Goal: Task Accomplishment & Management: Manage account settings

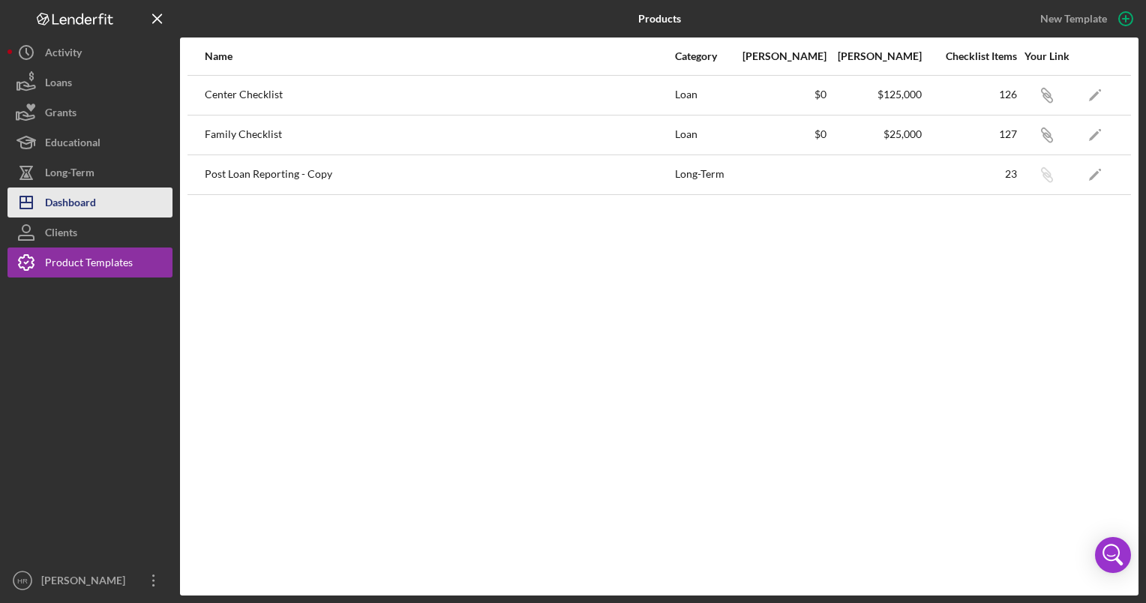
click at [94, 194] on div "Dashboard" at bounding box center [70, 204] width 51 height 34
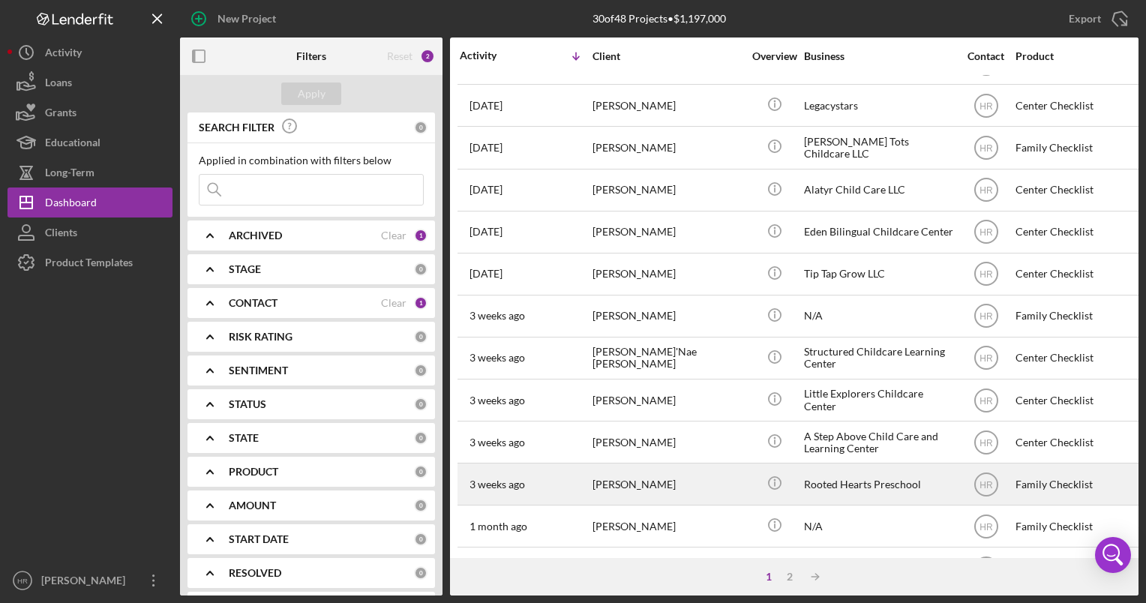
scroll to position [288, 0]
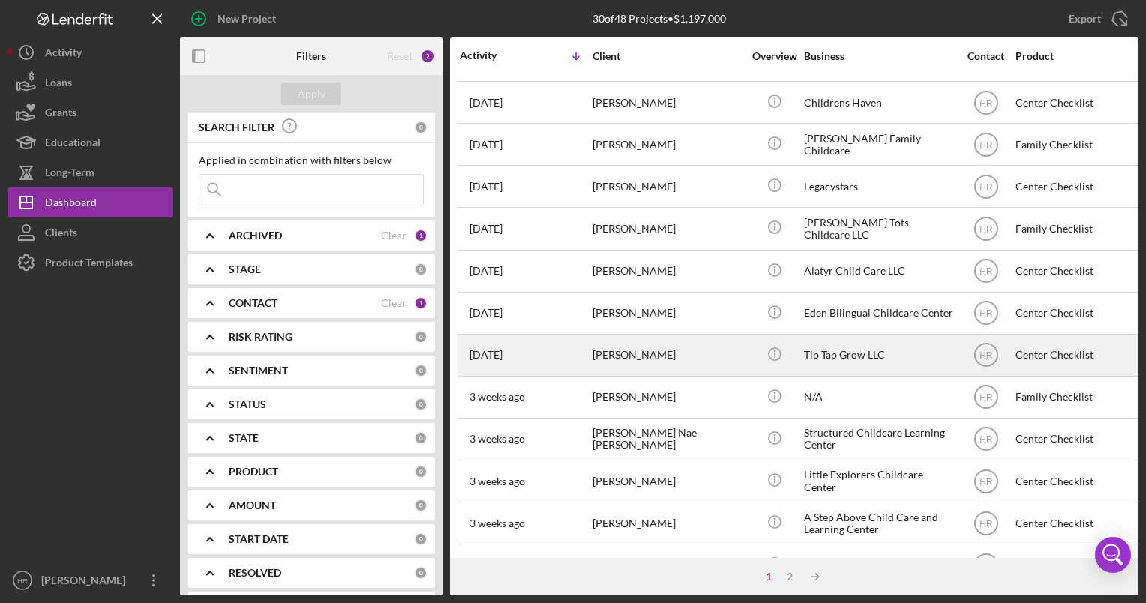
click at [642, 344] on div "[PERSON_NAME]" at bounding box center [667, 355] width 150 height 40
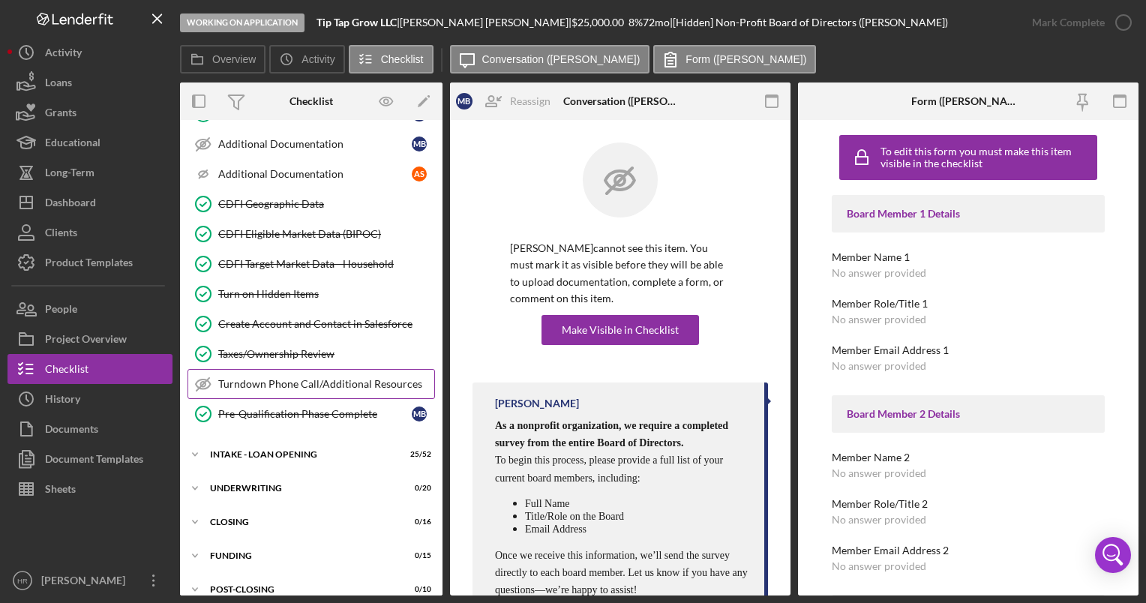
scroll to position [550, 0]
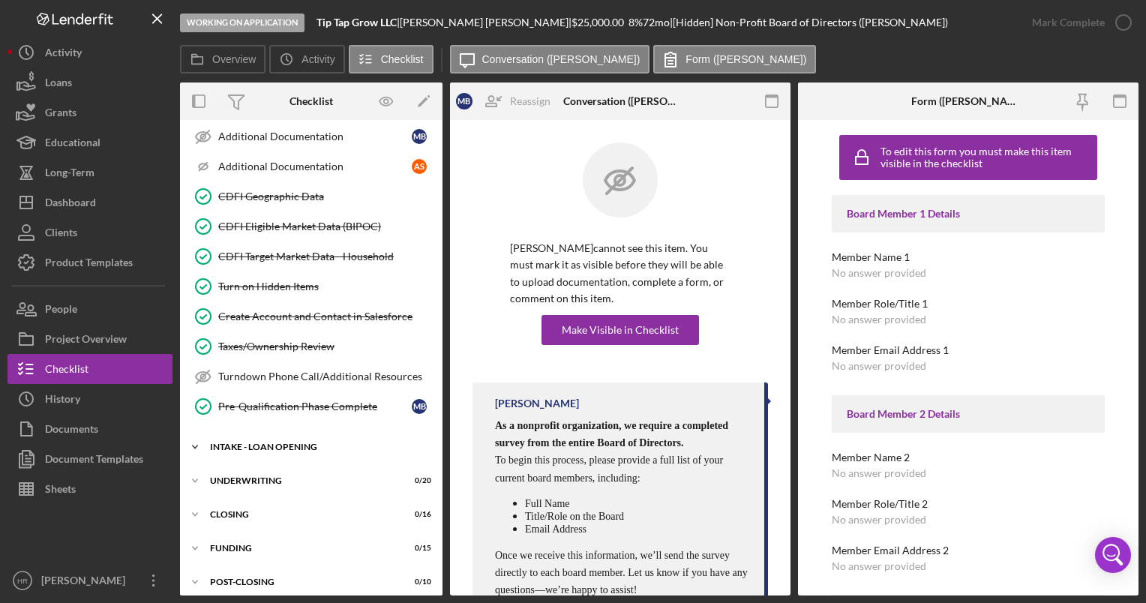
click at [270, 442] on div "INTAKE - LOAN OPENING" at bounding box center [317, 446] width 214 height 9
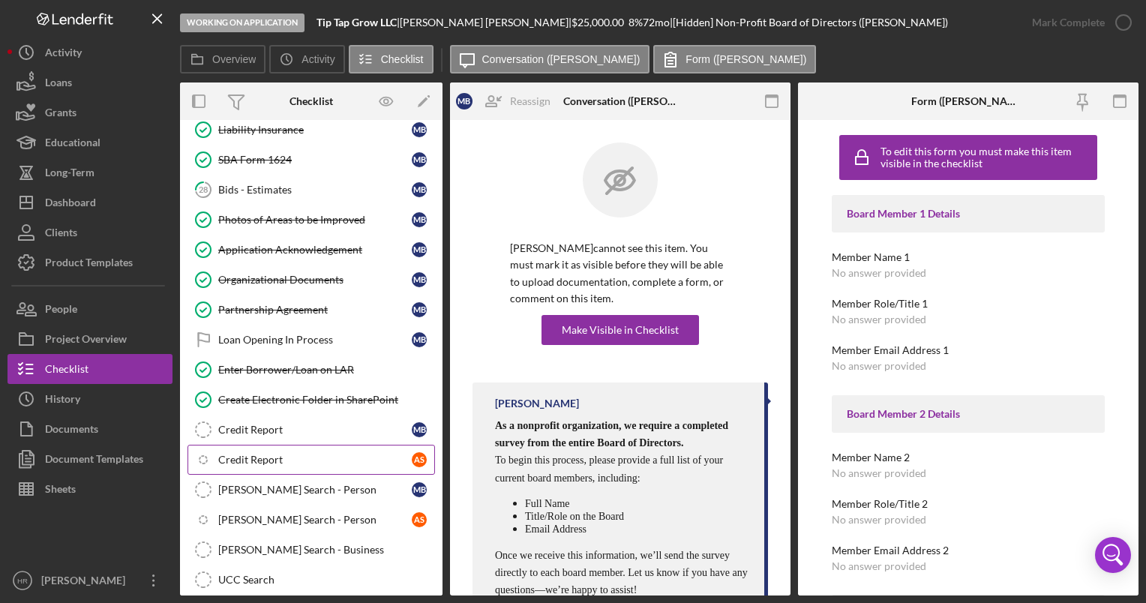
scroll to position [1524, 0]
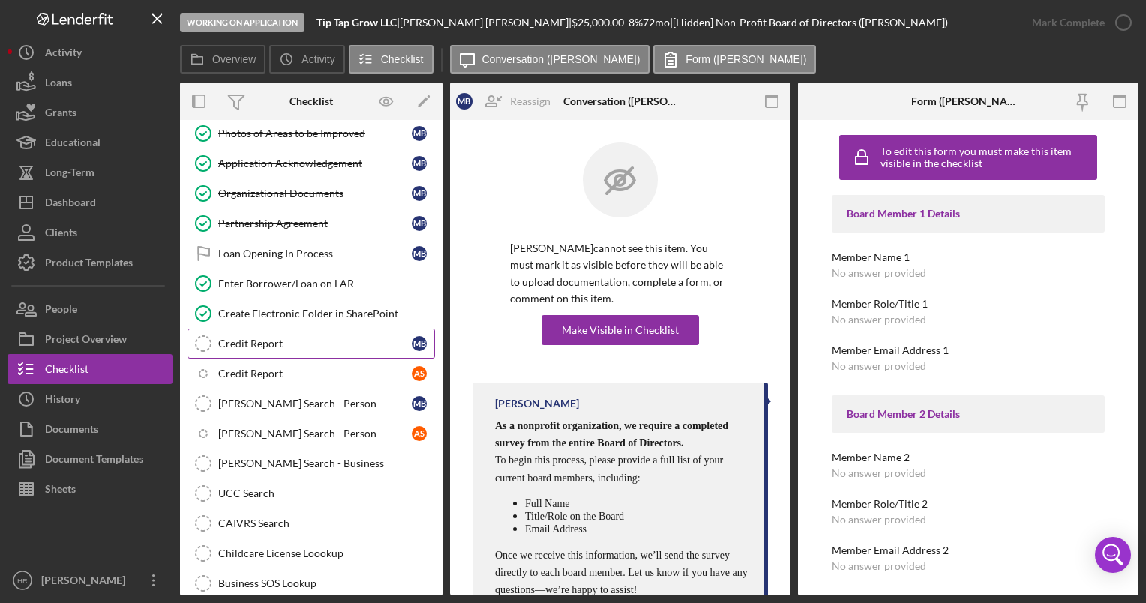
click at [270, 337] on div "Credit Report" at bounding box center [314, 343] width 193 height 12
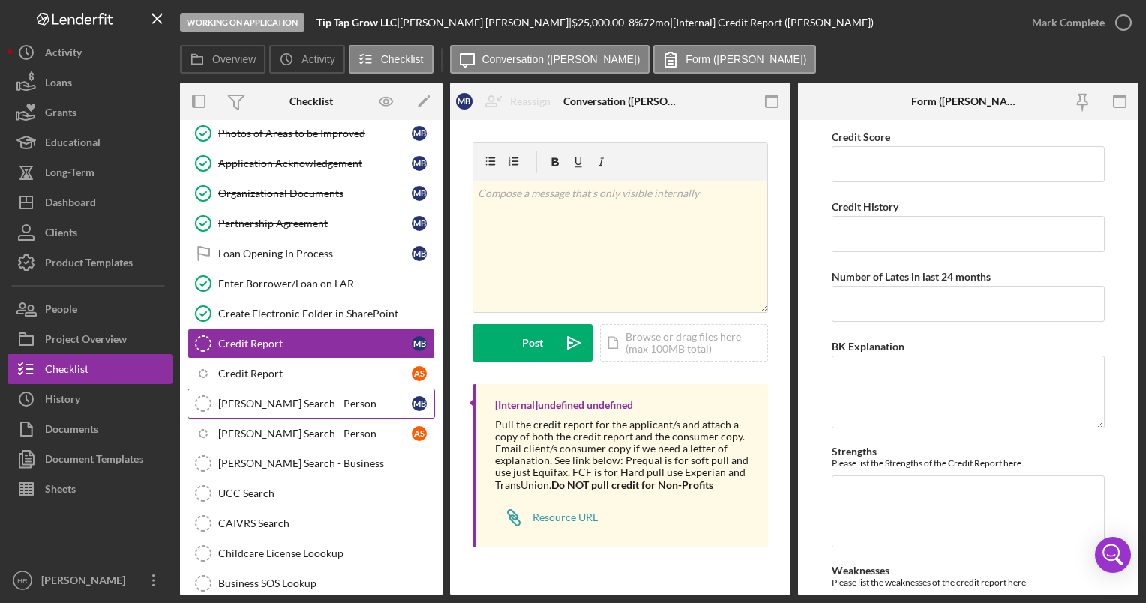
click at [276, 392] on link "SAM Search - Person SAM Search - Person M B" at bounding box center [310, 403] width 247 height 30
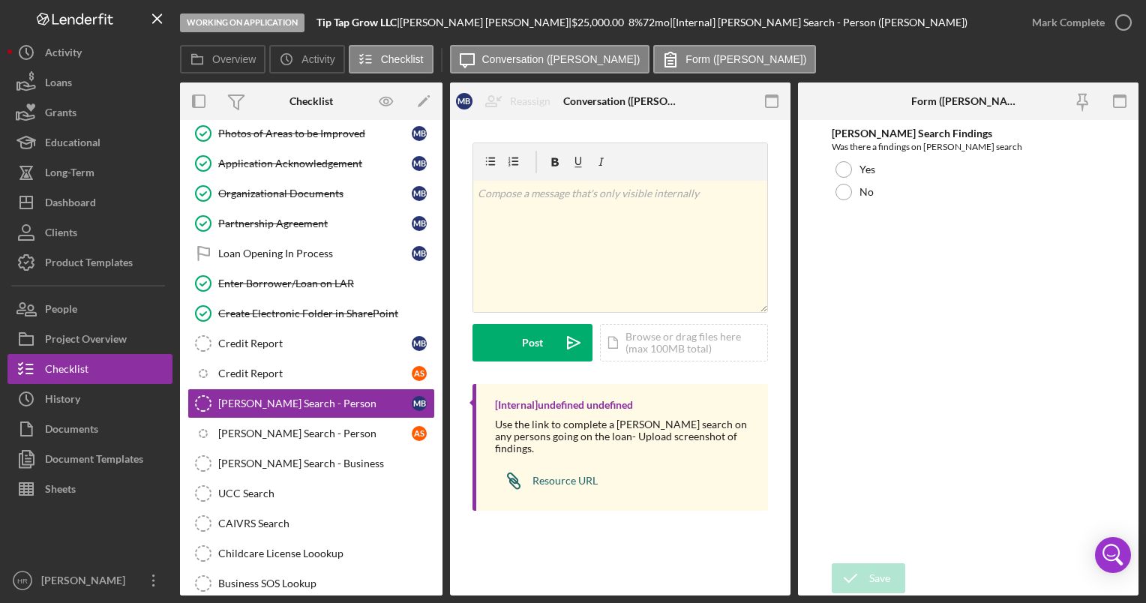
click at [552, 475] on div "Resource URL" at bounding box center [564, 481] width 65 height 12
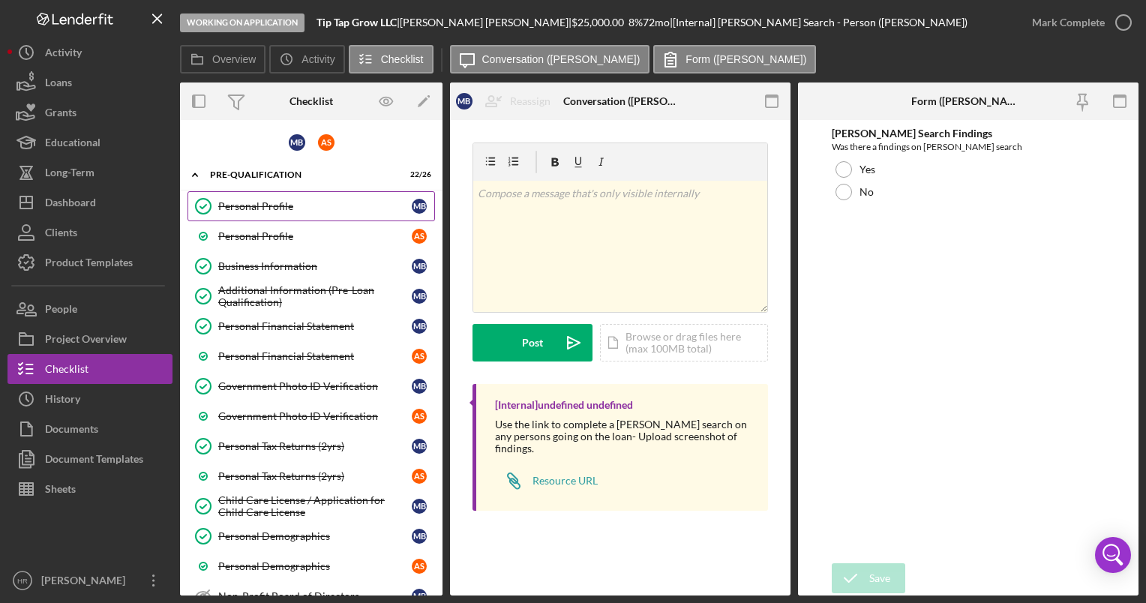
click at [301, 213] on link "Personal Profile Personal Profile M B" at bounding box center [310, 206] width 247 height 30
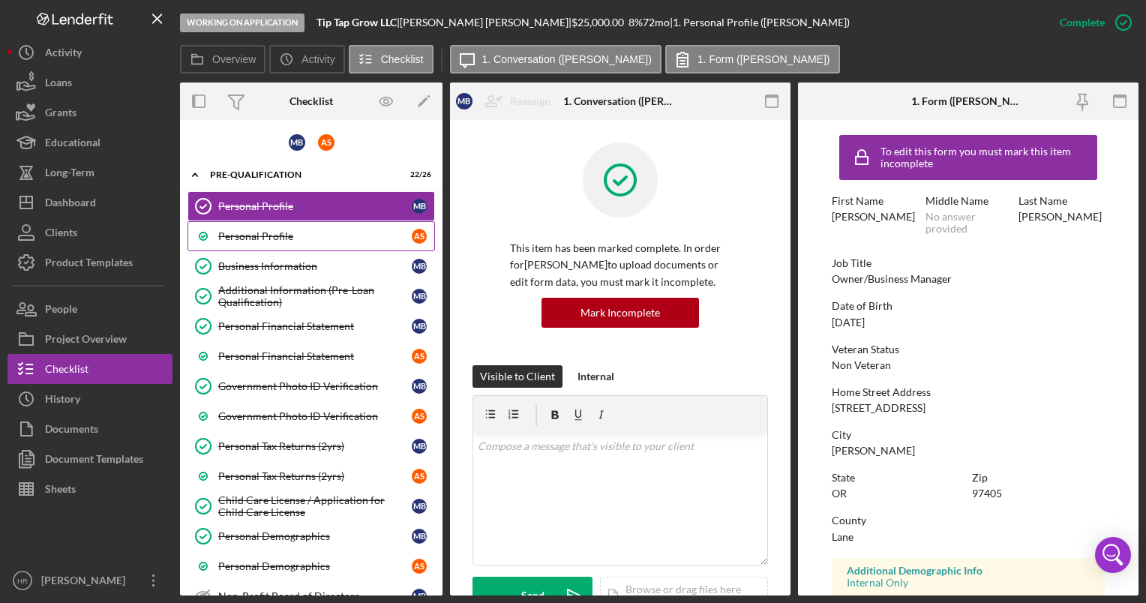
click at [310, 231] on div "Personal Profile" at bounding box center [314, 236] width 193 height 12
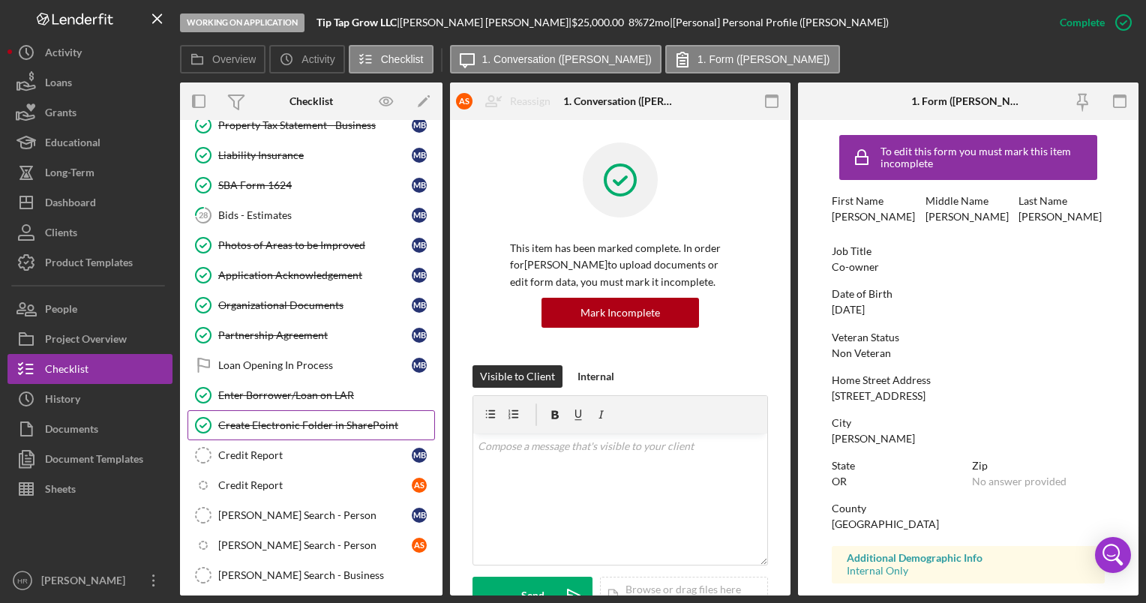
scroll to position [1500, 0]
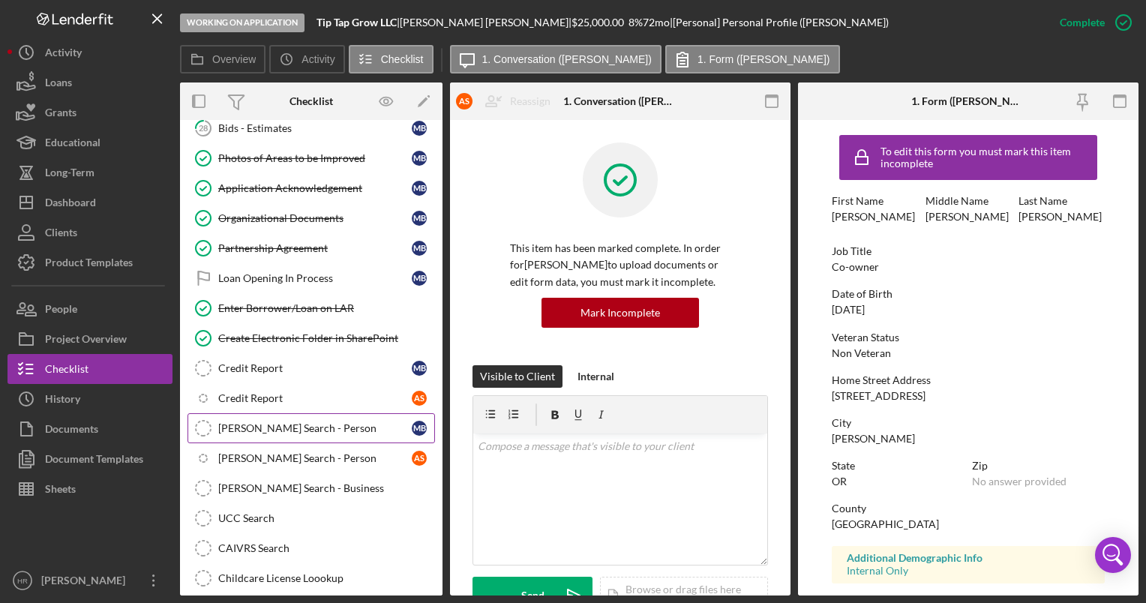
click at [279, 422] on div "[PERSON_NAME] Search - Person" at bounding box center [314, 428] width 193 height 12
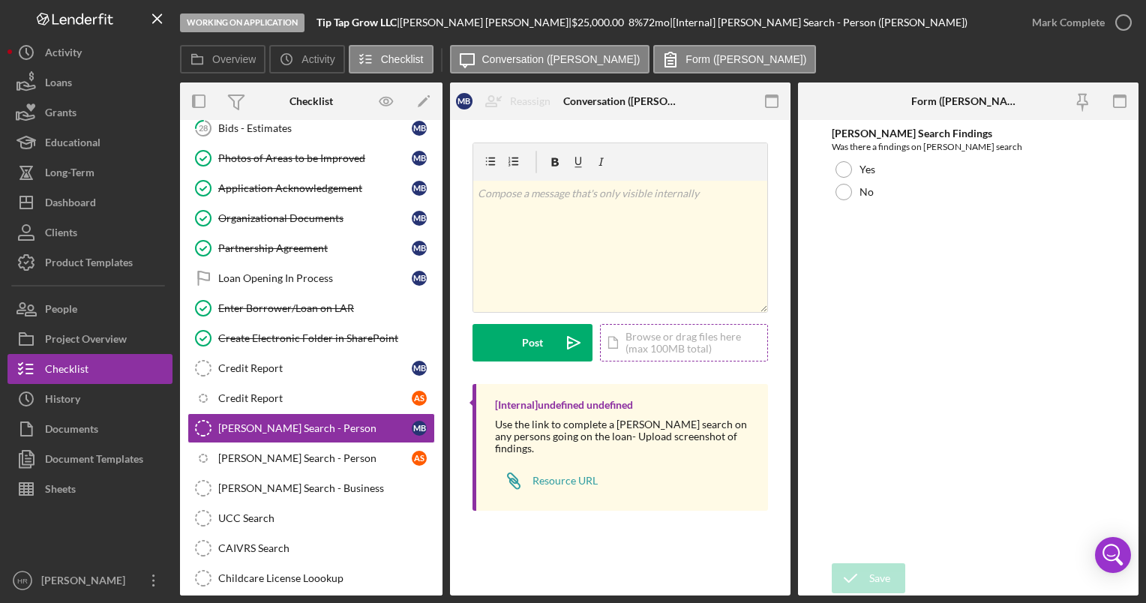
click at [665, 345] on div "Icon/Document Browse or drag files here (max 100MB total) Tap to choose files o…" at bounding box center [684, 342] width 168 height 37
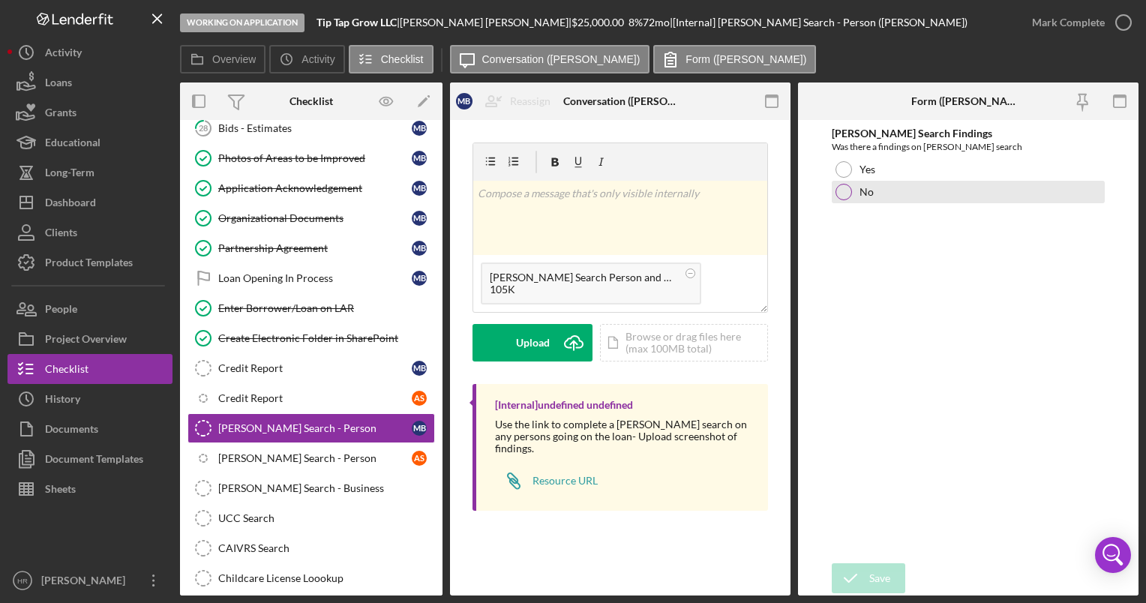
click at [841, 193] on div at bounding box center [843, 192] width 16 height 16
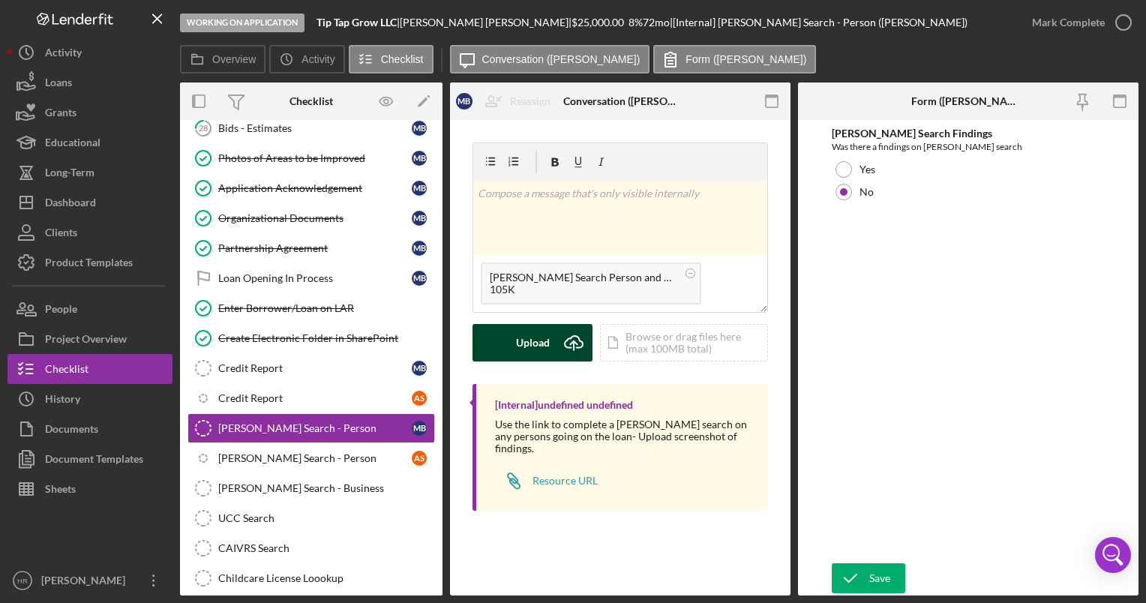
click at [529, 333] on div "Upload" at bounding box center [533, 342] width 34 height 37
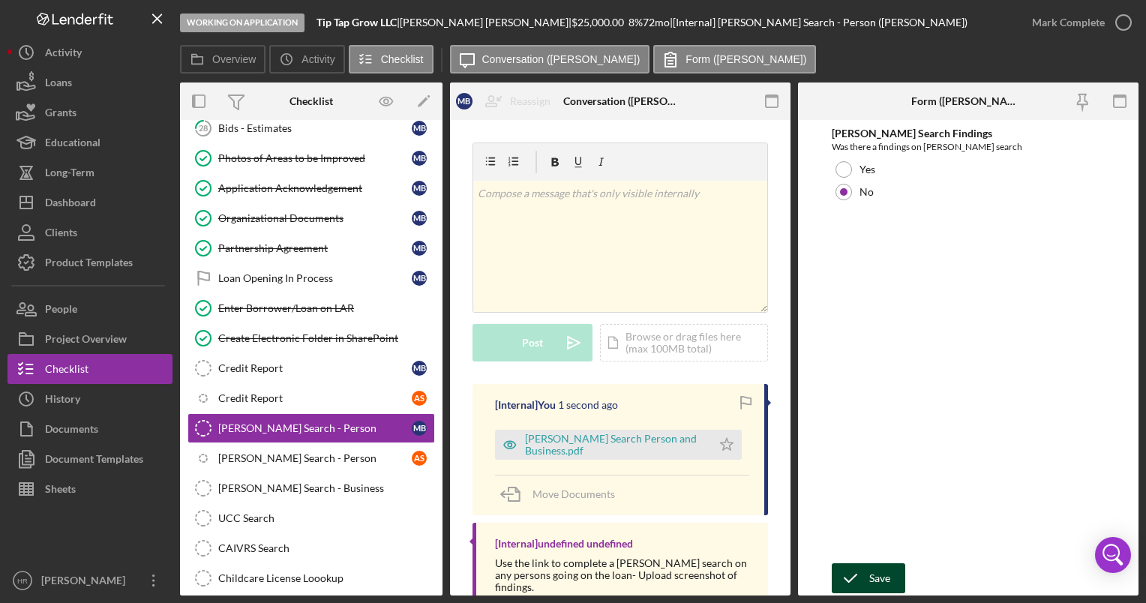
click at [884, 567] on div "Save" at bounding box center [879, 578] width 21 height 30
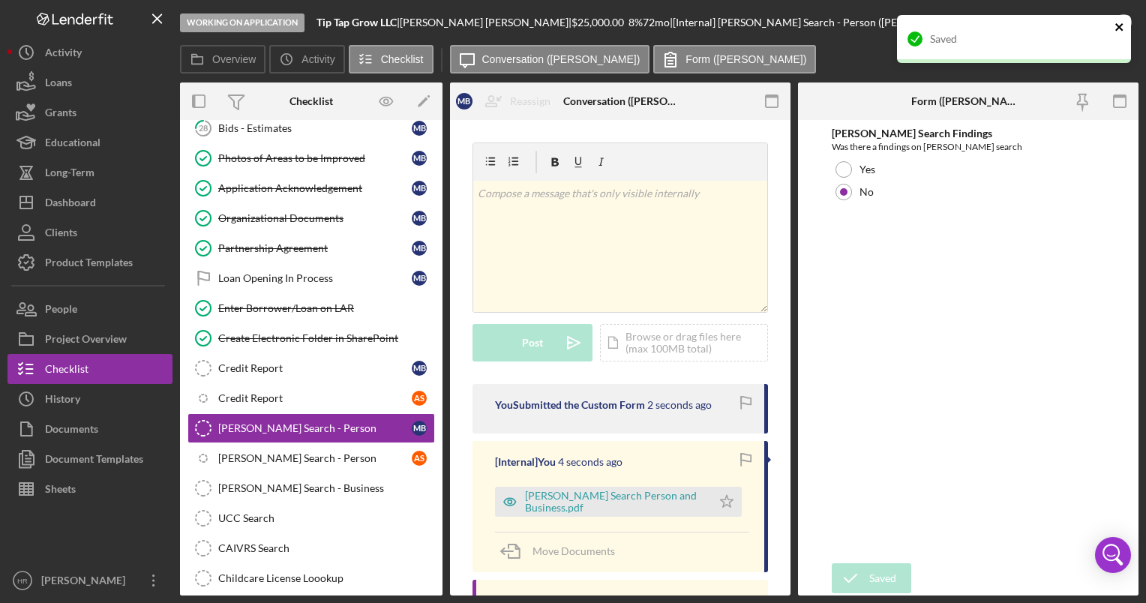
click at [1121, 22] on icon "close" at bounding box center [1119, 27] width 10 height 12
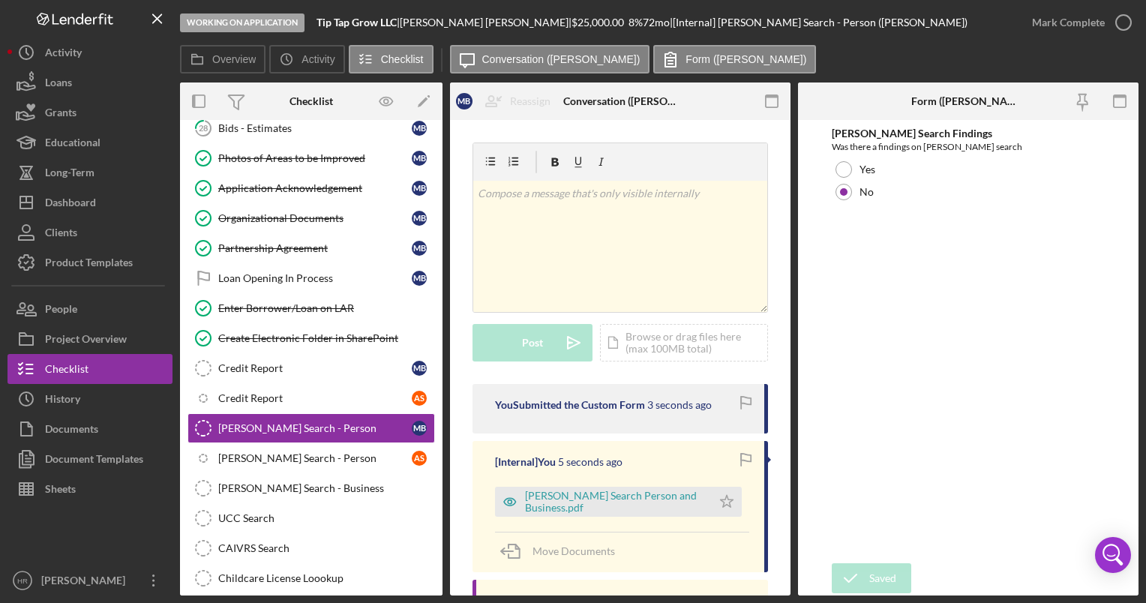
click at [1116, 18] on div "Saved" at bounding box center [1014, 15] width 240 height 6
click at [0, 0] on icon "button" at bounding box center [0, 0] width 0 height 0
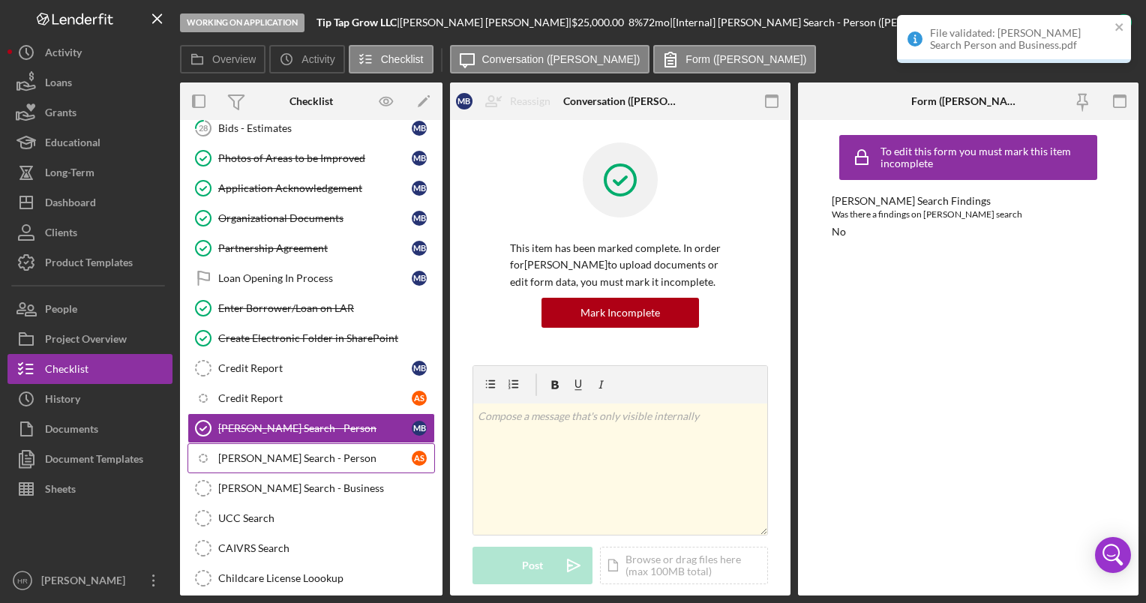
click at [279, 452] on div "[PERSON_NAME] Search - Person" at bounding box center [314, 458] width 193 height 12
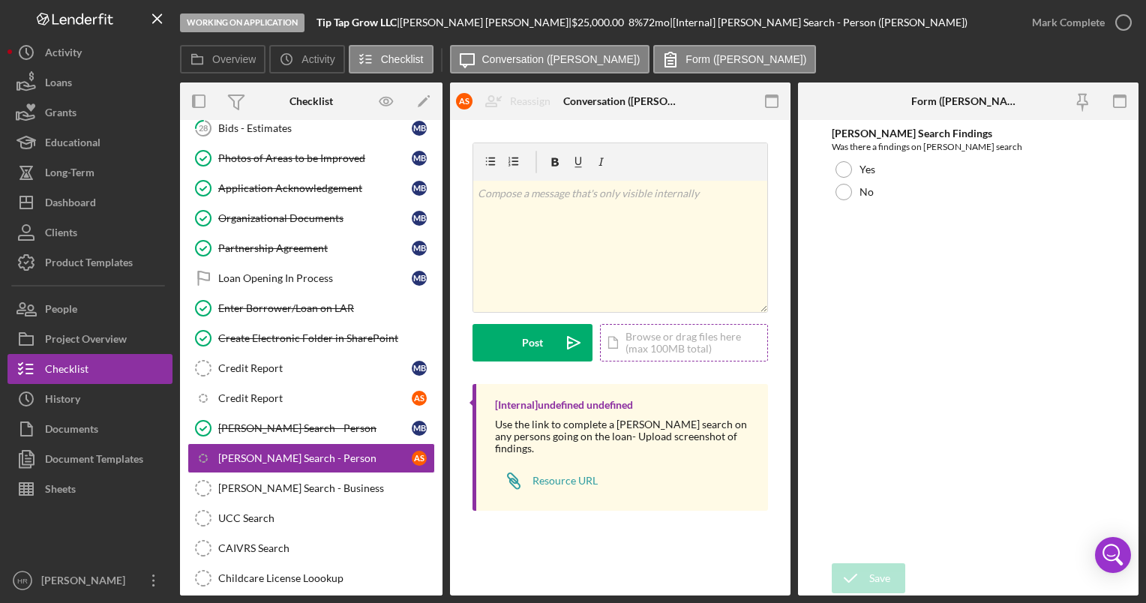
click at [663, 329] on div "Icon/Document Browse or drag files here (max 100MB total) Tap to choose files o…" at bounding box center [684, 342] width 168 height 37
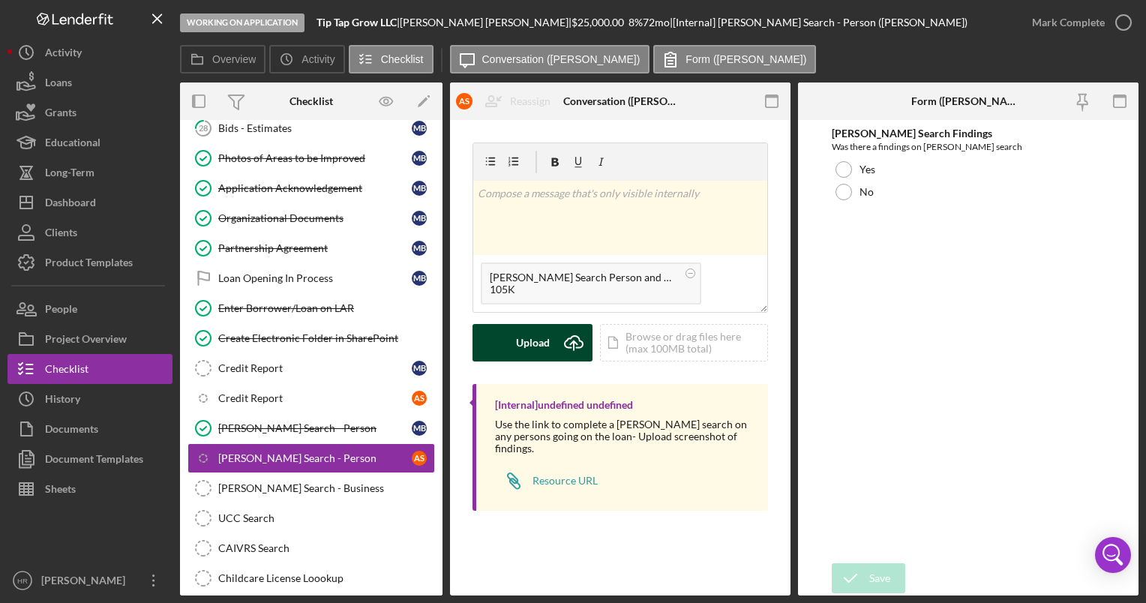
click at [487, 343] on button "Upload Icon/Upload" at bounding box center [532, 342] width 120 height 37
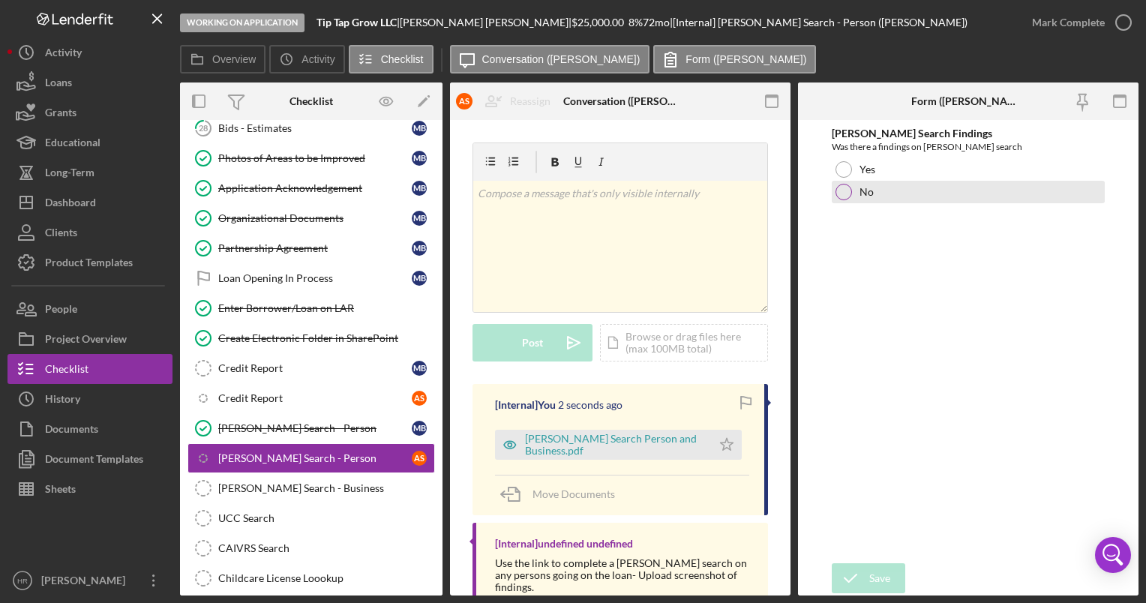
click at [843, 194] on div at bounding box center [843, 192] width 16 height 16
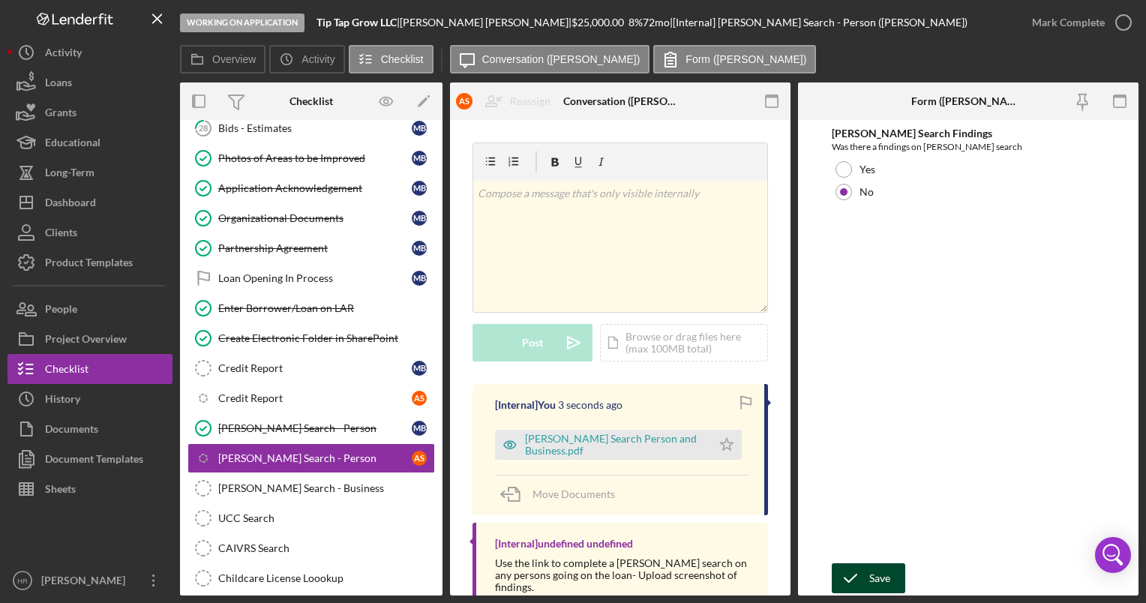
click at [877, 568] on div "Save" at bounding box center [879, 578] width 21 height 30
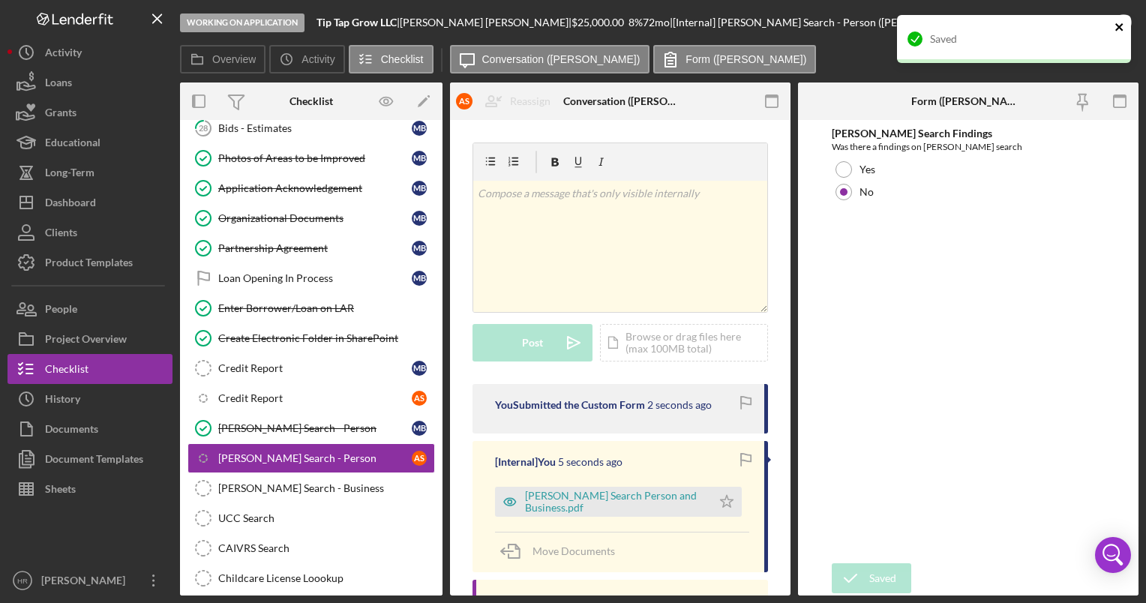
click at [1117, 33] on button "close" at bounding box center [1119, 28] width 10 height 14
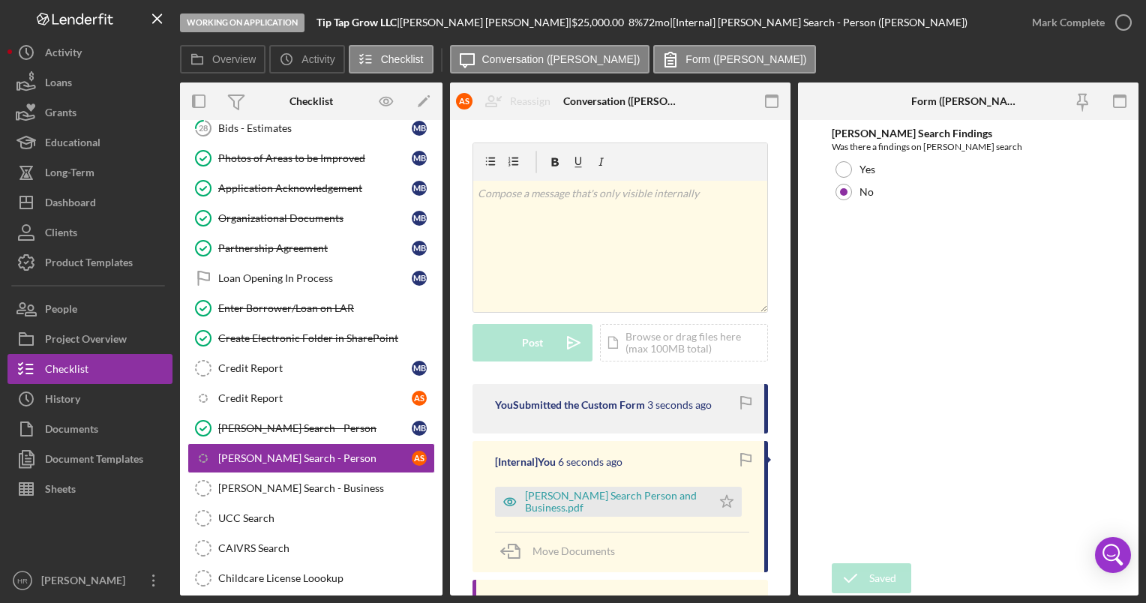
click at [1119, 25] on div "Working on Application Tip Tap Grow LLC | Matthew Barnes | $25,000.00 8 % 72 mo…" at bounding box center [573, 301] width 1146 height 603
click at [0, 0] on icon "button" at bounding box center [0, 0] width 0 height 0
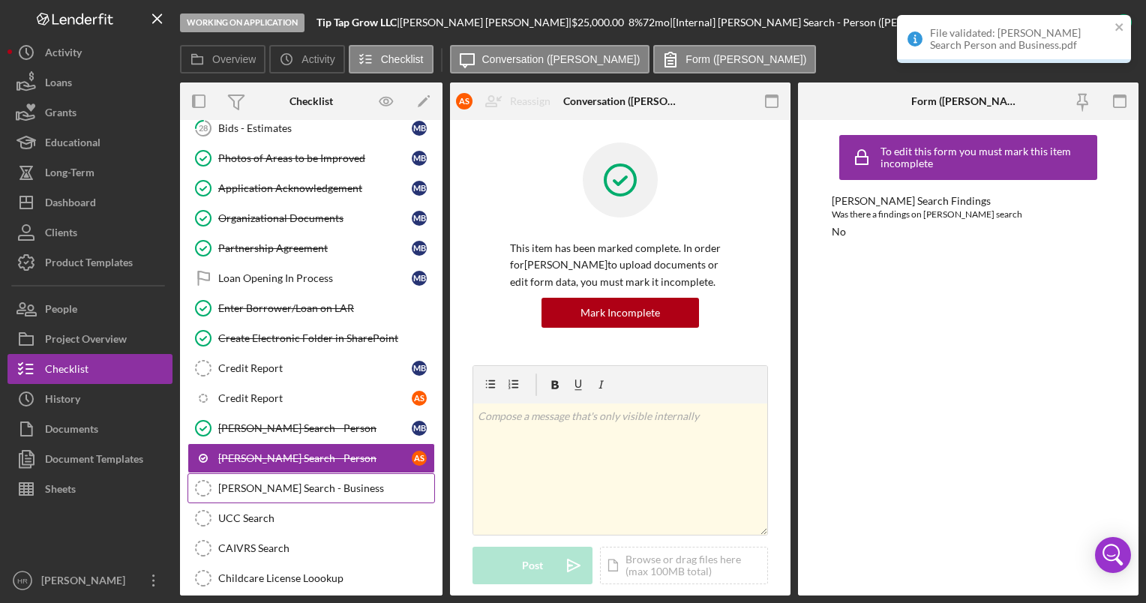
click at [274, 475] on link "SAM Search - Business SAM Search - Business" at bounding box center [310, 488] width 247 height 30
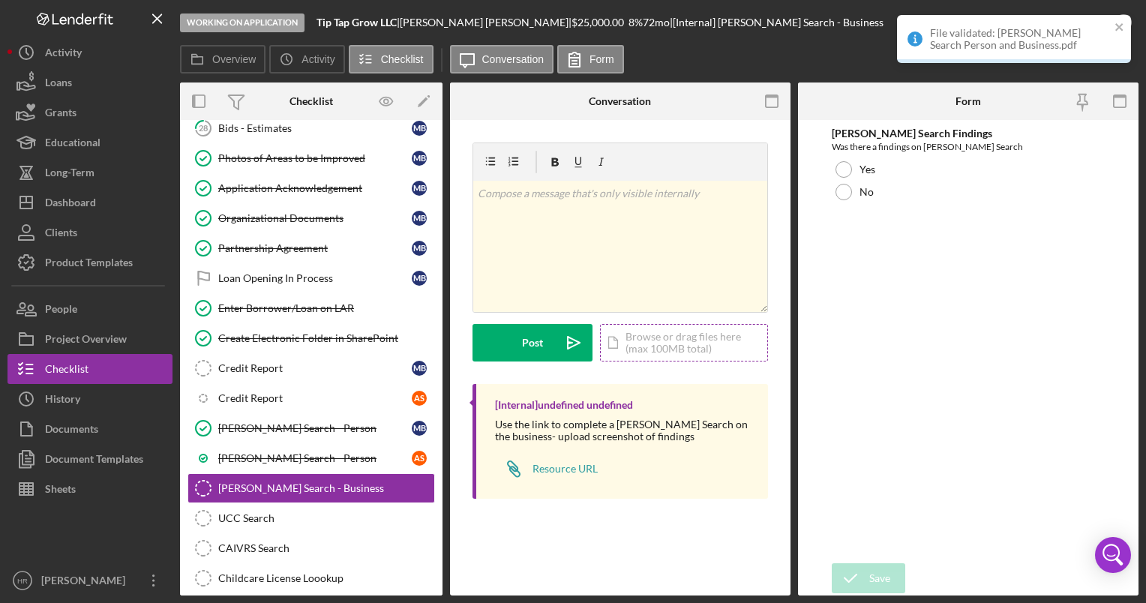
click at [683, 335] on div "Icon/Document Browse or drag files here (max 100MB total) Tap to choose files o…" at bounding box center [684, 342] width 168 height 37
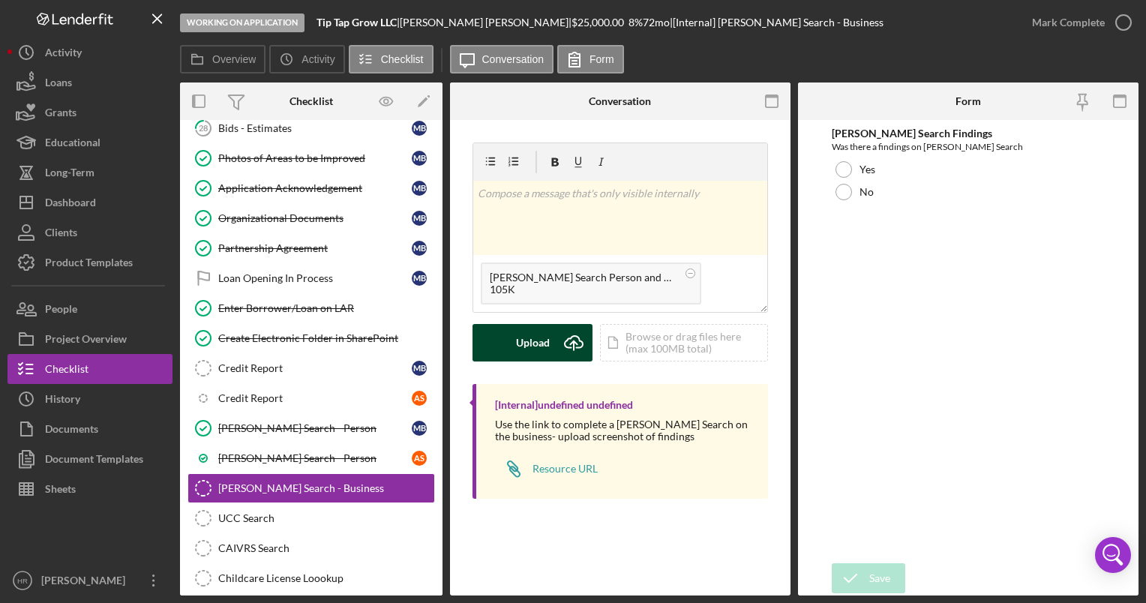
click at [516, 338] on button "Upload Icon/Upload" at bounding box center [532, 342] width 120 height 37
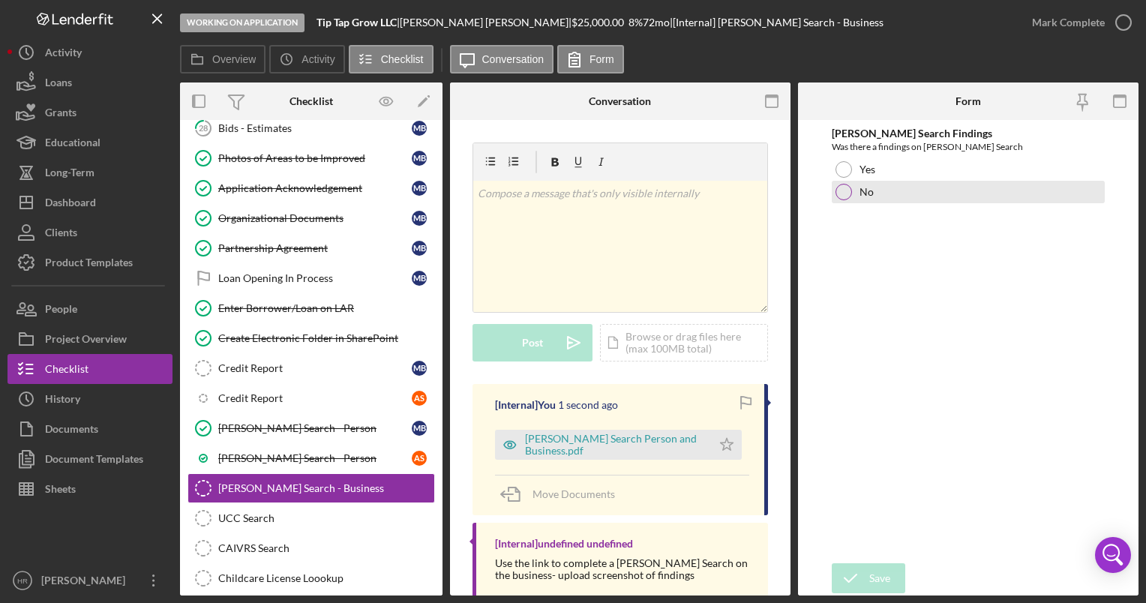
click at [852, 193] on div "No" at bounding box center [968, 192] width 272 height 22
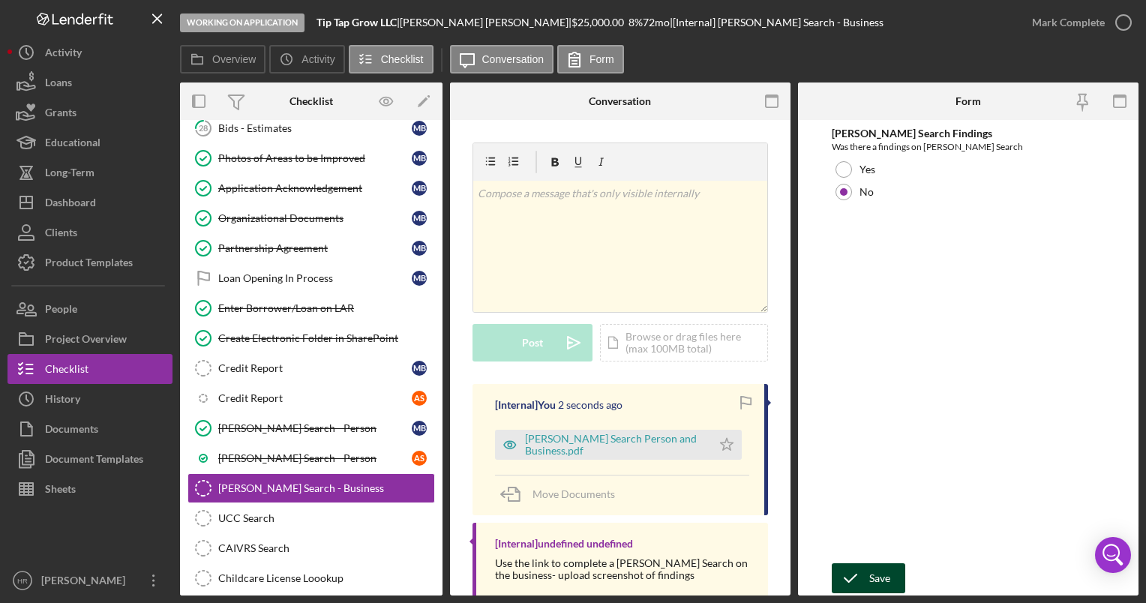
click at [868, 572] on icon "submit" at bounding box center [850, 577] width 37 height 37
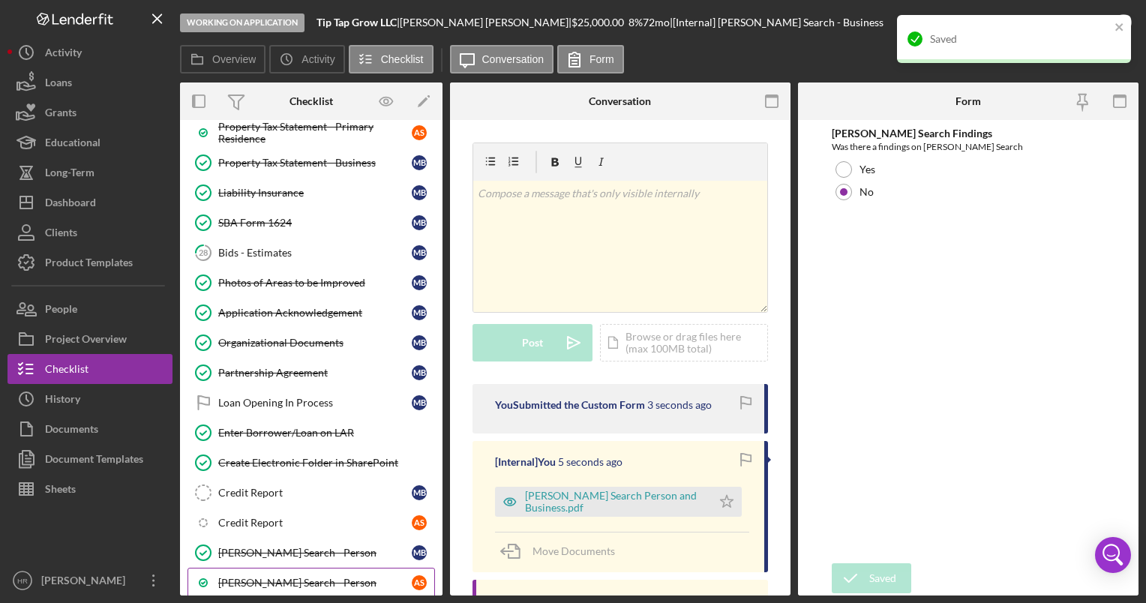
scroll to position [1500, 0]
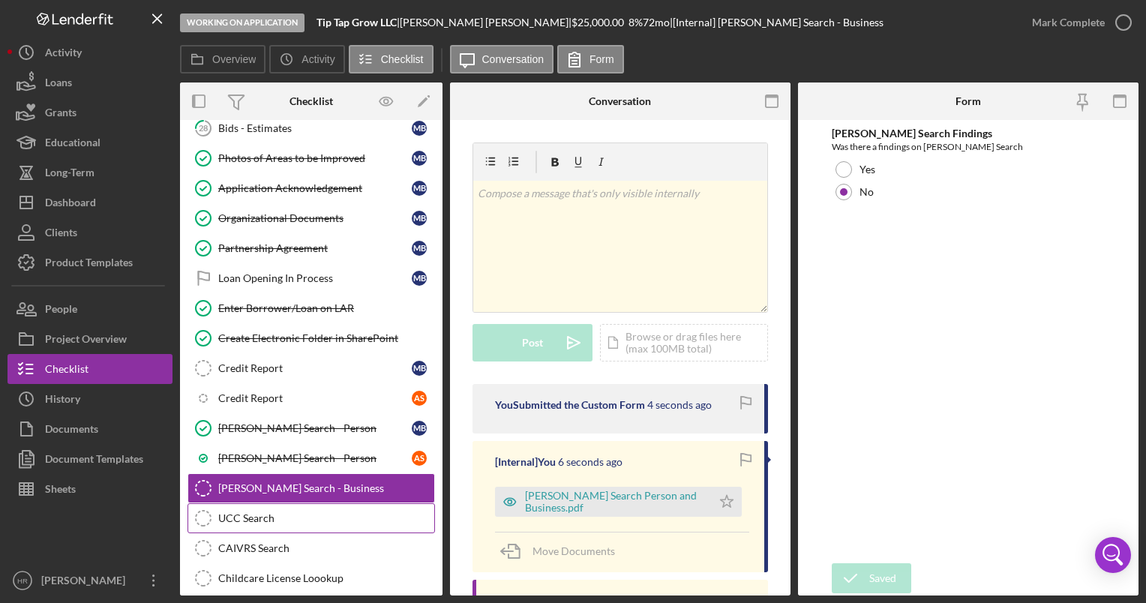
click at [261, 512] on div "UCC Search" at bounding box center [326, 518] width 216 height 12
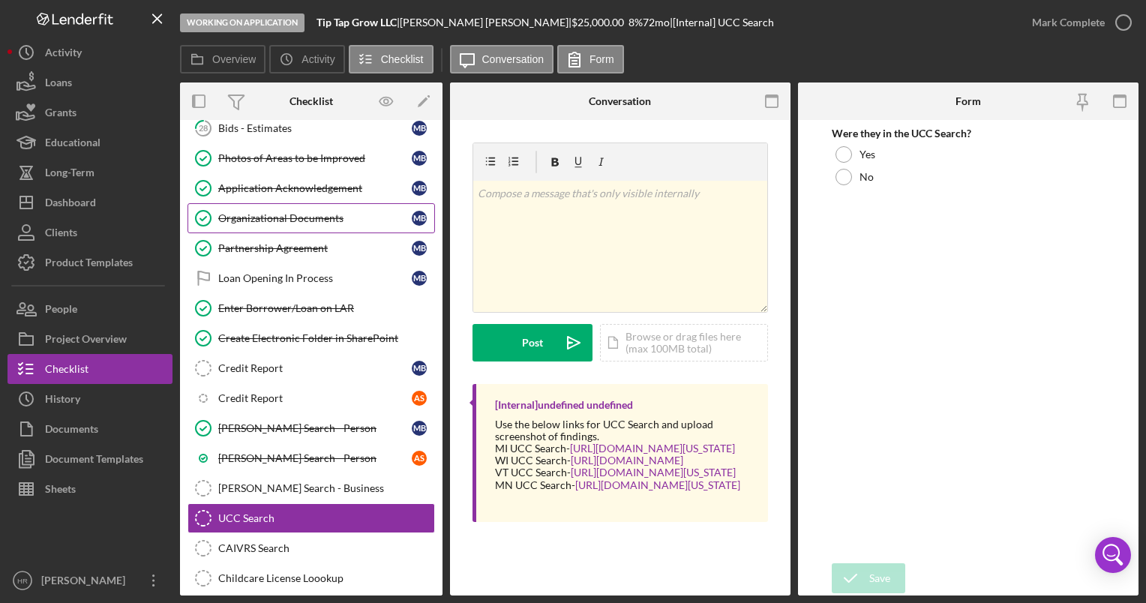
drag, startPoint x: 283, startPoint y: 207, endPoint x: 297, endPoint y: 207, distance: 14.2
click at [283, 212] on div "Organizational Documents" at bounding box center [314, 218] width 193 height 12
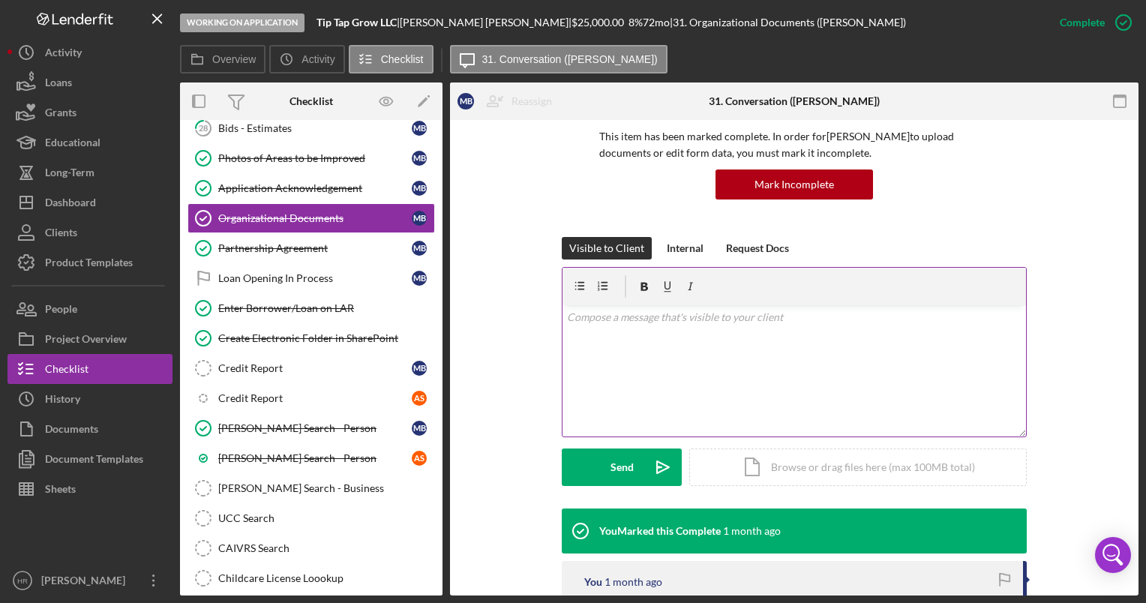
scroll to position [300, 0]
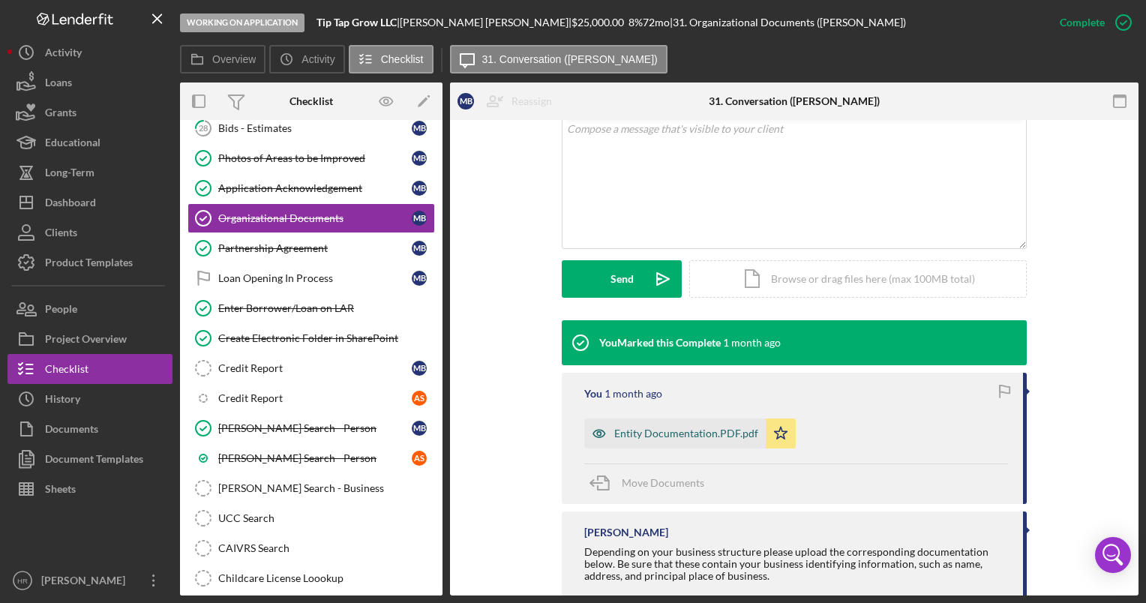
click at [625, 440] on div "Entity Documentation.PDF.pdf" at bounding box center [674, 433] width 181 height 30
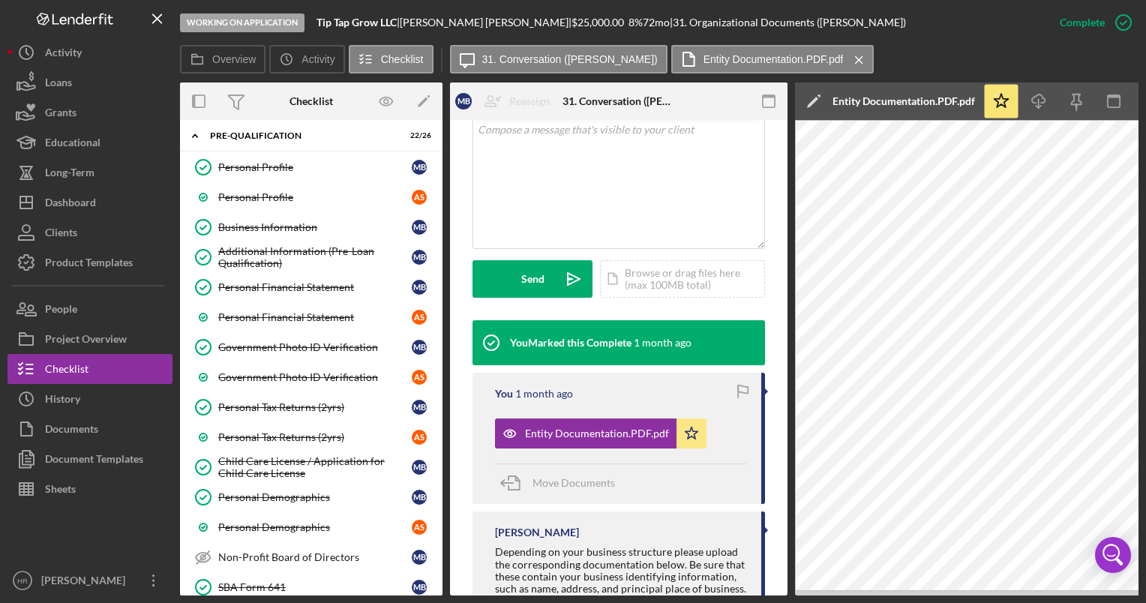
scroll to position [0, 0]
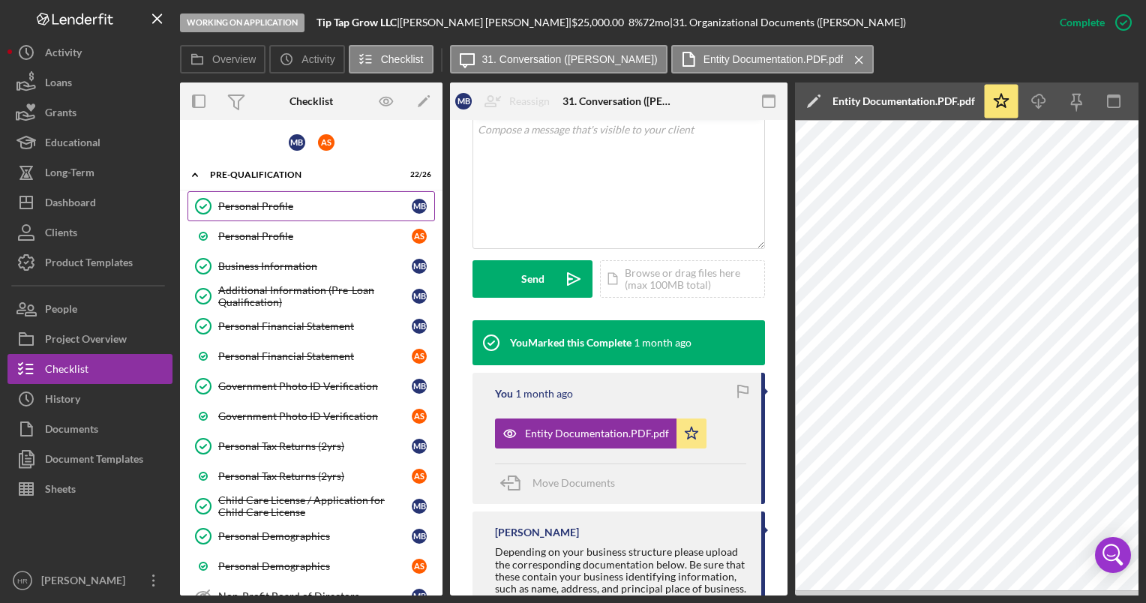
click at [270, 206] on div "Personal Profile" at bounding box center [314, 206] width 193 height 12
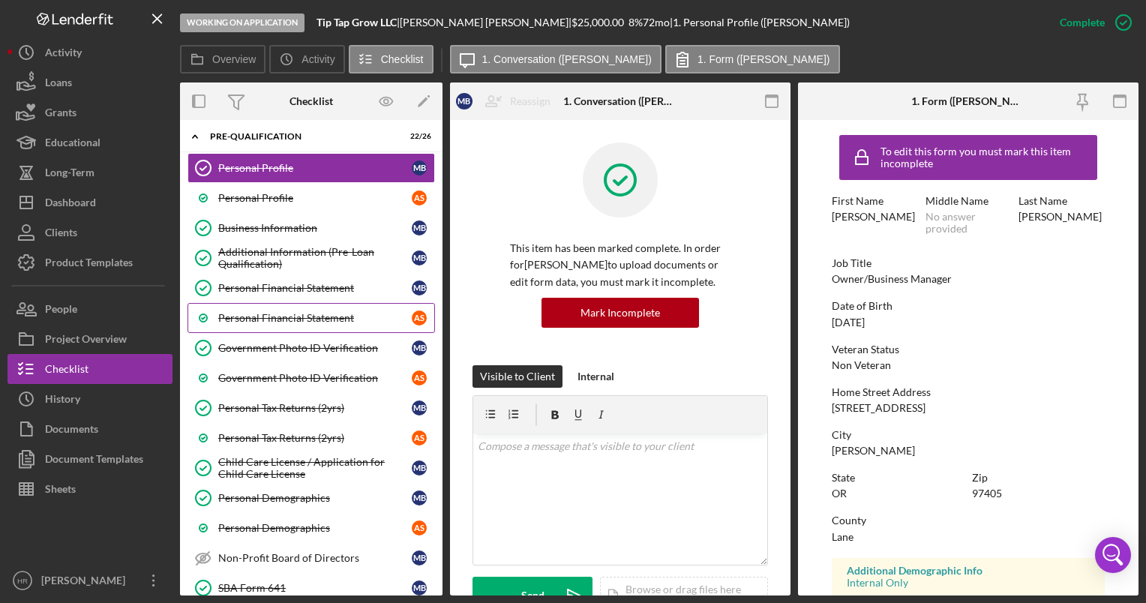
scroll to position [75, 0]
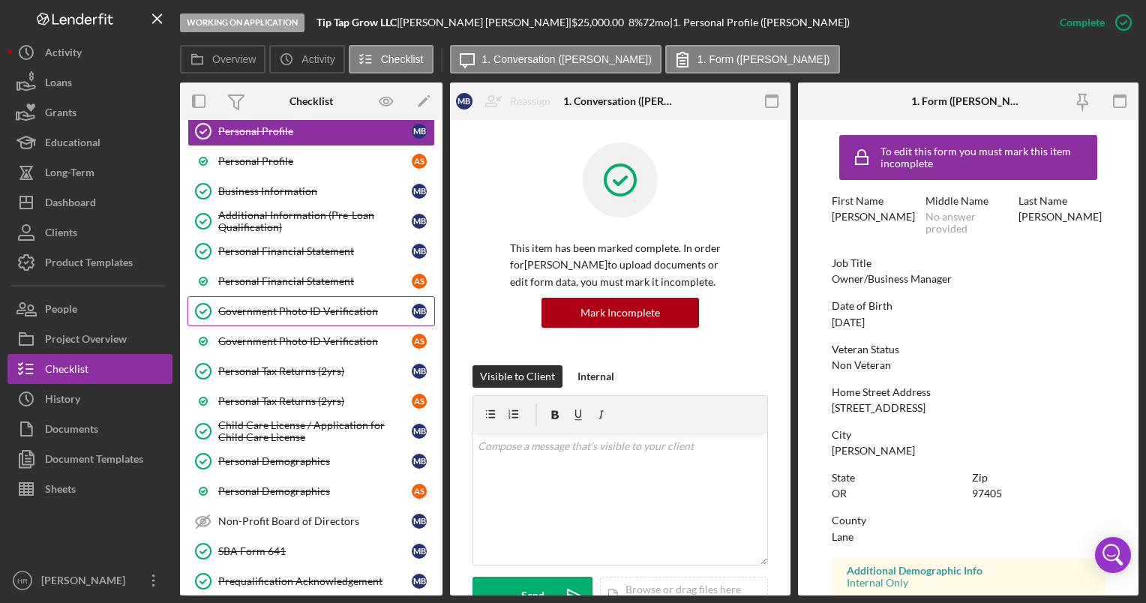
click at [264, 315] on link "Government Photo ID Verification Government Photo ID Verification M B" at bounding box center [310, 311] width 247 height 30
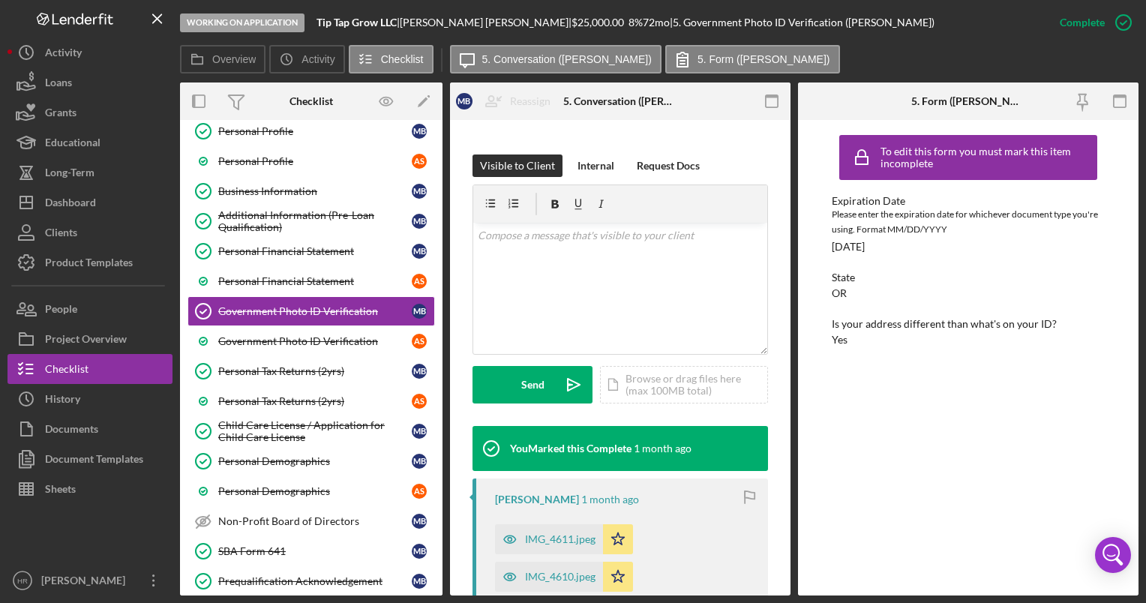
scroll to position [375, 0]
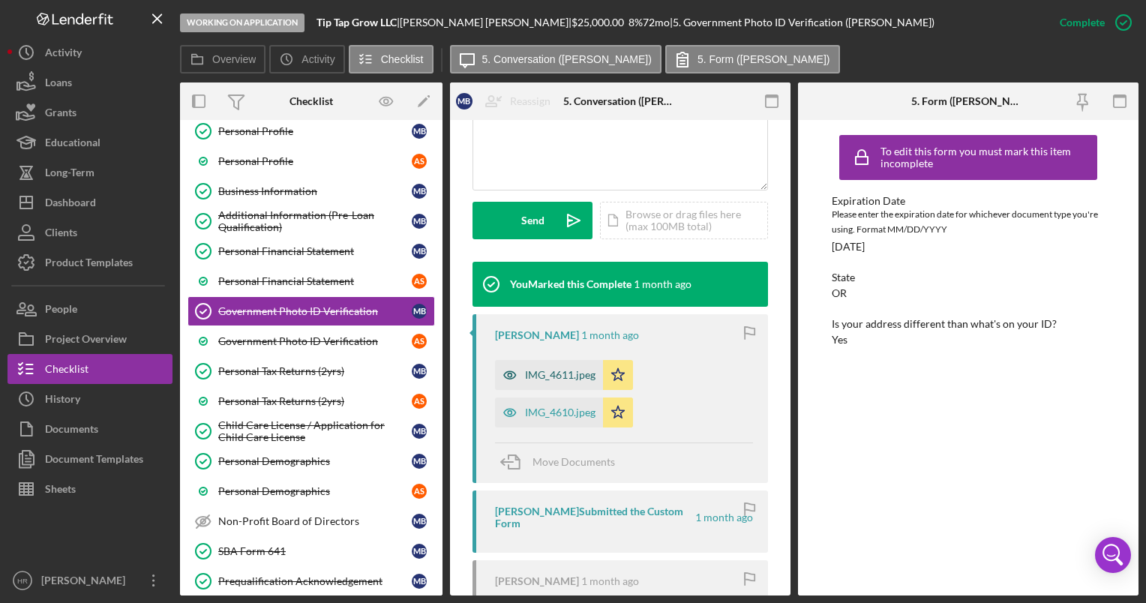
click at [550, 373] on div "IMG_4611.jpeg" at bounding box center [560, 375] width 70 height 12
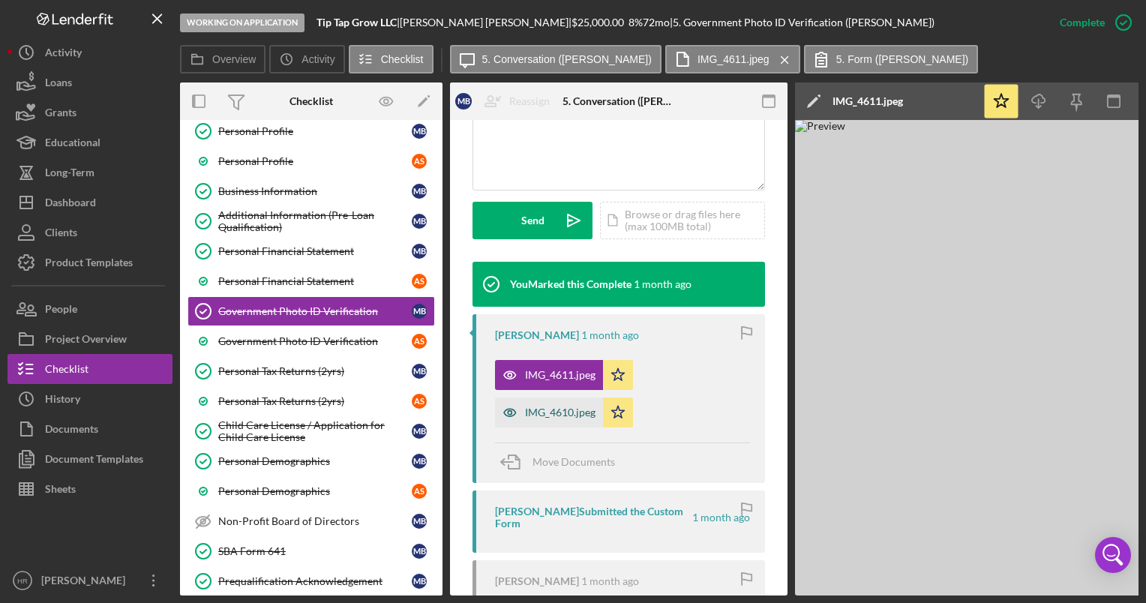
click at [564, 407] on div "IMG_4610.jpeg" at bounding box center [560, 412] width 70 height 12
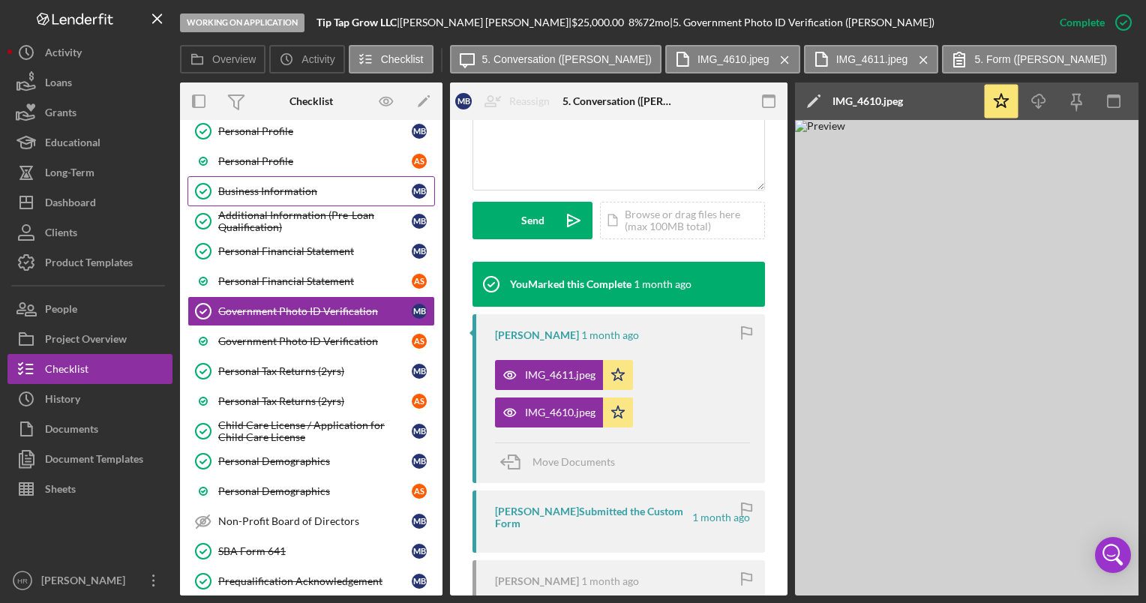
drag, startPoint x: 247, startPoint y: 181, endPoint x: 316, endPoint y: 194, distance: 70.3
click at [247, 181] on link "Business Information Business Information M B" at bounding box center [310, 191] width 247 height 30
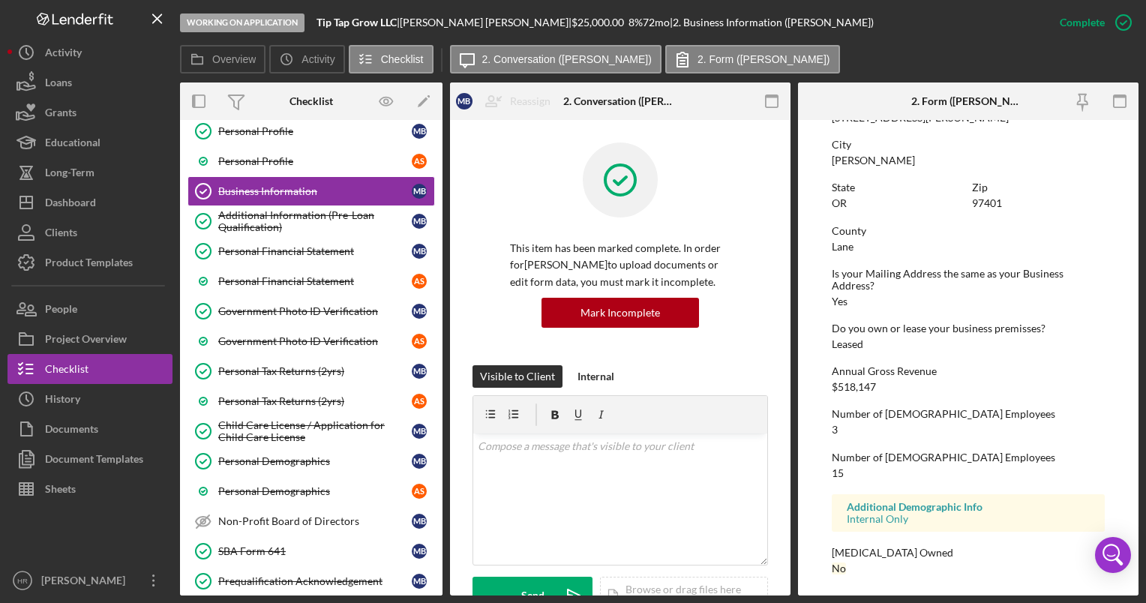
scroll to position [838, 0]
click at [255, 150] on link "Personal Profile A S" at bounding box center [310, 161] width 247 height 30
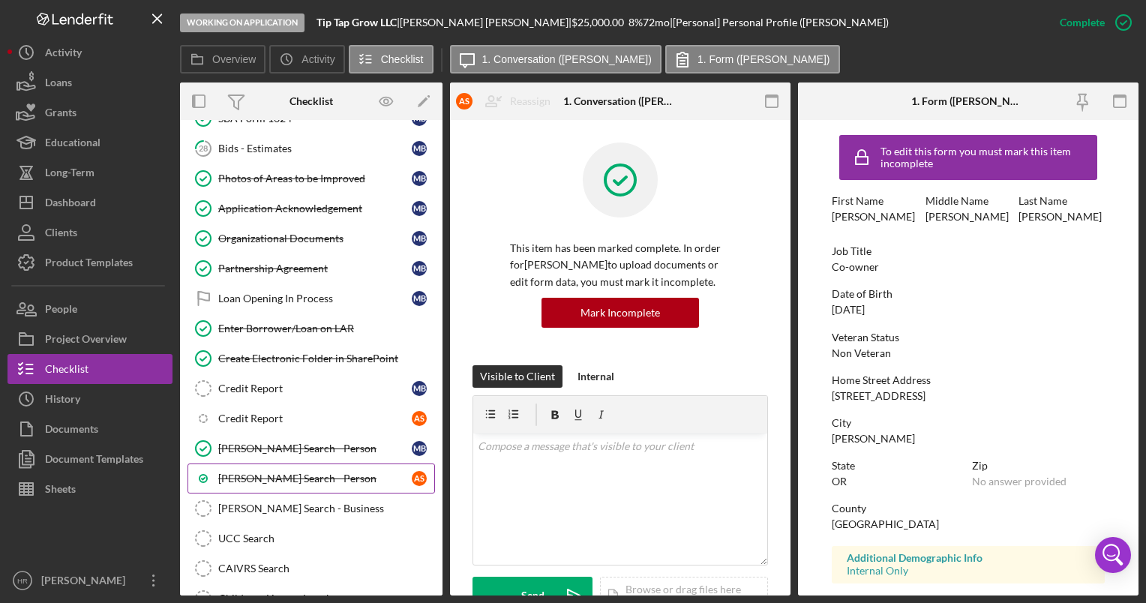
scroll to position [1575, 0]
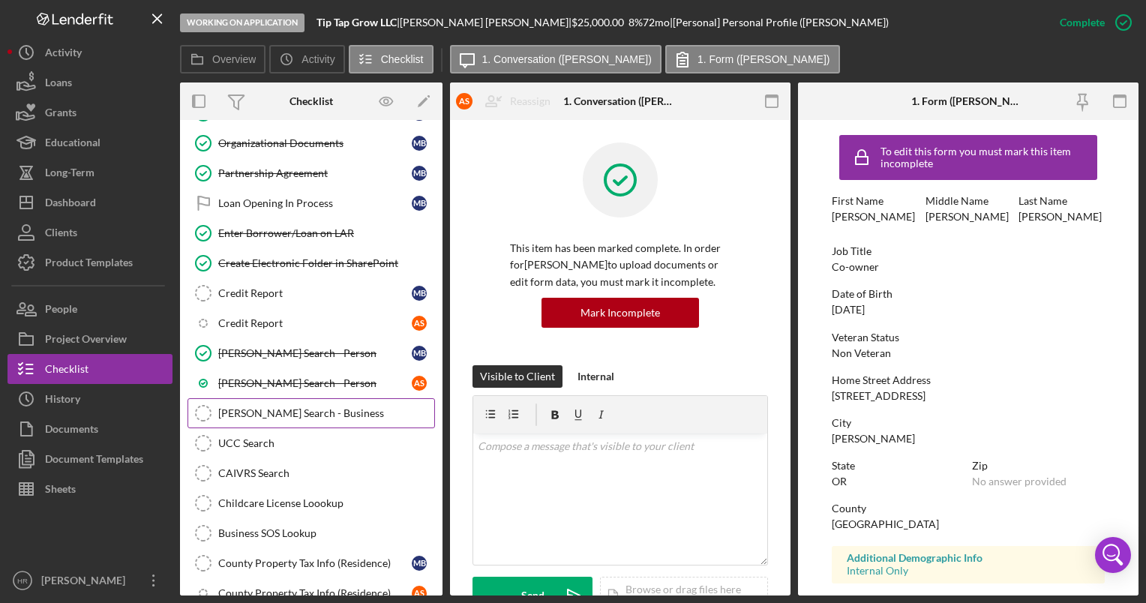
click at [262, 405] on link "SAM Search - Business SAM Search - Business" at bounding box center [310, 413] width 247 height 30
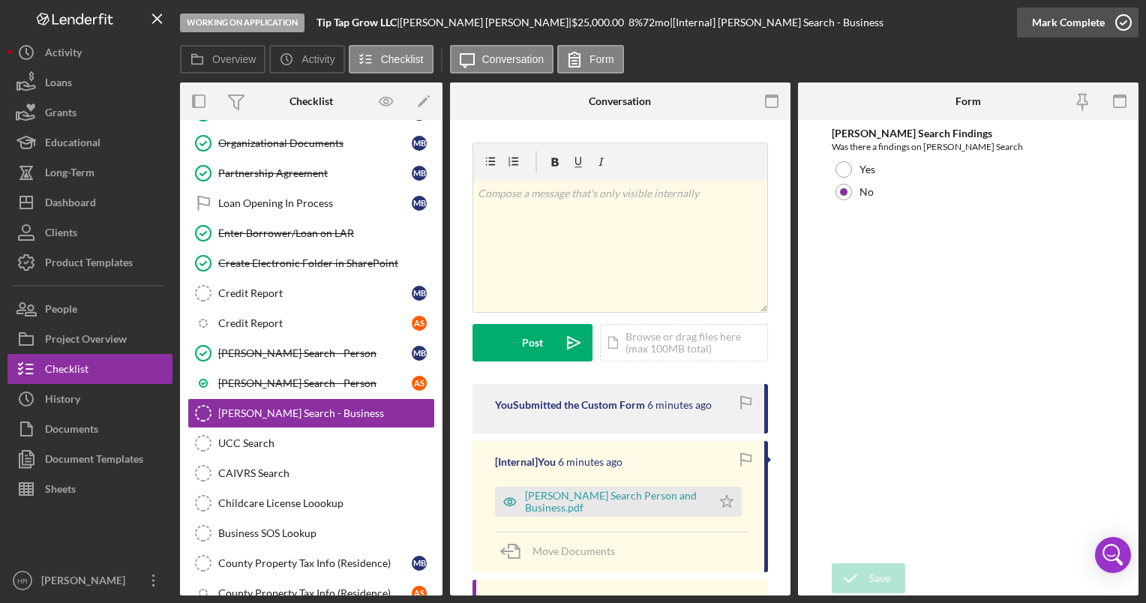
click at [1125, 16] on icon "button" at bounding box center [1123, 22] width 37 height 37
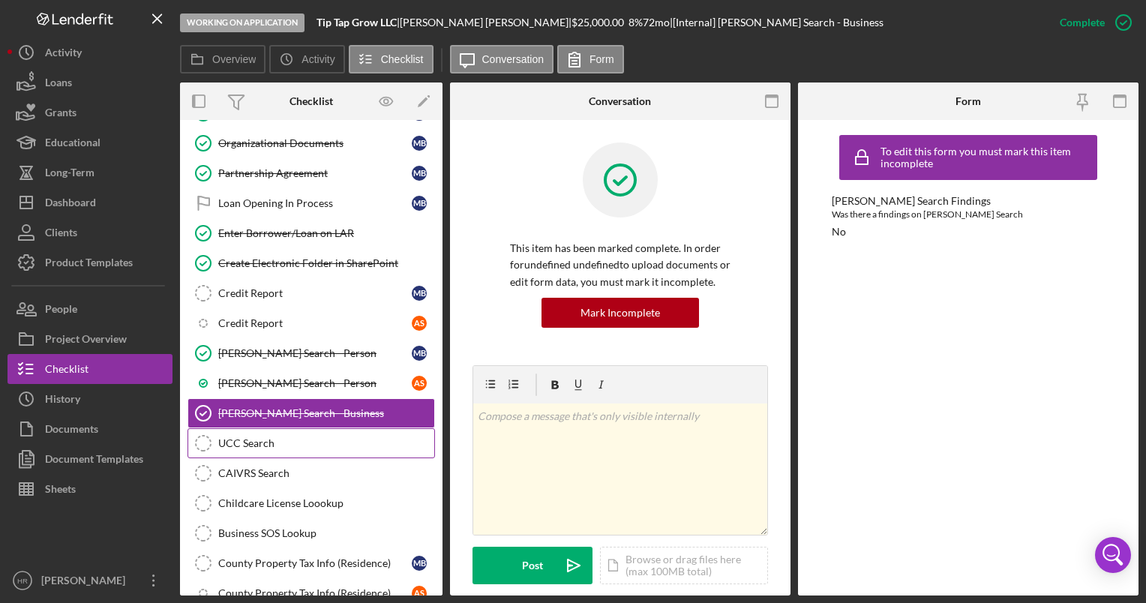
click at [288, 431] on link "UCC Search UCC Search" at bounding box center [310, 443] width 247 height 30
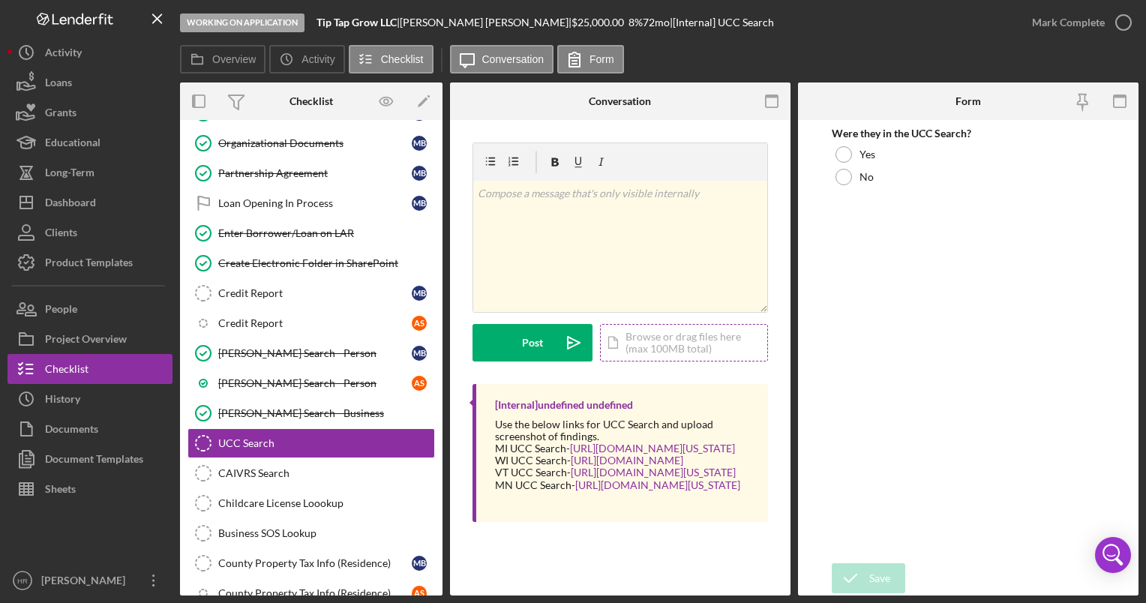
click at [682, 337] on div "Icon/Document Browse or drag files here (max 100MB total) Tap to choose files o…" at bounding box center [684, 342] width 168 height 37
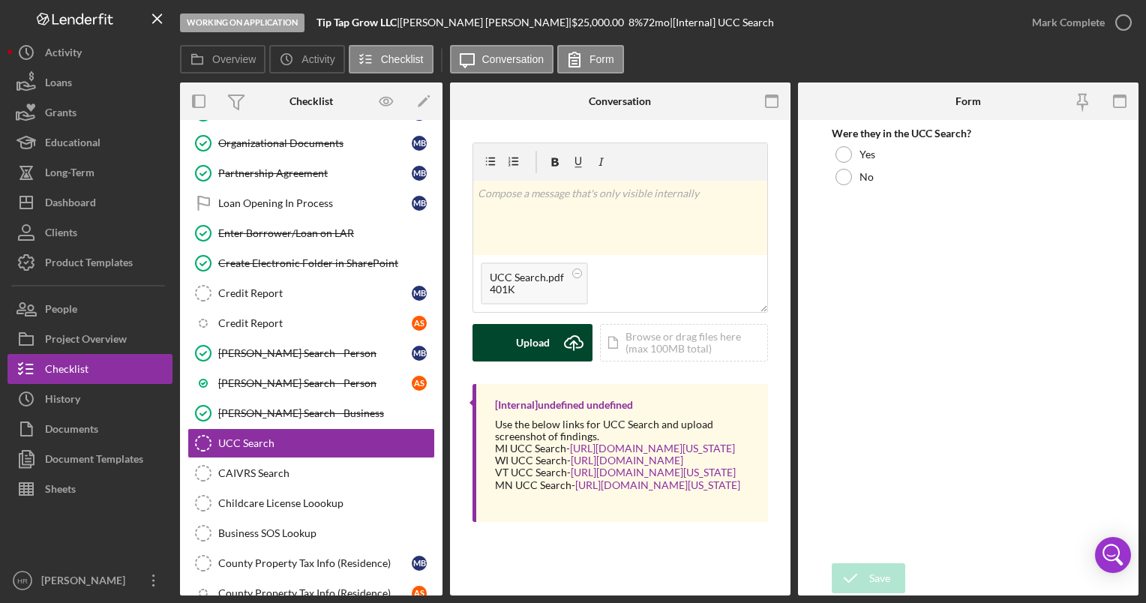
click at [508, 345] on button "Upload Icon/Upload" at bounding box center [532, 342] width 120 height 37
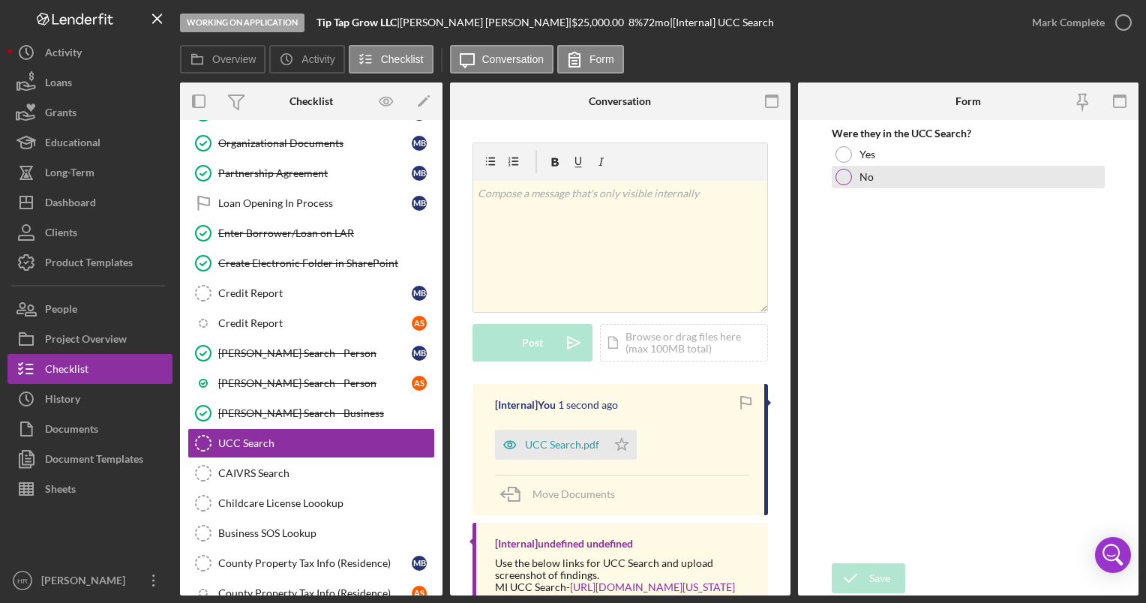
click at [850, 176] on div at bounding box center [843, 177] width 16 height 16
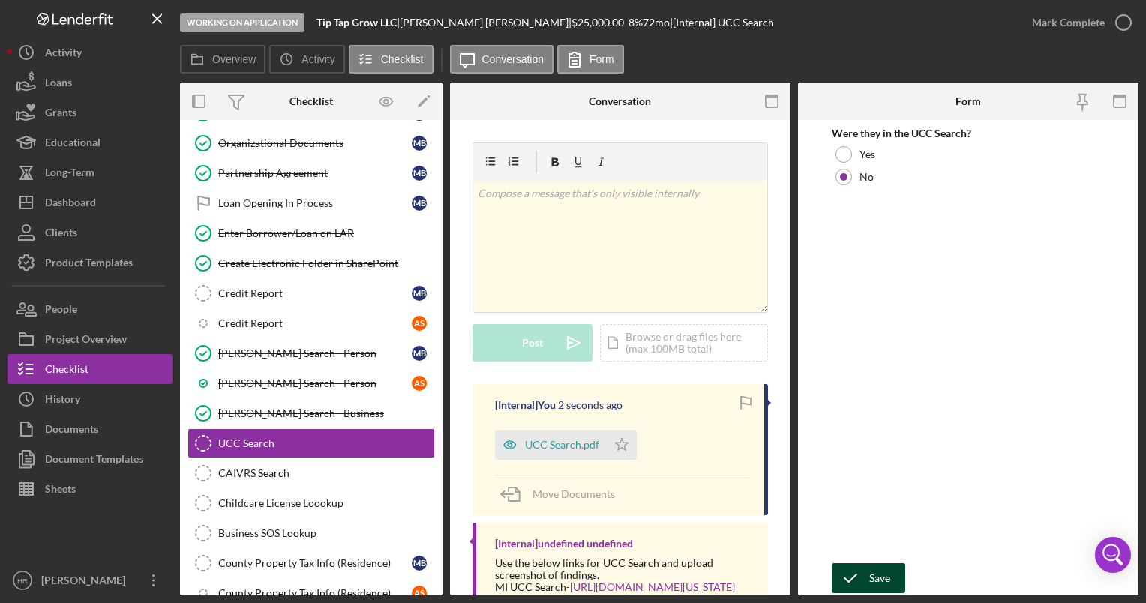
click at [891, 571] on button "Save" at bounding box center [868, 578] width 73 height 30
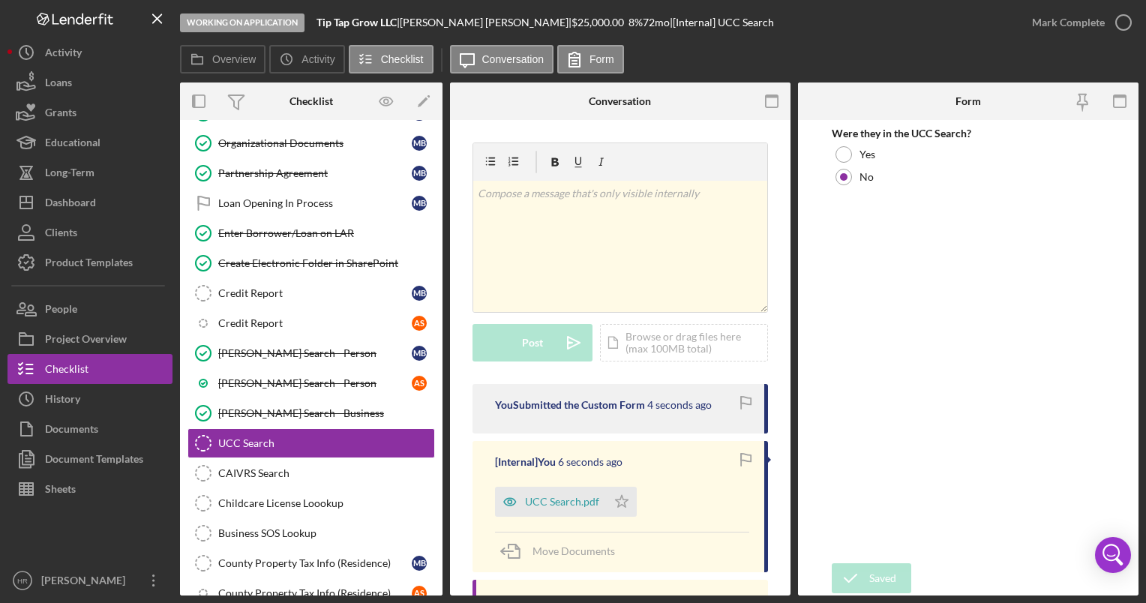
click at [0, 0] on icon "button" at bounding box center [0, 0] width 0 height 0
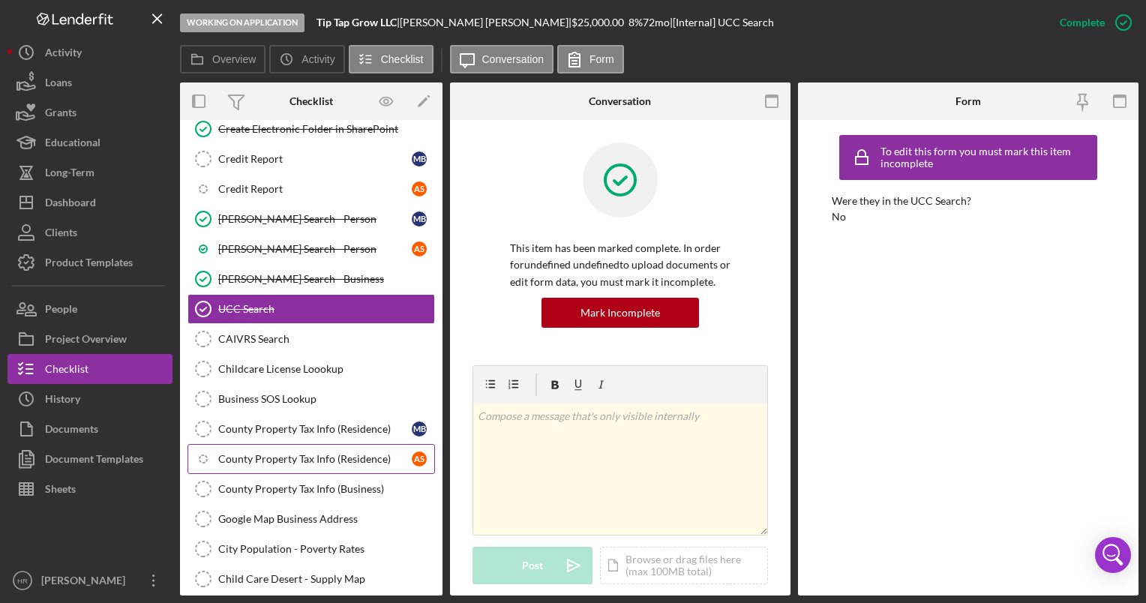
scroll to position [1725, 0]
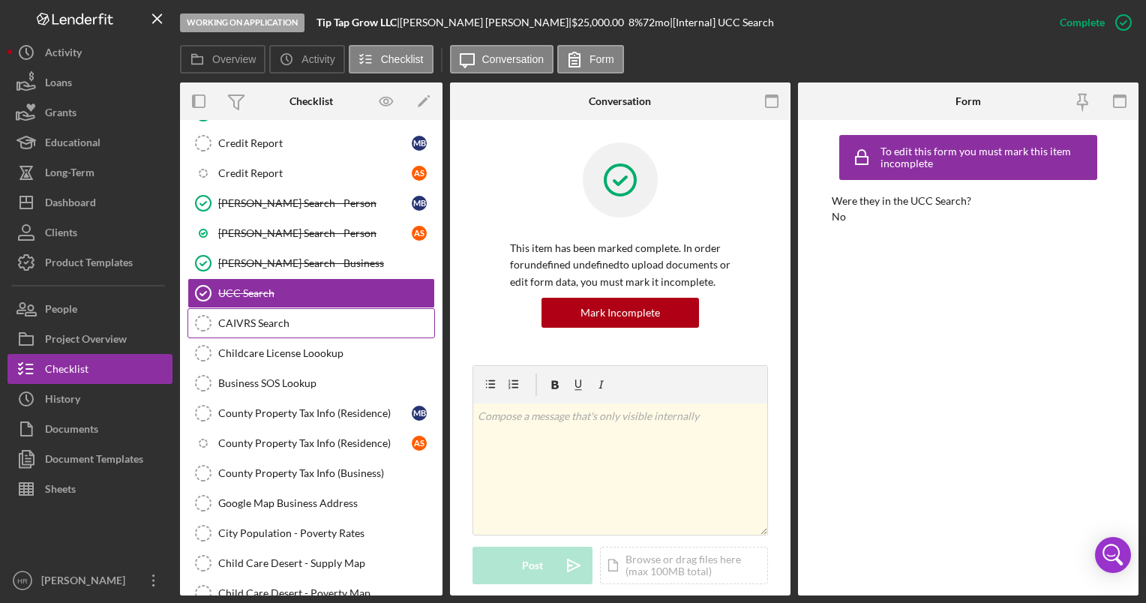
click at [296, 317] on div "CAIVRS Search" at bounding box center [326, 323] width 216 height 12
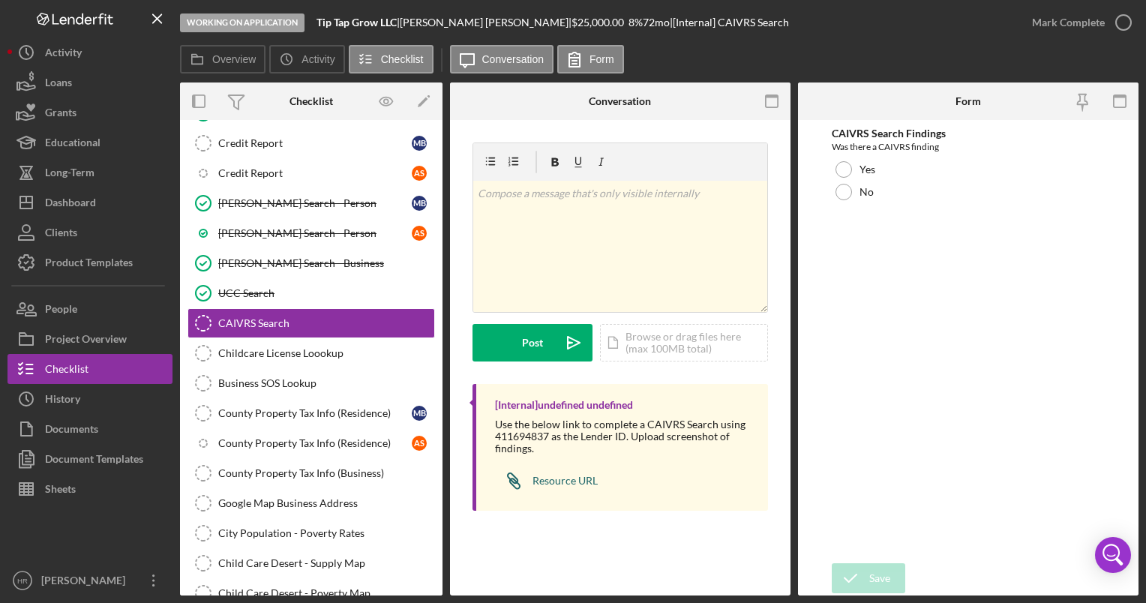
click at [567, 480] on div "Resource URL" at bounding box center [564, 481] width 65 height 12
drag, startPoint x: 496, startPoint y: 435, endPoint x: 548, endPoint y: 436, distance: 52.5
click at [548, 436] on div "Use the below link to complete a CAIVRS Search using 411694837 as the Lender ID…" at bounding box center [624, 436] width 258 height 36
copy div "411694837"
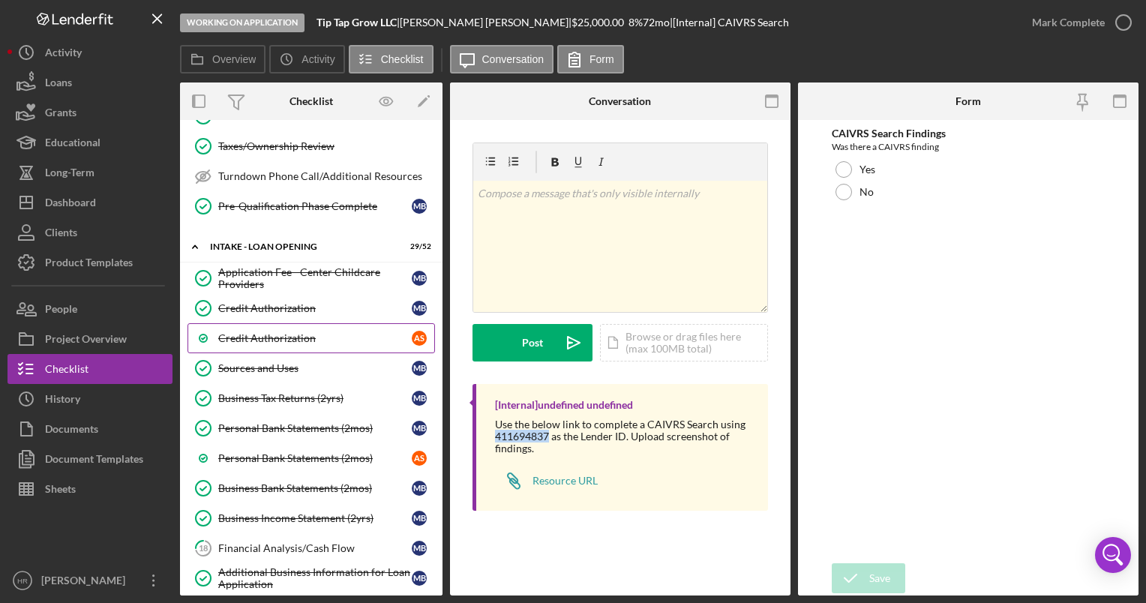
scroll to position [750, 0]
click at [298, 302] on div "Credit Authorization" at bounding box center [314, 308] width 193 height 12
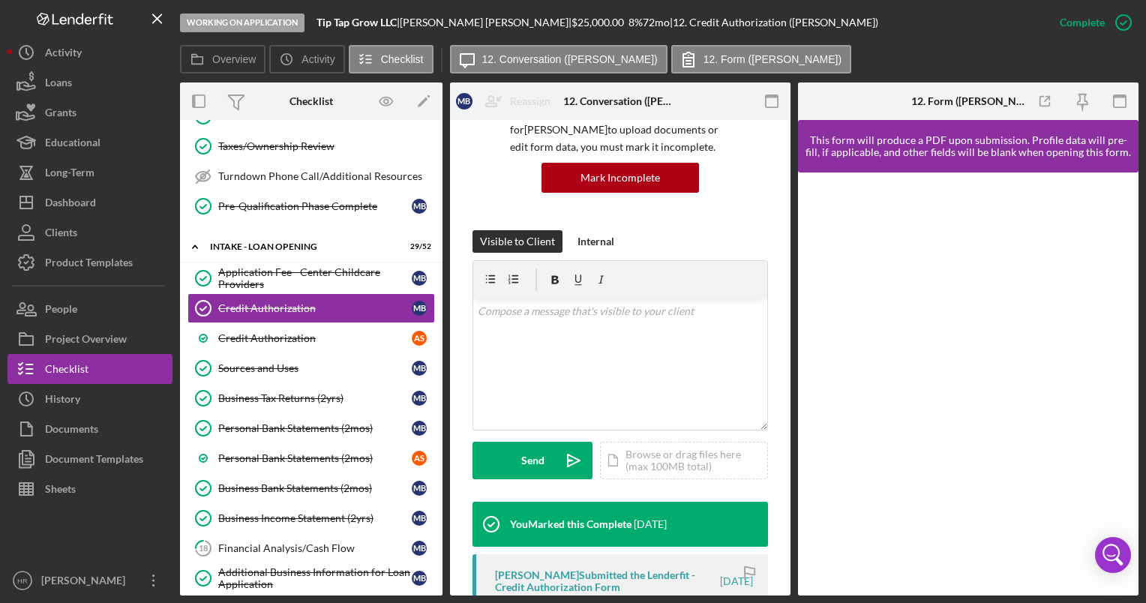
scroll to position [300, 0]
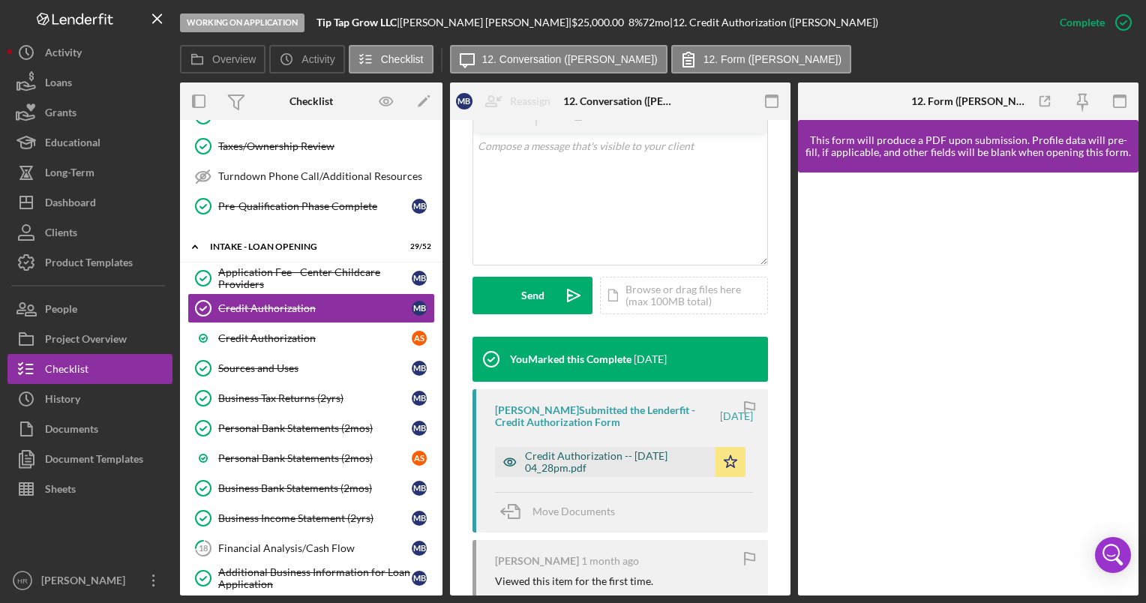
click at [562, 461] on div "Credit Authorization -- [DATE] 04_28pm.pdf" at bounding box center [616, 462] width 183 height 24
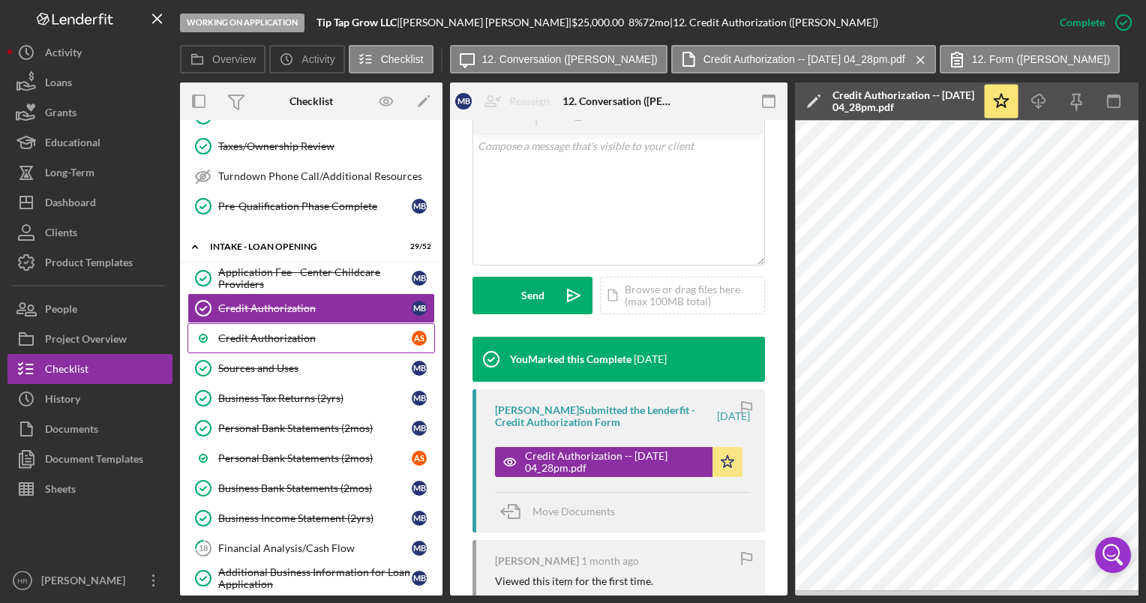
click at [261, 332] on div "Credit Authorization" at bounding box center [314, 338] width 193 height 12
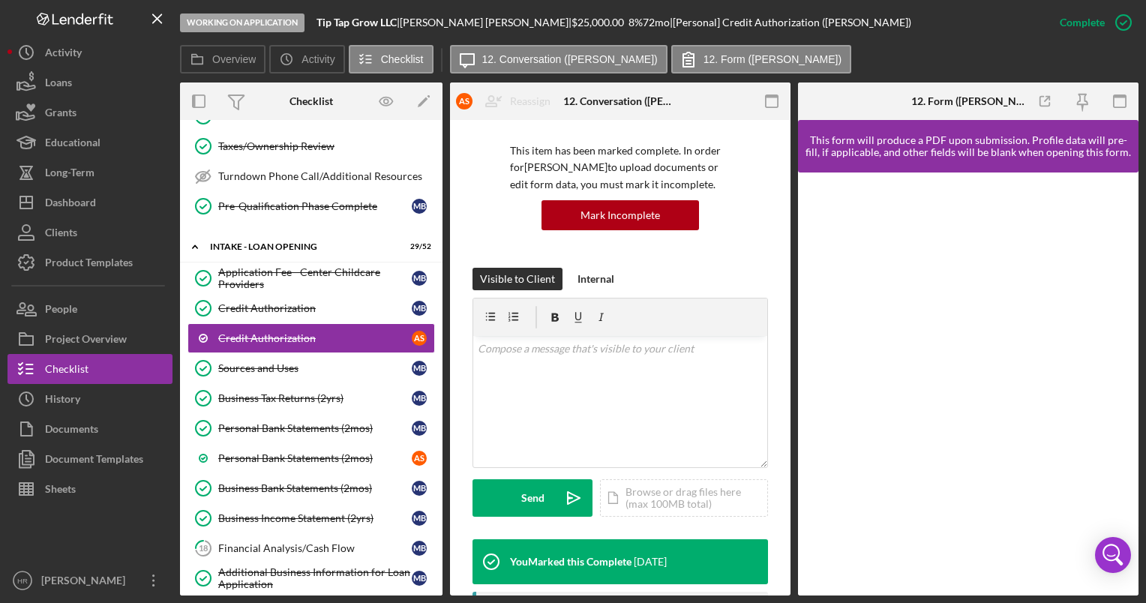
scroll to position [225, 0]
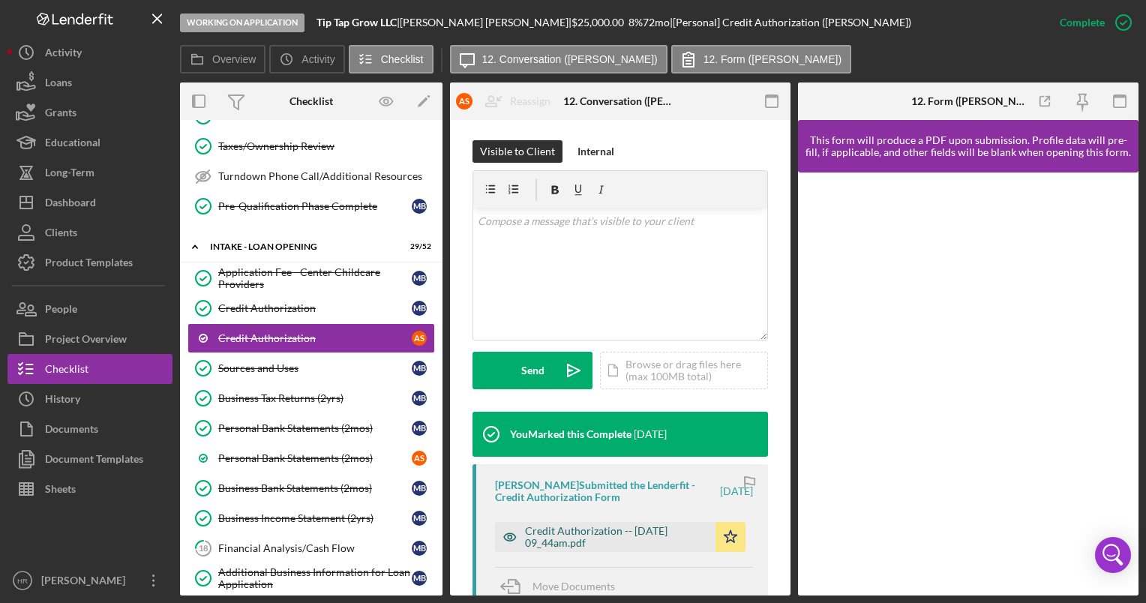
click at [594, 541] on div "Credit Authorization -- [DATE] 09_44am.pdf" at bounding box center [616, 537] width 183 height 24
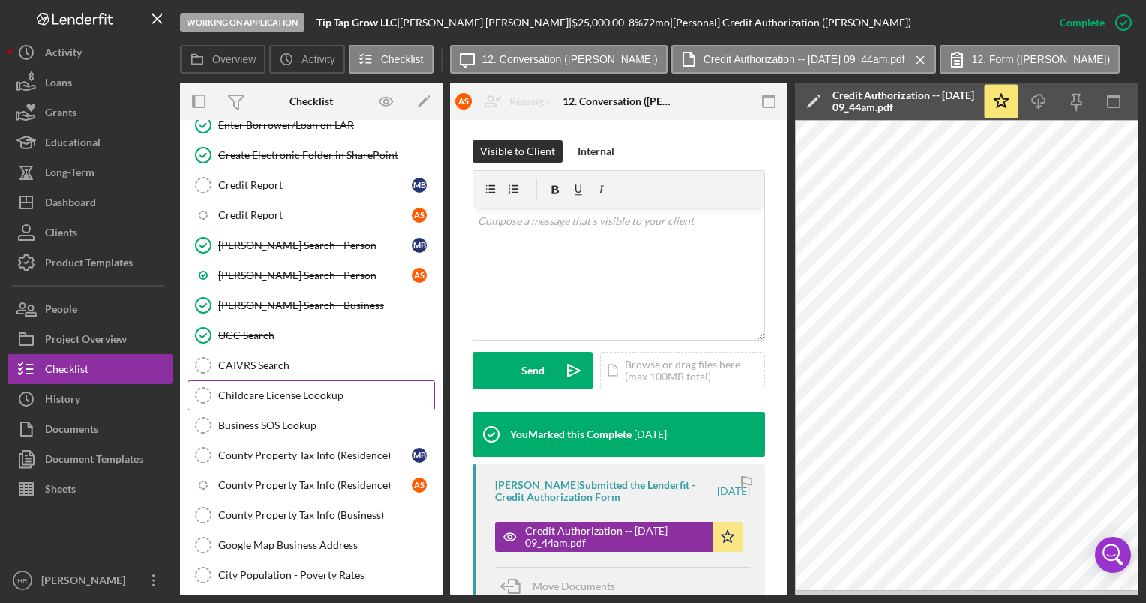
scroll to position [1800, 0]
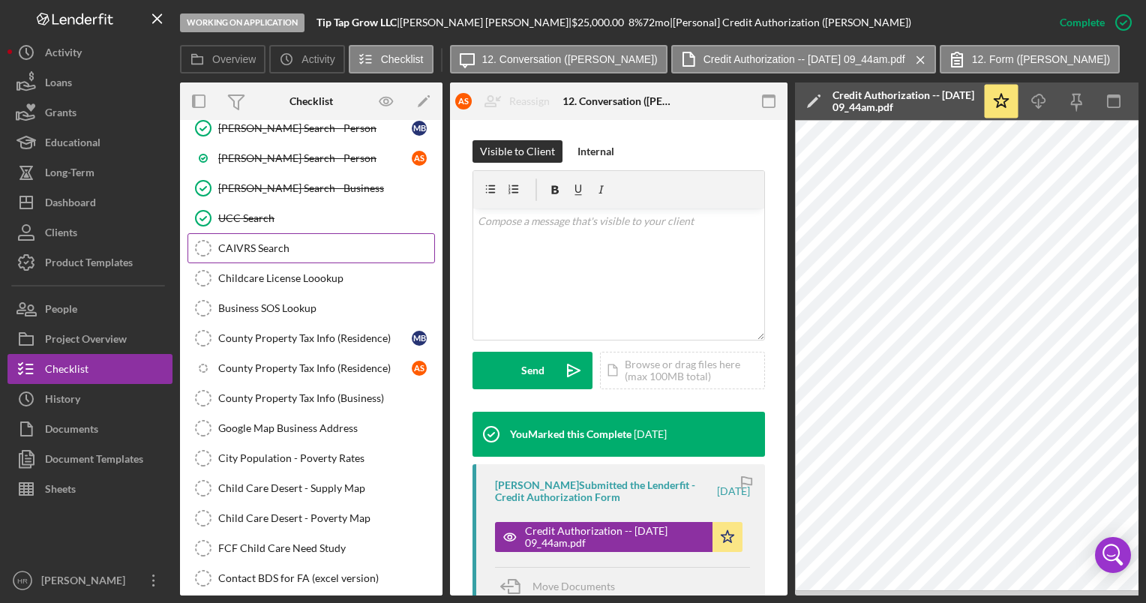
click at [271, 242] on div "CAIVRS Search" at bounding box center [326, 248] width 216 height 12
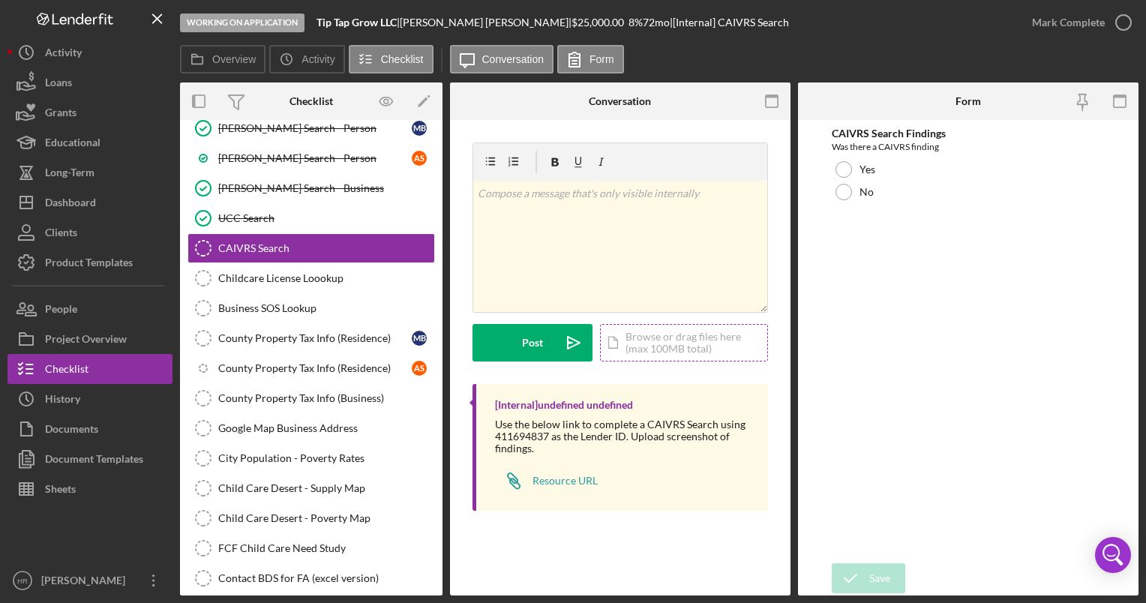
click at [633, 338] on div "Icon/Document Browse or drag files here (max 100MB total) Tap to choose files o…" at bounding box center [684, 342] width 168 height 37
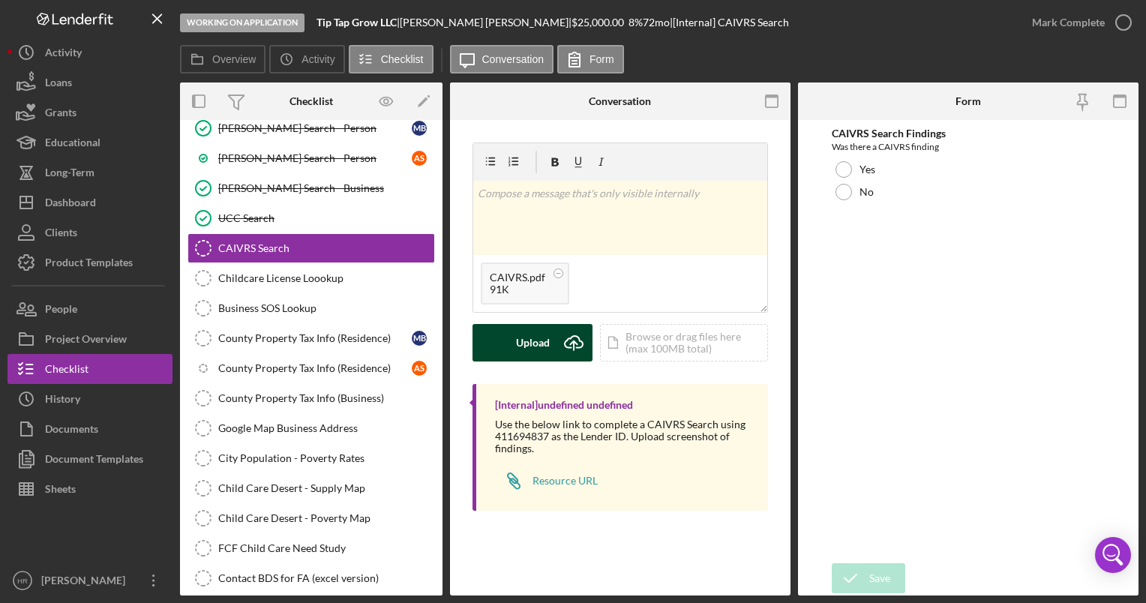
click at [527, 345] on div "Upload" at bounding box center [533, 342] width 34 height 37
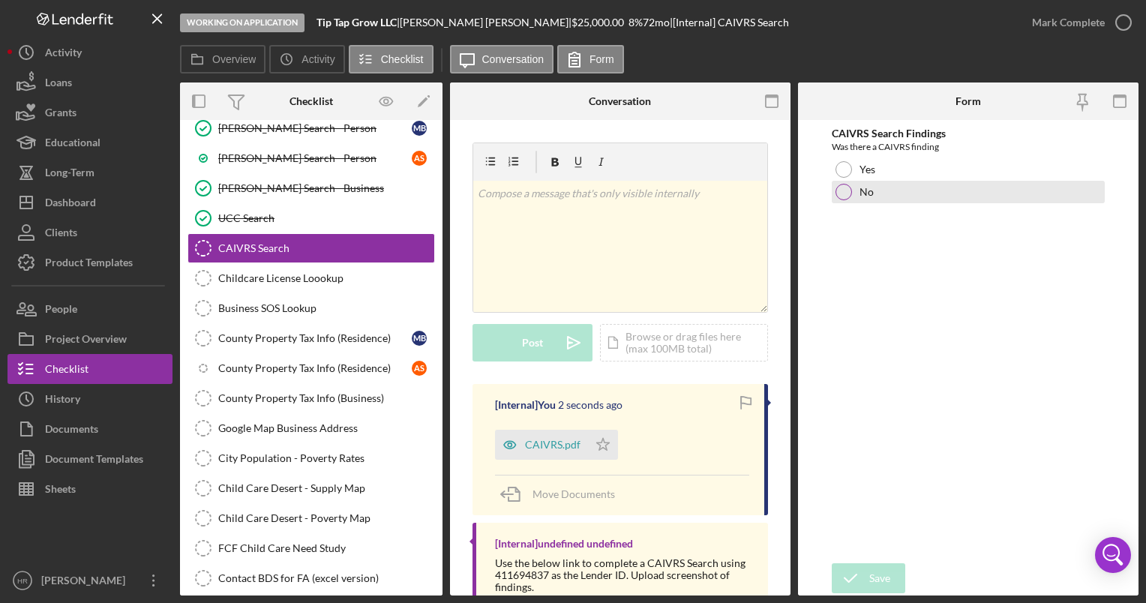
click at [837, 185] on div "No" at bounding box center [968, 192] width 272 height 22
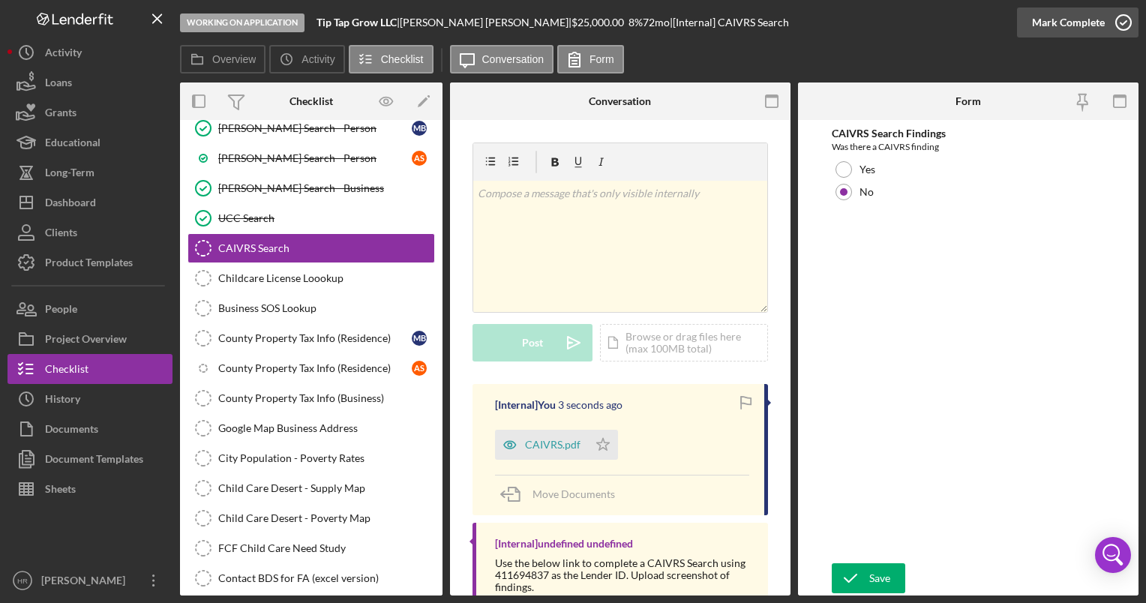
click at [1117, 24] on icon "button" at bounding box center [1123, 22] width 37 height 37
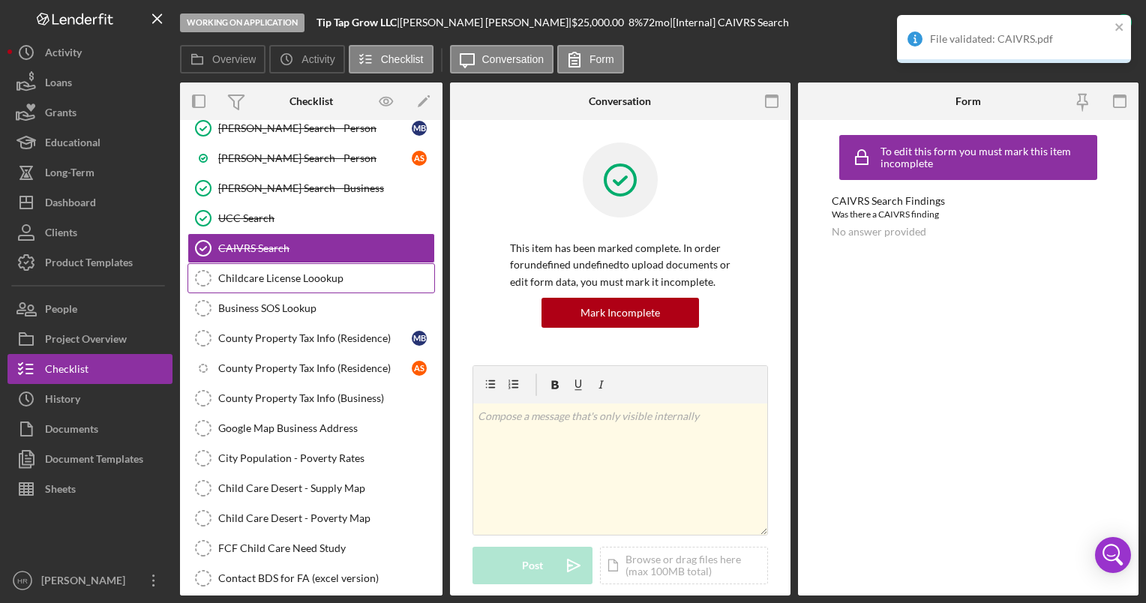
click at [243, 272] on div "Childcare License Loookup" at bounding box center [326, 278] width 216 height 12
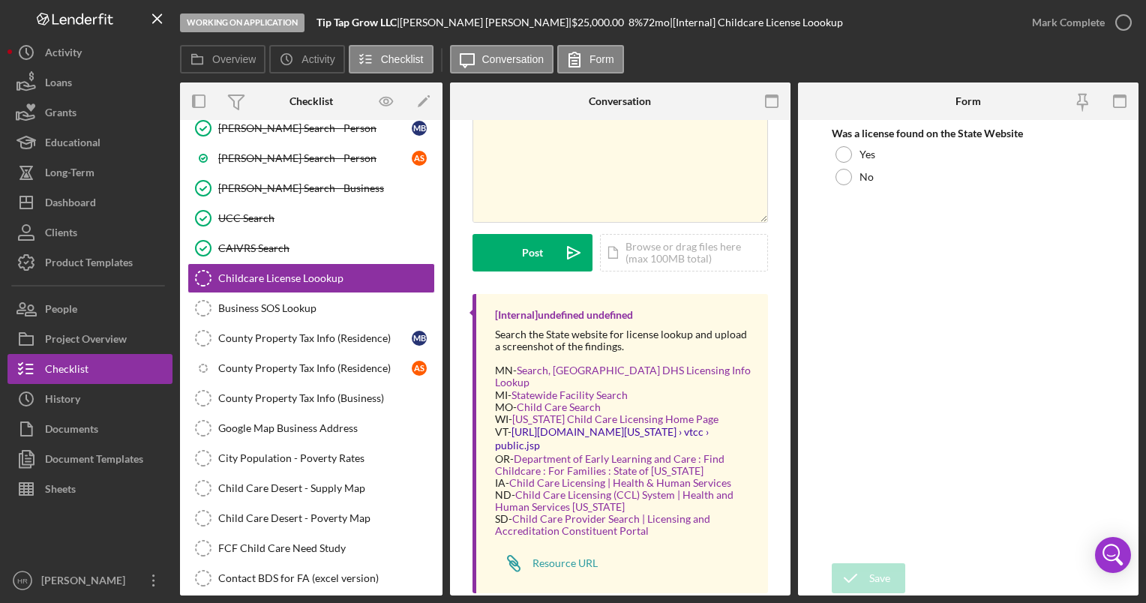
scroll to position [91, 0]
click at [523, 451] on link "Department of Early Learning and Care : Find Childcare : For Families : State o…" at bounding box center [609, 463] width 229 height 25
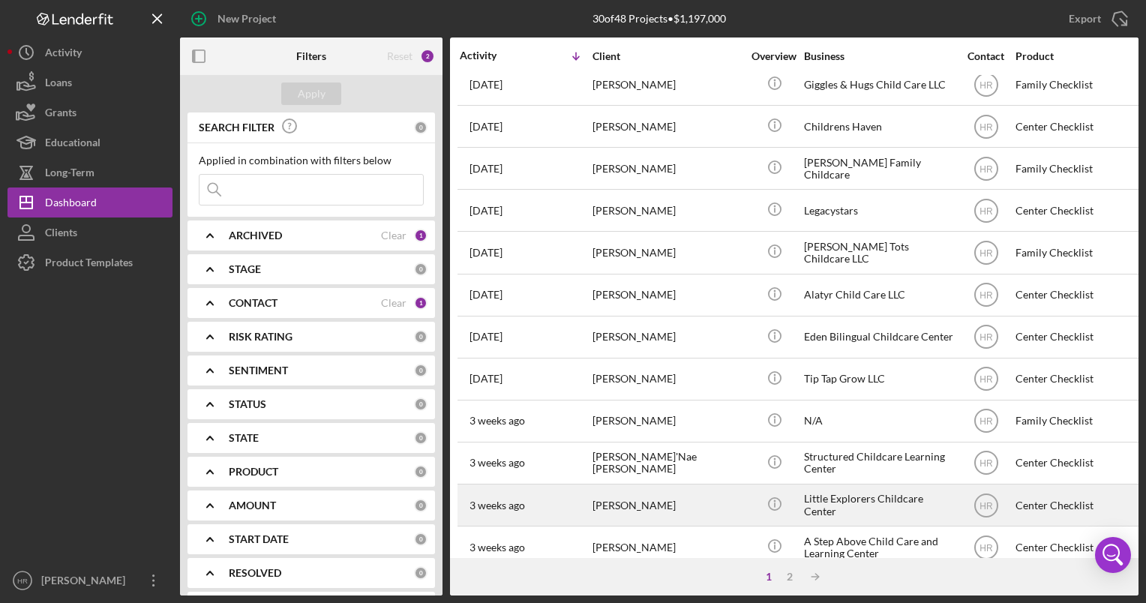
scroll to position [300, 0]
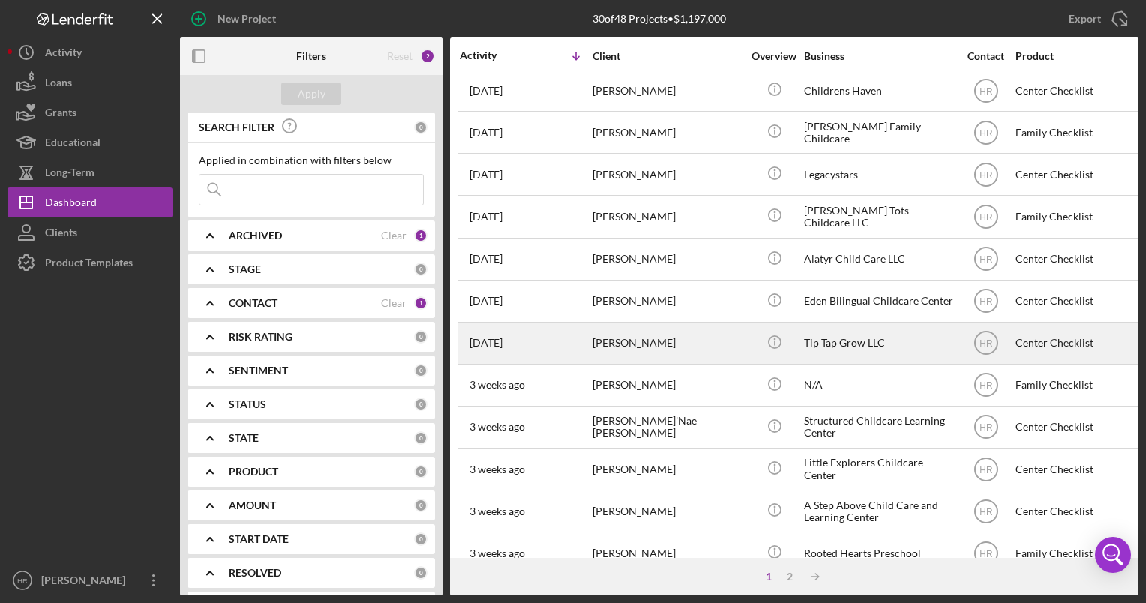
click at [647, 346] on div "[PERSON_NAME]" at bounding box center [667, 343] width 150 height 40
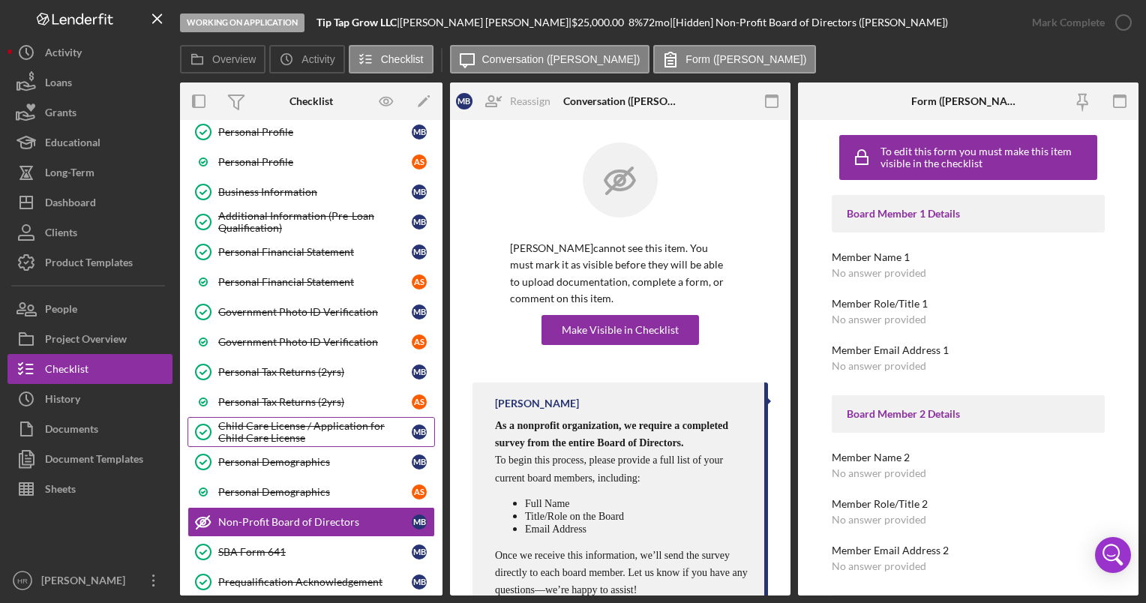
scroll to position [75, 0]
click at [294, 419] on div "Child Care License / Application for Child Care License" at bounding box center [314, 431] width 193 height 24
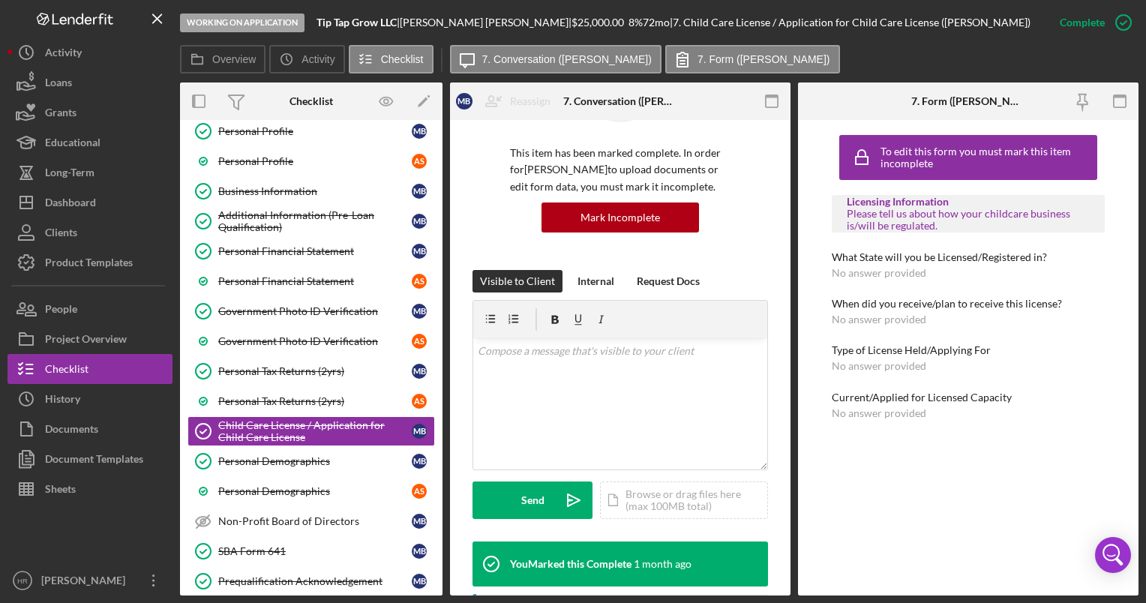
scroll to position [225, 0]
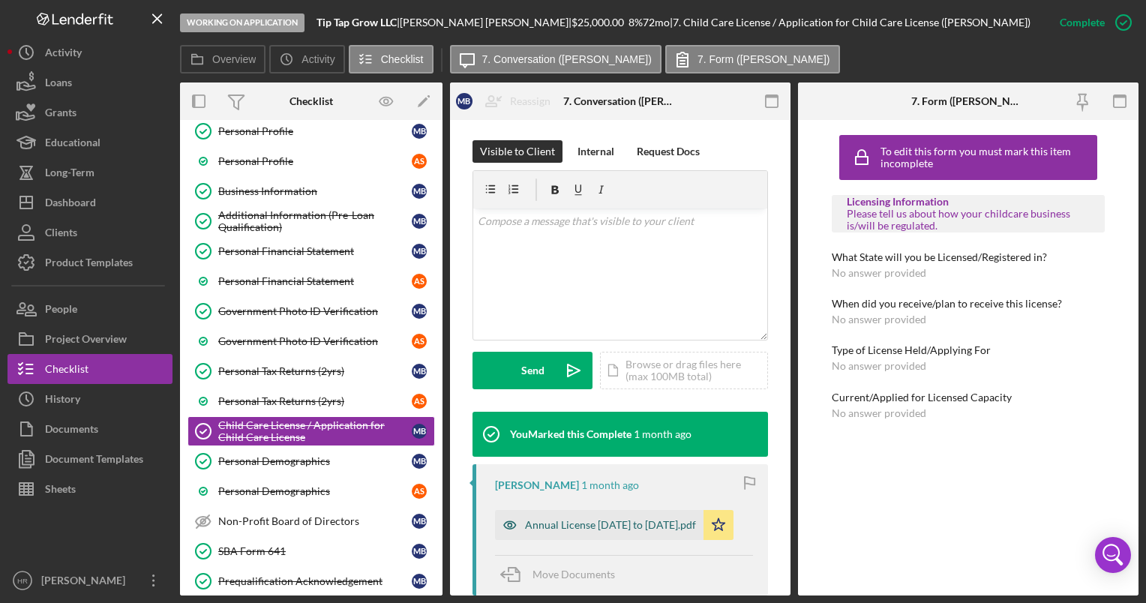
click at [571, 523] on div "Annual License [DATE] to [DATE].pdf" at bounding box center [610, 525] width 171 height 12
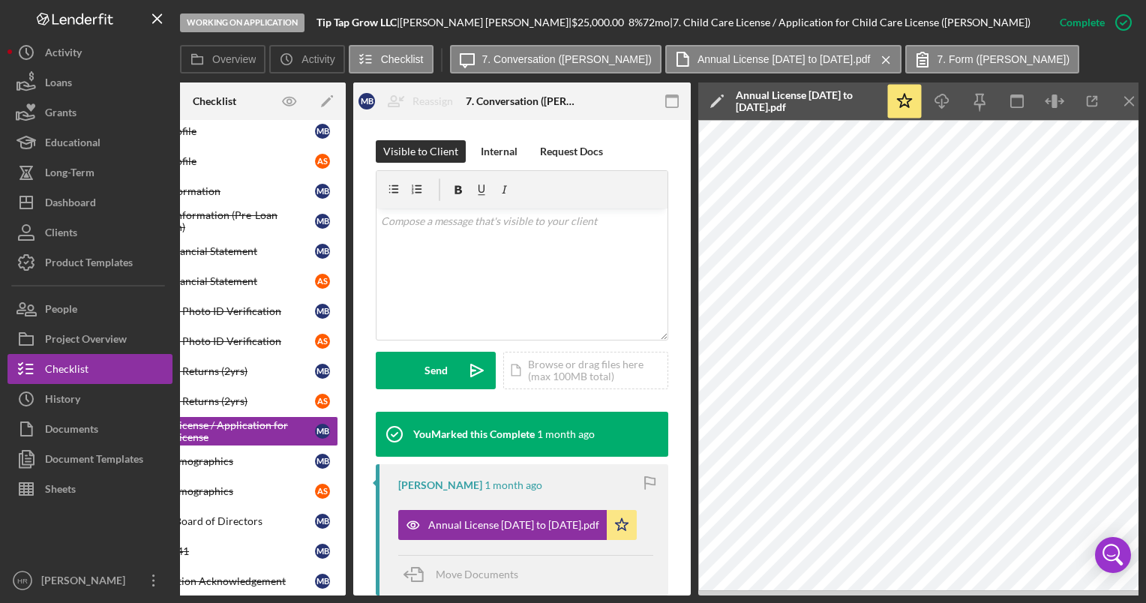
scroll to position [0, 169]
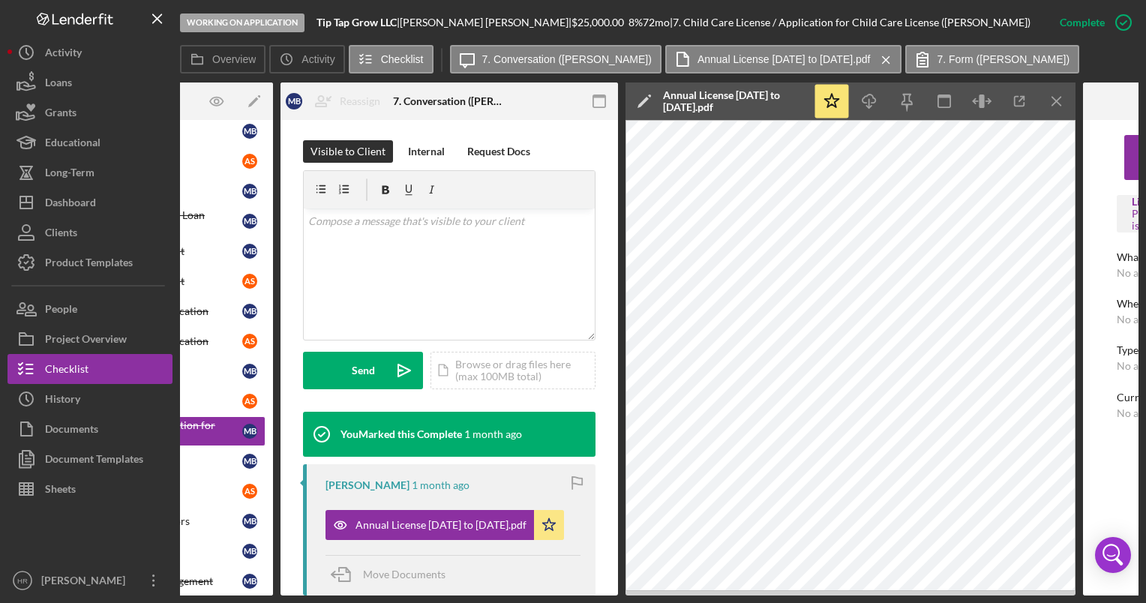
drag, startPoint x: 459, startPoint y: 597, endPoint x: 445, endPoint y: 595, distance: 14.4
click at [445, 595] on div "Working on Application Tip Tap Grow LLC | Matthew Barnes | $25,000.00 8 % 72 mo…" at bounding box center [573, 301] width 1146 height 603
drag, startPoint x: 1057, startPoint y: 102, endPoint x: 1024, endPoint y: 99, distance: 33.1
click at [1057, 102] on line "button" at bounding box center [1056, 101] width 8 height 8
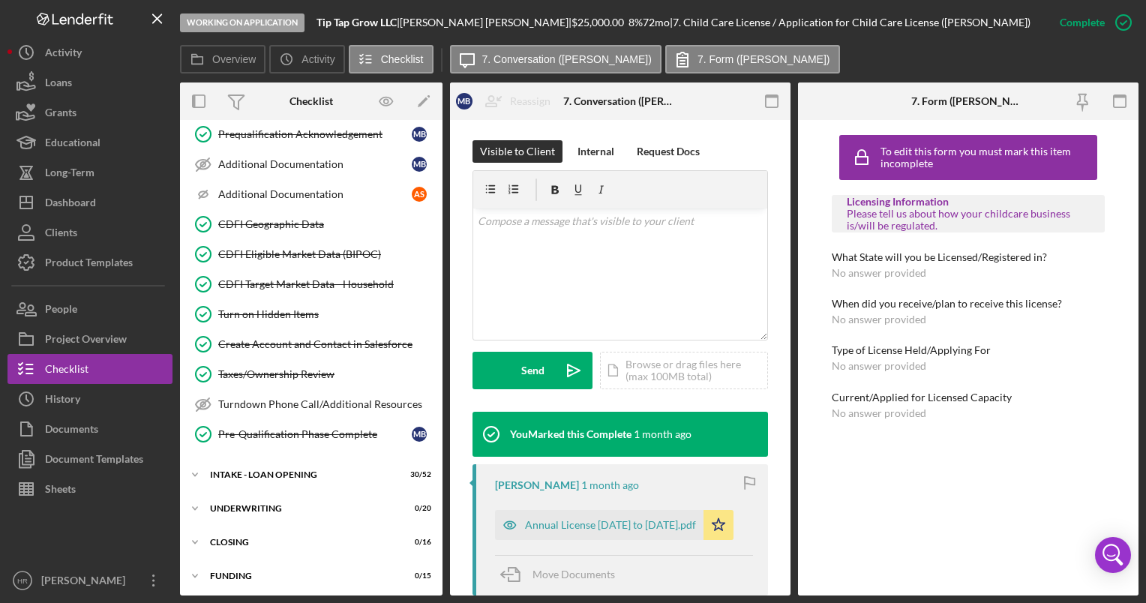
scroll to position [550, 0]
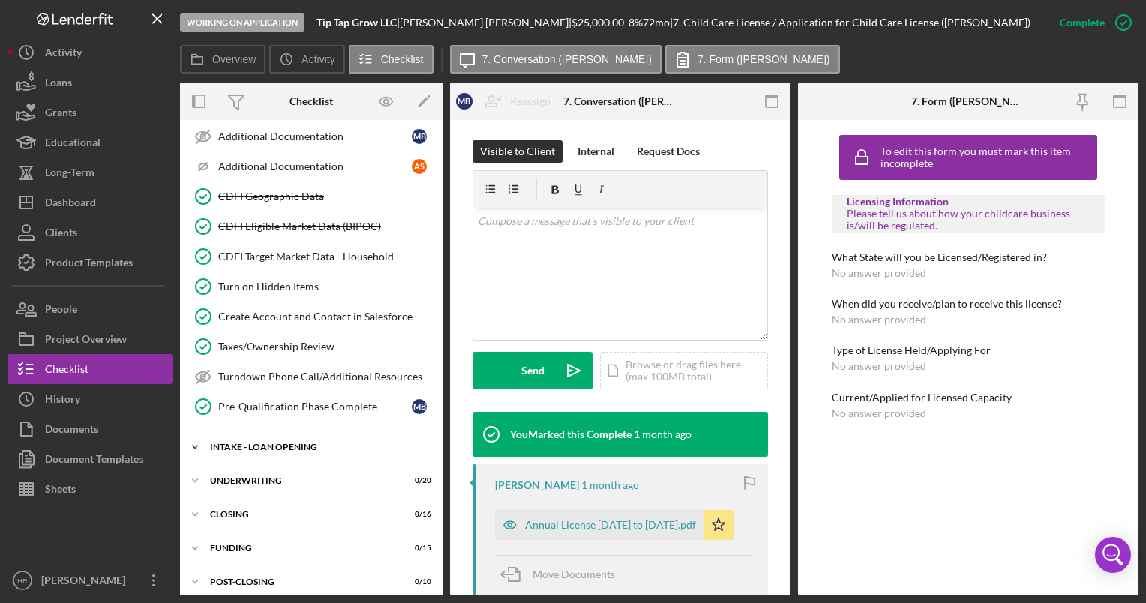
click at [301, 442] on div "INTAKE - LOAN OPENING" at bounding box center [317, 446] width 214 height 9
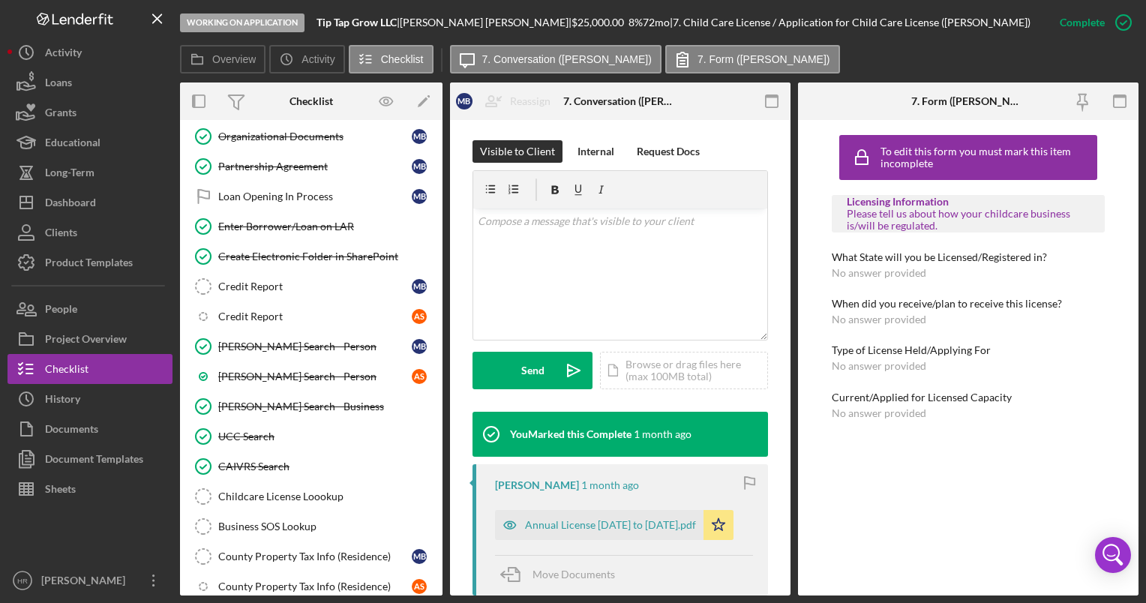
scroll to position [1824, 0]
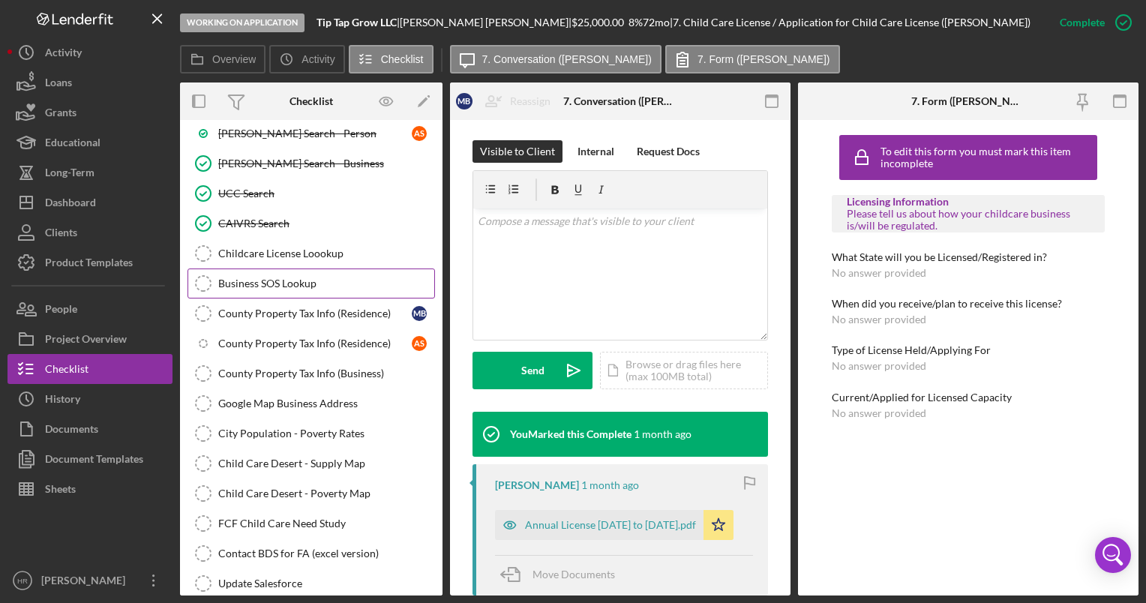
click at [300, 277] on div "Business SOS Lookup" at bounding box center [326, 283] width 216 height 12
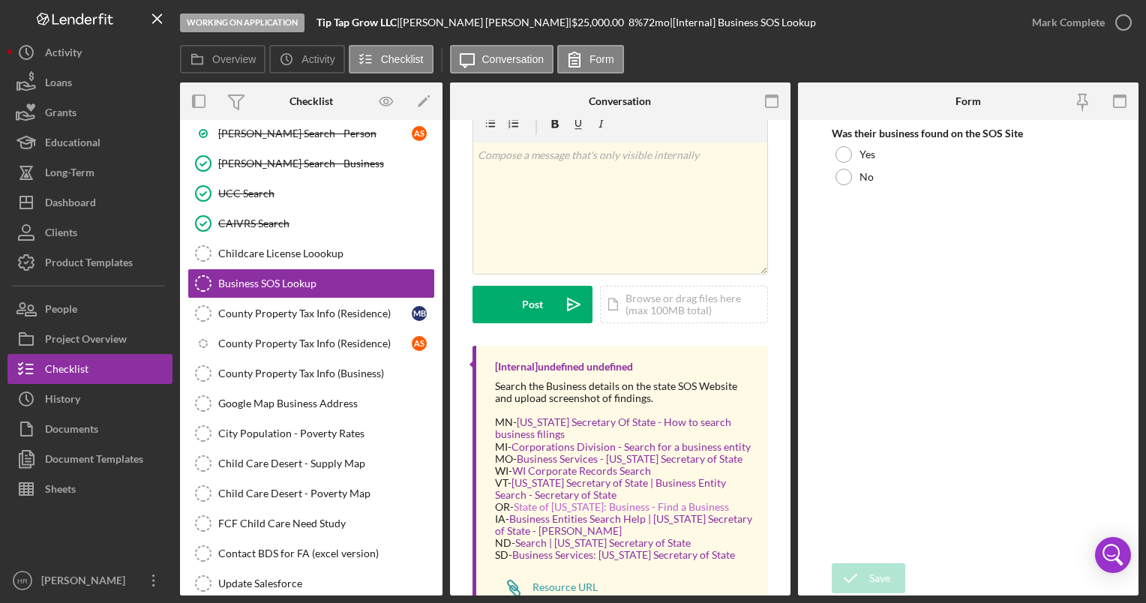
scroll to position [90, 0]
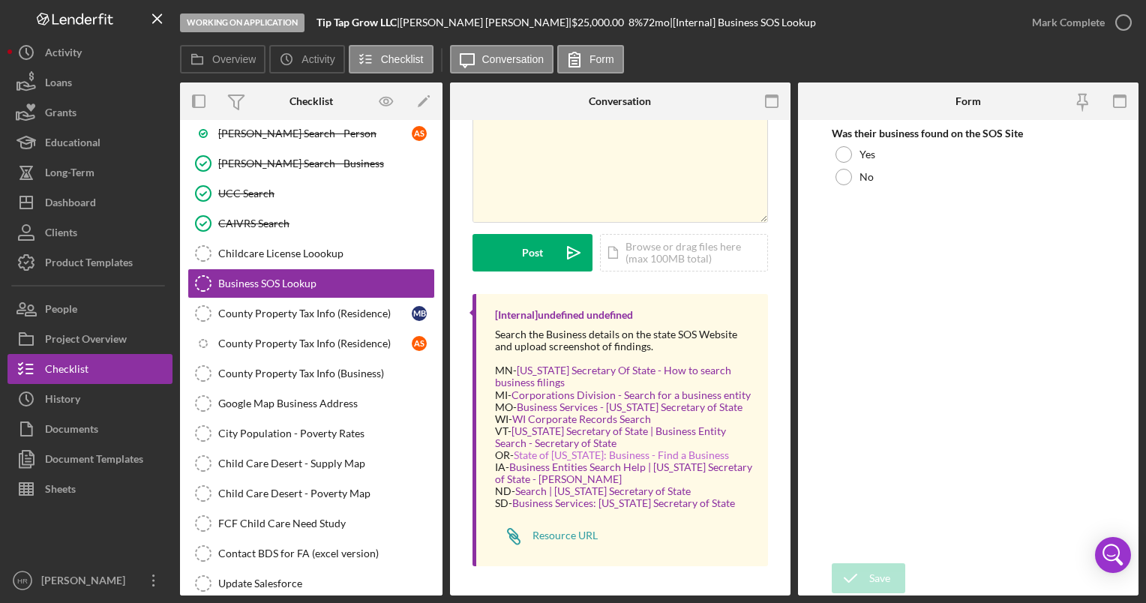
click at [606, 453] on link "State of [US_STATE]: Business - Find a Business" at bounding box center [621, 454] width 215 height 13
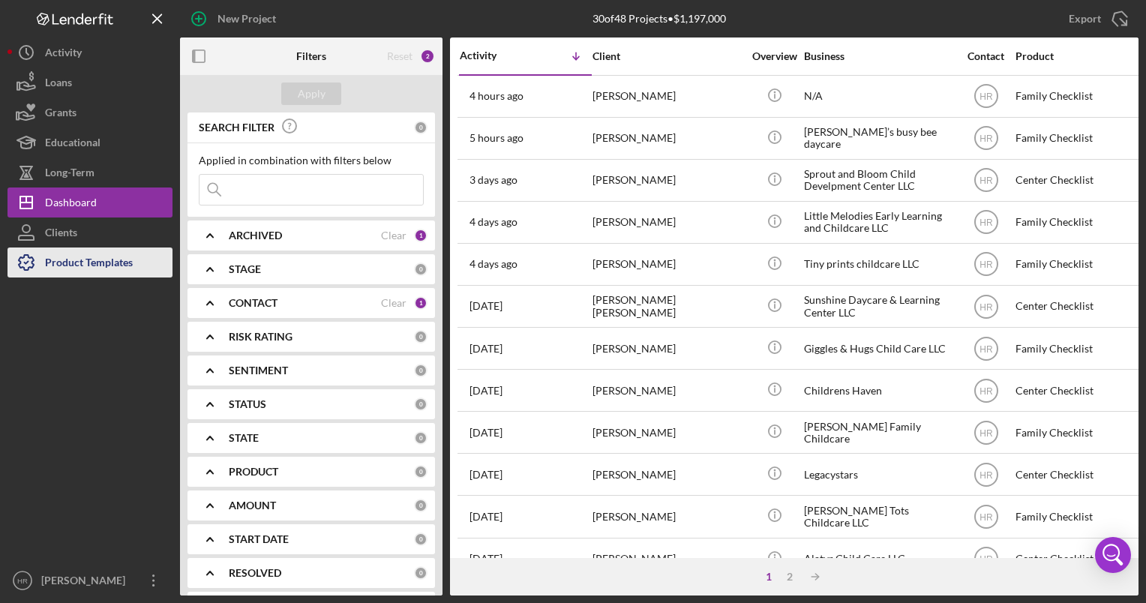
click at [123, 263] on div "Product Templates" at bounding box center [89, 264] width 88 height 34
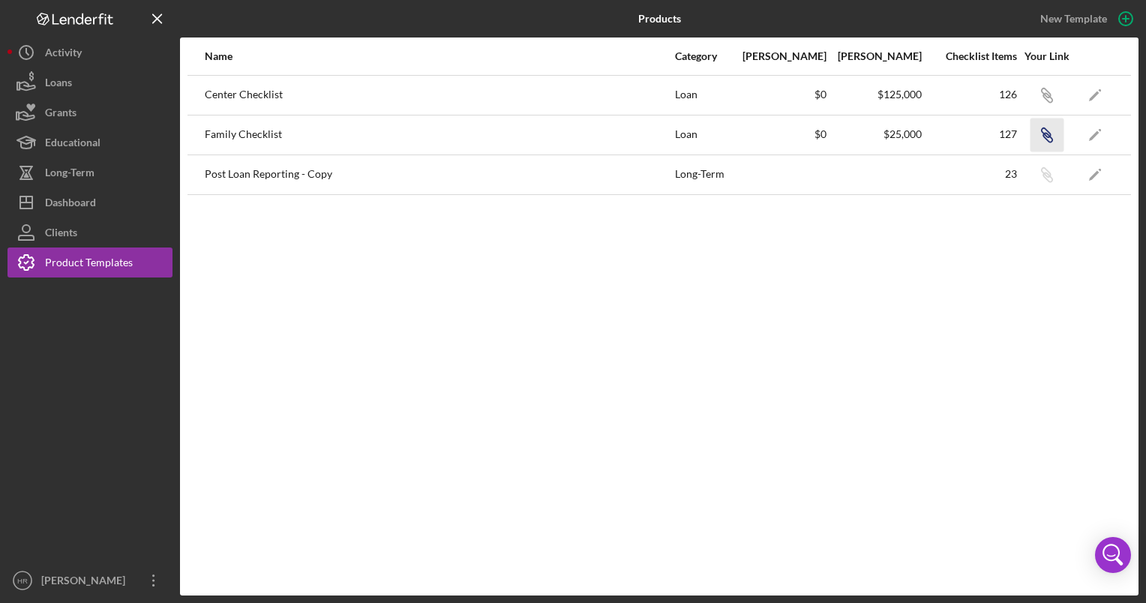
click at [1045, 97] on icon "button" at bounding box center [1045, 92] width 9 height 9
click at [100, 199] on button "Icon/Dashboard Dashboard" at bounding box center [89, 202] width 165 height 30
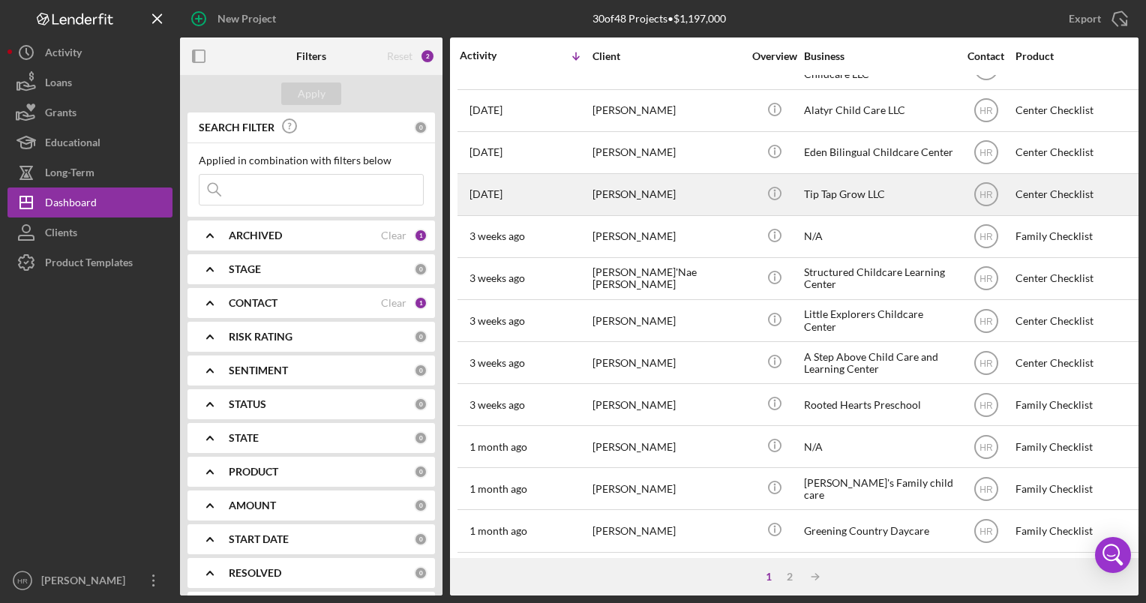
scroll to position [450, 0]
click at [618, 182] on div "[PERSON_NAME]" at bounding box center [667, 193] width 150 height 40
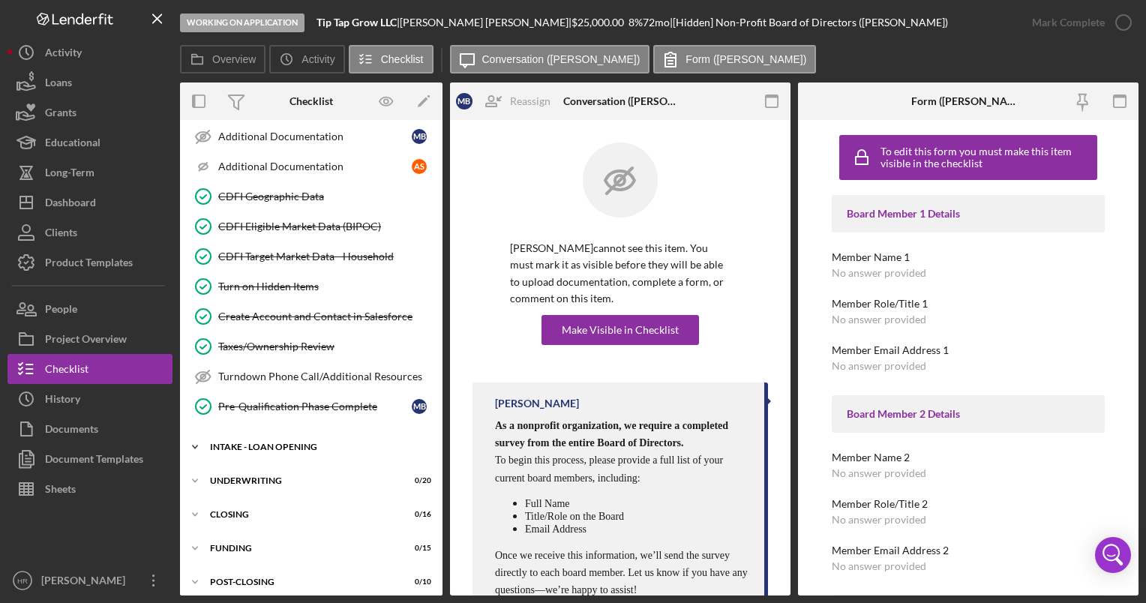
click at [247, 432] on div "Icon/Expander INTAKE - LOAN OPENING 30 / 52" at bounding box center [311, 447] width 262 height 30
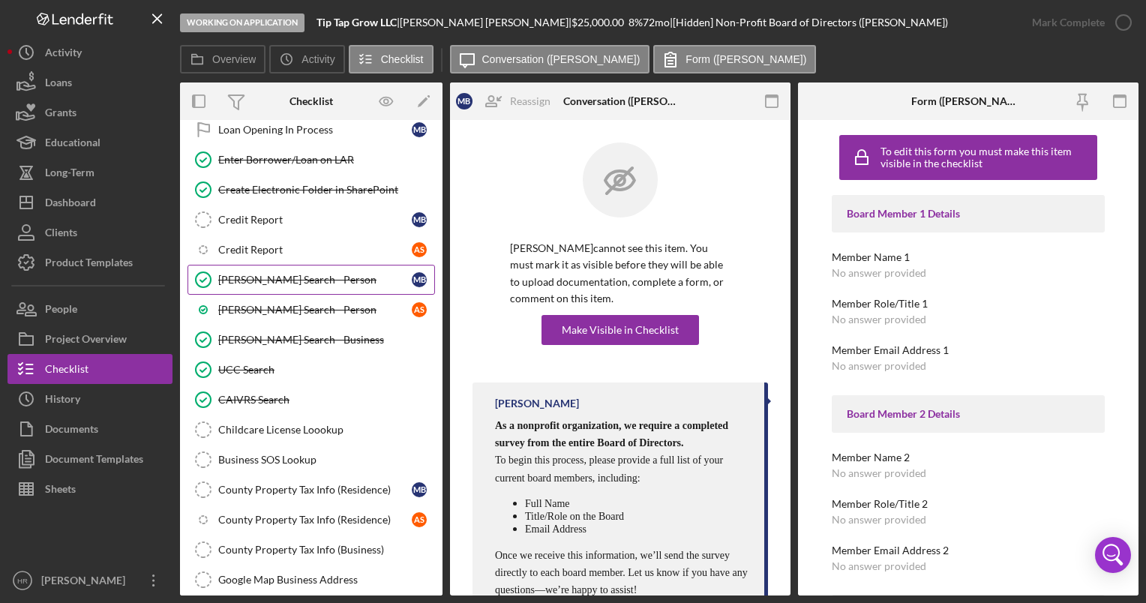
scroll to position [1674, 0]
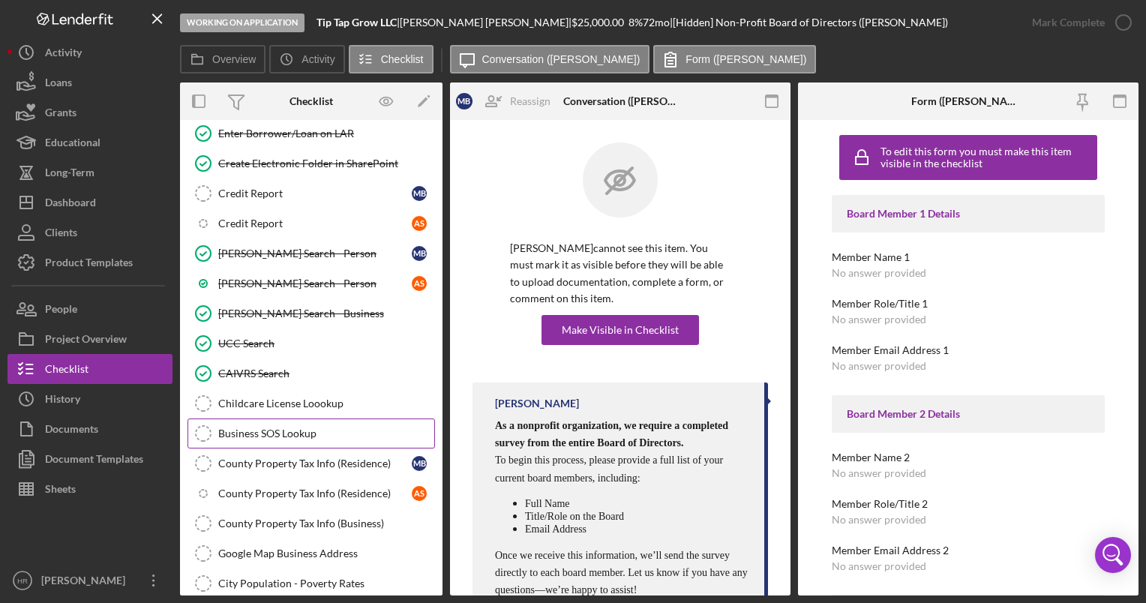
click at [243, 427] on div "Business SOS Lookup" at bounding box center [326, 433] width 216 height 12
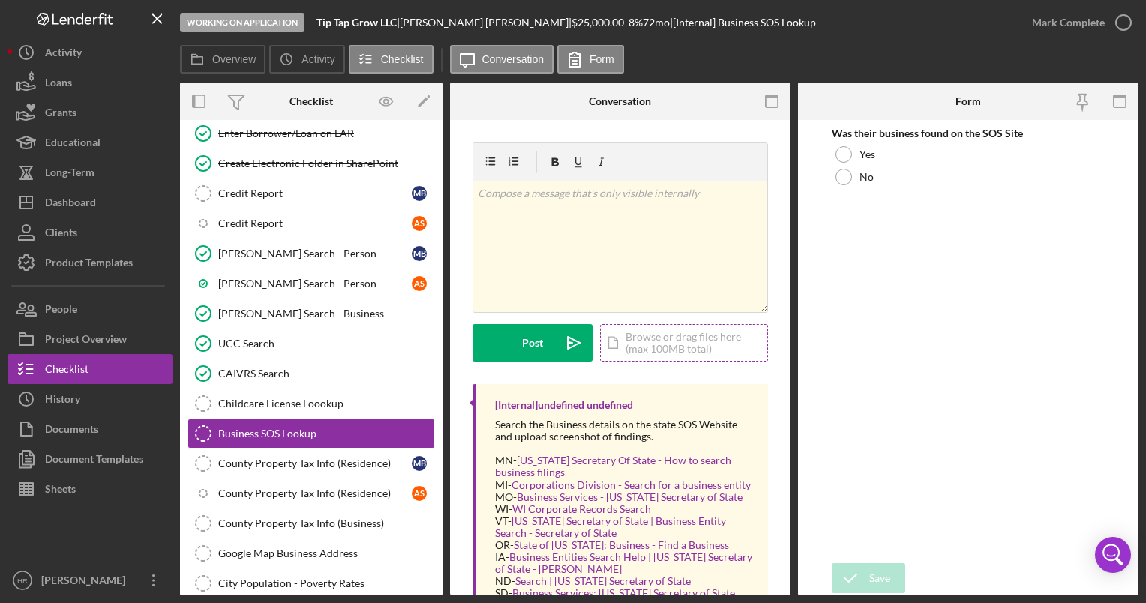
click at [663, 331] on div "Icon/Document Browse or drag files here (max 100MB total) Tap to choose files o…" at bounding box center [684, 342] width 168 height 37
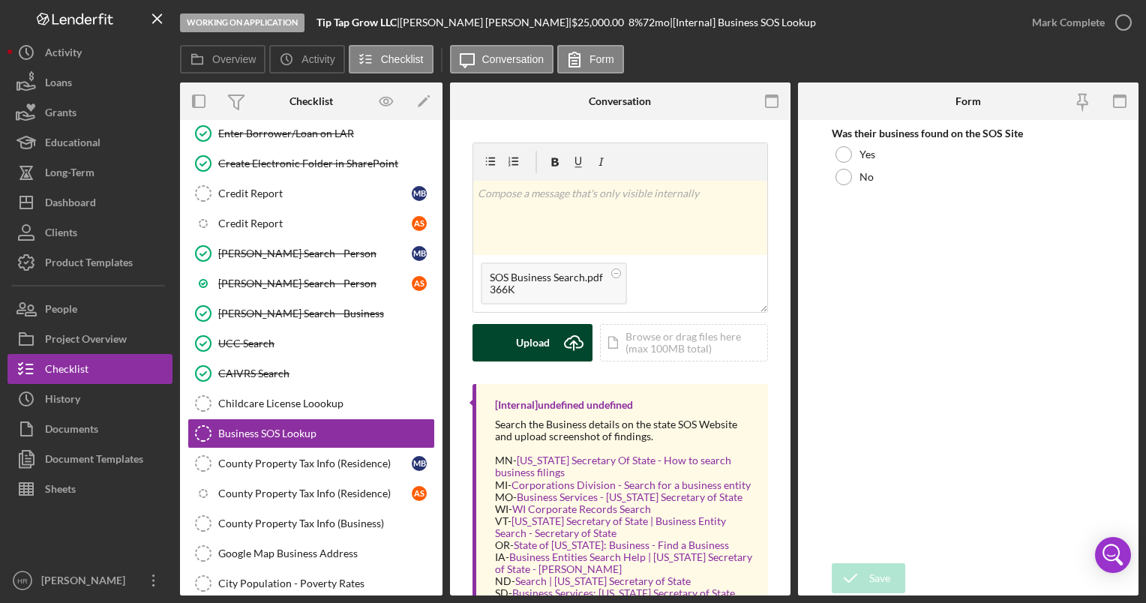
click at [541, 342] on div "Upload" at bounding box center [533, 342] width 34 height 37
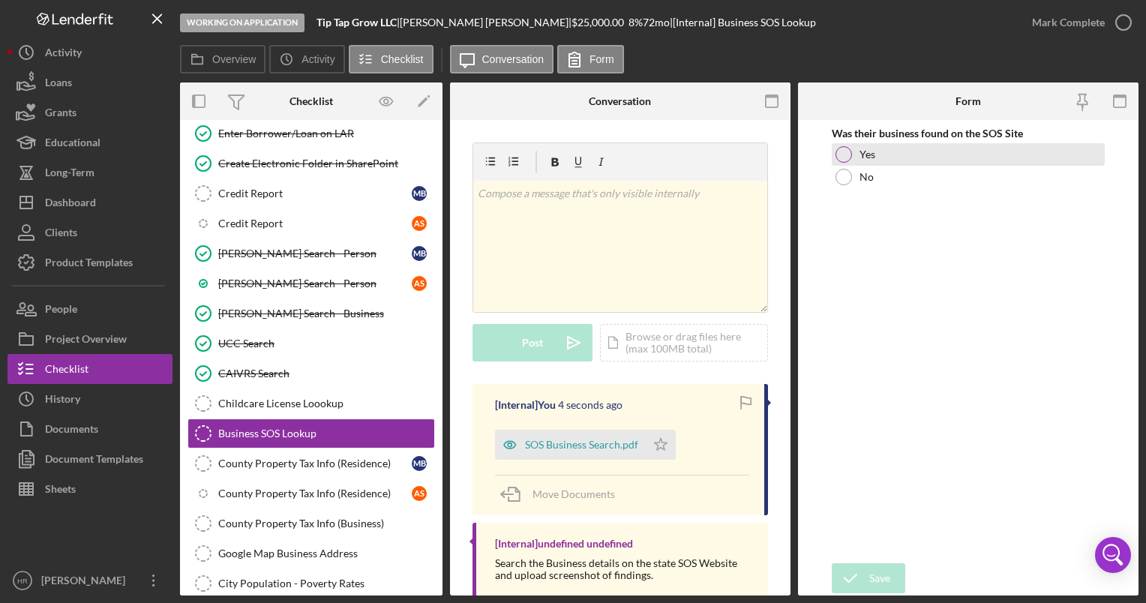
click at [849, 155] on div at bounding box center [843, 154] width 16 height 16
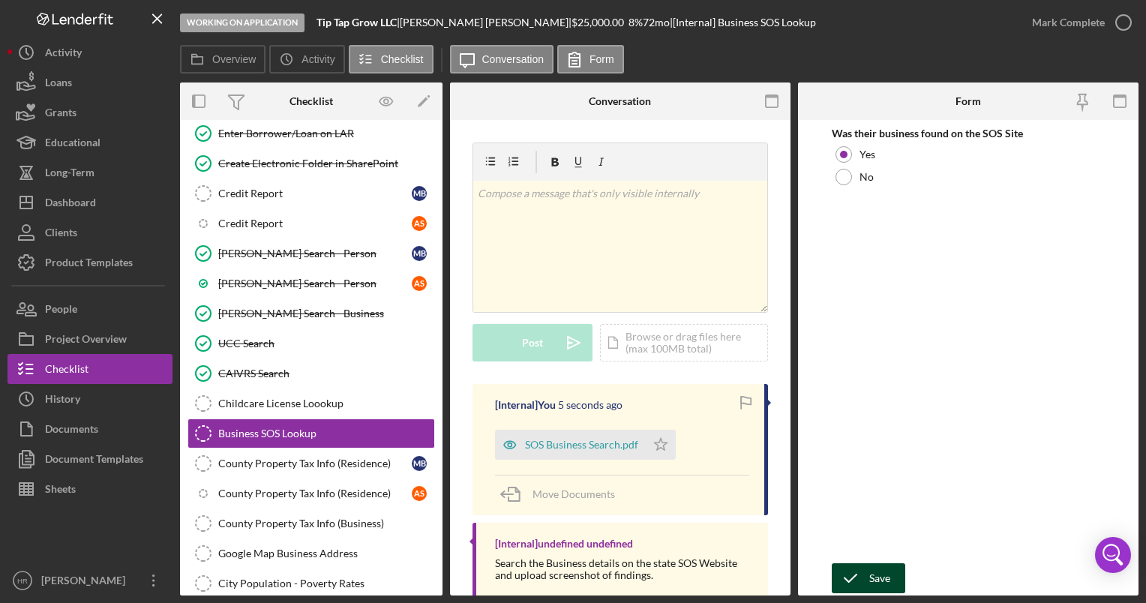
click at [886, 580] on div "Save" at bounding box center [879, 578] width 21 height 30
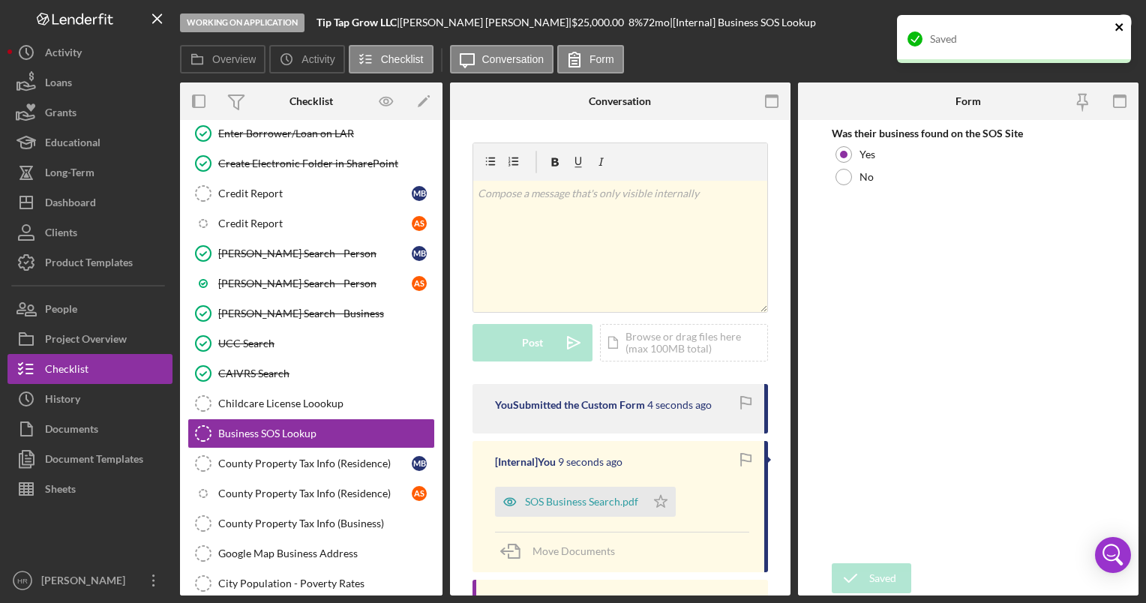
click at [1118, 26] on icon "close" at bounding box center [1118, 26] width 7 height 7
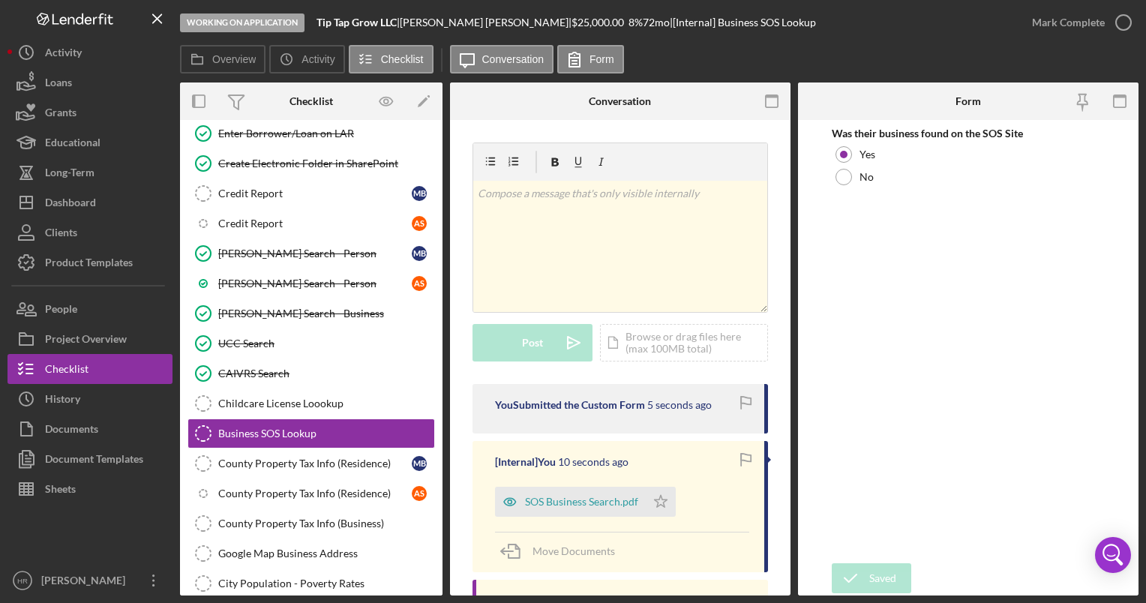
click at [1118, 18] on div "Saved" at bounding box center [1014, 15] width 240 height 6
click at [0, 0] on icon "button" at bounding box center [0, 0] width 0 height 0
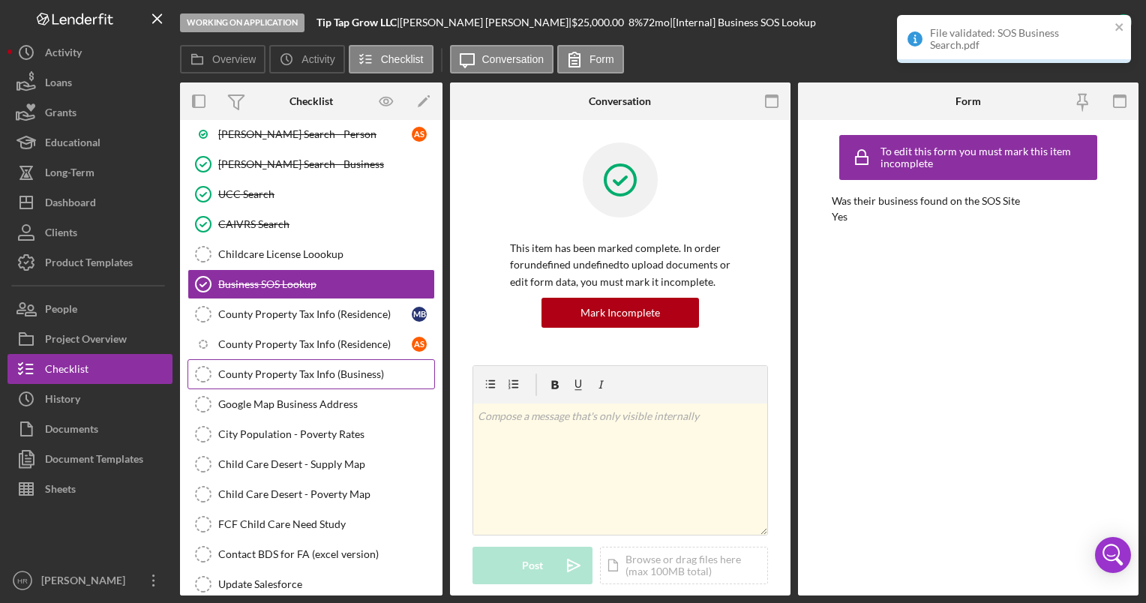
scroll to position [1824, 0]
click at [286, 307] on div "County Property Tax Info (Residence)" at bounding box center [314, 313] width 193 height 12
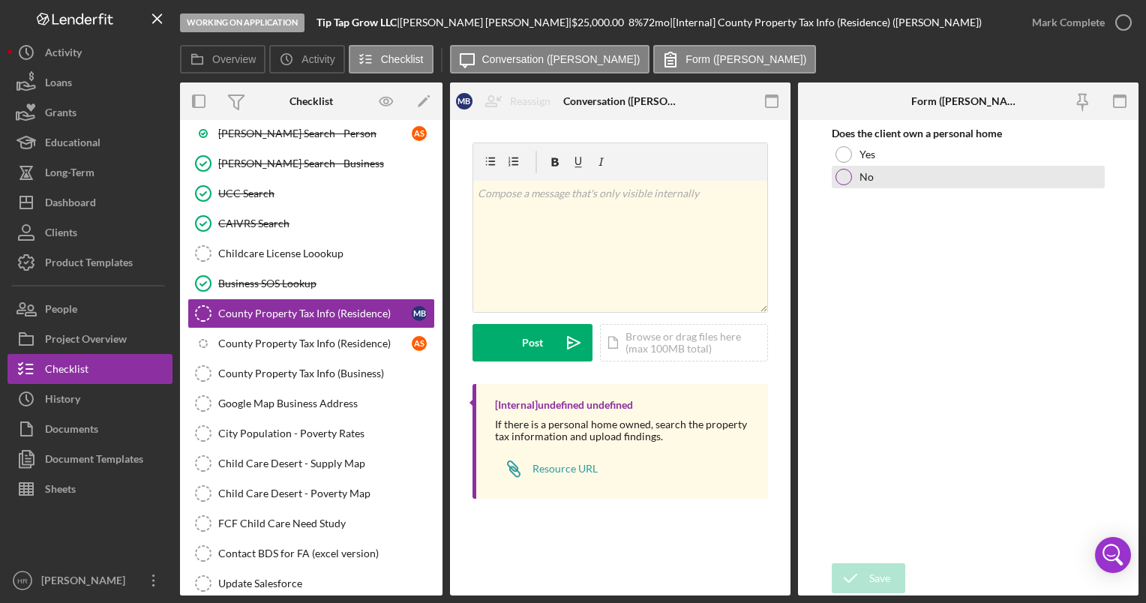
click at [851, 177] on div at bounding box center [843, 177] width 16 height 16
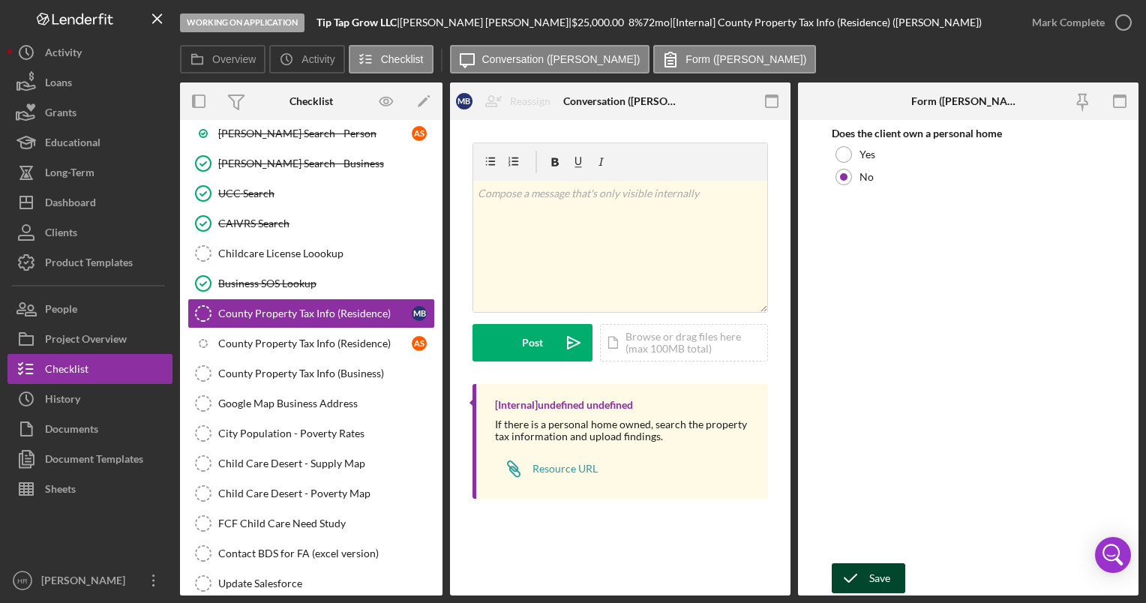
click at [889, 577] on div "Save" at bounding box center [879, 578] width 21 height 30
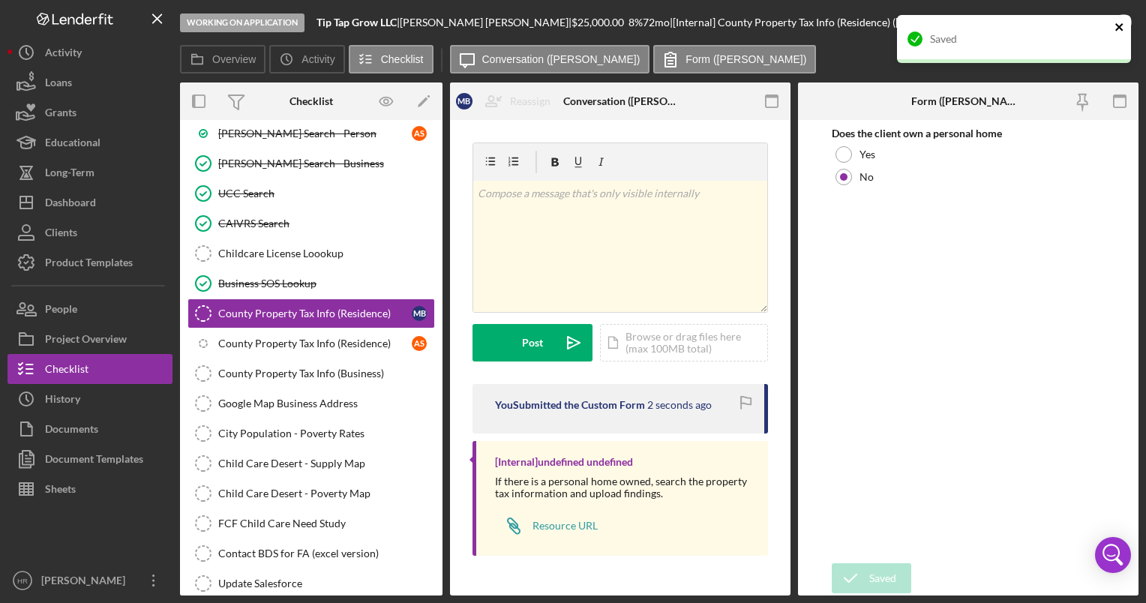
click at [1120, 23] on icon "close" at bounding box center [1119, 27] width 10 height 12
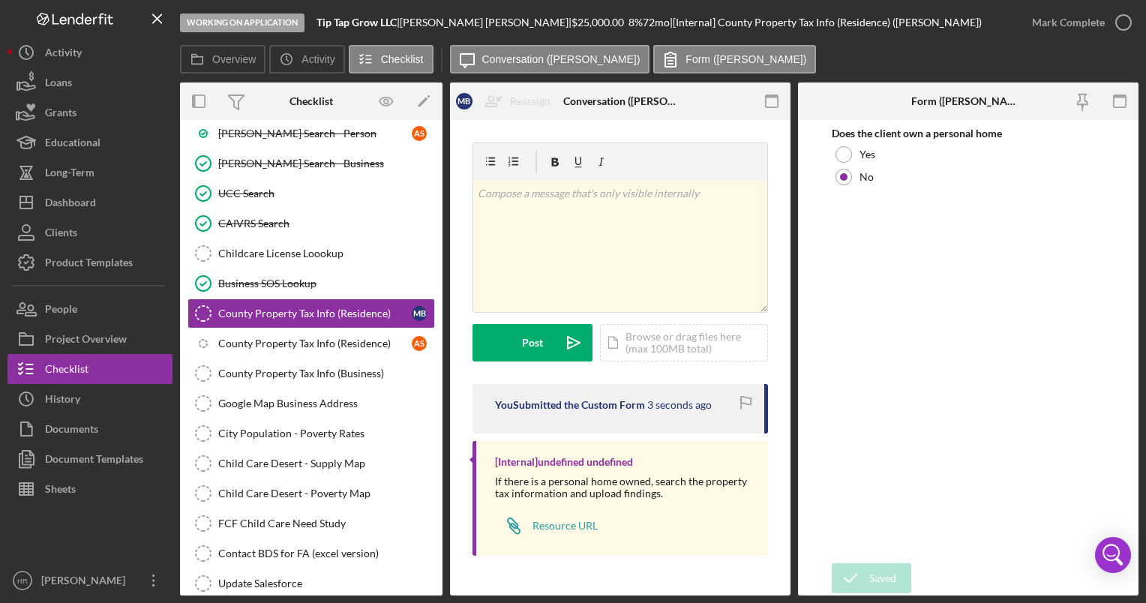
click at [1120, 24] on div "Working on Application Tip Tap Grow LLC | [PERSON_NAME] | $25,000.00 8 % 72 mo …" at bounding box center [573, 301] width 1146 height 603
click at [0, 0] on polyline "button" at bounding box center [0, 0] width 0 height 0
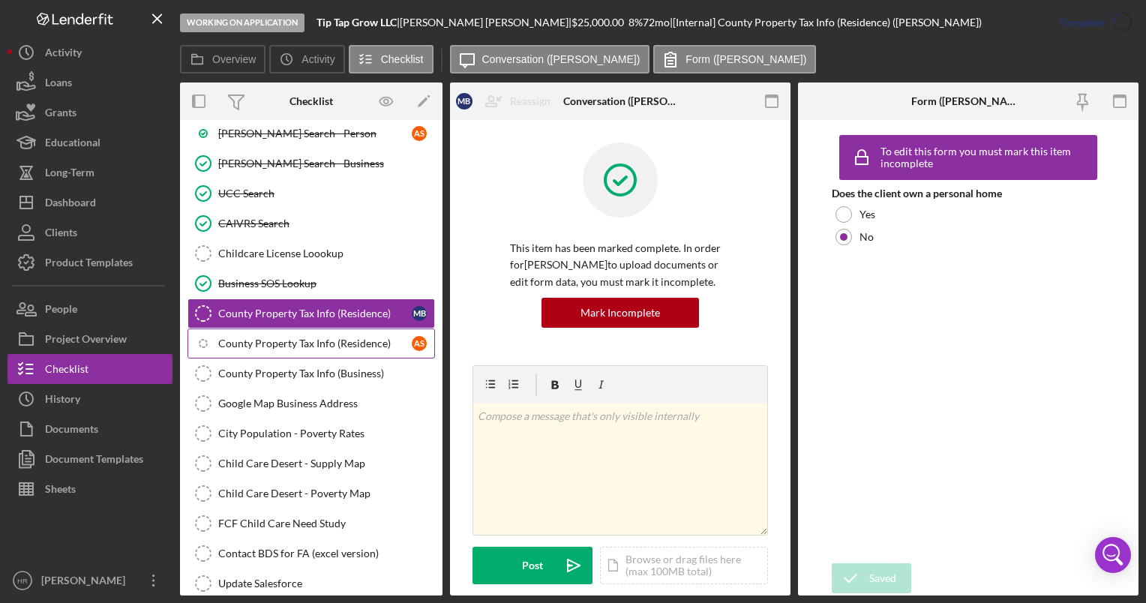
click at [279, 337] on div "County Property Tax Info (Residence)" at bounding box center [314, 343] width 193 height 12
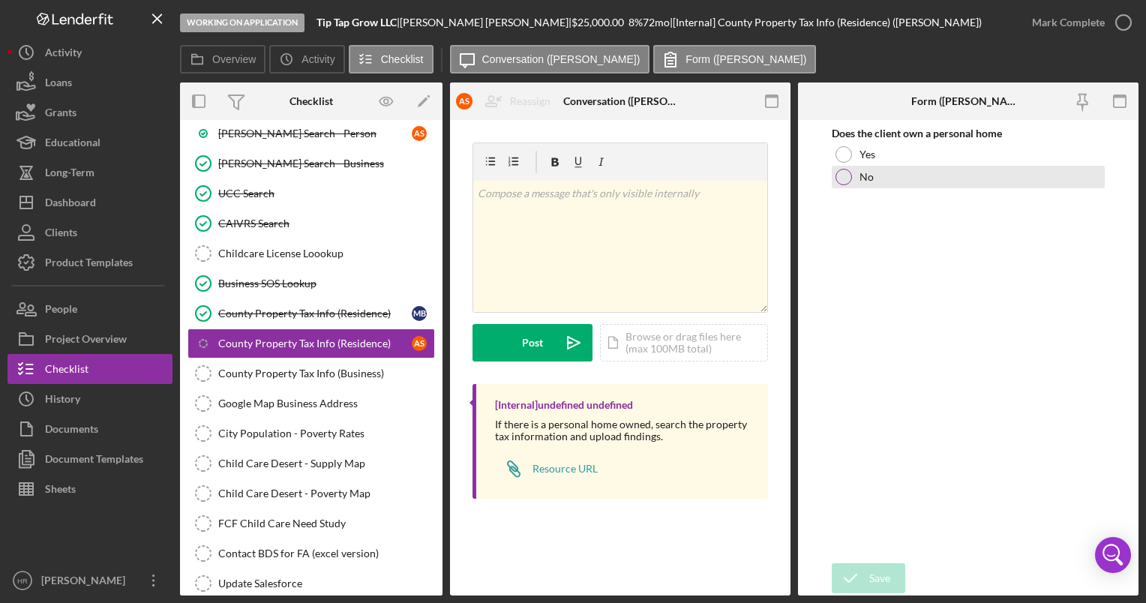
click at [841, 168] on div "No" at bounding box center [968, 177] width 272 height 22
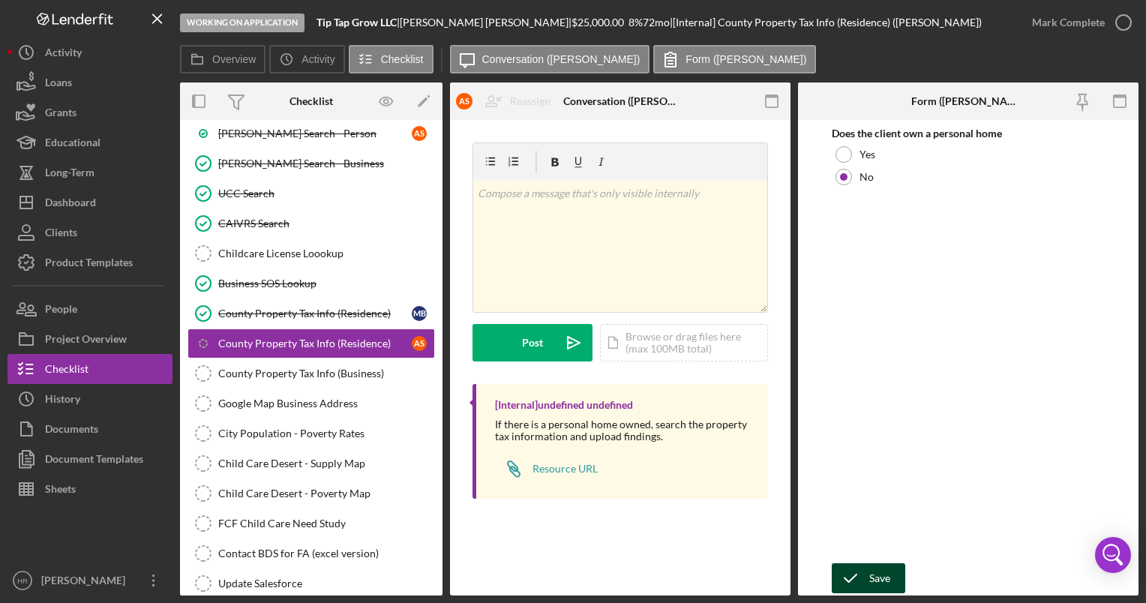
click at [895, 583] on button "Save" at bounding box center [868, 578] width 73 height 30
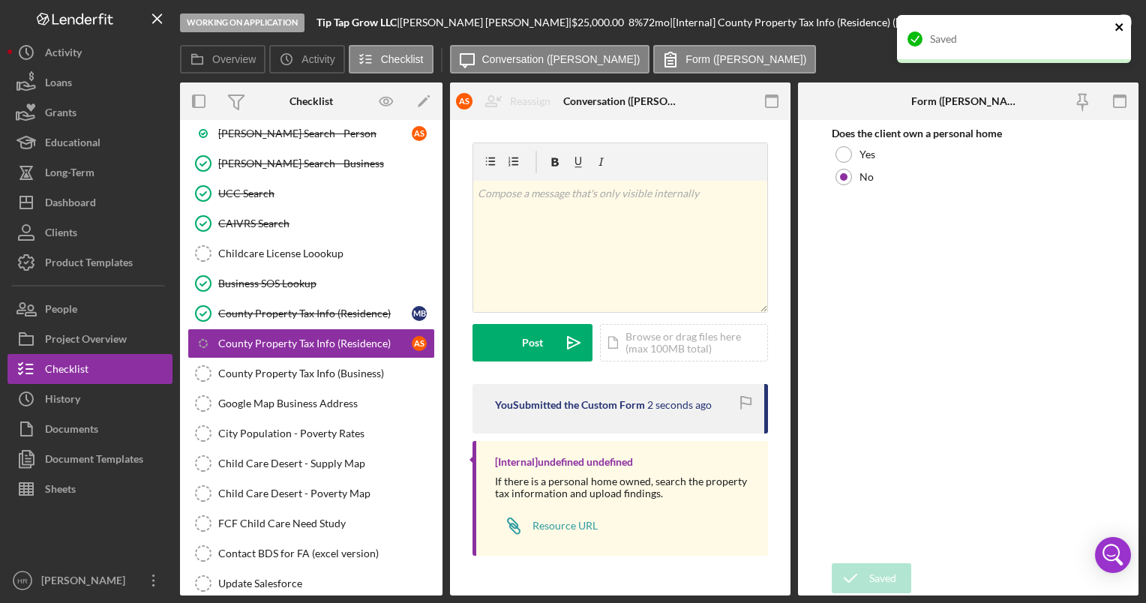
click at [1120, 24] on icon "close" at bounding box center [1119, 27] width 10 height 12
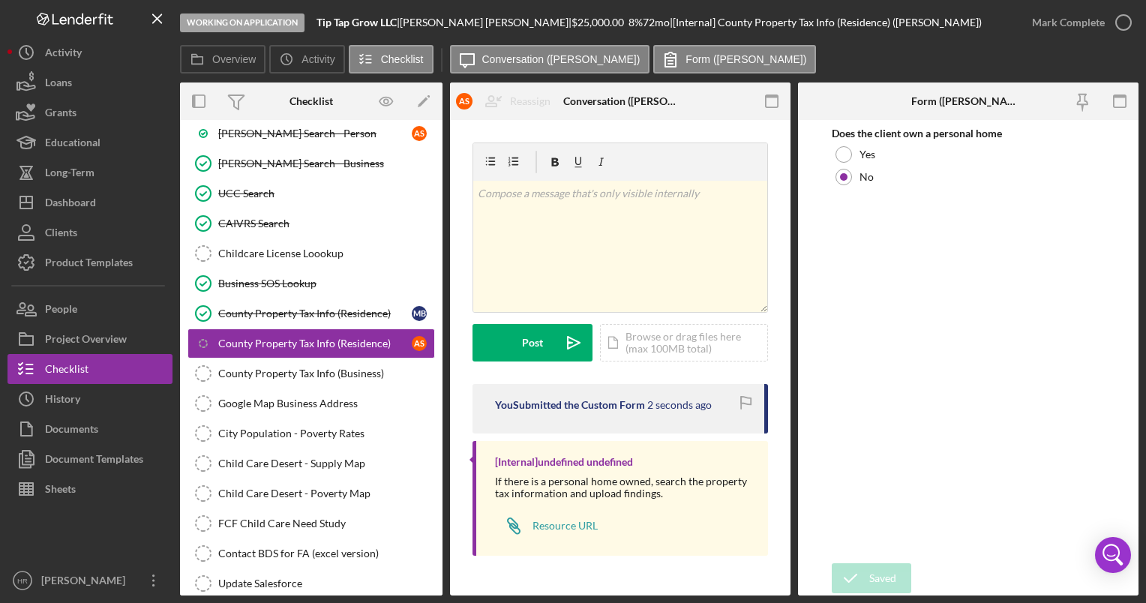
click at [1120, 18] on div "Saved" at bounding box center [1014, 15] width 240 height 6
click at [0, 0] on icon "button" at bounding box center [0, 0] width 0 height 0
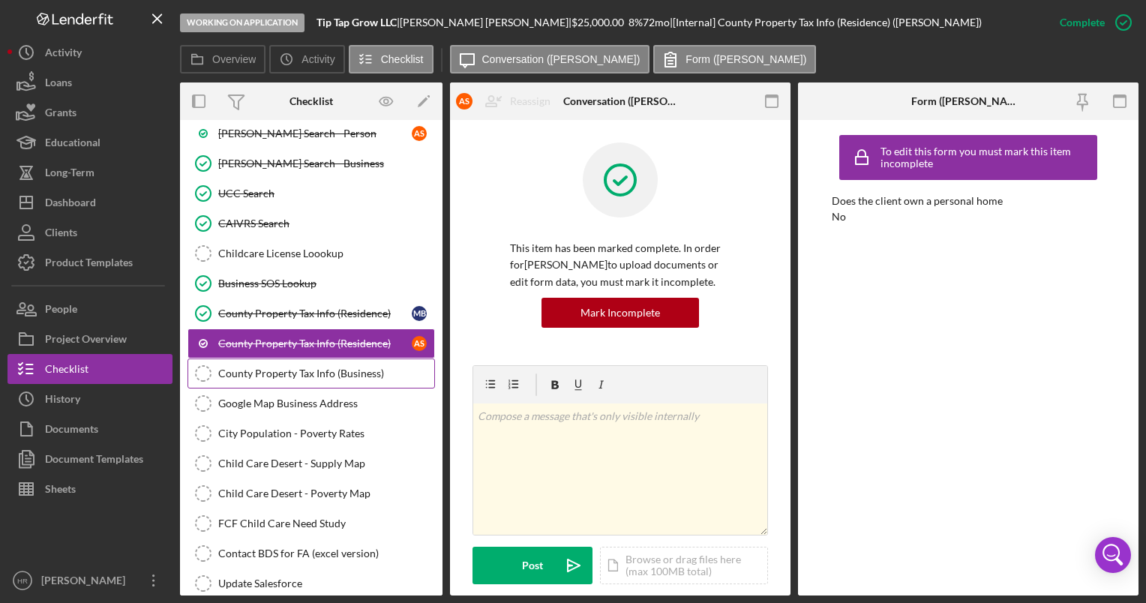
click at [271, 367] on div "County Property Tax Info (Business)" at bounding box center [326, 373] width 216 height 12
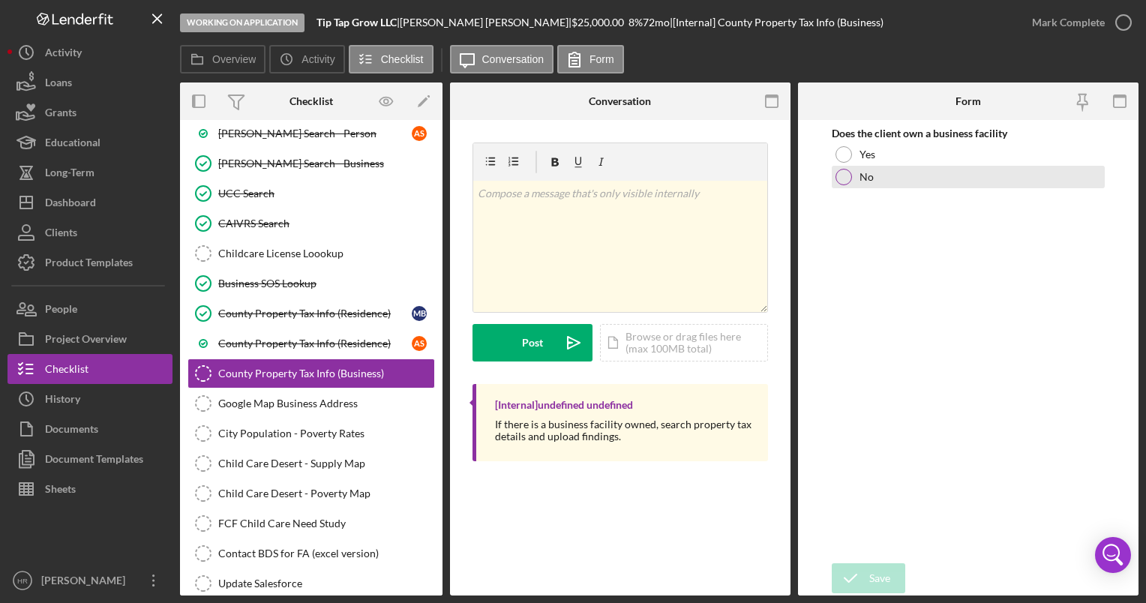
click at [846, 166] on div "No" at bounding box center [968, 177] width 272 height 22
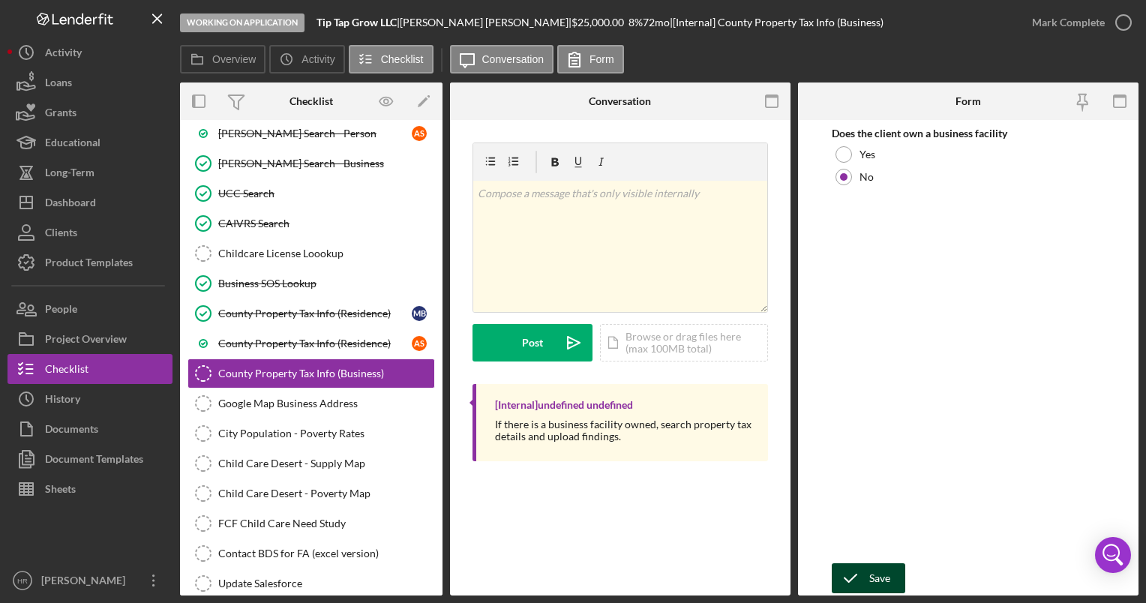
click at [889, 585] on div "Save" at bounding box center [879, 578] width 21 height 30
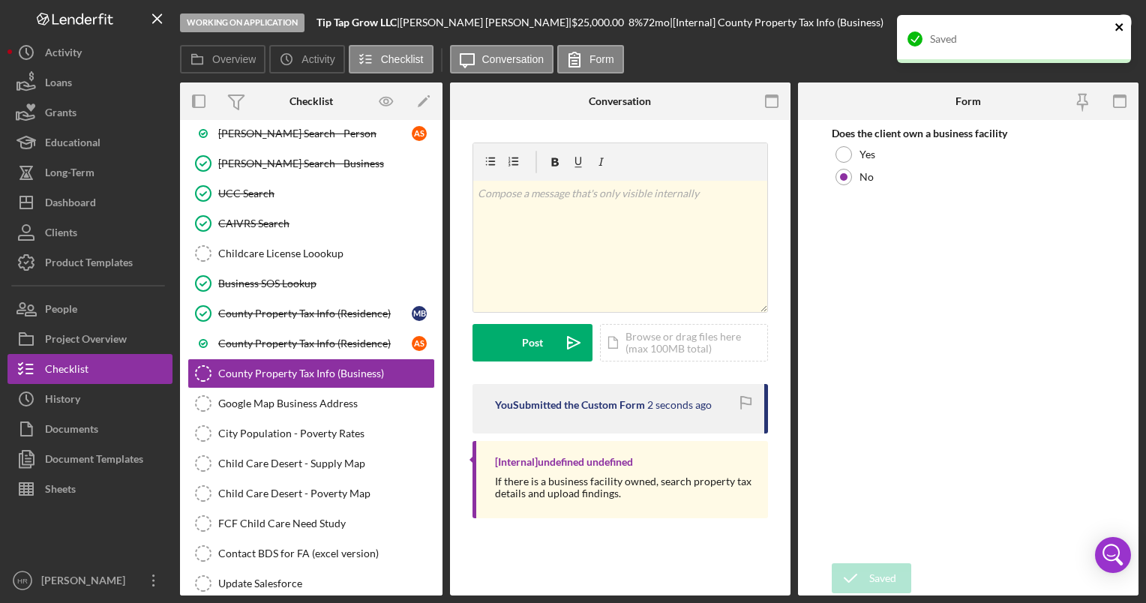
click at [1119, 26] on icon "close" at bounding box center [1118, 26] width 7 height 7
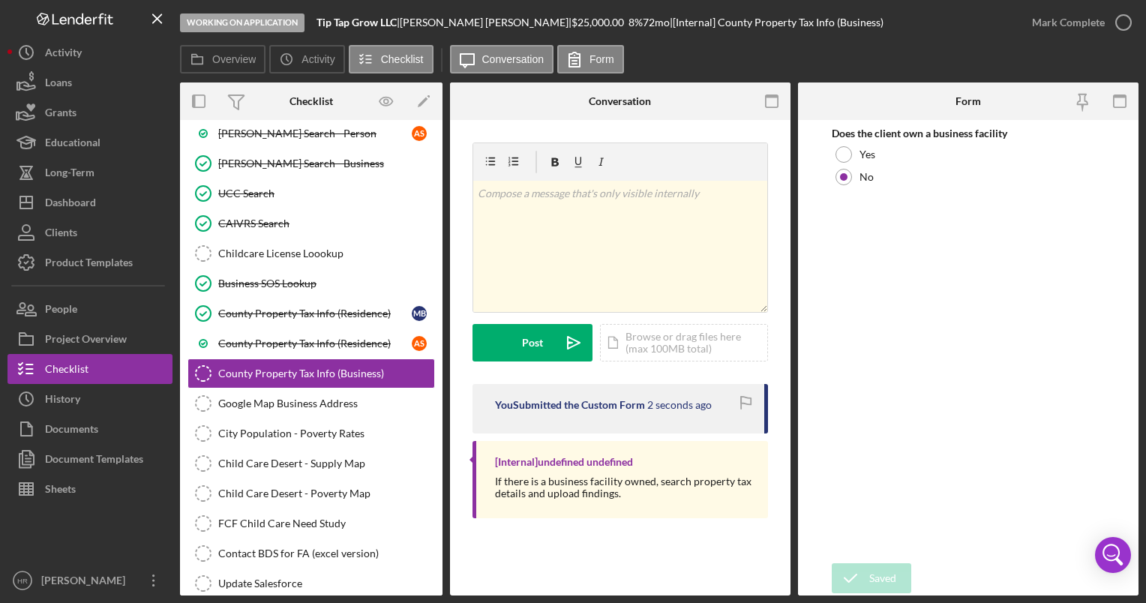
click at [1119, 26] on div "Saved" at bounding box center [1014, 45] width 240 height 66
click at [0, 0] on icon "button" at bounding box center [0, 0] width 0 height 0
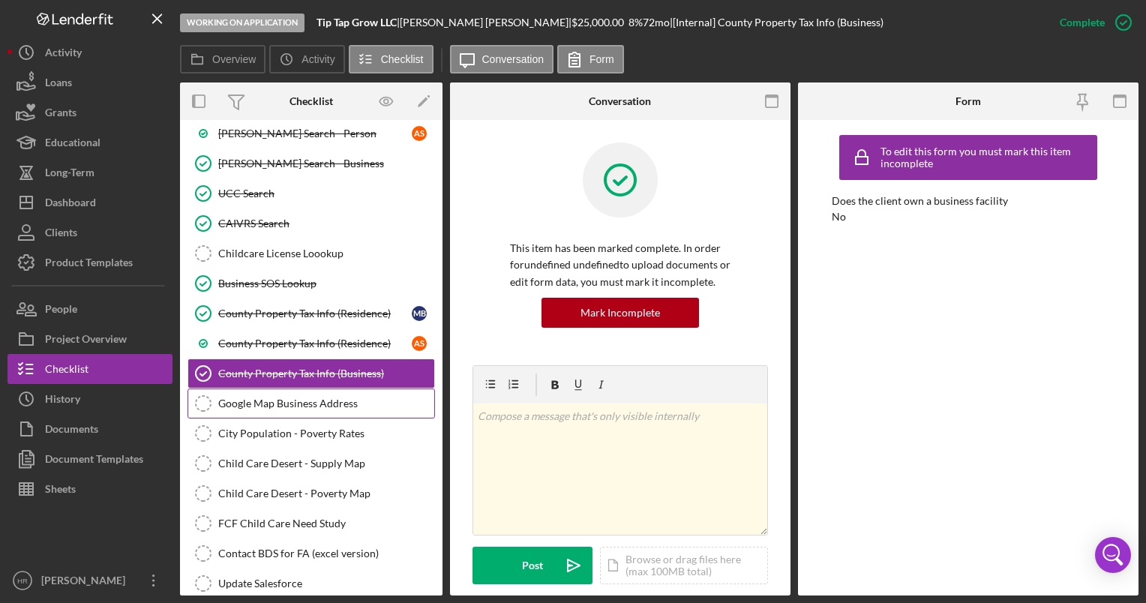
click at [298, 390] on link "Google Map Business Address Google Map Business Address" at bounding box center [310, 403] width 247 height 30
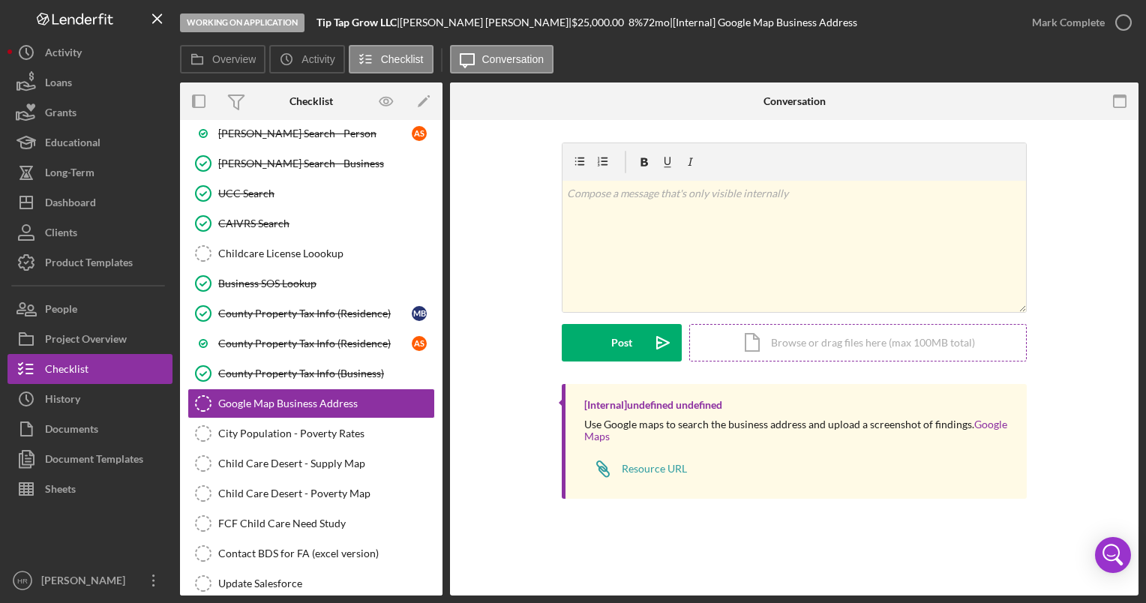
click at [847, 336] on div "Icon/Document Browse or drag files here (max 100MB total) Tap to choose files o…" at bounding box center [857, 342] width 337 height 37
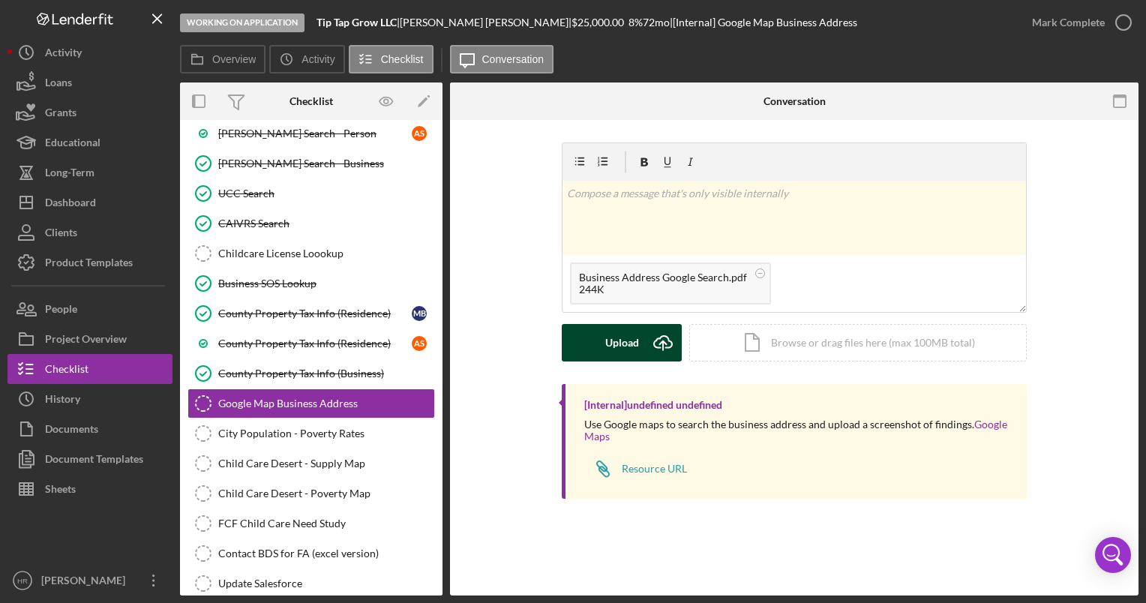
click at [617, 347] on div "Upload" at bounding box center [622, 342] width 34 height 37
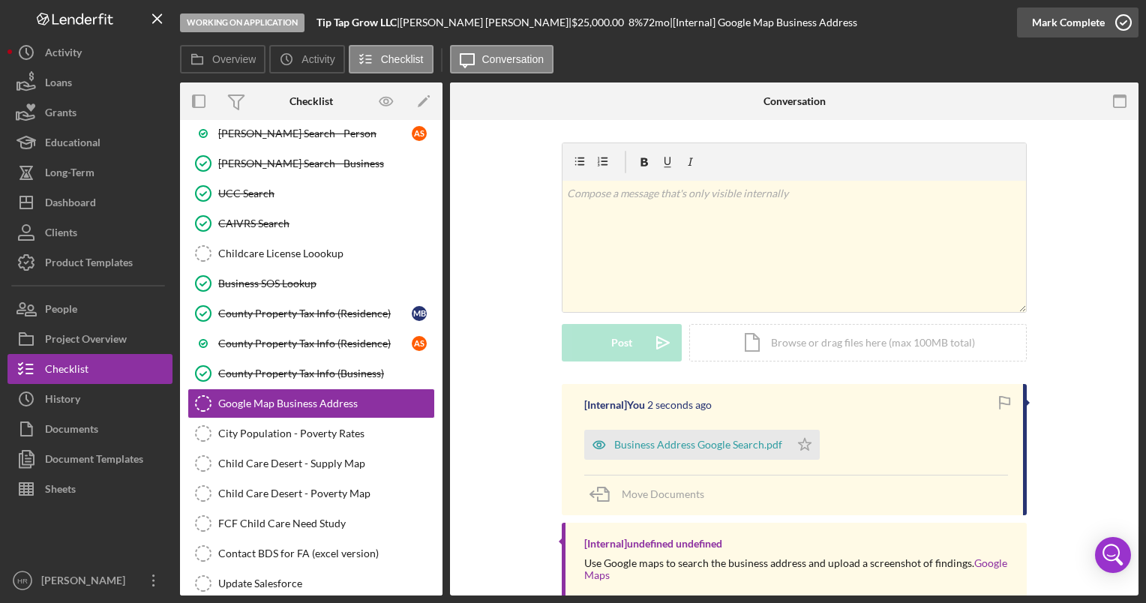
click at [1117, 20] on icon "button" at bounding box center [1123, 22] width 37 height 37
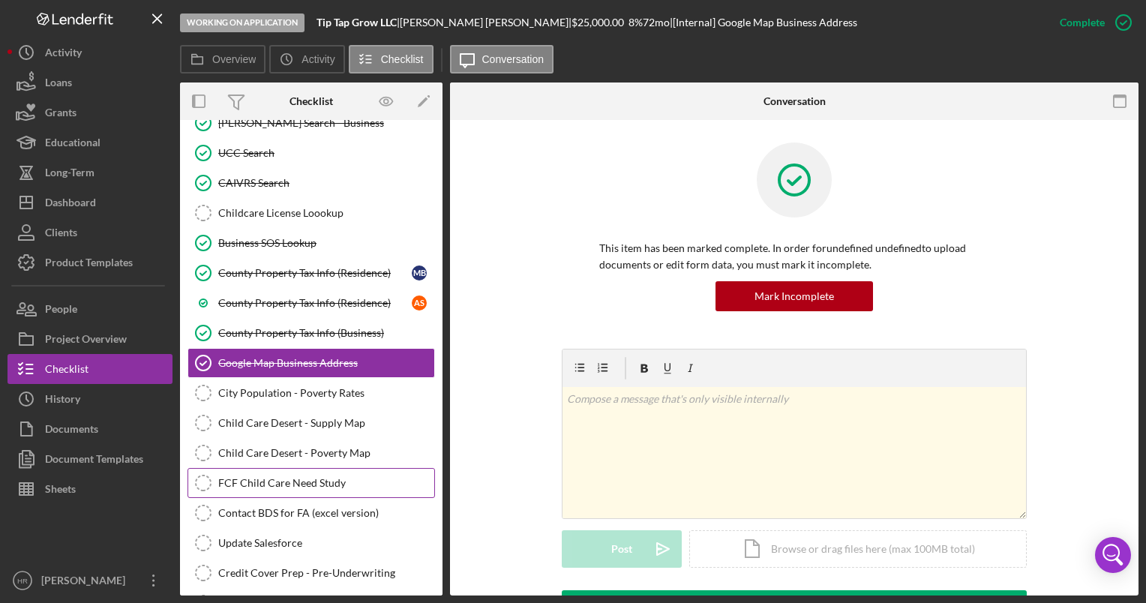
scroll to position [1974, 0]
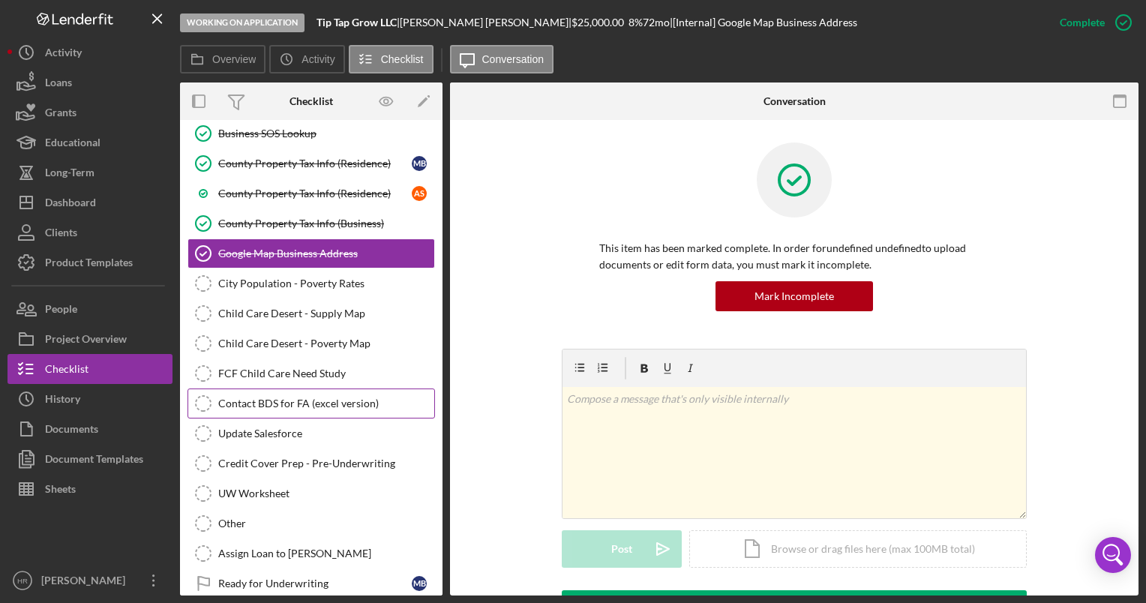
click at [264, 397] on div "Contact BDS for FA (excel version)" at bounding box center [326, 403] width 216 height 12
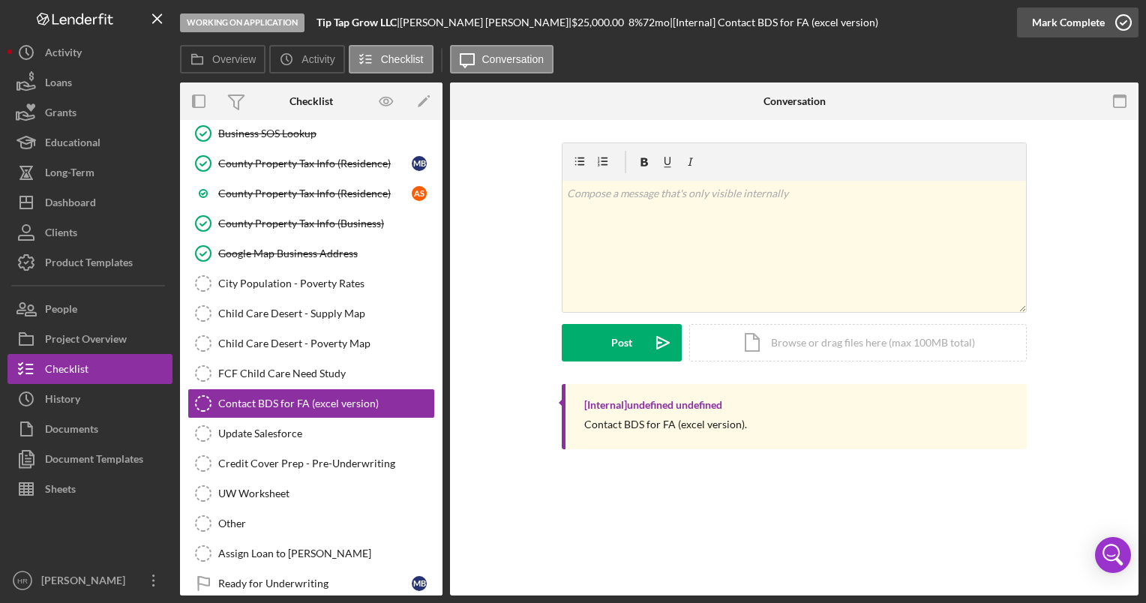
click at [1114, 21] on icon "button" at bounding box center [1123, 22] width 37 height 37
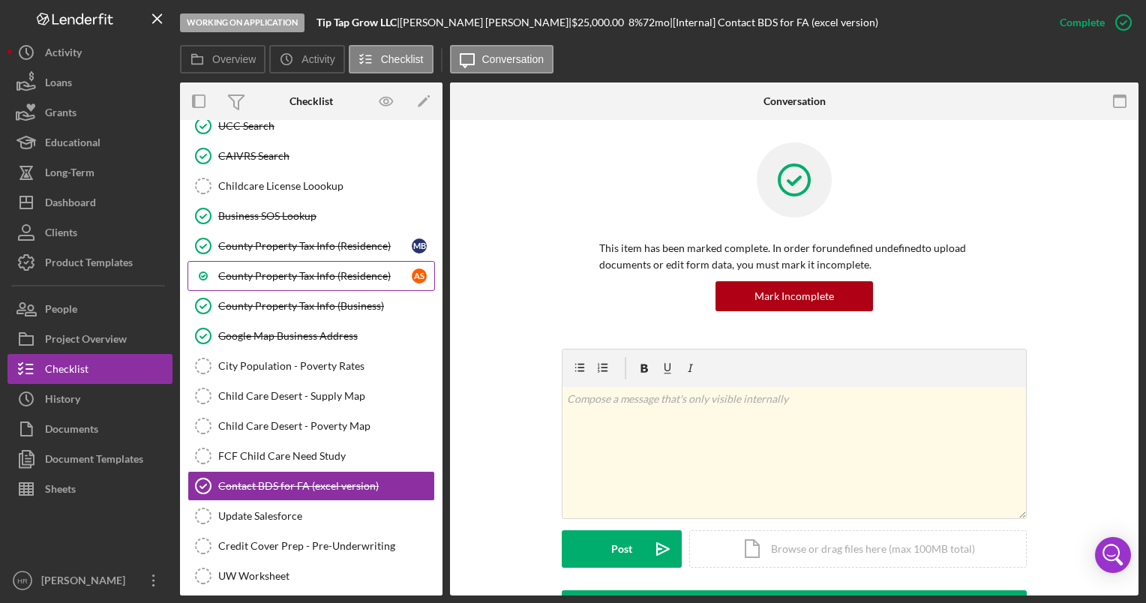
scroll to position [1899, 0]
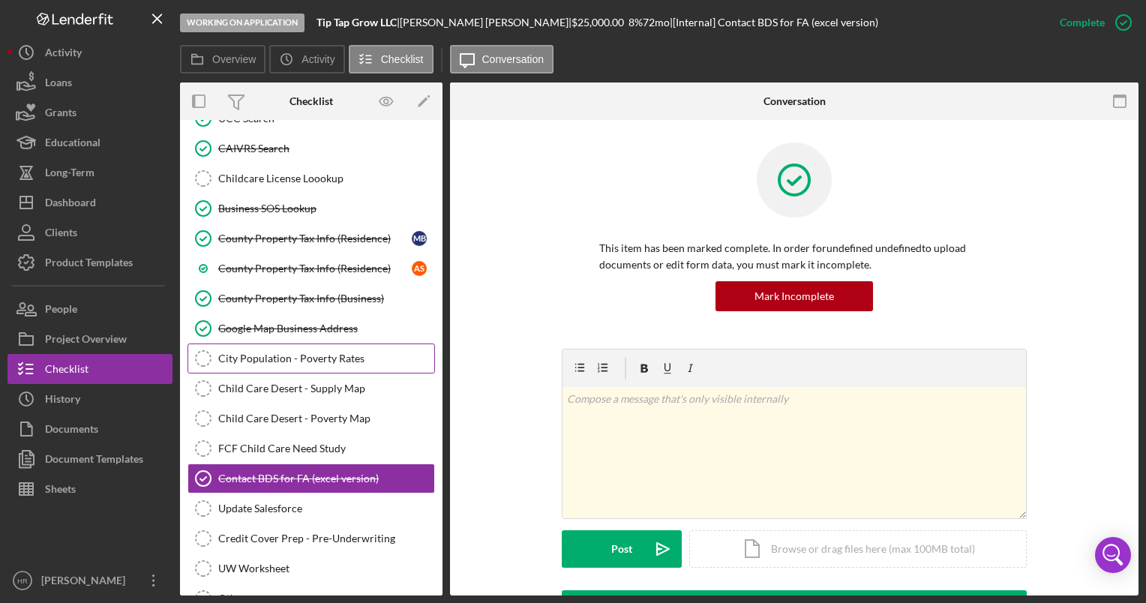
click at [283, 352] on div "City Population - Poverty Rates" at bounding box center [326, 358] width 216 height 12
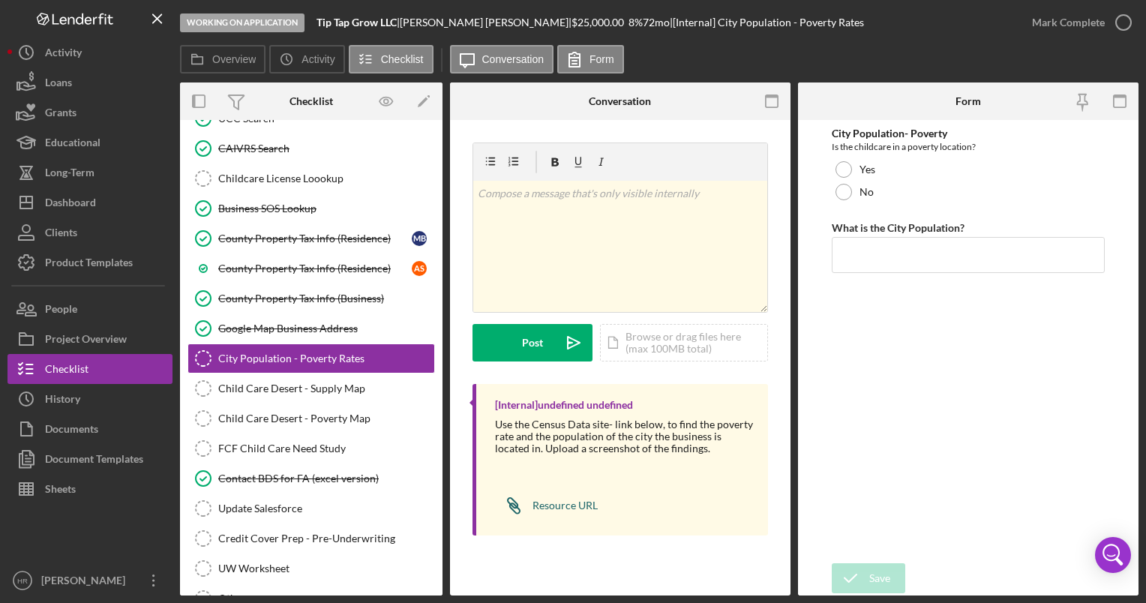
click at [571, 504] on div "Resource URL" at bounding box center [564, 505] width 65 height 12
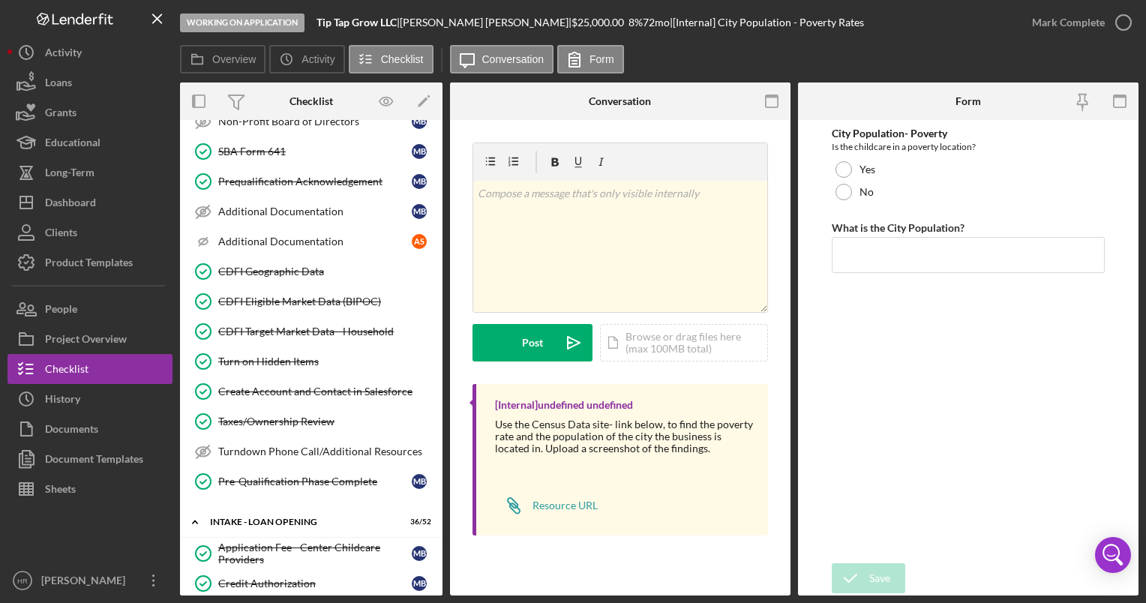
scroll to position [25, 0]
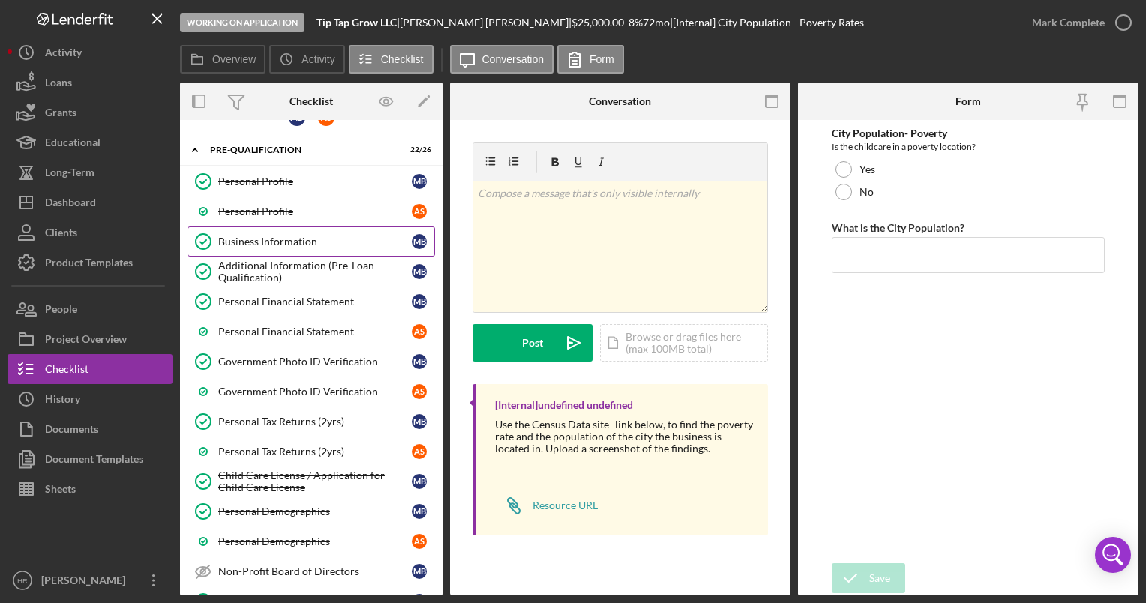
drag, startPoint x: 286, startPoint y: 237, endPoint x: 292, endPoint y: 232, distance: 8.0
click at [286, 237] on div "Business Information" at bounding box center [314, 241] width 193 height 12
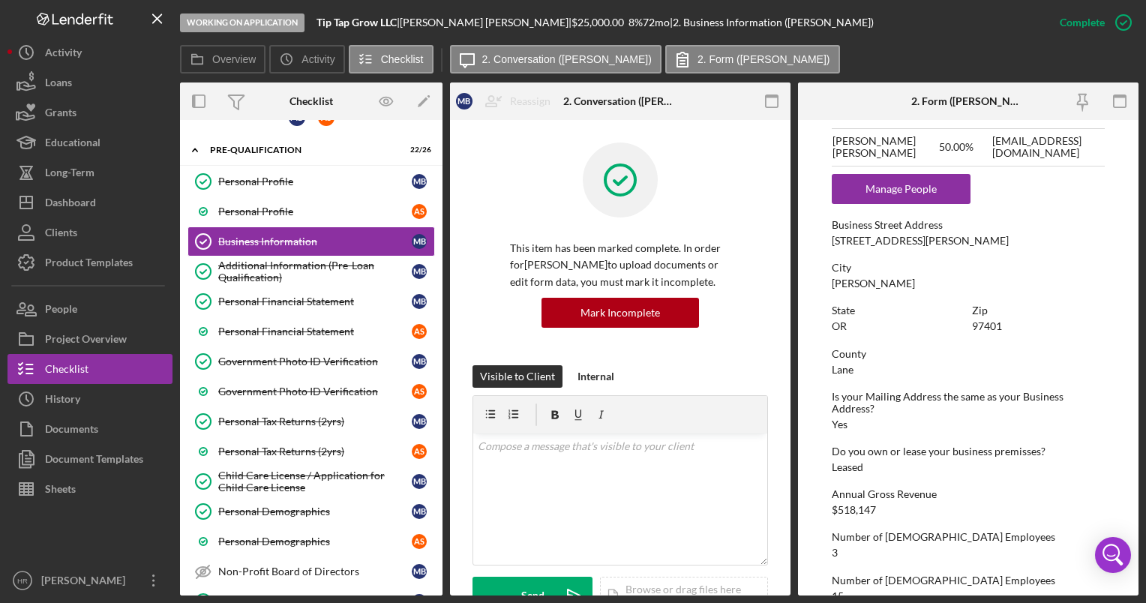
scroll to position [688, 0]
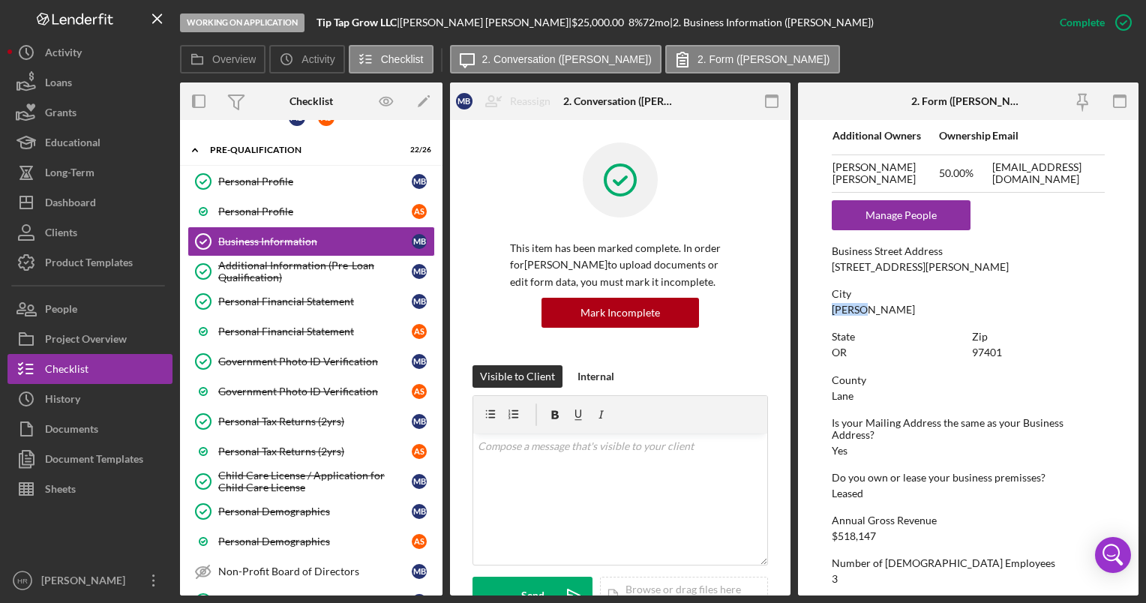
drag, startPoint x: 830, startPoint y: 313, endPoint x: 870, endPoint y: 309, distance: 39.9
click at [870, 309] on form "To edit this form you must mark this item incomplete Business Name Tip Tap Grow…" at bounding box center [968, 357] width 340 height 475
drag, startPoint x: 870, startPoint y: 309, endPoint x: 859, endPoint y: 306, distance: 10.9
copy div "[PERSON_NAME]"
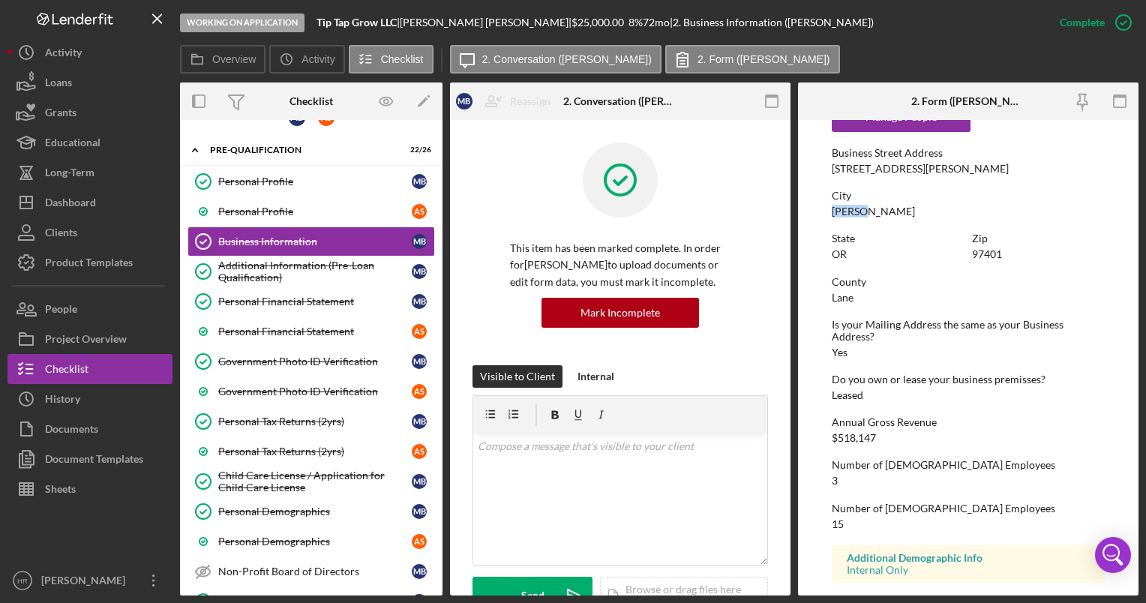
scroll to position [763, 0]
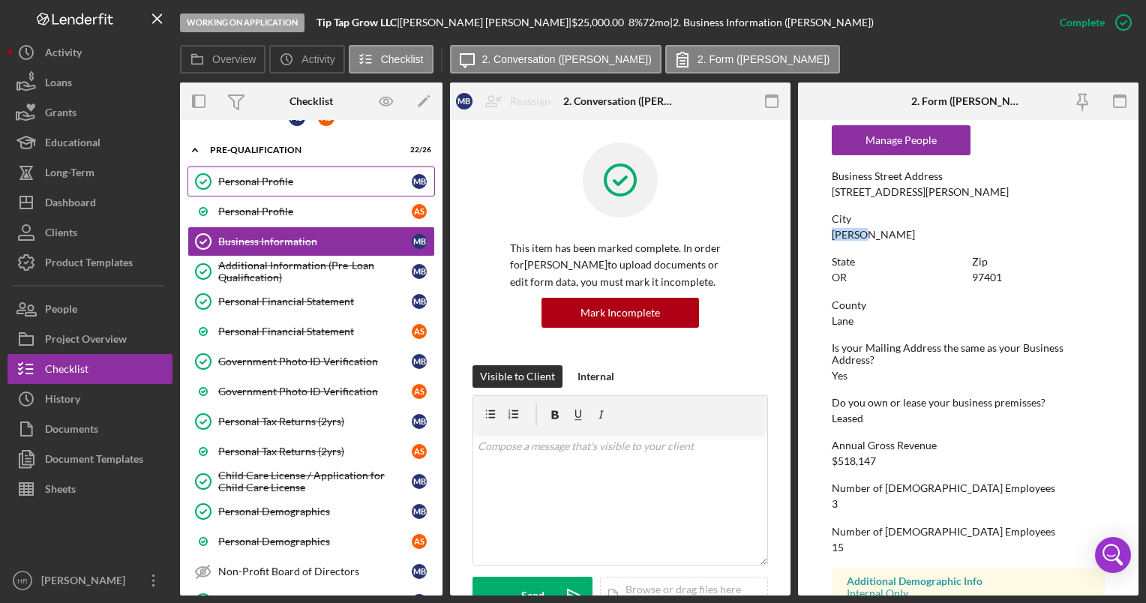
click at [265, 192] on link "Personal Profile Personal Profile M B" at bounding box center [310, 181] width 247 height 30
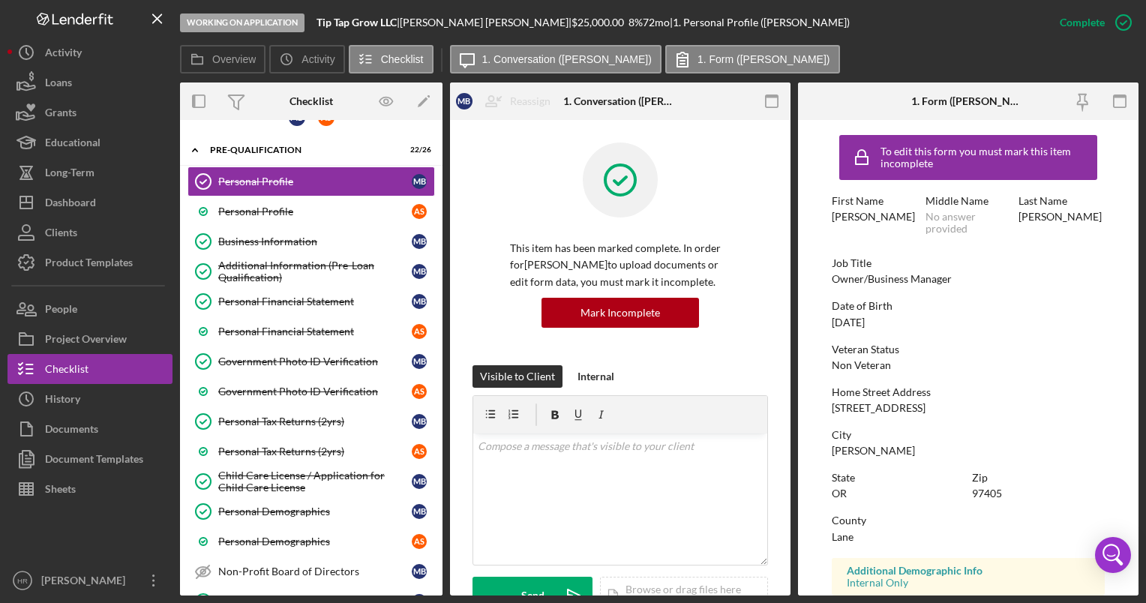
drag, startPoint x: 831, startPoint y: 407, endPoint x: 922, endPoint y: 412, distance: 91.6
click at [922, 412] on form "To edit this form you must mark this item incomplete First Name [PERSON_NAME] M…" at bounding box center [968, 357] width 340 height 475
copy div "[STREET_ADDRESS]"
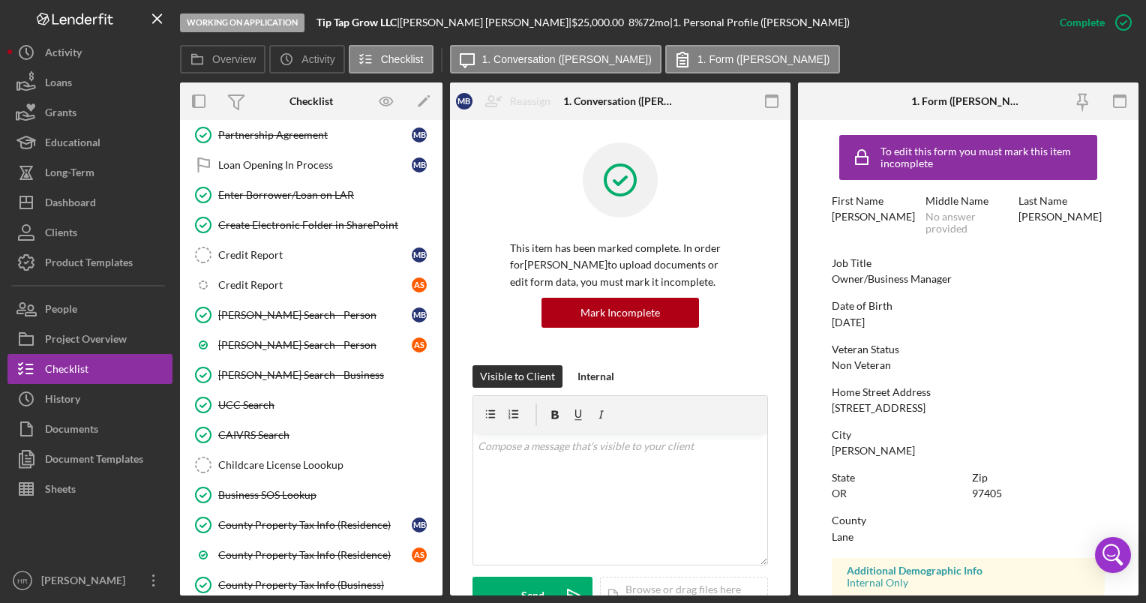
scroll to position [1899, 0]
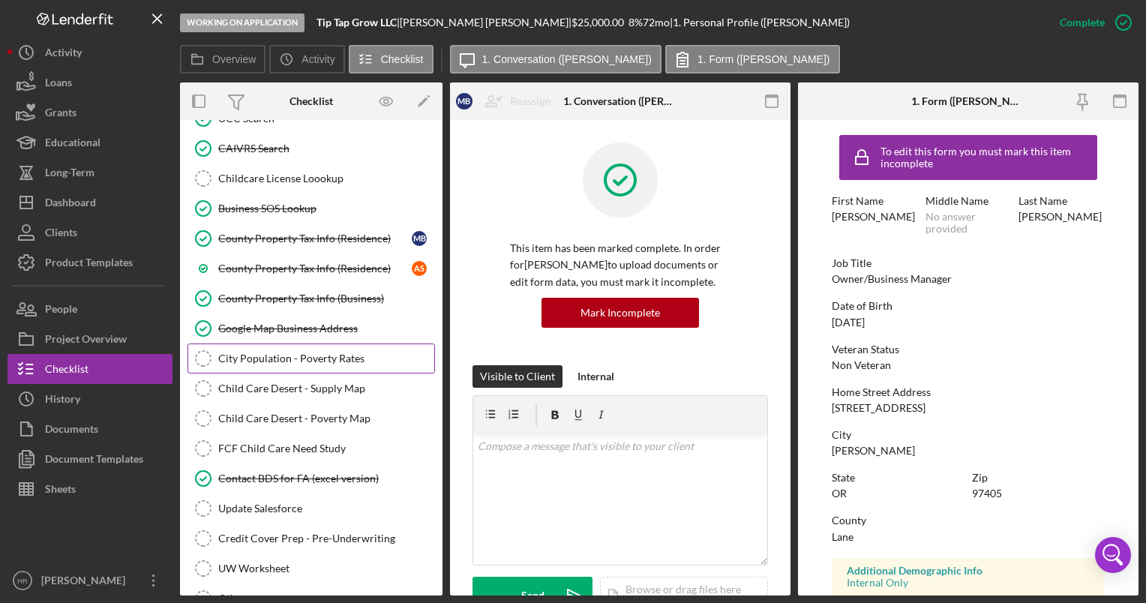
drag, startPoint x: 269, startPoint y: 340, endPoint x: 280, endPoint y: 342, distance: 11.3
click at [269, 352] on div "City Population - Poverty Rates" at bounding box center [326, 358] width 216 height 12
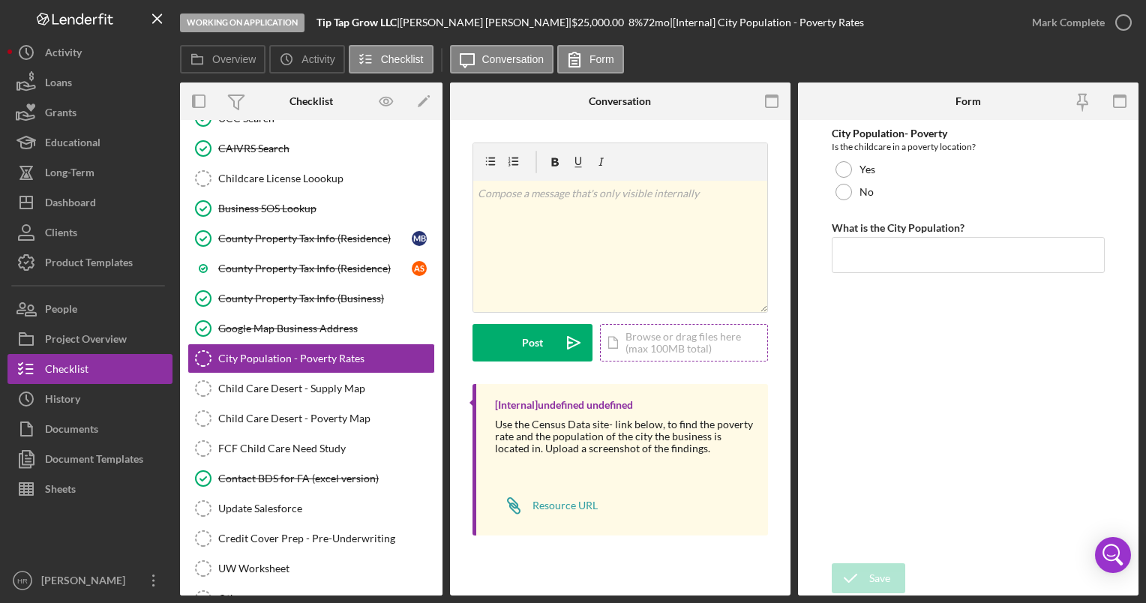
click at [647, 328] on div "Icon/Document Browse or drag files here (max 100MB total) Tap to choose files o…" at bounding box center [684, 342] width 168 height 37
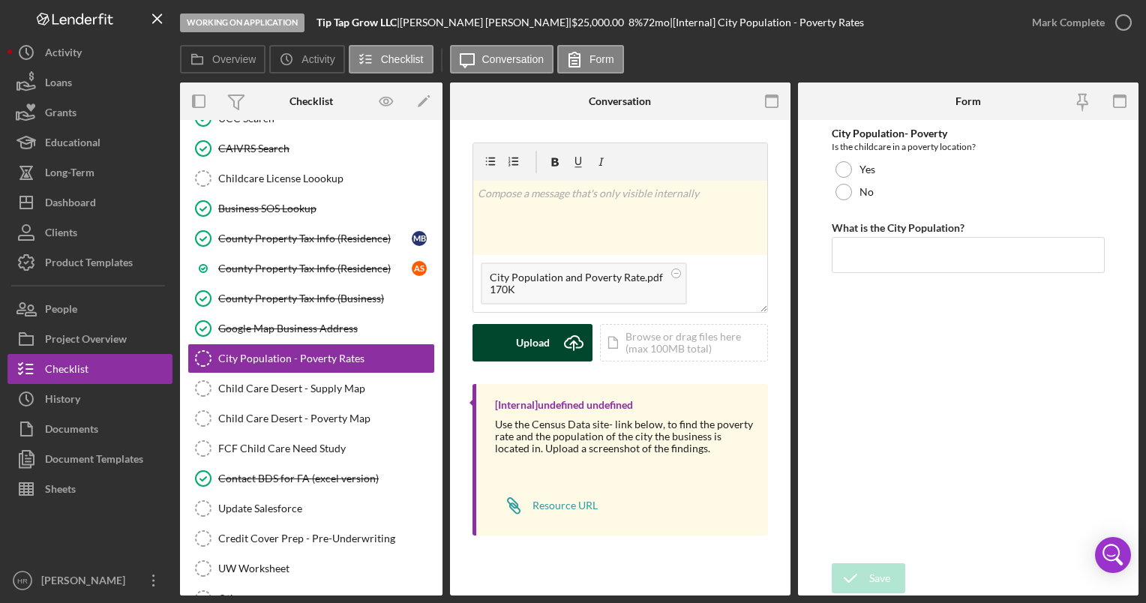
click at [518, 356] on div "Upload" at bounding box center [533, 342] width 34 height 37
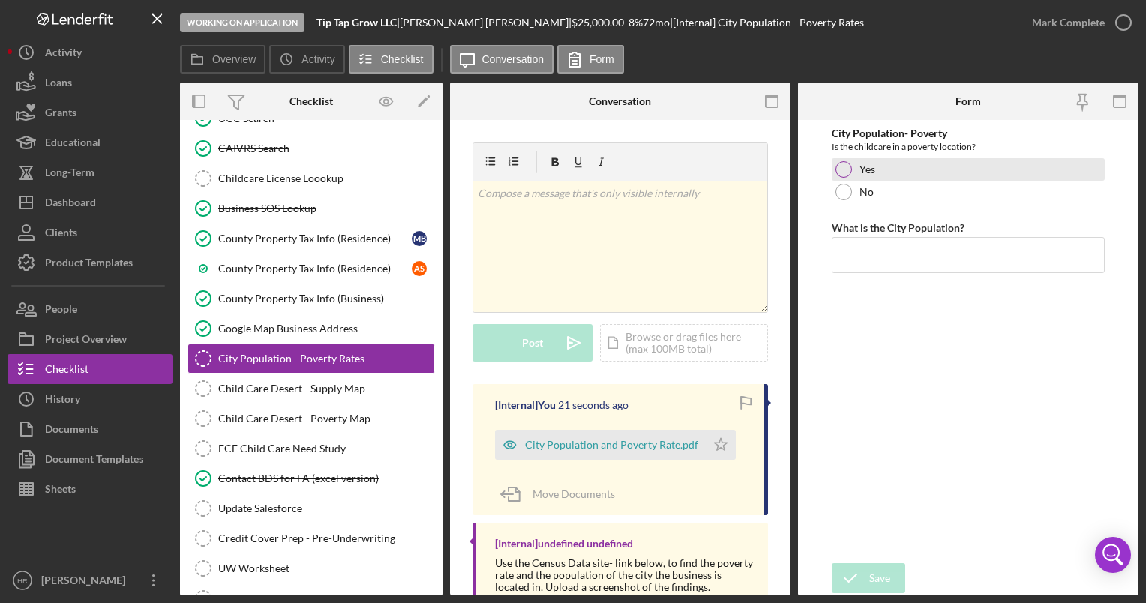
click at [841, 166] on div at bounding box center [843, 169] width 16 height 16
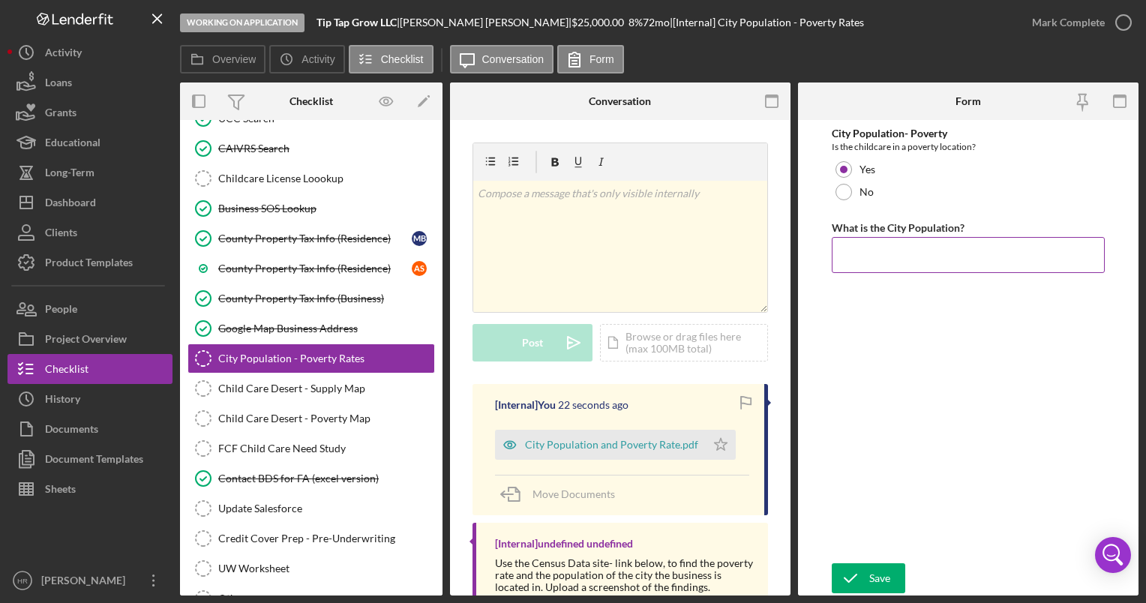
click at [853, 256] on input "What is the City Population?" at bounding box center [968, 255] width 272 height 36
type input "176,654"
click at [871, 577] on div "Save" at bounding box center [879, 578] width 21 height 30
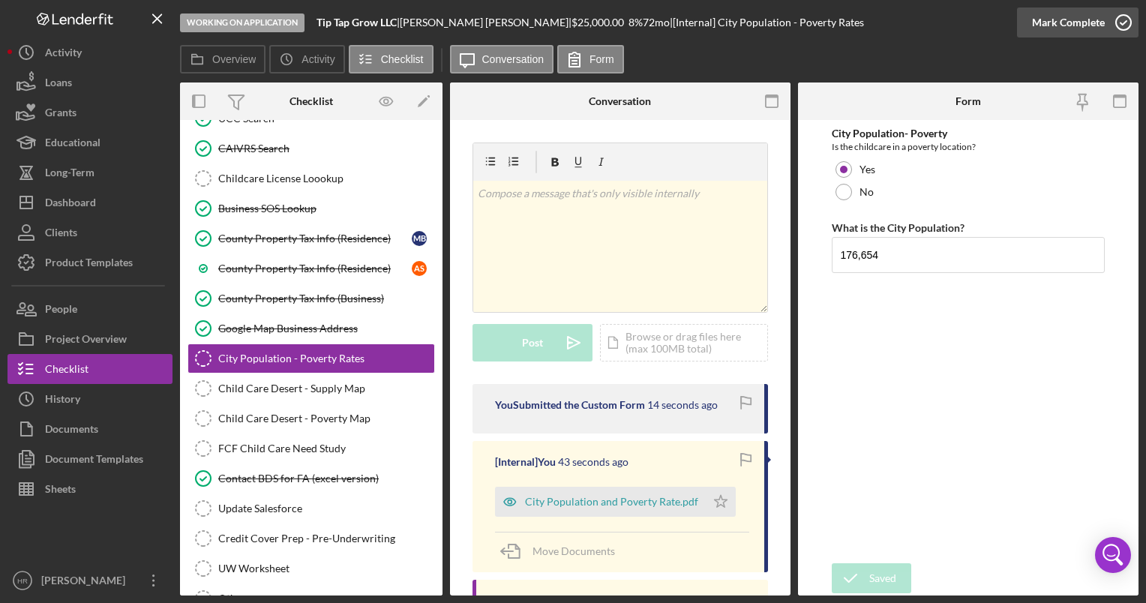
click at [1119, 19] on icon "button" at bounding box center [1123, 22] width 37 height 37
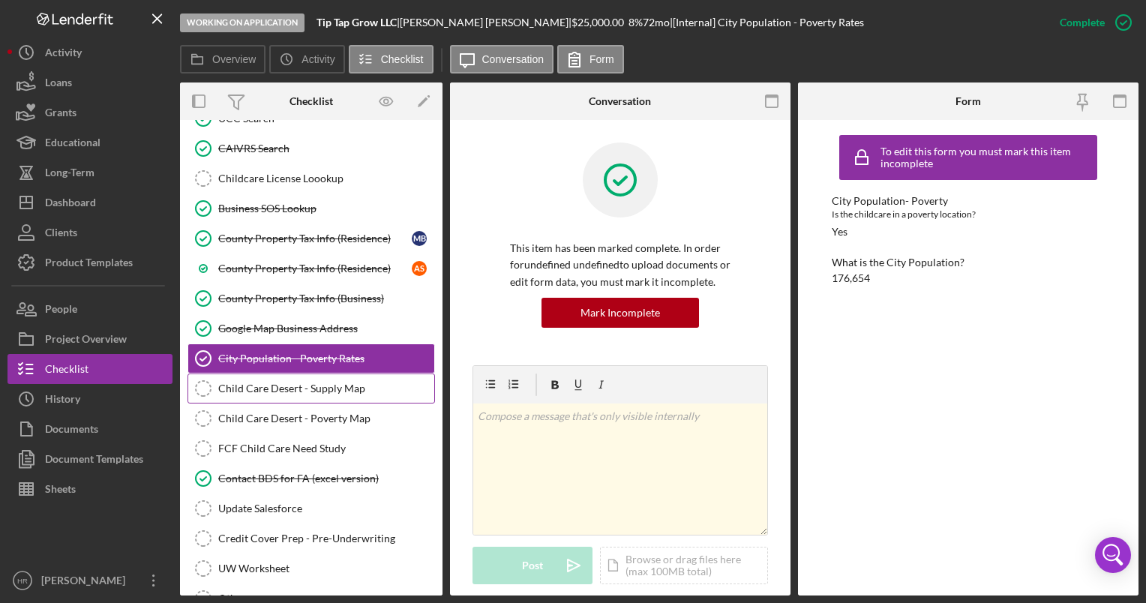
click at [304, 382] on div "Child Care Desert - Supply Map" at bounding box center [326, 388] width 216 height 12
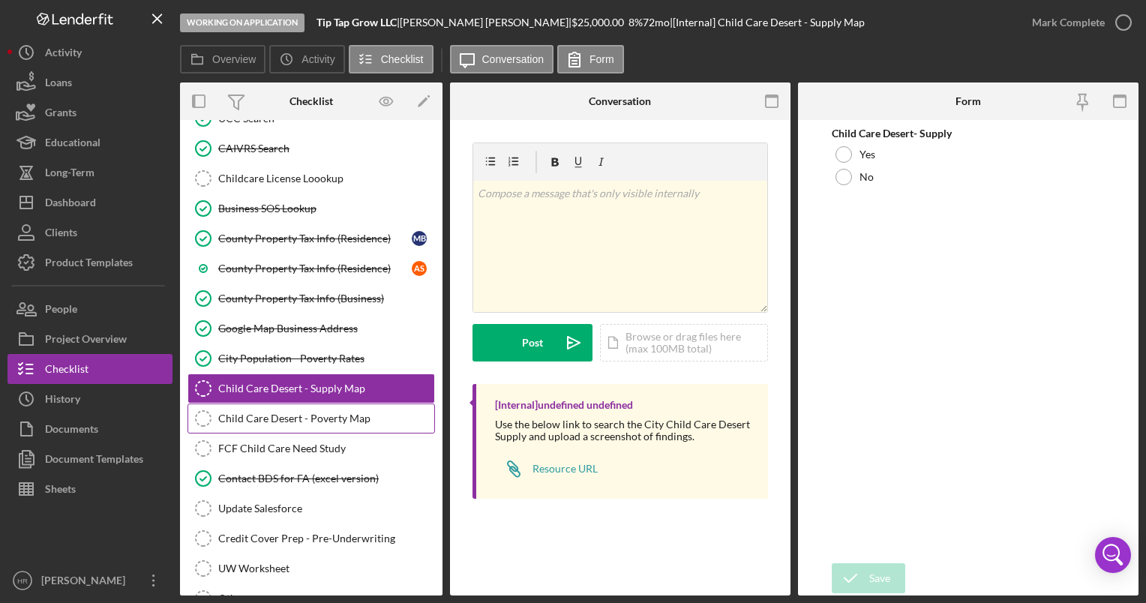
click at [283, 412] on div "Child Care Desert - Poverty Map" at bounding box center [326, 418] width 216 height 12
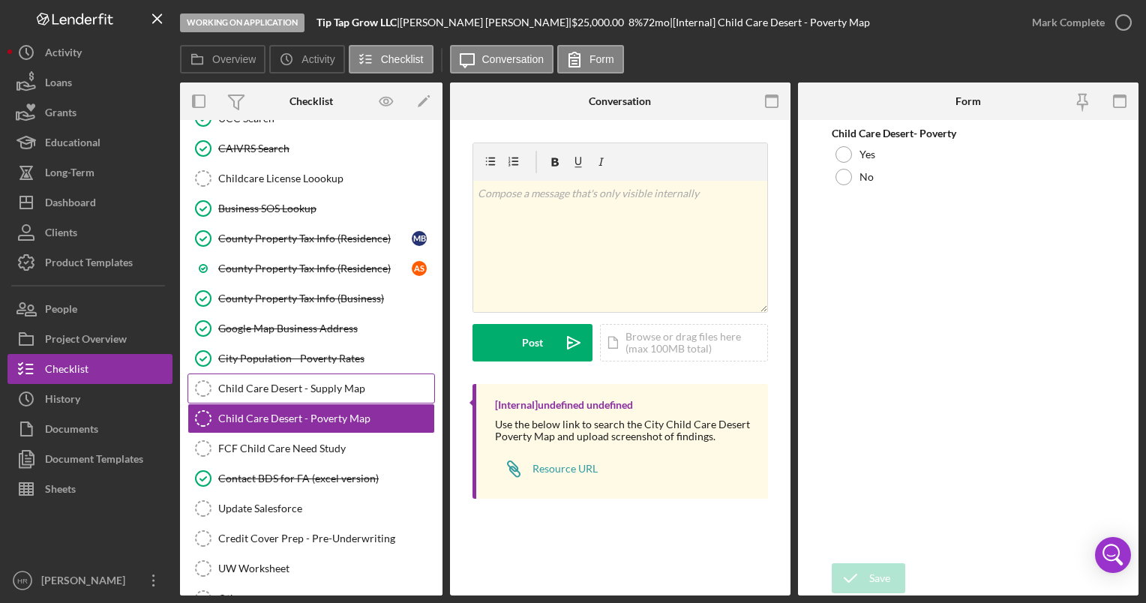
click at [270, 382] on div "Child Care Desert - Supply Map" at bounding box center [326, 388] width 216 height 12
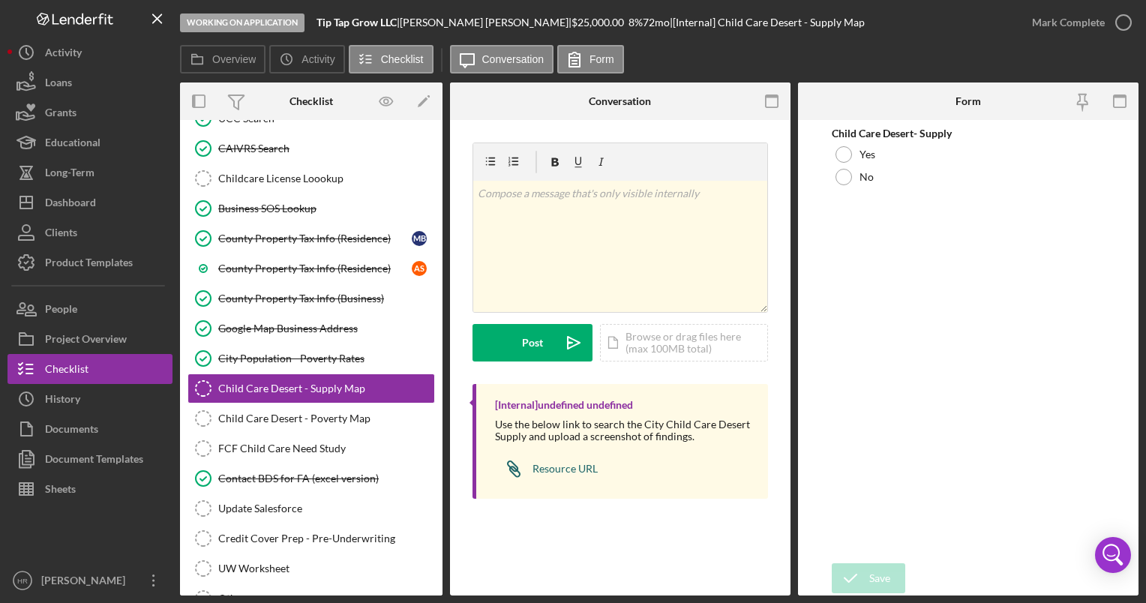
click at [571, 465] on div "Resource URL" at bounding box center [564, 469] width 65 height 12
click at [842, 157] on div at bounding box center [843, 154] width 16 height 16
click at [668, 331] on div "Icon/Document Browse or drag files here (max 100MB total) Tap to choose files o…" at bounding box center [684, 342] width 168 height 37
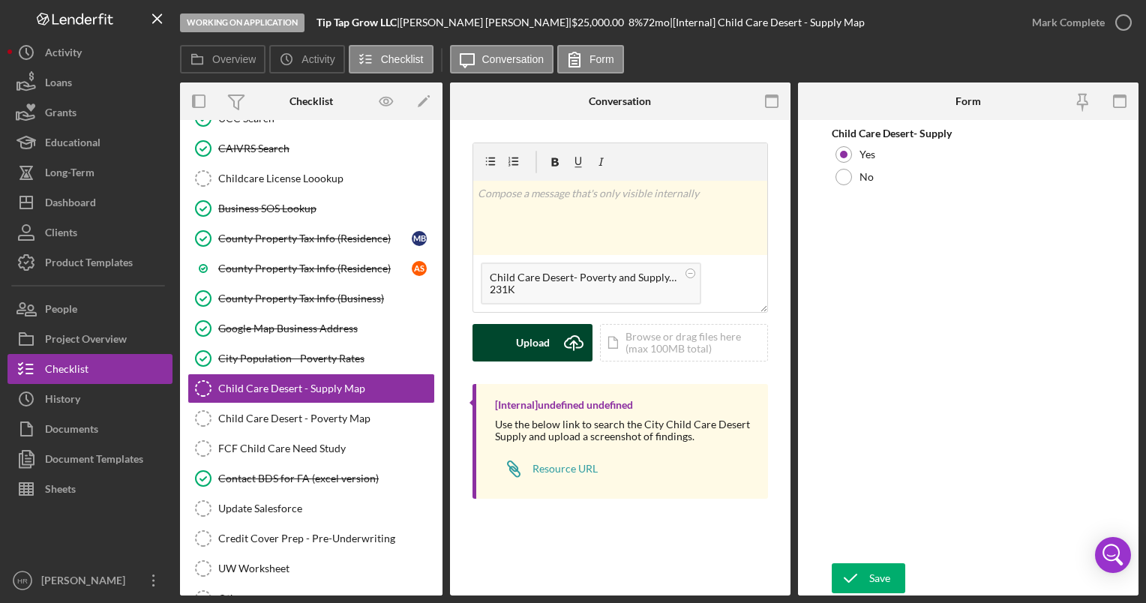
click at [511, 339] on button "Upload Icon/Upload" at bounding box center [532, 342] width 120 height 37
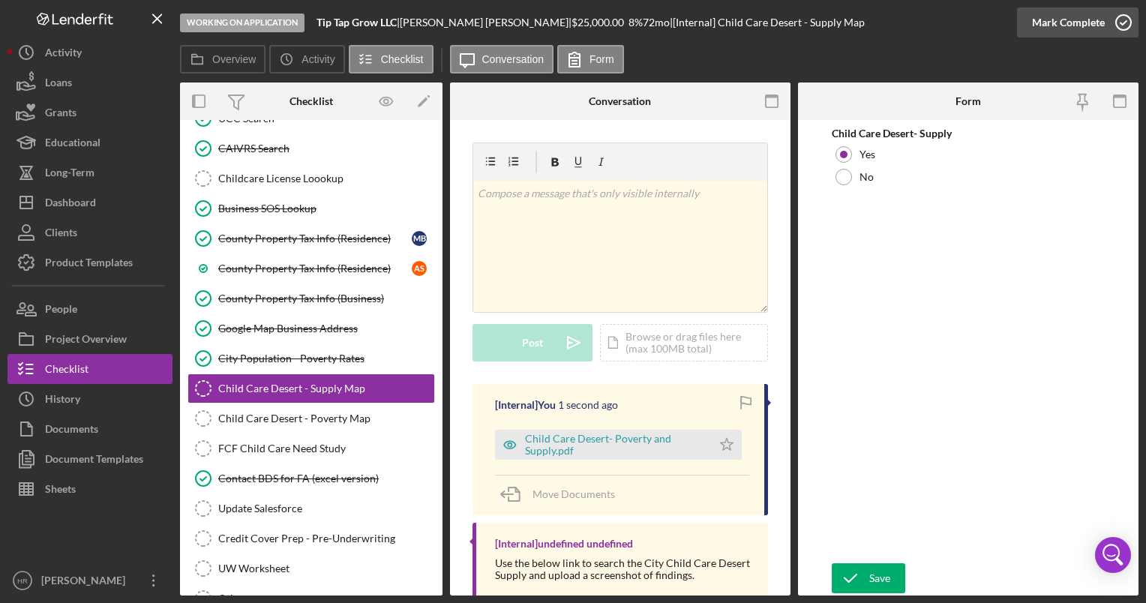
click at [1120, 28] on icon "button" at bounding box center [1123, 22] width 37 height 37
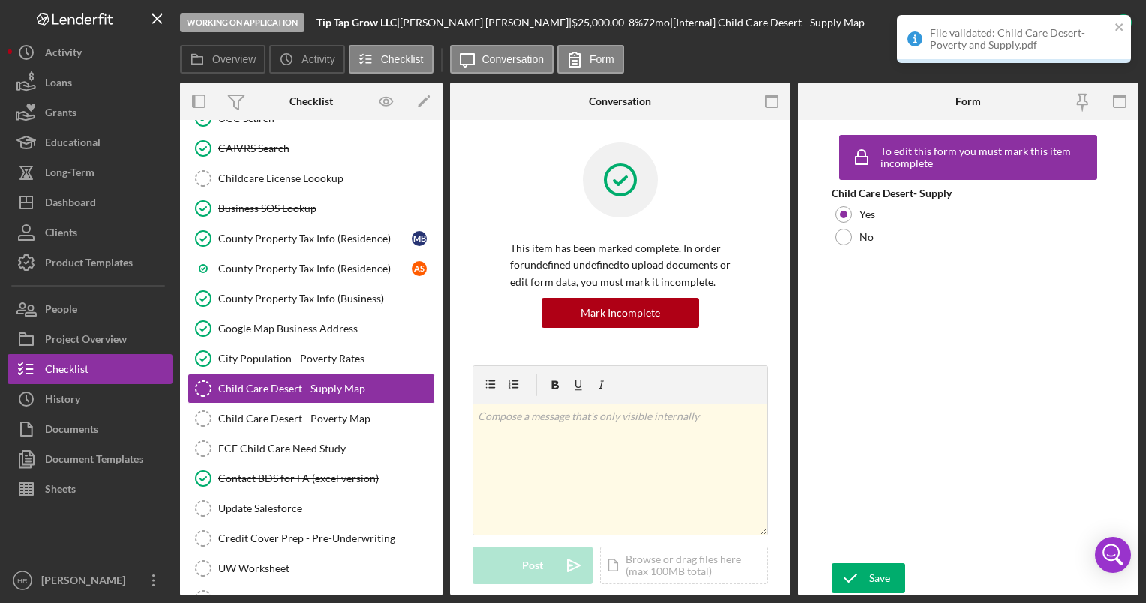
click at [1120, 28] on div "File validated: Child Care Desert- Poverty and Supply.pdf" at bounding box center [1014, 39] width 234 height 48
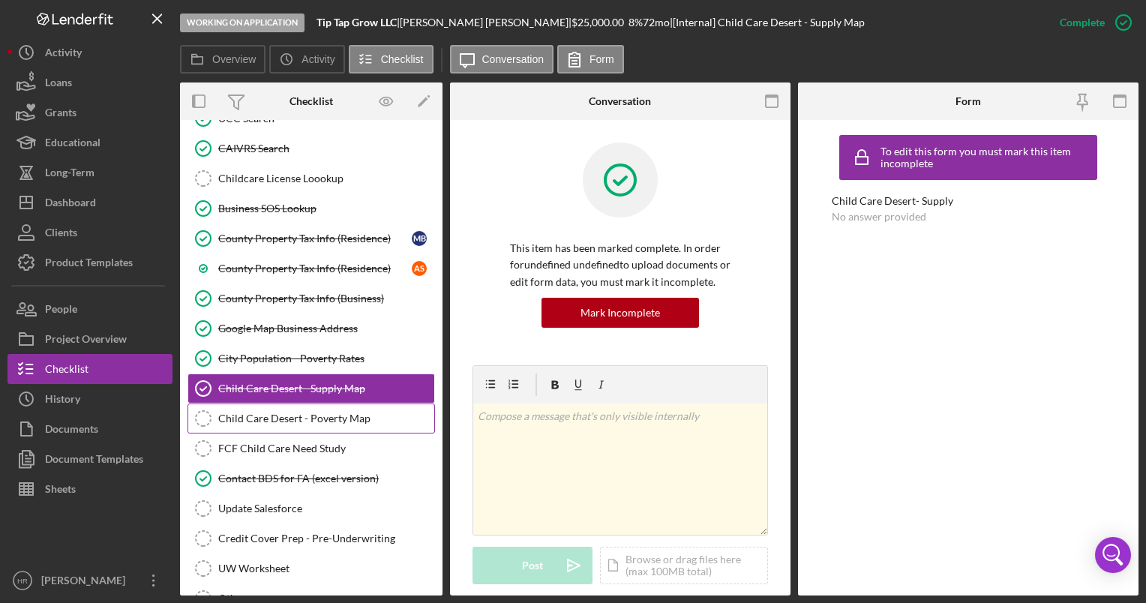
click at [326, 403] on link "Child Care Desert - Poverty Map Child Care Desert - Poverty Map" at bounding box center [310, 418] width 247 height 30
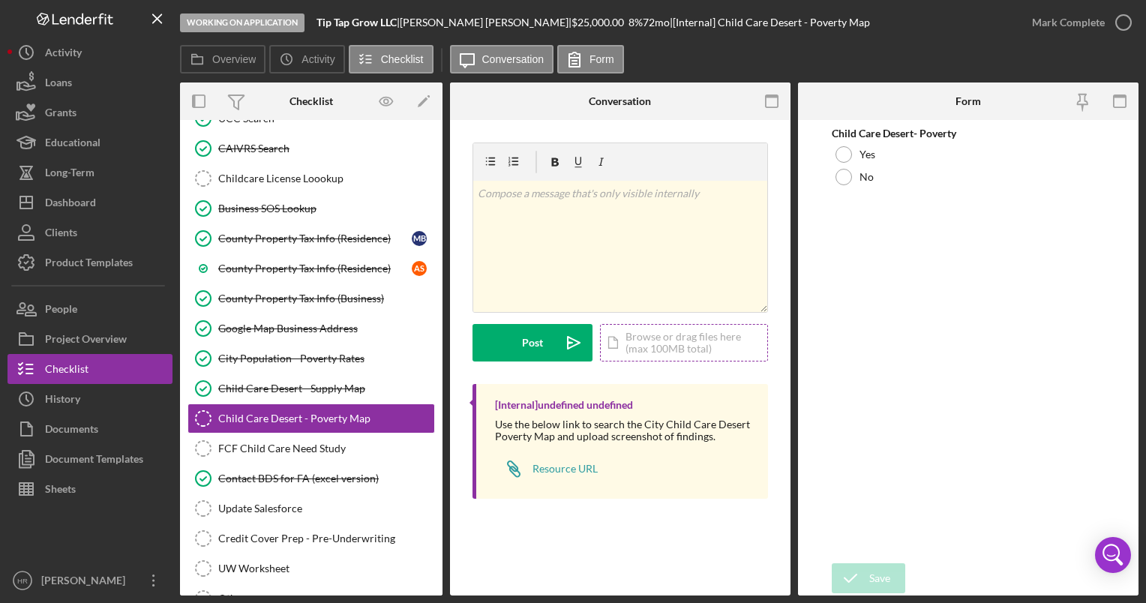
click at [664, 333] on div "Icon/Document Browse or drag files here (max 100MB total) Tap to choose files o…" at bounding box center [684, 342] width 168 height 37
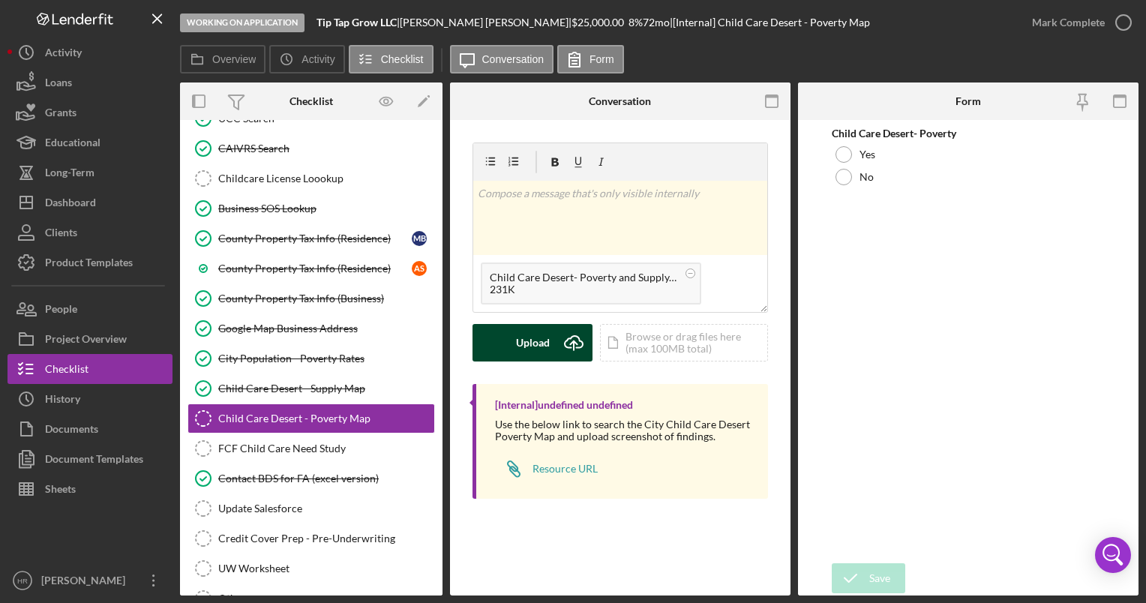
click at [523, 333] on div "Upload" at bounding box center [533, 342] width 34 height 37
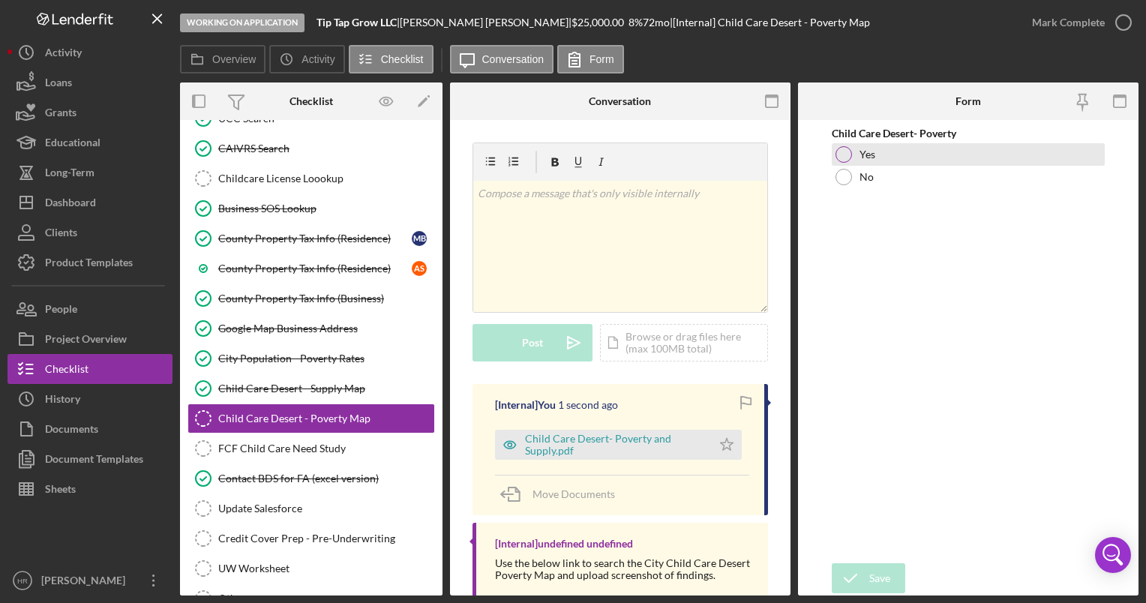
click at [845, 157] on div at bounding box center [843, 154] width 16 height 16
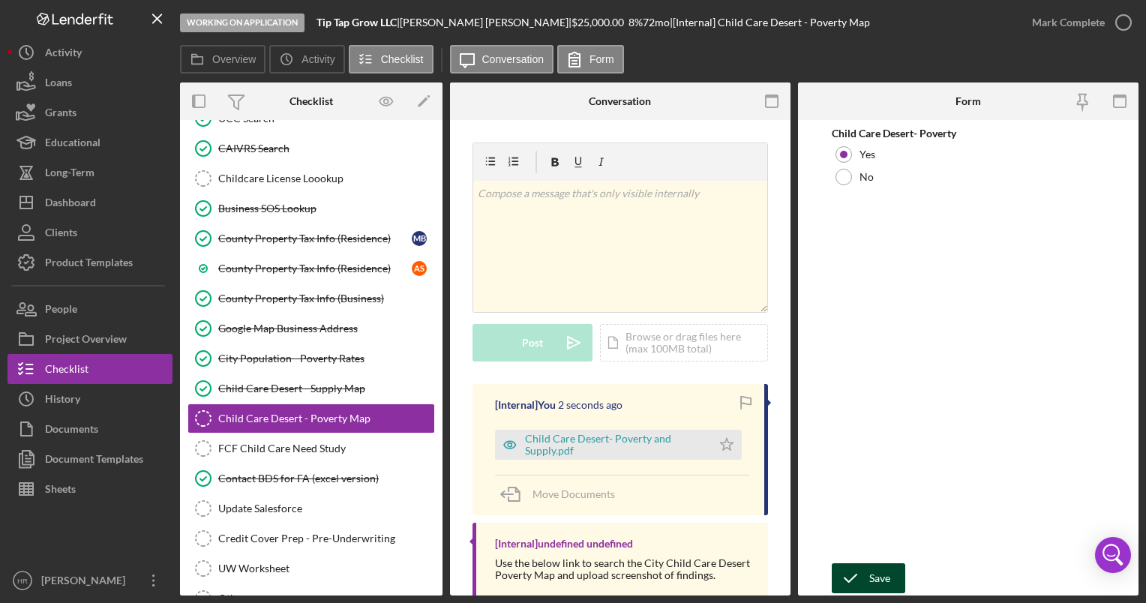
click at [876, 579] on div "Save" at bounding box center [879, 578] width 21 height 30
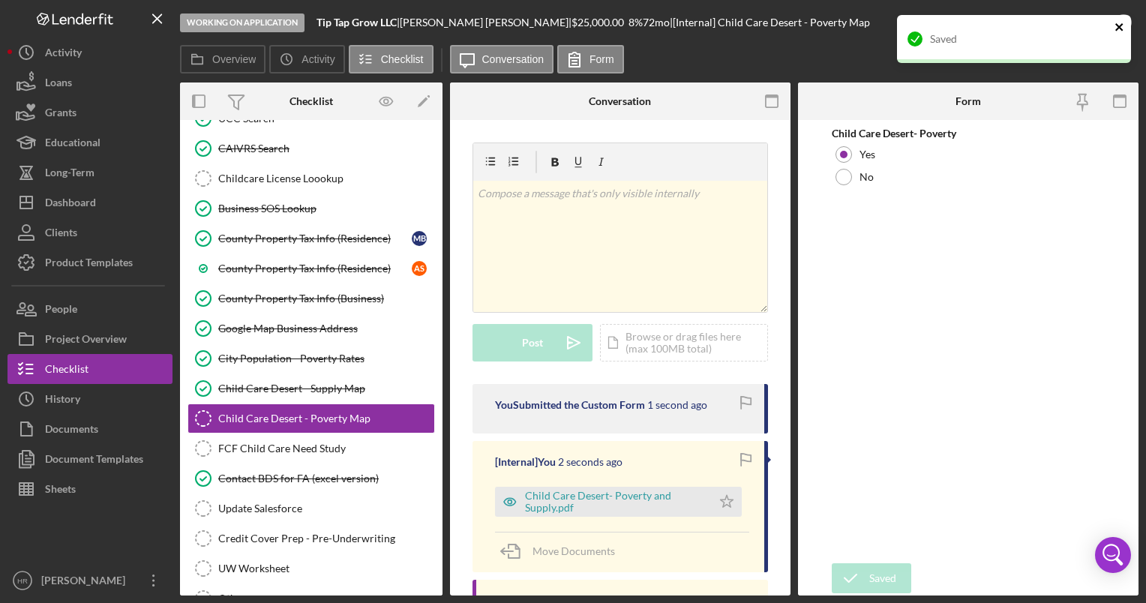
click at [1120, 24] on icon "close" at bounding box center [1119, 27] width 10 height 12
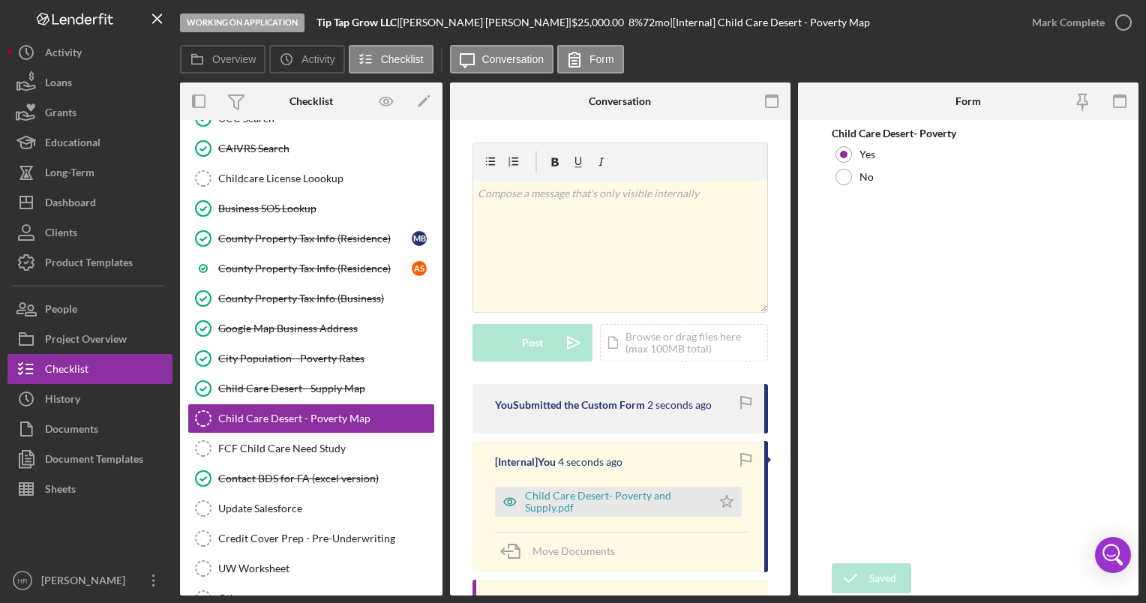
click at [1120, 24] on div "Saved" at bounding box center [1014, 45] width 240 height 66
click at [0, 0] on polyline "button" at bounding box center [0, 0] width 0 height 0
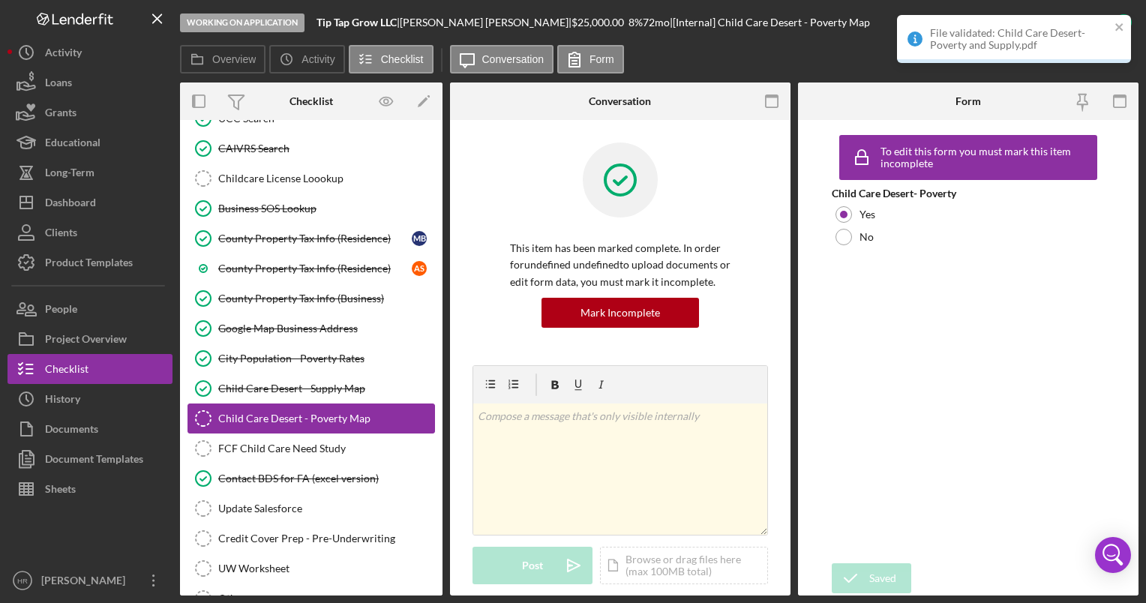
click at [299, 409] on link "Child Care Desert - Poverty Map Child Care Desert - Poverty Map" at bounding box center [310, 418] width 247 height 30
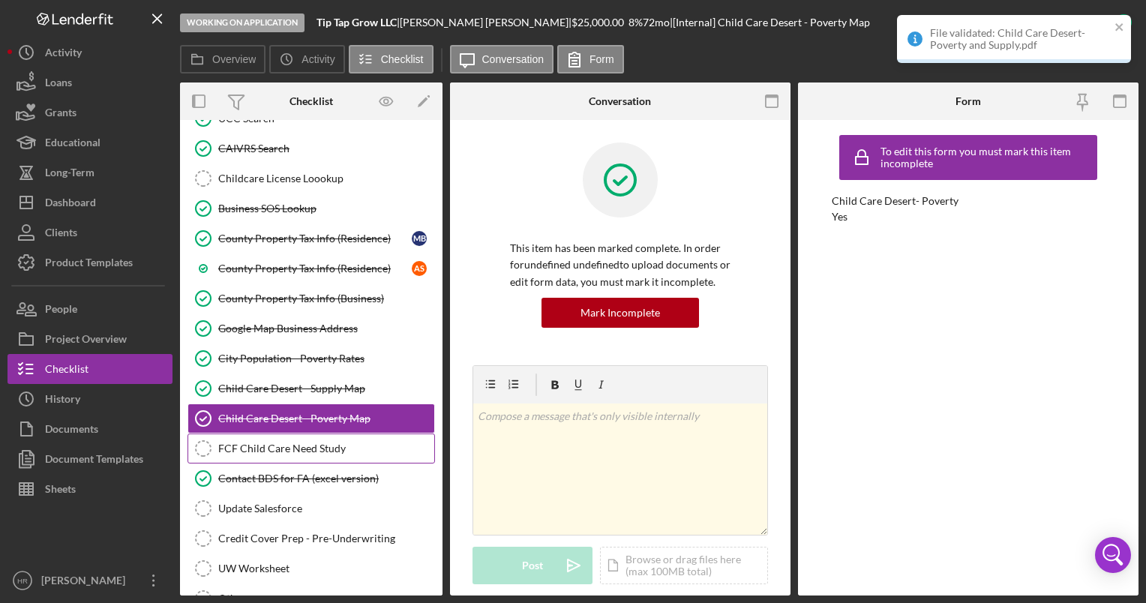
click at [303, 442] on div "FCF Child Care Need Study" at bounding box center [326, 448] width 216 height 12
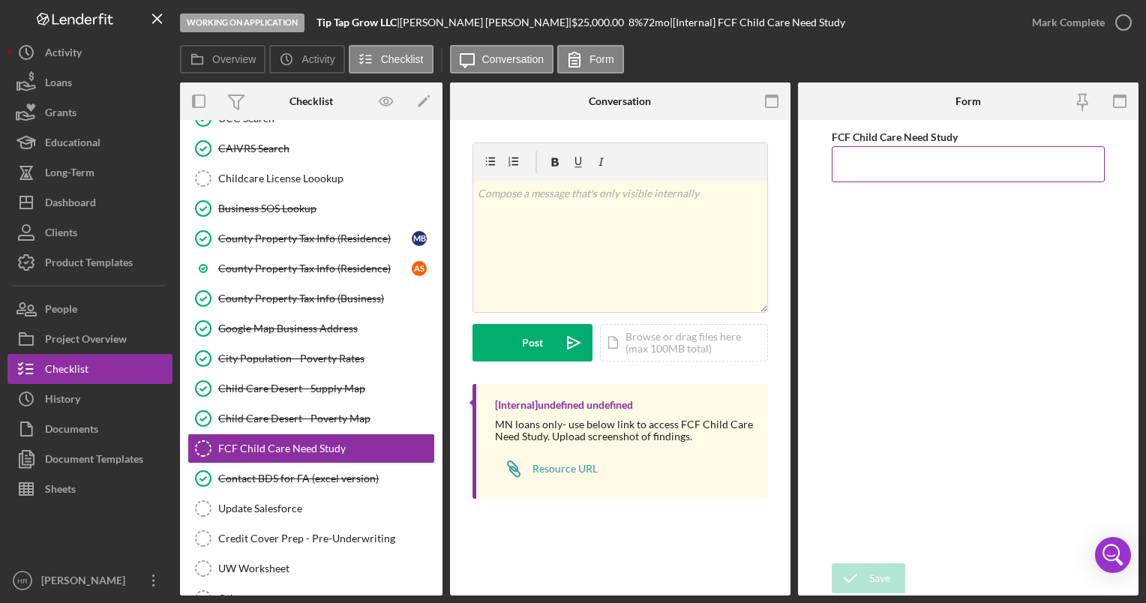
click at [921, 160] on input "FCF Child Care Need Study" at bounding box center [968, 164] width 272 height 36
type input "NA"
click at [889, 579] on div "Save" at bounding box center [879, 578] width 21 height 30
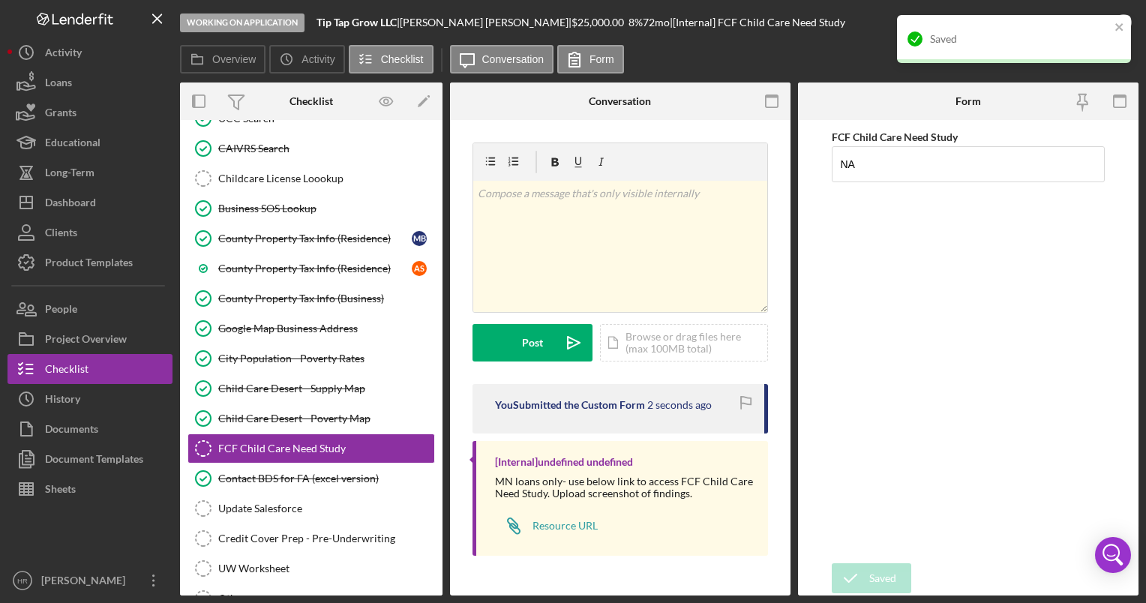
click at [1125, 24] on div "Saved" at bounding box center [1014, 39] width 234 height 48
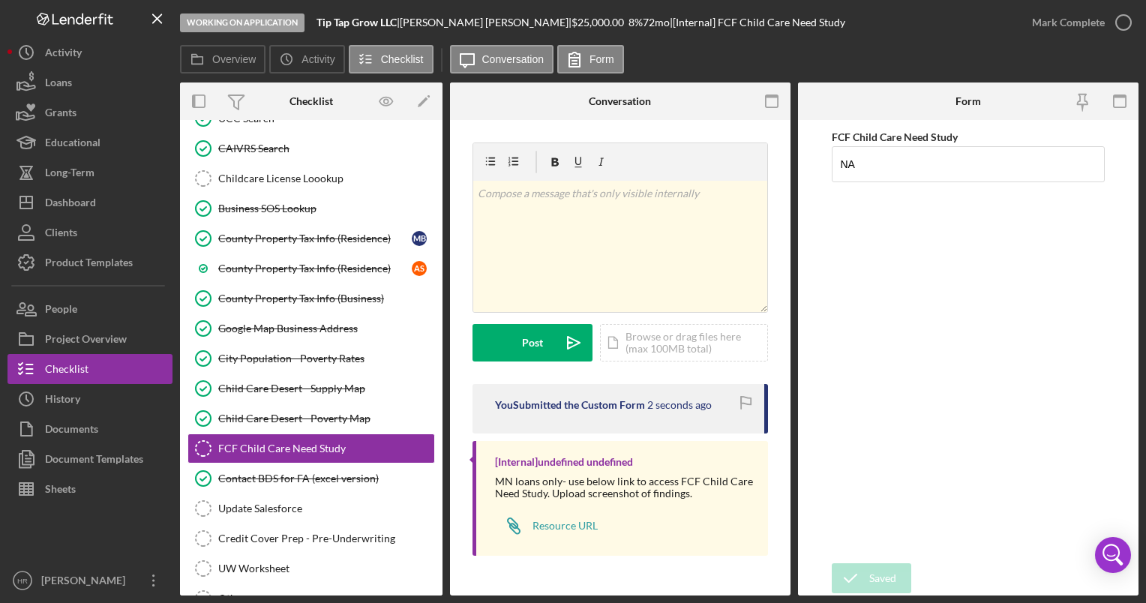
click at [1125, 26] on div "Saved" at bounding box center [1014, 45] width 240 height 66
click at [0, 0] on icon "button" at bounding box center [0, 0] width 0 height 0
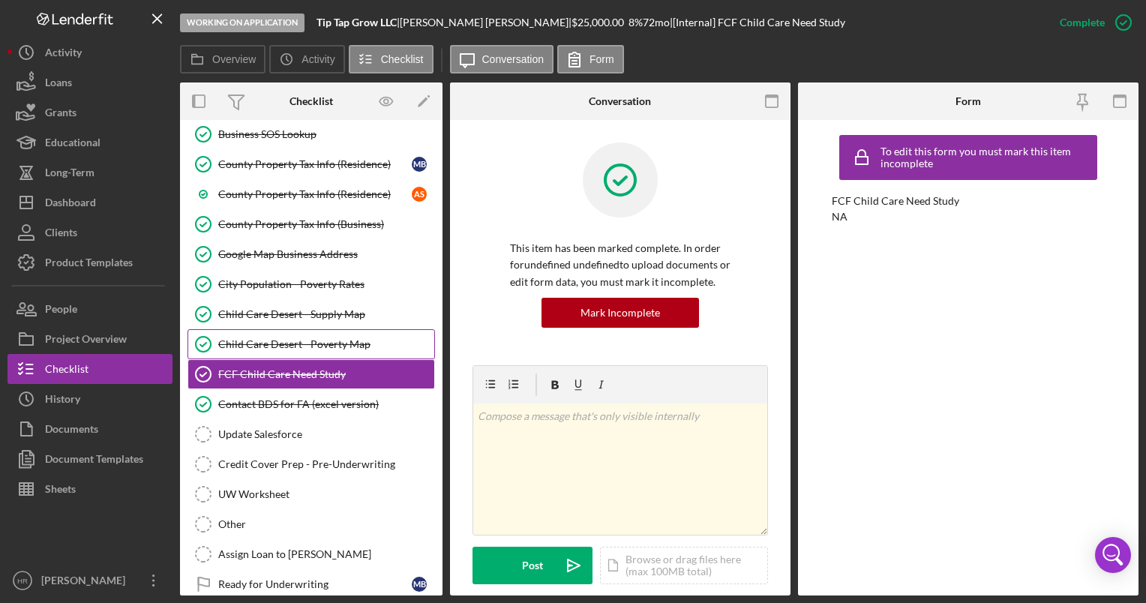
scroll to position [1974, 0]
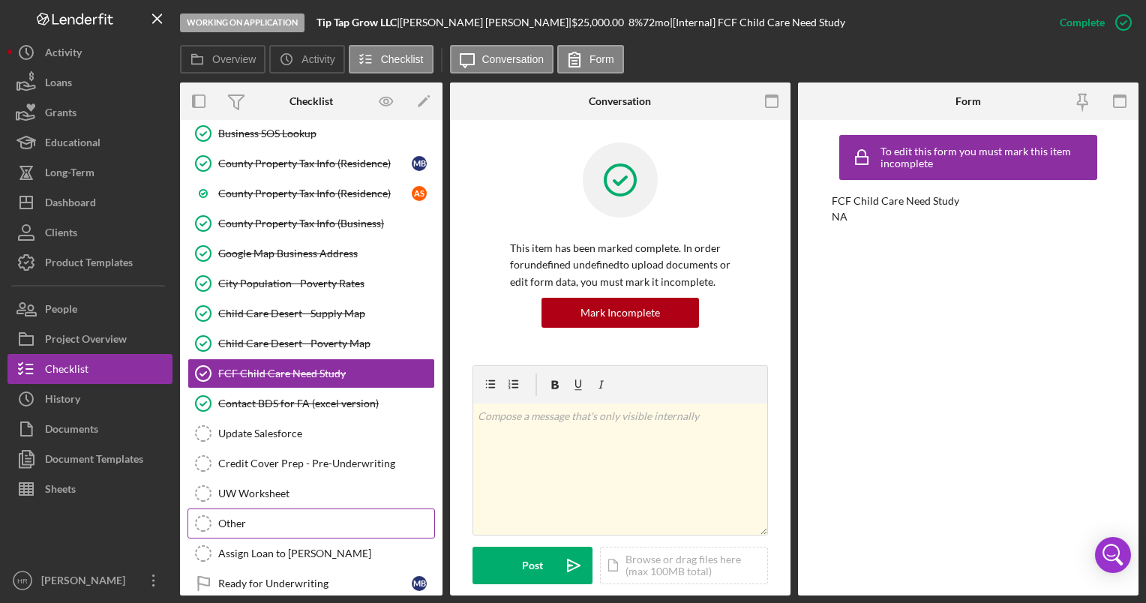
click at [247, 517] on div "Other" at bounding box center [326, 523] width 216 height 12
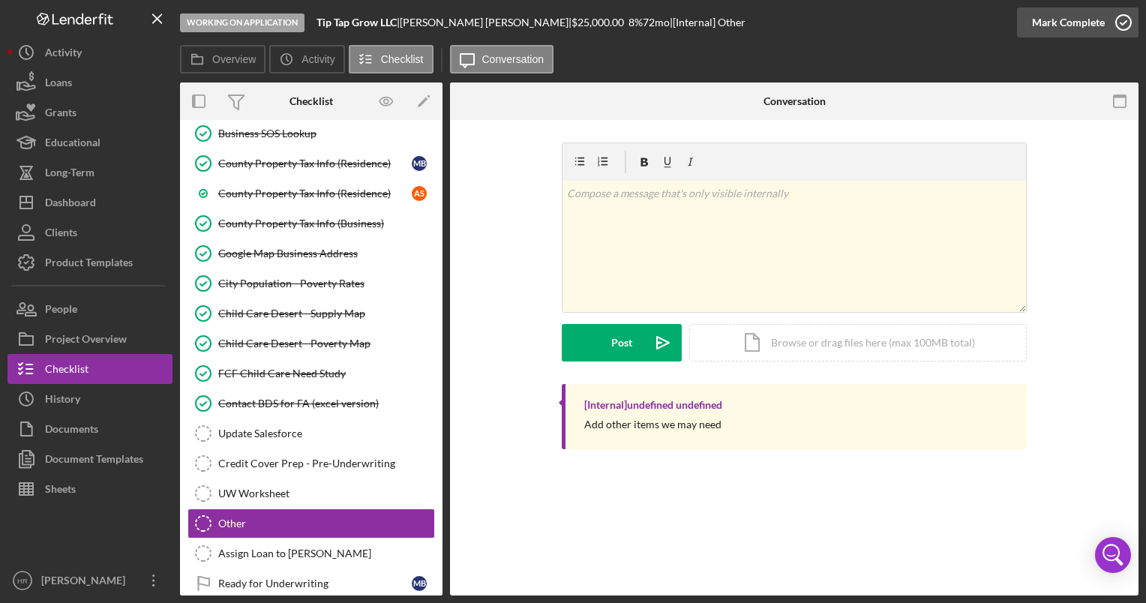
click at [1125, 30] on icon "button" at bounding box center [1123, 22] width 37 height 37
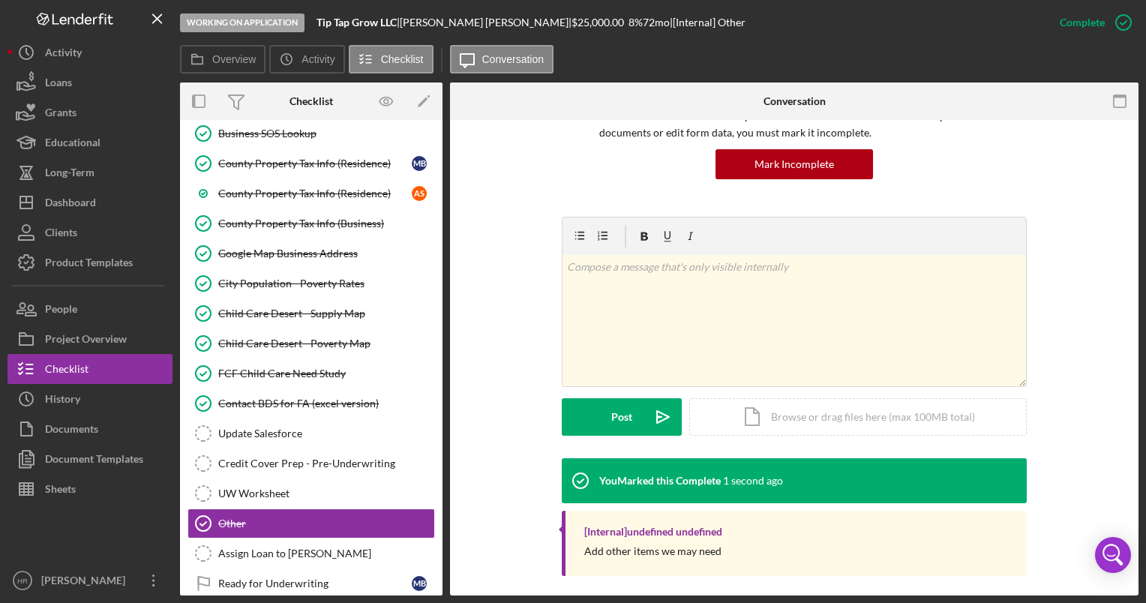
scroll to position [142, 0]
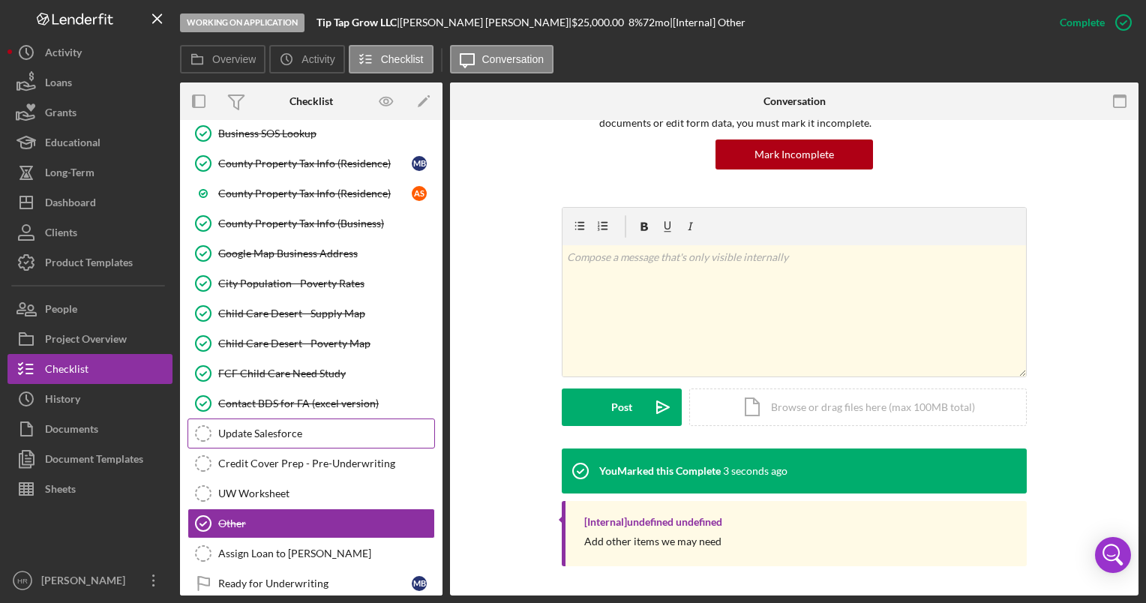
click at [266, 427] on div "Update Salesforce" at bounding box center [326, 433] width 216 height 12
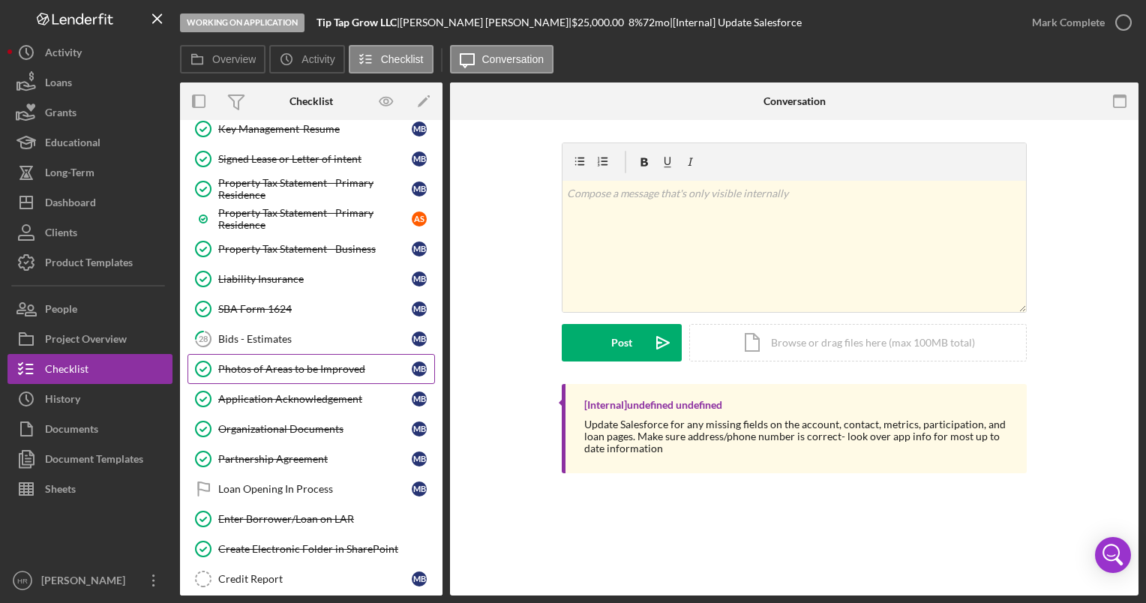
scroll to position [1353, 0]
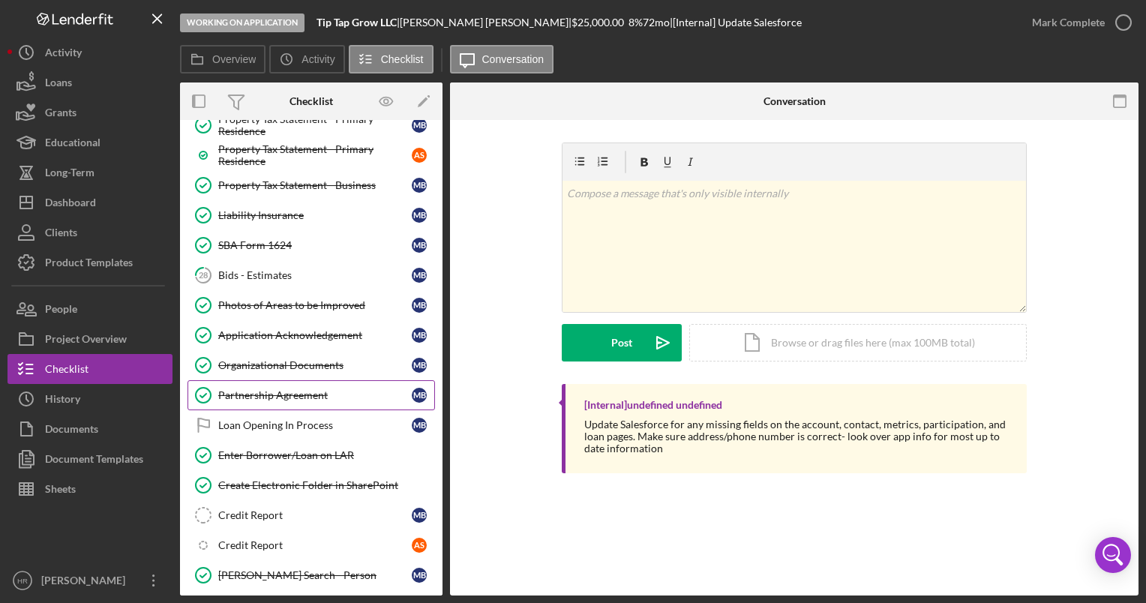
click at [262, 389] on div "Partnership Agreement" at bounding box center [314, 395] width 193 height 12
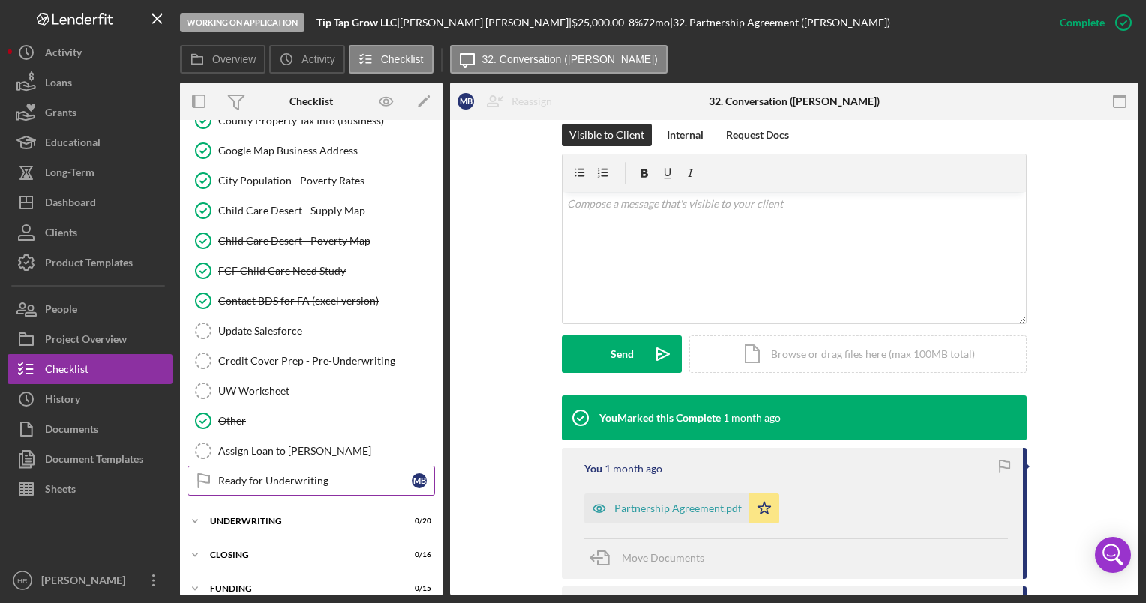
scroll to position [2103, 0]
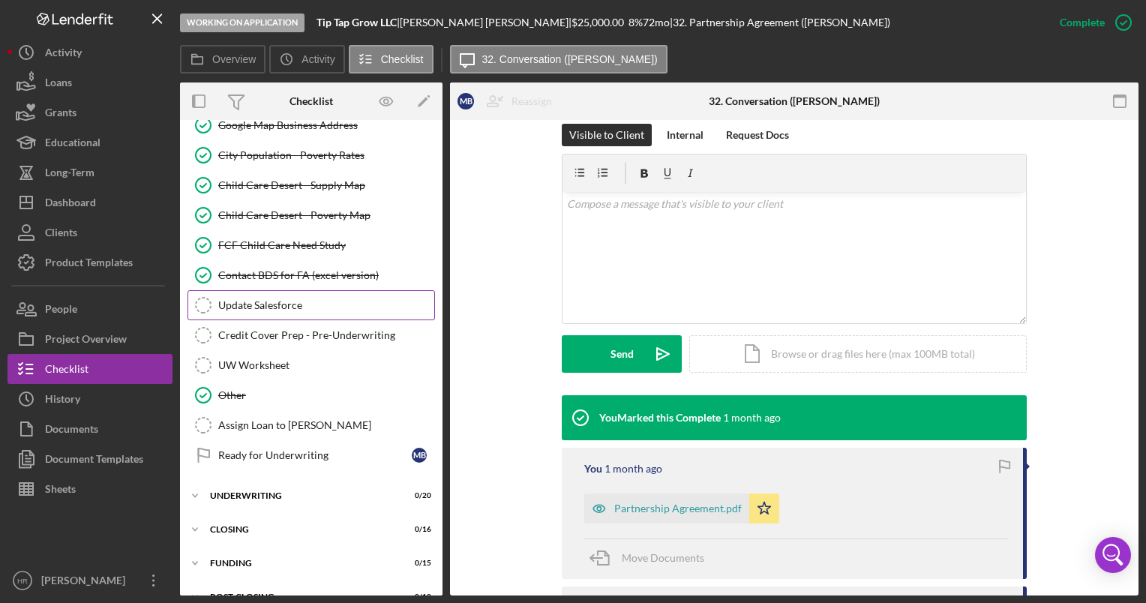
click at [244, 299] on div "Update Salesforce" at bounding box center [326, 305] width 216 height 12
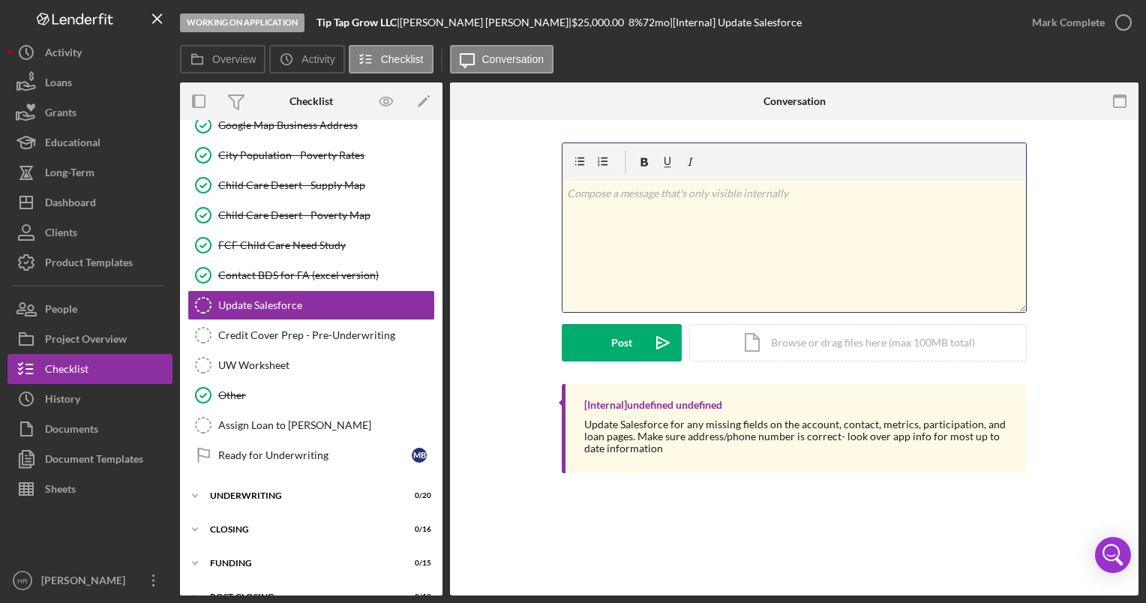
click at [648, 204] on div "v Color teal Color pink Remove color Add row above Add row below Add column bef…" at bounding box center [793, 246] width 463 height 131
click at [605, 342] on button "Post Icon/icon-invite-send" at bounding box center [622, 342] width 120 height 37
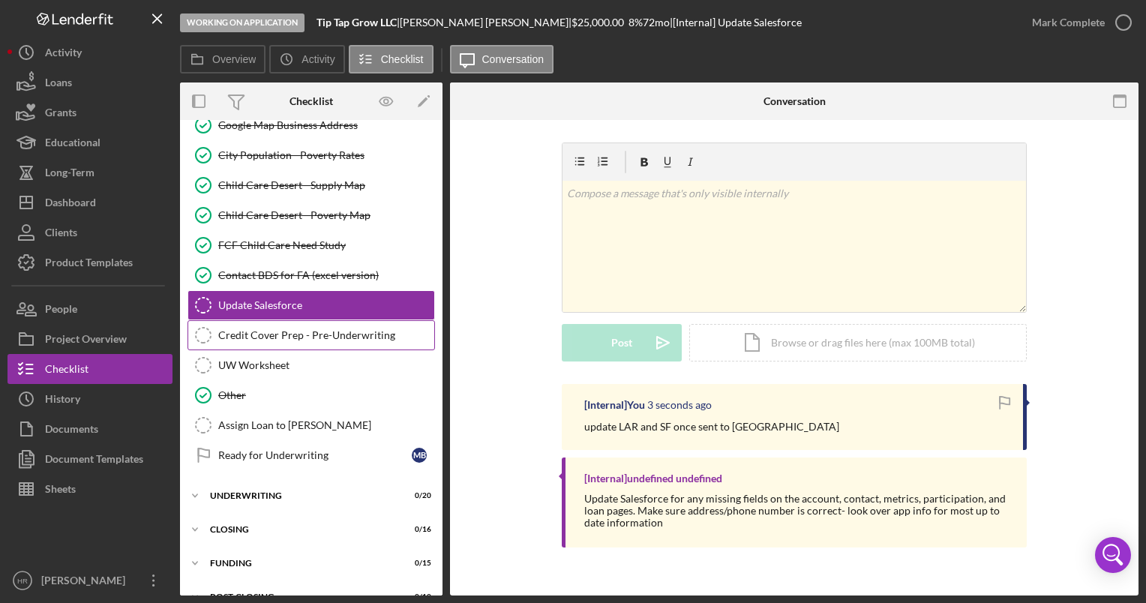
click at [288, 329] on div "Credit Cover Prep - Pre-Underwriting" at bounding box center [326, 335] width 216 height 12
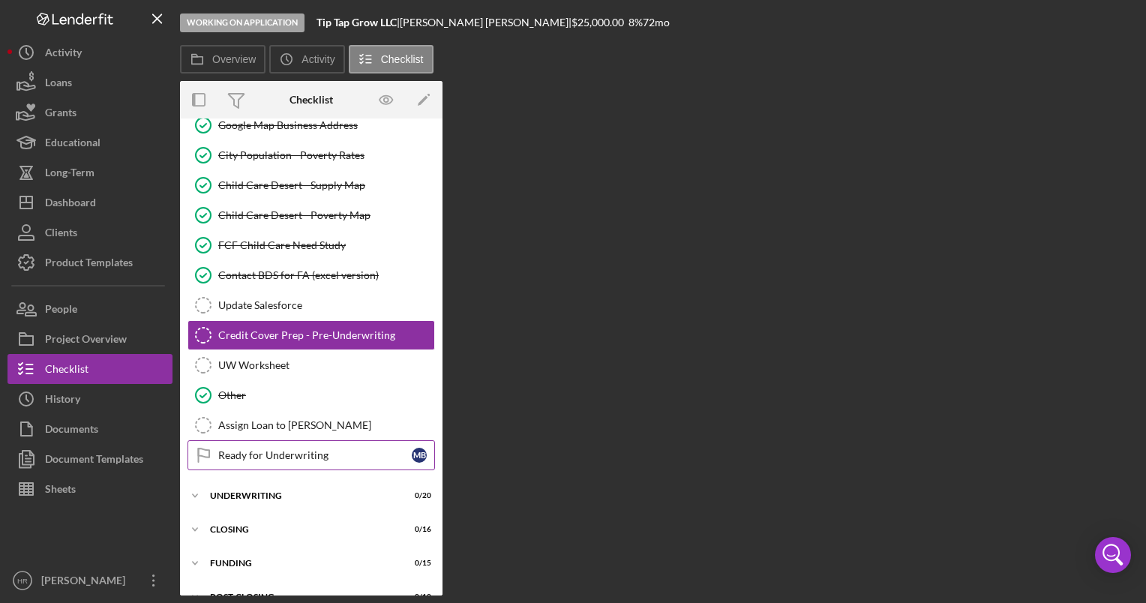
scroll to position [2100, 0]
click at [252, 481] on div "Icon/Expander UNDERWRITING 0 / 20" at bounding box center [311, 496] width 262 height 30
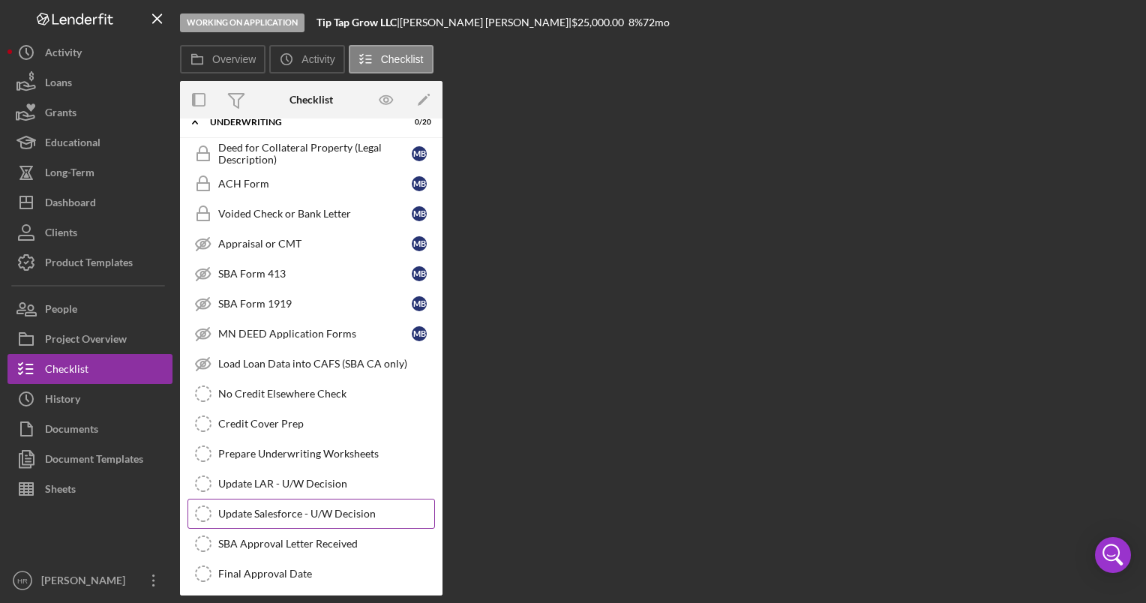
scroll to position [2475, 0]
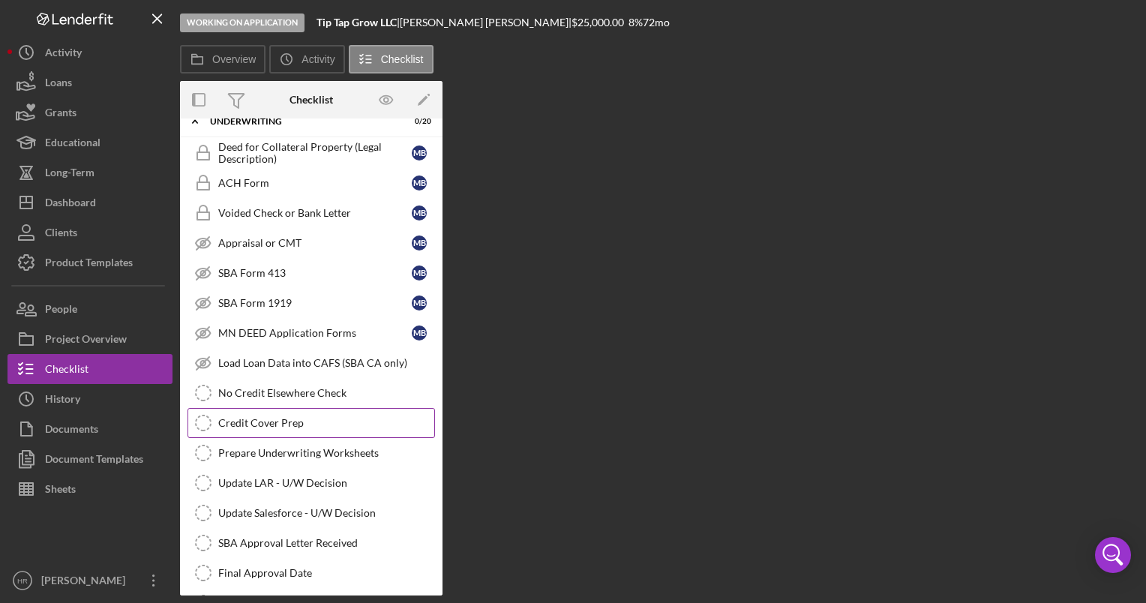
click at [247, 417] on div "Credit Cover Prep" at bounding box center [326, 423] width 216 height 12
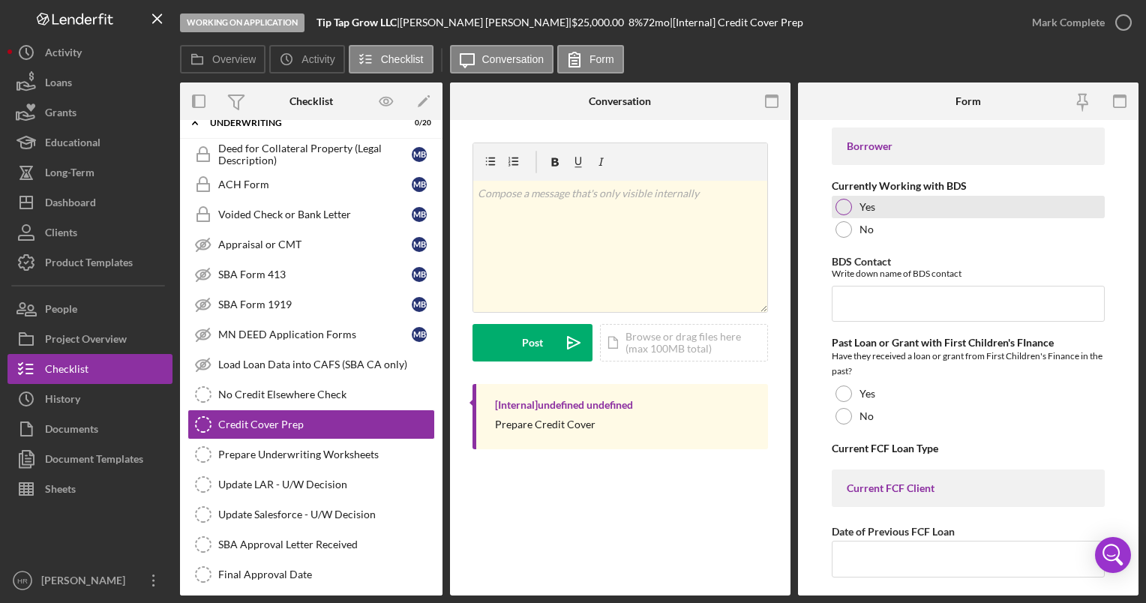
click at [844, 208] on div at bounding box center [843, 207] width 16 height 16
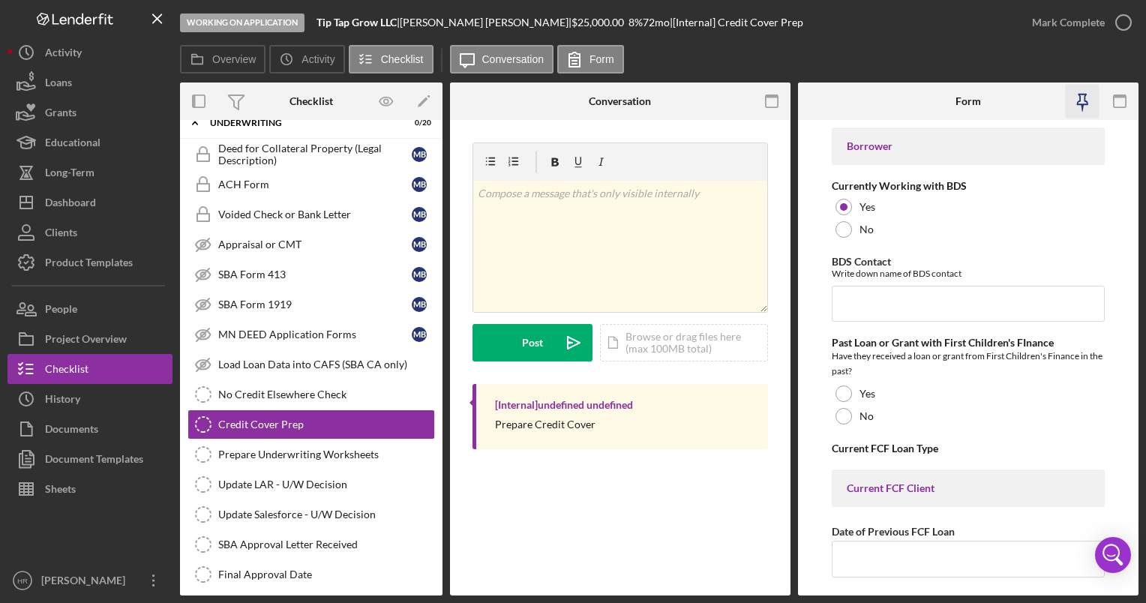
click at [1084, 109] on icon "button" at bounding box center [1082, 102] width 34 height 34
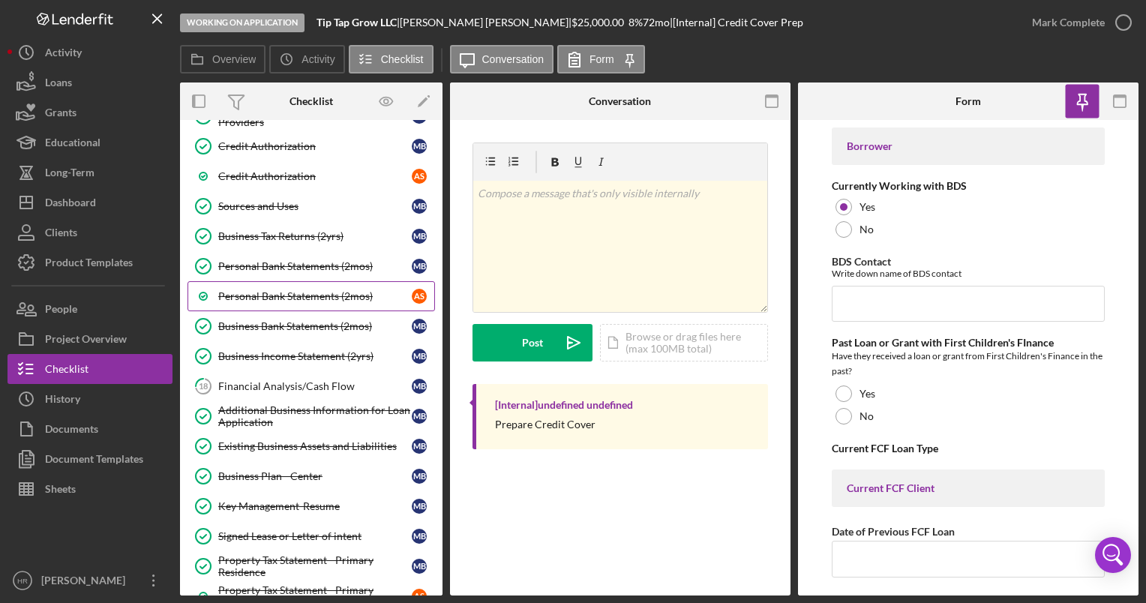
scroll to position [826, 0]
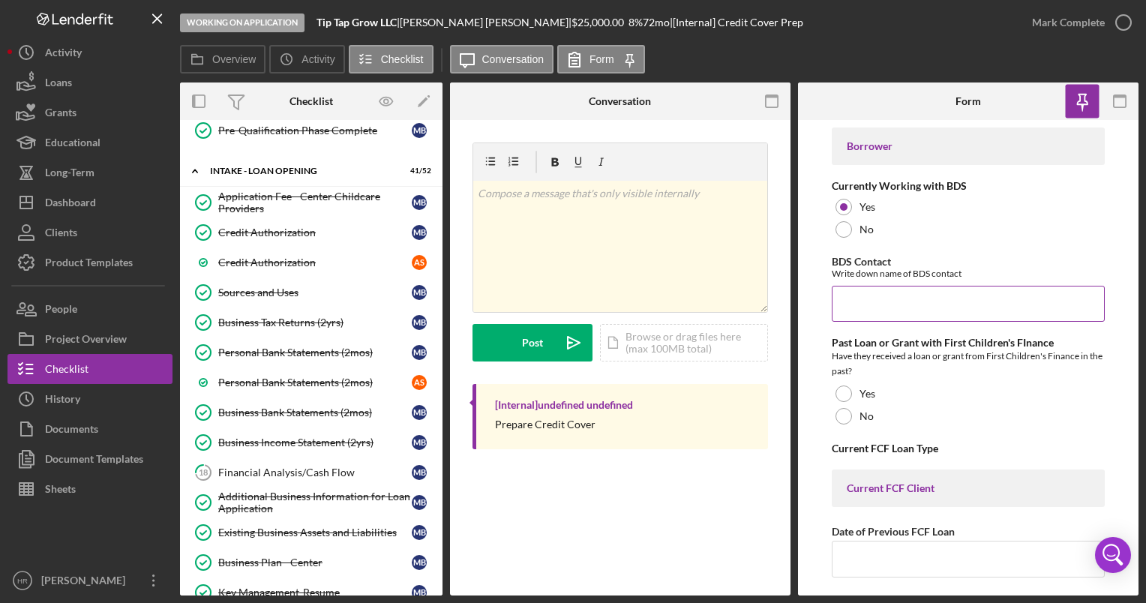
click at [846, 301] on input "BDS Contact" at bounding box center [968, 304] width 272 height 36
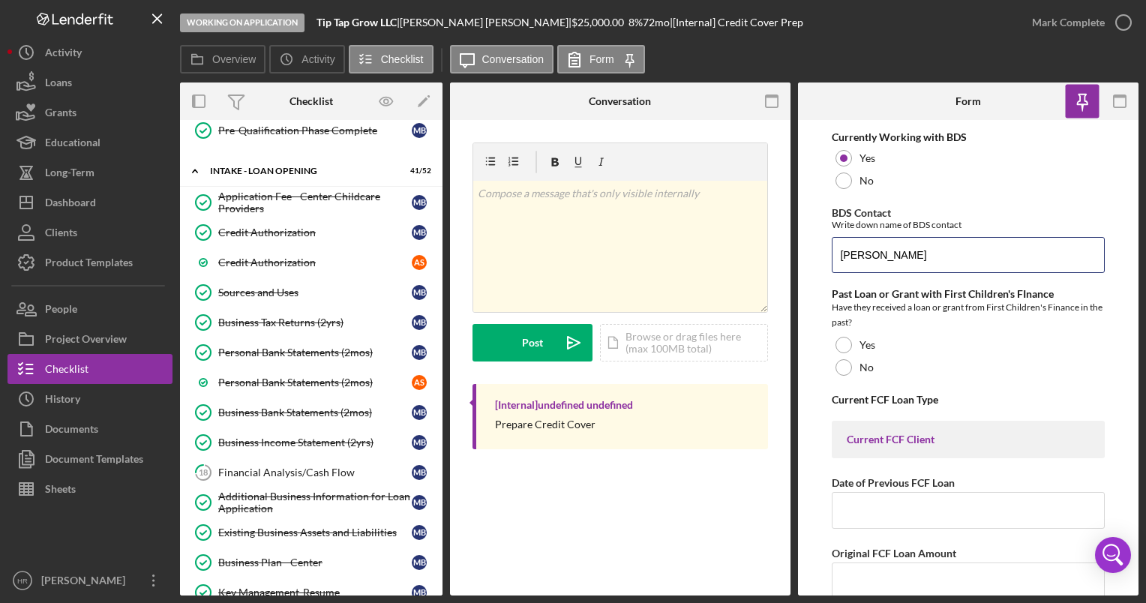
scroll to position [75, 0]
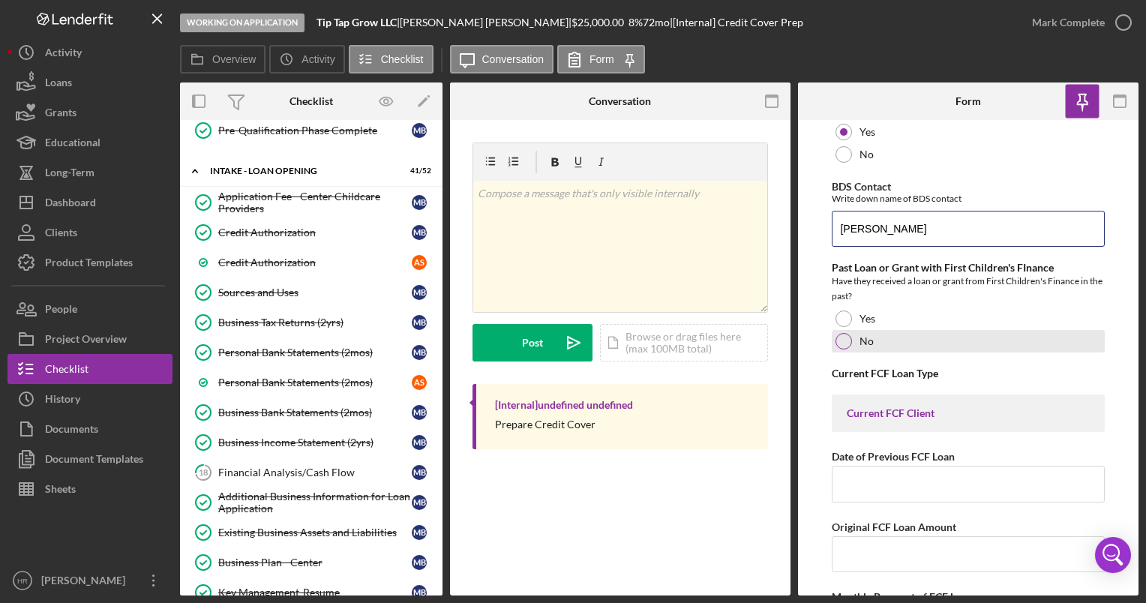
type input "[PERSON_NAME]"
click at [844, 339] on div at bounding box center [843, 341] width 16 height 16
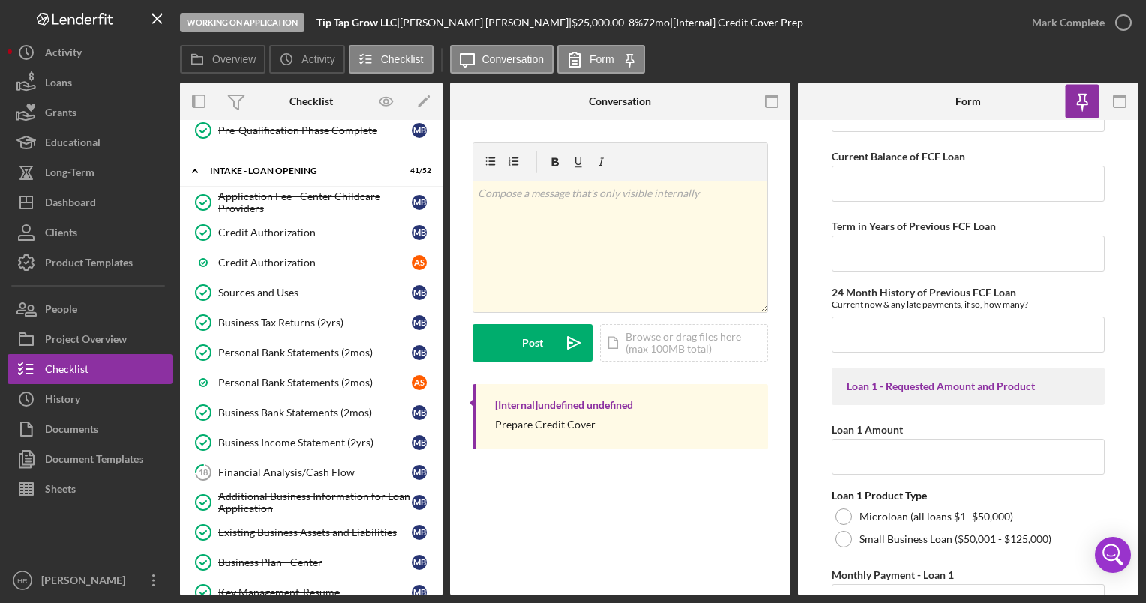
scroll to position [675, 0]
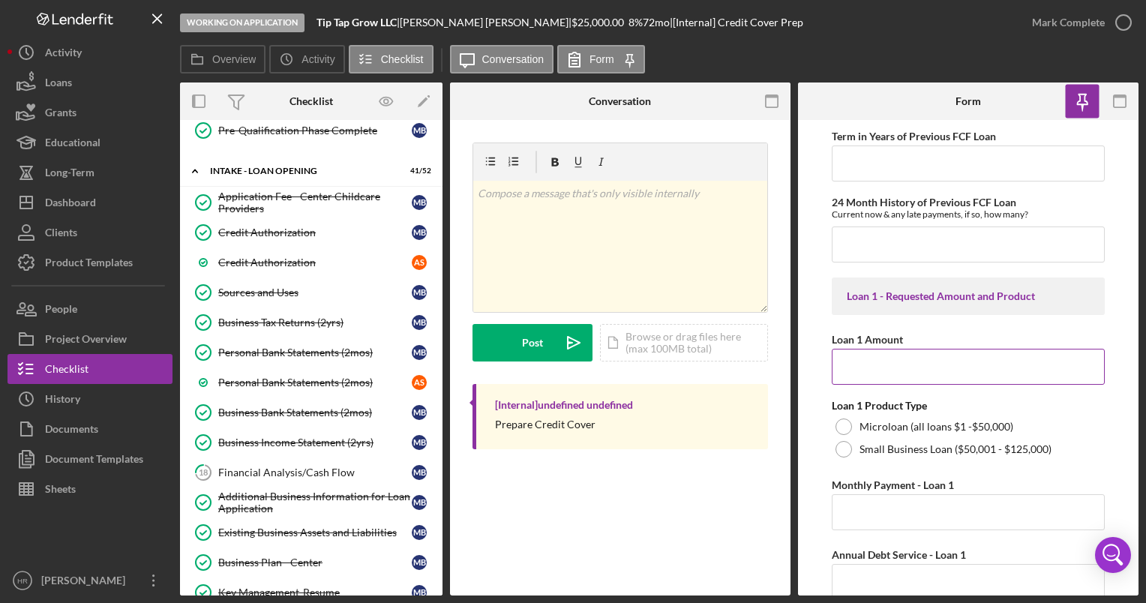
click at [856, 375] on input "Loan 1 Amount" at bounding box center [968, 367] width 272 height 36
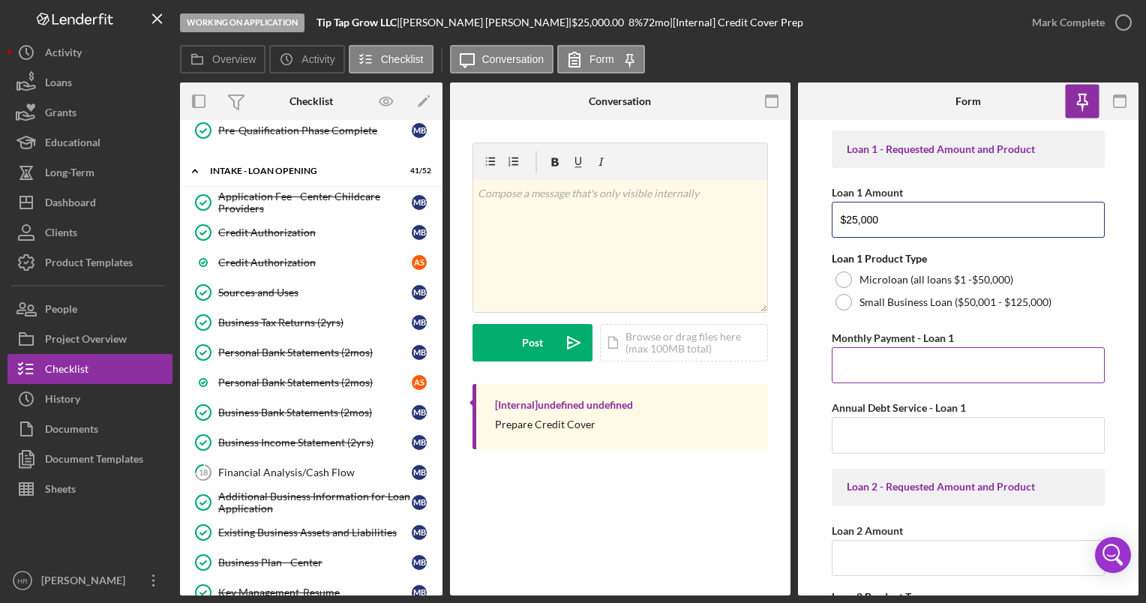
scroll to position [825, 0]
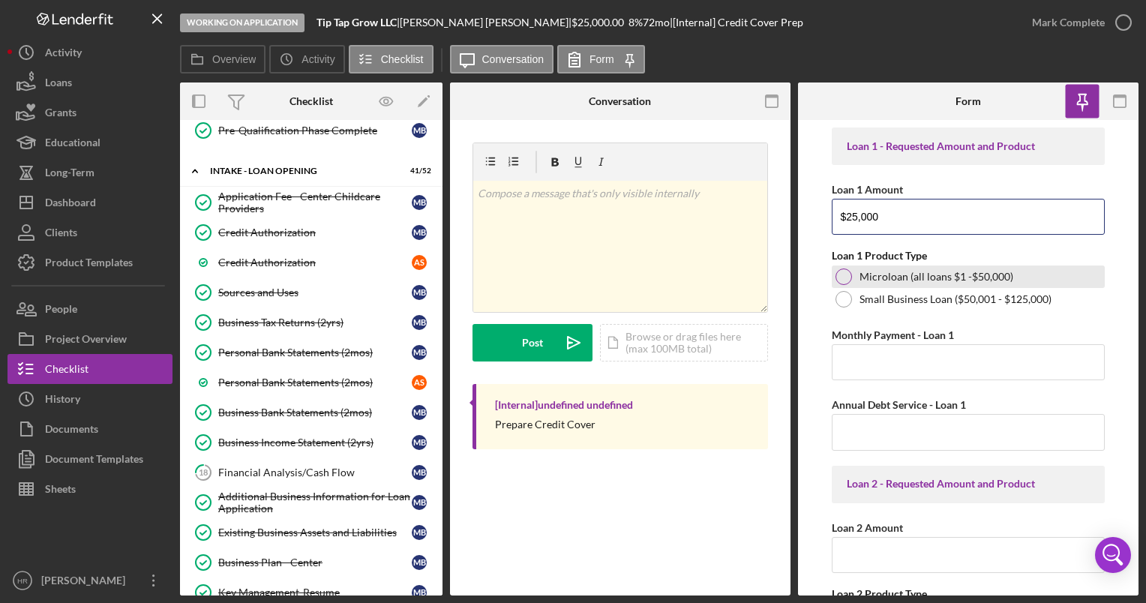
type input "$25,000"
click at [842, 271] on div at bounding box center [843, 276] width 16 height 16
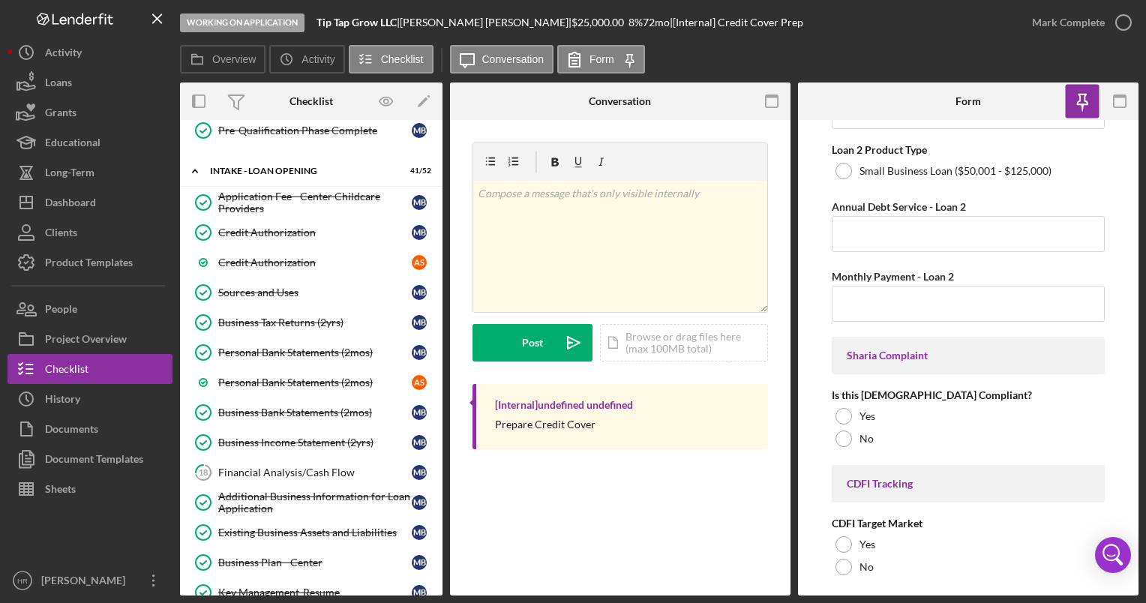
scroll to position [1350, 0]
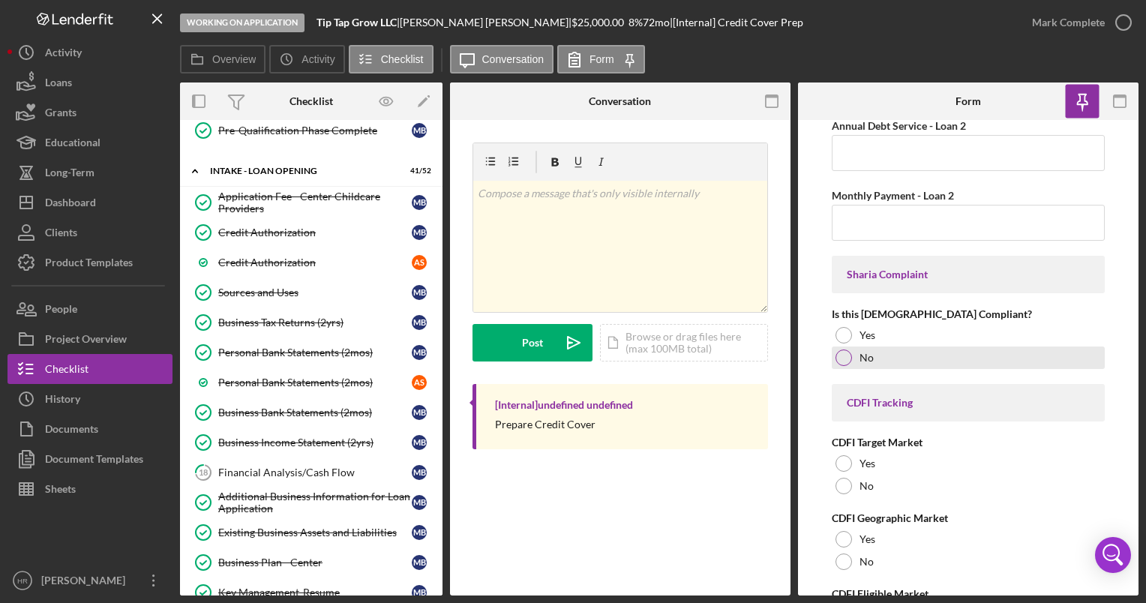
click at [846, 357] on div at bounding box center [843, 357] width 16 height 16
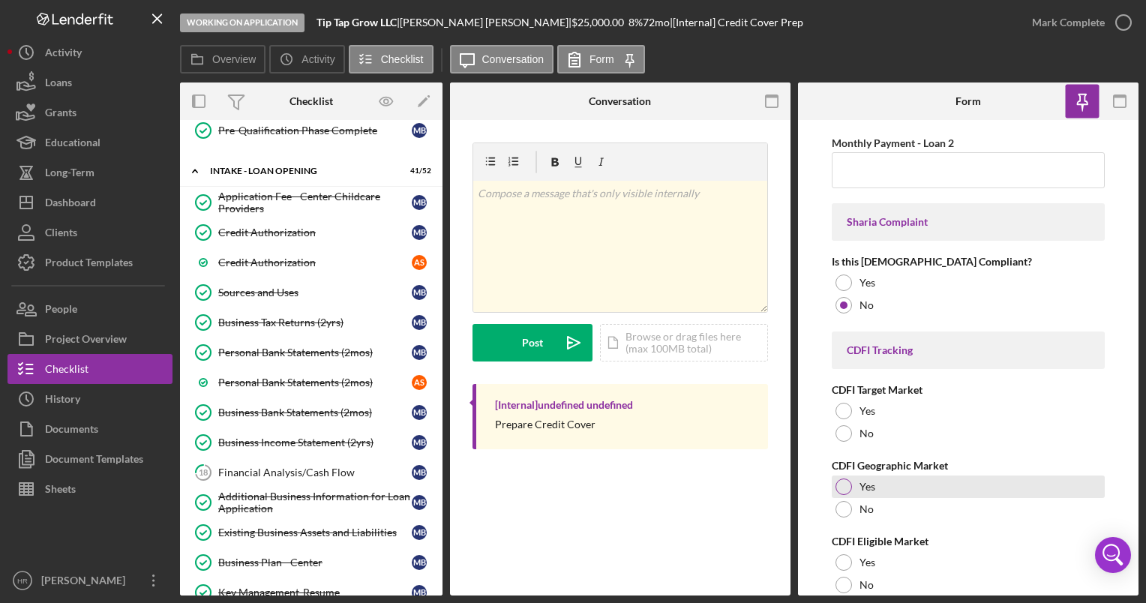
scroll to position [1425, 0]
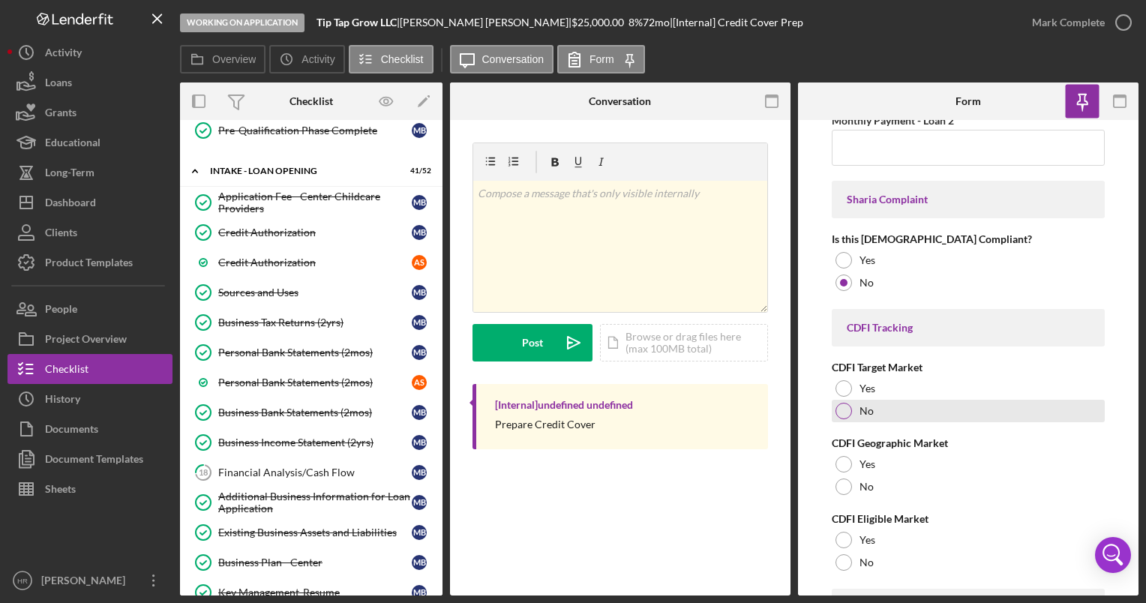
click at [839, 408] on div at bounding box center [843, 411] width 16 height 16
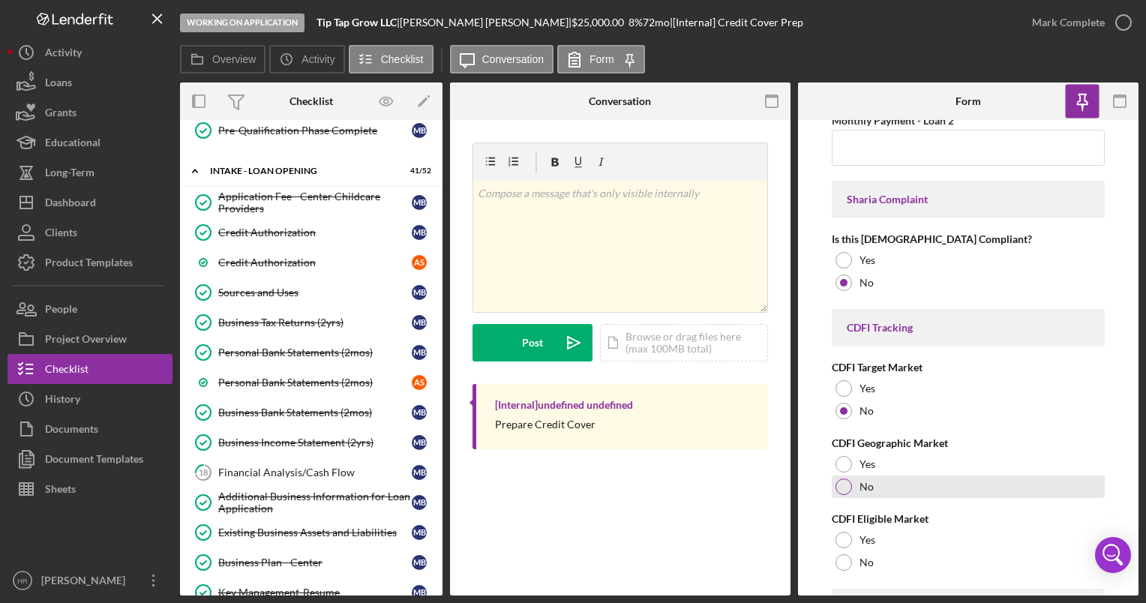
click at [843, 483] on div at bounding box center [843, 486] width 16 height 16
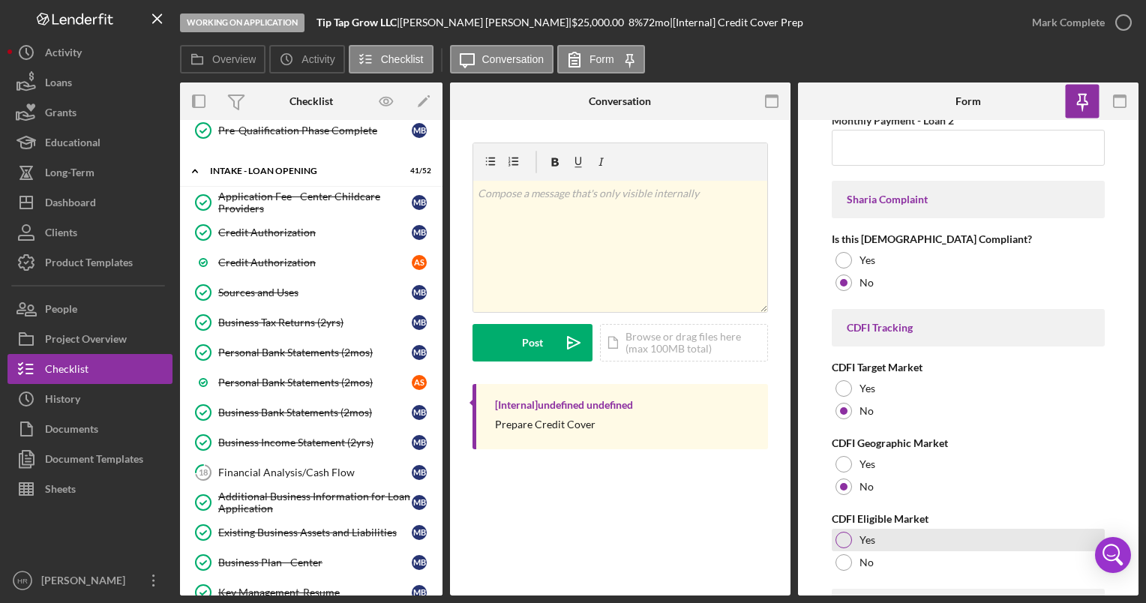
click at [851, 529] on div "Yes" at bounding box center [968, 540] width 272 height 22
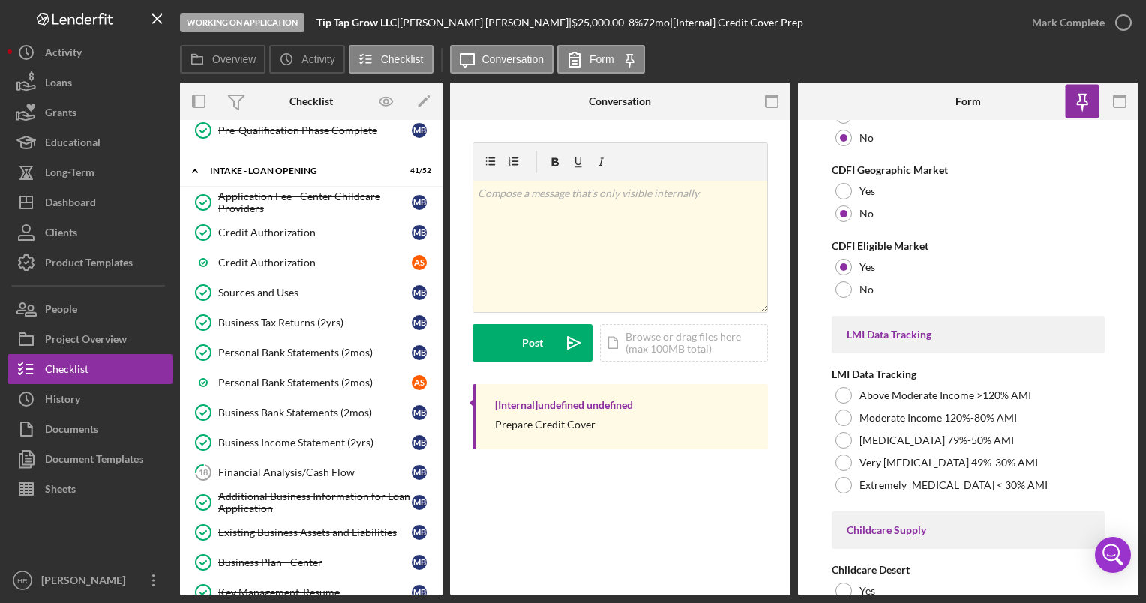
scroll to position [1725, 0]
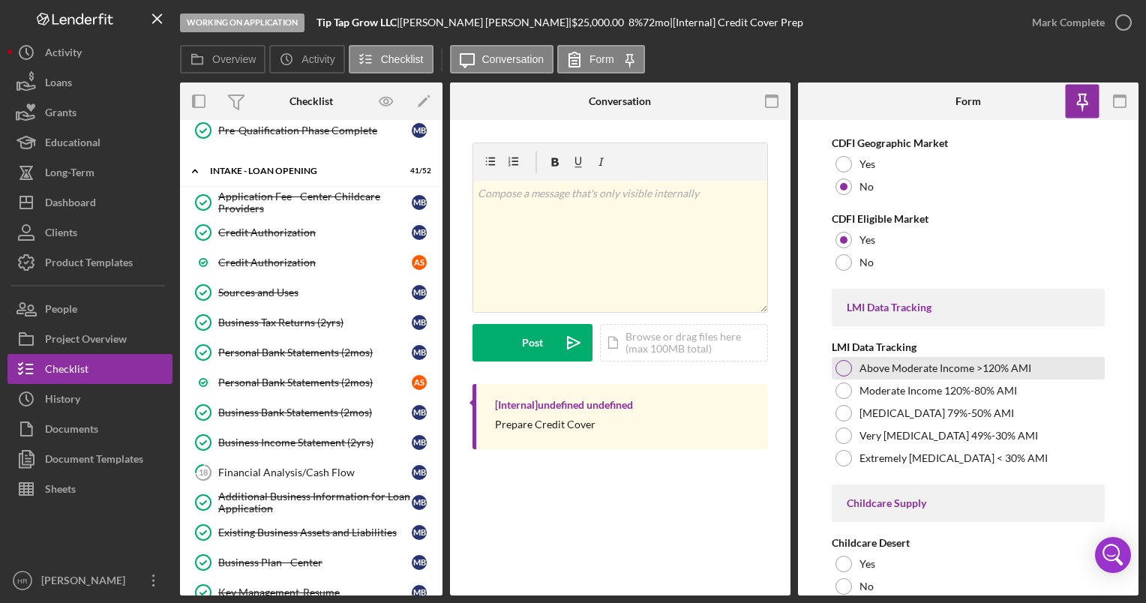
click at [842, 362] on div at bounding box center [843, 368] width 16 height 16
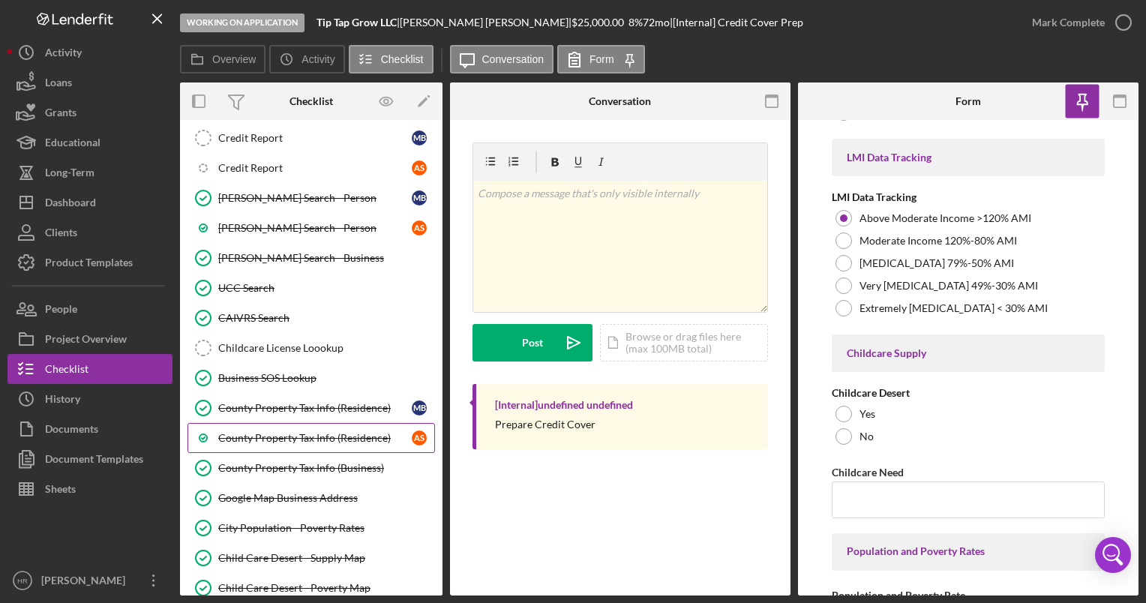
scroll to position [1875, 0]
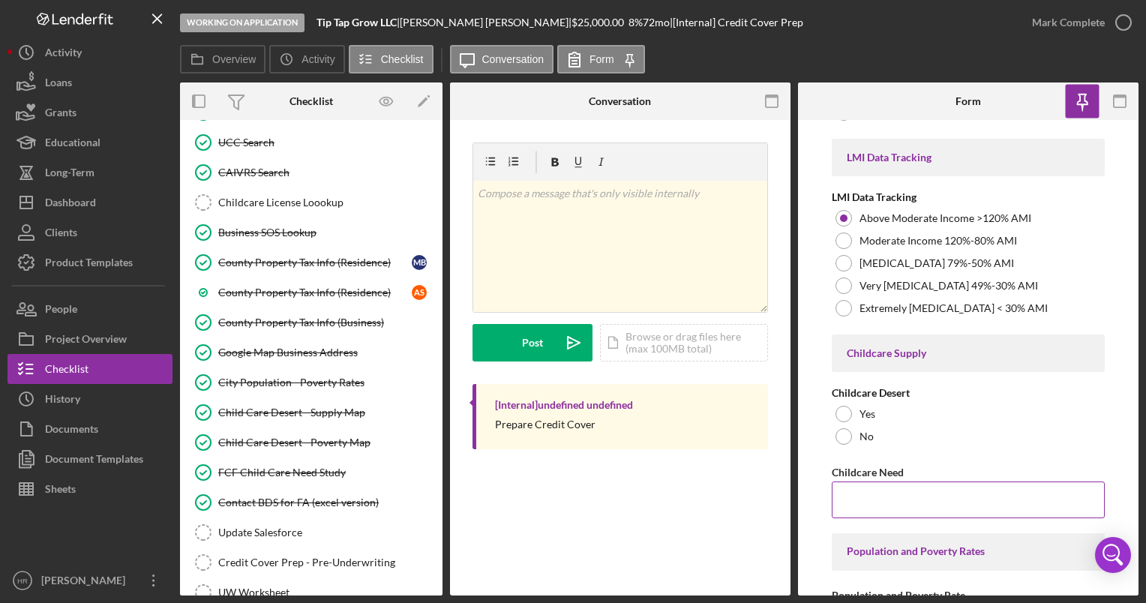
click at [891, 494] on input "Childcare Need" at bounding box center [968, 499] width 272 height 36
type input "NA"
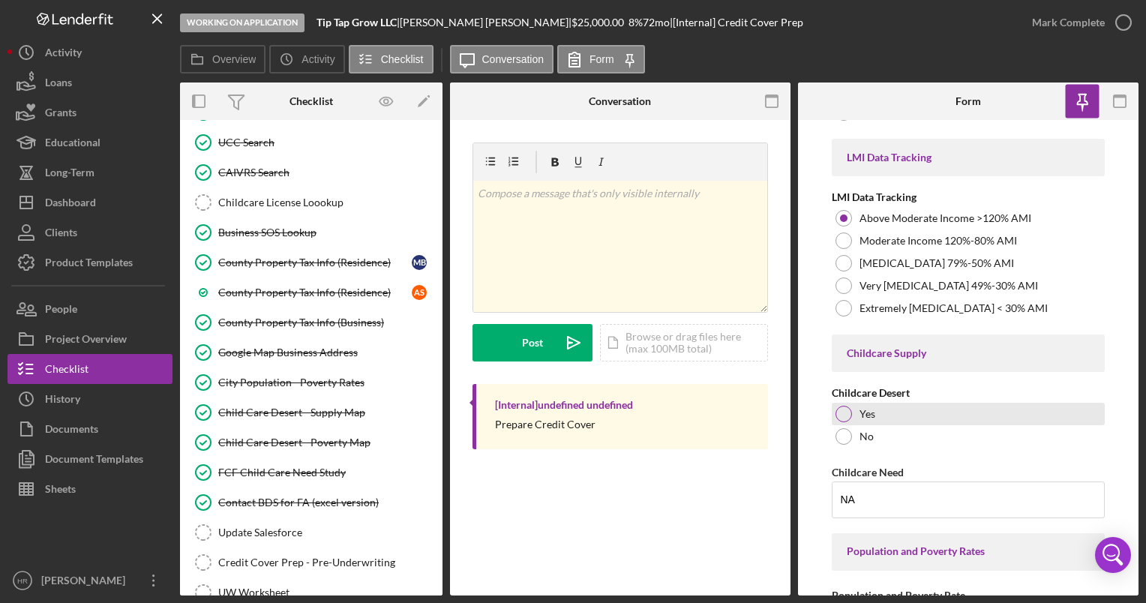
click at [841, 408] on div at bounding box center [843, 414] width 16 height 16
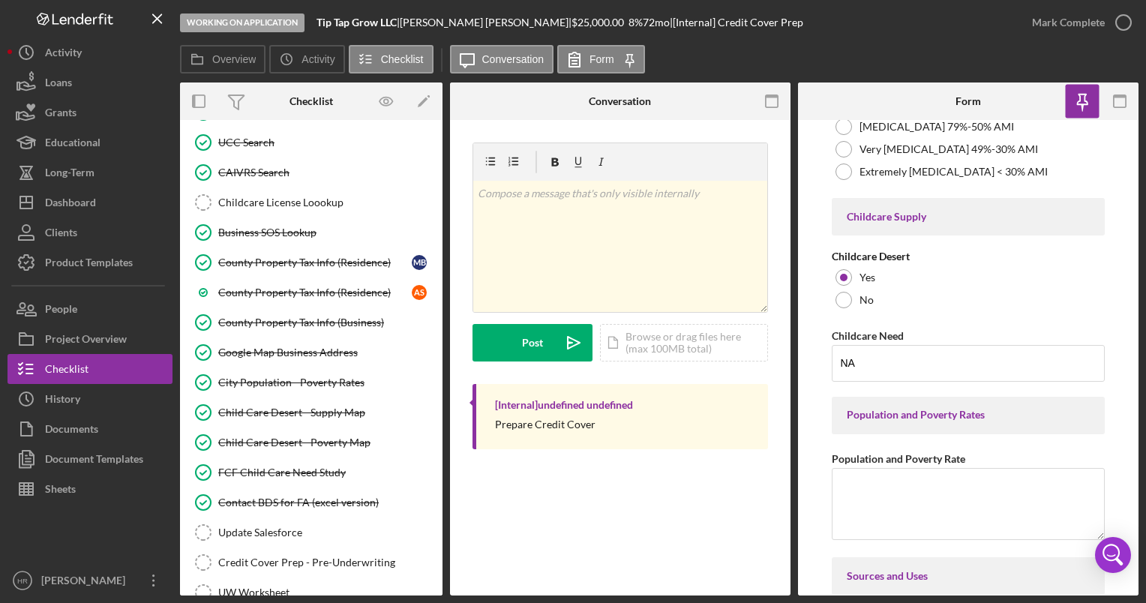
scroll to position [2100, 0]
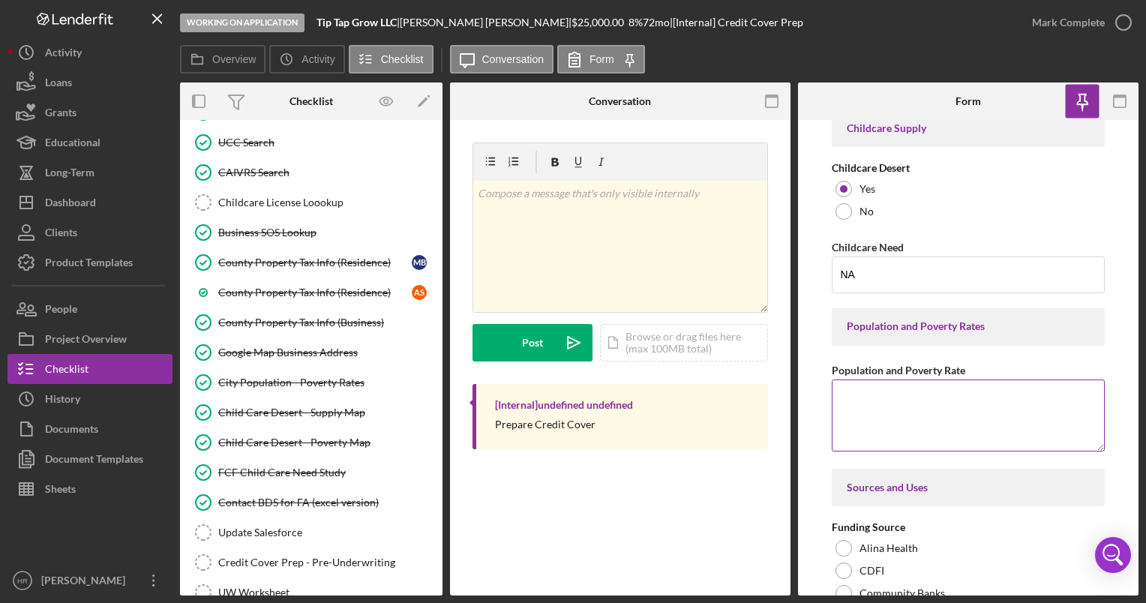
click at [900, 403] on textarea "Population and Poverty Rate" at bounding box center [968, 415] width 272 height 72
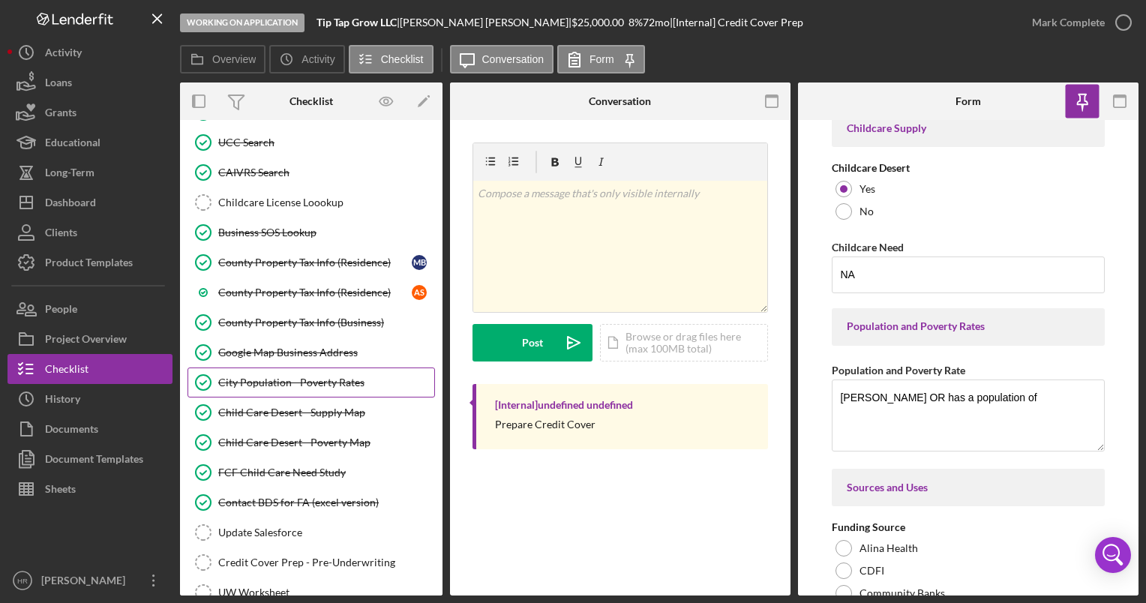
click at [256, 376] on div "City Population - Poverty Rates" at bounding box center [326, 382] width 216 height 12
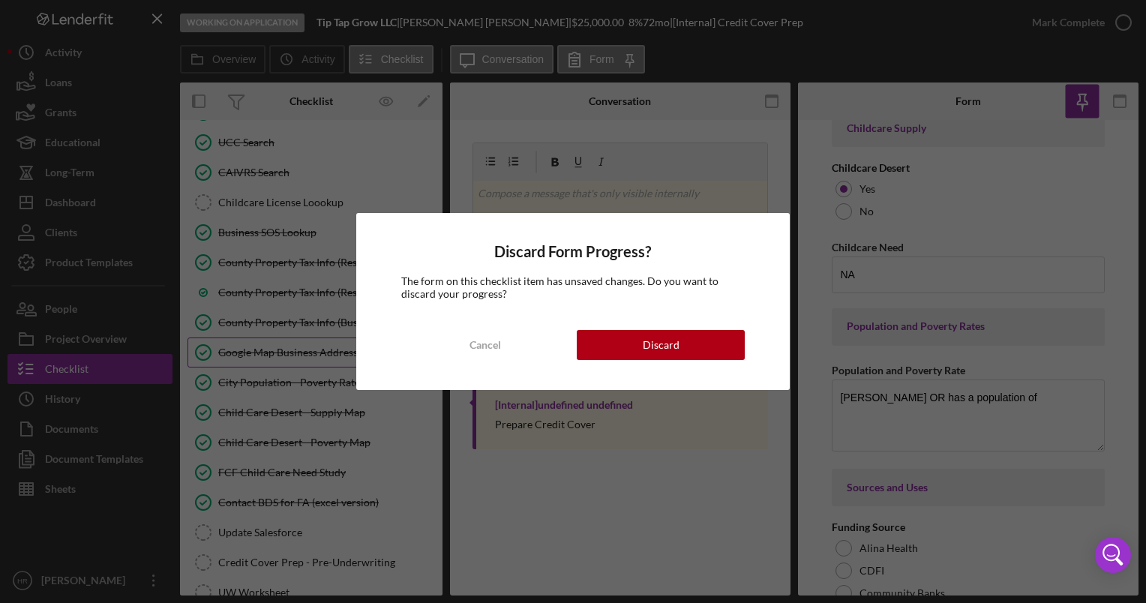
click at [423, 343] on button "Cancel" at bounding box center [485, 345] width 168 height 30
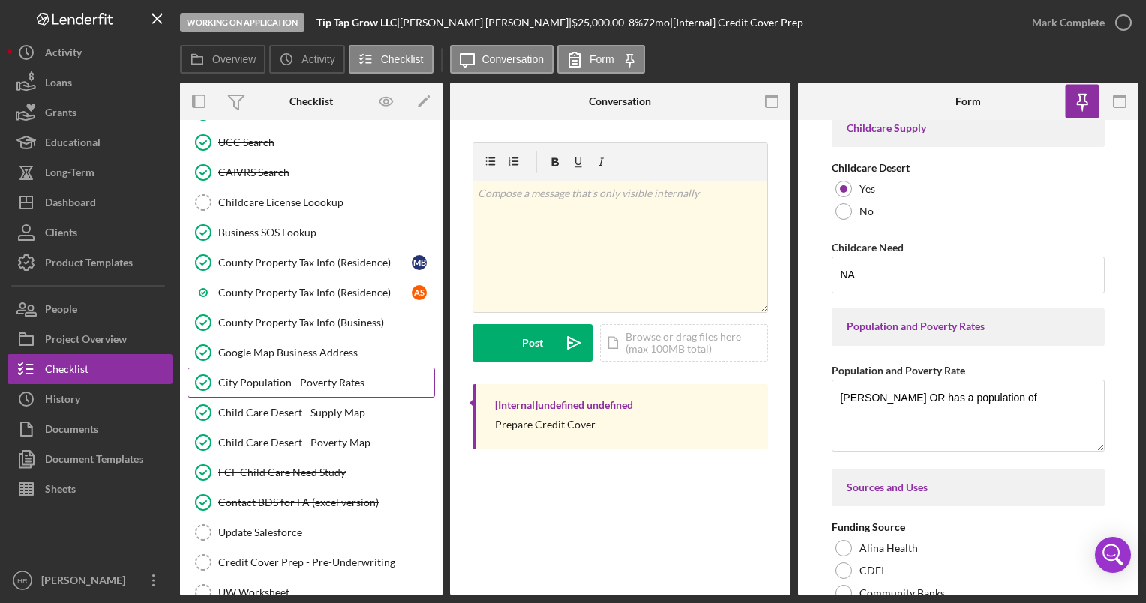
click at [312, 376] on div "City Population - Poverty Rates" at bounding box center [326, 382] width 216 height 12
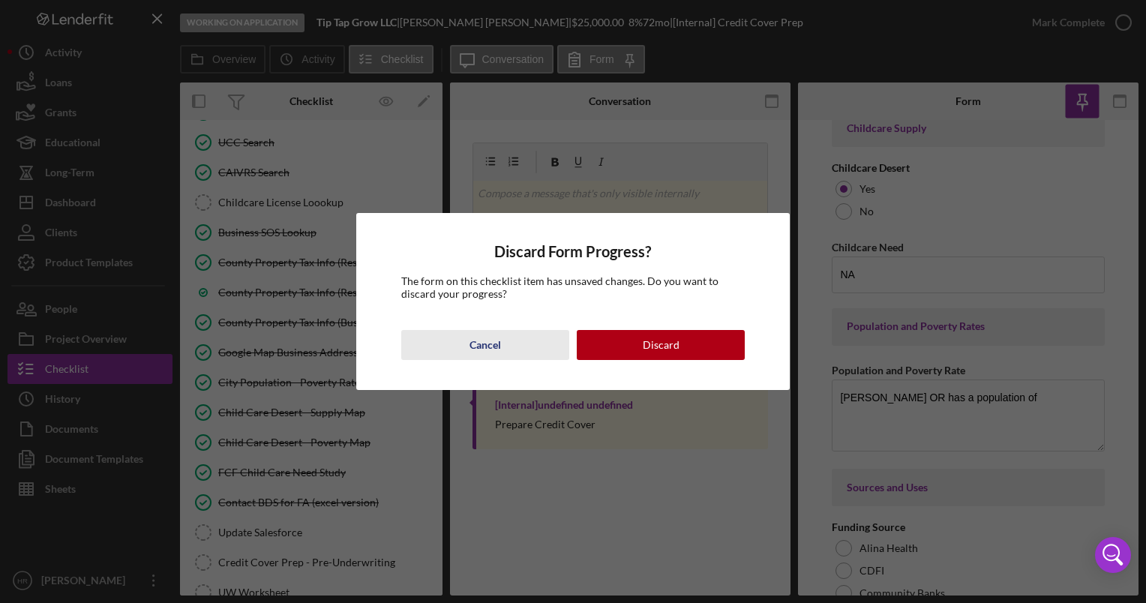
click at [459, 342] on button "Cancel" at bounding box center [485, 345] width 168 height 30
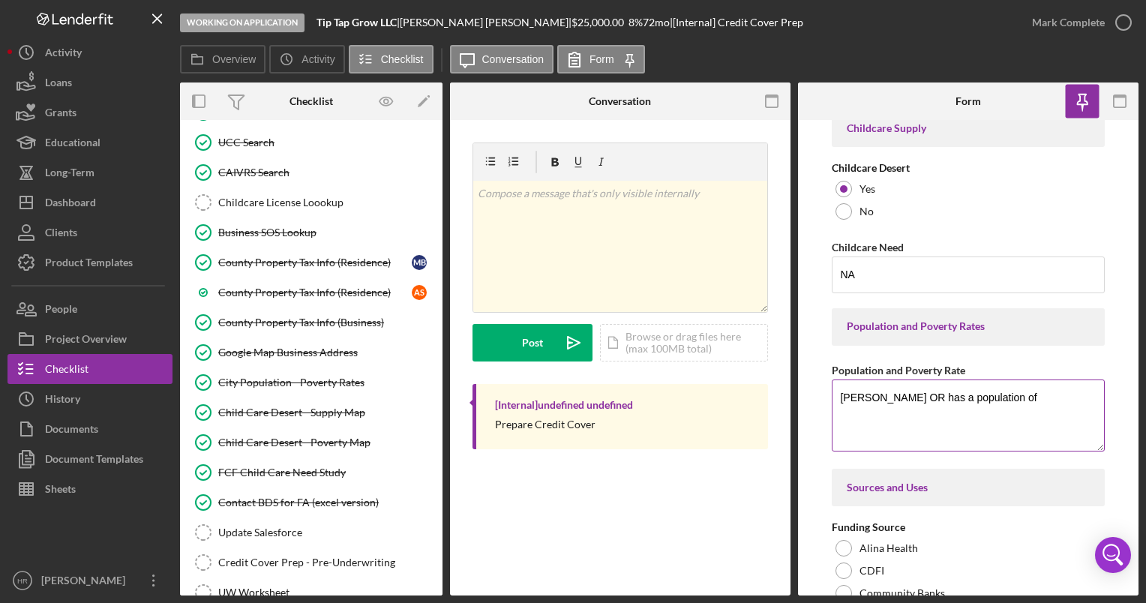
click at [1012, 395] on textarea "[PERSON_NAME] OR has a population of" at bounding box center [968, 415] width 272 height 72
click at [919, 414] on textarea "[PERSON_NAME] OR has a population of 176,654 with a poverty rate of" at bounding box center [968, 415] width 272 height 72
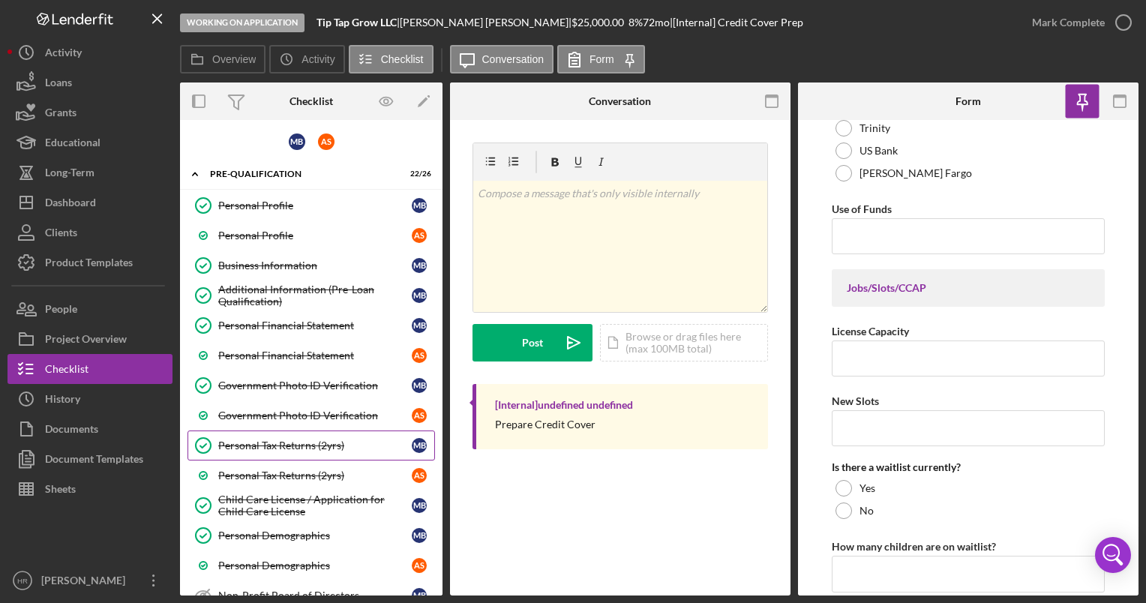
scroll to position [0, 0]
type textarea "[PERSON_NAME] OR has a population of 176,654 with a poverty rate of 19.3%"
click at [276, 496] on div "Child Care License / Application for Child Care License" at bounding box center [314, 506] width 193 height 24
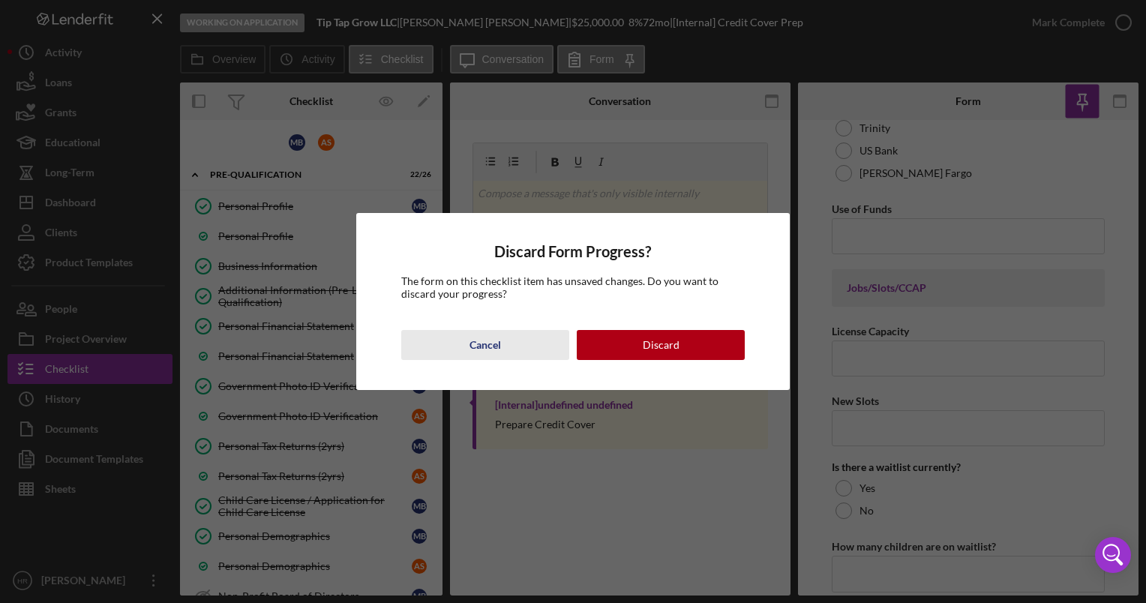
click at [477, 349] on div "Cancel" at bounding box center [484, 345] width 31 height 30
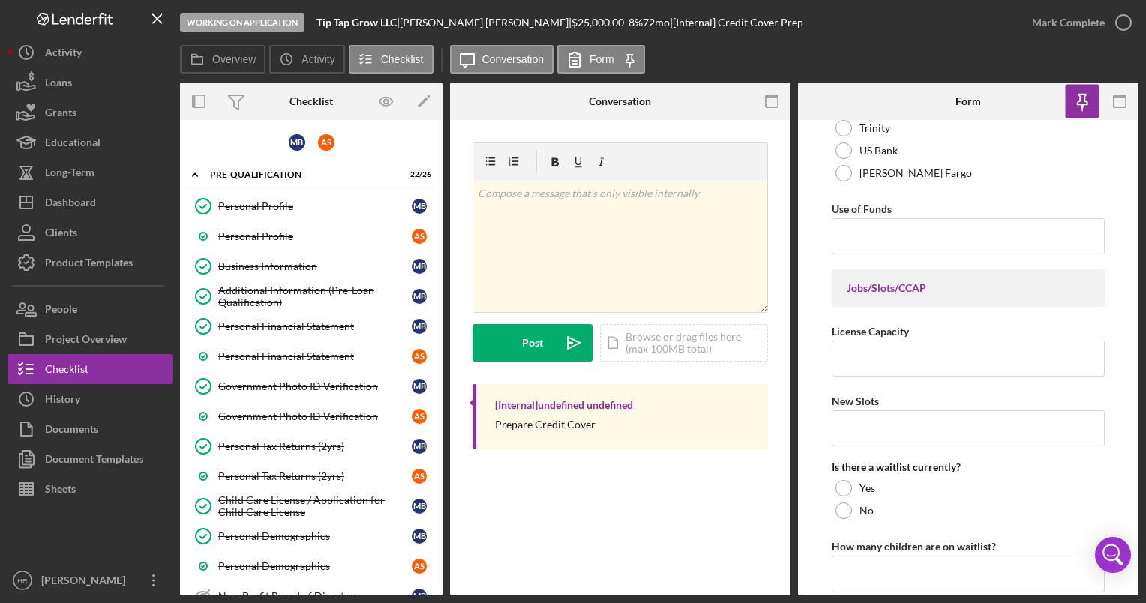
scroll to position [2775, 0]
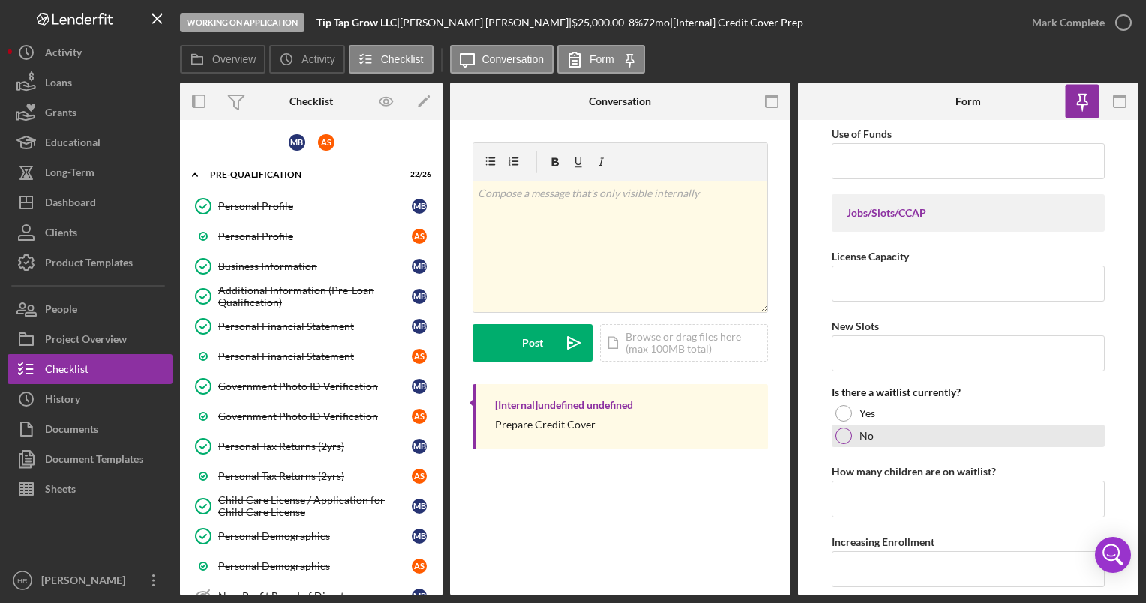
click at [845, 427] on div at bounding box center [843, 435] width 16 height 16
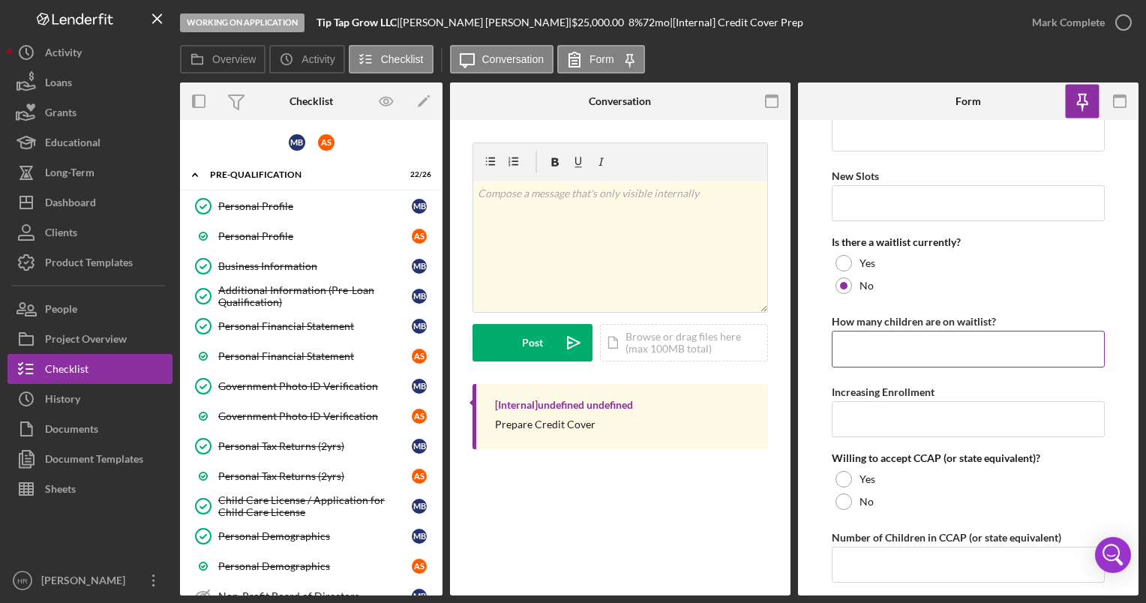
scroll to position [2999, 0]
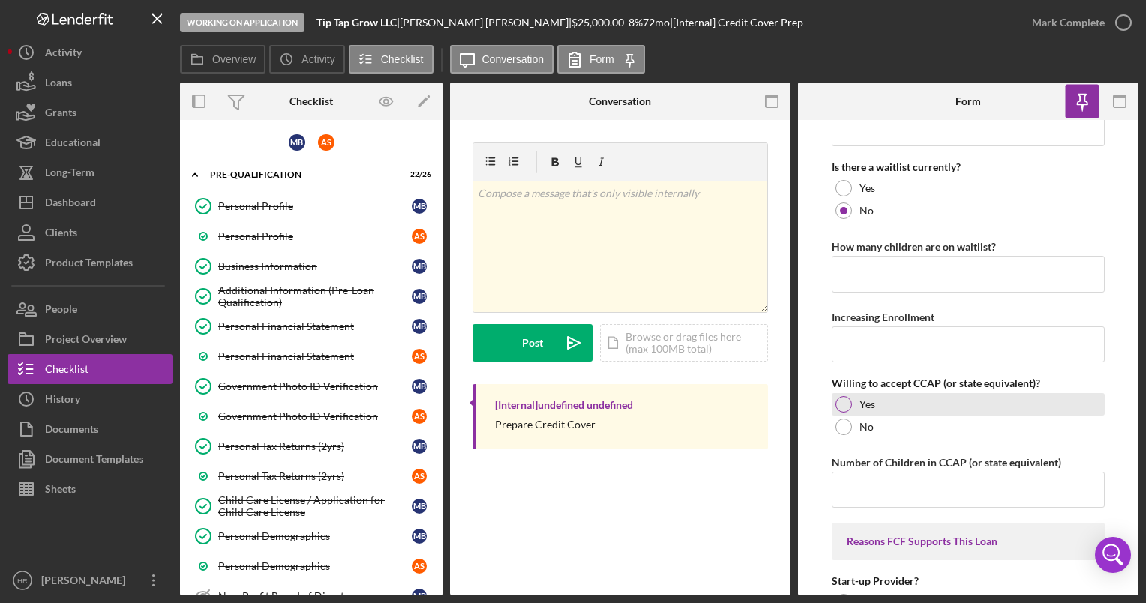
click at [852, 396] on div "Yes" at bounding box center [968, 404] width 272 height 22
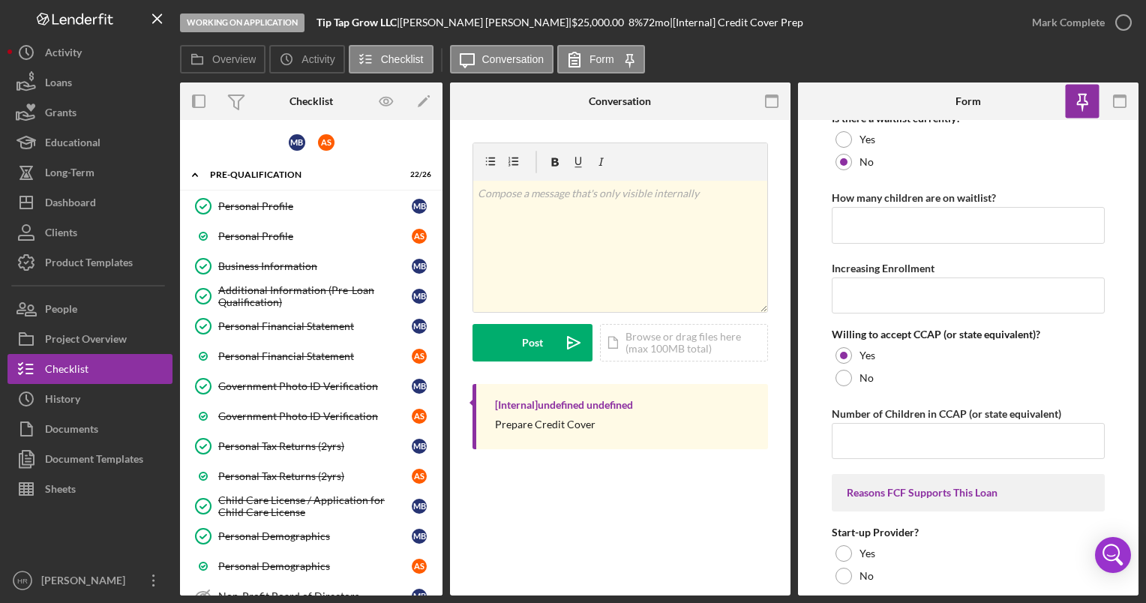
scroll to position [3074, 0]
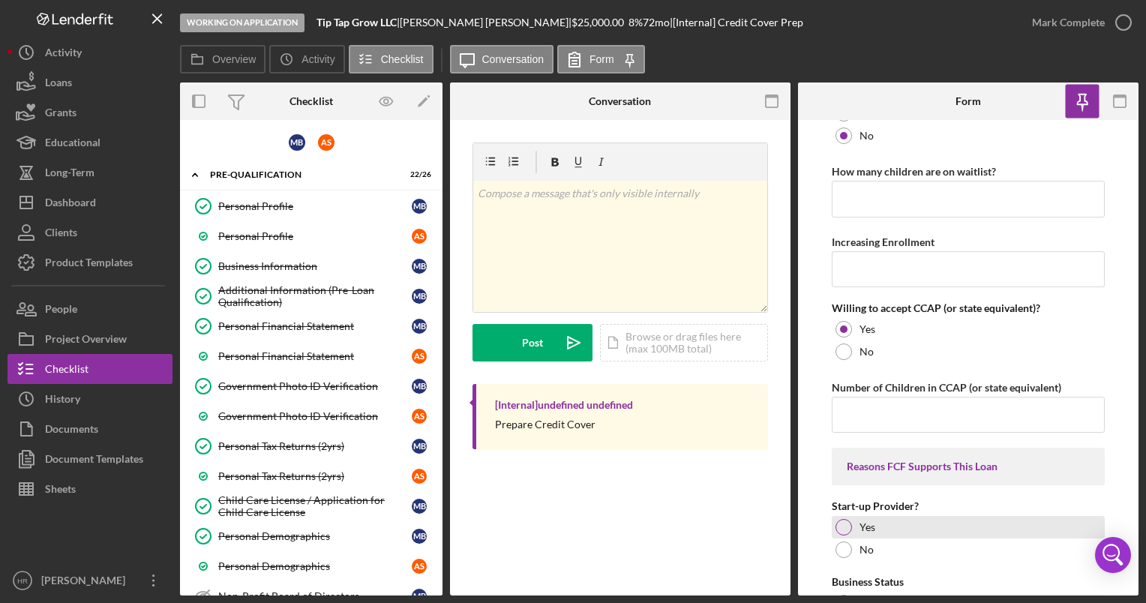
click at [842, 519] on div at bounding box center [843, 527] width 16 height 16
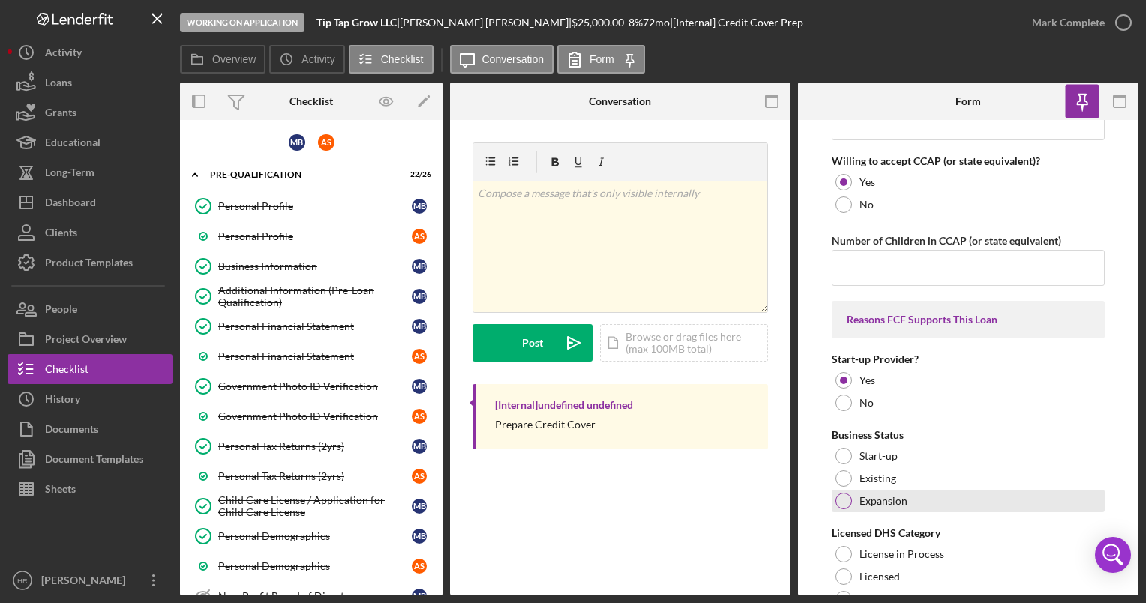
scroll to position [3224, 0]
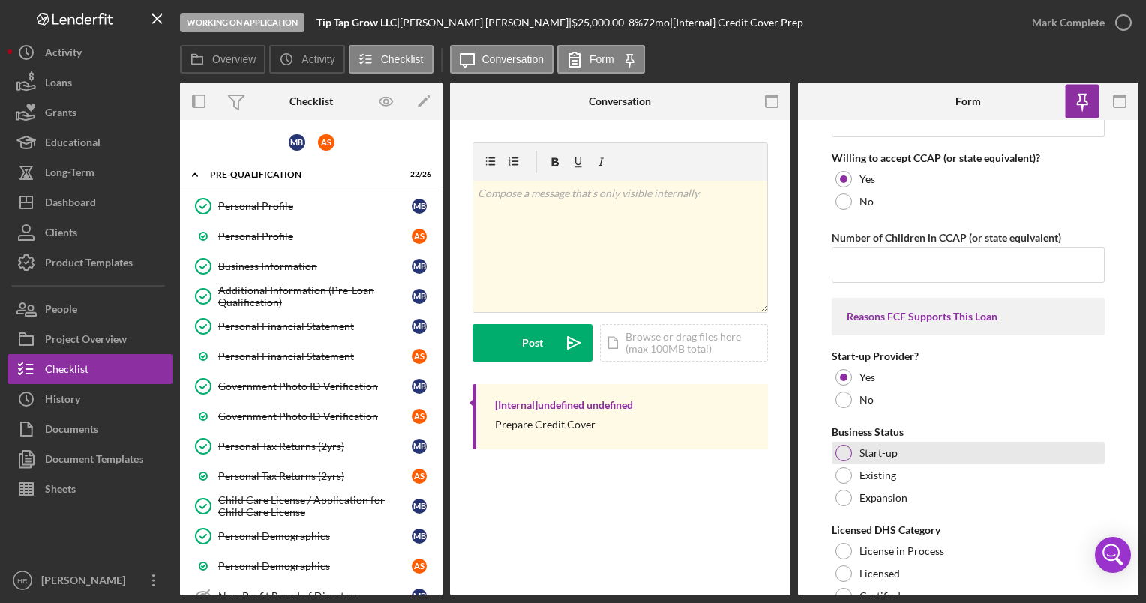
click at [843, 447] on div at bounding box center [843, 453] width 16 height 16
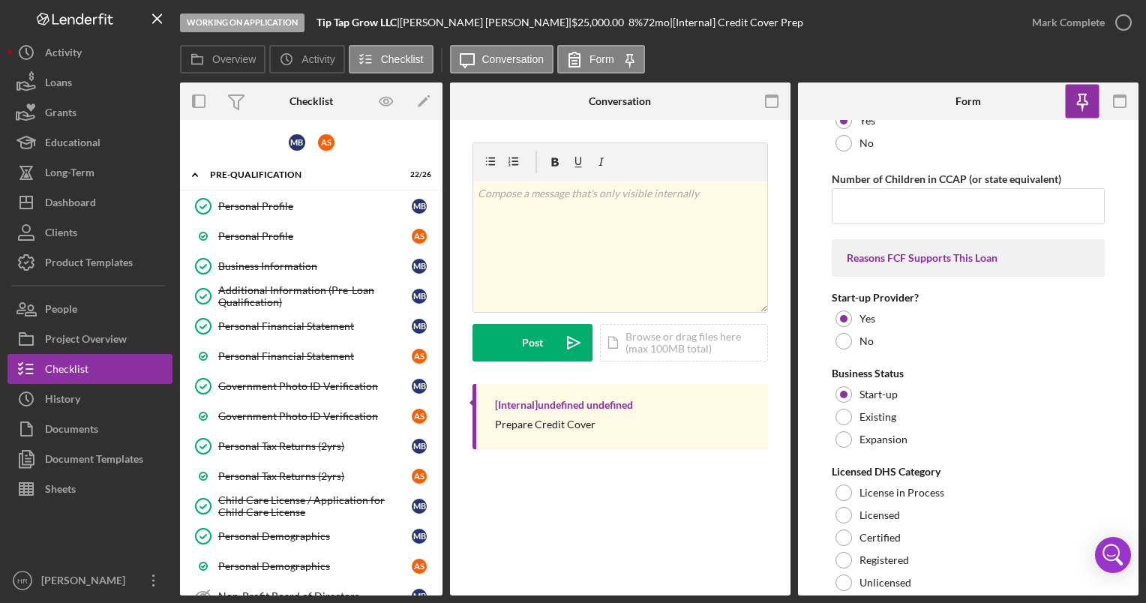
scroll to position [3374, 0]
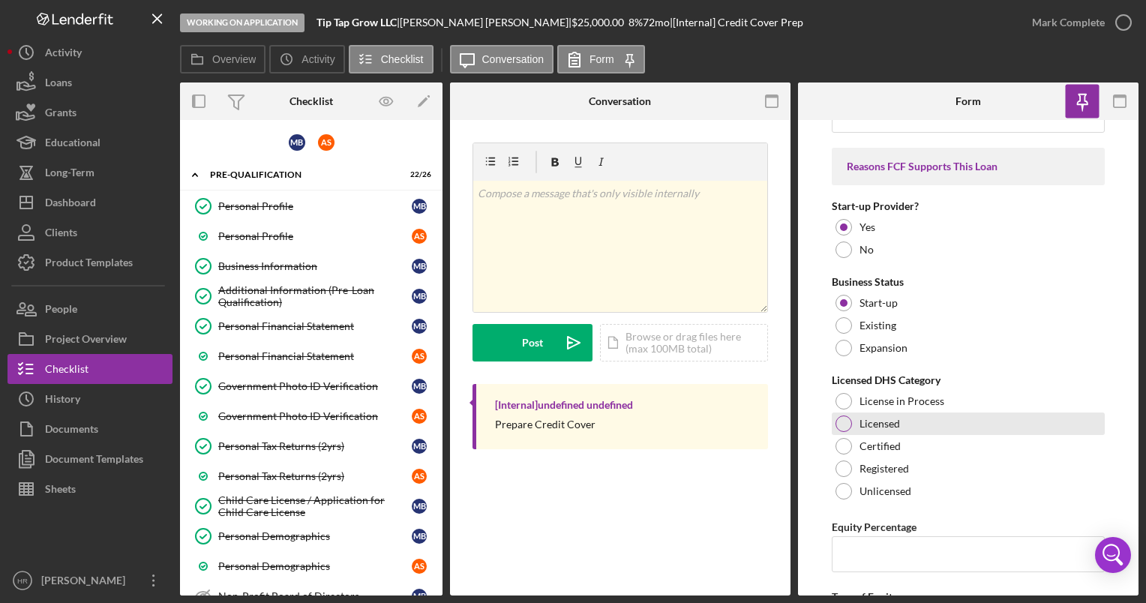
click at [868, 420] on label "Licensed" at bounding box center [879, 424] width 40 height 12
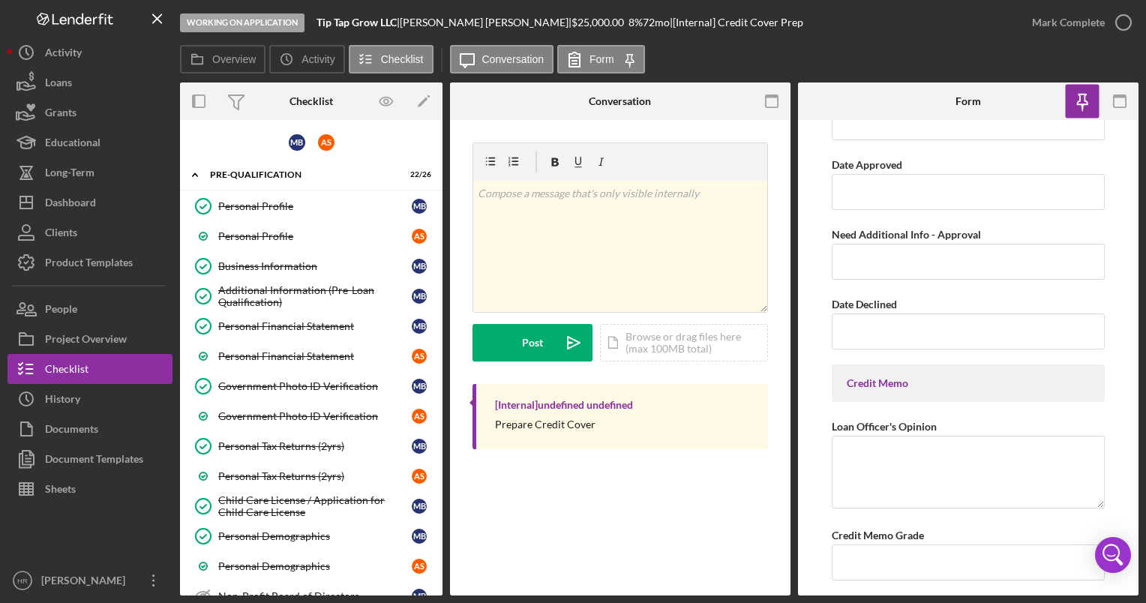
scroll to position [6995, 0]
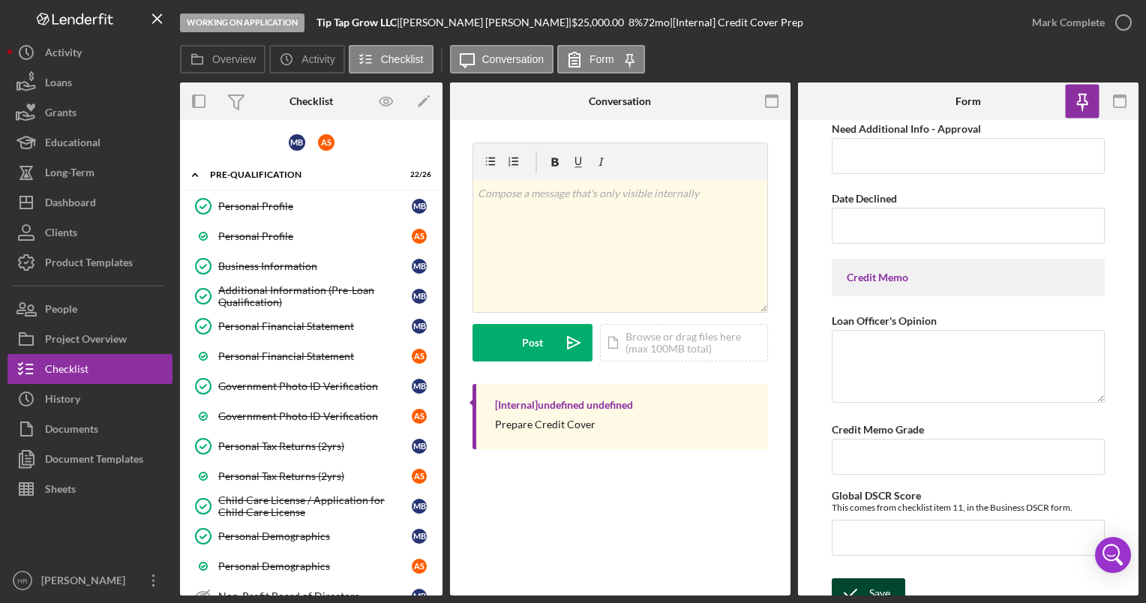
click at [885, 578] on div "Save" at bounding box center [879, 593] width 21 height 30
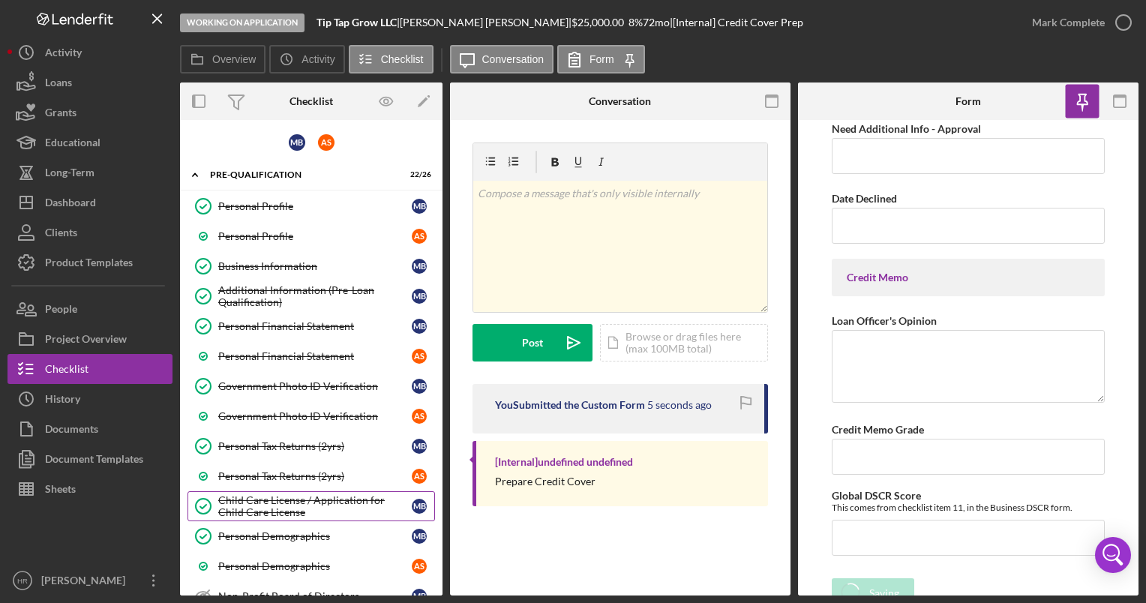
click at [285, 499] on div "Child Care License / Application for Child Care License" at bounding box center [314, 506] width 193 height 24
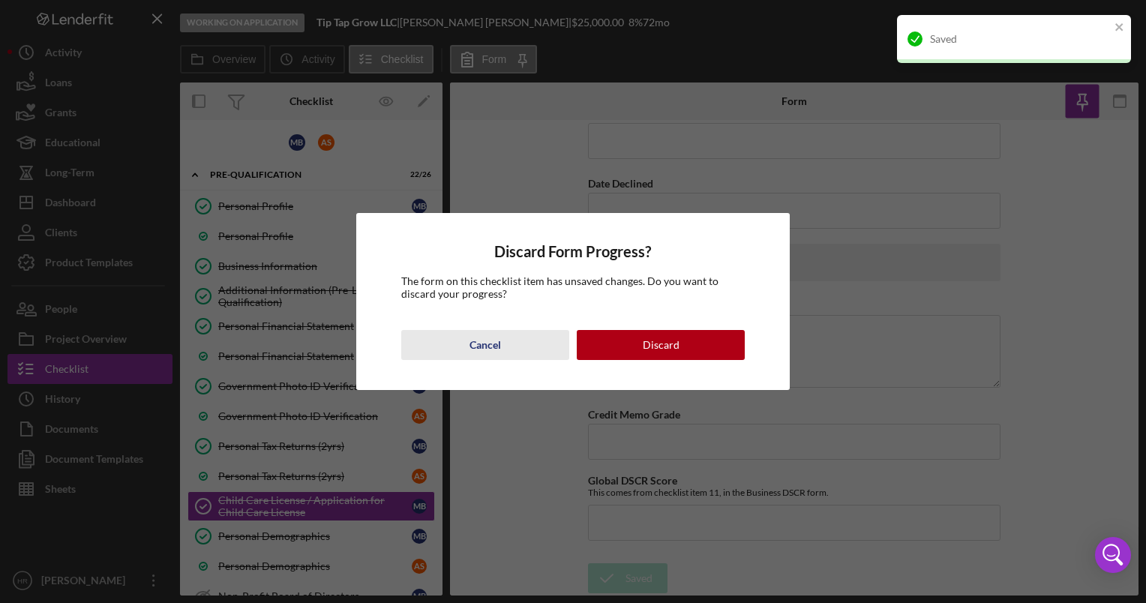
scroll to position [6995, 0]
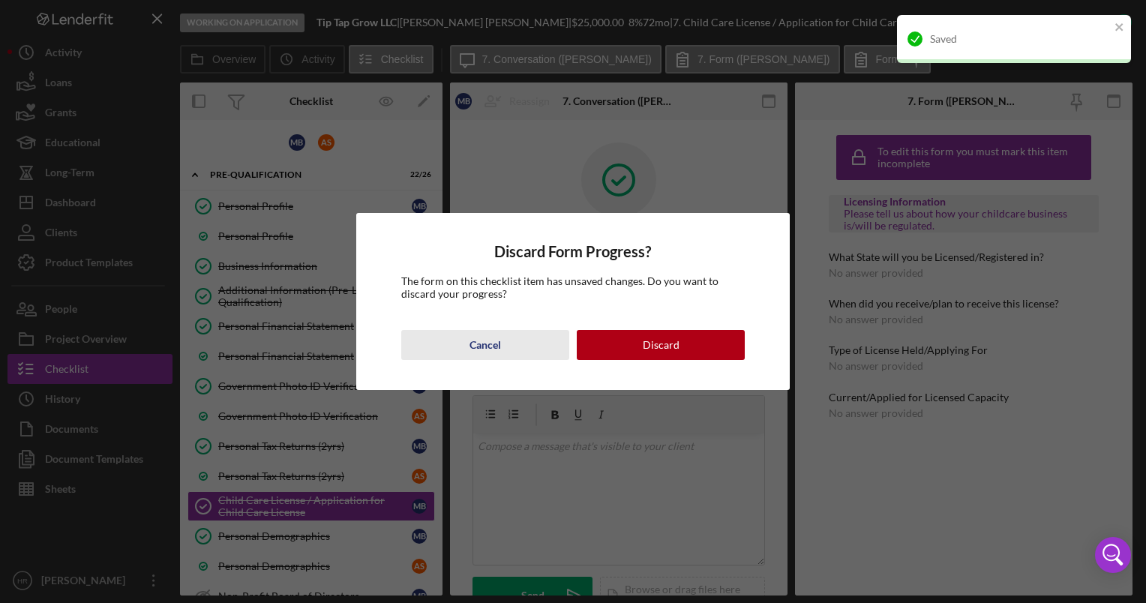
click at [499, 345] on div "Cancel" at bounding box center [484, 345] width 31 height 30
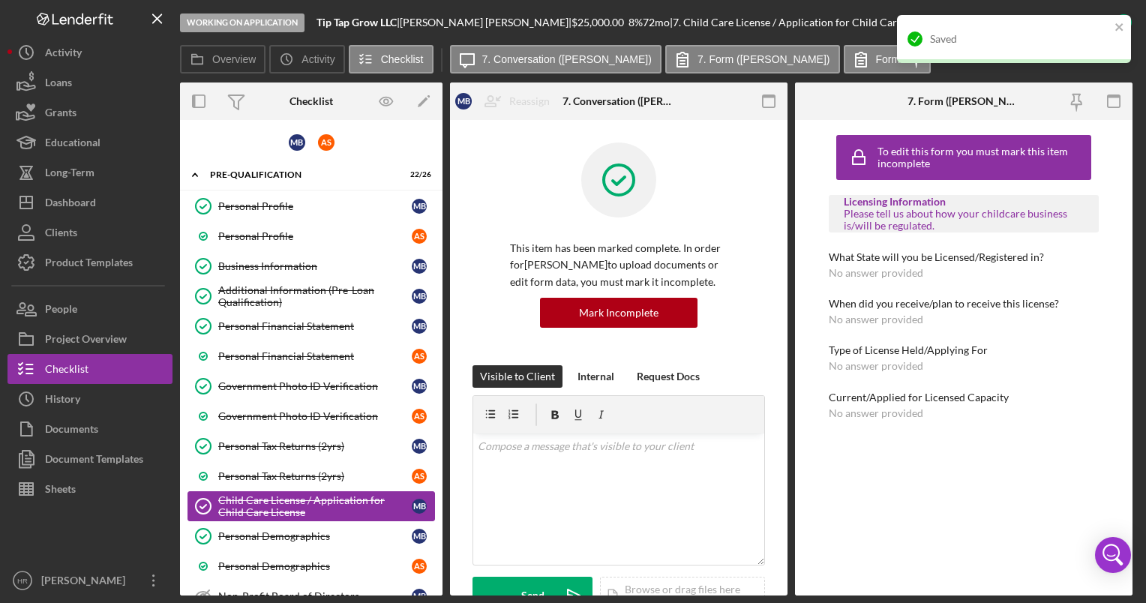
click at [295, 510] on div "Child Care License / Application for Child Care License" at bounding box center [314, 506] width 193 height 24
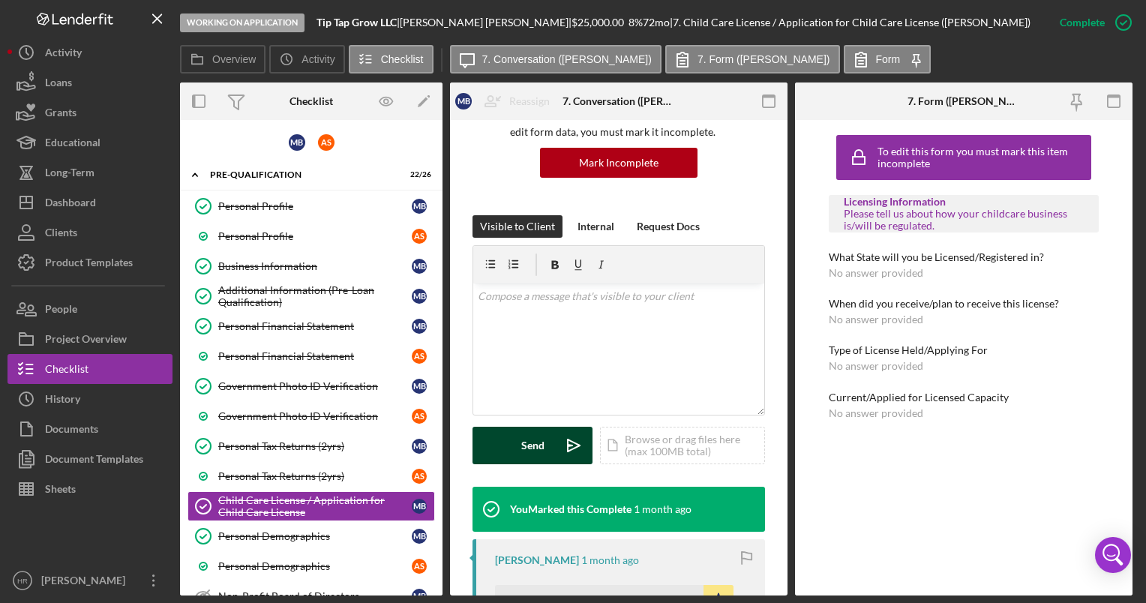
scroll to position [375, 0]
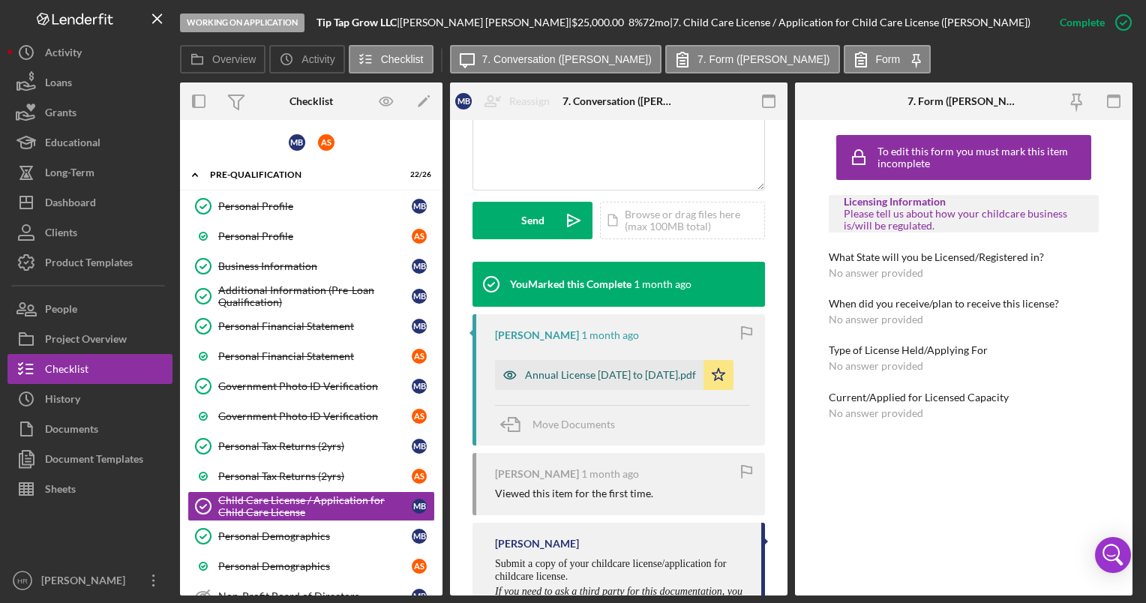
click at [542, 369] on div "Annual License [DATE] to [DATE].pdf" at bounding box center [610, 375] width 171 height 12
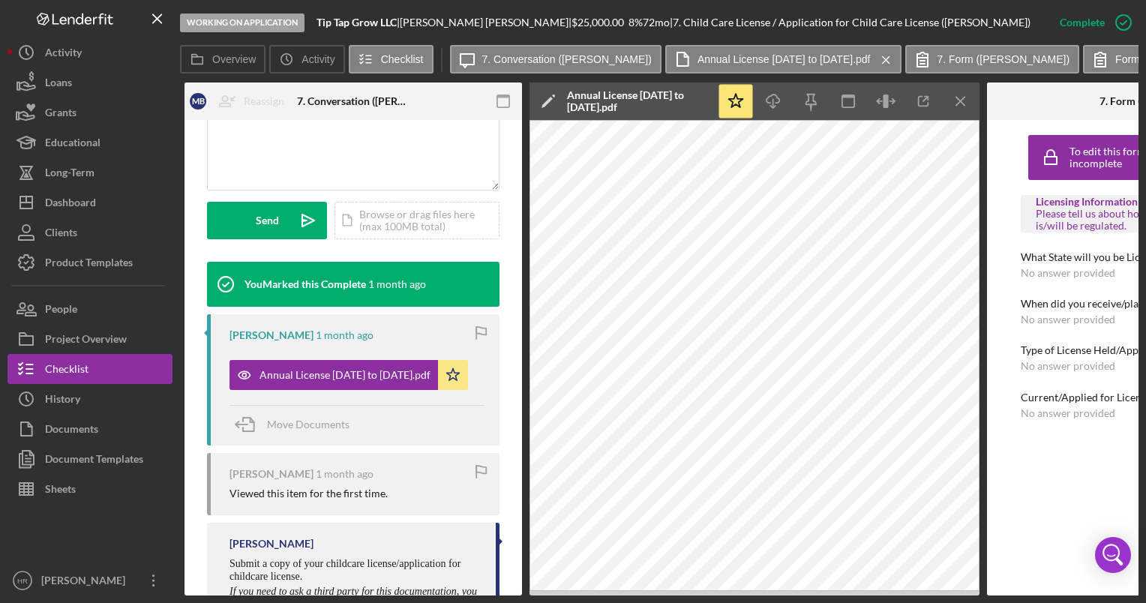
scroll to position [0, 288]
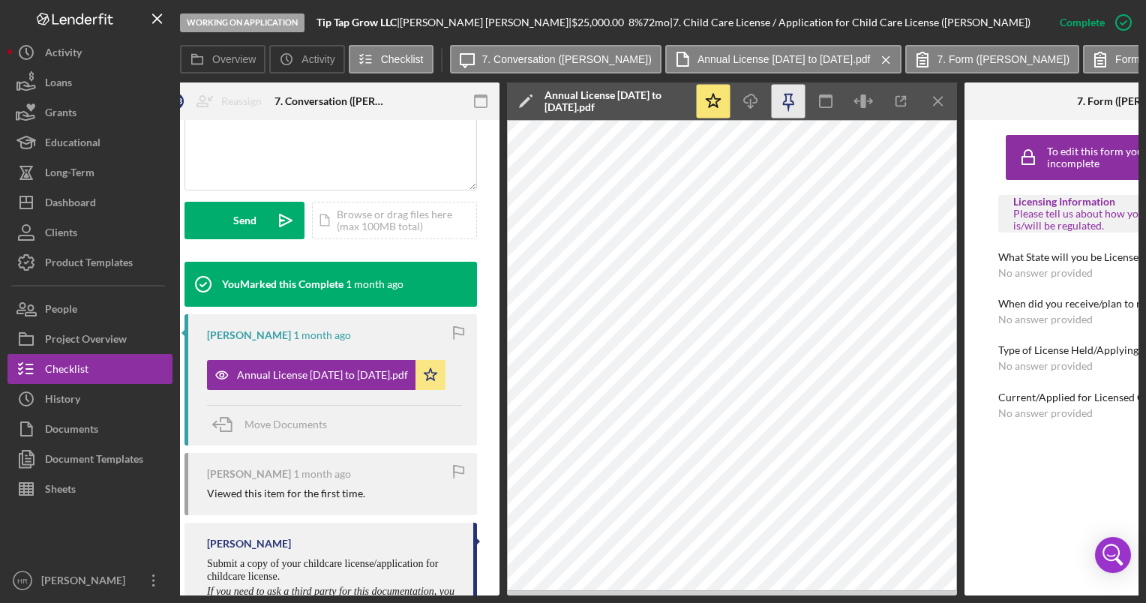
click at [792, 103] on icon "button" at bounding box center [789, 102] width 34 height 34
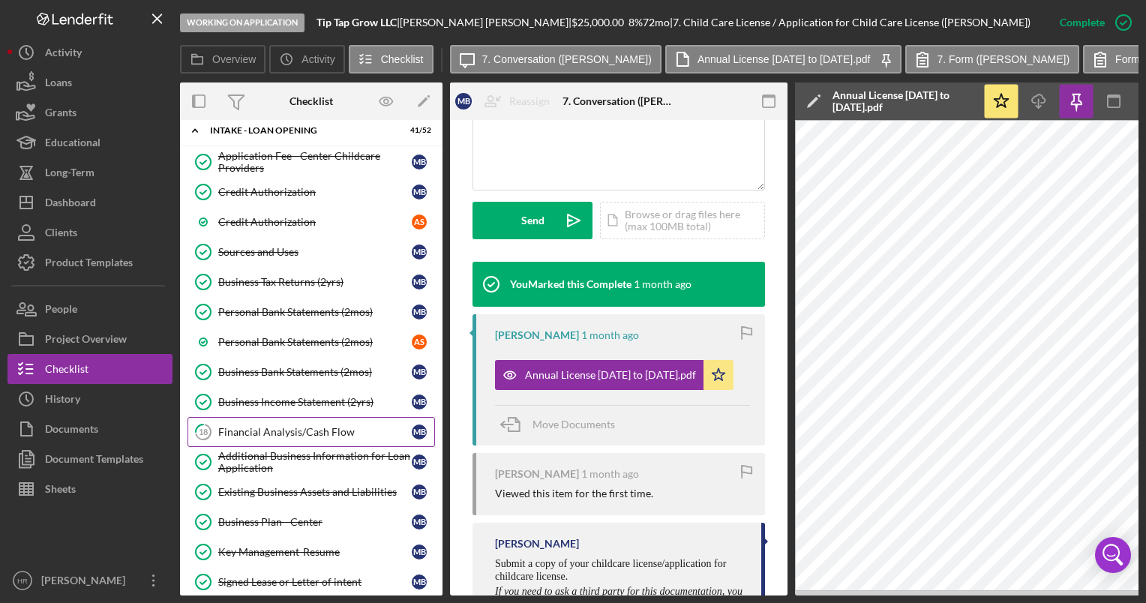
scroll to position [900, 0]
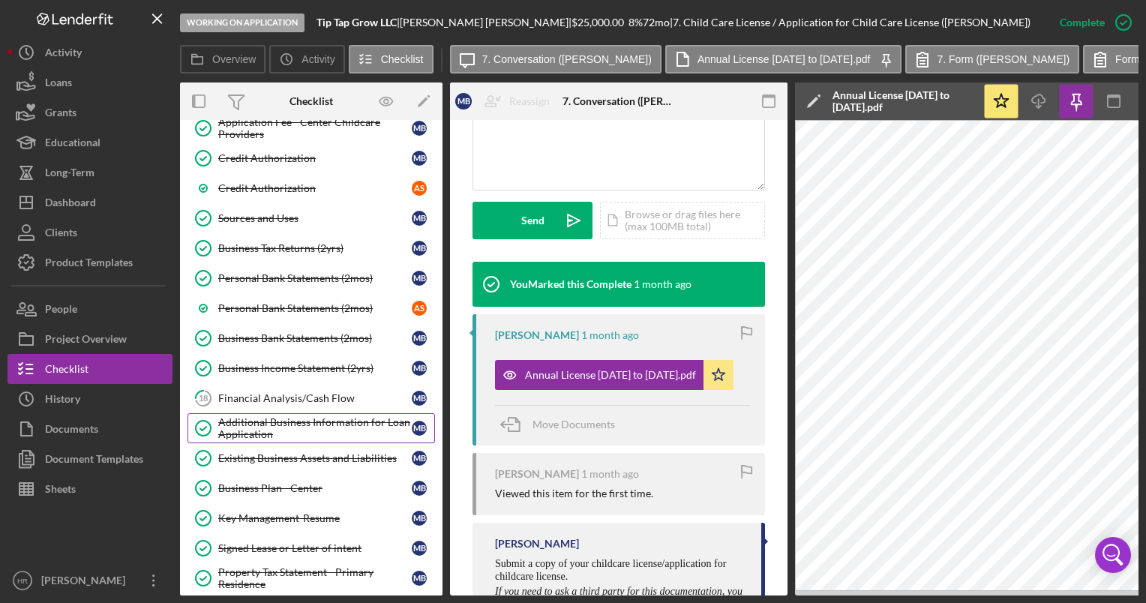
click at [270, 422] on div "Additional Business Information for Loan Application" at bounding box center [314, 428] width 193 height 24
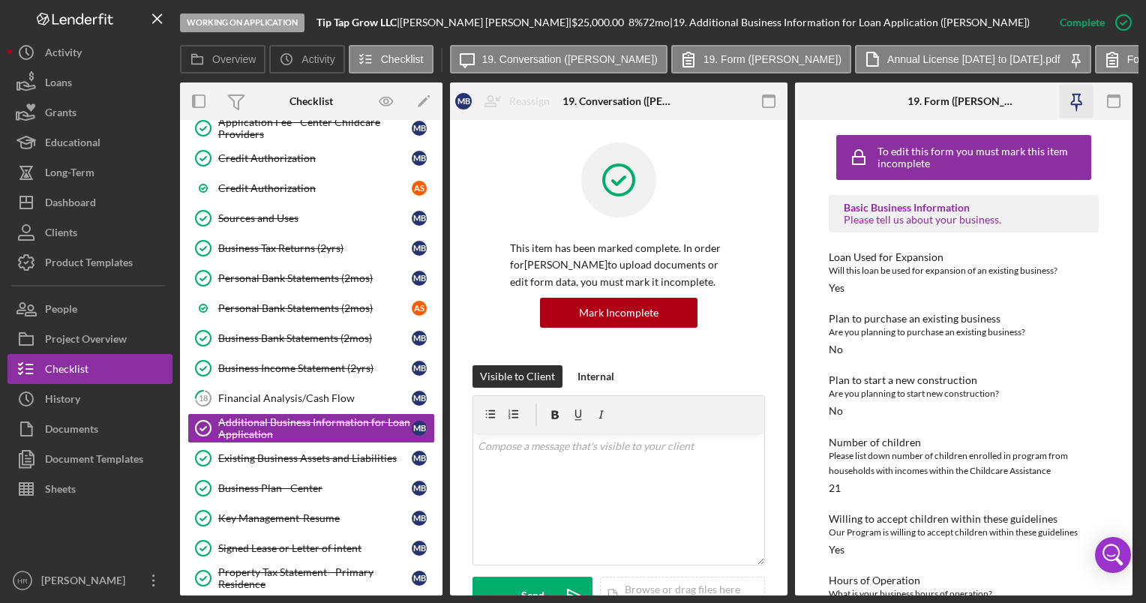
click at [1075, 109] on icon "button" at bounding box center [1077, 102] width 34 height 34
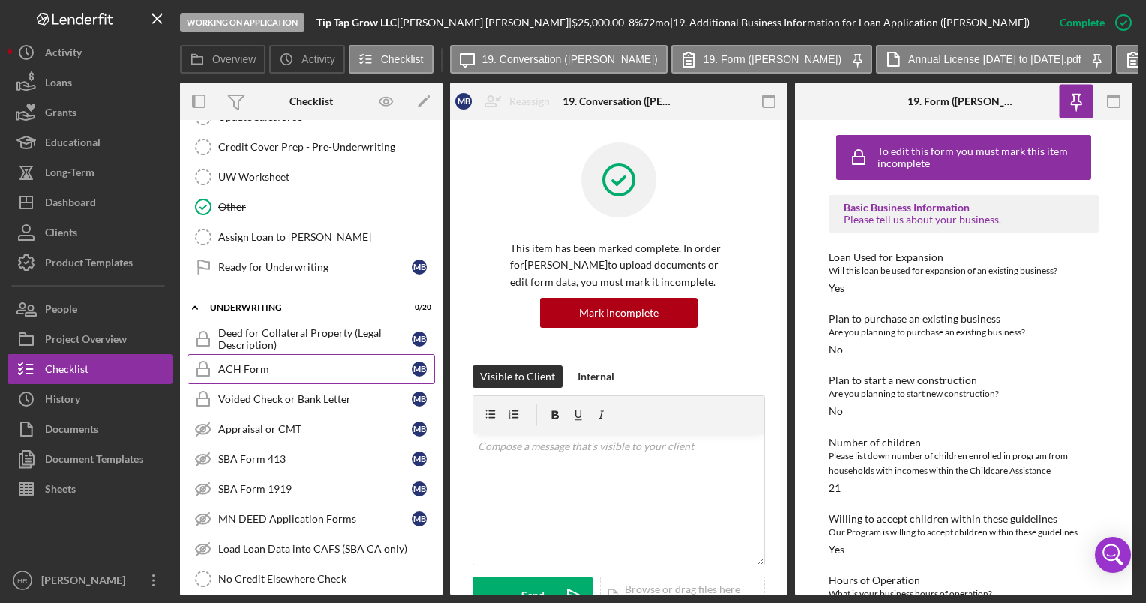
scroll to position [2475, 0]
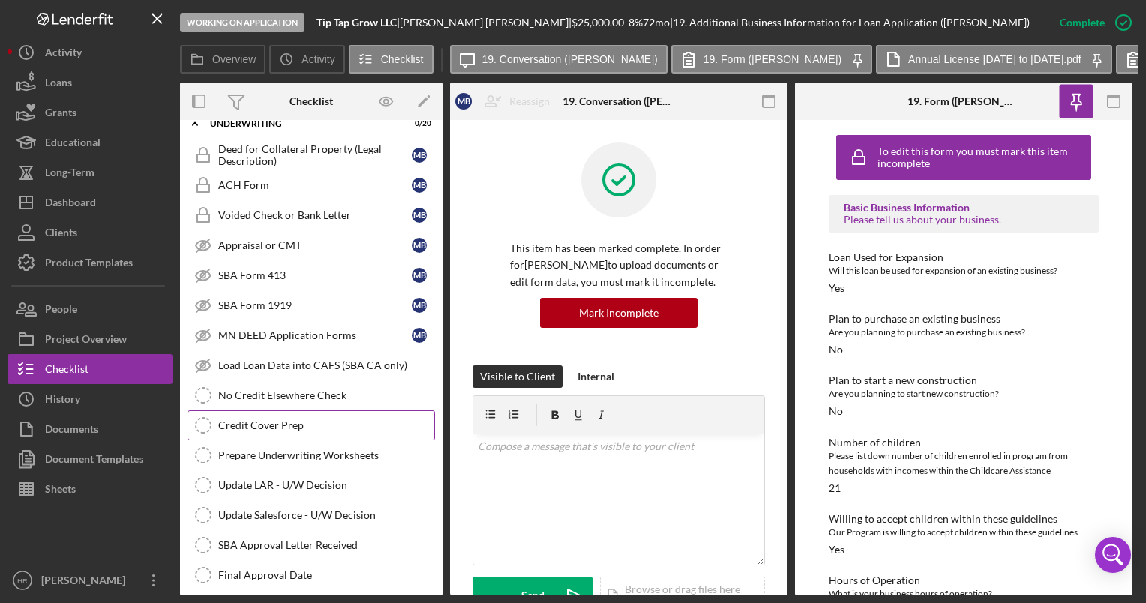
click at [275, 419] on div "Credit Cover Prep" at bounding box center [326, 425] width 216 height 12
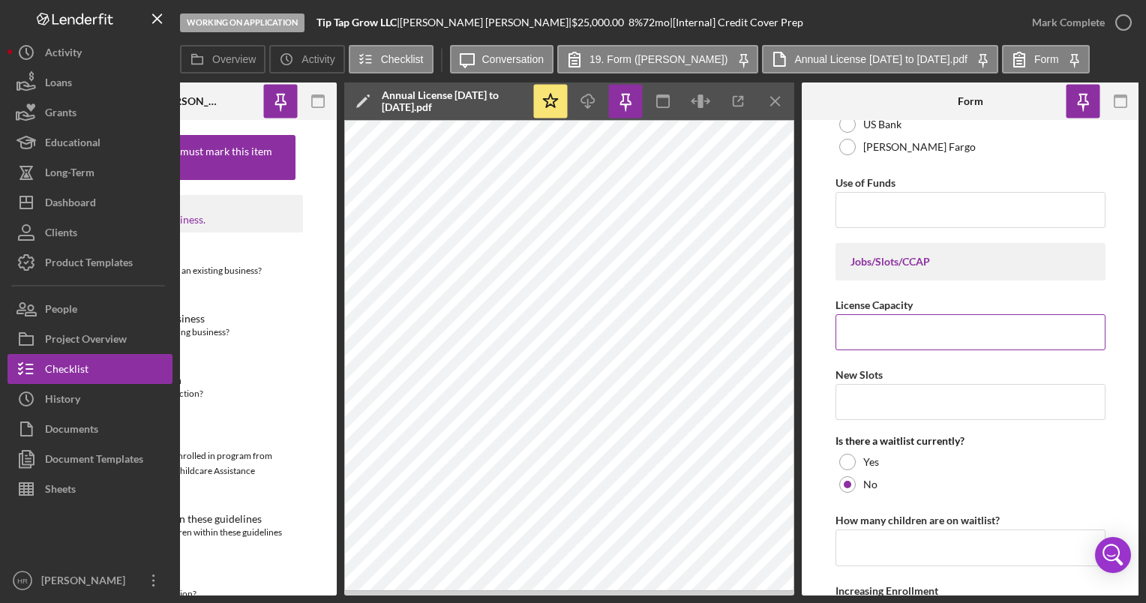
scroll to position [2700, 0]
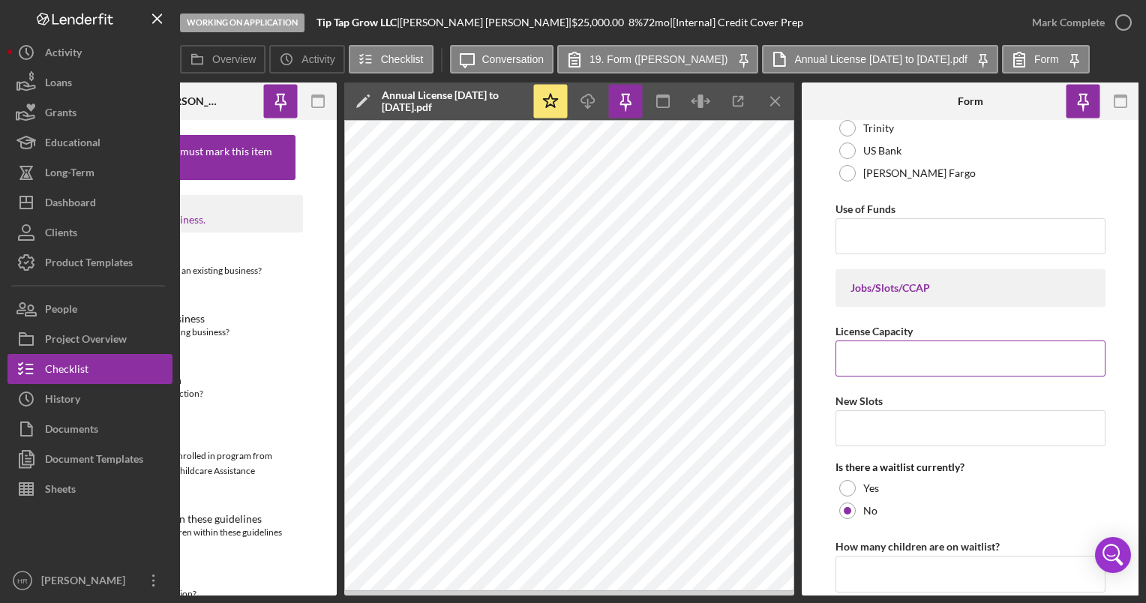
click at [948, 352] on input "License Capacity" at bounding box center [970, 358] width 270 height 36
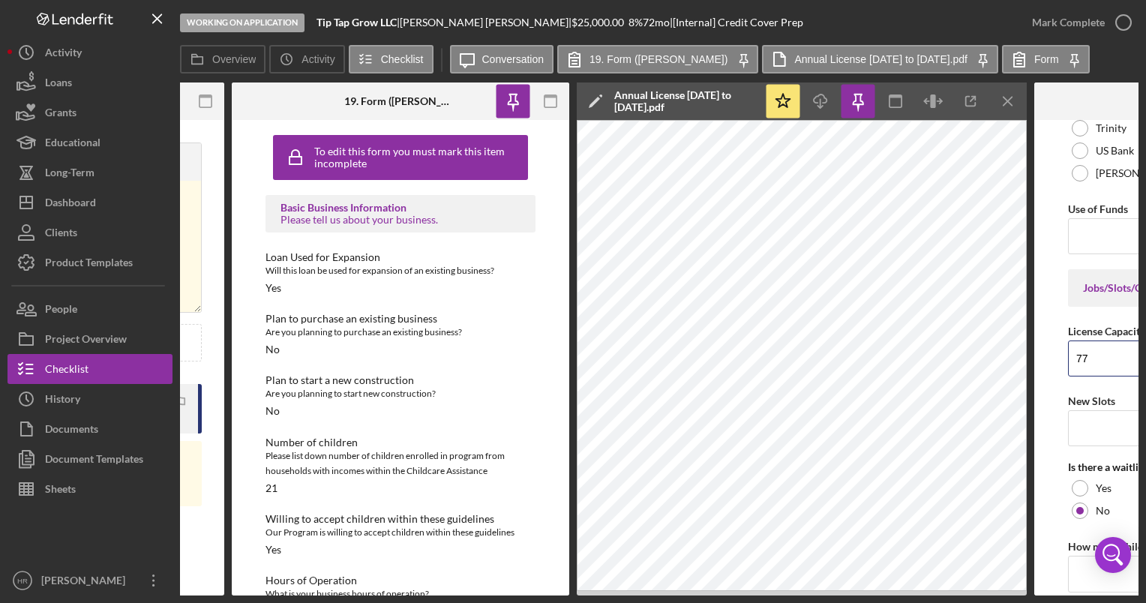
scroll to position [0, 565]
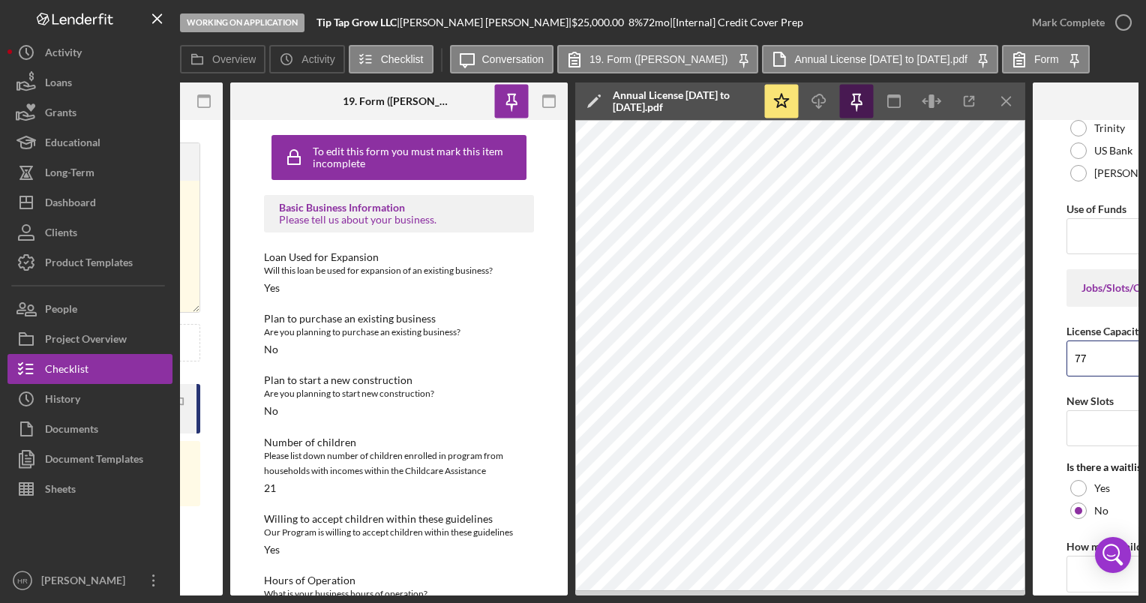
type input "77"
click at [861, 95] on icon "button" at bounding box center [857, 102] width 34 height 34
click at [997, 97] on icon "Icon/Menu Close" at bounding box center [1007, 102] width 34 height 34
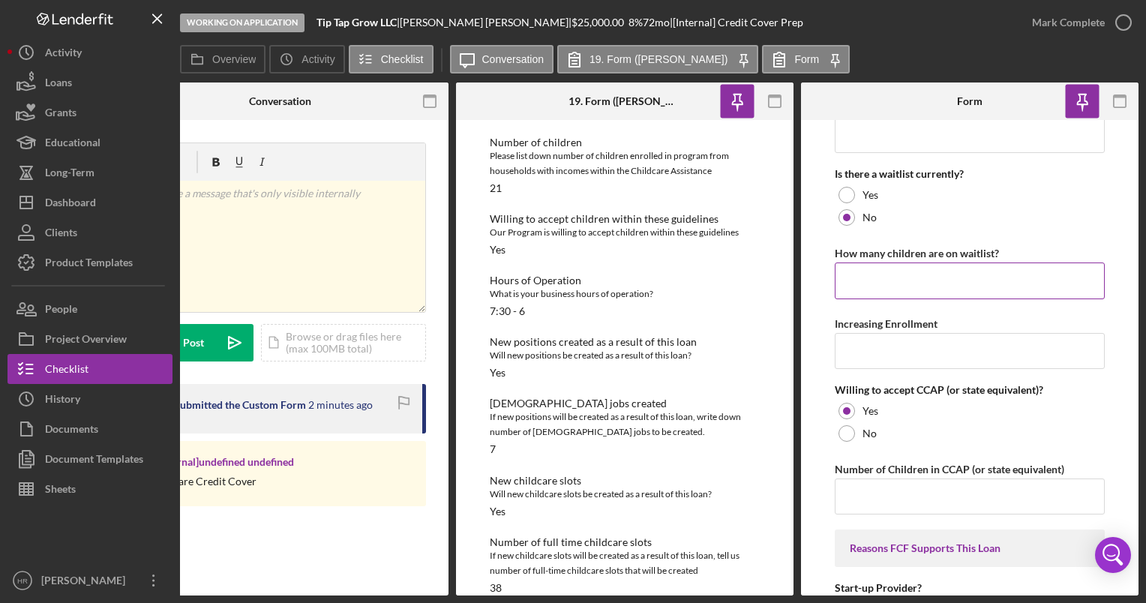
scroll to position [2999, 0]
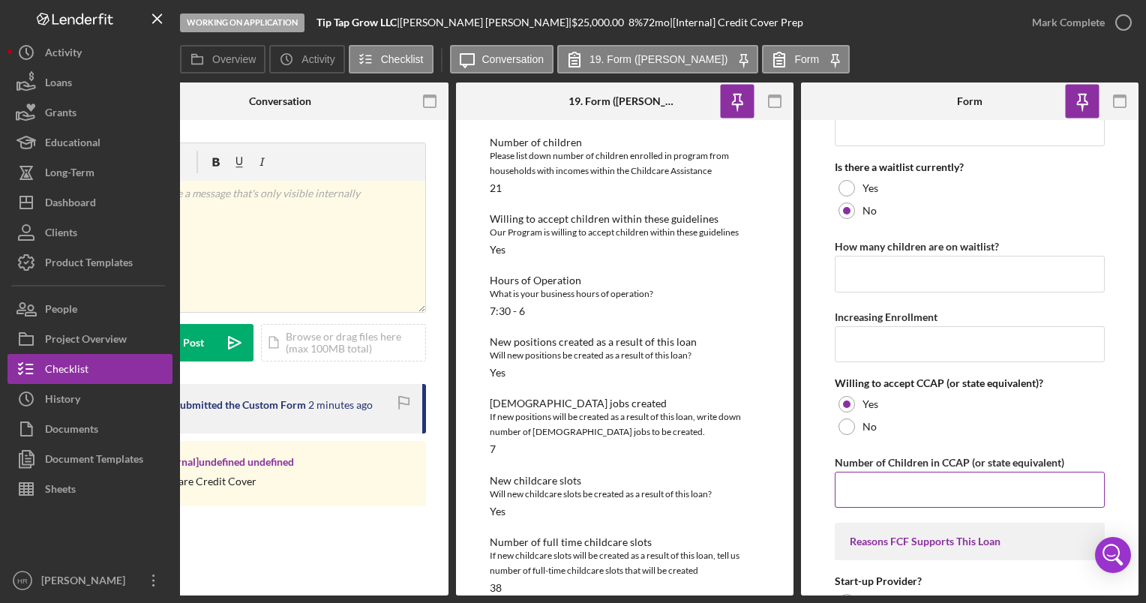
click at [885, 484] on input "Number of Children in CCAP (or state equivalent)" at bounding box center [970, 490] width 270 height 36
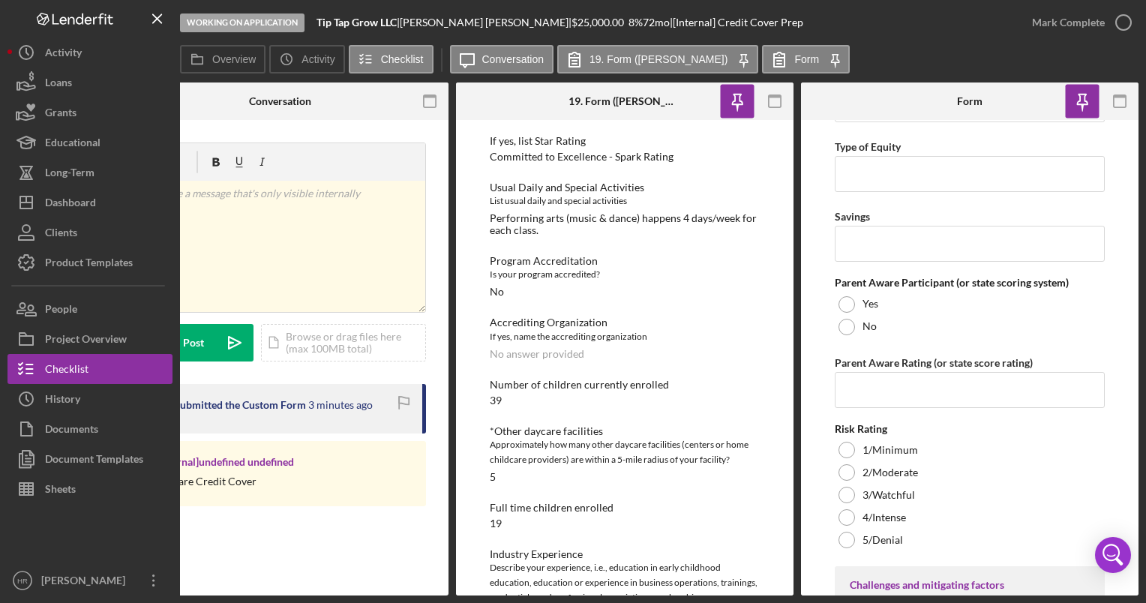
scroll to position [979, 0]
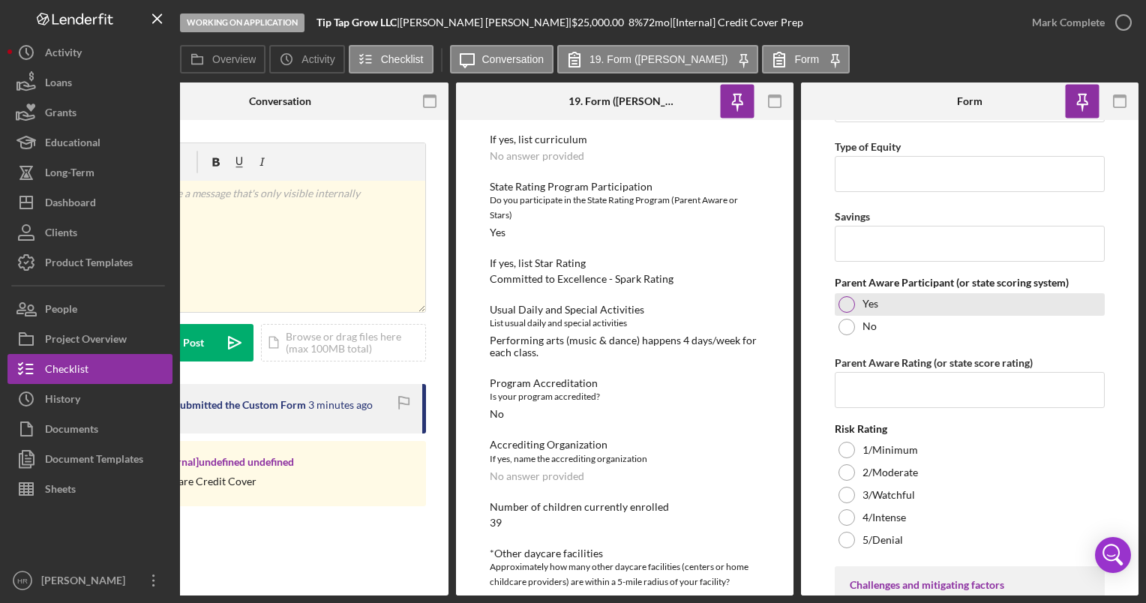
type input "21"
click at [844, 296] on div at bounding box center [846, 304] width 16 height 16
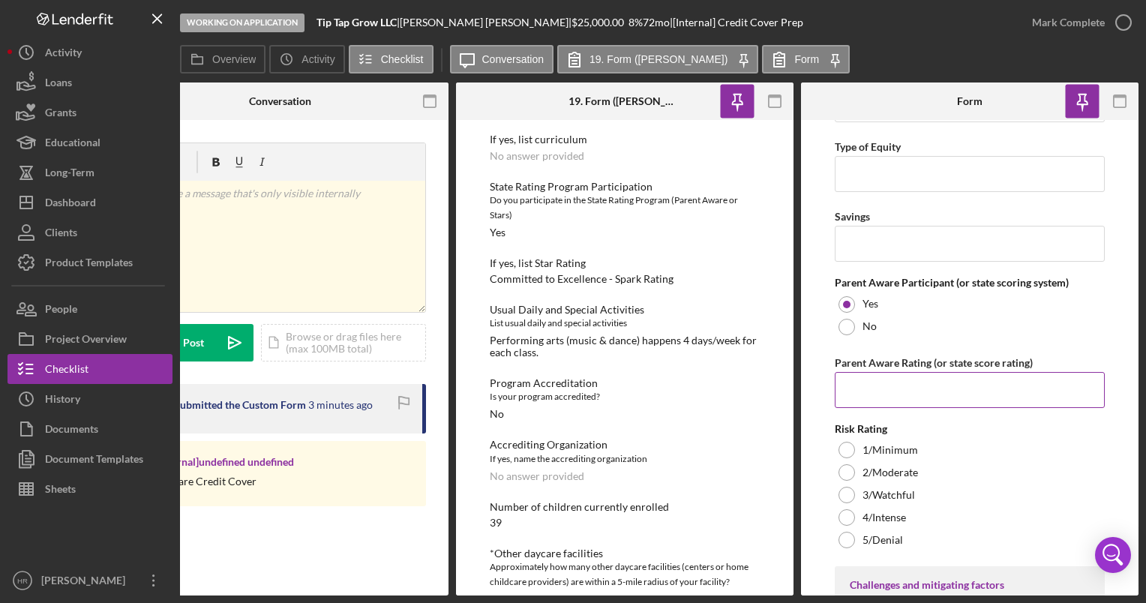
click at [866, 382] on input "Parent Aware Rating (or state score rating)" at bounding box center [970, 390] width 270 height 36
click at [1003, 384] on input "Parent Aware Rating (or state score rating)" at bounding box center [970, 390] width 270 height 36
click at [661, 279] on div "Committed to Excellence - Spark Rating" at bounding box center [582, 279] width 184 height 12
drag, startPoint x: 490, startPoint y: 276, endPoint x: 682, endPoint y: 271, distance: 192.0
click at [682, 271] on div "If yes, list Star Rating Committed to Excellence - Spark Rating" at bounding box center [625, 271] width 270 height 28
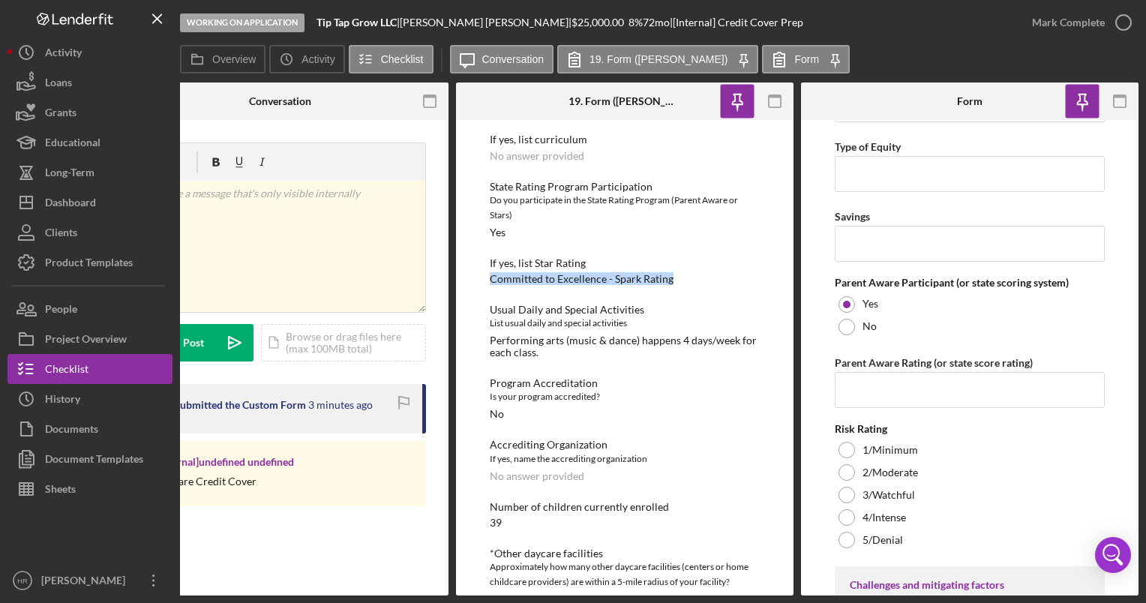
drag, startPoint x: 682, startPoint y: 271, endPoint x: 646, endPoint y: 278, distance: 36.8
copy div "Committed to Excellence - Spark Rating"
click at [859, 380] on input "Parent Aware Rating (or state score rating)" at bounding box center [970, 390] width 270 height 36
paste input "Committed to Excellence - Spark Rating"
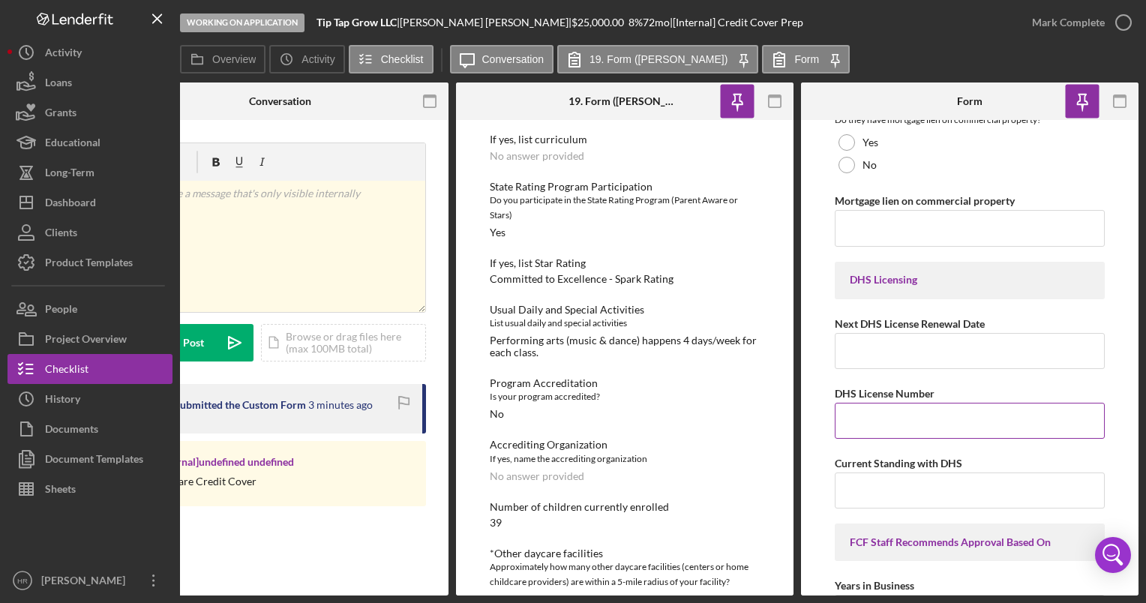
scroll to position [5474, 0]
type input "Committed to Excellence - Spark Rating"
click at [873, 475] on input "Current Standing with DHS" at bounding box center [970, 490] width 270 height 36
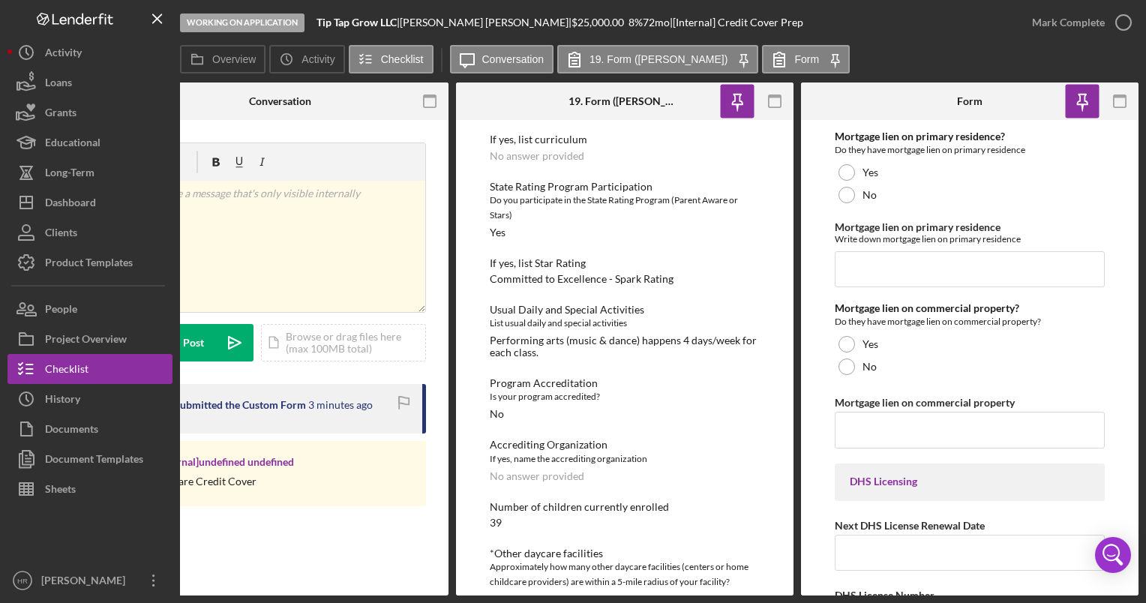
scroll to position [5249, 0]
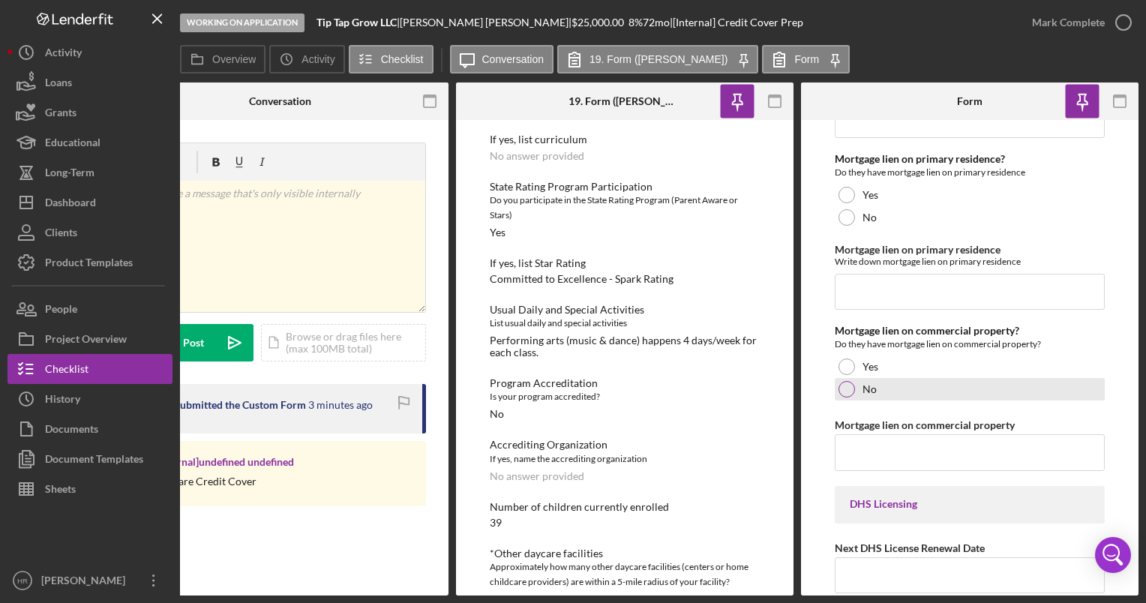
type input "Active"
click at [843, 381] on div at bounding box center [846, 389] width 16 height 16
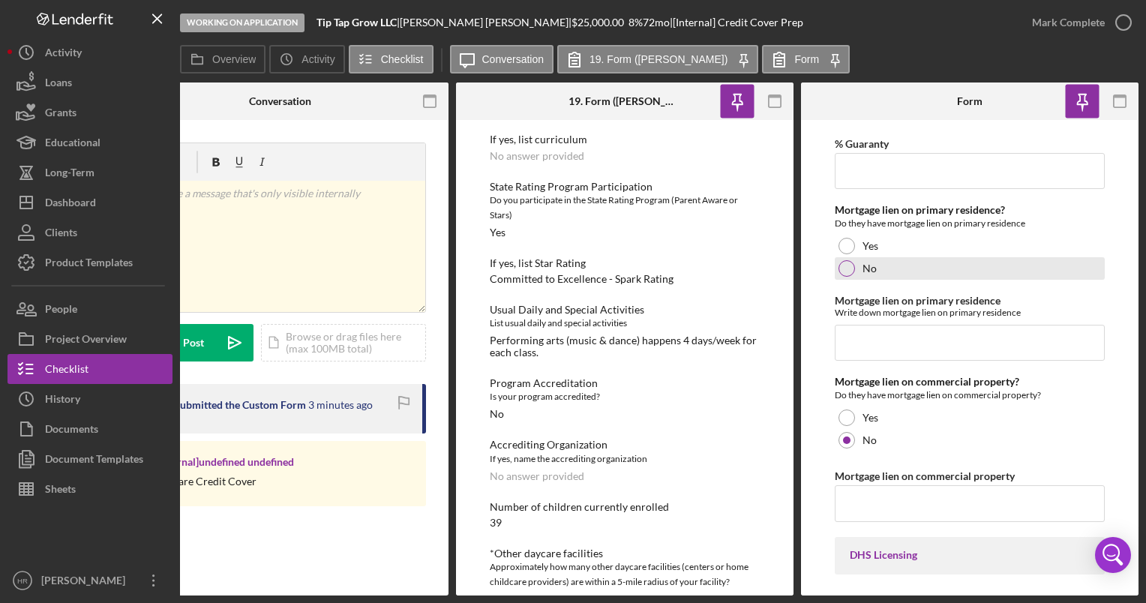
scroll to position [5174, 0]
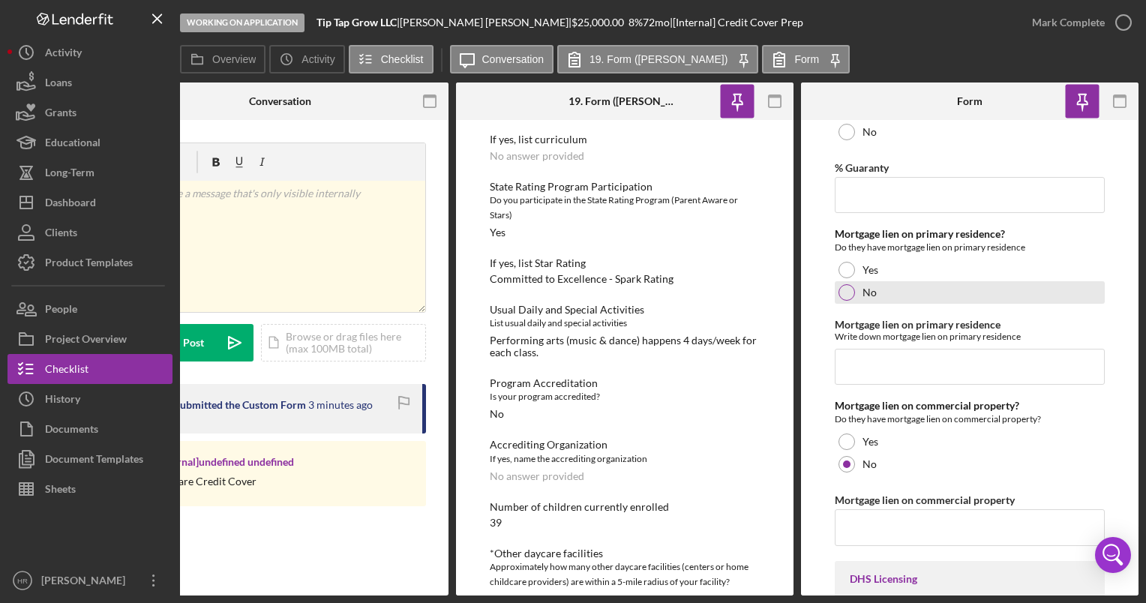
click at [847, 294] on div "No" at bounding box center [970, 292] width 270 height 22
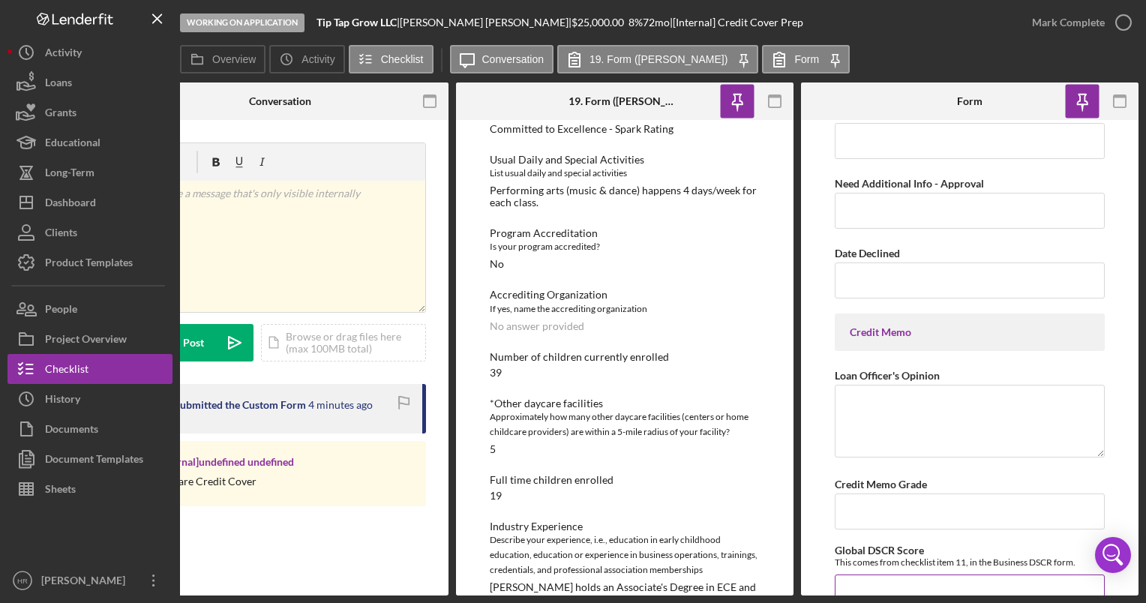
scroll to position [6999, 0]
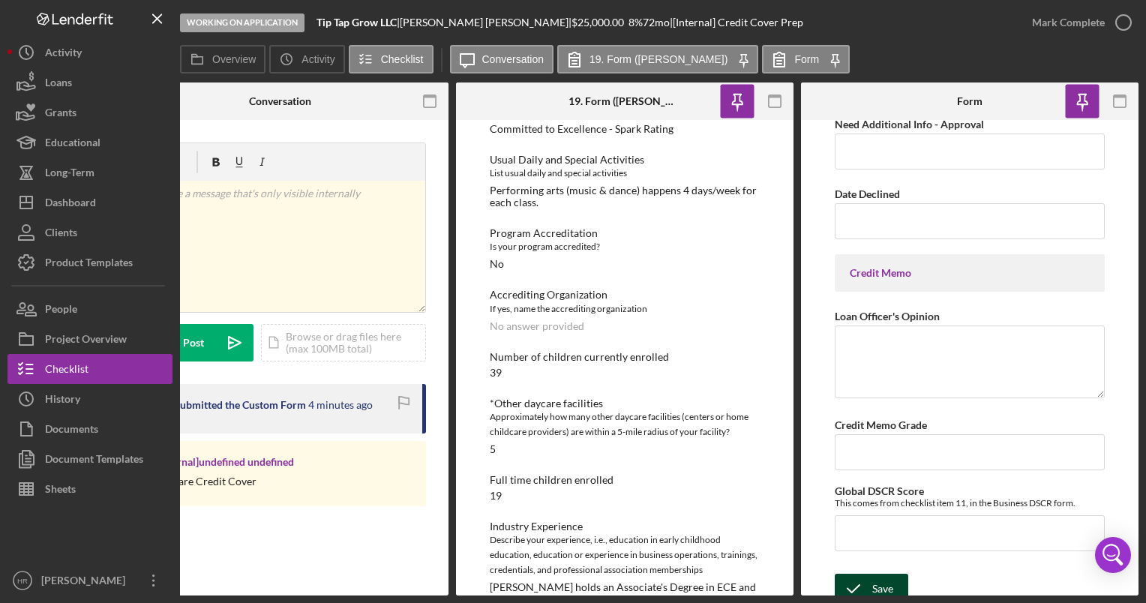
click at [870, 572] on icon "submit" at bounding box center [853, 588] width 37 height 37
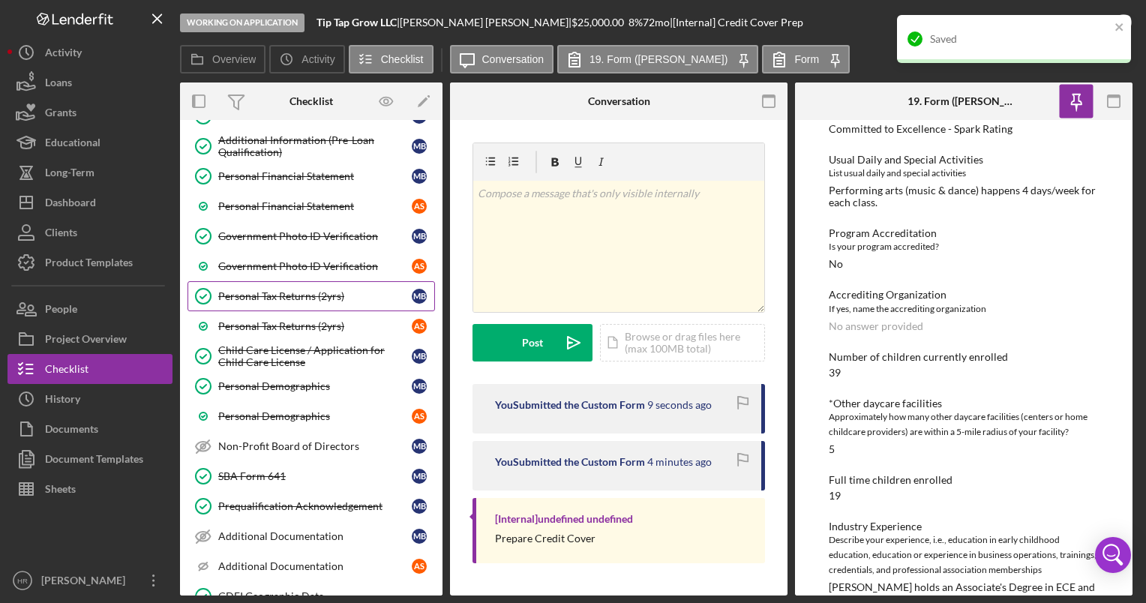
scroll to position [0, 0]
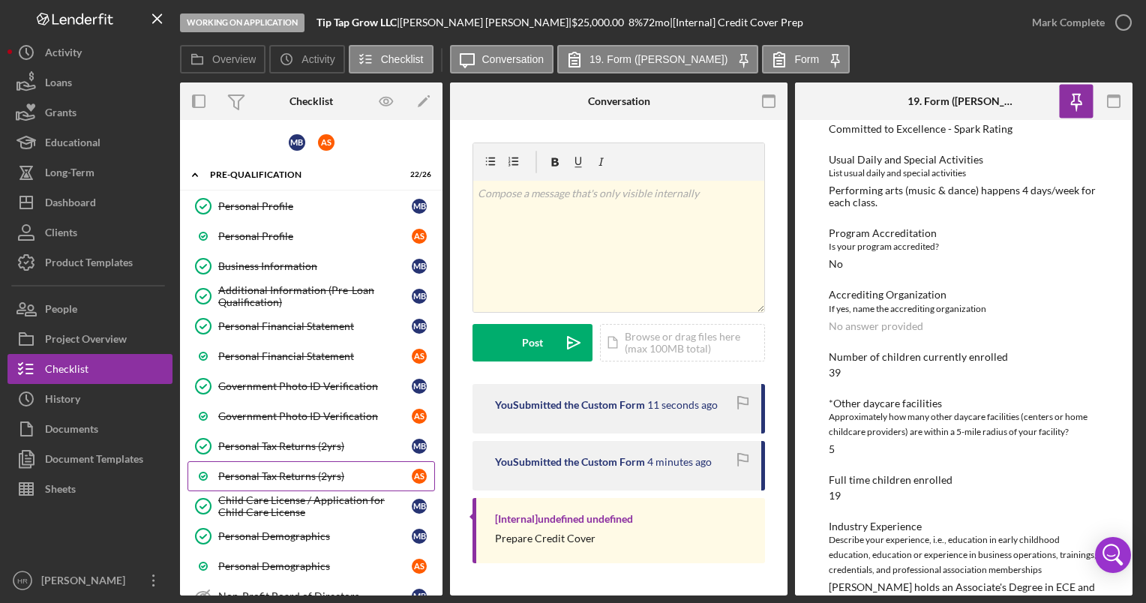
drag, startPoint x: 271, startPoint y: 495, endPoint x: 309, endPoint y: 484, distance: 39.9
click at [270, 495] on div "Child Care License / Application for Child Care License" at bounding box center [314, 506] width 193 height 24
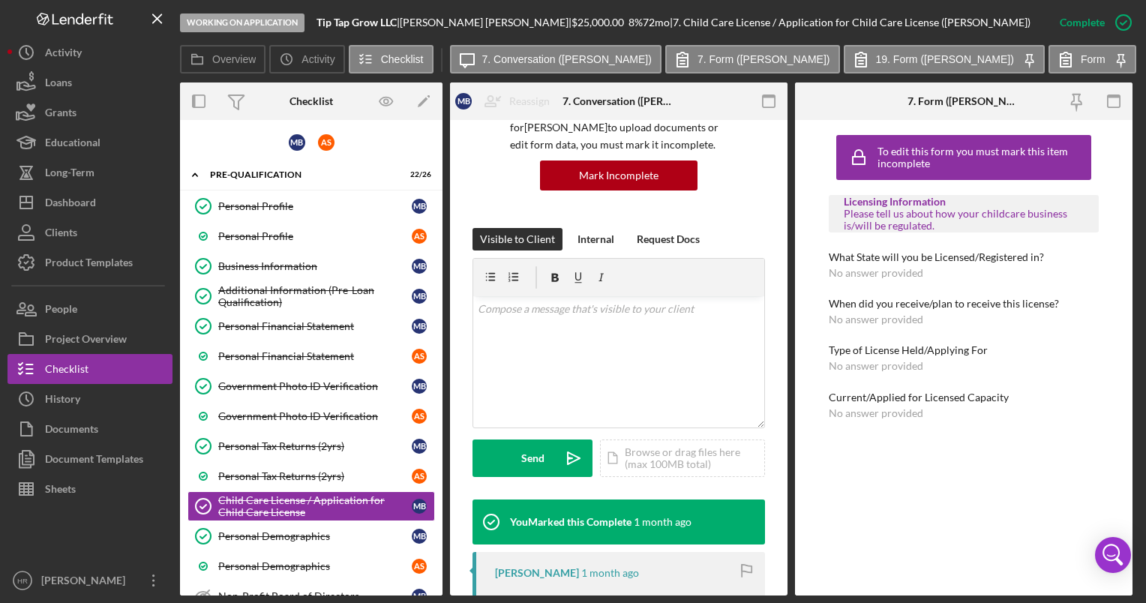
scroll to position [300, 0]
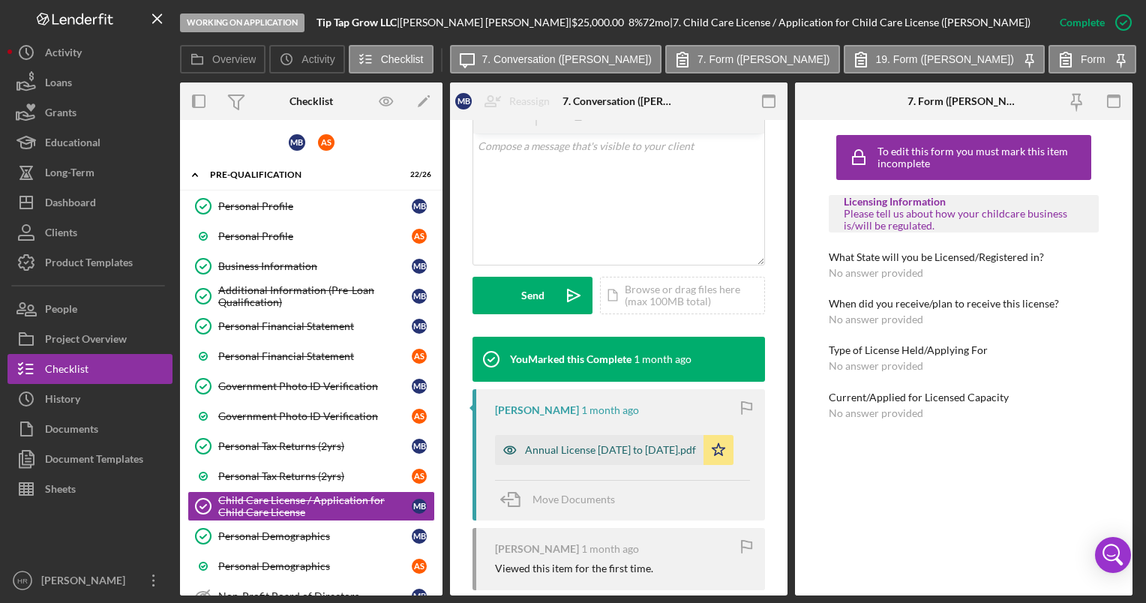
click at [563, 444] on div "Annual License [DATE] to [DATE].pdf" at bounding box center [610, 450] width 171 height 12
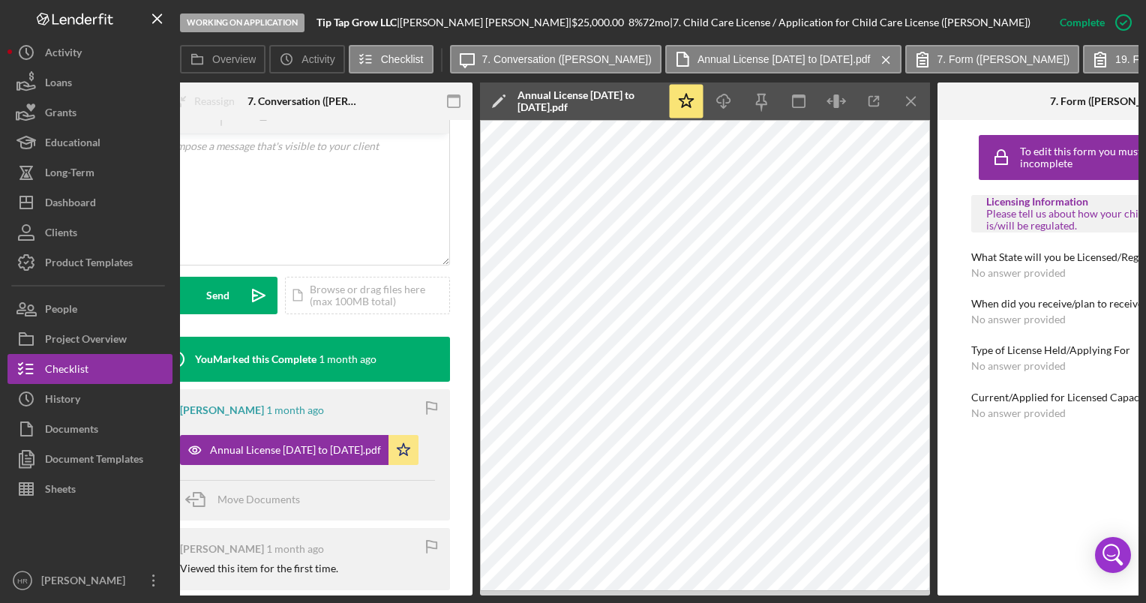
scroll to position [0, 320]
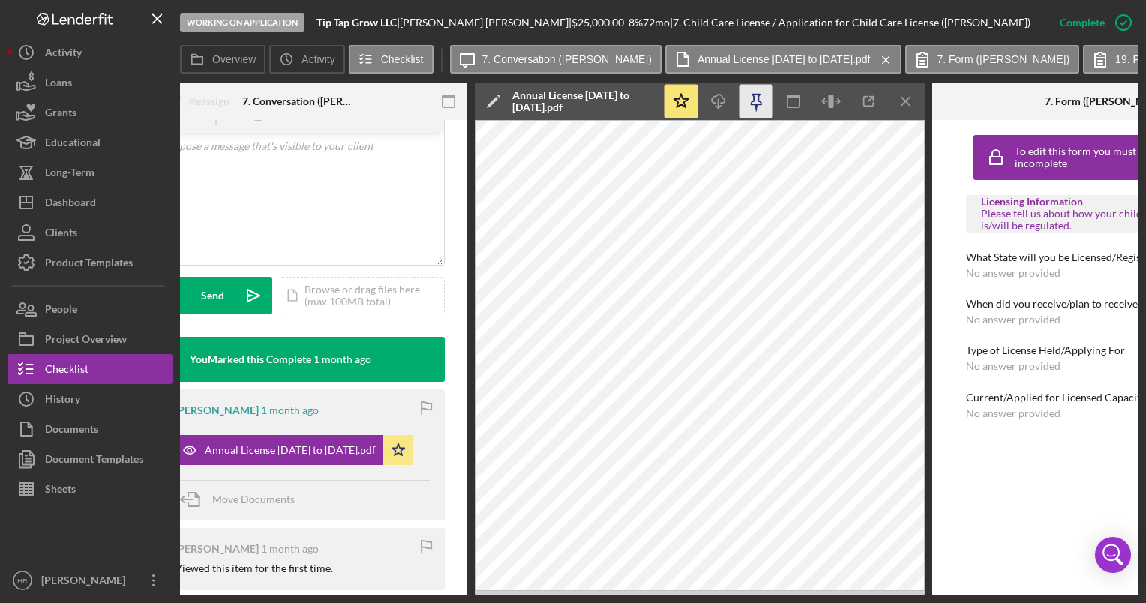
click at [751, 101] on icon "button" at bounding box center [756, 102] width 34 height 34
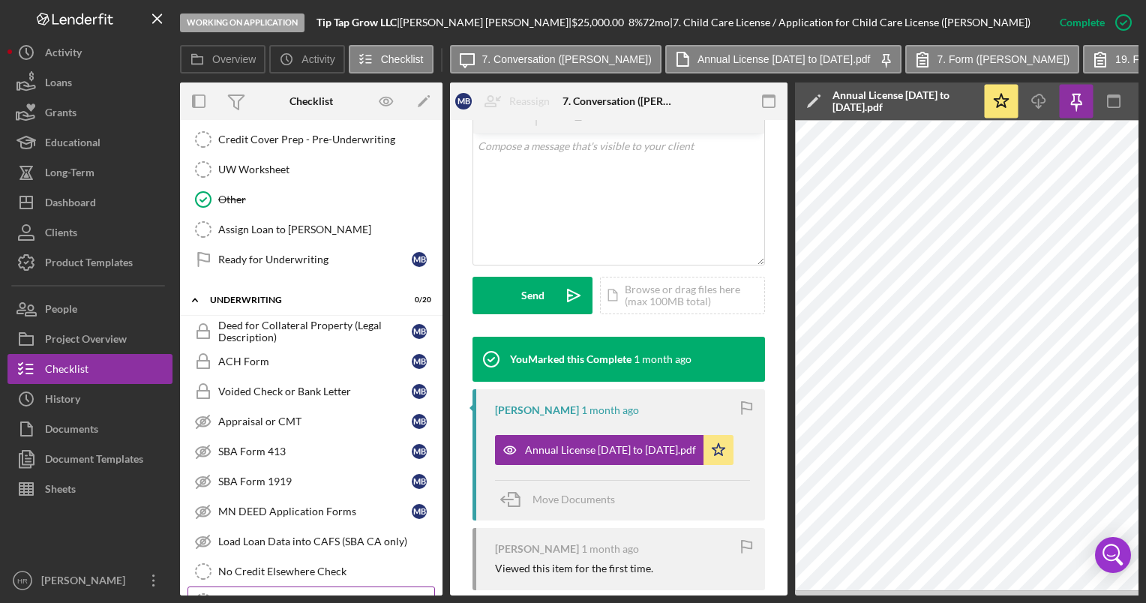
scroll to position [2400, 0]
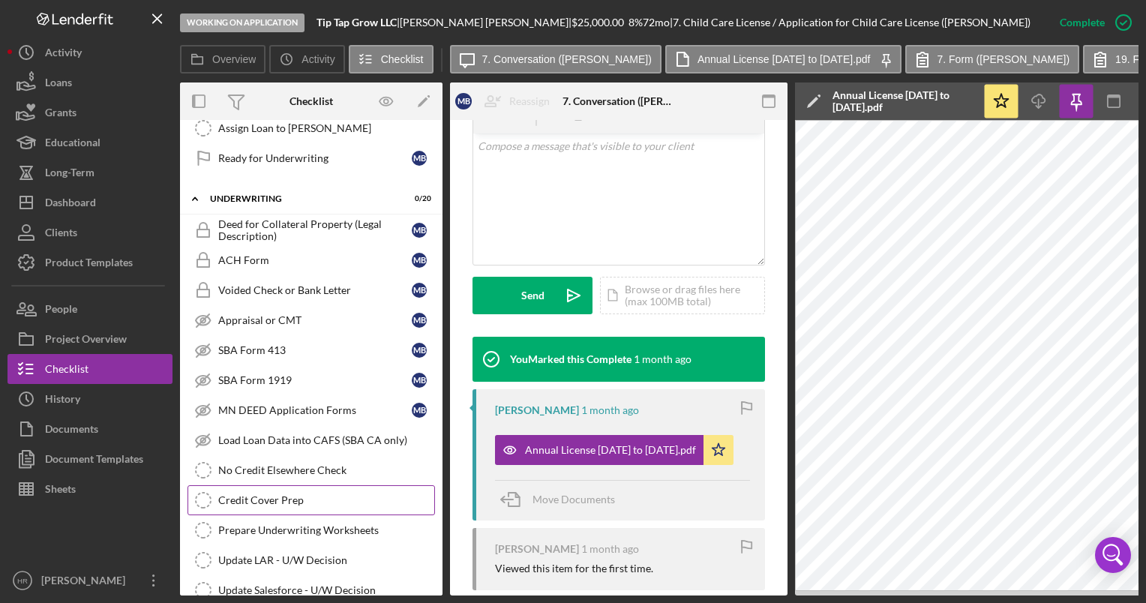
click at [261, 494] on div "Credit Cover Prep" at bounding box center [326, 500] width 216 height 12
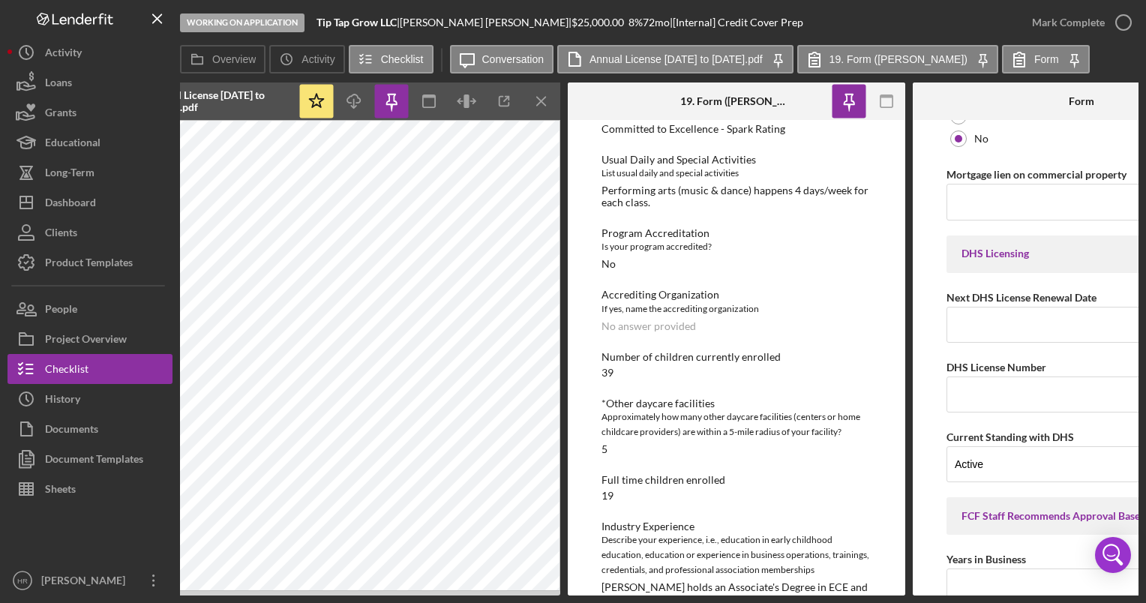
scroll to position [0, 796]
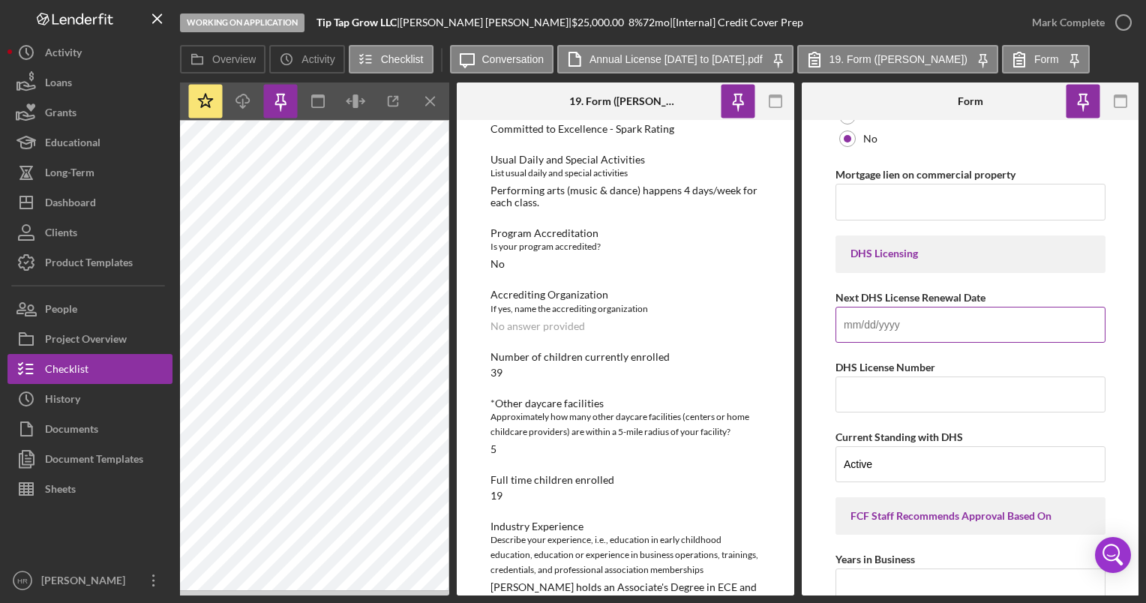
click at [909, 327] on input "Next DHS License Renewal Date" at bounding box center [970, 325] width 270 height 36
type input "[DATE]"
click at [863, 388] on input "DHS License Number" at bounding box center [970, 394] width 270 height 36
paste input "CC504501"
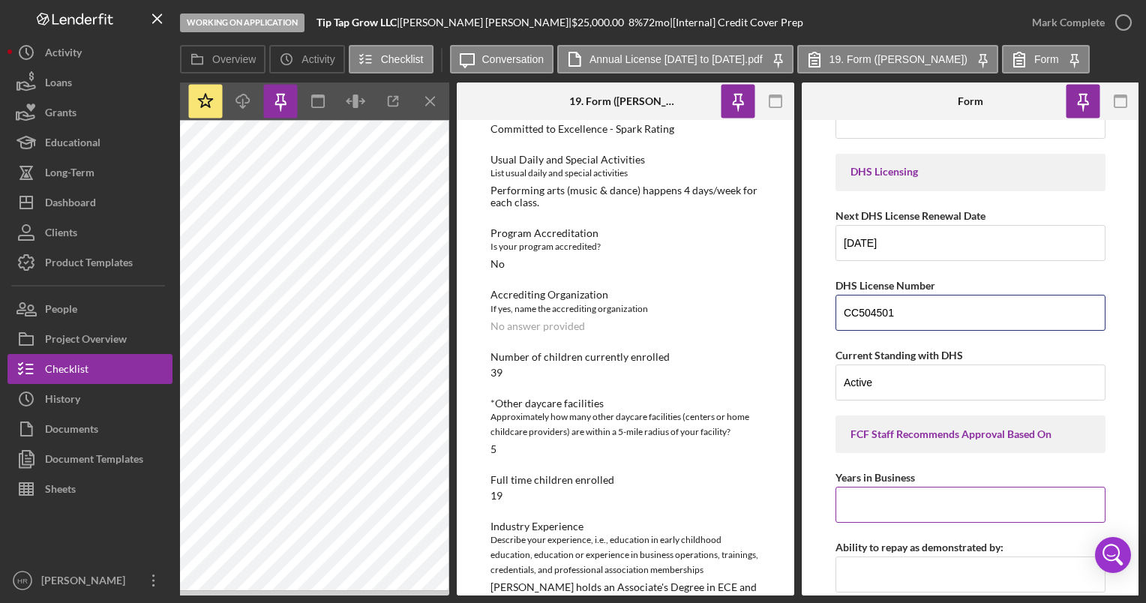
scroll to position [5649, 0]
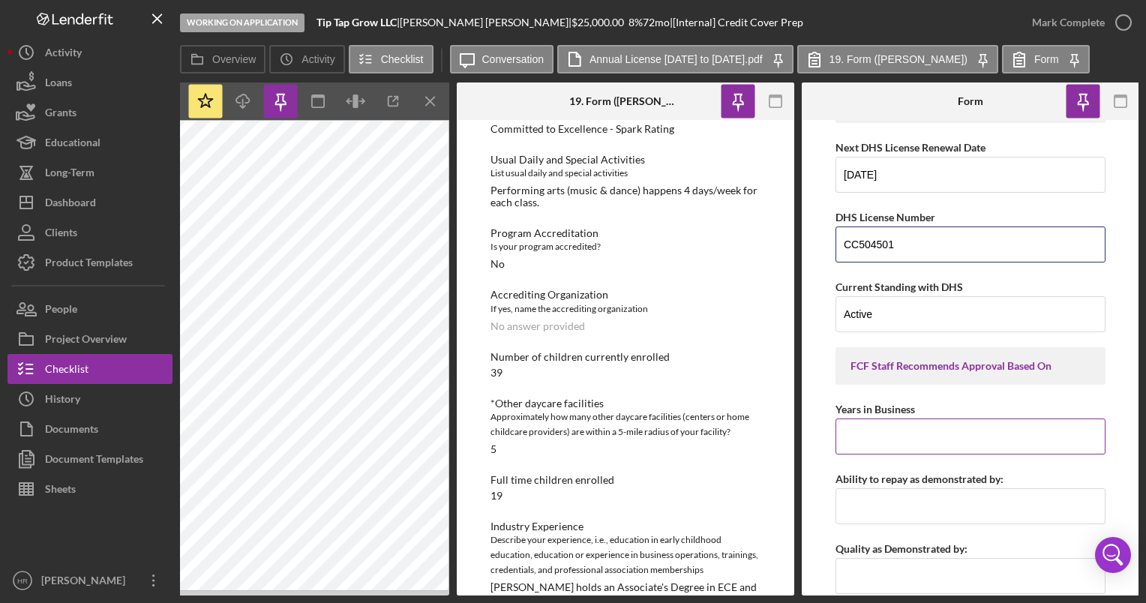
type input "CC504501"
click at [882, 428] on input "Years in Business" at bounding box center [970, 436] width 270 height 36
click at [949, 432] on input "Years in Business" at bounding box center [970, 436] width 270 height 36
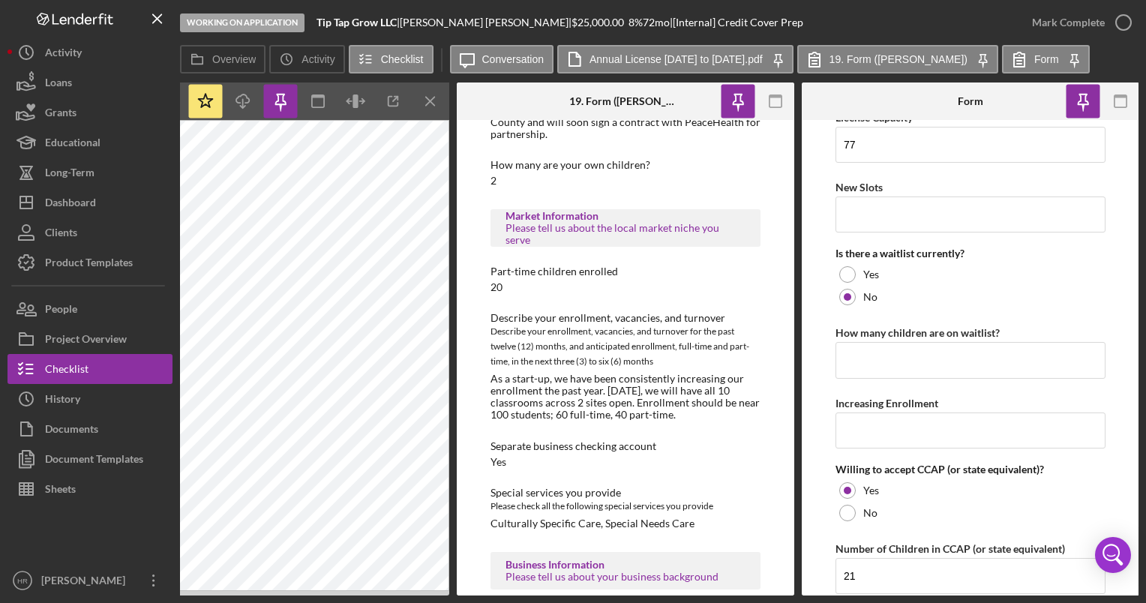
scroll to position [2950, 0]
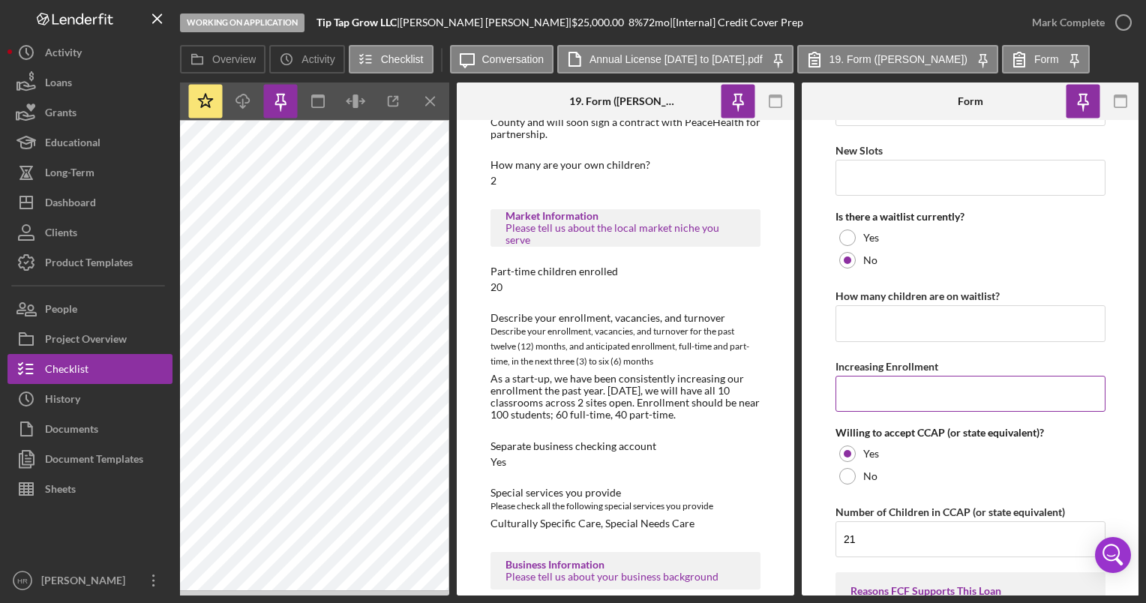
type input "1 Year 10months"
click at [894, 388] on input "Increasing Enrollment" at bounding box center [970, 394] width 270 height 36
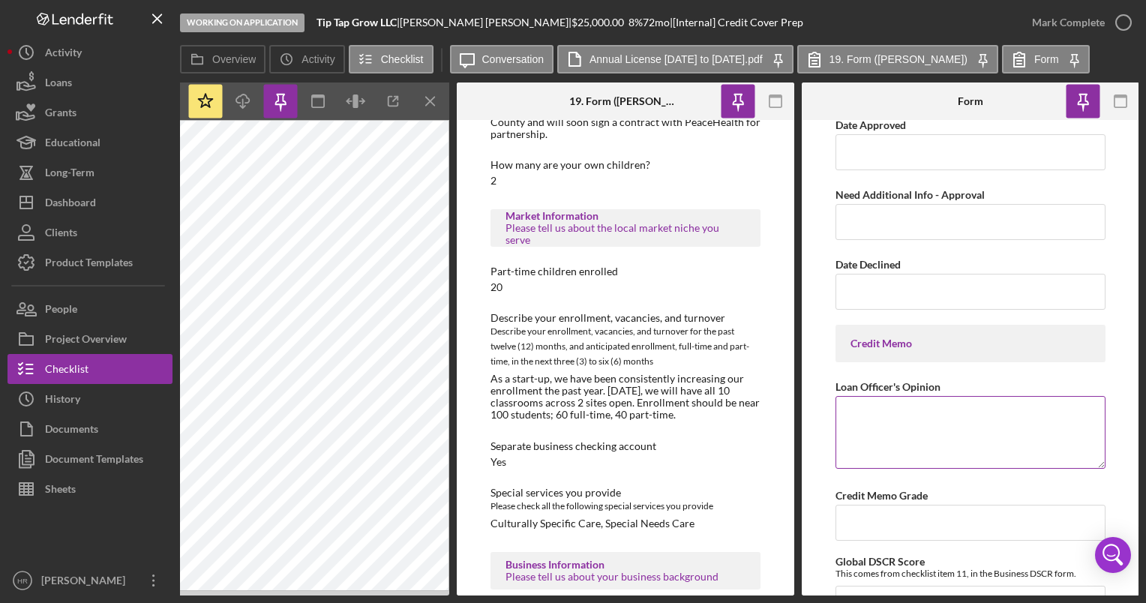
scroll to position [6999, 0]
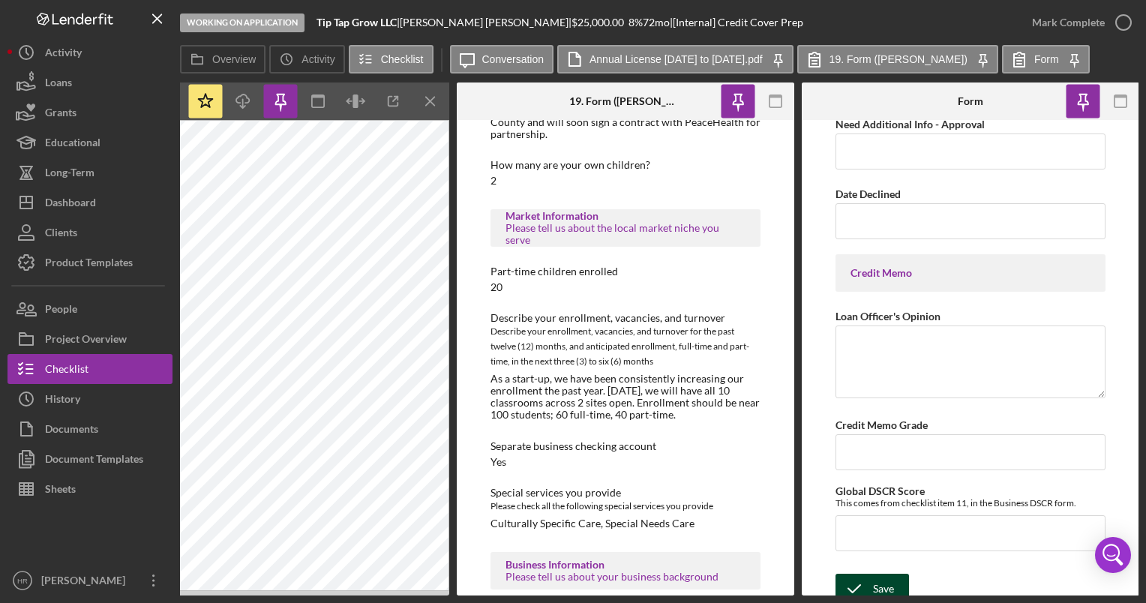
click at [891, 576] on div "Save" at bounding box center [883, 589] width 21 height 30
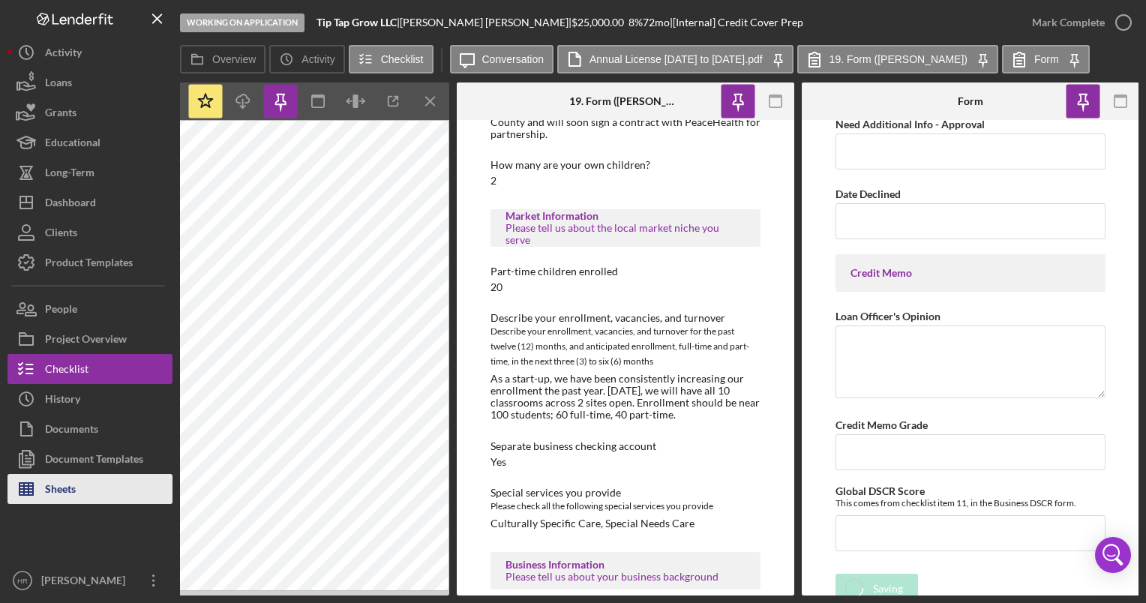
click at [72, 487] on div "Sheets" at bounding box center [60, 491] width 31 height 34
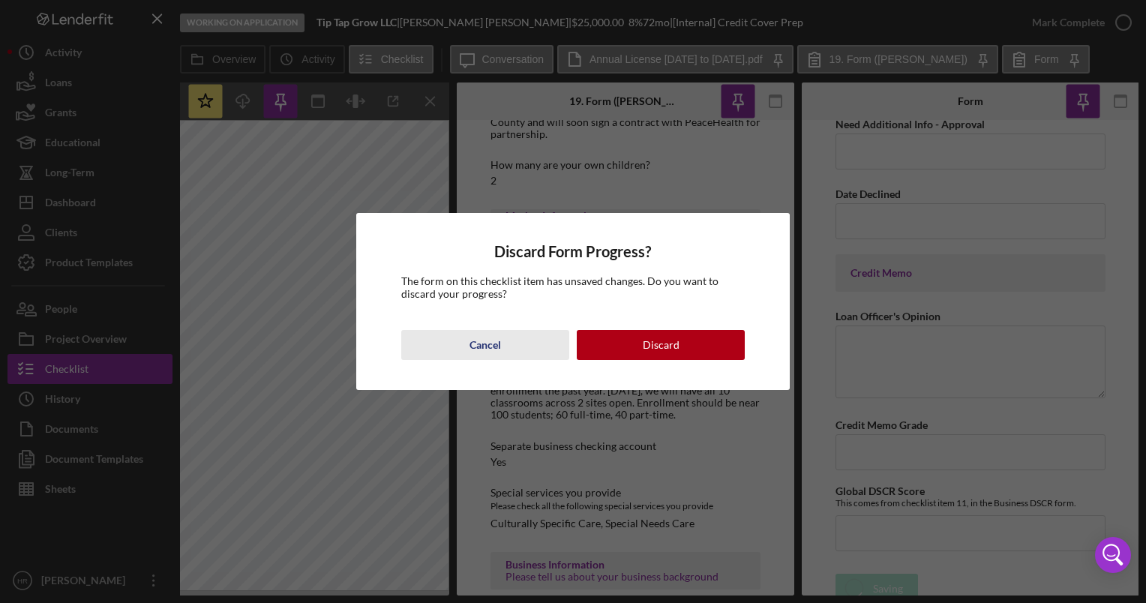
click at [495, 344] on div "Cancel" at bounding box center [484, 345] width 31 height 30
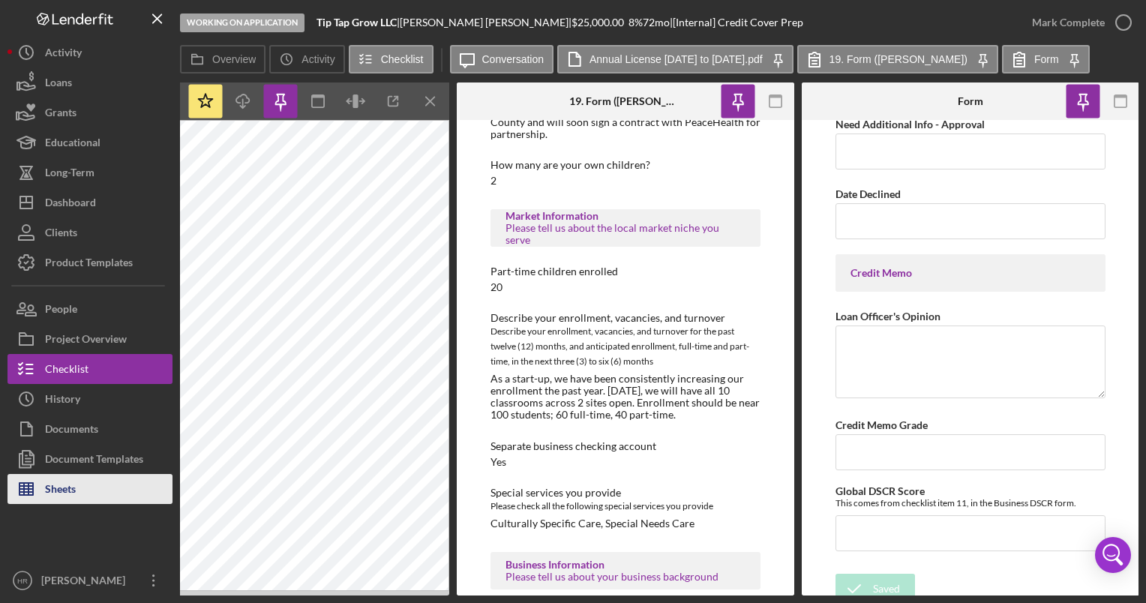
click at [64, 496] on div "Sheets" at bounding box center [60, 491] width 31 height 34
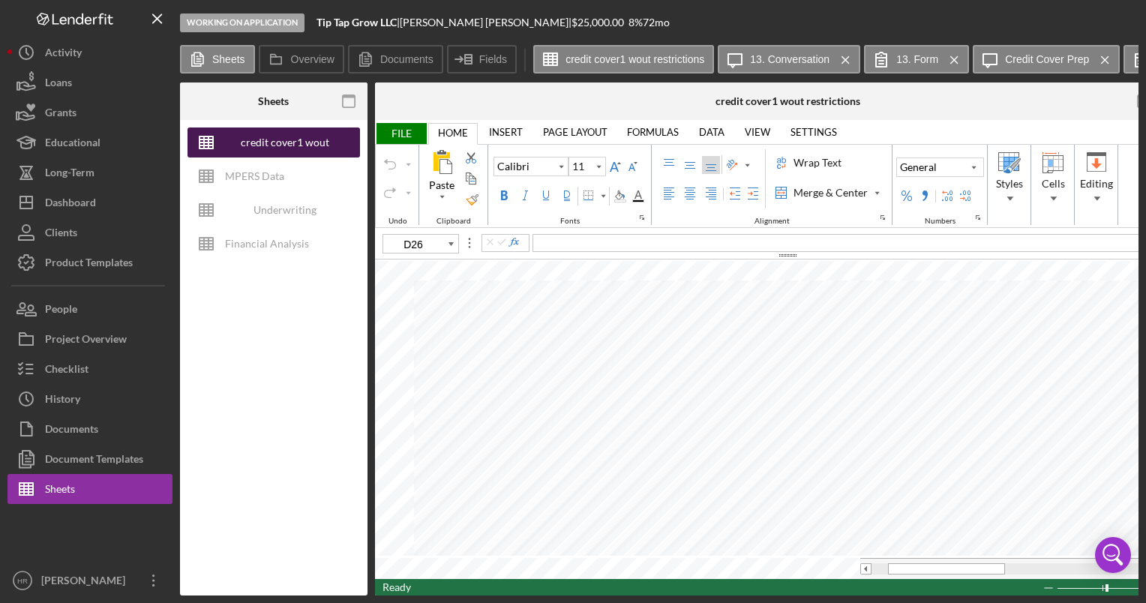
click at [258, 140] on div "credit cover1 wout restrictions" at bounding box center [285, 142] width 120 height 30
type input "10"
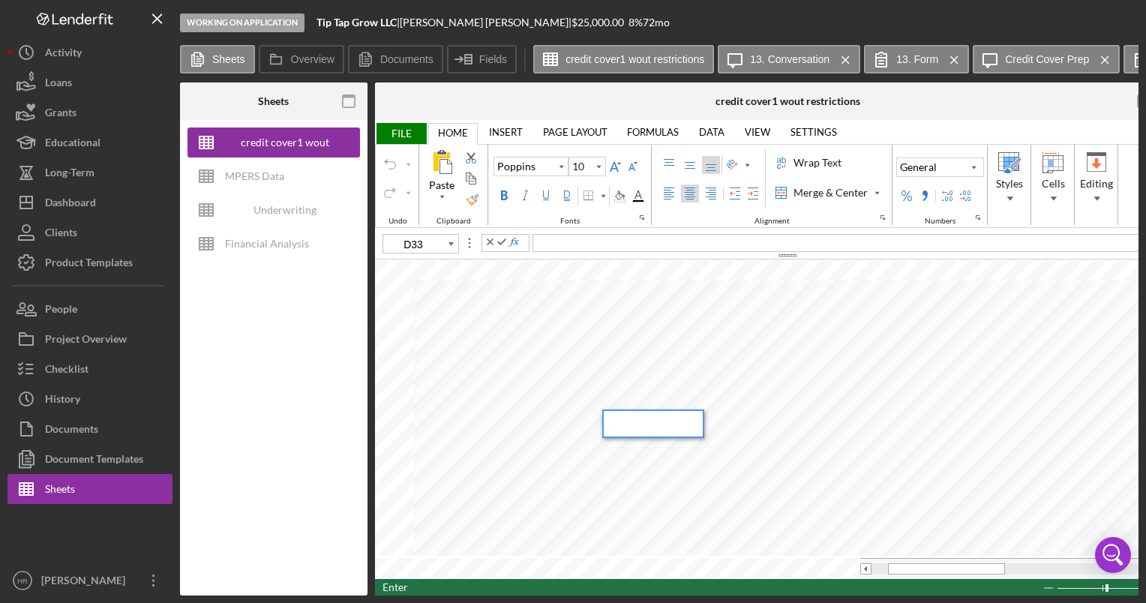
type input "F33"
click at [972, 424] on div at bounding box center [965, 423] width 160 height 25
type input "F35"
type input "11"
type input "H34"
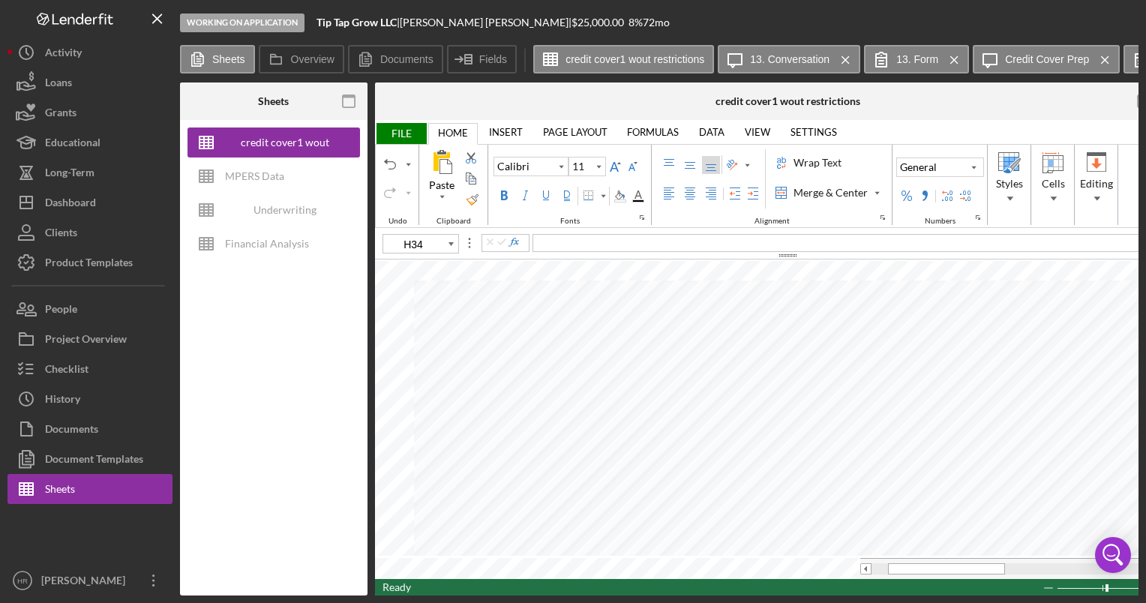
type input "10"
type input "F35"
type input "D35"
type input "F37"
click at [385, 129] on span "FILE" at bounding box center [401, 133] width 52 height 21
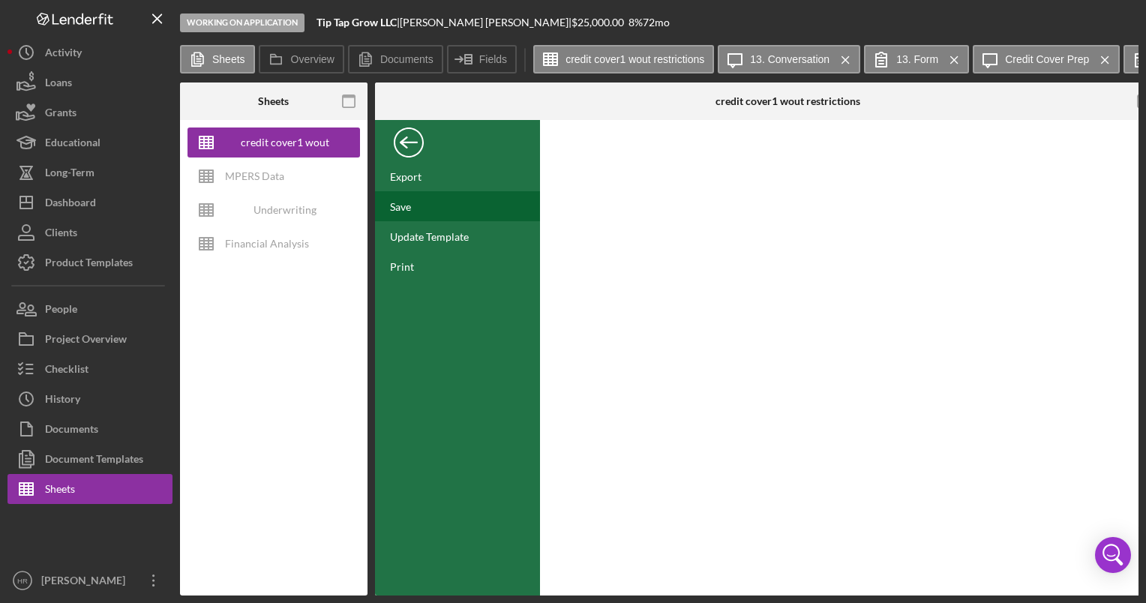
click at [394, 195] on div "Save" at bounding box center [457, 206] width 165 height 30
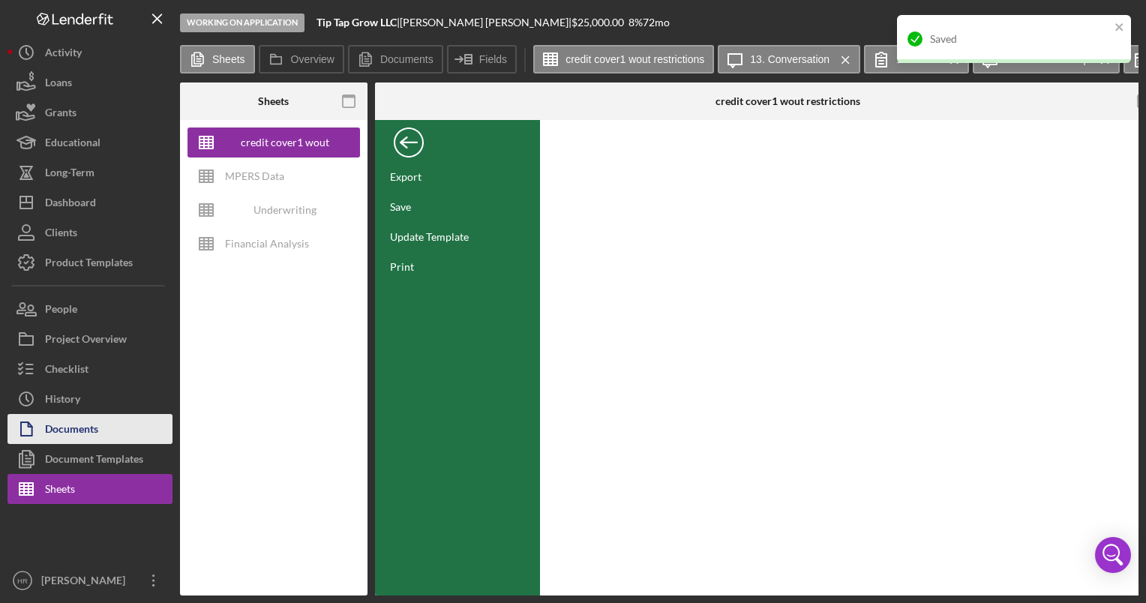
click at [102, 426] on button "Documents" at bounding box center [89, 429] width 165 height 30
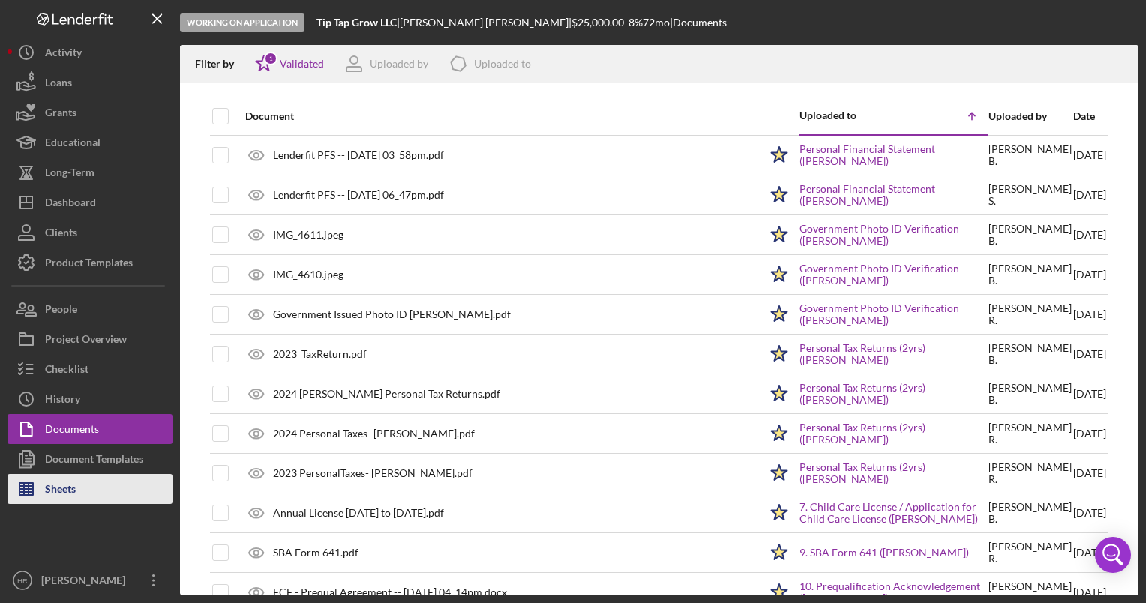
click at [75, 495] on div "Sheets" at bounding box center [60, 491] width 31 height 34
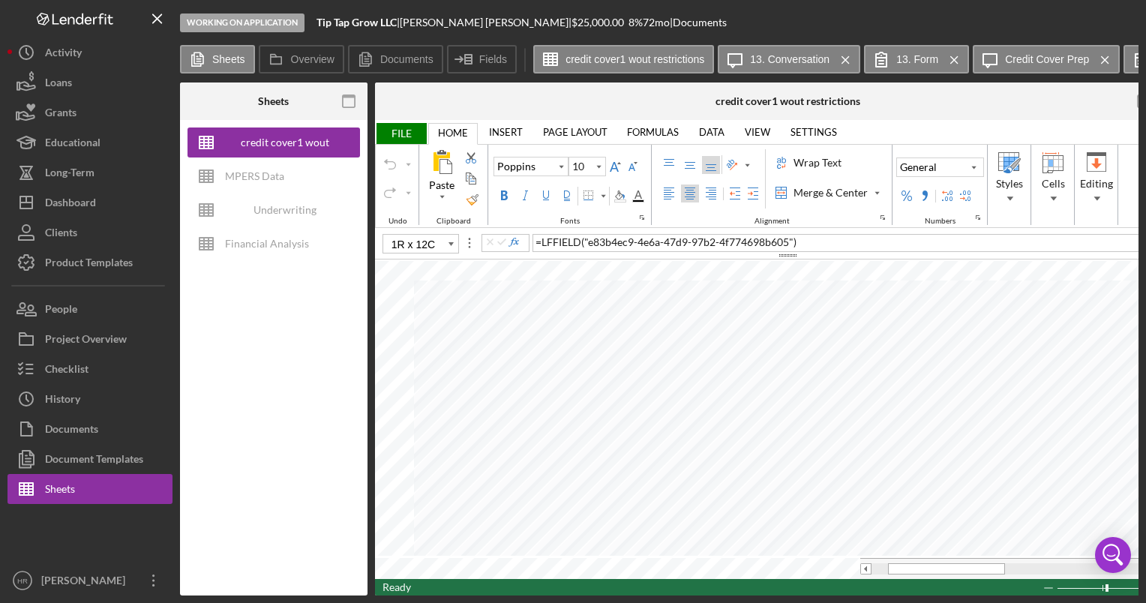
type input "B6"
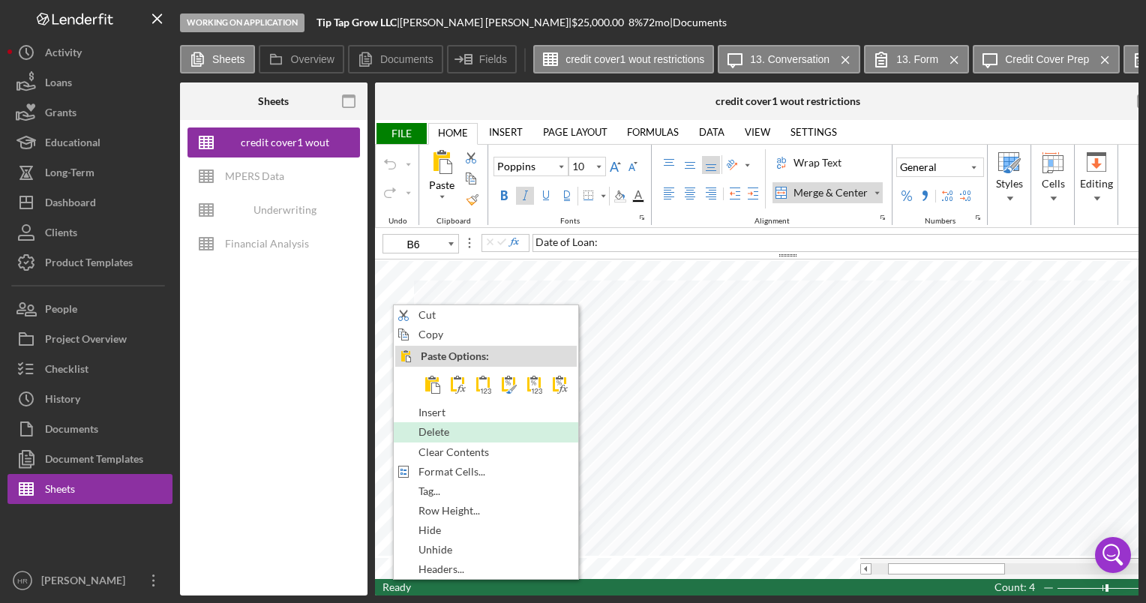
click at [467, 435] on div "Delete" at bounding box center [485, 432] width 181 height 16
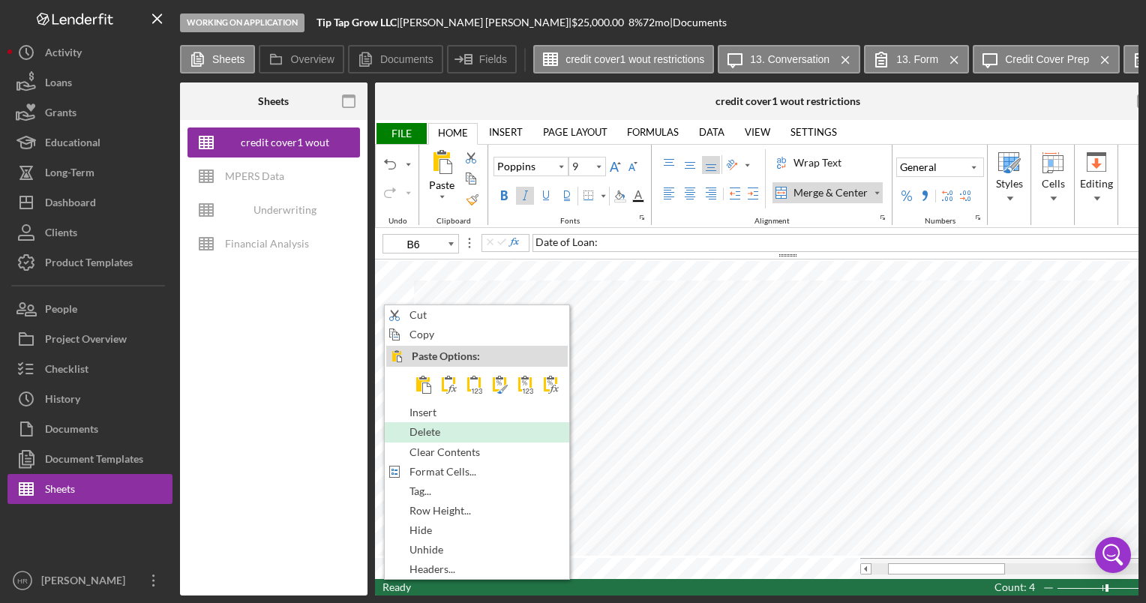
click at [422, 426] on span "Delete" at bounding box center [433, 432] width 48 height 12
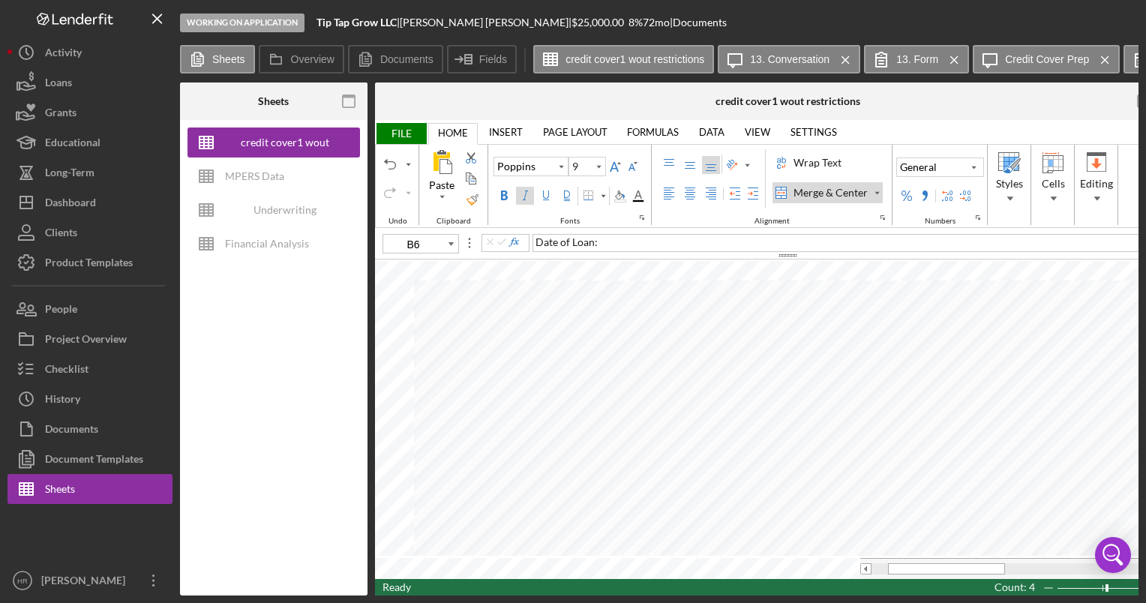
type input "10"
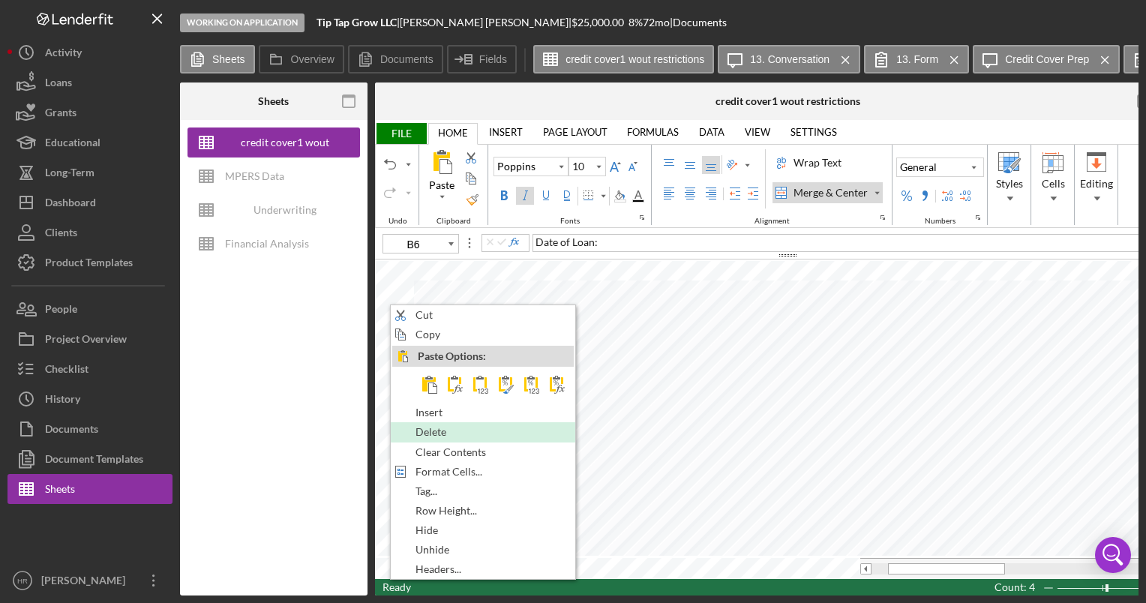
click at [432, 426] on span "Delete" at bounding box center [439, 432] width 48 height 12
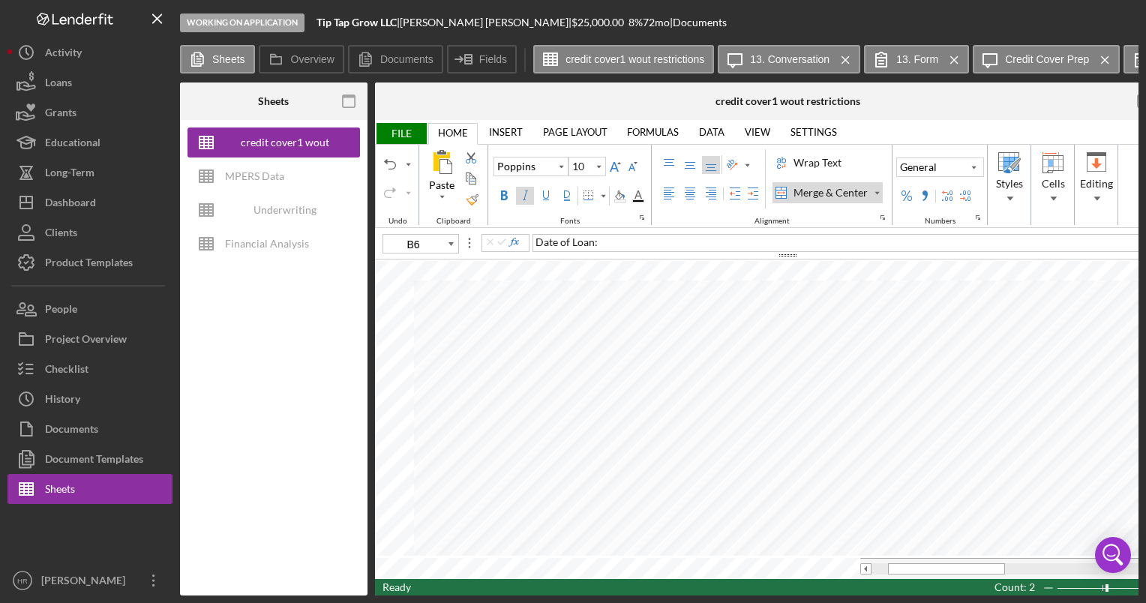
type input "F5"
type input "C6"
click at [414, 131] on span "FILE" at bounding box center [401, 133] width 52 height 21
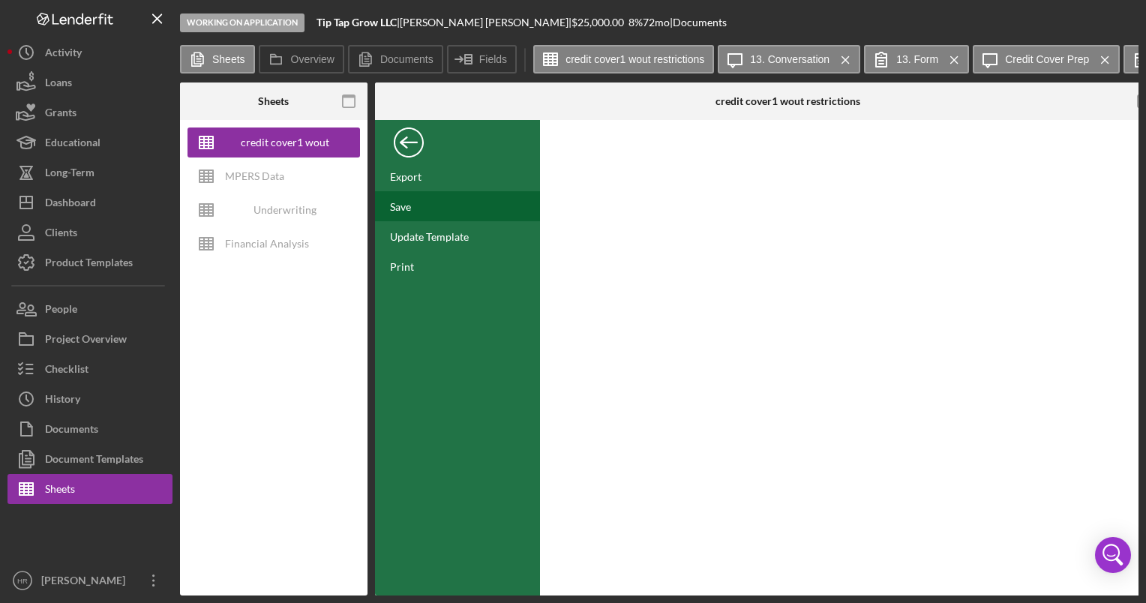
click at [420, 213] on div "Save" at bounding box center [457, 206] width 165 height 30
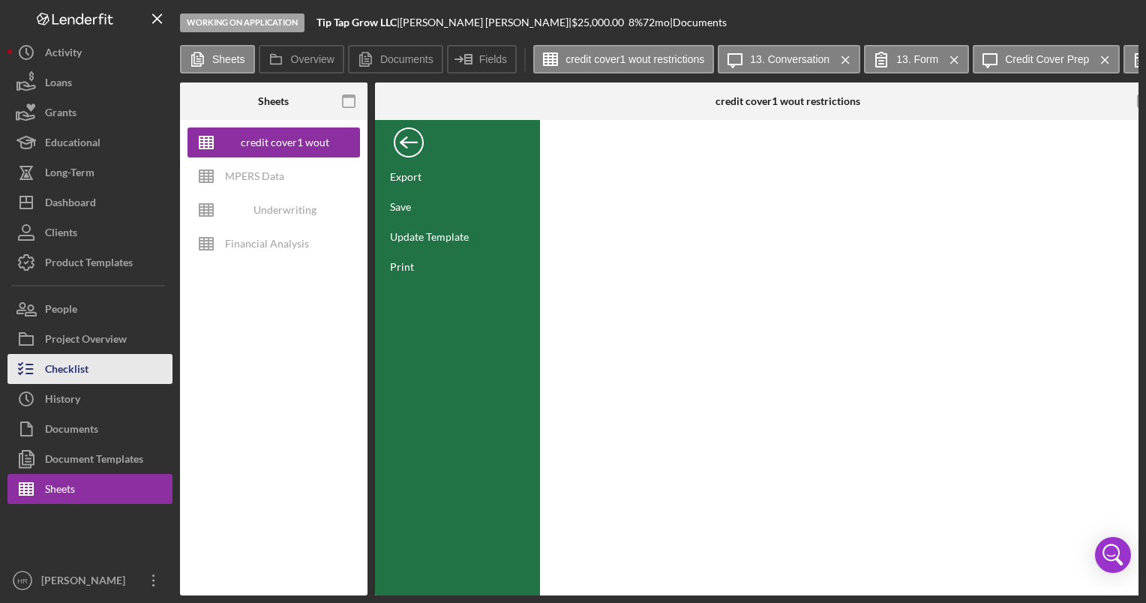
click at [94, 373] on button "Checklist" at bounding box center [89, 369] width 165 height 30
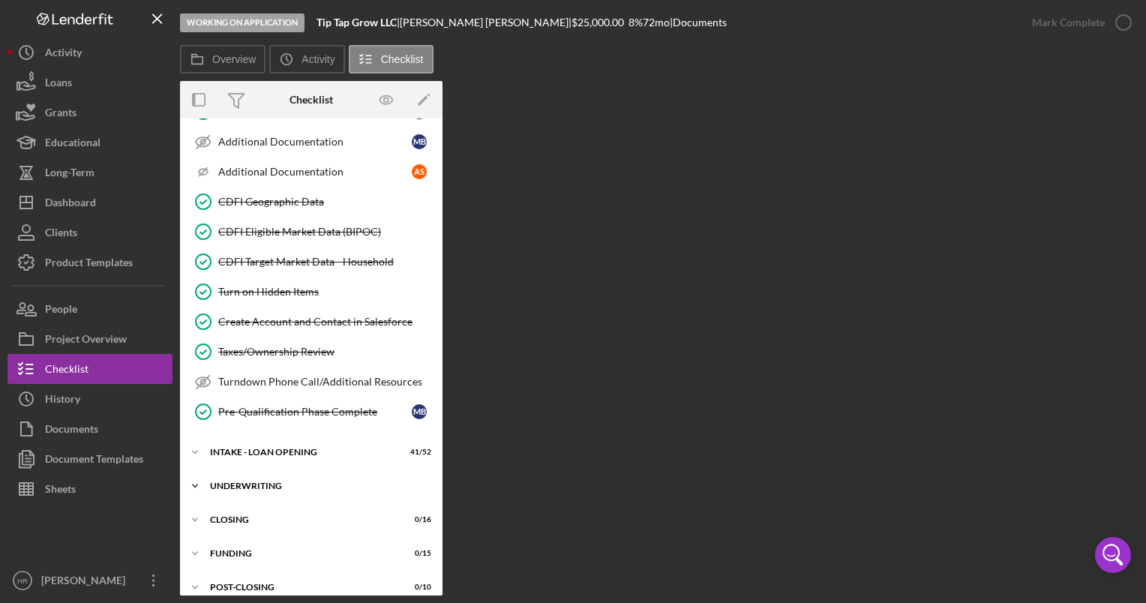
scroll to position [549, 0]
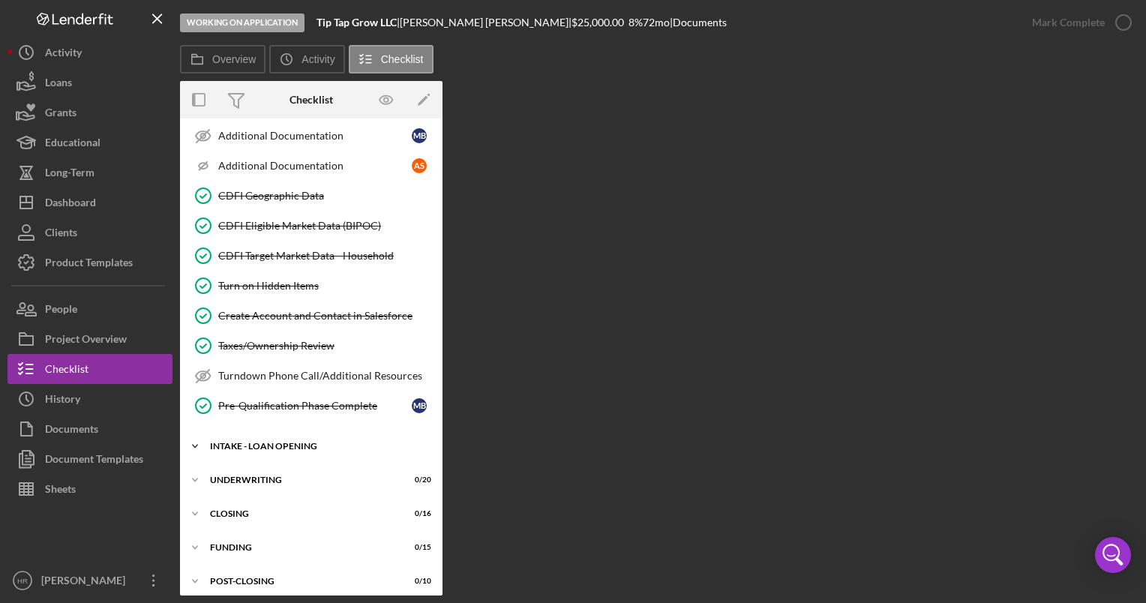
click at [285, 442] on div "INTAKE - LOAN OPENING" at bounding box center [317, 446] width 214 height 9
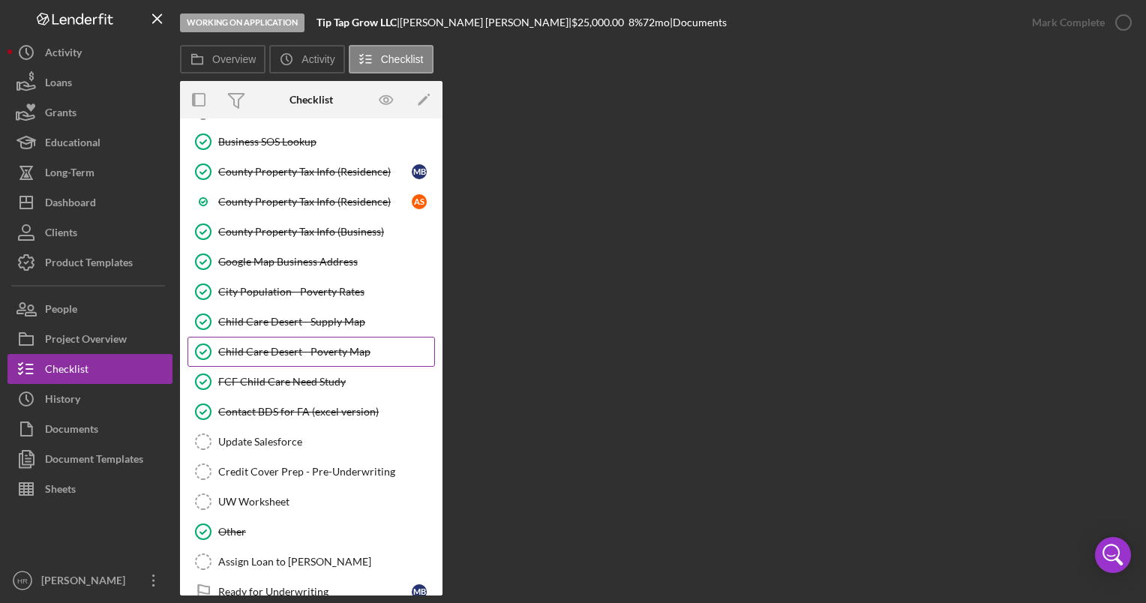
scroll to position [1974, 0]
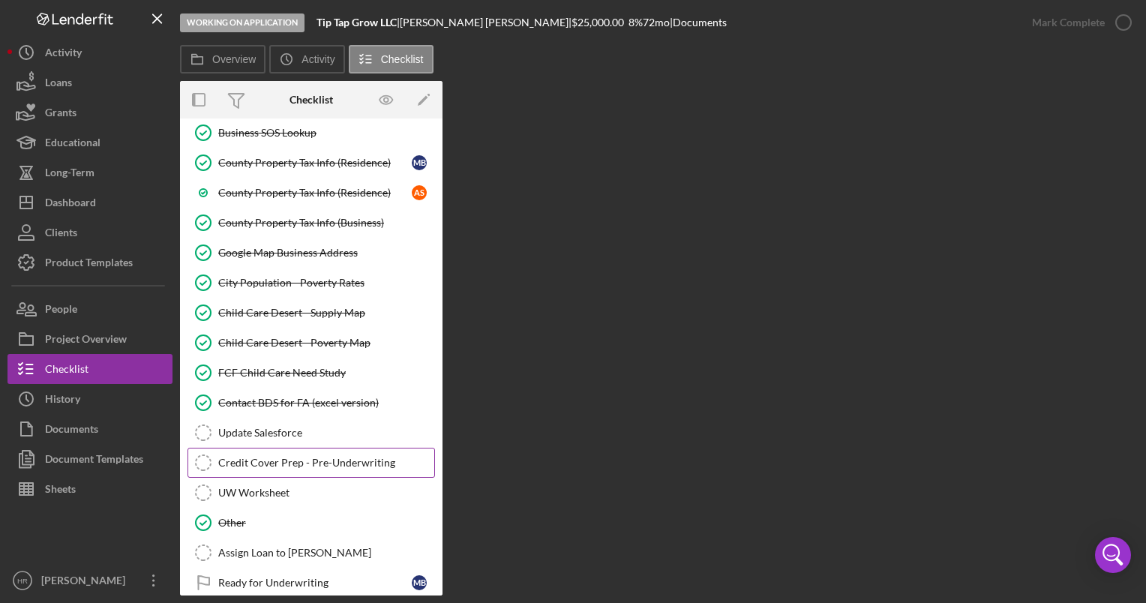
click at [269, 457] on div "Credit Cover Prep - Pre-Underwriting" at bounding box center [326, 463] width 216 height 12
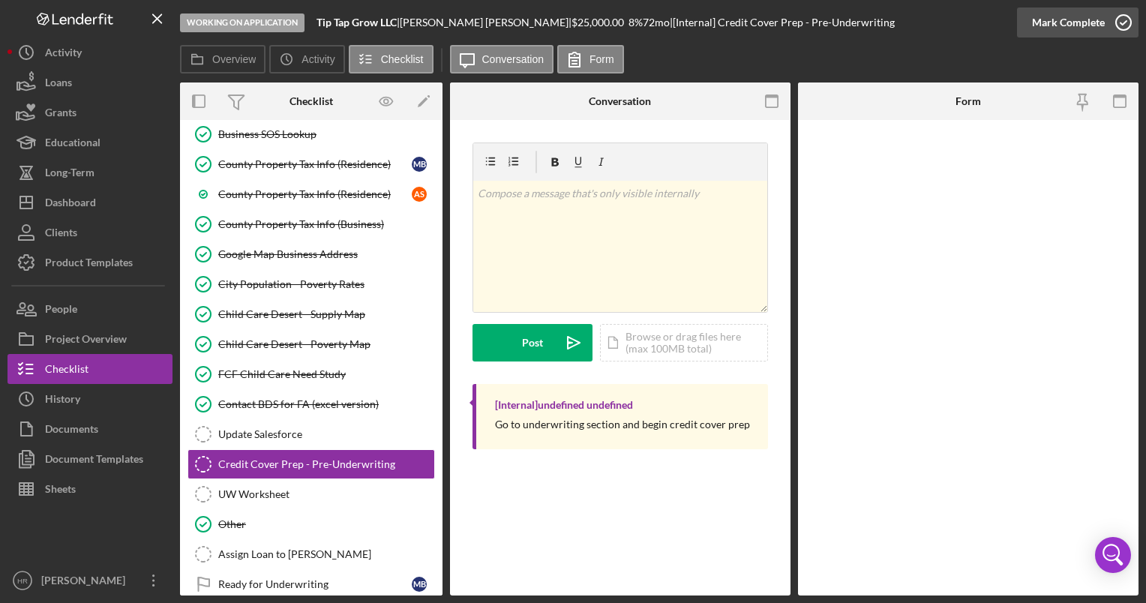
click at [1121, 24] on polyline "button" at bounding box center [1123, 23] width 6 height 4
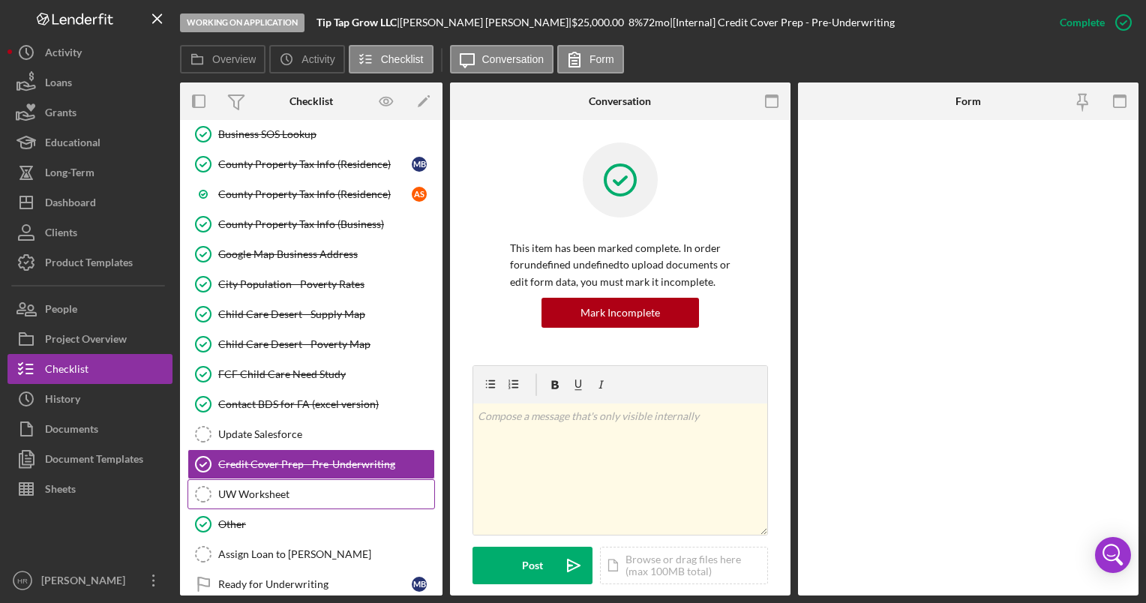
click at [259, 488] on div "UW Worksheet" at bounding box center [326, 494] width 216 height 12
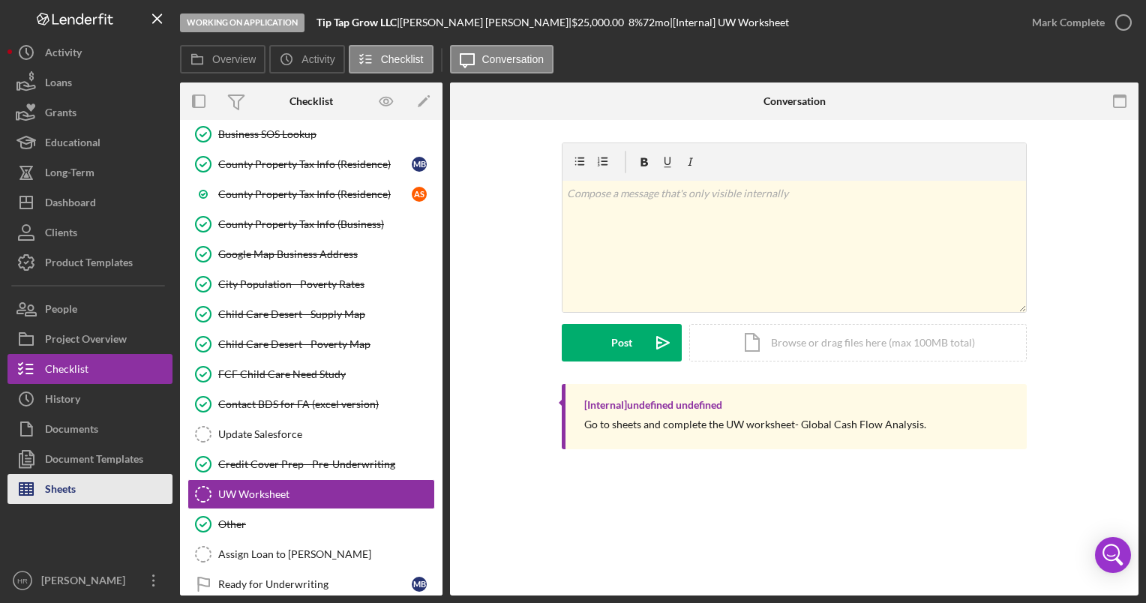
click at [64, 490] on div "Sheets" at bounding box center [60, 491] width 31 height 34
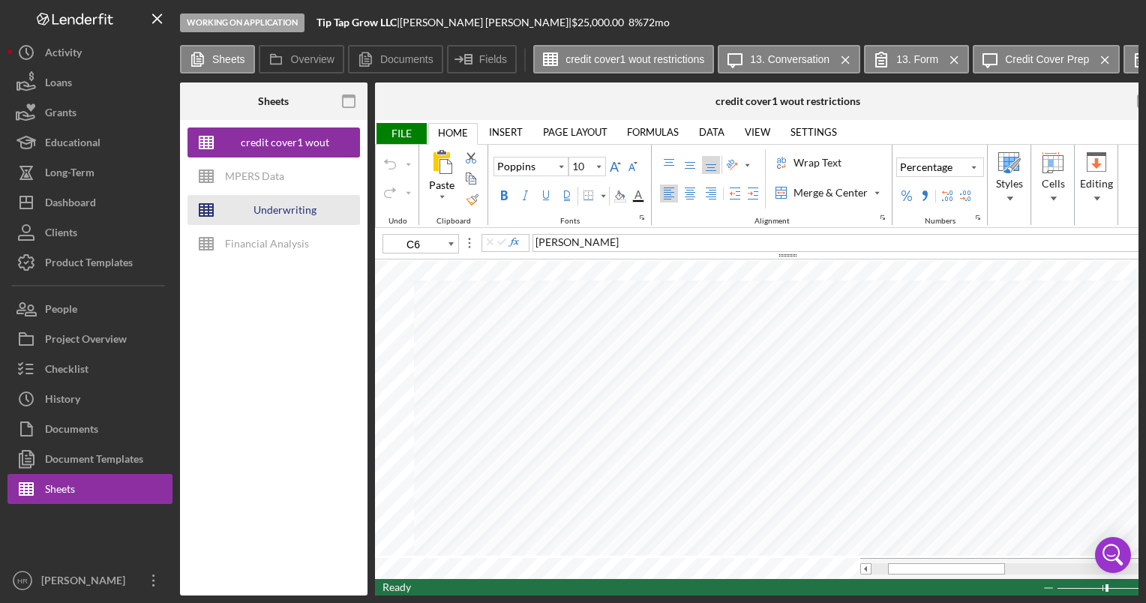
click at [248, 214] on div "Underwriting Worksheets - Template 2022" at bounding box center [285, 210] width 120 height 30
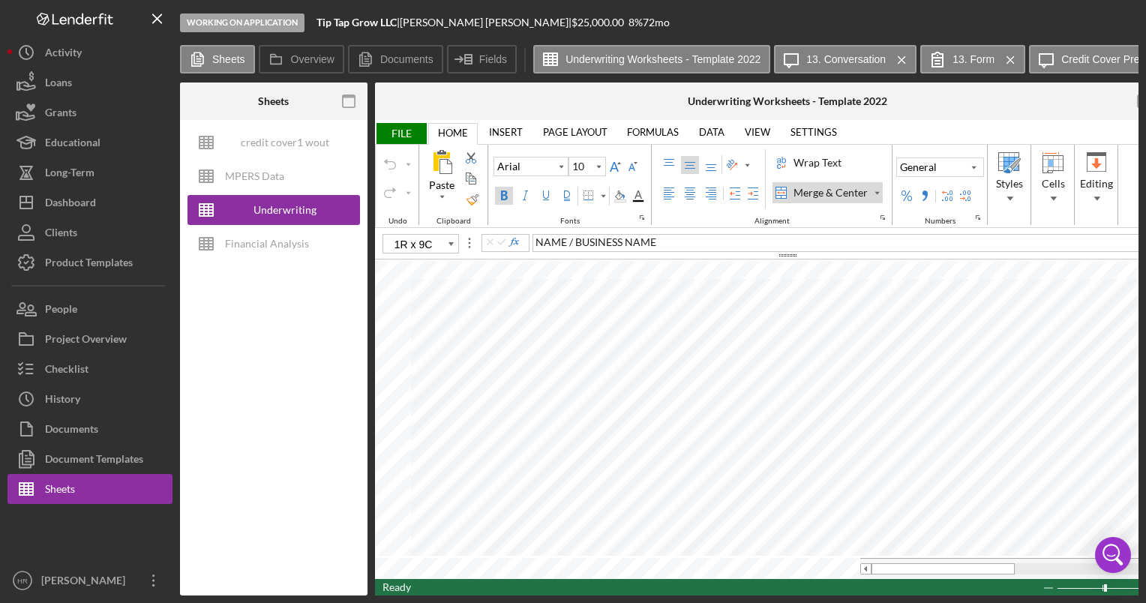
type input "A2"
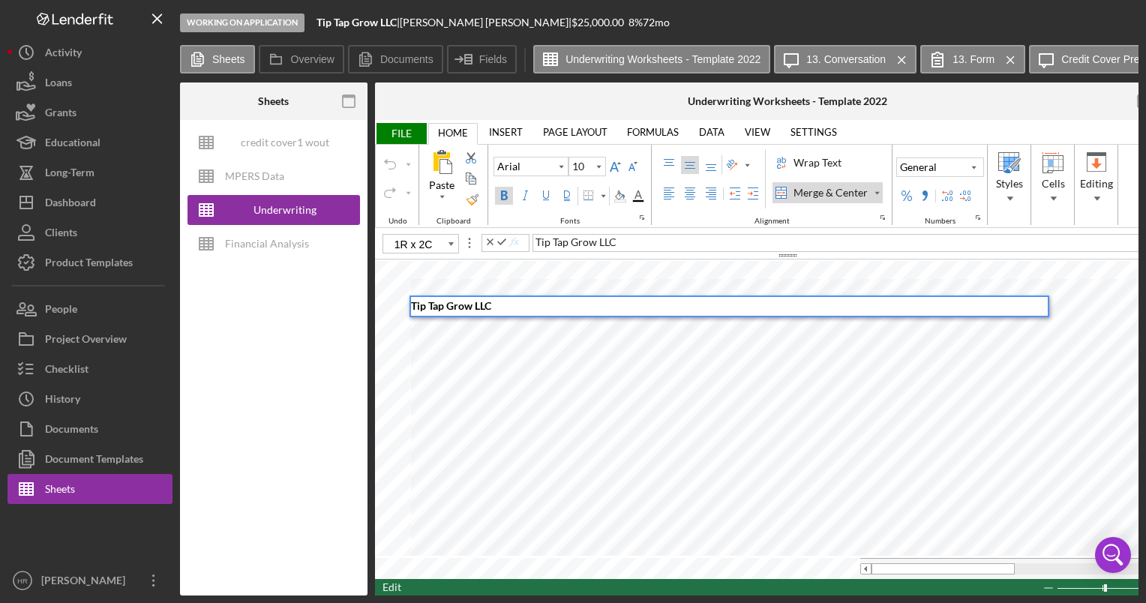
type input "B3"
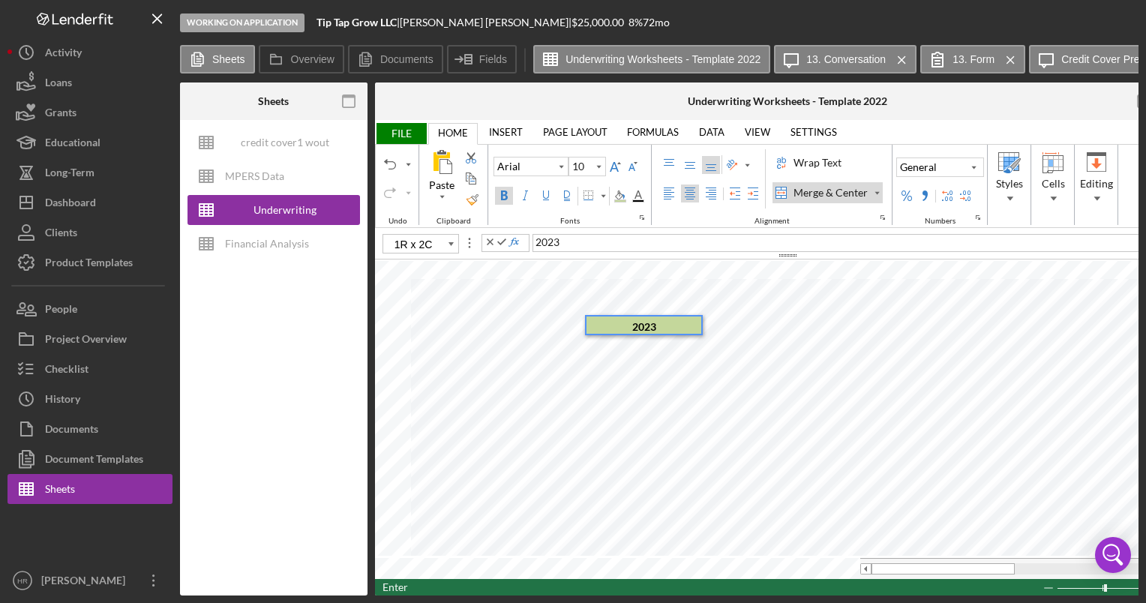
type input "D3"
type input "B6"
type input "B16"
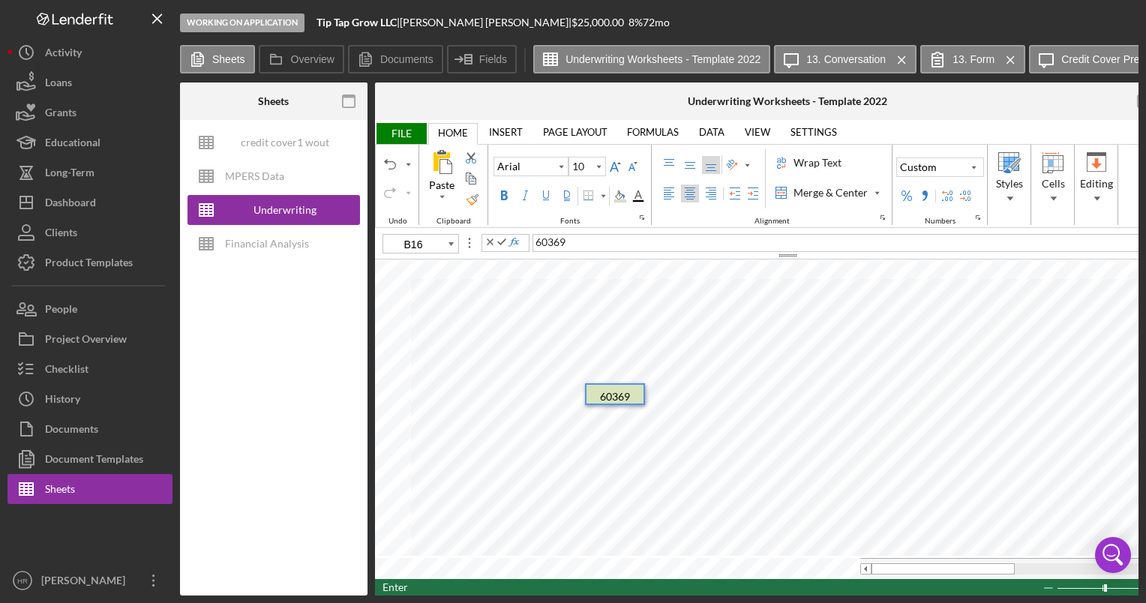
type input "D16"
type input "B17"
click at [382, 162] on button "Undo" at bounding box center [390, 164] width 18 height 18
type input "B17"
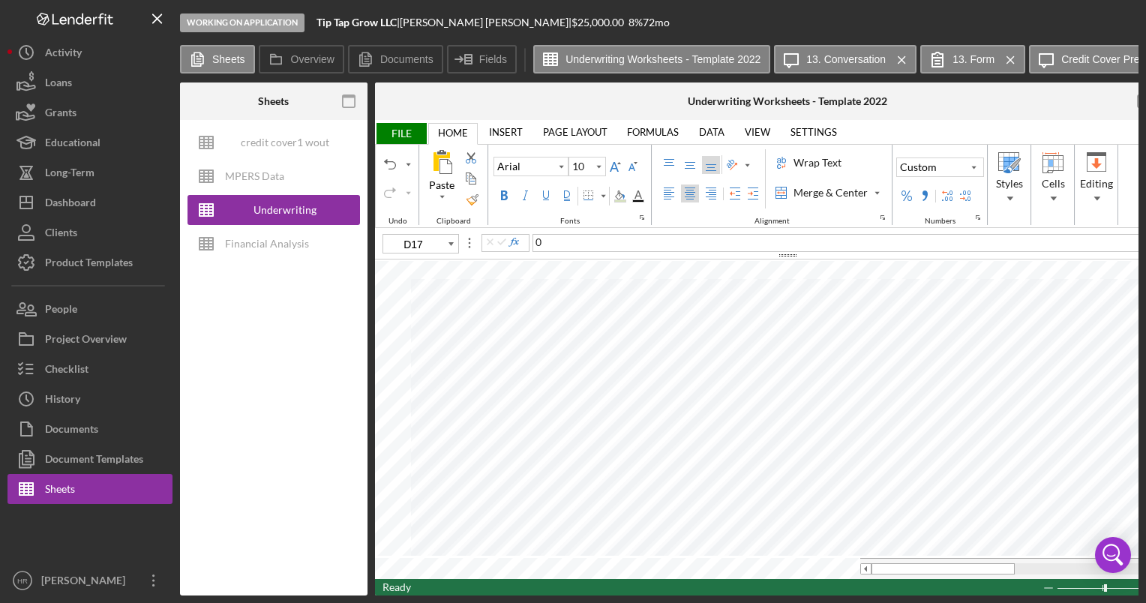
type input "D16"
type input "B17"
type input "D17"
type input "D6"
type input "D7"
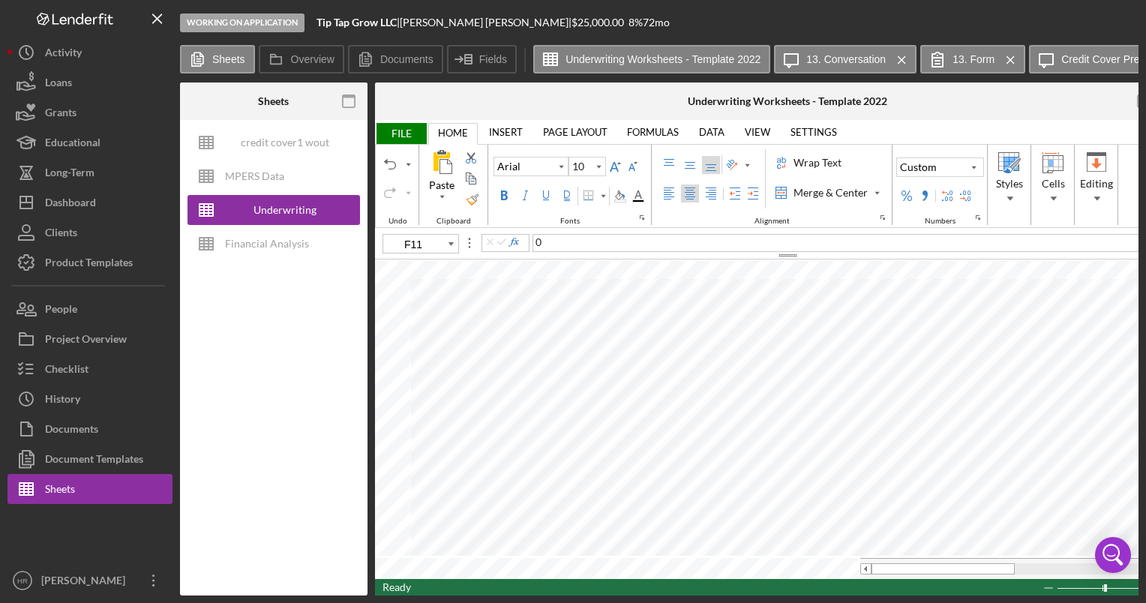
type input "B6"
type input "B7"
type input "C13"
click at [388, 127] on span "FILE" at bounding box center [401, 133] width 52 height 21
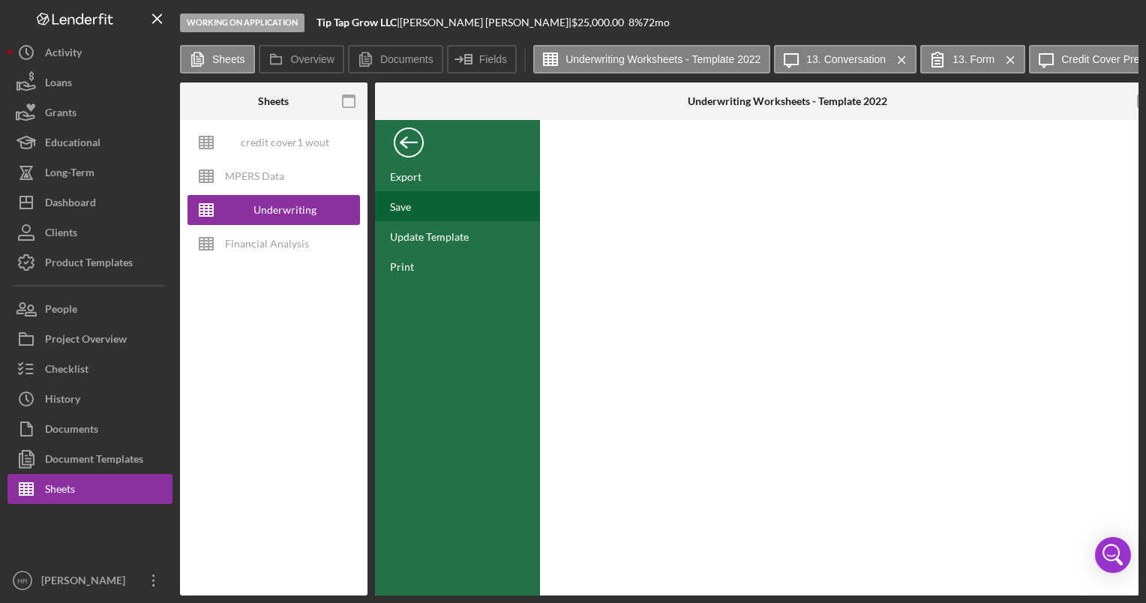
click at [411, 201] on div "Save" at bounding box center [400, 206] width 21 height 13
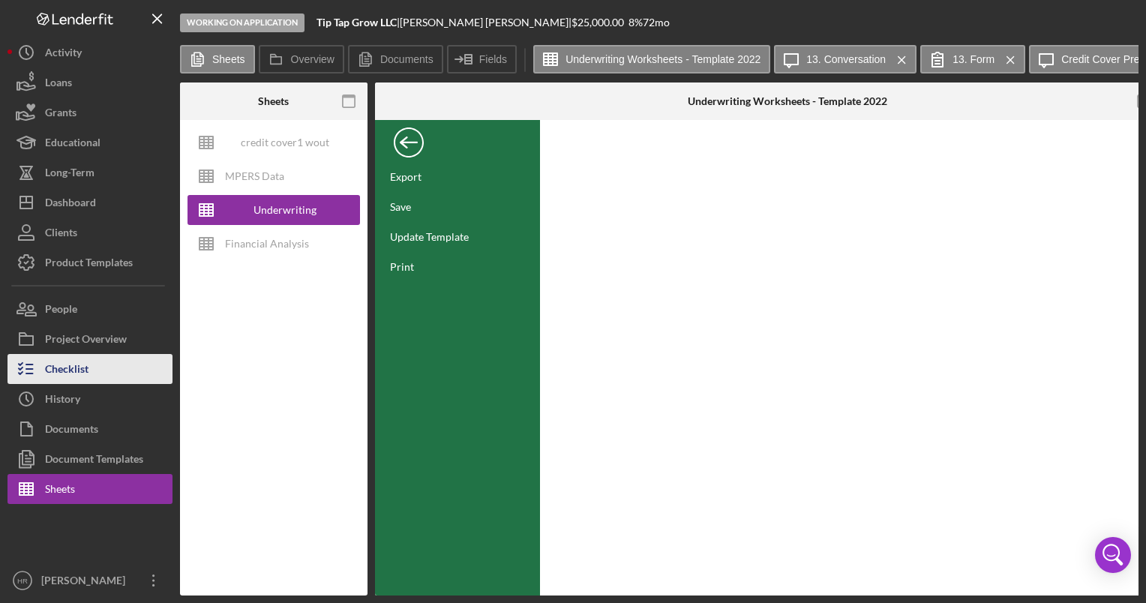
click at [96, 363] on button "Checklist" at bounding box center [89, 369] width 165 height 30
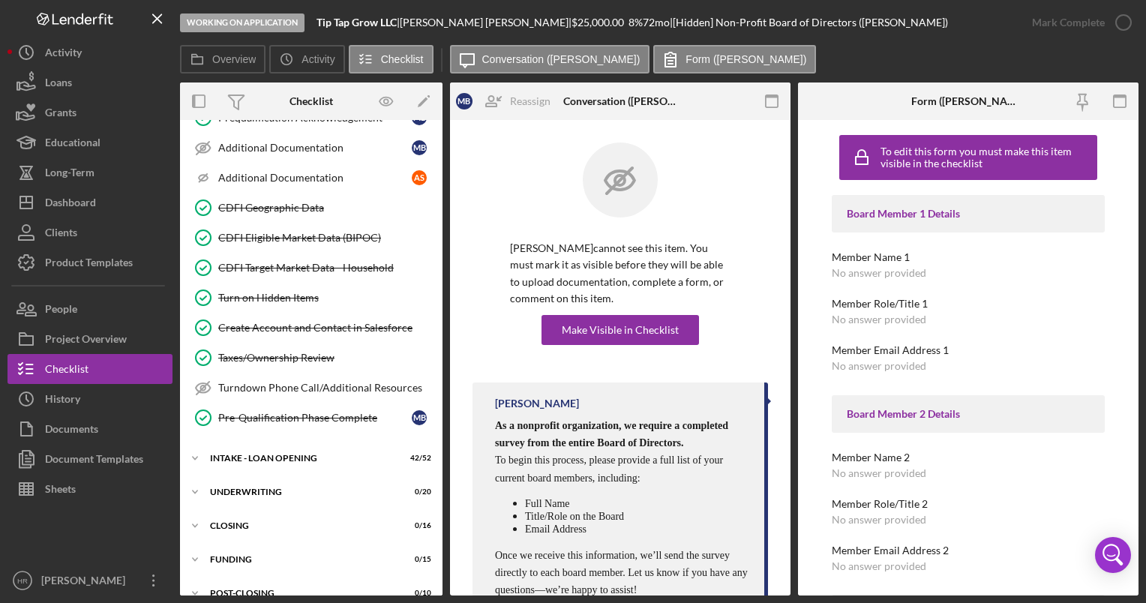
scroll to position [550, 0]
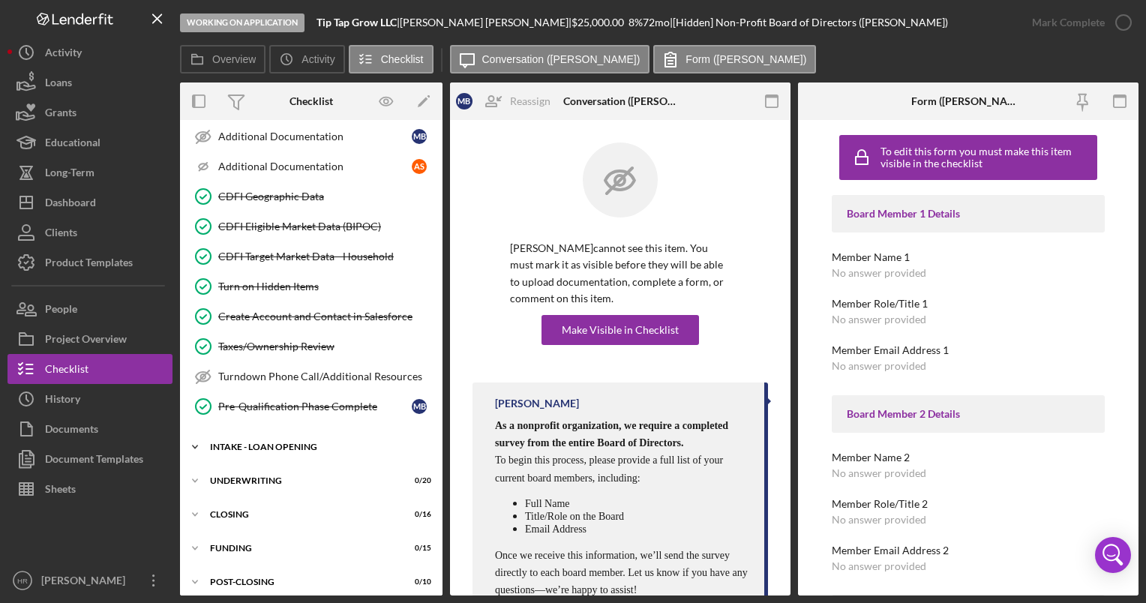
click at [294, 432] on div "Icon/Expander INTAKE - LOAN OPENING 42 / 52" at bounding box center [311, 447] width 262 height 30
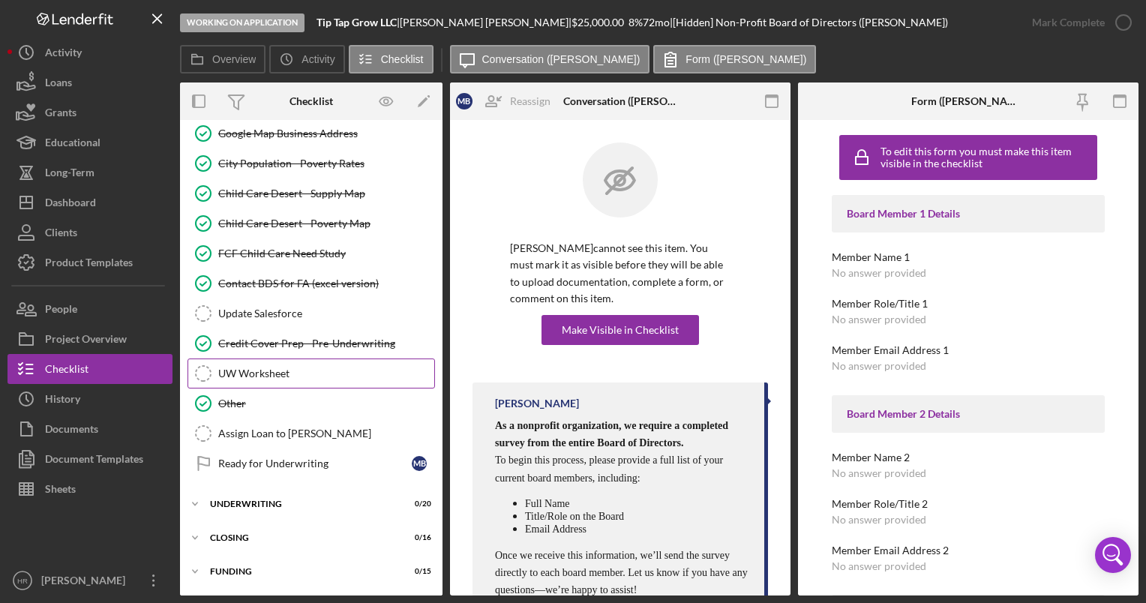
scroll to position [2103, 0]
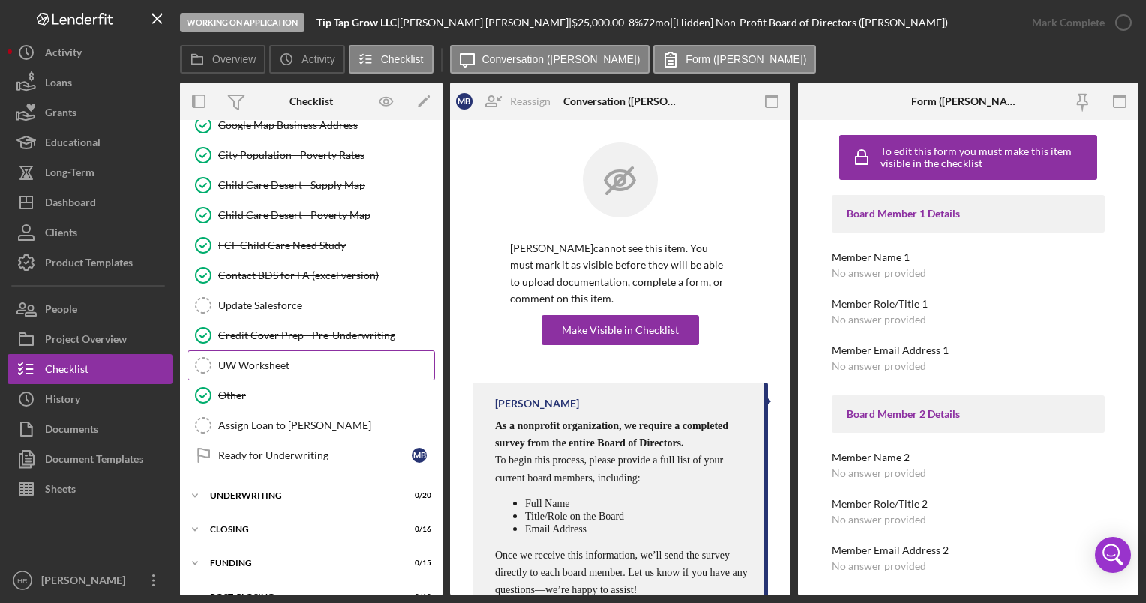
click at [298, 350] on link "UW Worksheet UW Worksheet" at bounding box center [310, 365] width 247 height 30
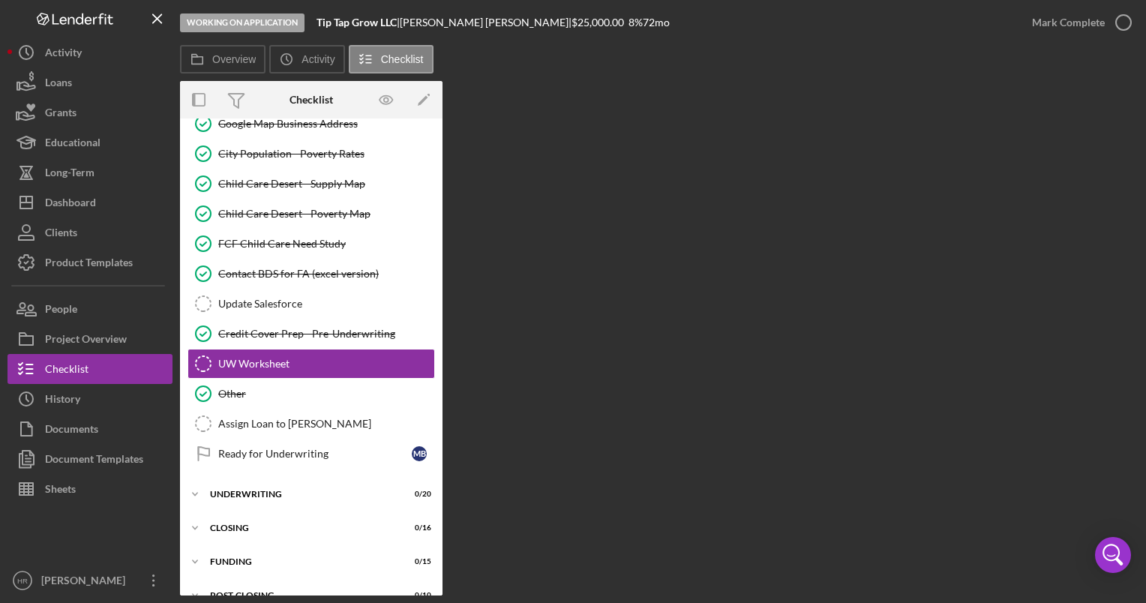
scroll to position [2103, 0]
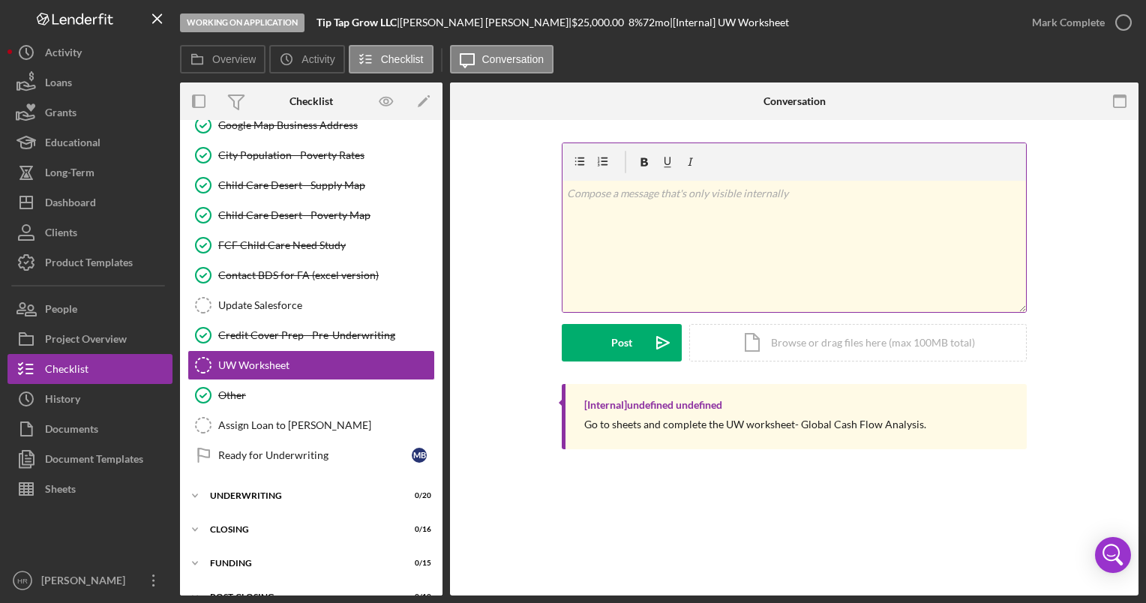
click at [629, 196] on p at bounding box center [794, 193] width 455 height 16
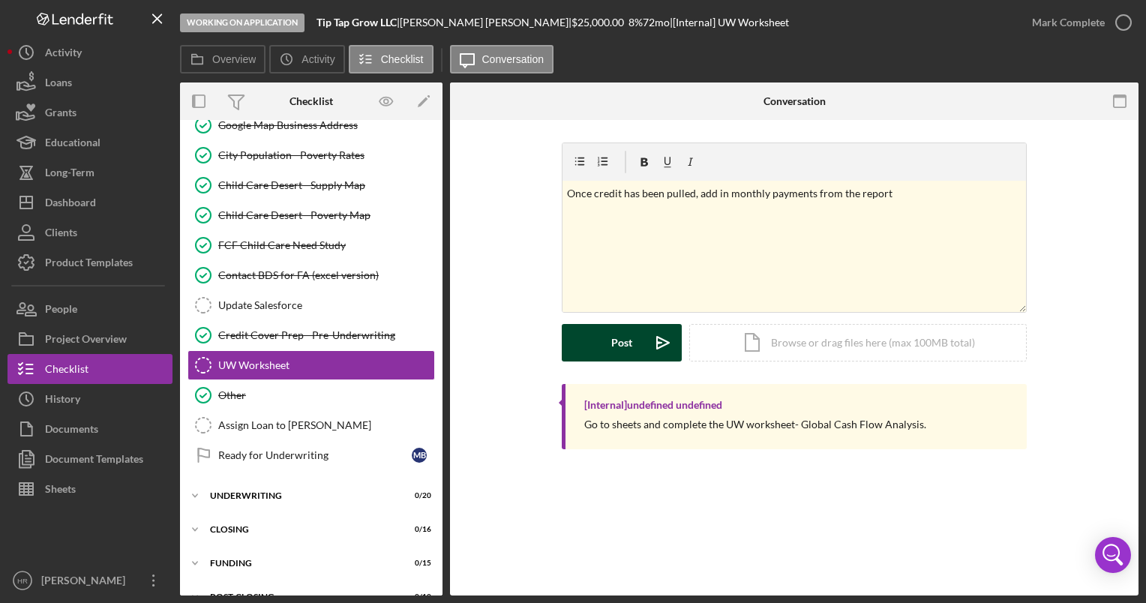
click at [590, 348] on button "Post Icon/icon-invite-send" at bounding box center [622, 342] width 120 height 37
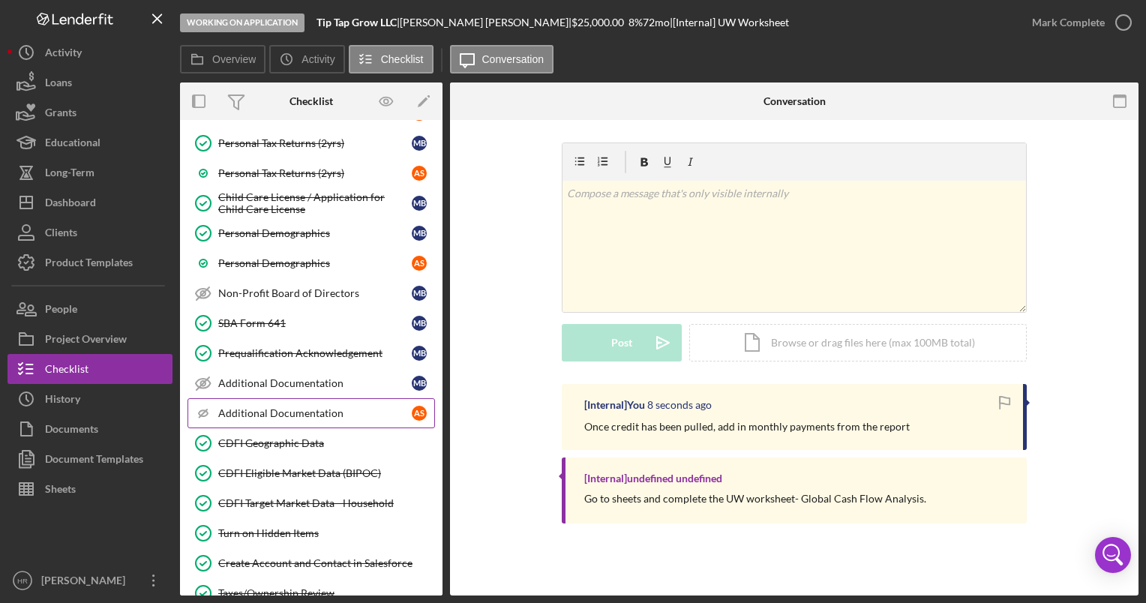
scroll to position [0, 0]
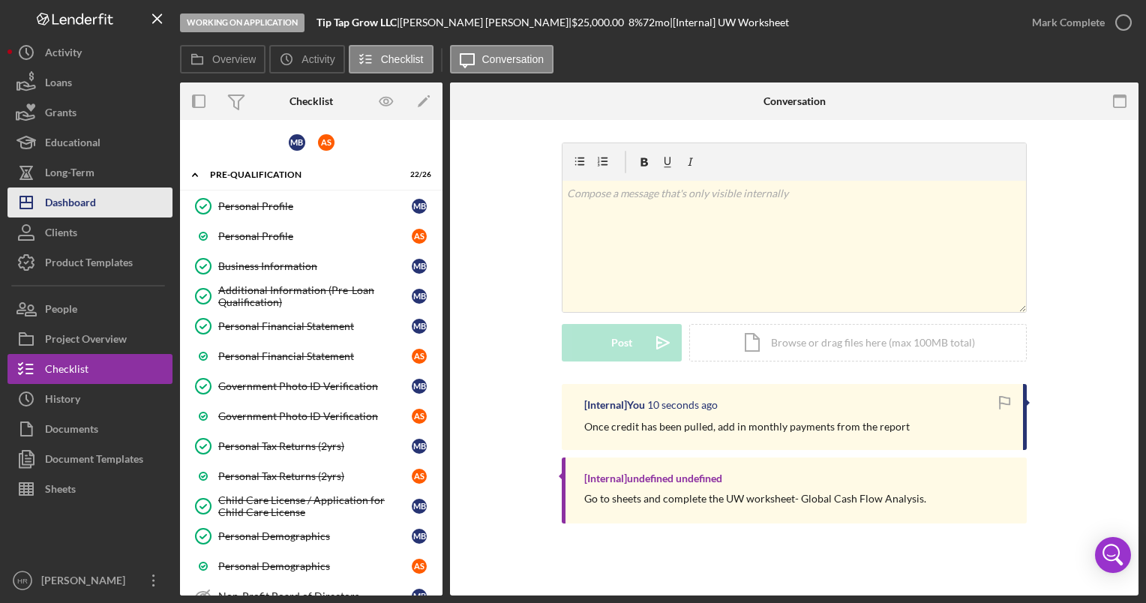
click at [73, 211] on div "Dashboard" at bounding box center [70, 204] width 51 height 34
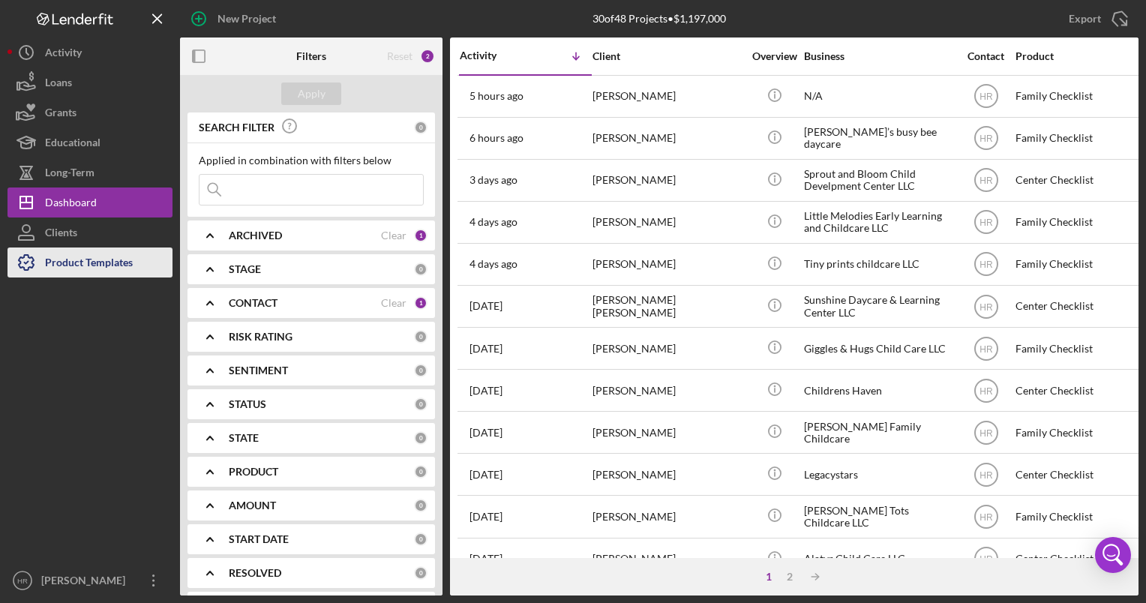
click at [97, 265] on div "Product Templates" at bounding box center [89, 264] width 88 height 34
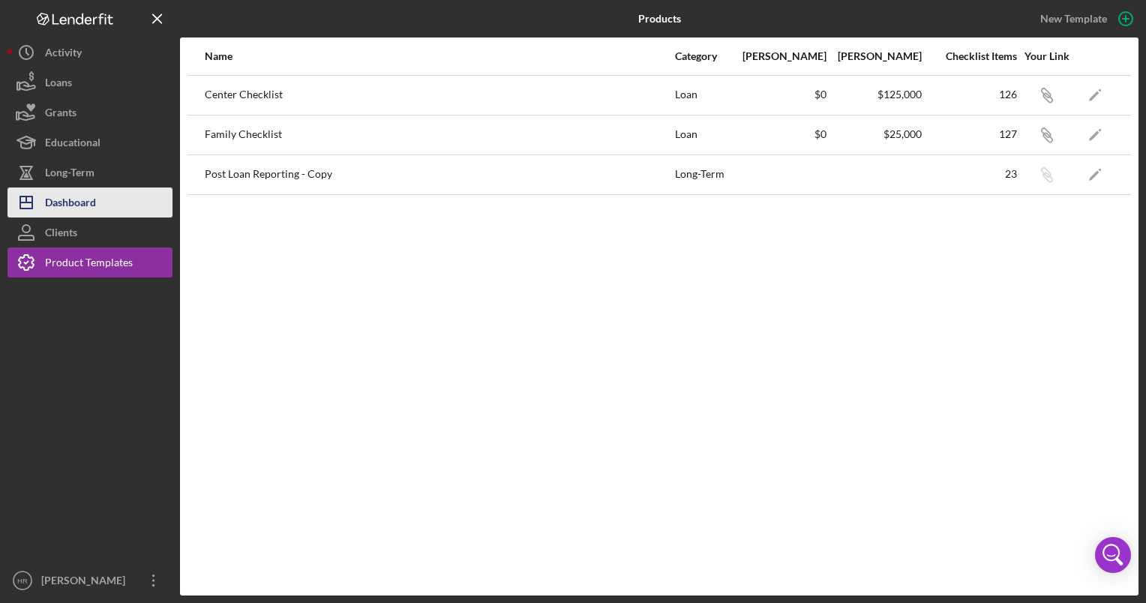
click at [91, 199] on div "Dashboard" at bounding box center [70, 204] width 51 height 34
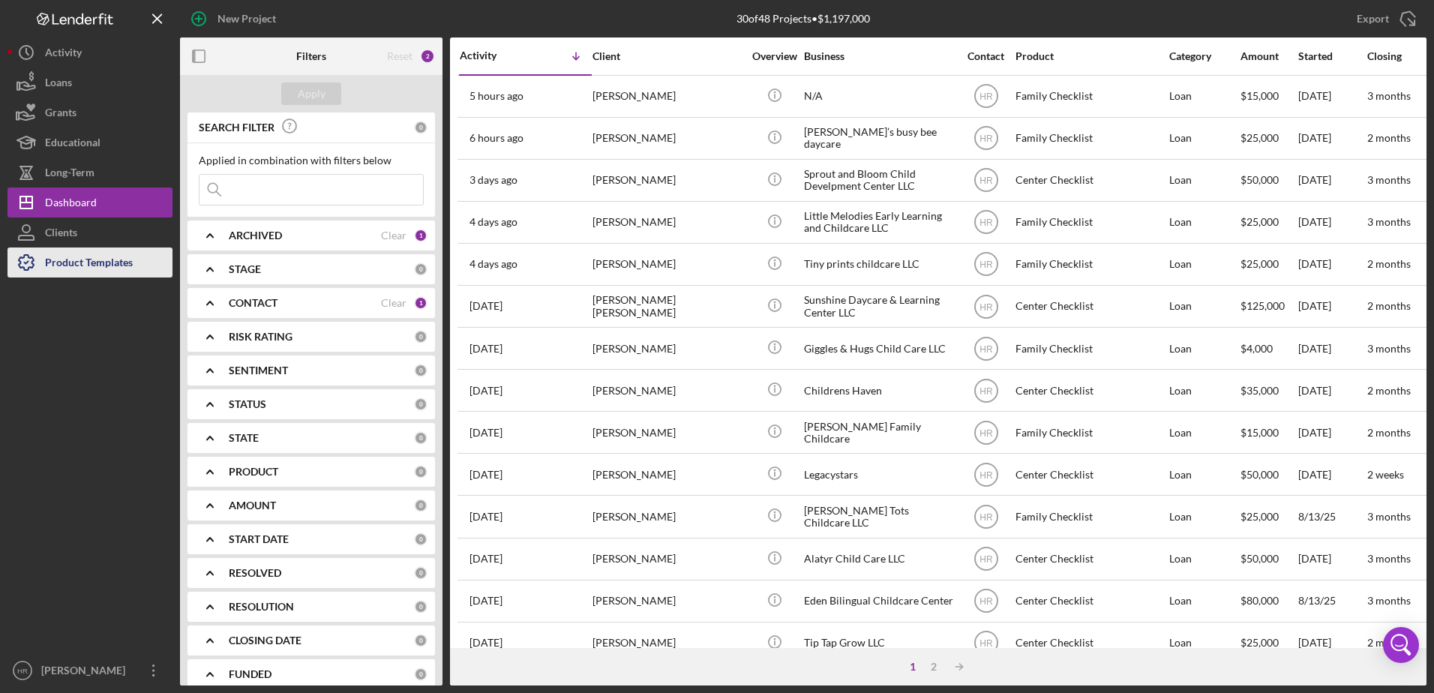
click at [77, 268] on div "Product Templates" at bounding box center [89, 264] width 88 height 34
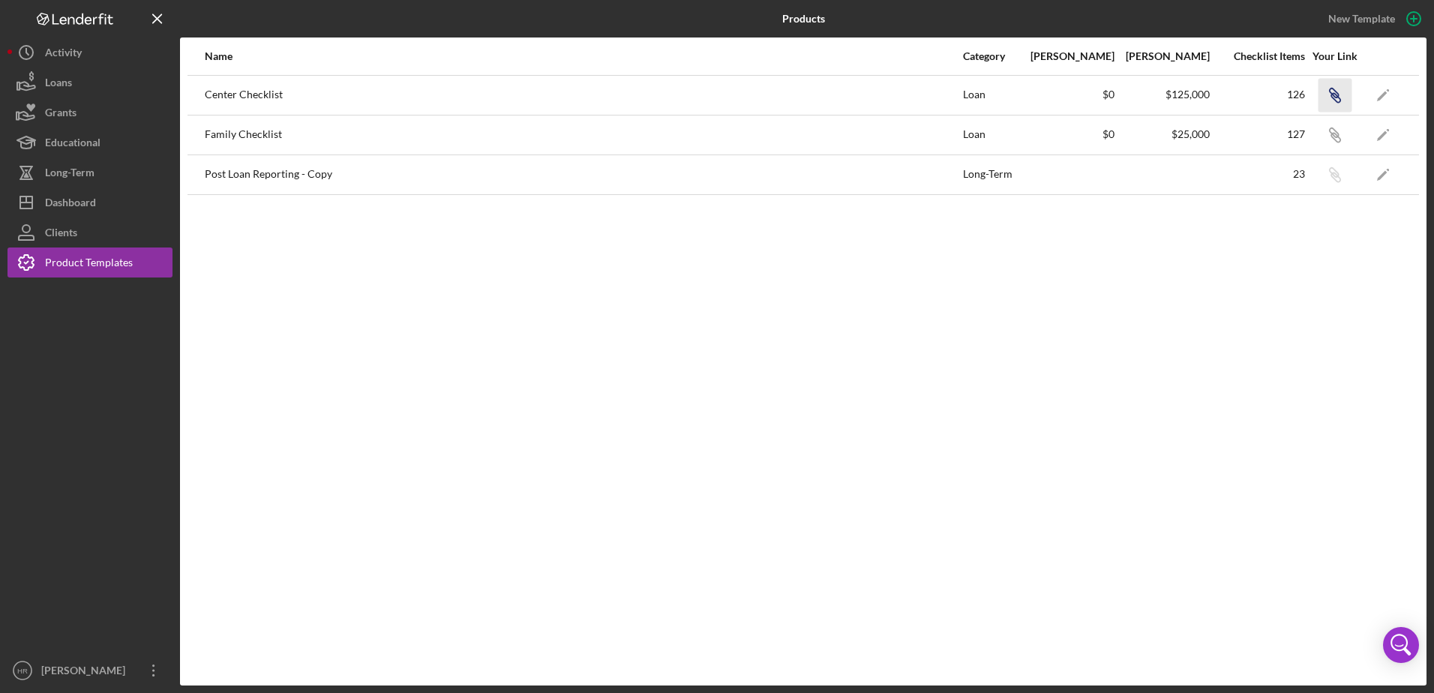
click at [1145, 94] on icon "button" at bounding box center [1335, 97] width 9 height 9
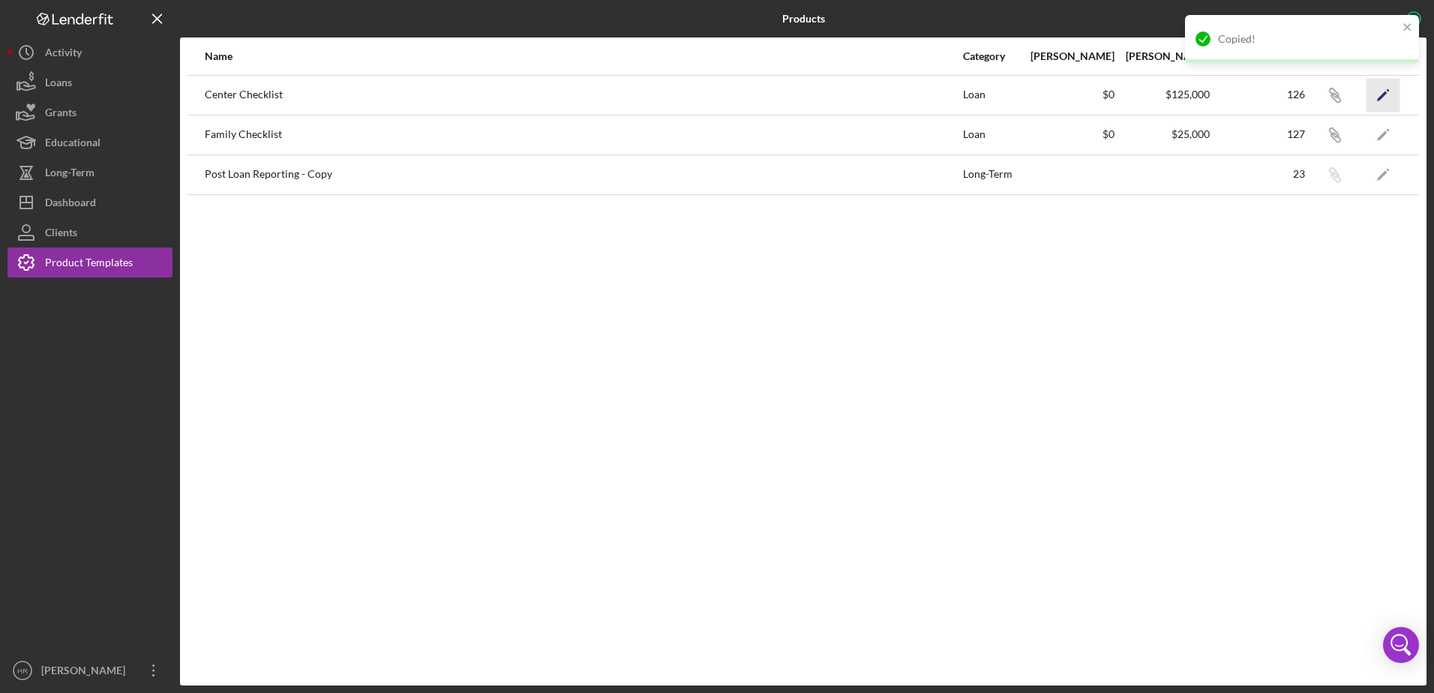
click at [1145, 91] on icon "Icon/Edit" at bounding box center [1383, 95] width 34 height 34
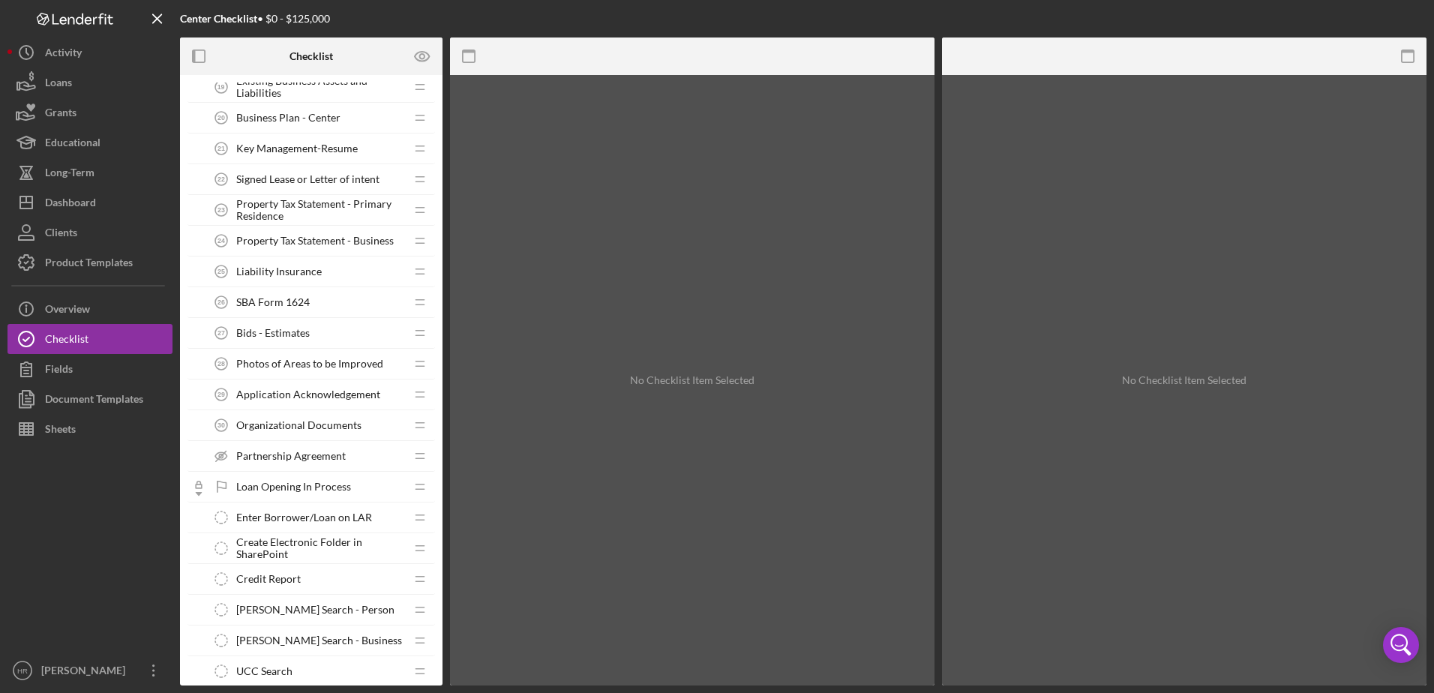
scroll to position [1200, 0]
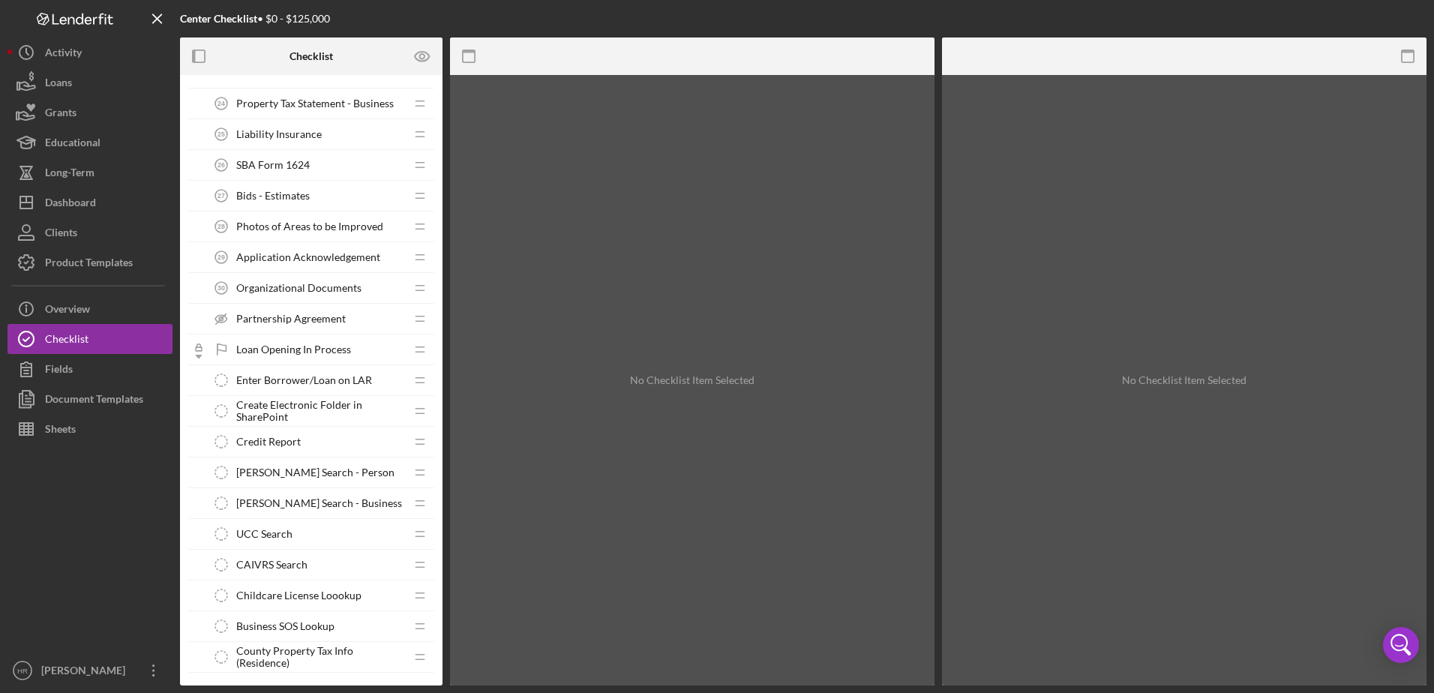
click at [306, 589] on span "Childcare License Loookup" at bounding box center [298, 595] width 125 height 12
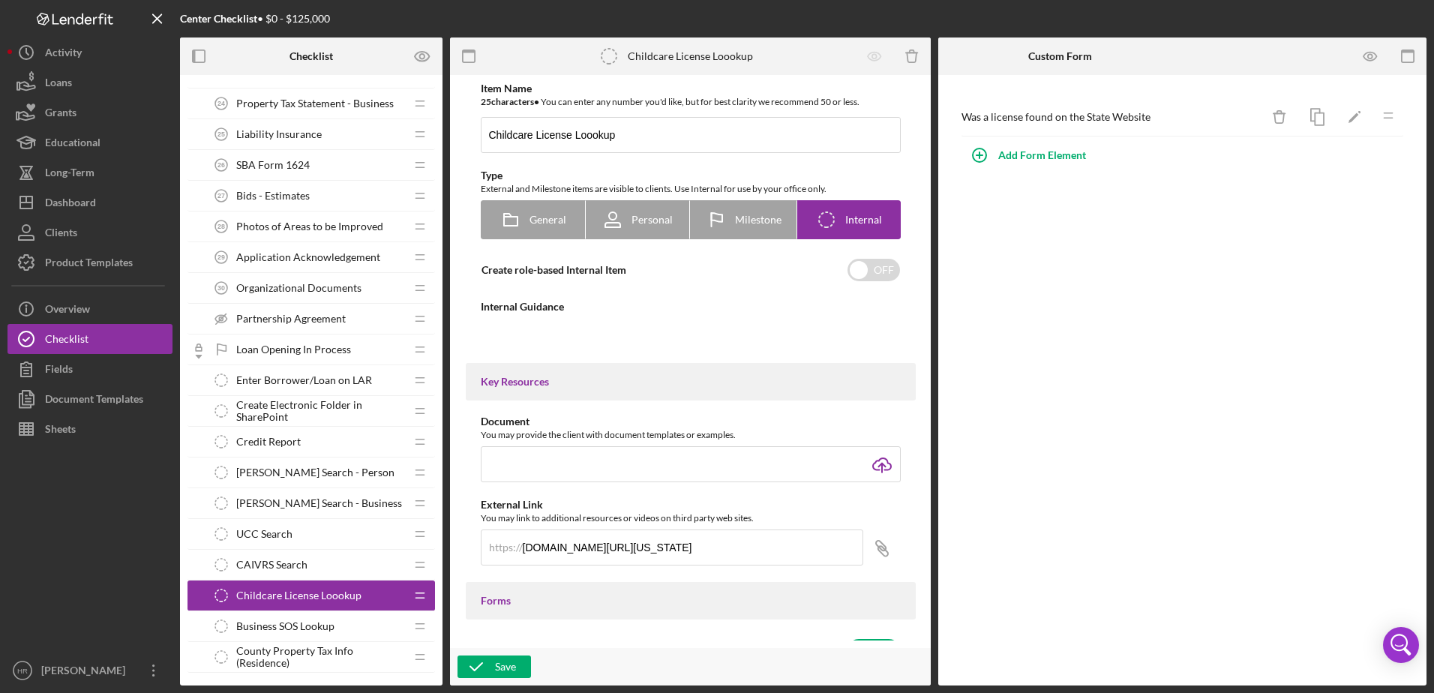
type textarea "<div>Search the State website for license lookup and upload a screenshot of the…"
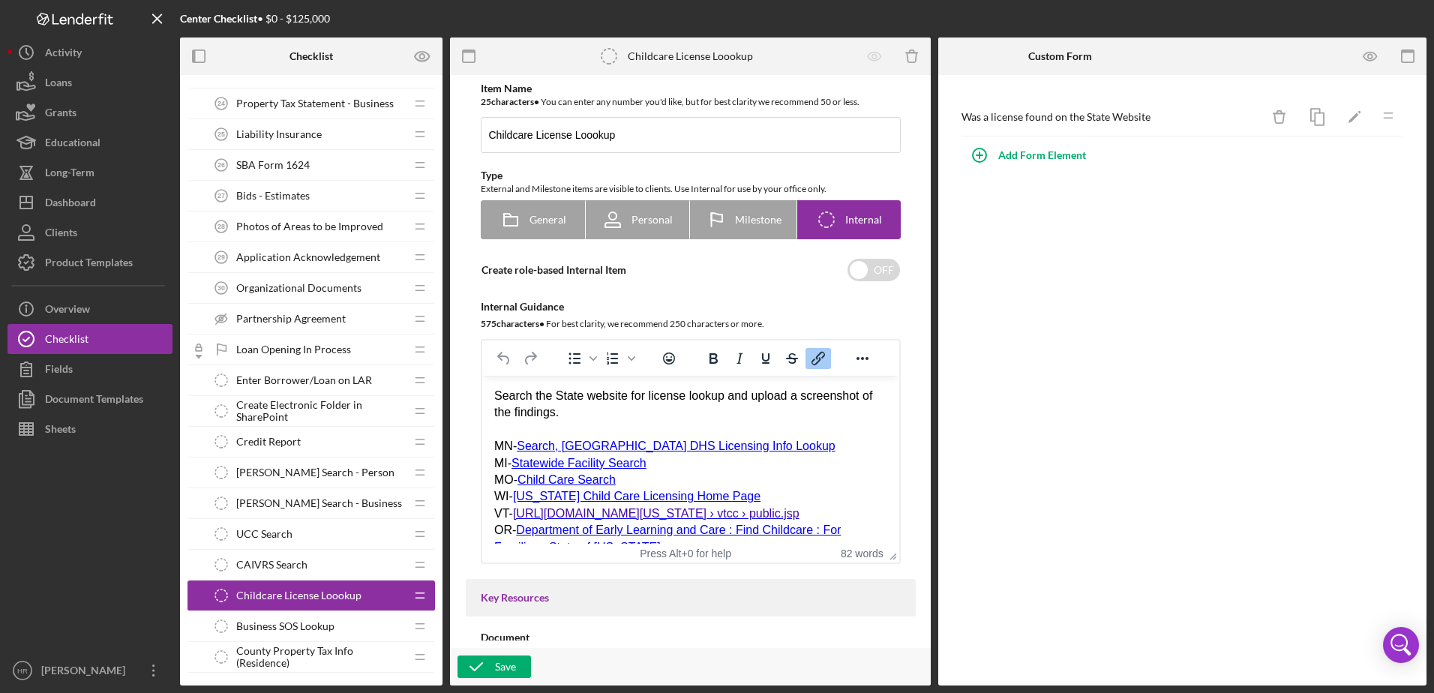
click at [833, 532] on div "OR- Department of Early Learning and Care : Find Childcare : For Families : Sta…" at bounding box center [689, 539] width 393 height 34
click at [852, 535] on div "OR- Department of Early Learning and Ca Families : State of [US_STATE]" at bounding box center [689, 530] width 393 height 16
click at [520, 602] on button "Save" at bounding box center [493, 666] width 73 height 22
click at [544, 535] on link "Update Referral" at bounding box center [557, 529] width 85 height 13
click at [626, 535] on div "OR- Update Referral" at bounding box center [689, 530] width 393 height 16
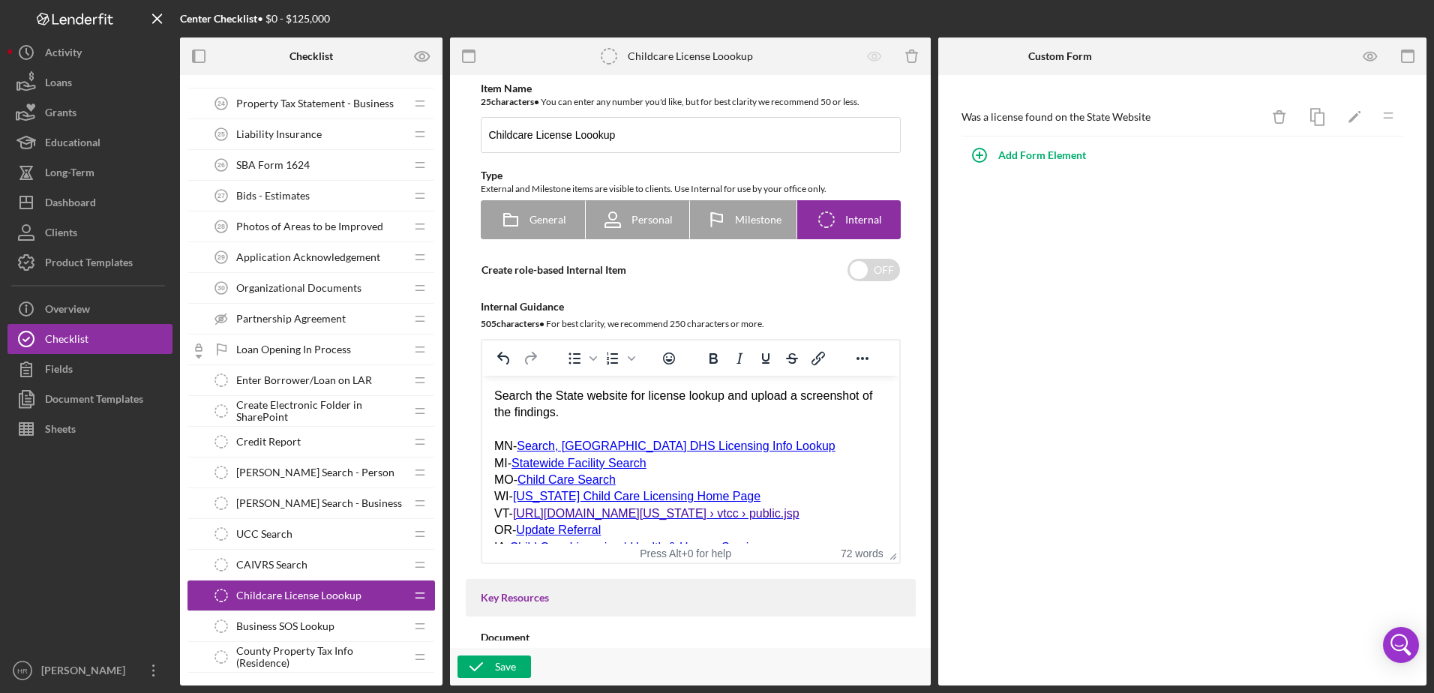
click at [574, 536] on link "Update Referral" at bounding box center [557, 529] width 85 height 13
click at [821, 363] on icon "Insert/edit link" at bounding box center [818, 358] width 18 height 18
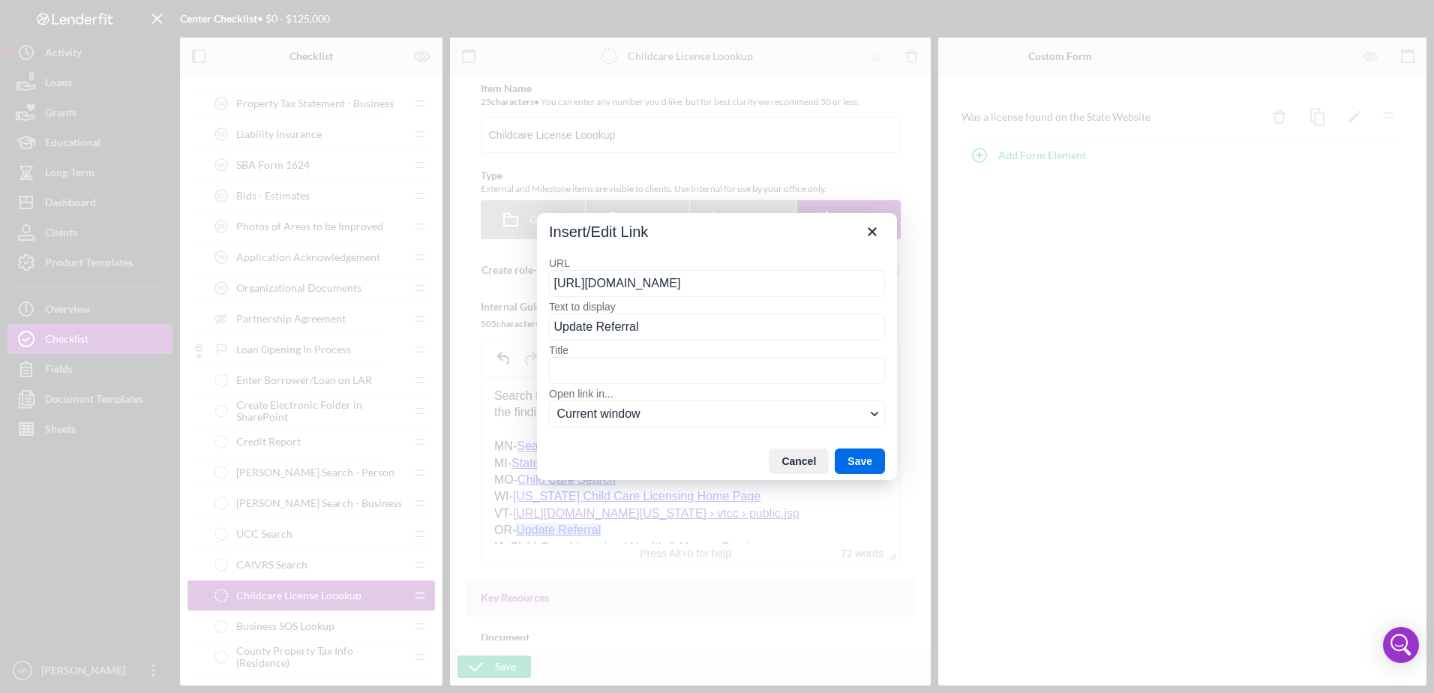
scroll to position [0, 218]
click at [805, 466] on button "Cancel" at bounding box center [799, 460] width 60 height 25
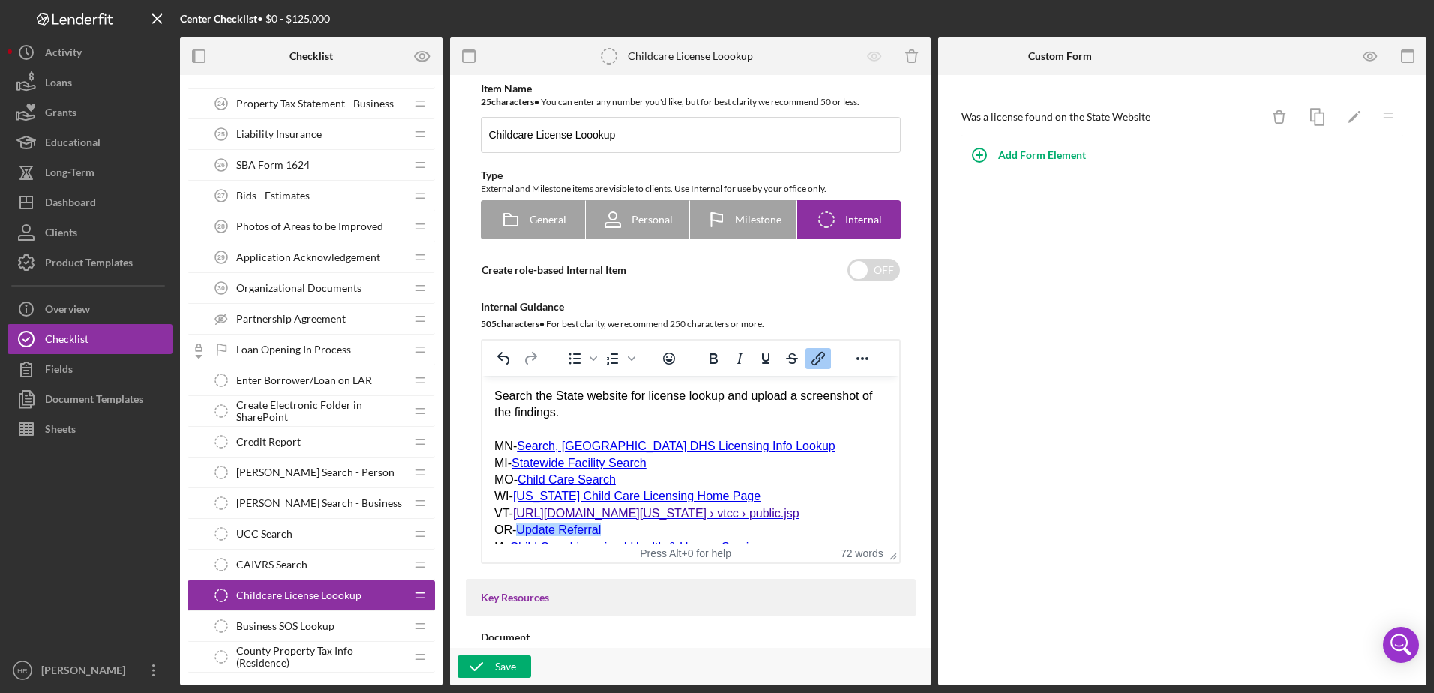
click at [592, 602] on div "Document" at bounding box center [691, 637] width 420 height 12
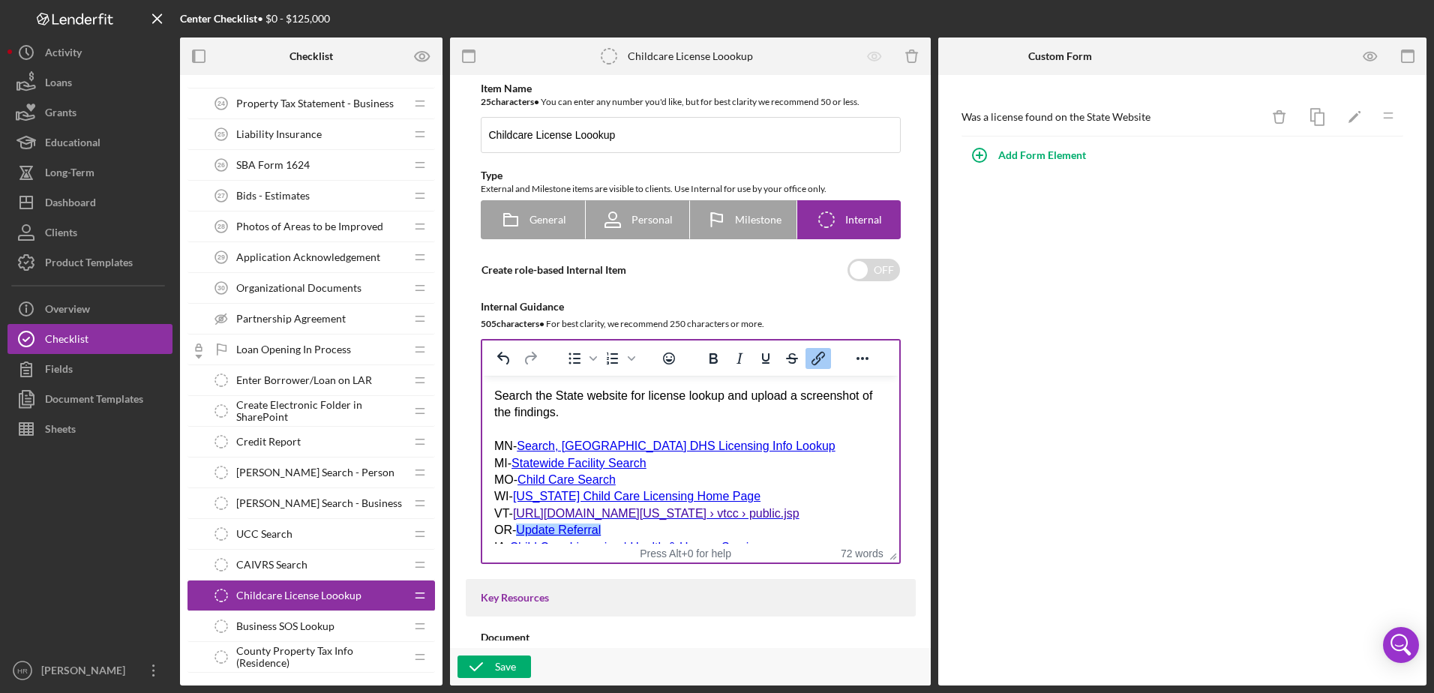
click at [651, 527] on div "OR- Update Referral" at bounding box center [689, 530] width 393 height 16
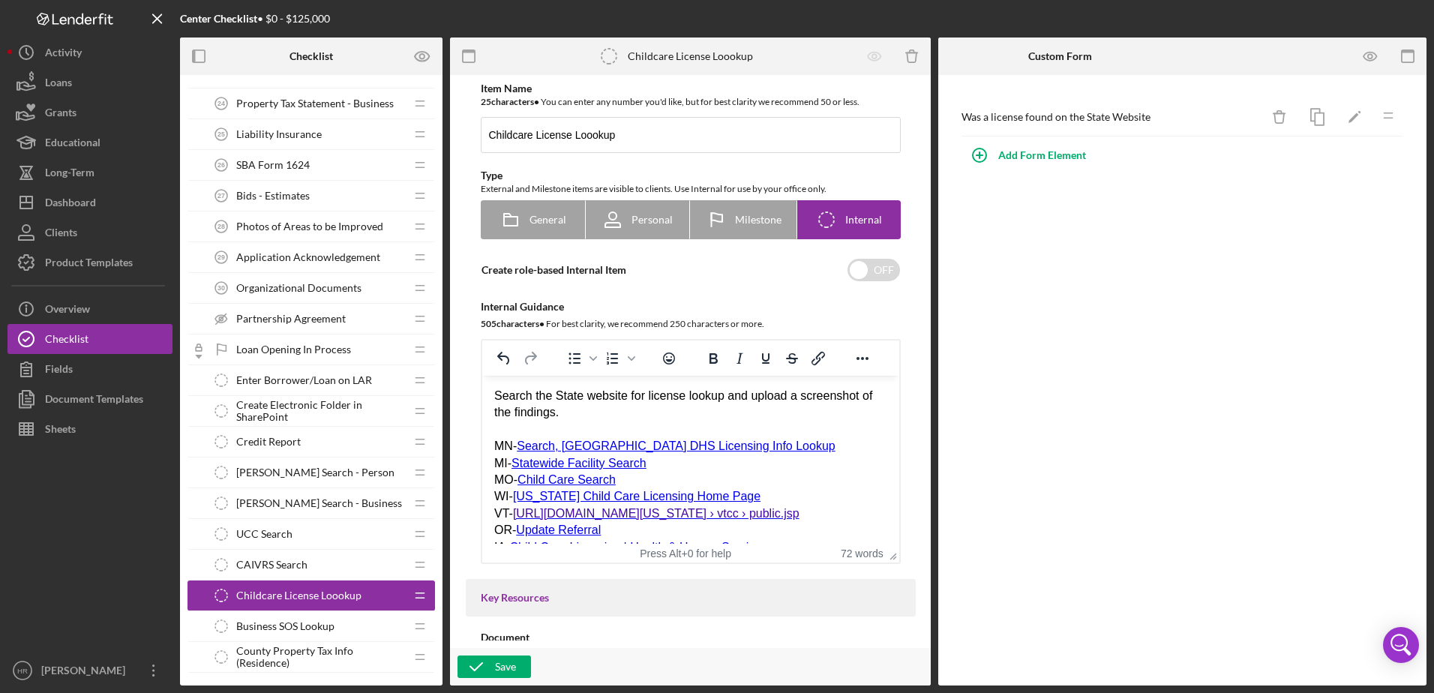
drag, startPoint x: 264, startPoint y: 629, endPoint x: 271, endPoint y: 592, distance: 37.4
click at [268, 602] on span "Business SOS Lookup" at bounding box center [285, 626] width 98 height 12
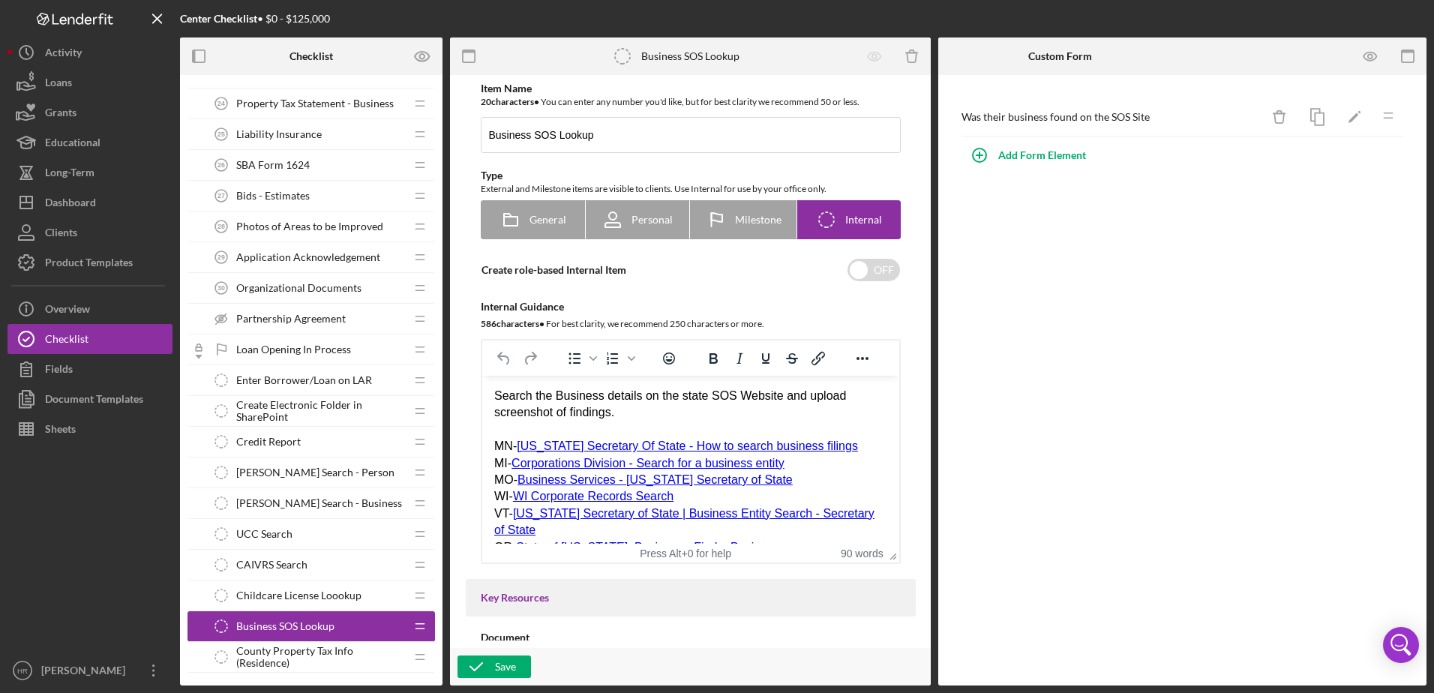
drag, startPoint x: 271, startPoint y: 586, endPoint x: 302, endPoint y: 591, distance: 31.8
click at [271, 586] on div "Childcare License Loookup Childcare License Loookup" at bounding box center [305, 595] width 199 height 30
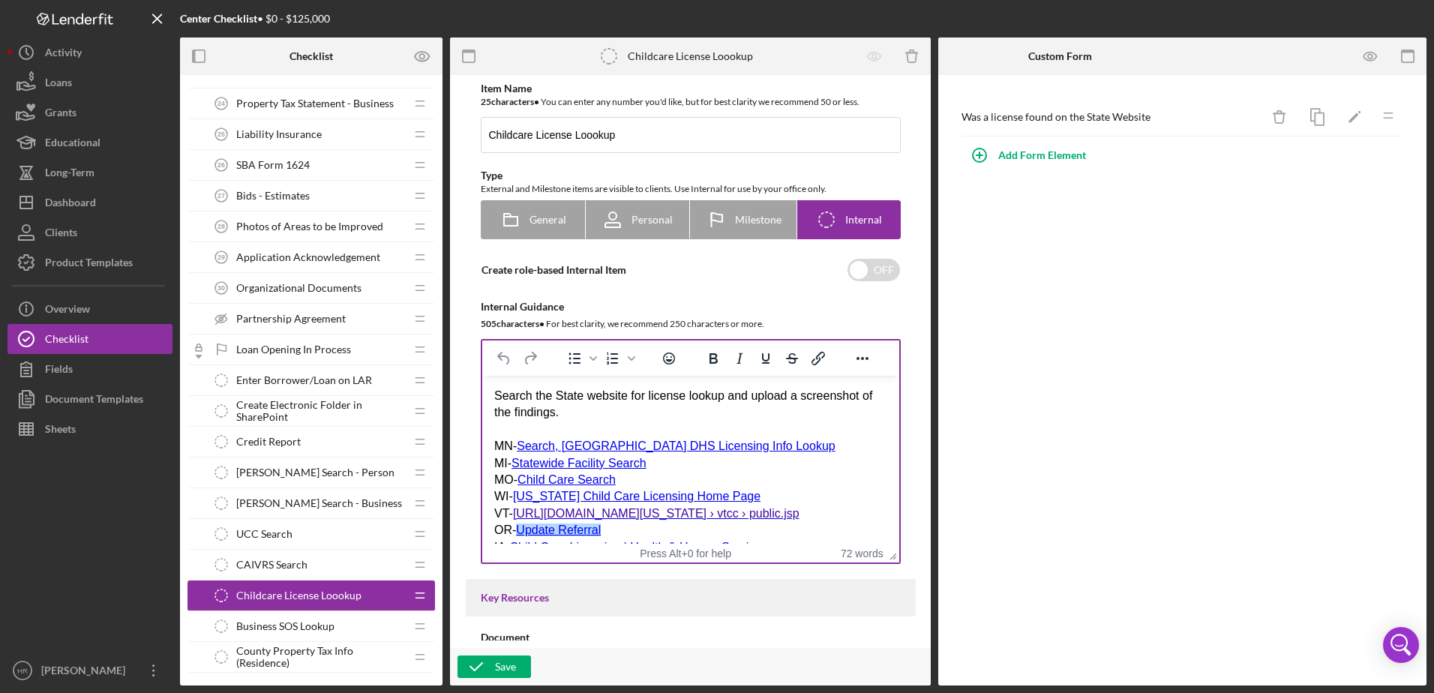
click at [547, 536] on link "Update Referral" at bounding box center [557, 529] width 85 height 13
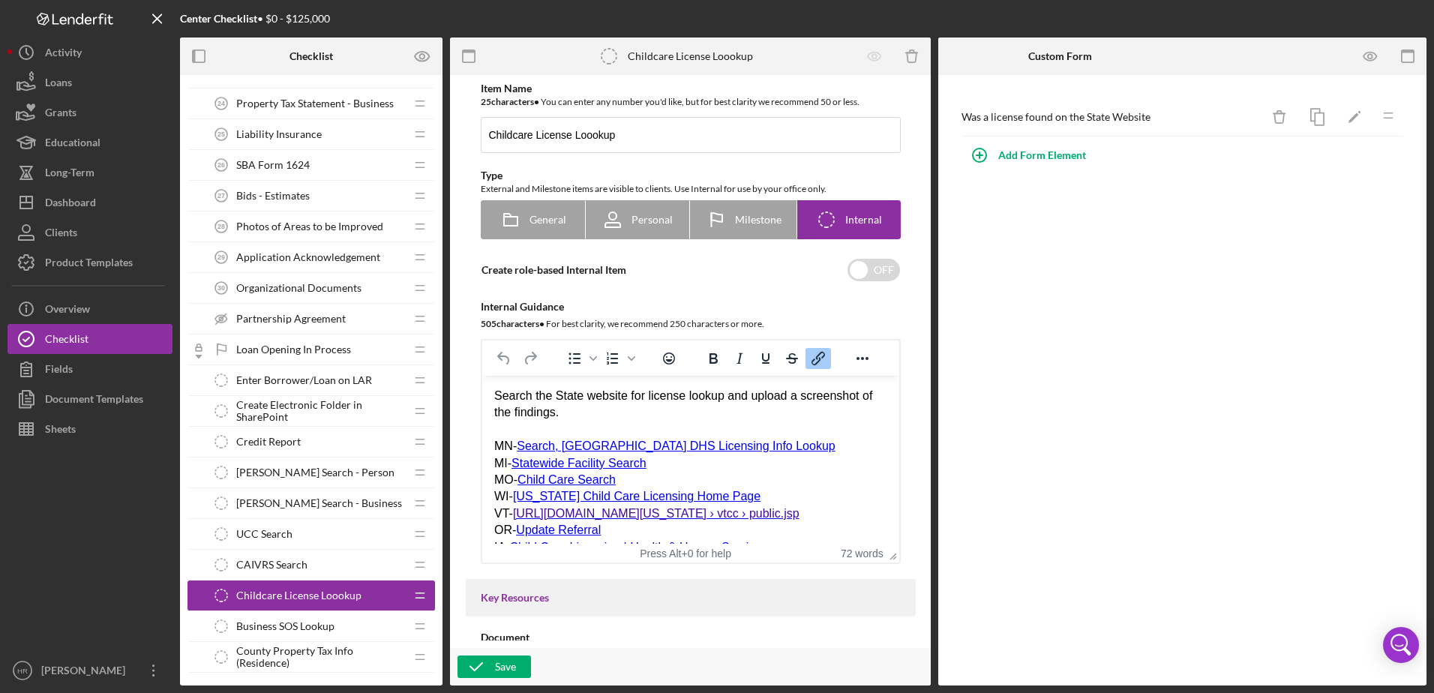
click at [639, 536] on div "OR- Update Referral" at bounding box center [689, 530] width 393 height 16
click at [562, 532] on link "Update Referral" at bounding box center [557, 529] width 85 height 13
click at [96, 260] on div "Product Templates" at bounding box center [89, 264] width 88 height 34
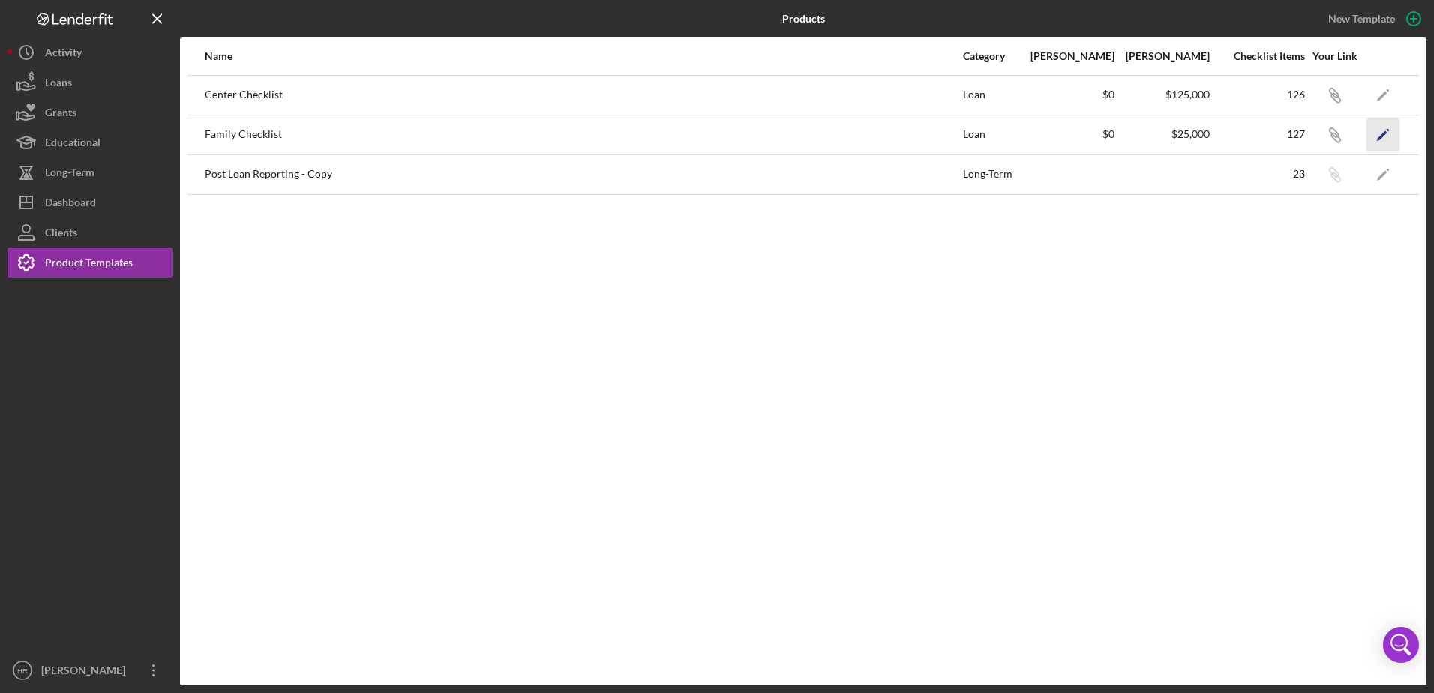
click at [1145, 139] on icon "Icon/Edit" at bounding box center [1383, 135] width 34 height 34
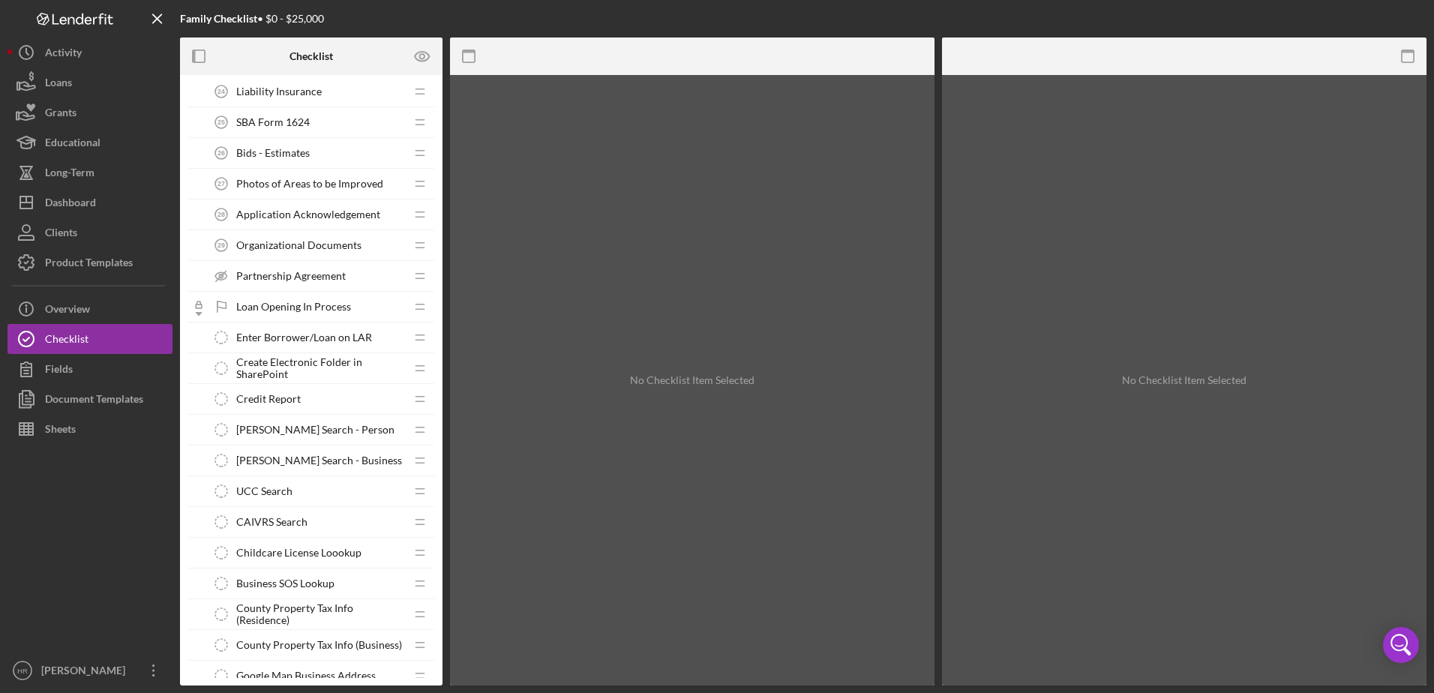
scroll to position [1275, 0]
click at [285, 557] on span "Childcare License Loookup" at bounding box center [298, 551] width 125 height 12
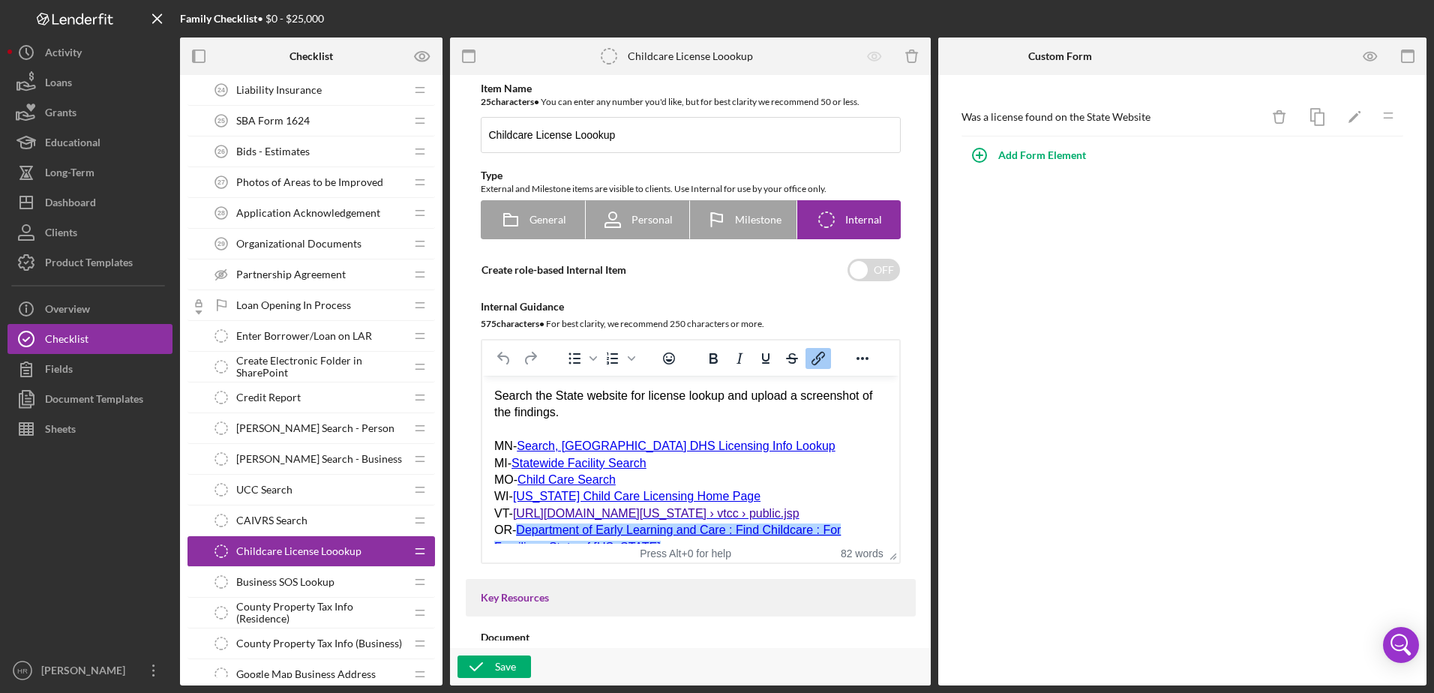
click at [828, 535] on link "Department of Early Learning and Care : Find Childcare : For Families : State o…" at bounding box center [666, 537] width 346 height 29
click at [837, 533] on div "OR- Department of Early Learning and Care : Fr Families : State of [US_STATE]" at bounding box center [689, 539] width 393 height 34
click at [829, 527] on div "OR- Department of Early Learning and Care : Fr Fa [US_STATE]" at bounding box center [689, 530] width 393 height 16
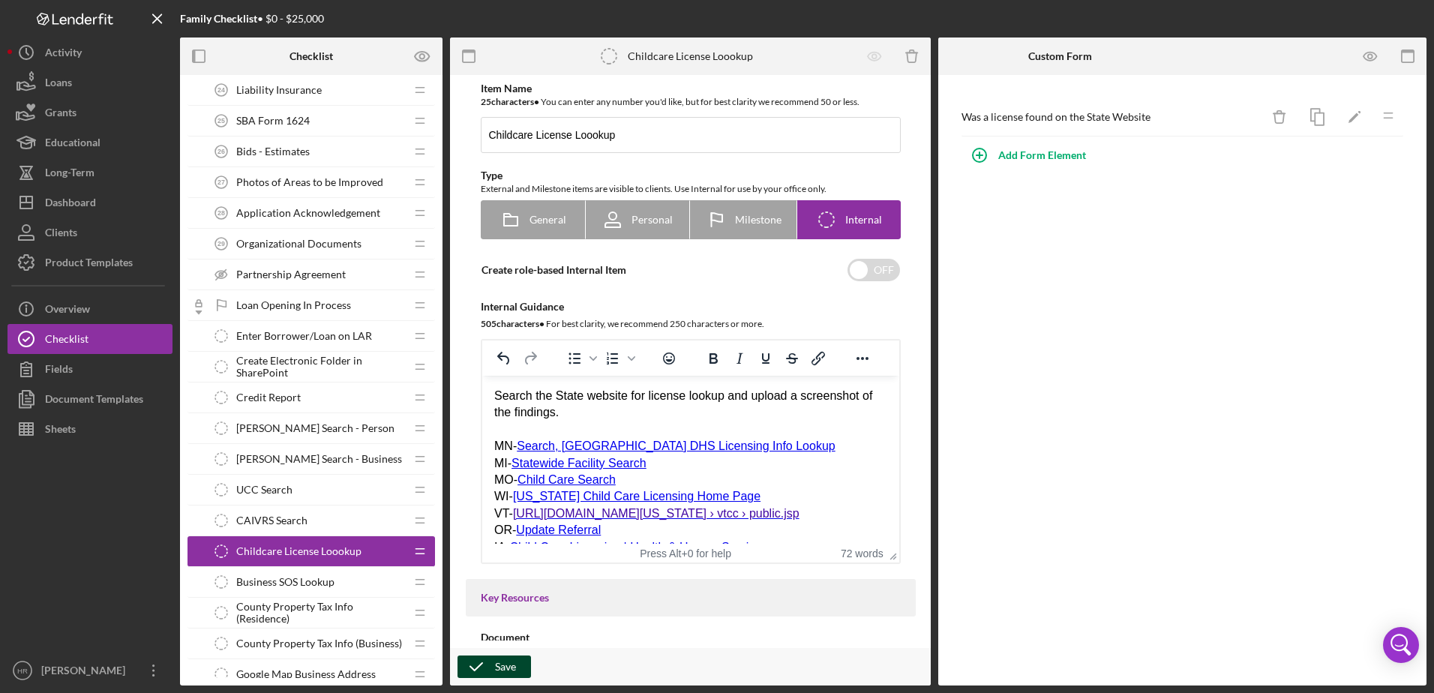
click at [504, 602] on div "Save" at bounding box center [505, 666] width 21 height 22
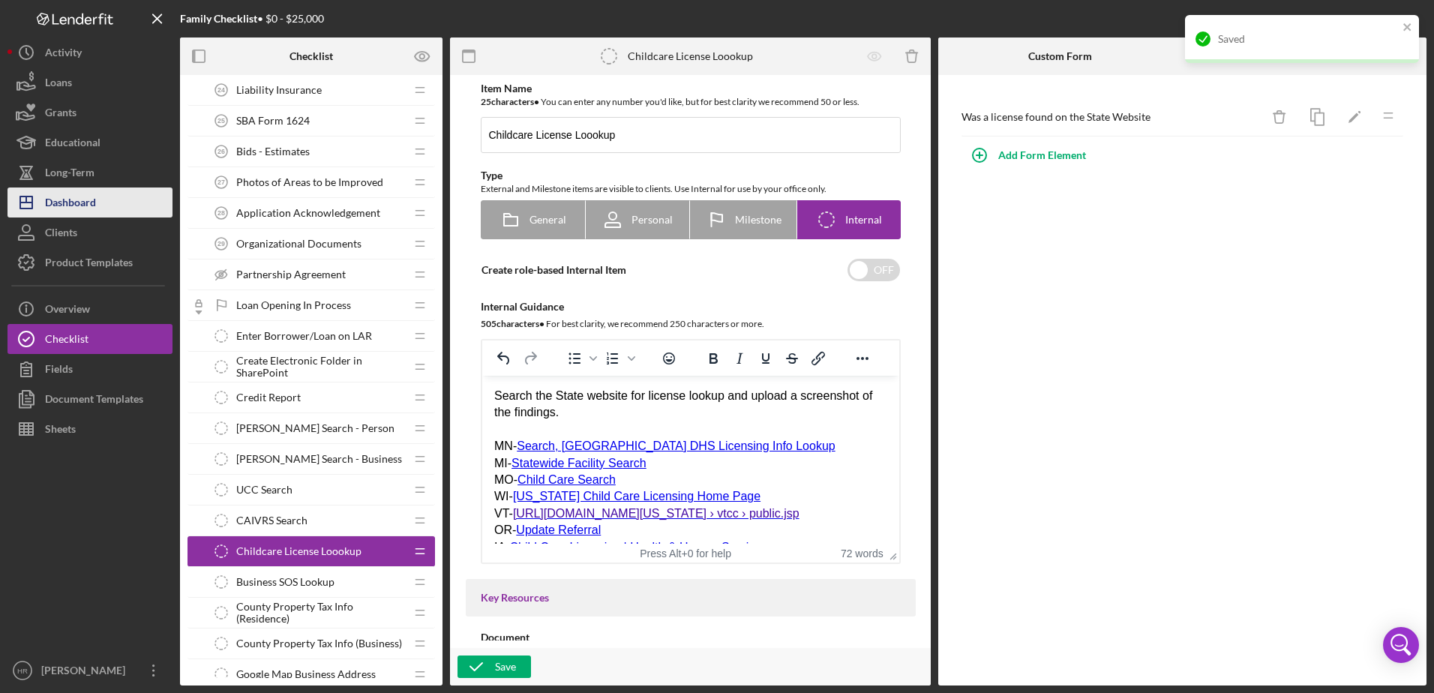
click at [72, 211] on div "Dashboard" at bounding box center [70, 204] width 51 height 34
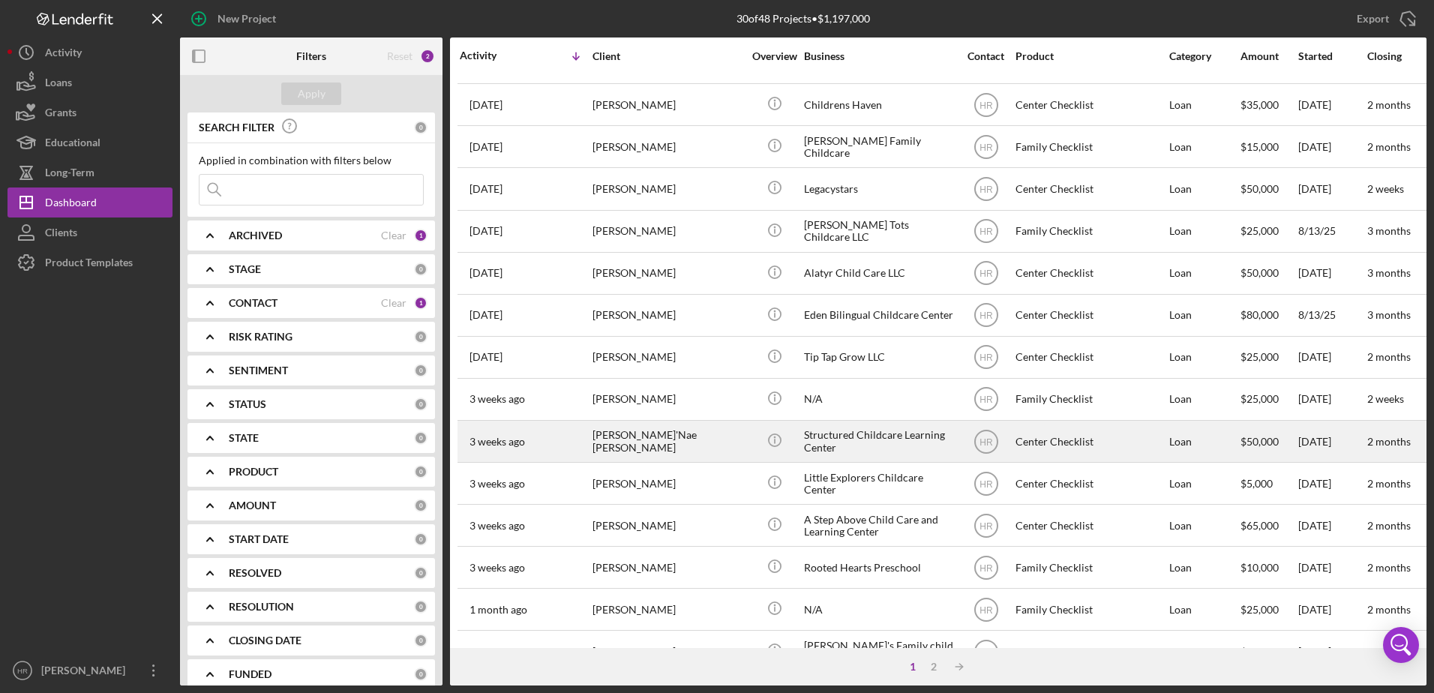
scroll to position [375, 0]
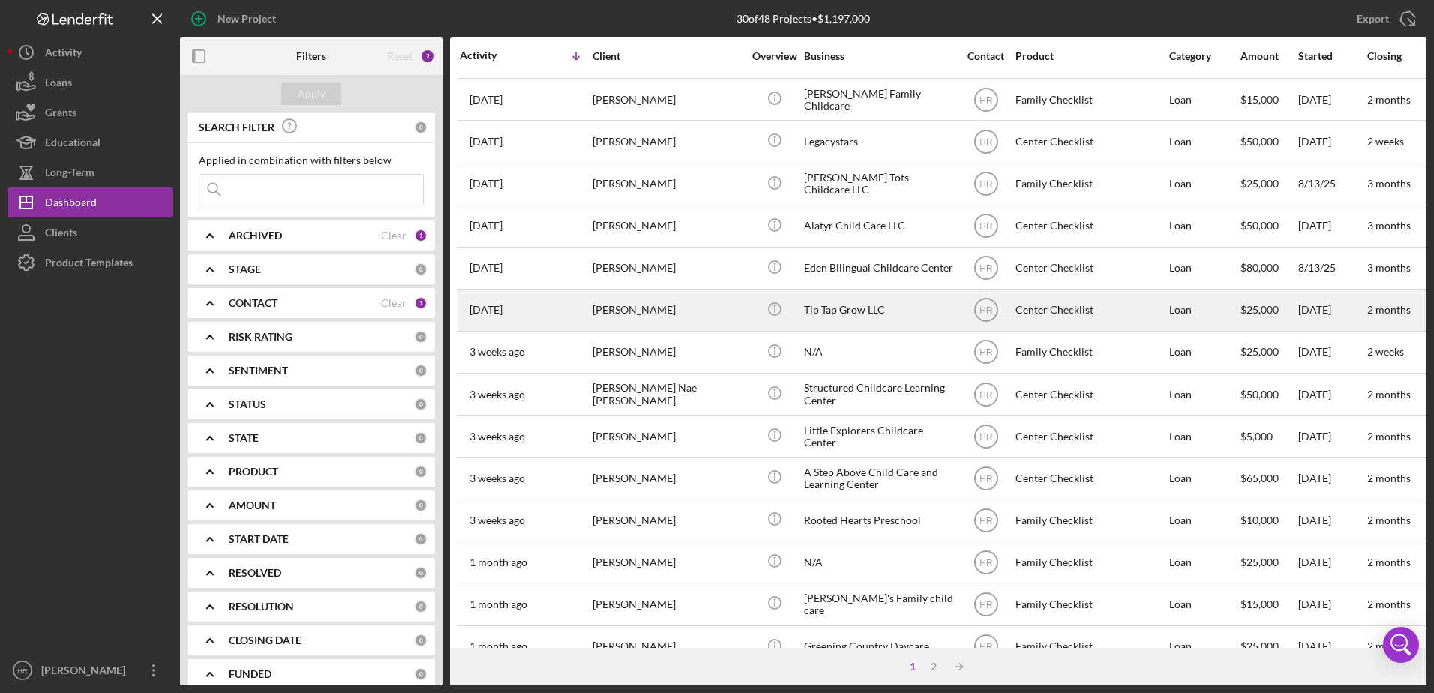
click at [835, 301] on div "Tip Tap Grow LLC" at bounding box center [879, 310] width 150 height 40
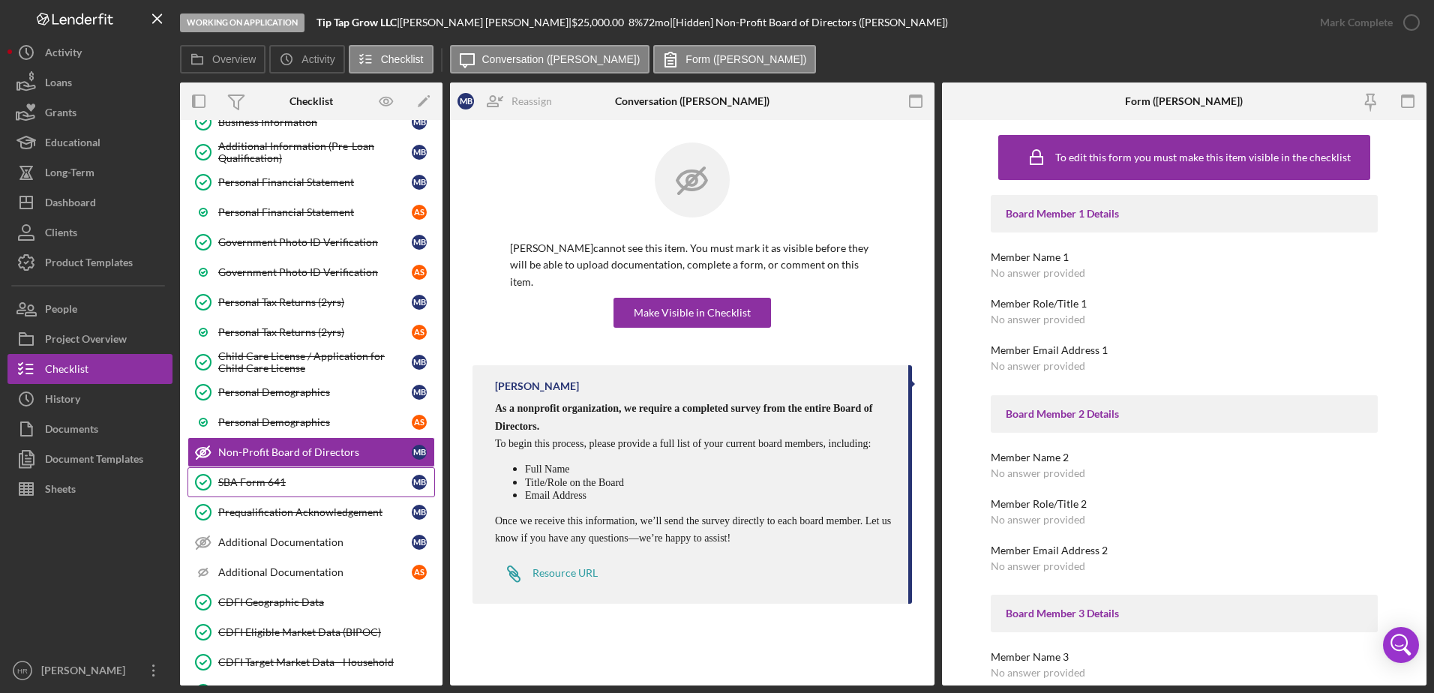
scroll to position [150, 0]
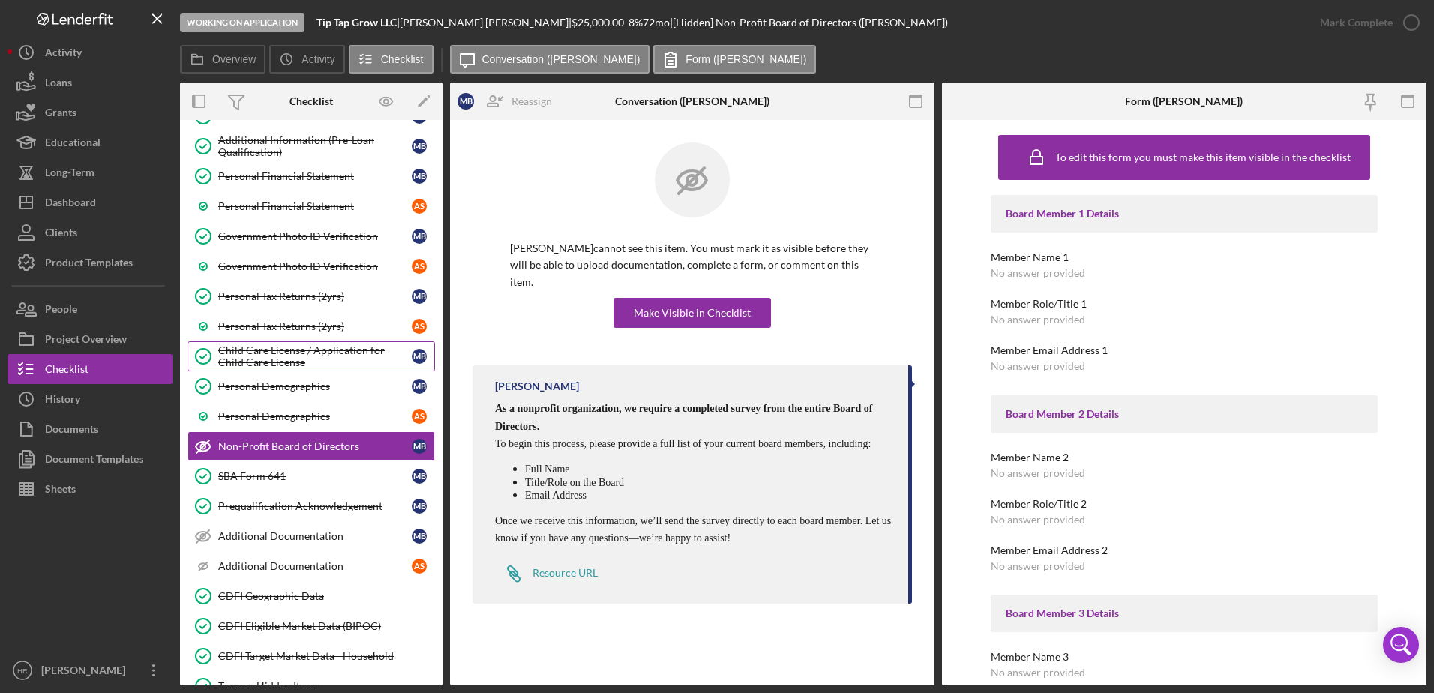
click at [331, 346] on div "Child Care License / Application for Child Care License" at bounding box center [314, 356] width 193 height 24
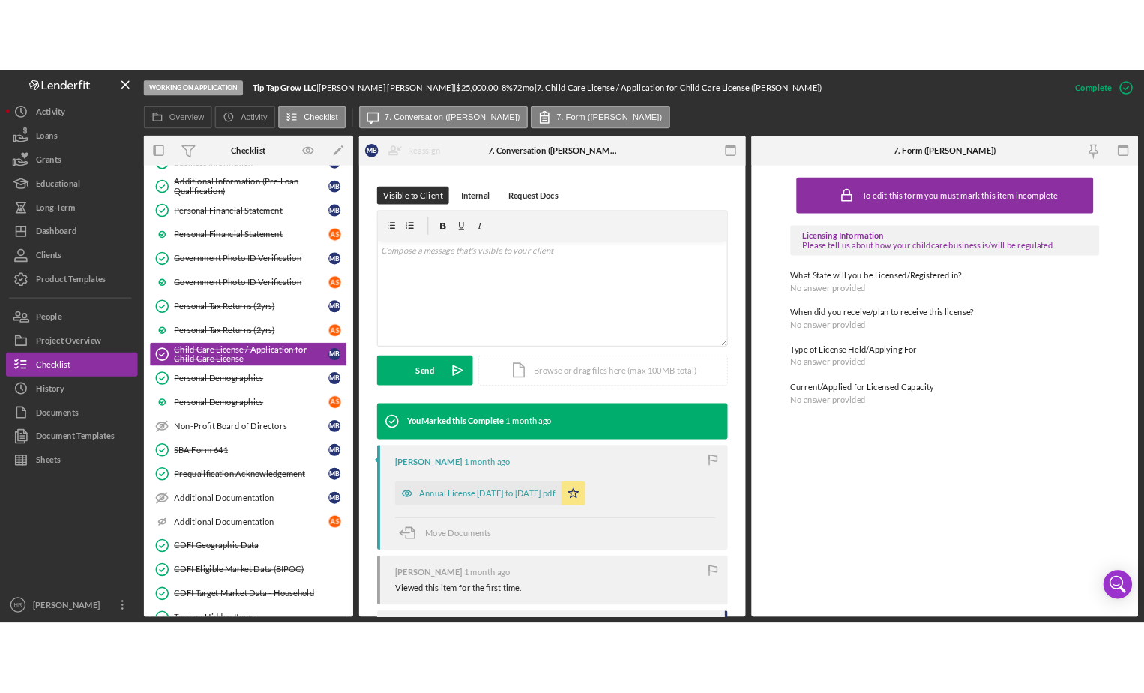
scroll to position [225, 0]
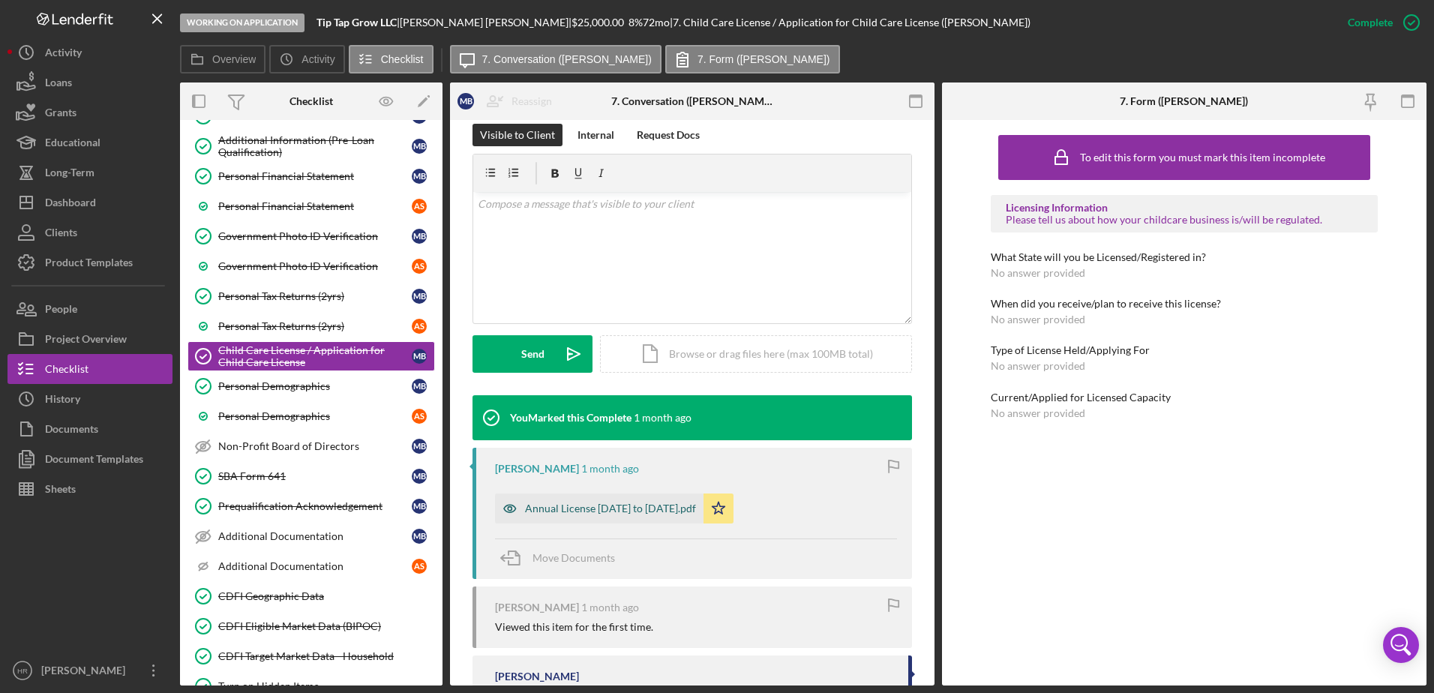
click at [569, 508] on div "Annual License [DATE] to [DATE].pdf" at bounding box center [610, 508] width 171 height 12
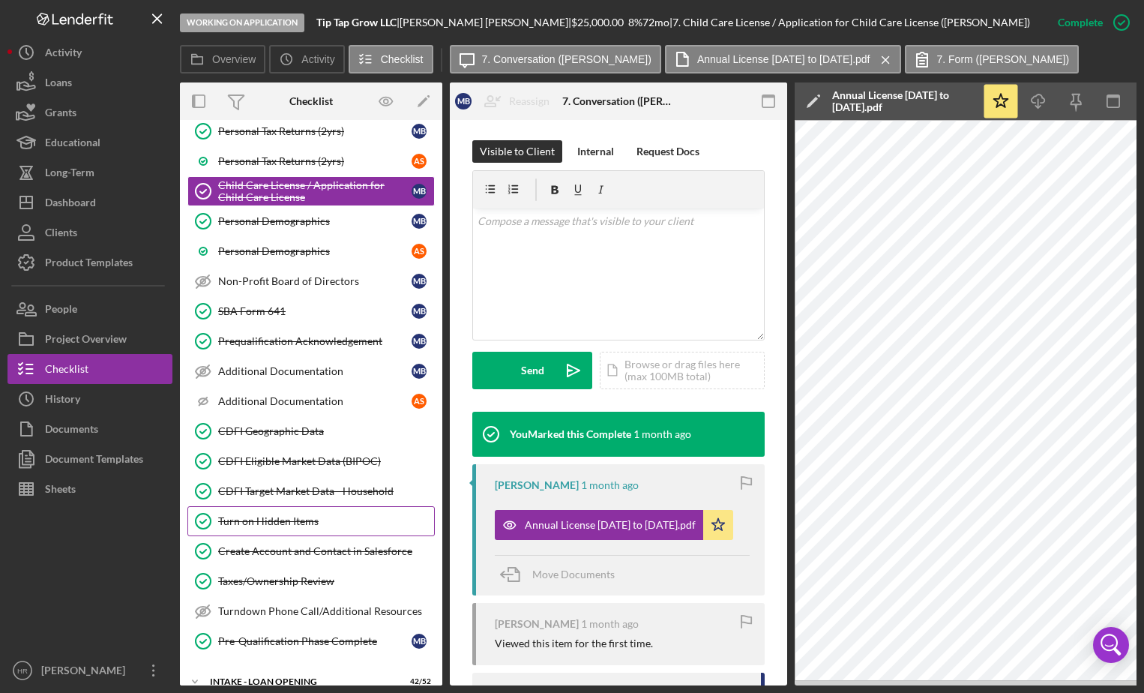
scroll to position [474, 0]
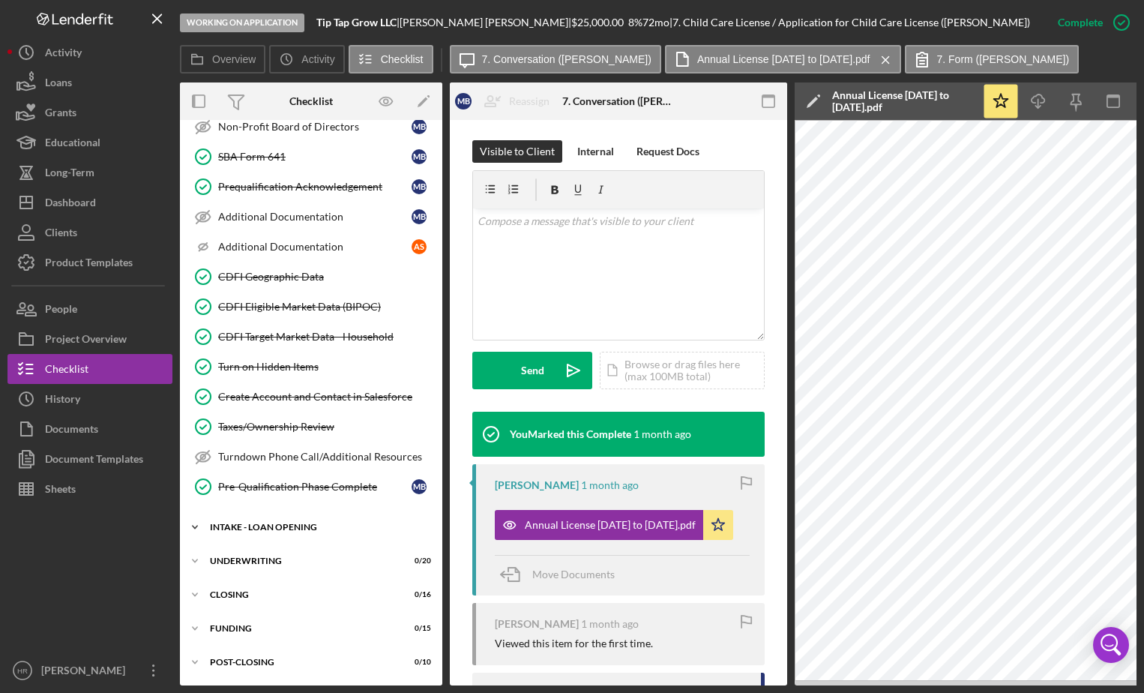
click at [288, 523] on div "INTAKE - LOAN OPENING" at bounding box center [317, 527] width 214 height 9
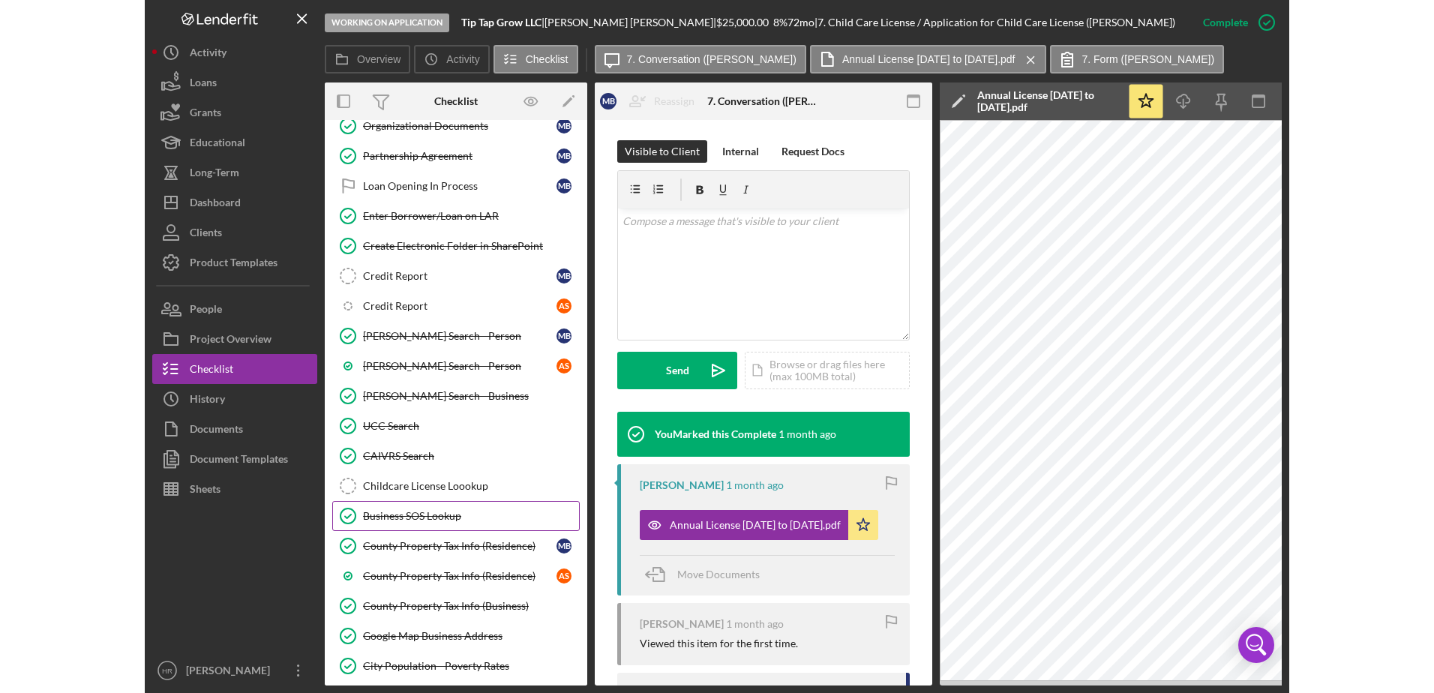
scroll to position [1599, 0]
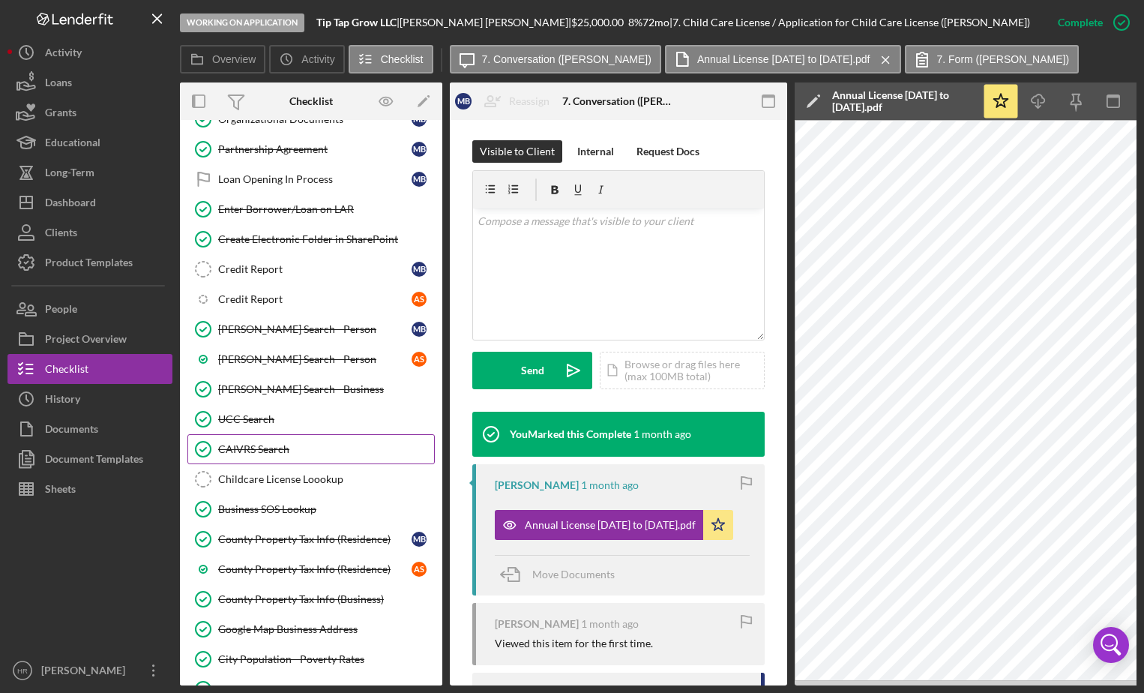
drag, startPoint x: 307, startPoint y: 451, endPoint x: 314, endPoint y: 467, distance: 17.4
click at [307, 451] on div "CAIVRS Search" at bounding box center [326, 449] width 216 height 12
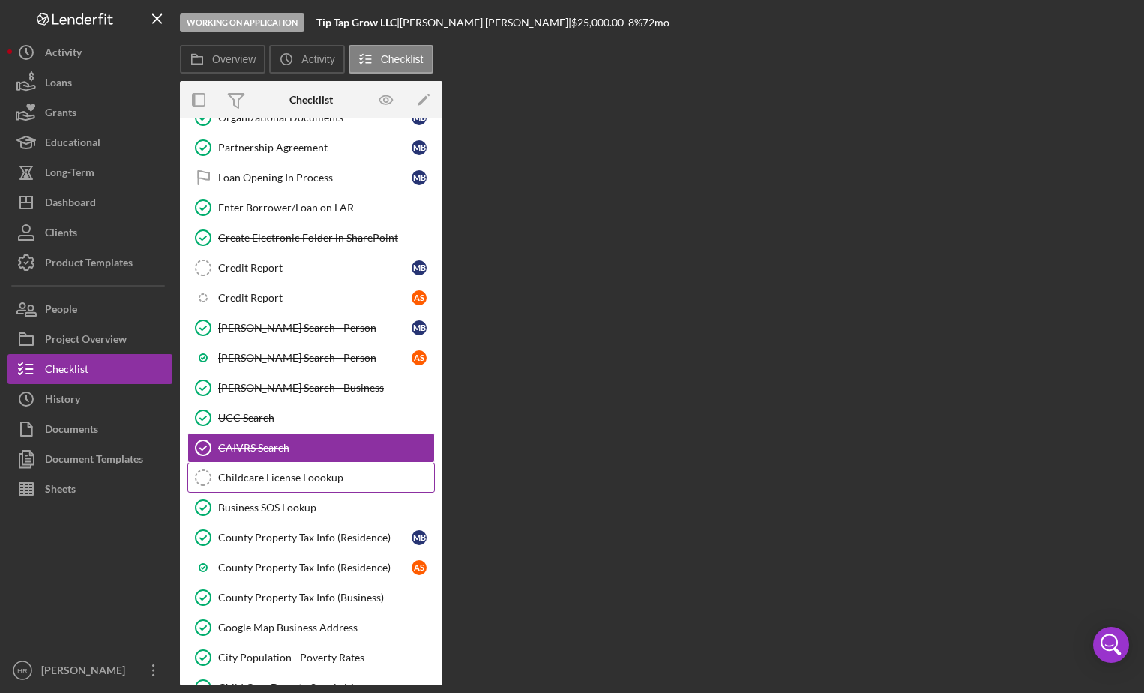
click at [312, 473] on div "Childcare License Loookup" at bounding box center [326, 478] width 216 height 12
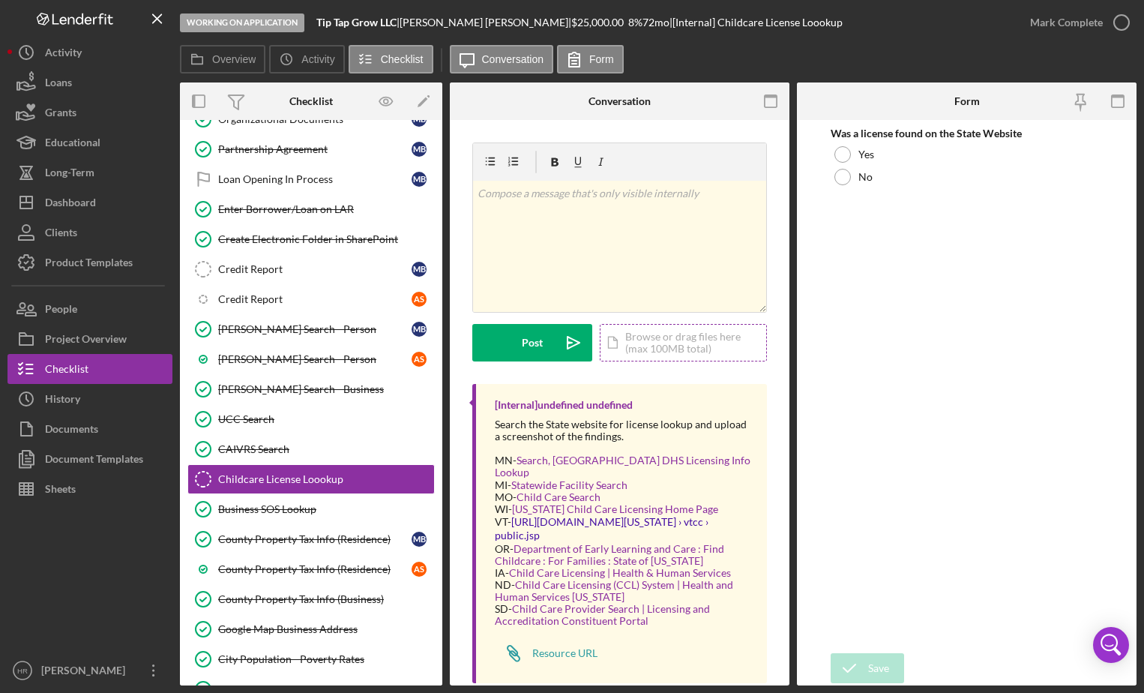
click at [679, 342] on div "Icon/Document Browse or drag files here (max 100MB total) Tap to choose files o…" at bounding box center [683, 342] width 167 height 37
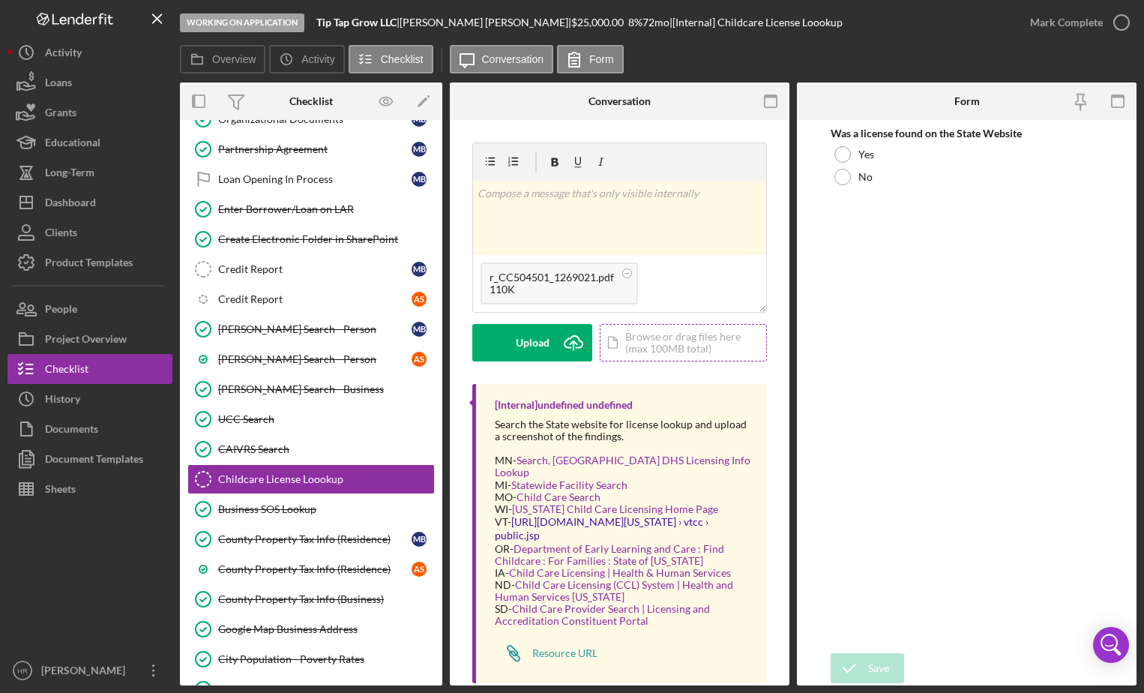
click at [646, 346] on div "Icon/Document Browse or drag files here (max 100MB total) Tap to choose files o…" at bounding box center [683, 342] width 167 height 37
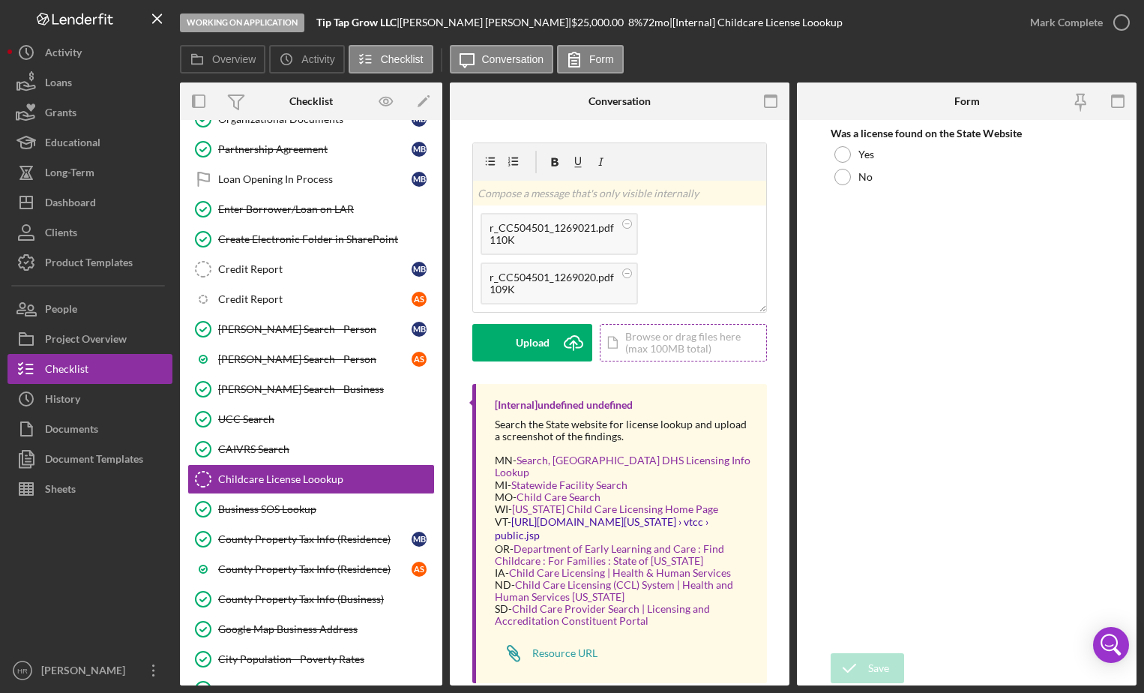
click at [659, 344] on div "Icon/Document Browse or drag files here (max 100MB total) Tap to choose files o…" at bounding box center [683, 342] width 167 height 37
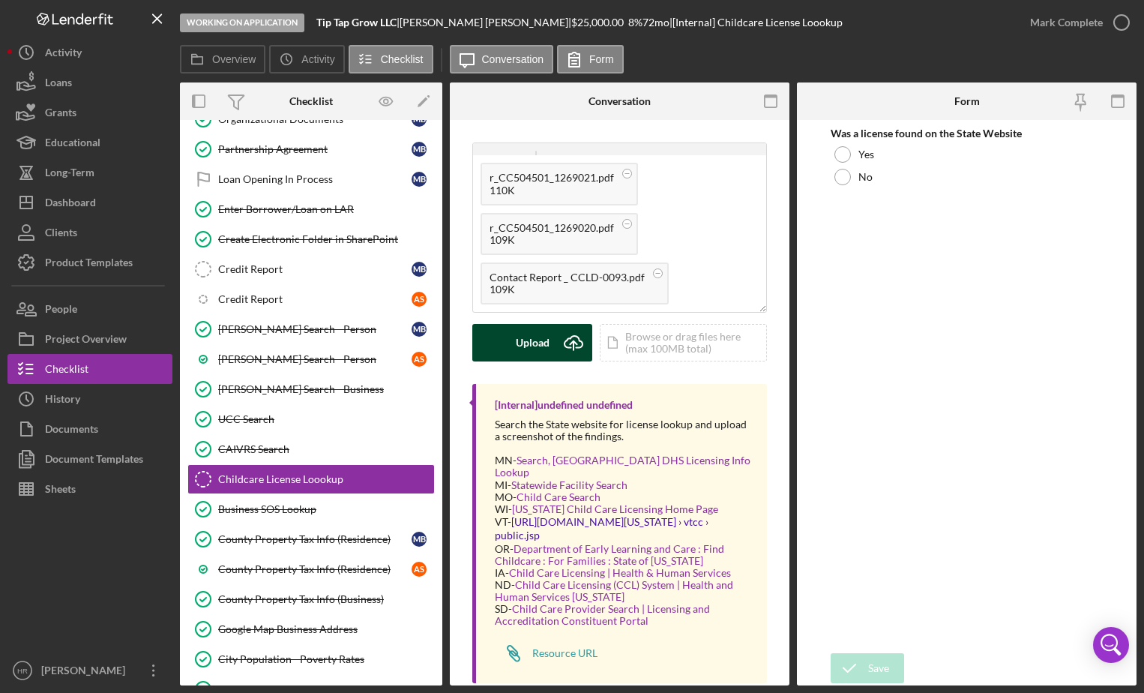
click at [529, 345] on div "Upload" at bounding box center [533, 342] width 34 height 37
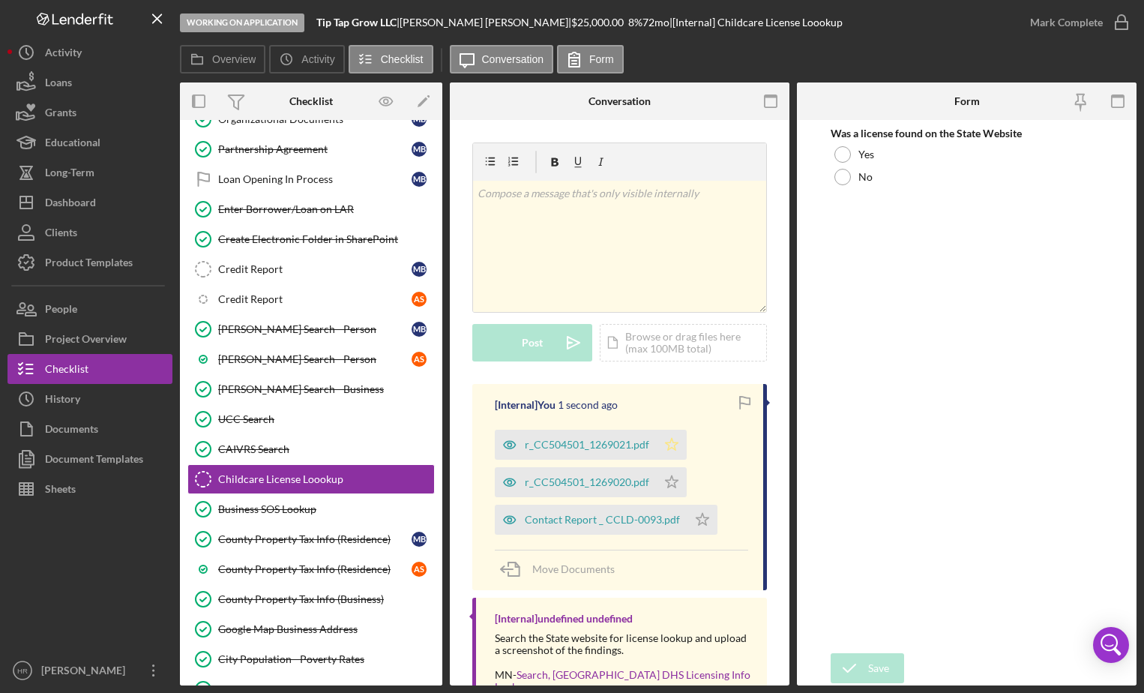
click at [675, 448] on icon "Icon/Star" at bounding box center [672, 445] width 30 height 30
click at [675, 474] on icon "Icon/Star" at bounding box center [672, 482] width 30 height 30
click at [693, 519] on icon "Icon/Star" at bounding box center [703, 520] width 30 height 30
click at [667, 334] on div "Icon/Document Browse or drag files here (max 100MB total) Tap to choose files o…" at bounding box center [683, 342] width 167 height 37
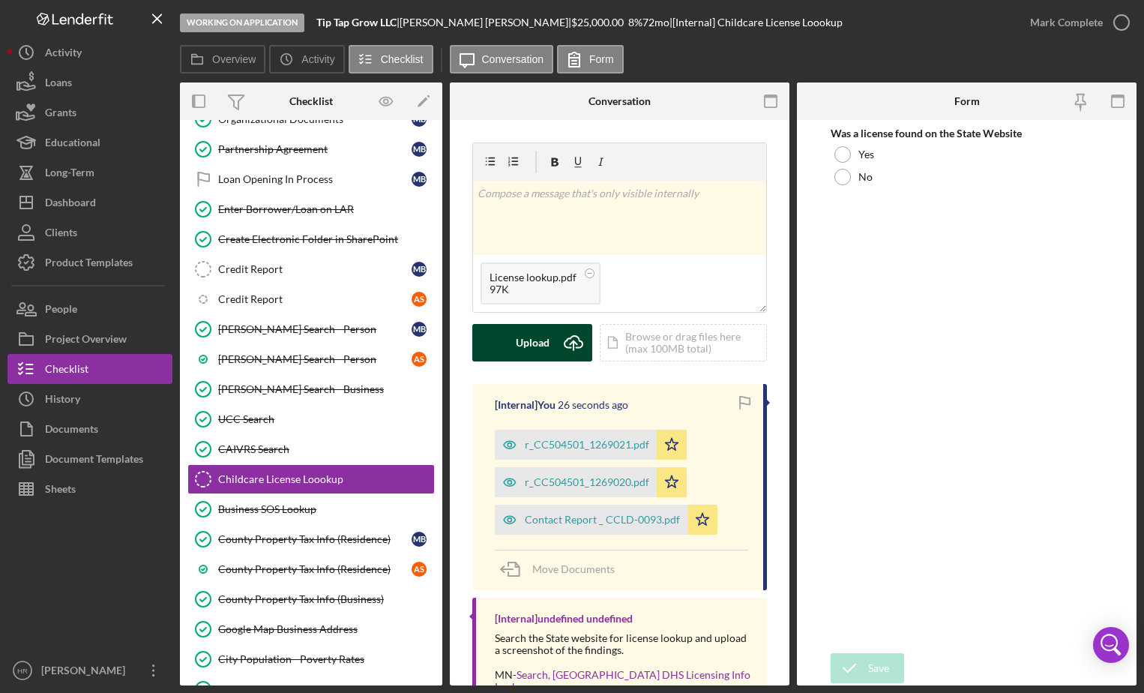
click at [544, 330] on div "Upload" at bounding box center [533, 342] width 34 height 37
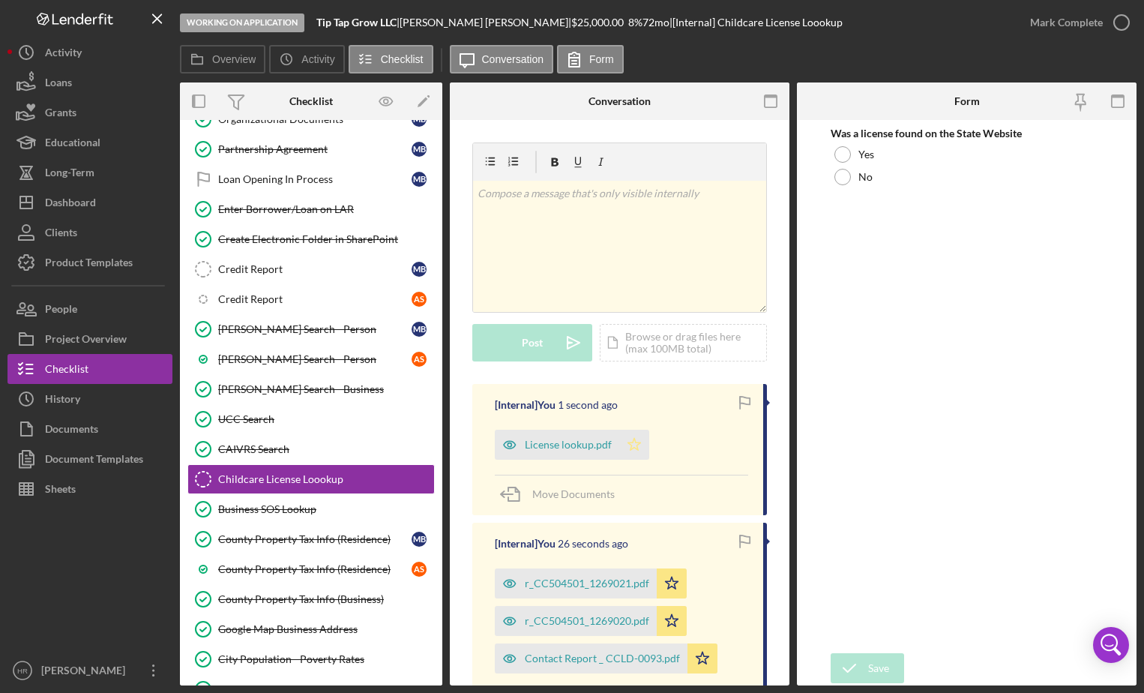
click at [631, 441] on polygon "button" at bounding box center [634, 444] width 13 height 12
click at [838, 153] on div at bounding box center [843, 154] width 16 height 16
click at [862, 602] on icon "submit" at bounding box center [849, 667] width 37 height 37
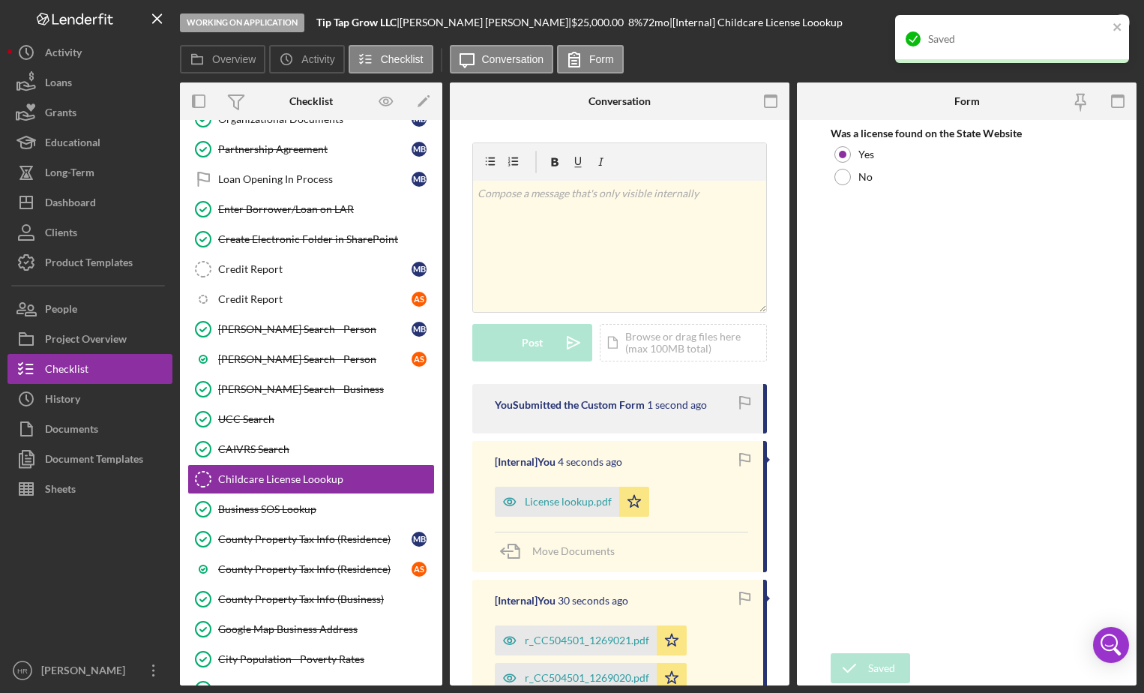
drag, startPoint x: 1129, startPoint y: 28, endPoint x: 1112, endPoint y: 25, distance: 17.5
click at [1127, 31] on div "Saved" at bounding box center [1012, 45] width 240 height 66
click at [1111, 25] on div "Saved" at bounding box center [1012, 39] width 234 height 48
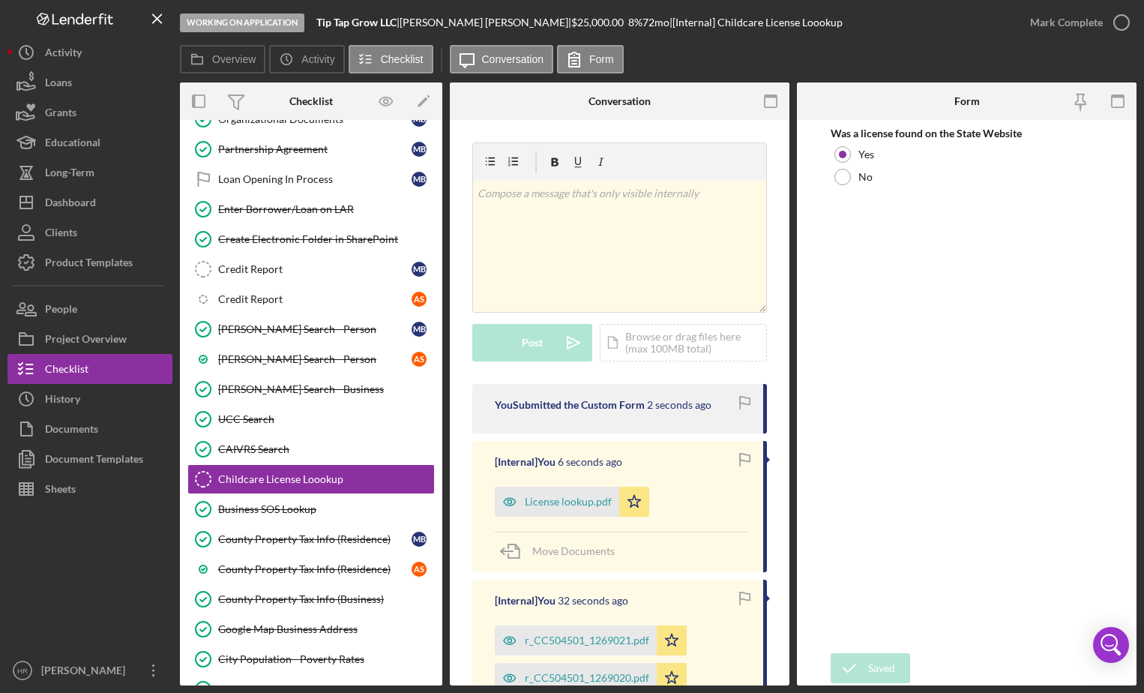
click at [1120, 23] on div "Saved" at bounding box center [1012, 45] width 240 height 66
click at [0, 0] on icon "button" at bounding box center [0, 0] width 0 height 0
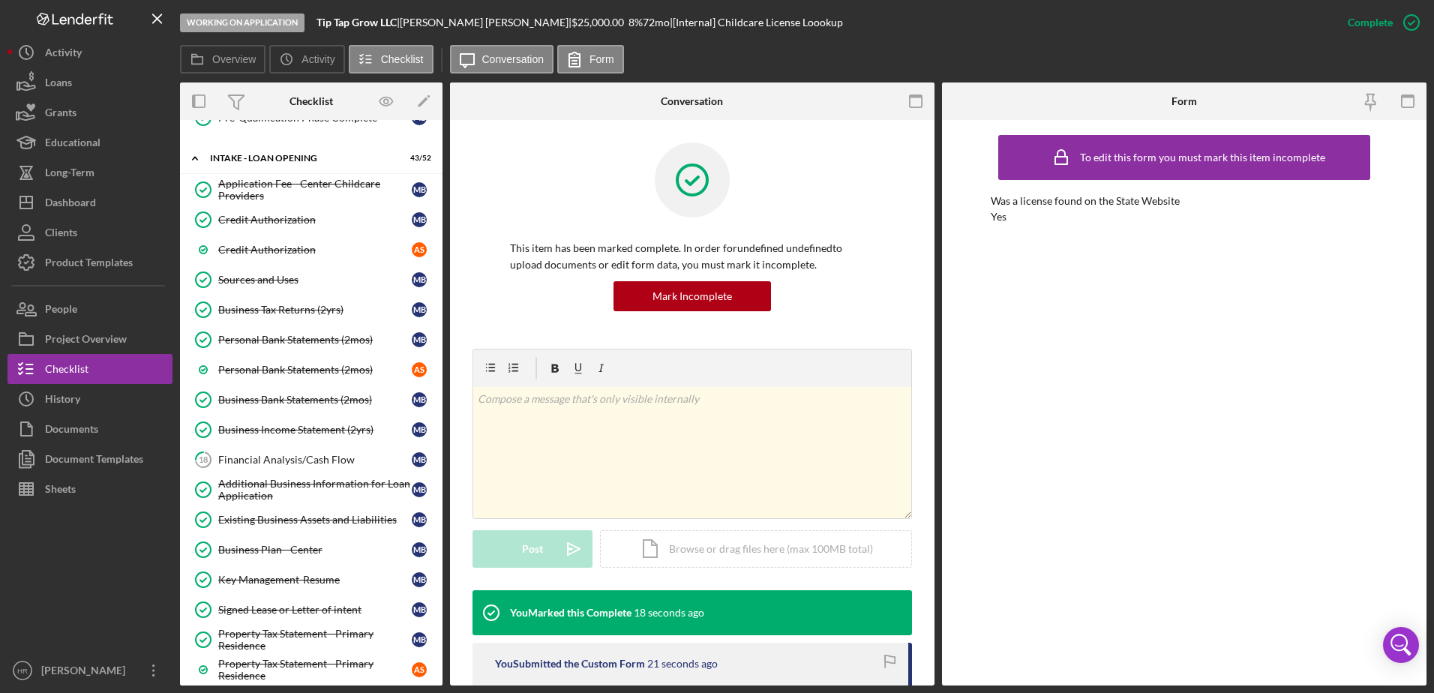
scroll to position [838, 0]
click at [89, 184] on div "Long-Term" at bounding box center [69, 174] width 49 height 34
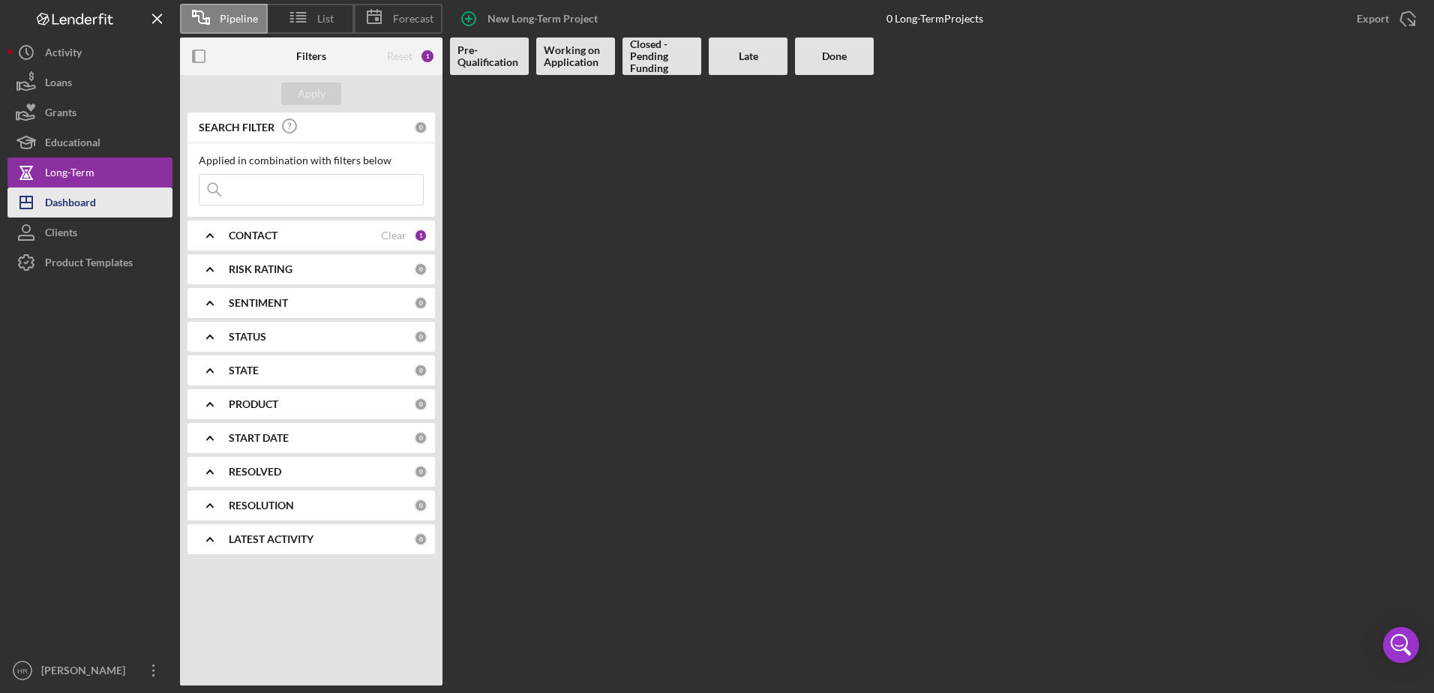
click at [82, 200] on div "Dashboard" at bounding box center [70, 204] width 51 height 34
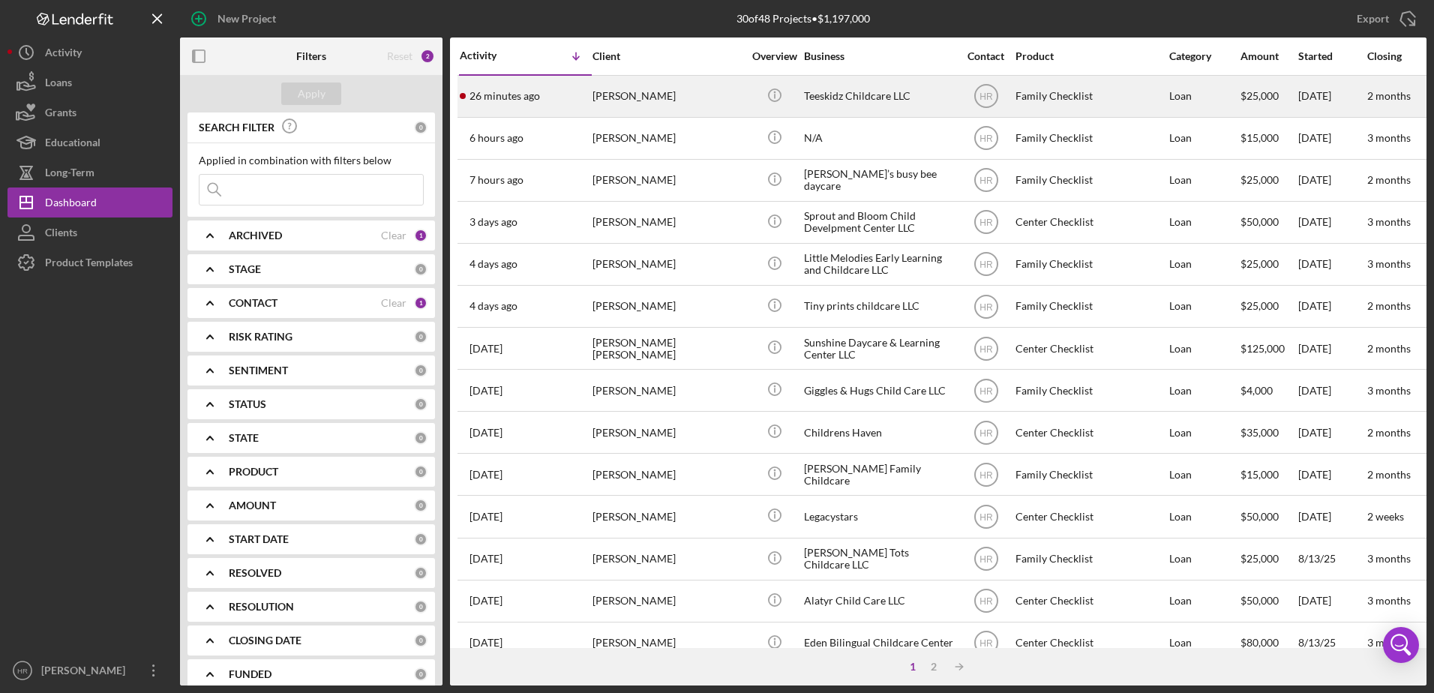
click at [666, 86] on div "[PERSON_NAME]" at bounding box center [667, 96] width 150 height 40
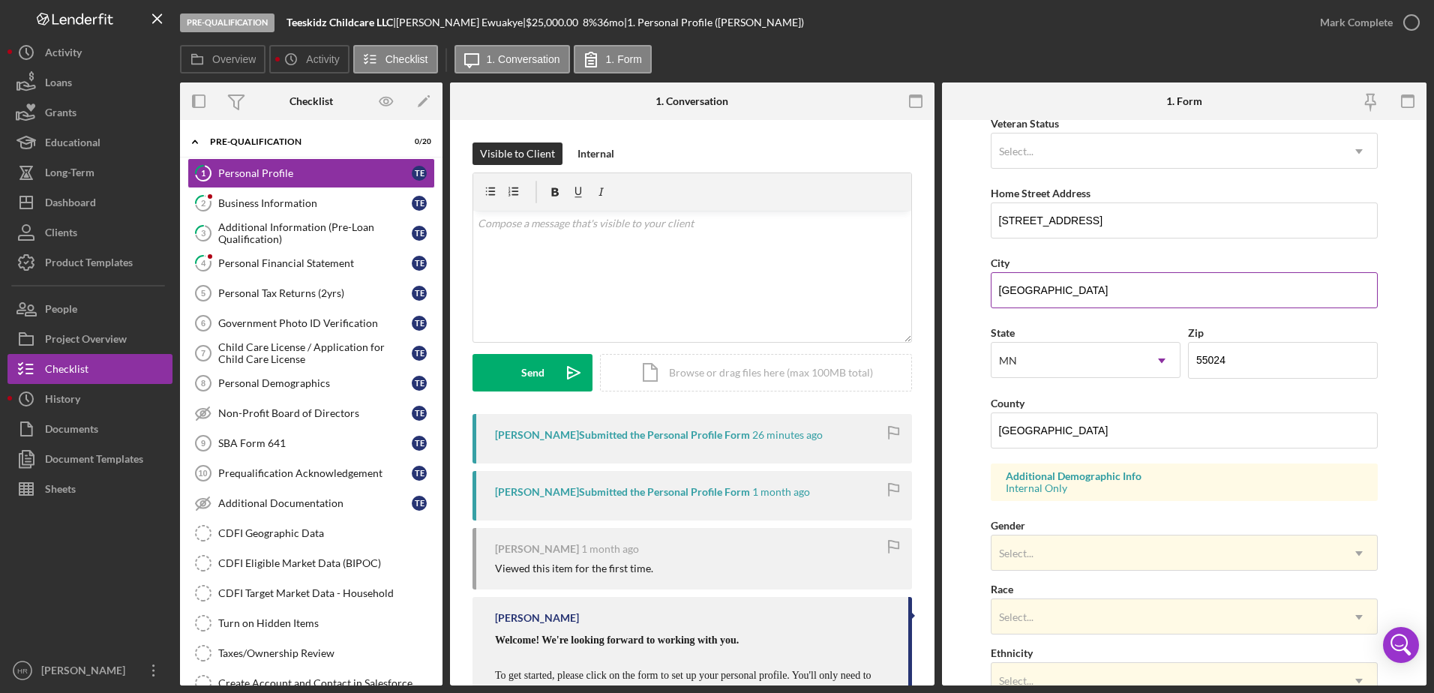
scroll to position [225, 0]
click at [298, 205] on div "Business Information" at bounding box center [314, 203] width 193 height 12
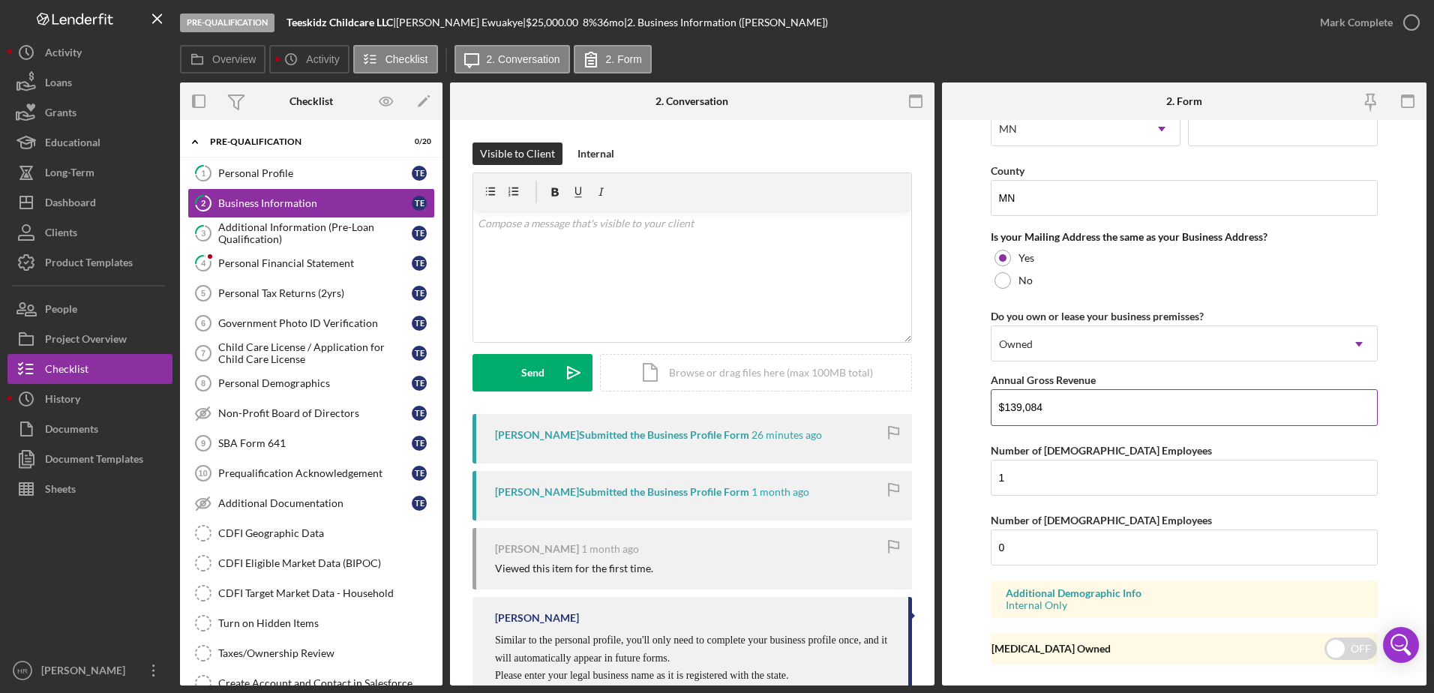
scroll to position [1099, 0]
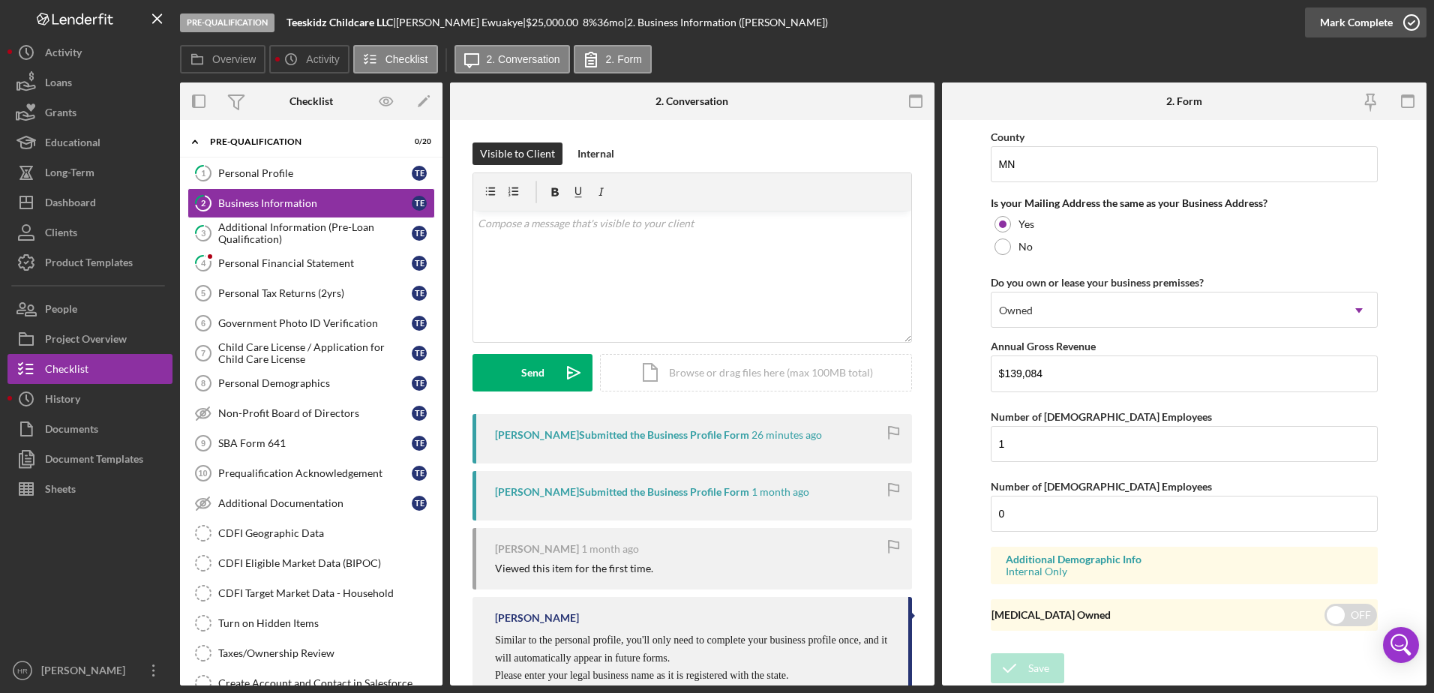
click at [1145, 25] on icon "button" at bounding box center [1411, 22] width 37 height 37
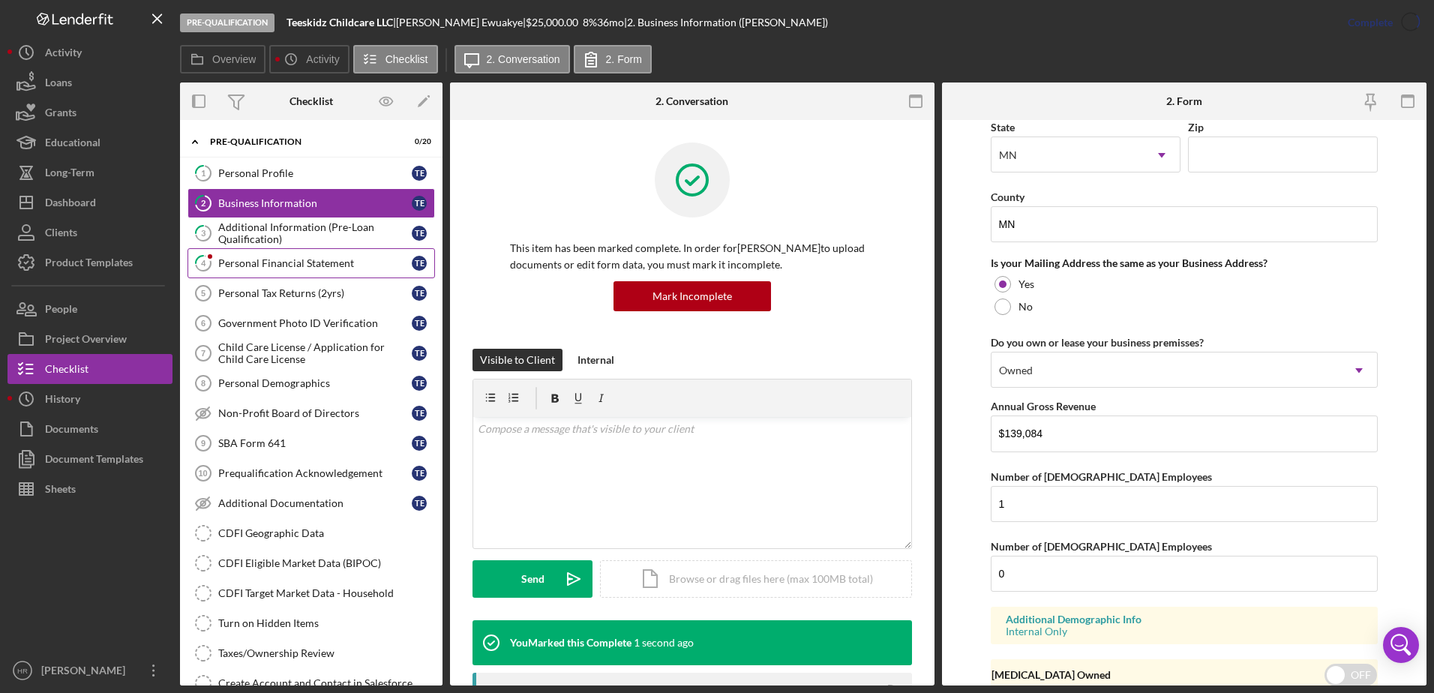
scroll to position [1159, 0]
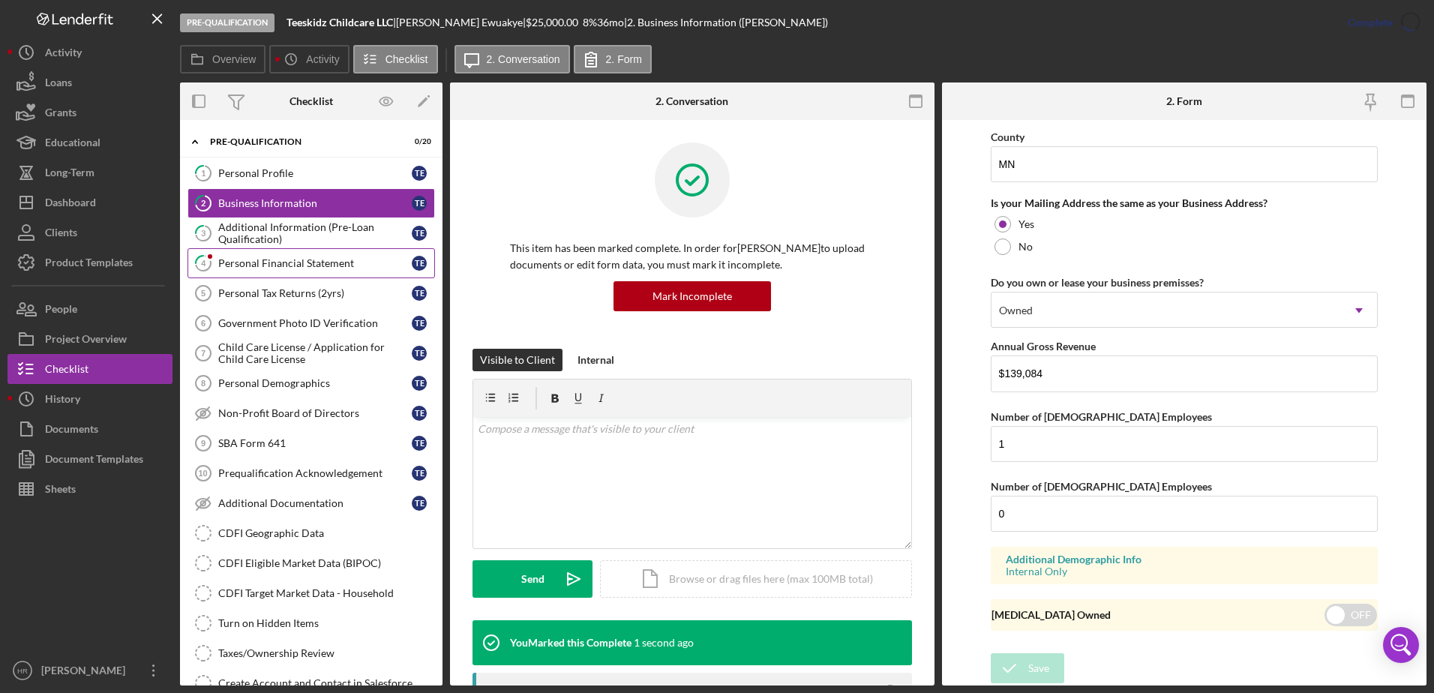
click at [296, 270] on link "4 Personal Financial Statement T E" at bounding box center [310, 263] width 247 height 30
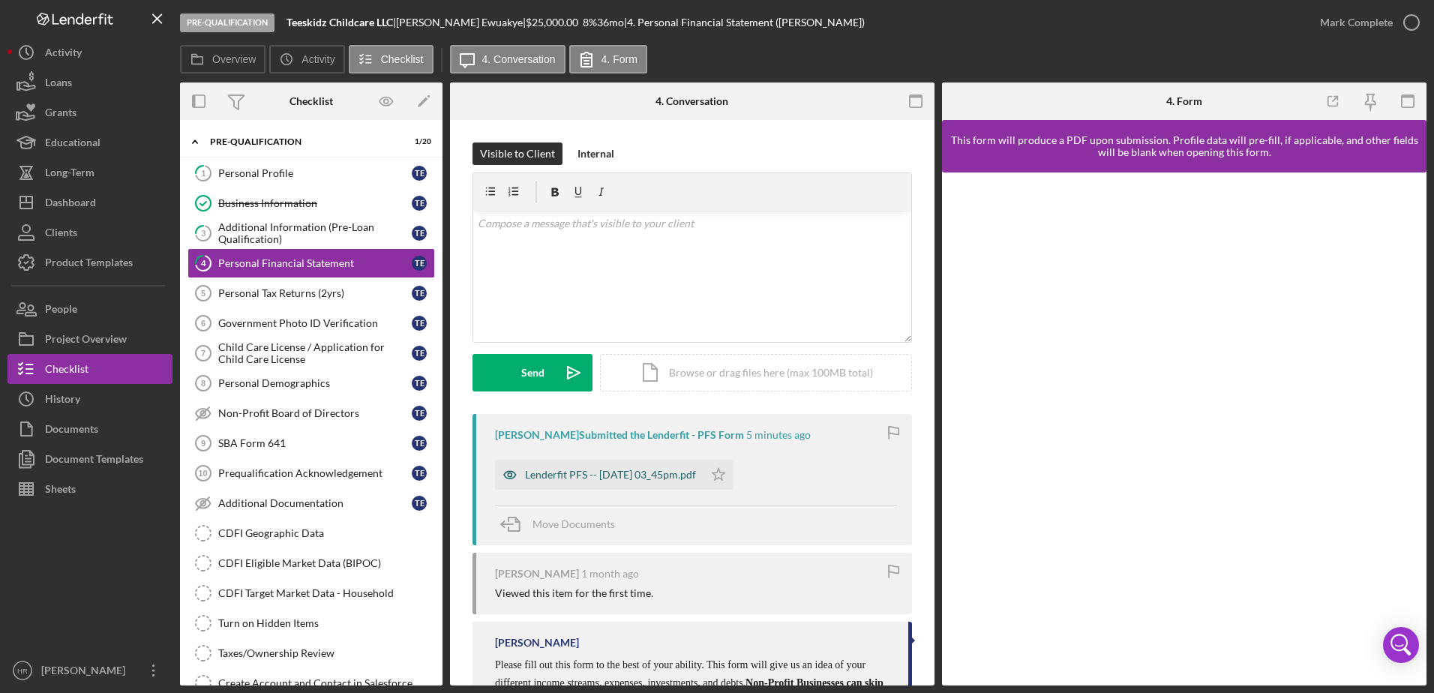
click at [566, 473] on div "Lenderfit PFS -- [DATE] 03_45pm.pdf" at bounding box center [610, 475] width 171 height 12
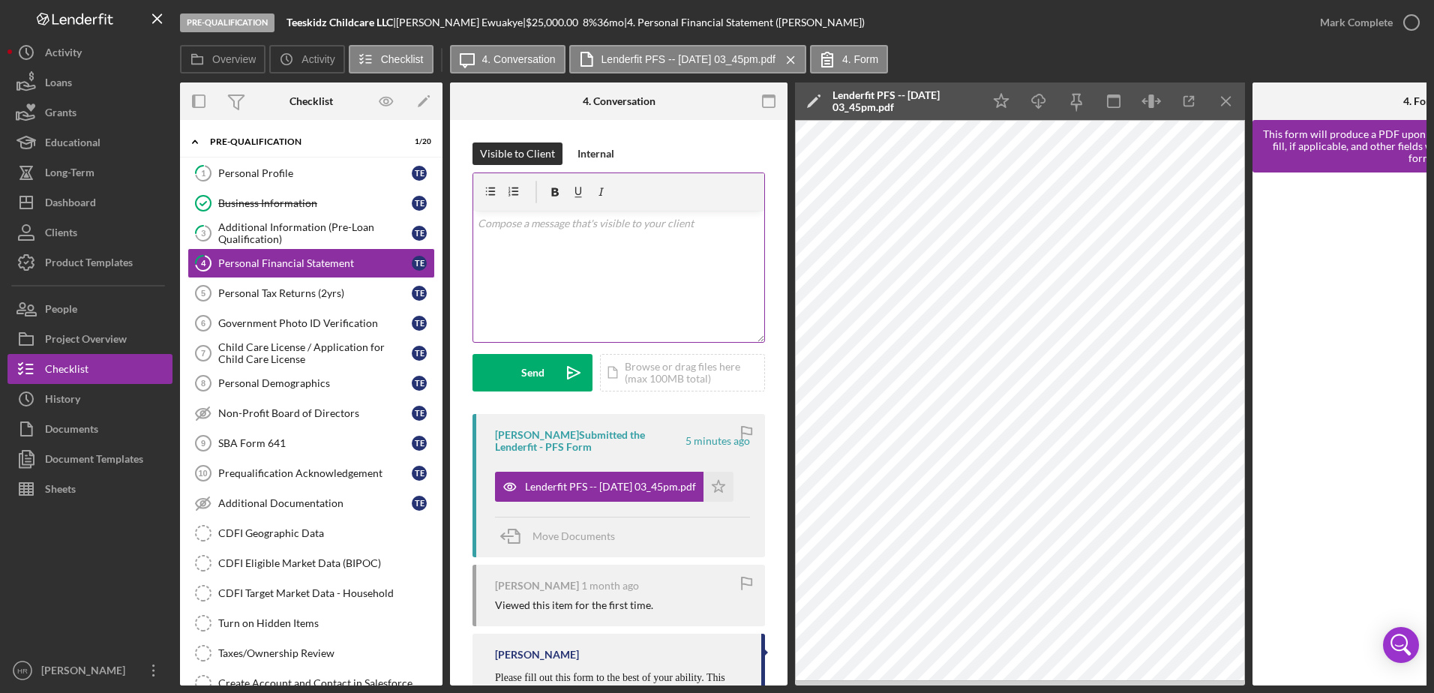
click at [595, 250] on div "v Color teal Color pink Remove color Add row above Add row below Add column bef…" at bounding box center [618, 276] width 291 height 131
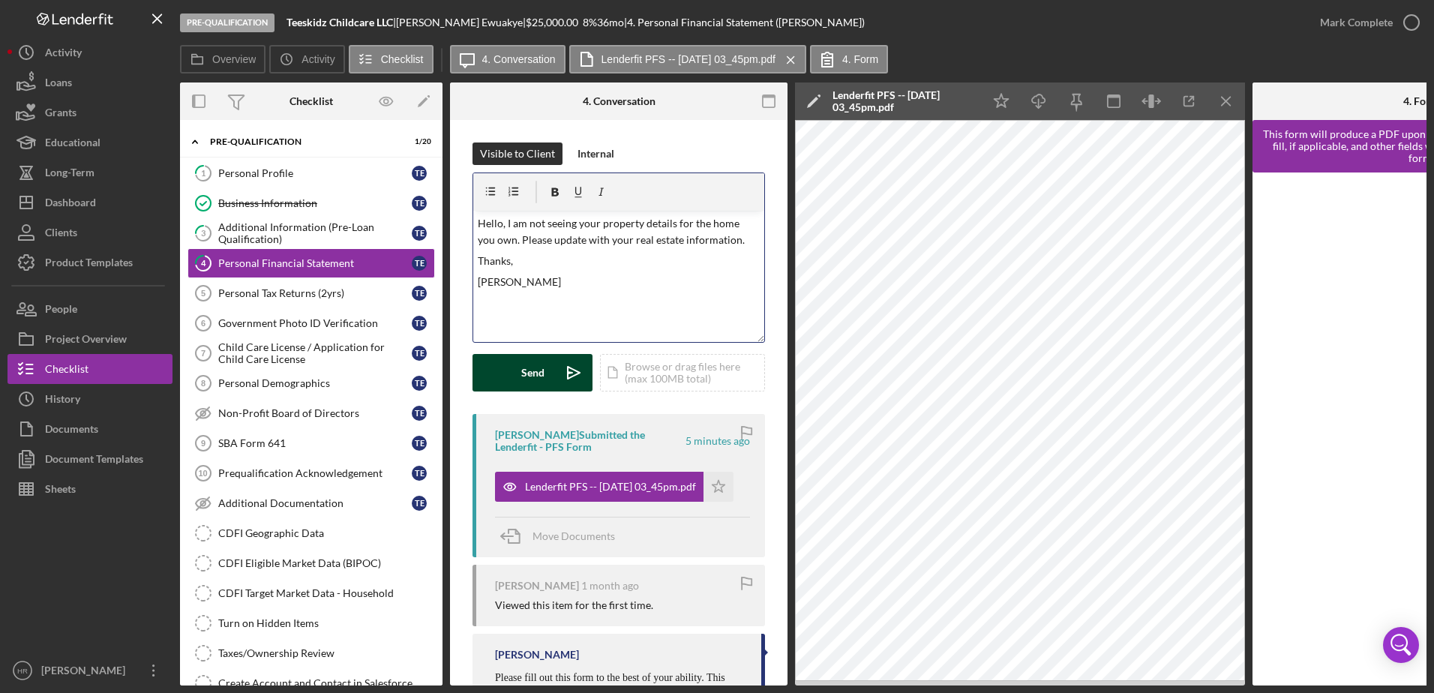
click at [538, 373] on div "Send" at bounding box center [532, 372] width 23 height 37
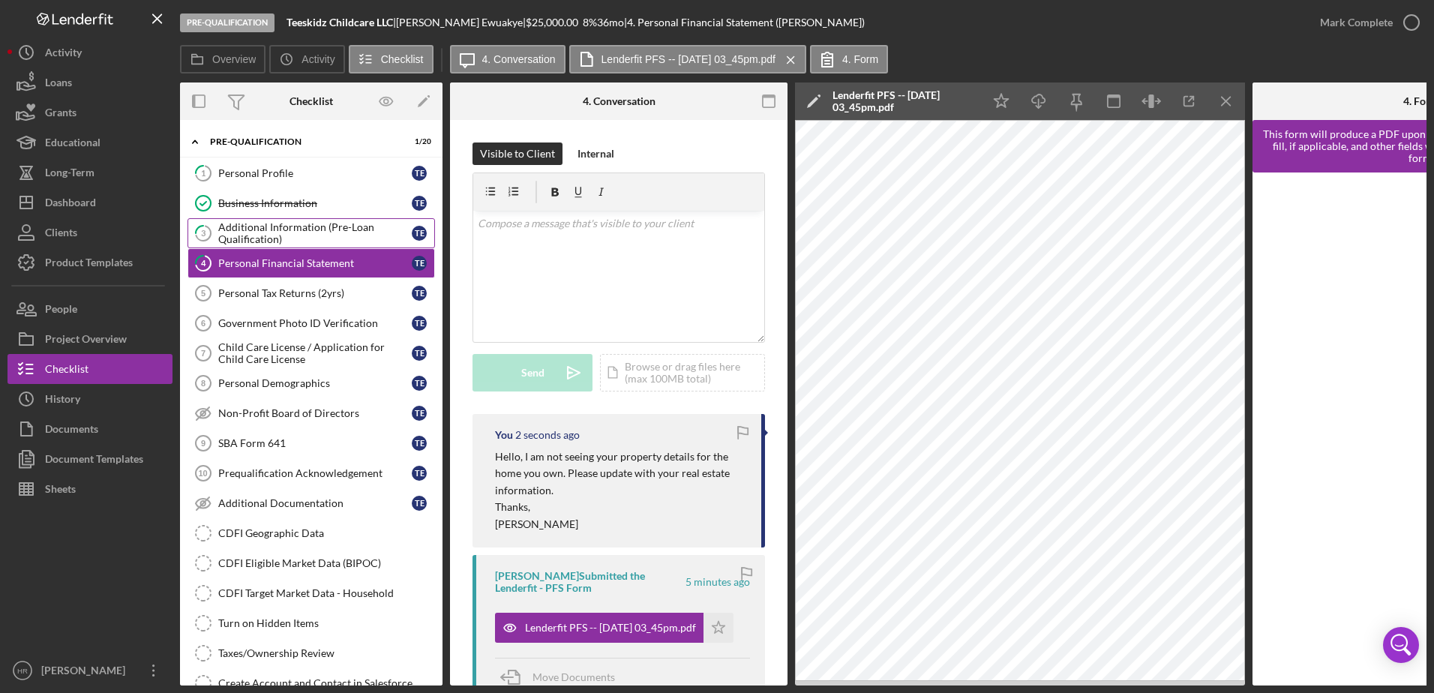
click at [252, 229] on div "Additional Information (Pre-Loan Qualification)" at bounding box center [314, 233] width 193 height 24
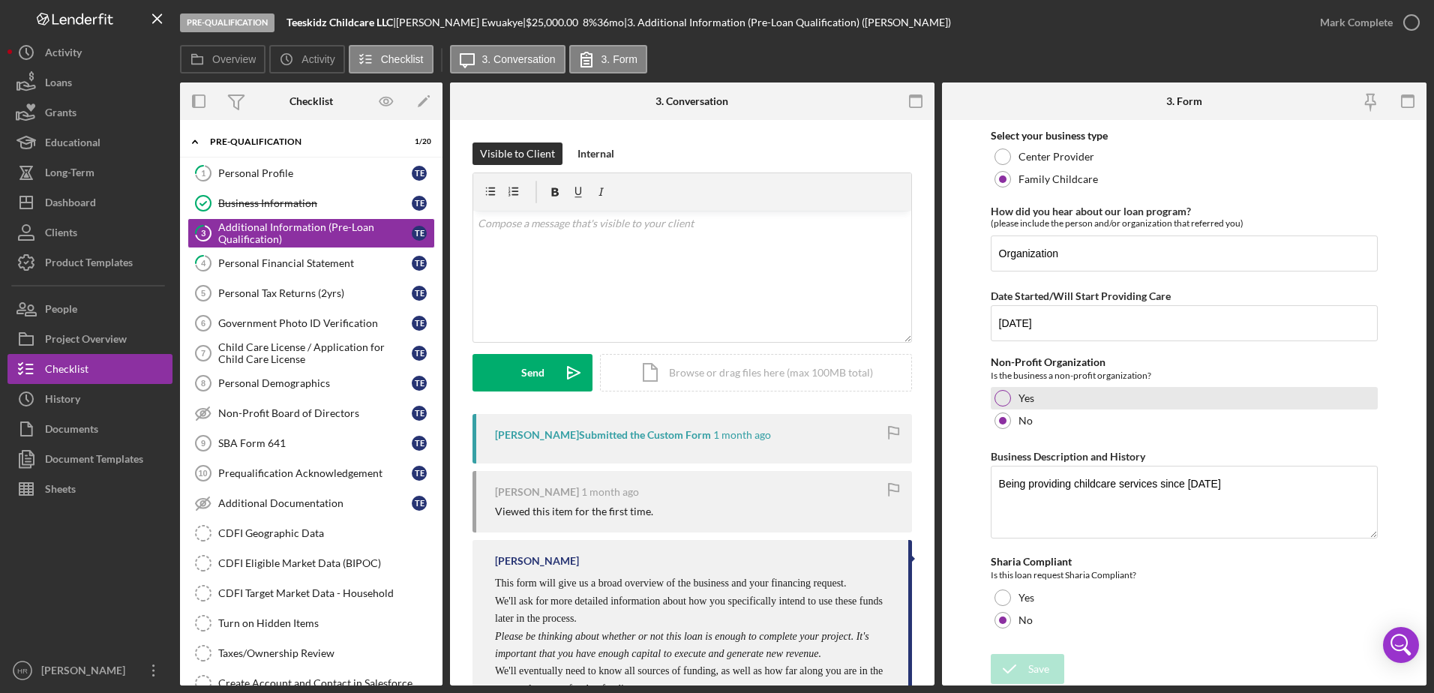
scroll to position [51, 0]
click at [1145, 22] on icon "button" at bounding box center [1411, 22] width 37 height 37
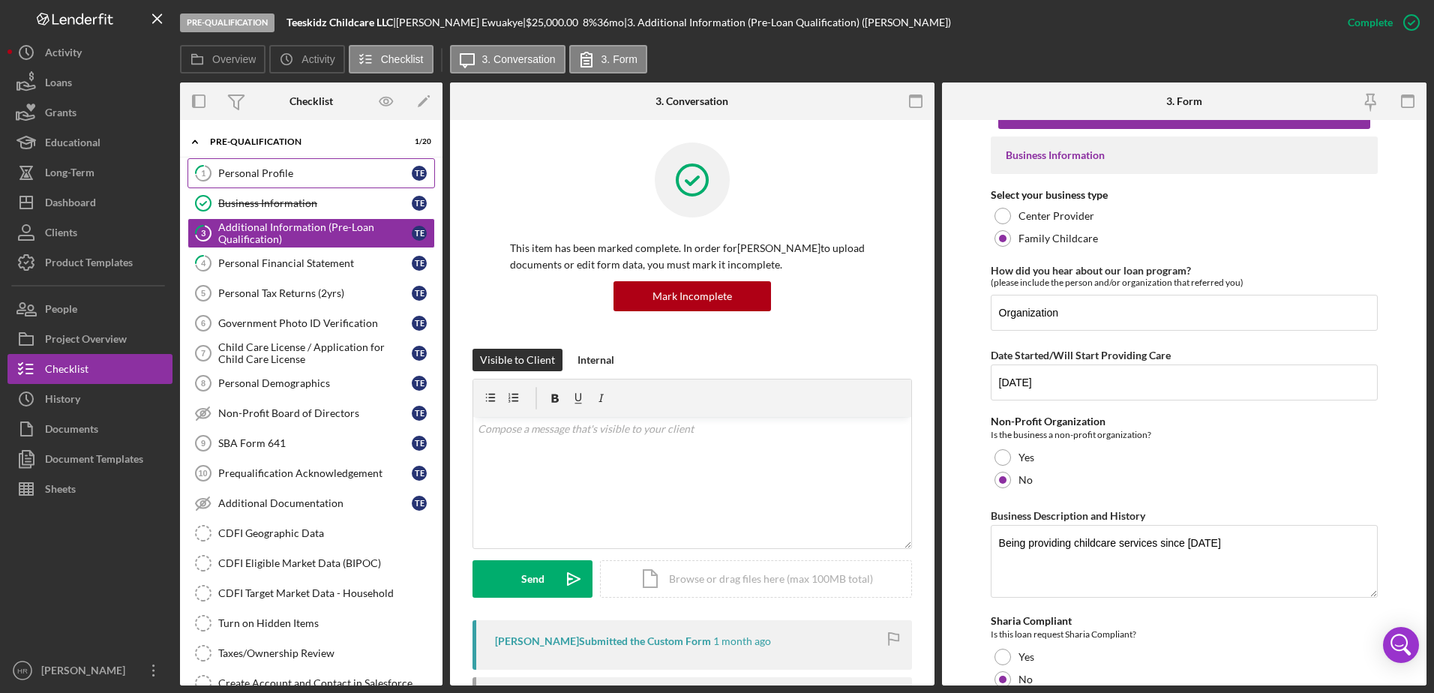
scroll to position [111, 0]
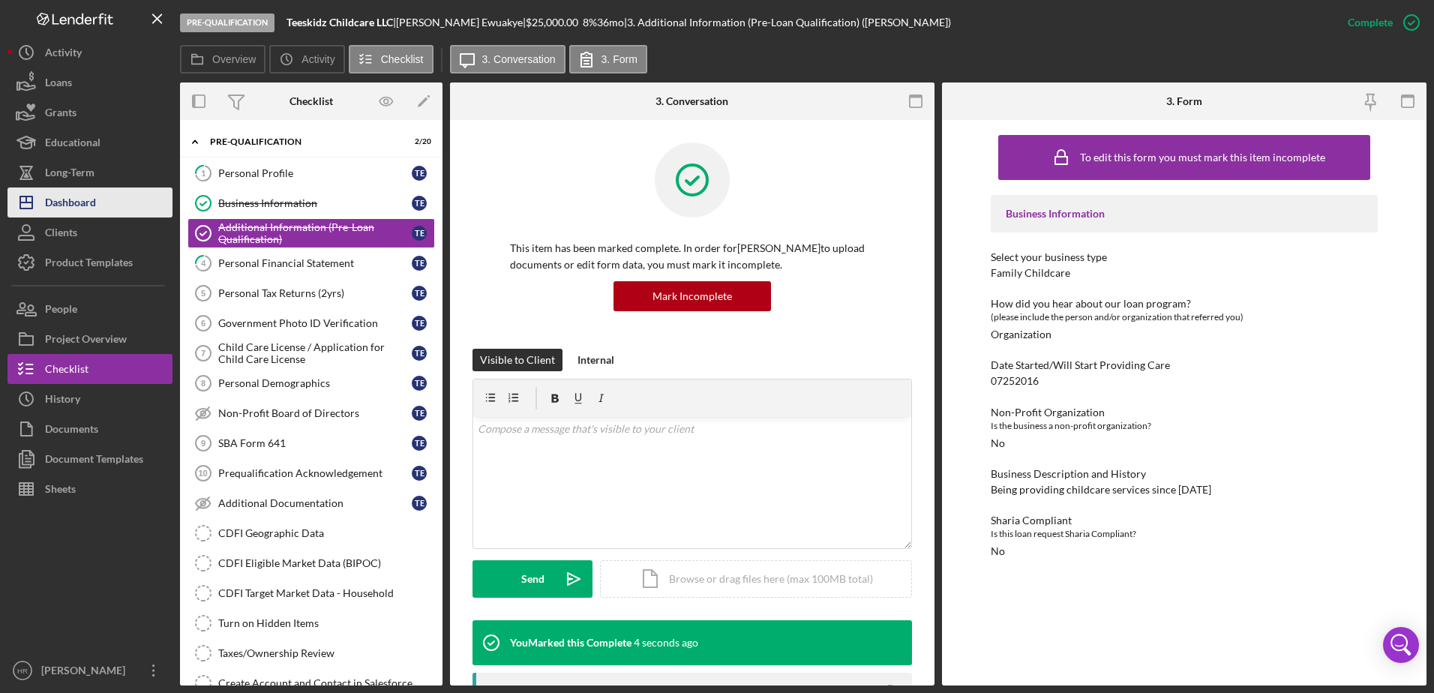
click at [79, 193] on div "Dashboard" at bounding box center [70, 204] width 51 height 34
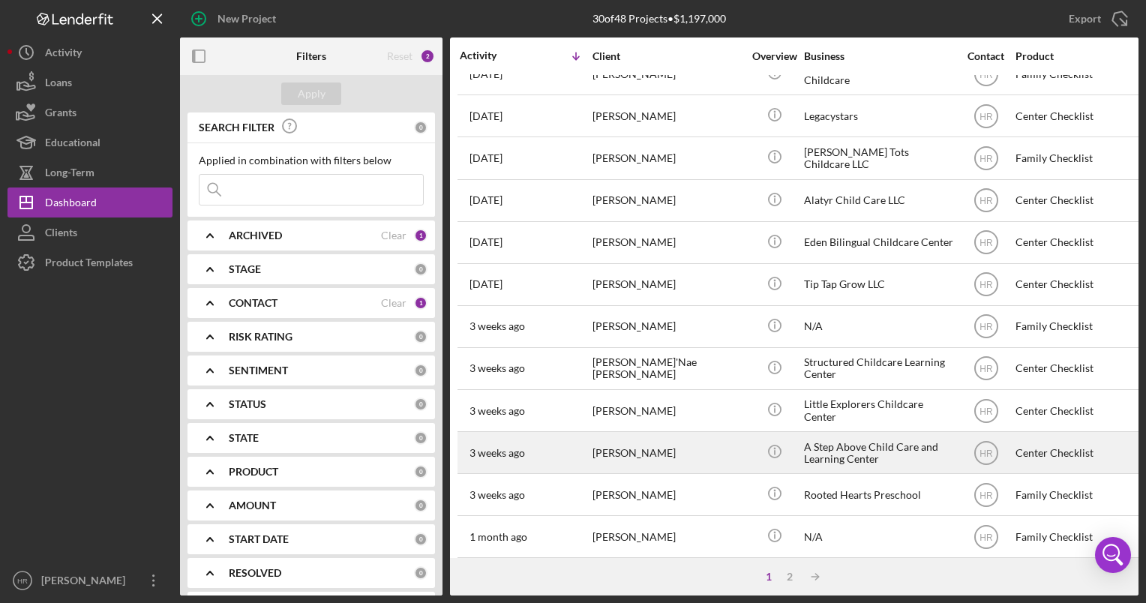
scroll to position [450, 0]
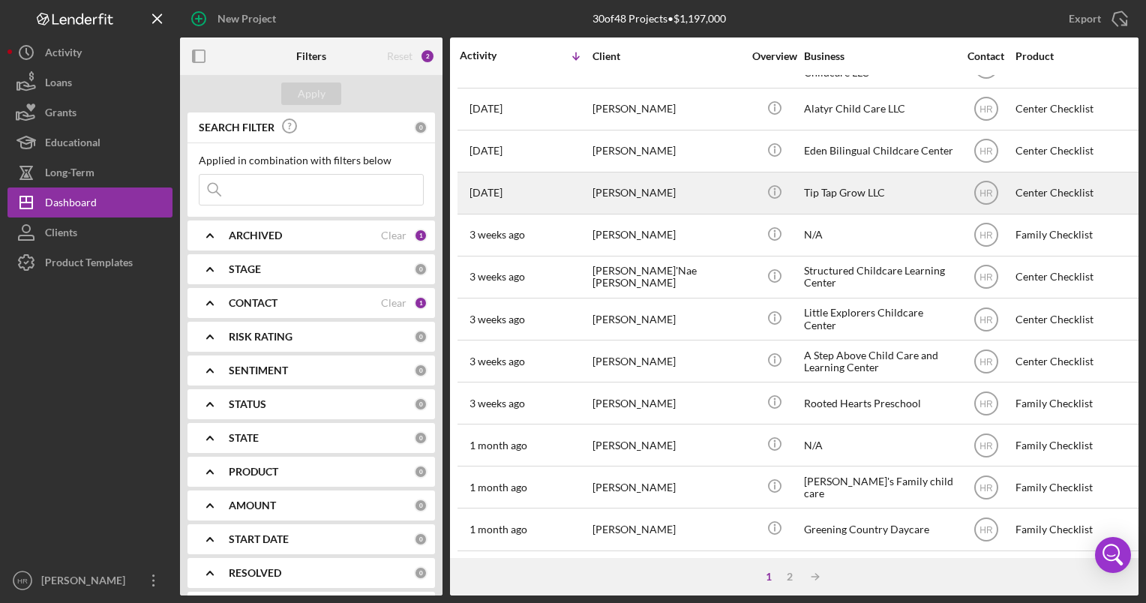
click at [630, 187] on div "[PERSON_NAME]" at bounding box center [667, 193] width 150 height 40
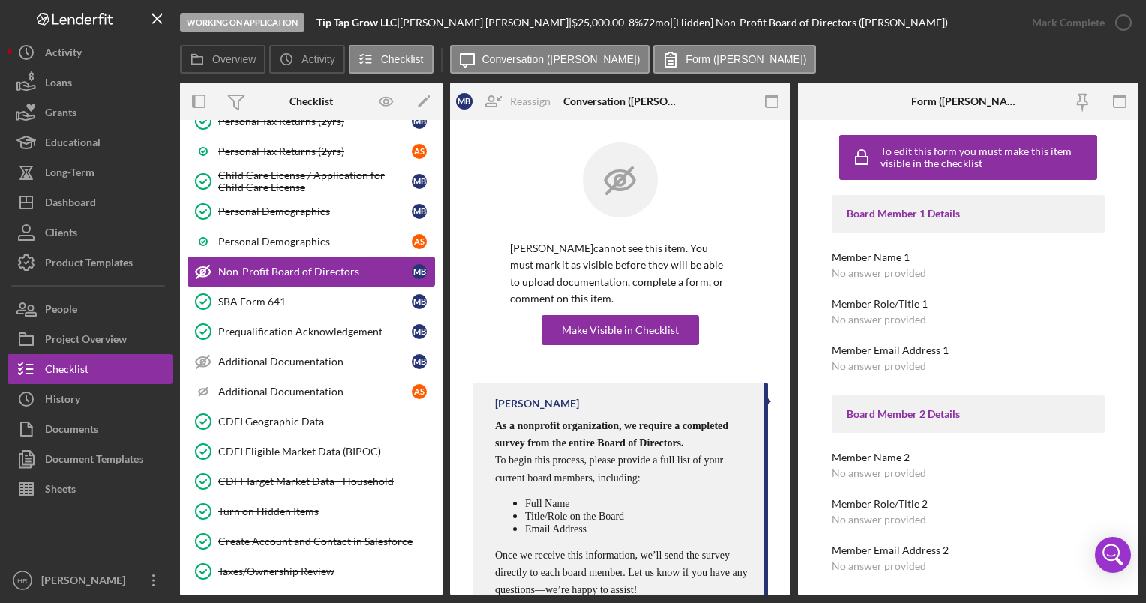
scroll to position [175, 0]
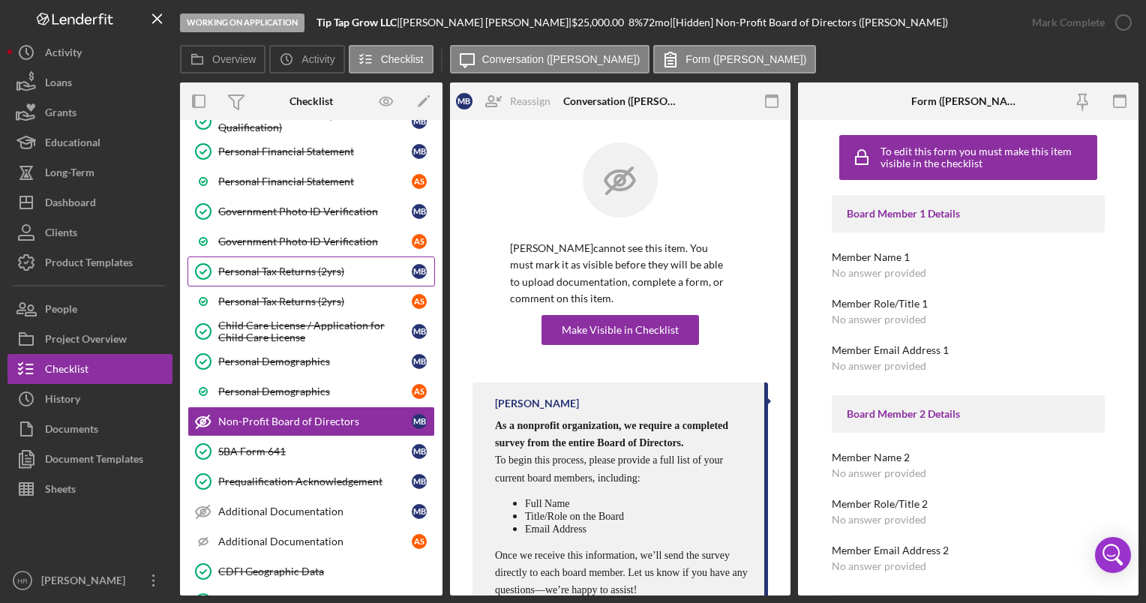
click at [273, 268] on div "Personal Tax Returns (2yrs)" at bounding box center [314, 271] width 193 height 12
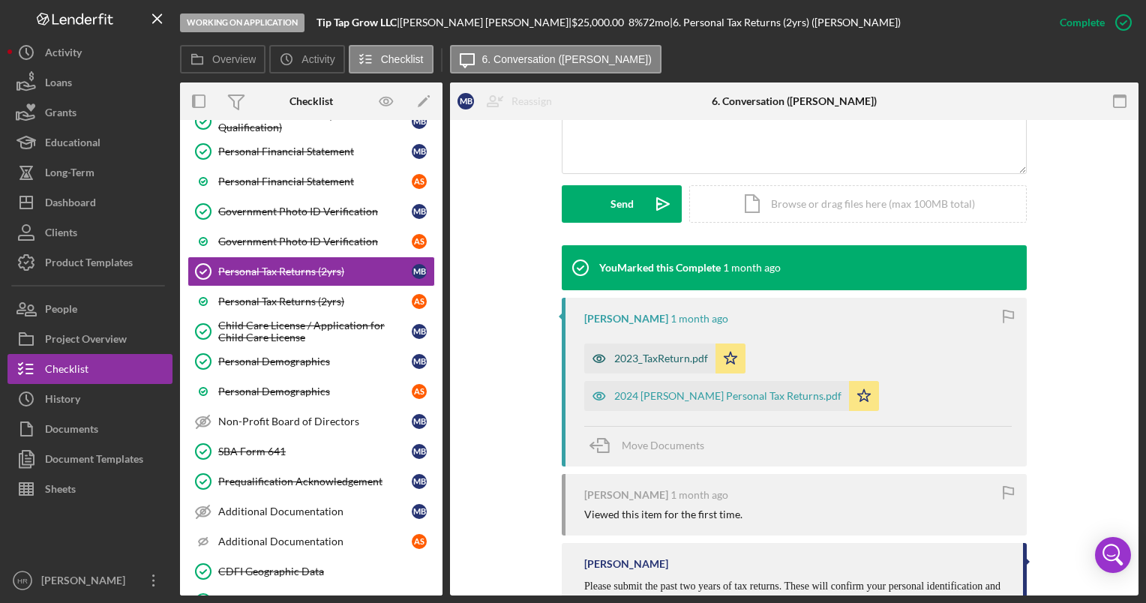
click at [675, 356] on div "2023_TaxReturn.pdf" at bounding box center [661, 358] width 94 height 12
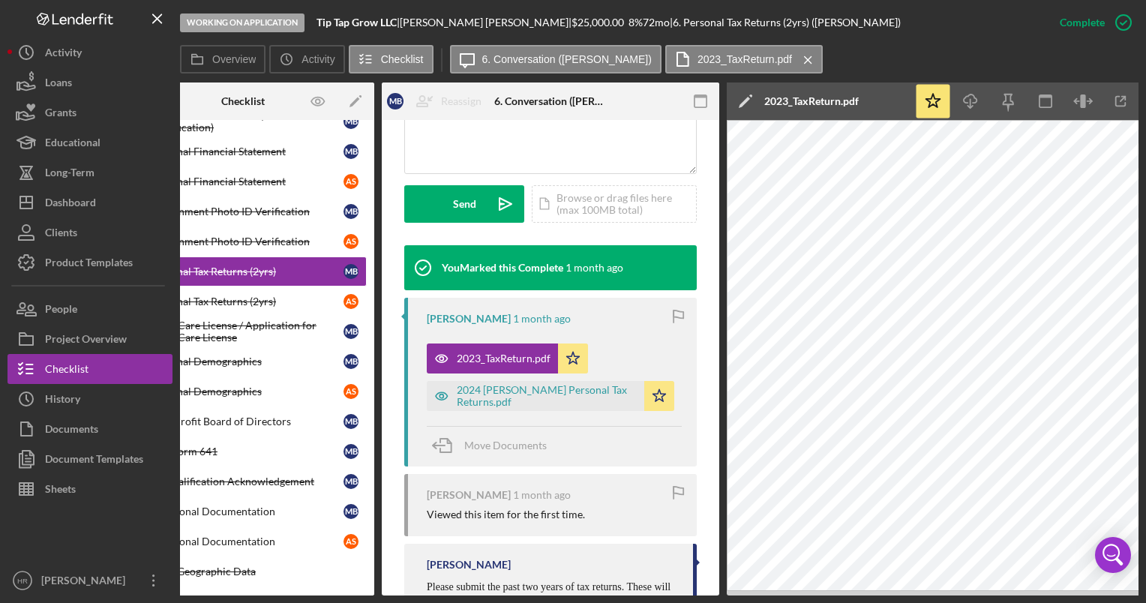
scroll to position [0, 106]
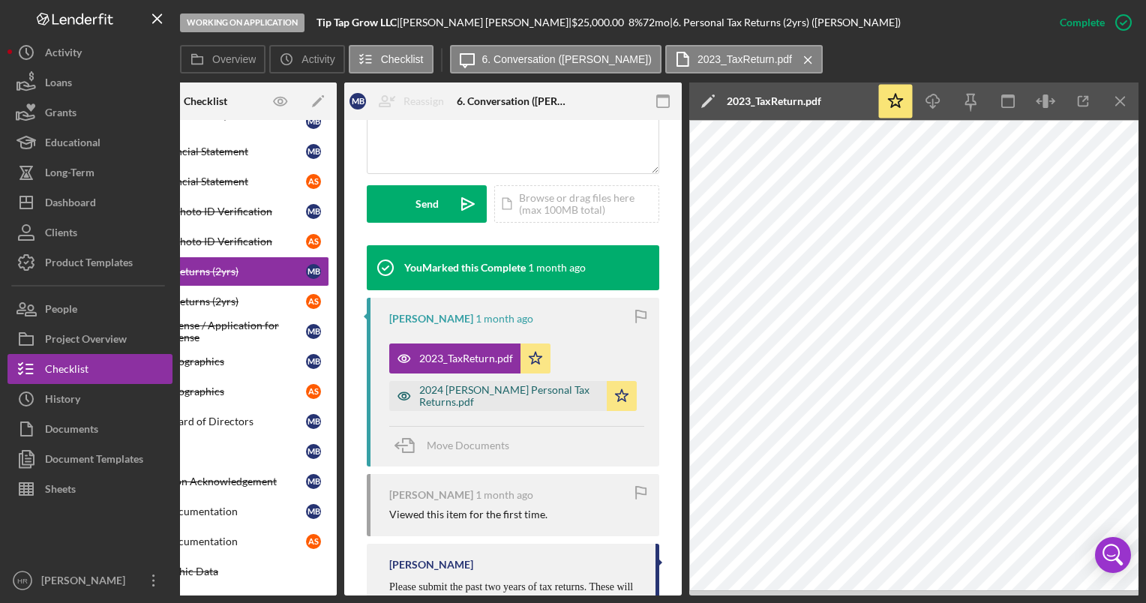
click at [501, 391] on div "2024 [PERSON_NAME] Personal Tax Returns.pdf" at bounding box center [509, 396] width 180 height 24
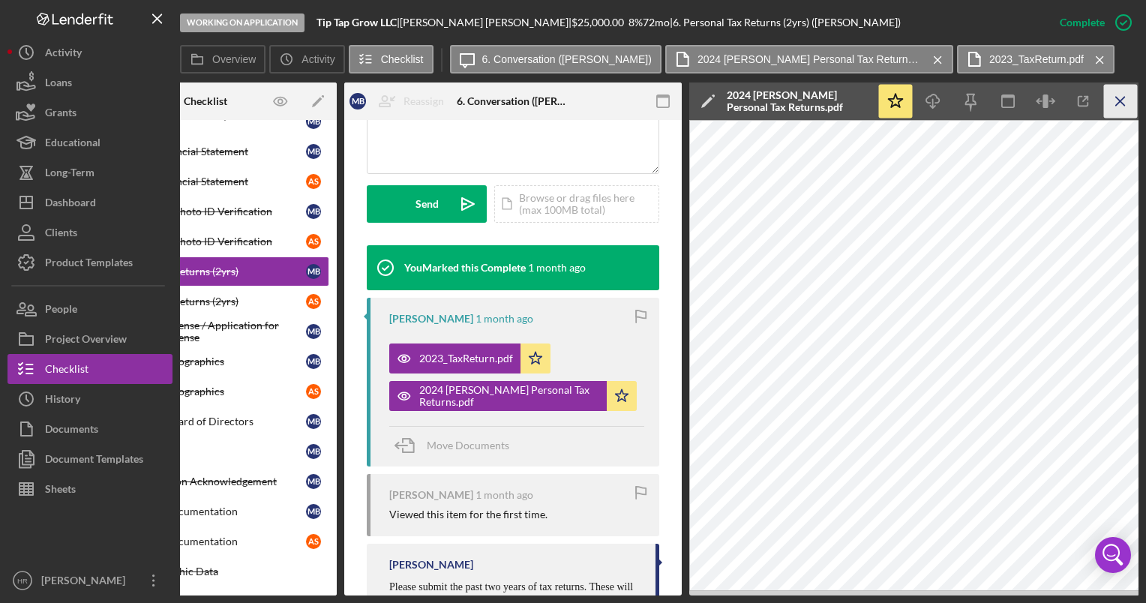
click at [1116, 98] on line "button" at bounding box center [1120, 101] width 8 height 8
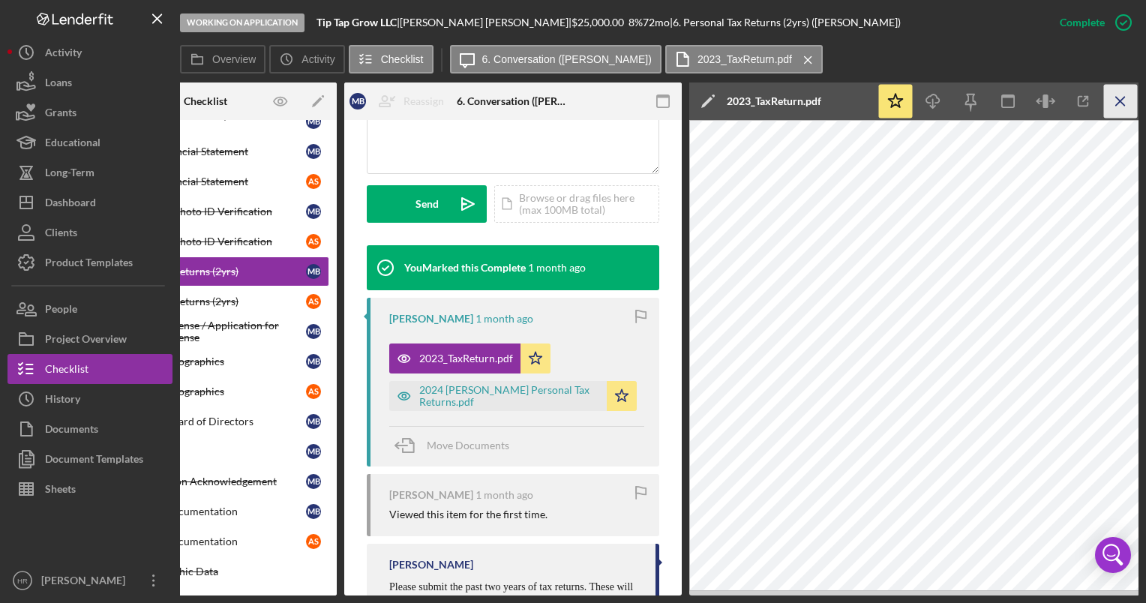
click at [1116, 99] on icon "Icon/Menu Close" at bounding box center [1121, 102] width 34 height 34
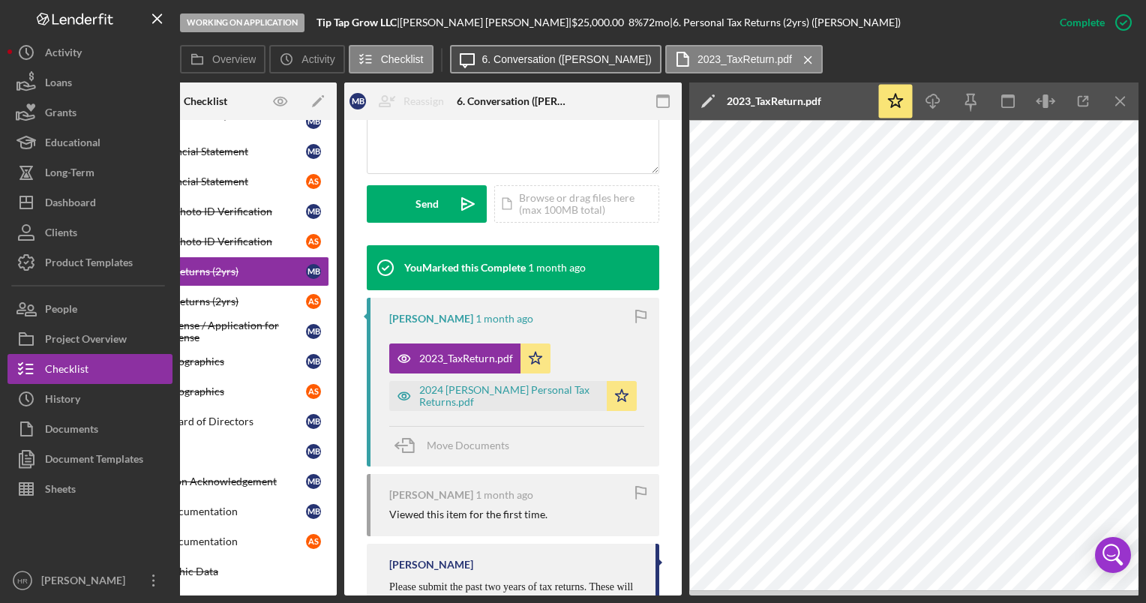
scroll to position [375, 0]
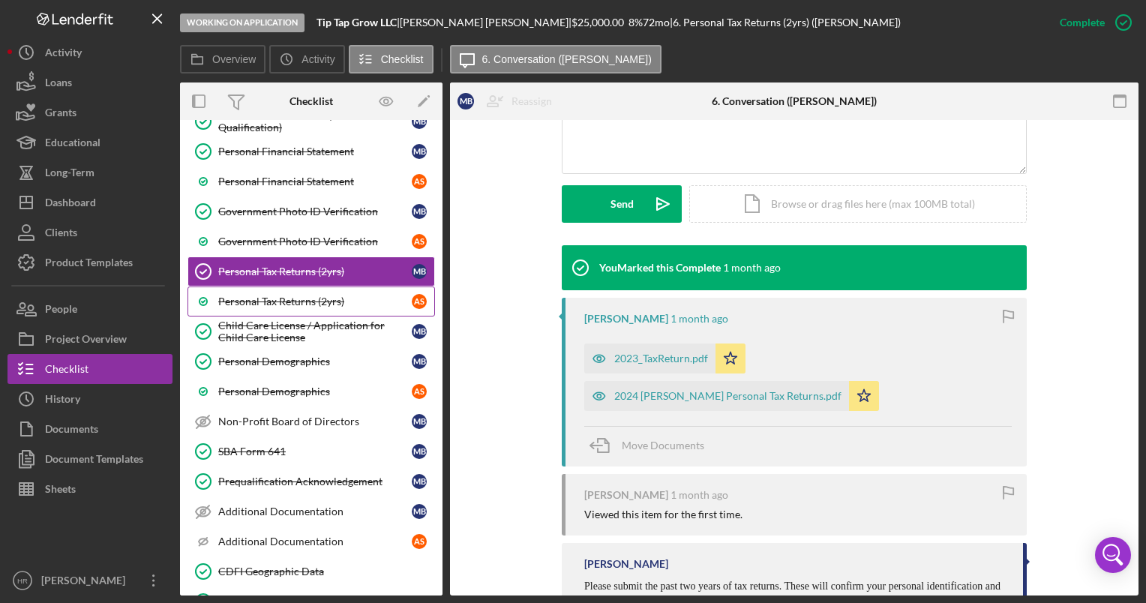
click at [304, 296] on div "Personal Tax Returns (2yrs)" at bounding box center [314, 301] width 193 height 12
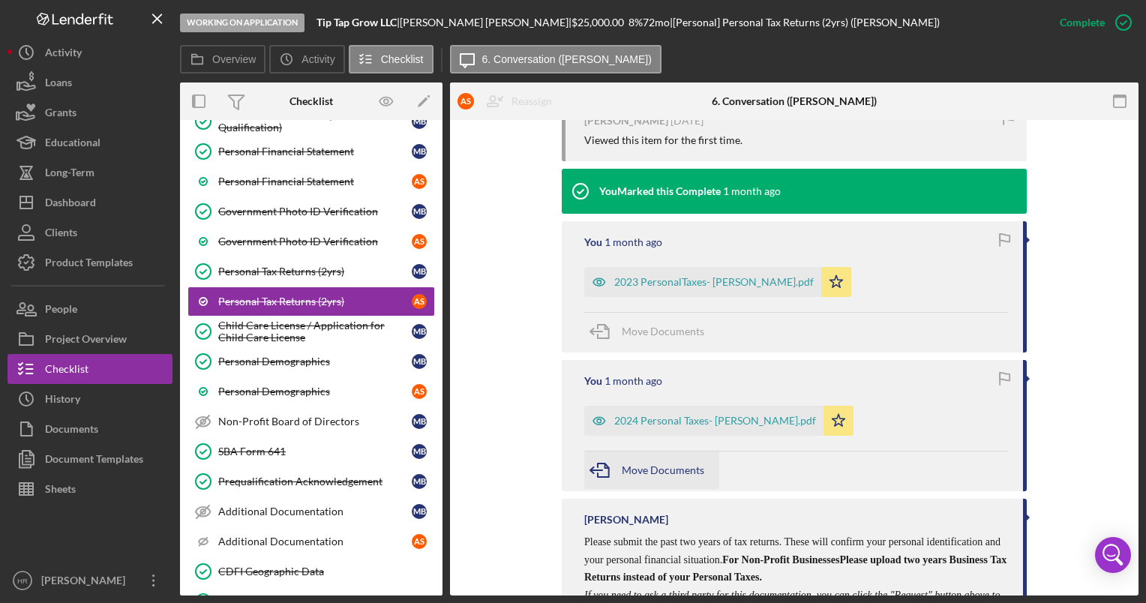
scroll to position [525, 0]
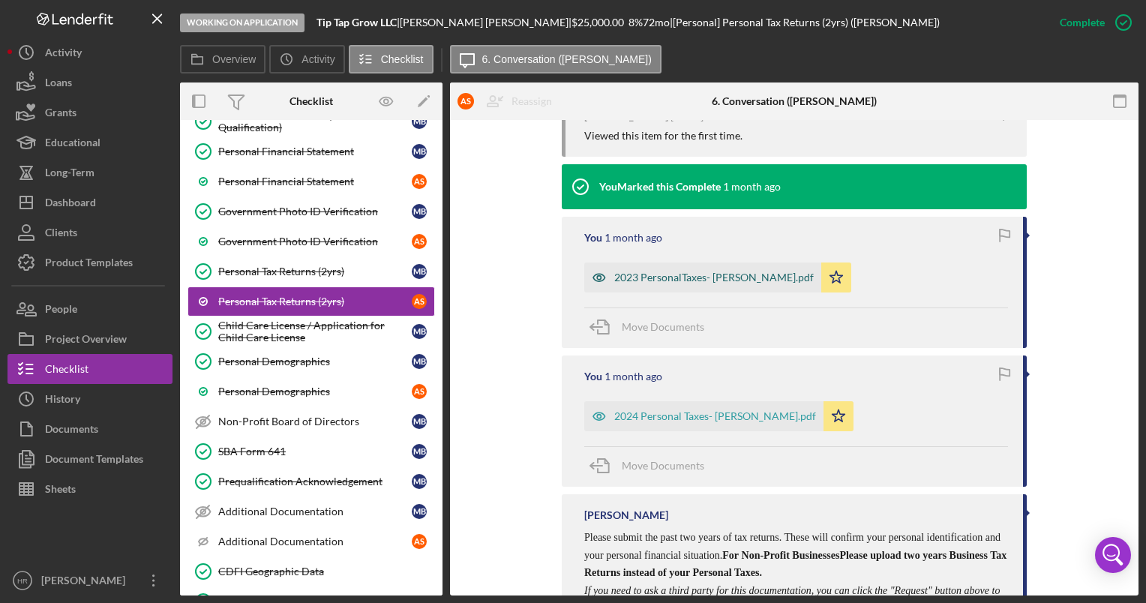
click at [660, 270] on div "2023 PersonalTaxes- [PERSON_NAME].pdf" at bounding box center [702, 277] width 237 height 30
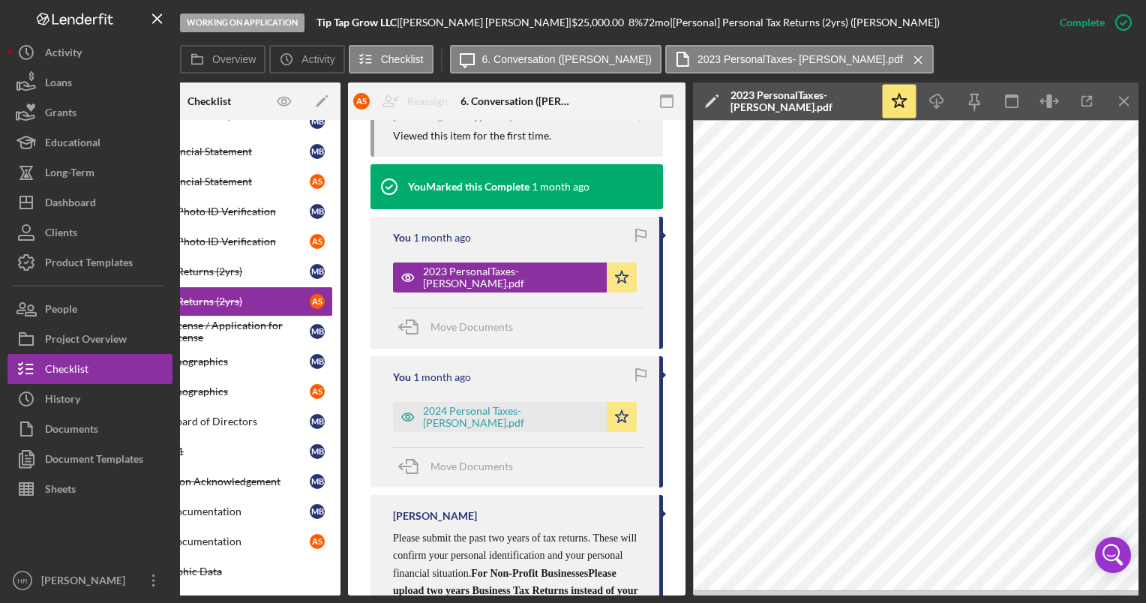
scroll to position [0, 106]
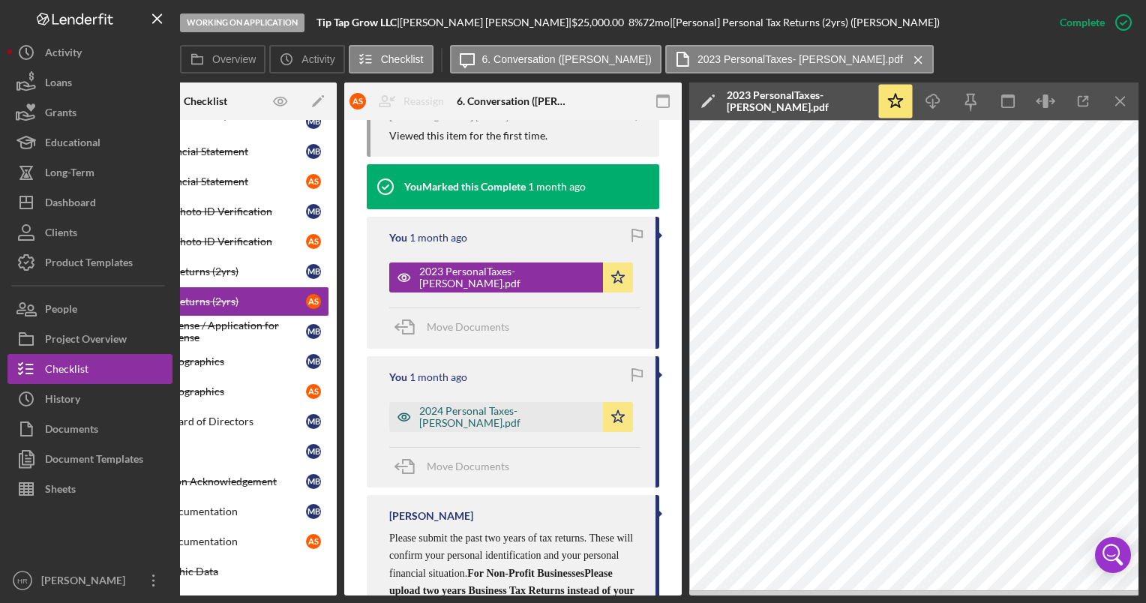
click at [441, 424] on div "2024 Personal Taxes- [PERSON_NAME].pdf" at bounding box center [496, 417] width 214 height 30
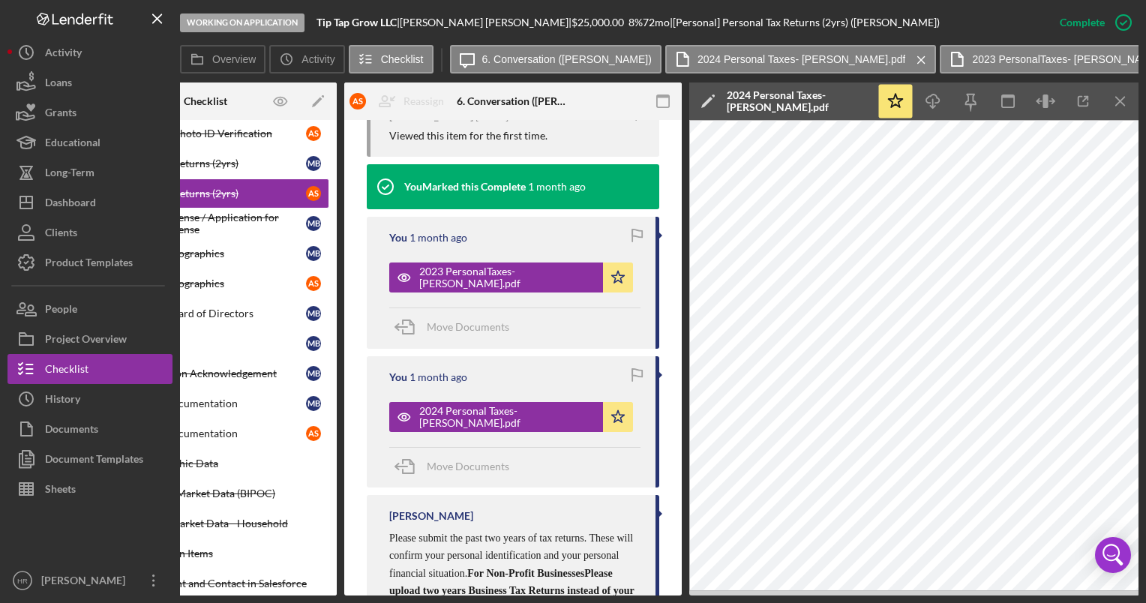
scroll to position [315, 0]
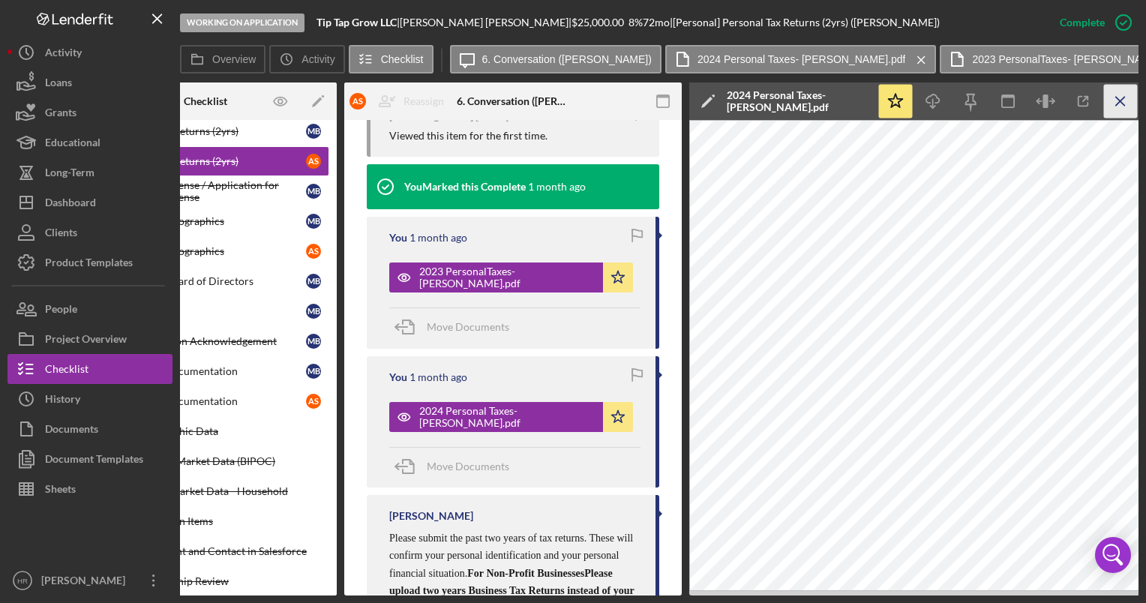
click at [1122, 97] on icon "Icon/Menu Close" at bounding box center [1121, 102] width 34 height 34
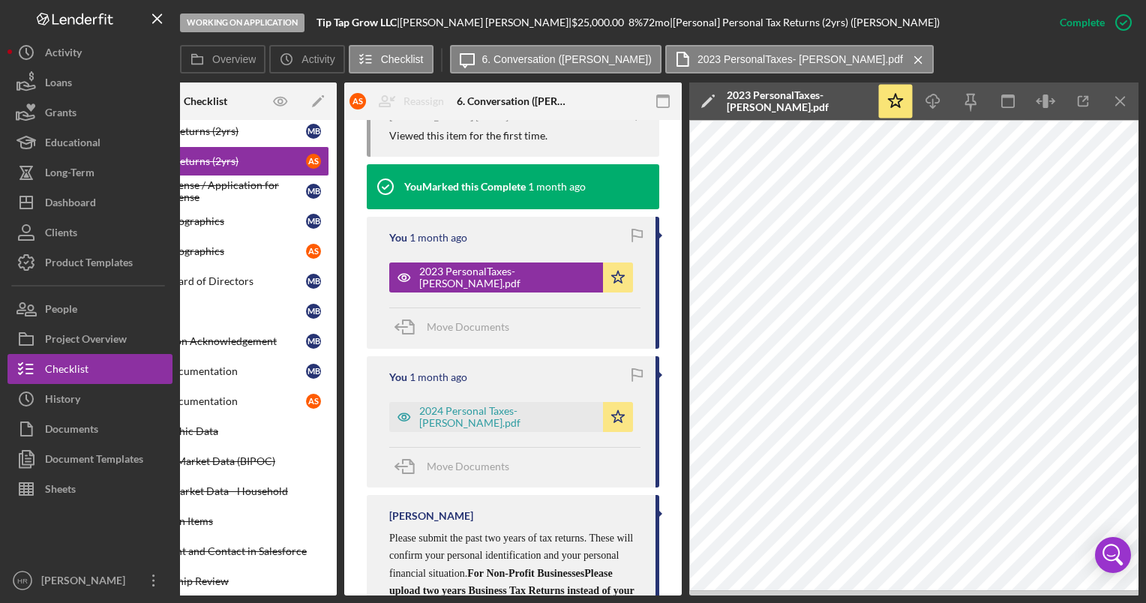
click at [1122, 97] on icon "Icon/Menu Close" at bounding box center [1121, 102] width 34 height 34
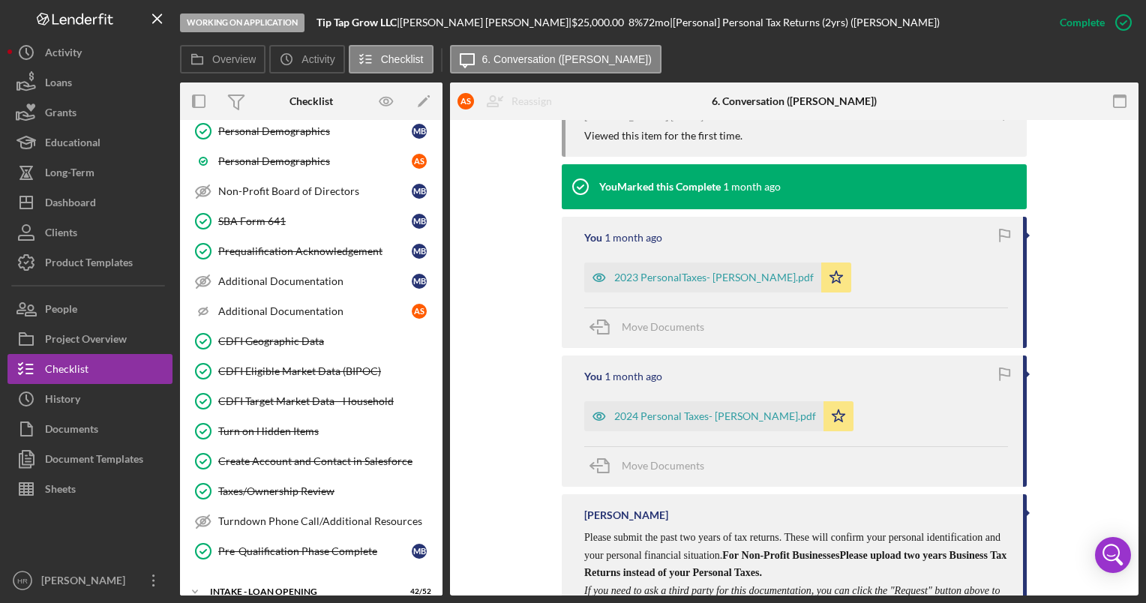
scroll to position [550, 0]
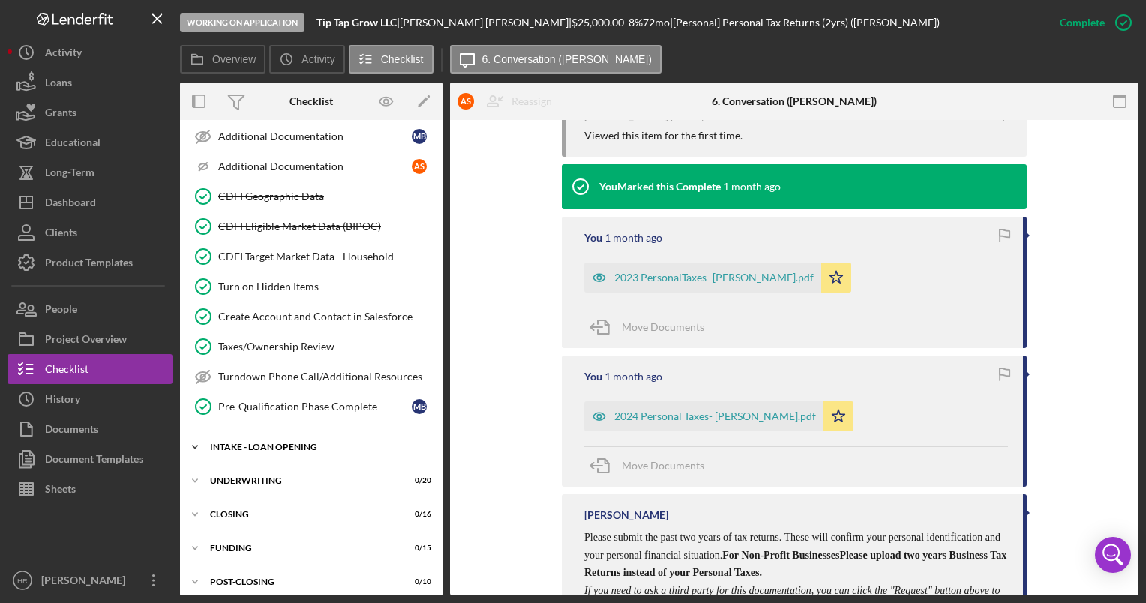
click at [259, 446] on div "Icon/Expander INTAKE - LOAN OPENING 42 / 52" at bounding box center [311, 447] width 262 height 30
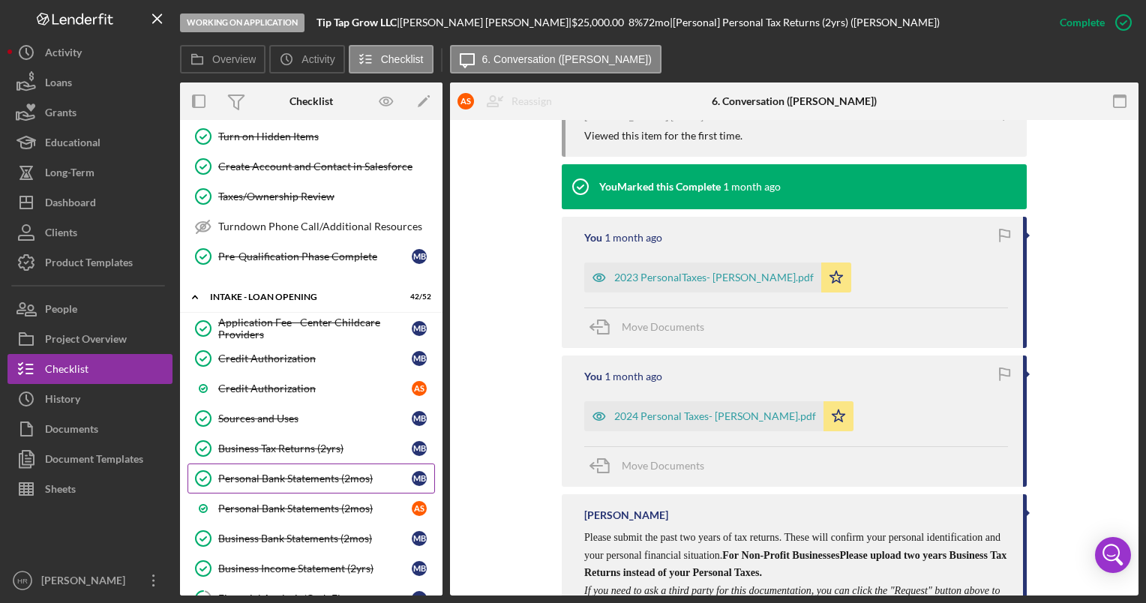
scroll to position [775, 0]
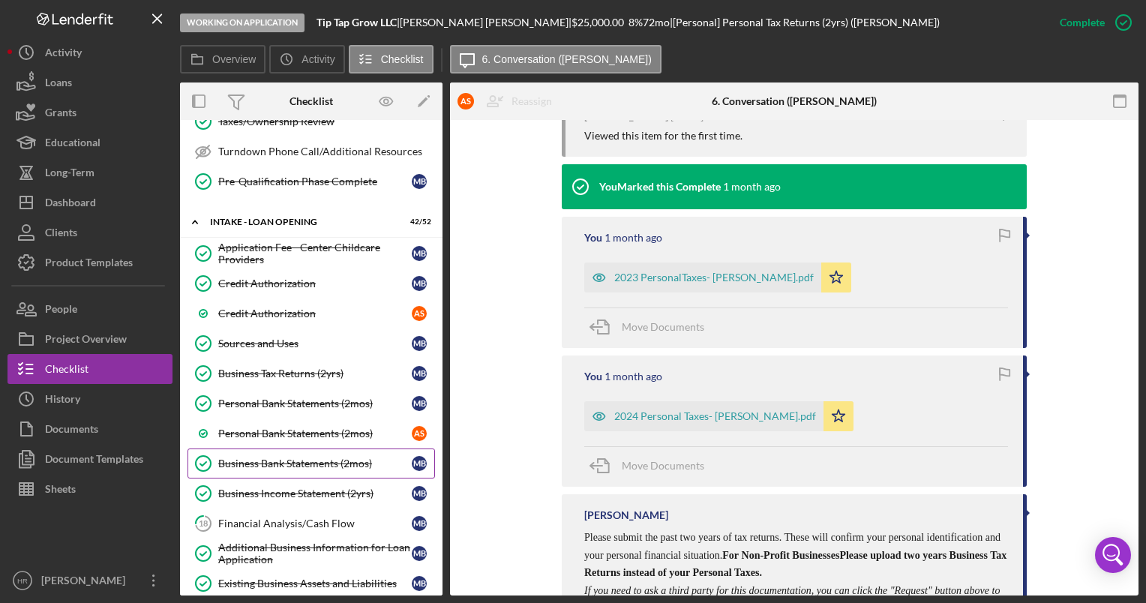
click at [274, 457] on div "Business Bank Statements (2mos)" at bounding box center [314, 463] width 193 height 12
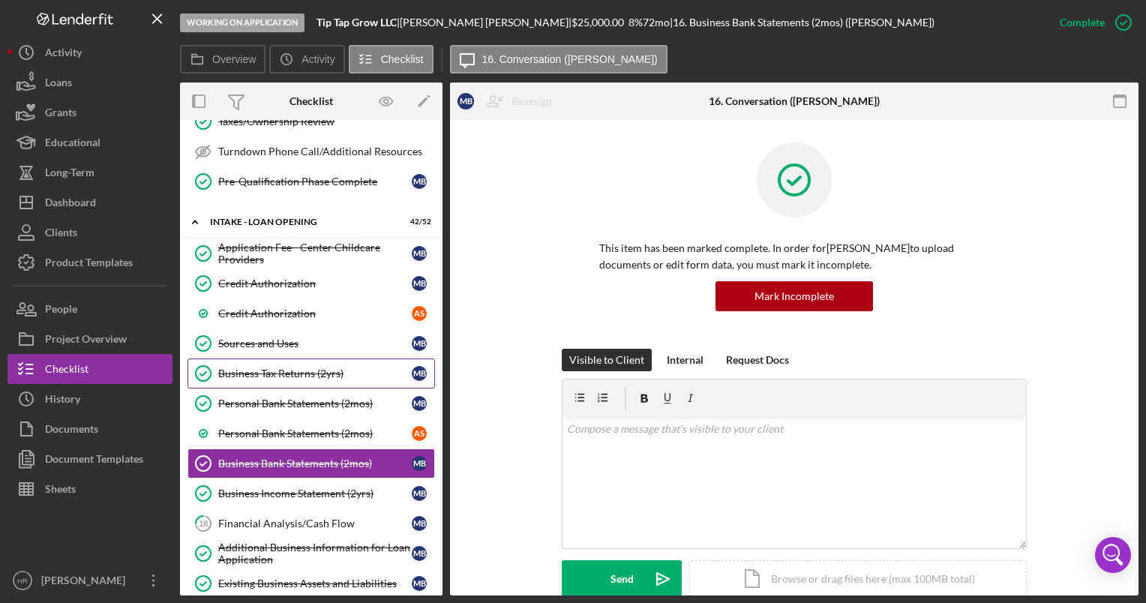
click at [280, 367] on div "Business Tax Returns (2yrs)" at bounding box center [314, 373] width 193 height 12
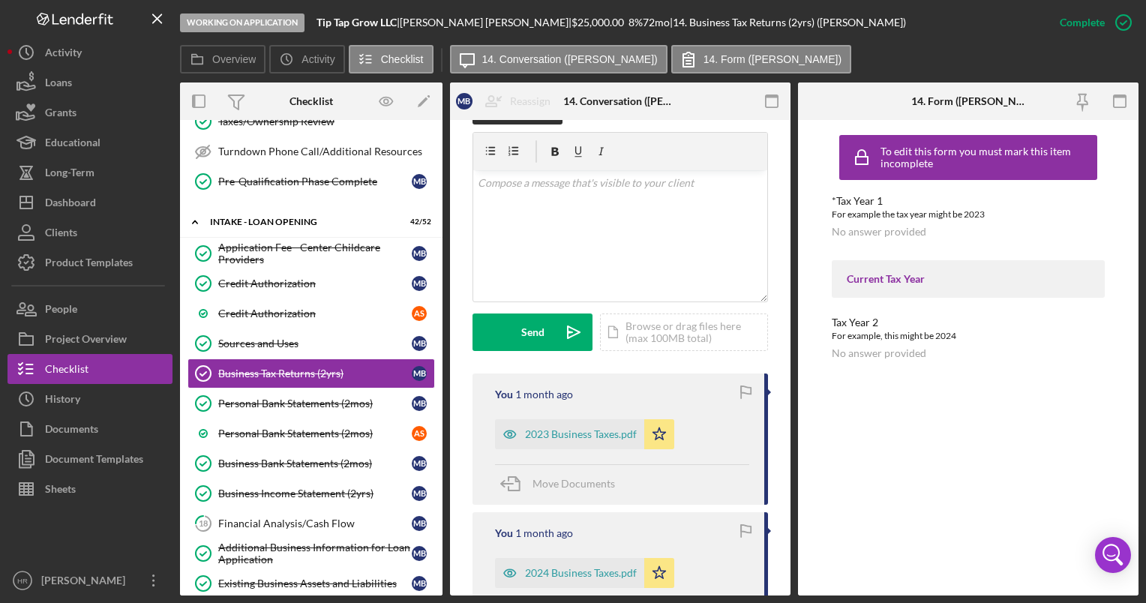
scroll to position [300, 0]
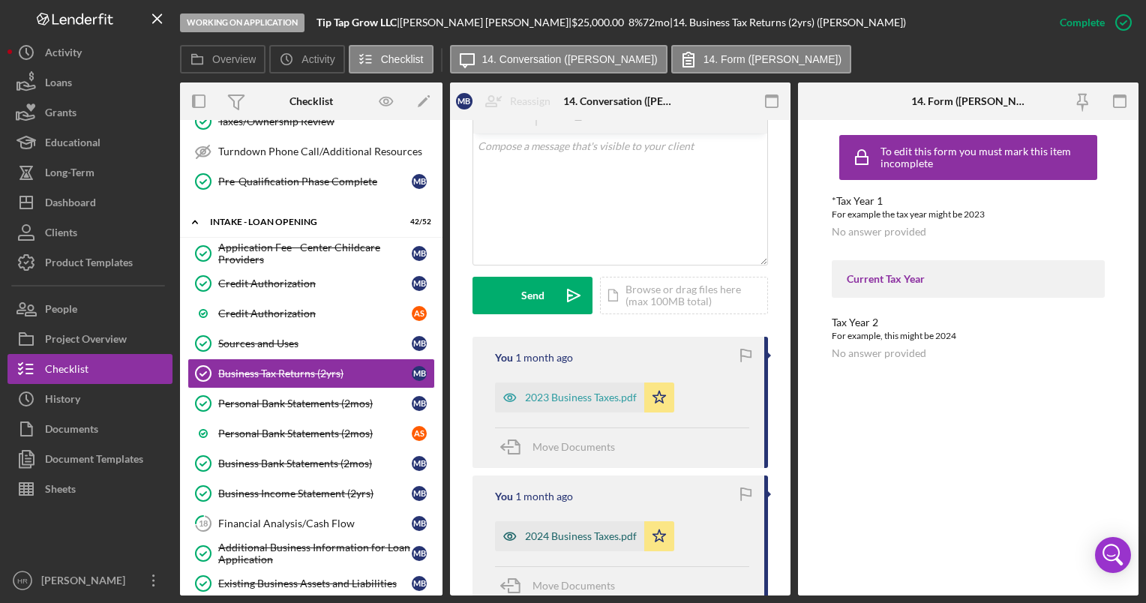
click at [550, 535] on div "2024 Business Taxes.pdf" at bounding box center [581, 536] width 112 height 12
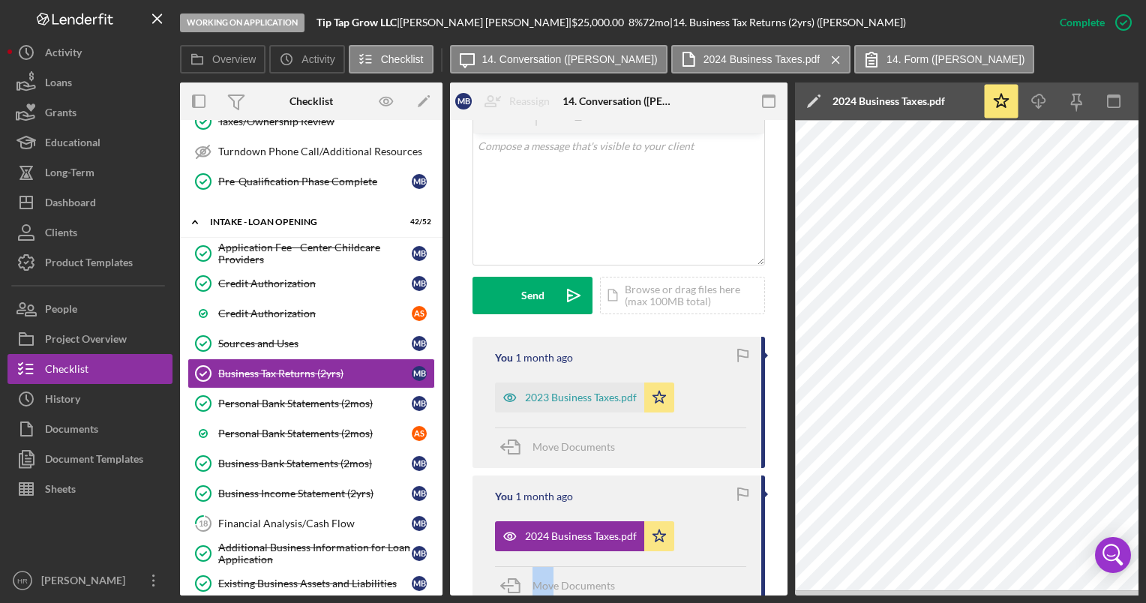
drag, startPoint x: 456, startPoint y: 597, endPoint x: 553, endPoint y: 604, distance: 97.0
click at [553, 602] on html "Working on Application Tip Tap Grow LLC | Matthew Barnes | $25,000.00 8 % 72 mo…" at bounding box center [573, 301] width 1146 height 603
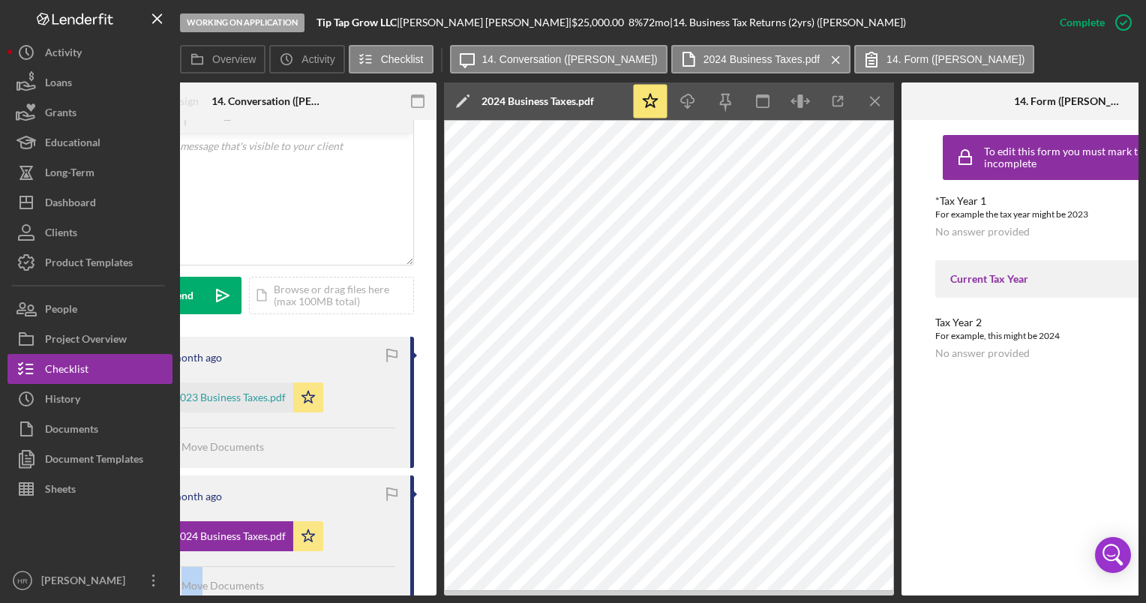
scroll to position [0, 377]
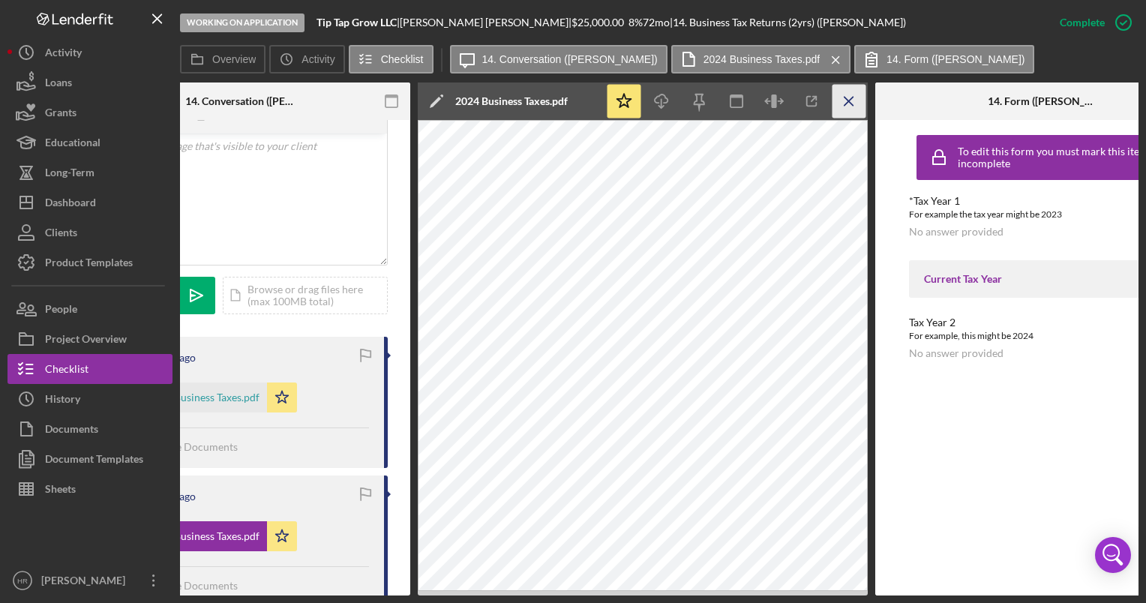
click at [841, 103] on icon "Icon/Menu Close" at bounding box center [849, 102] width 34 height 34
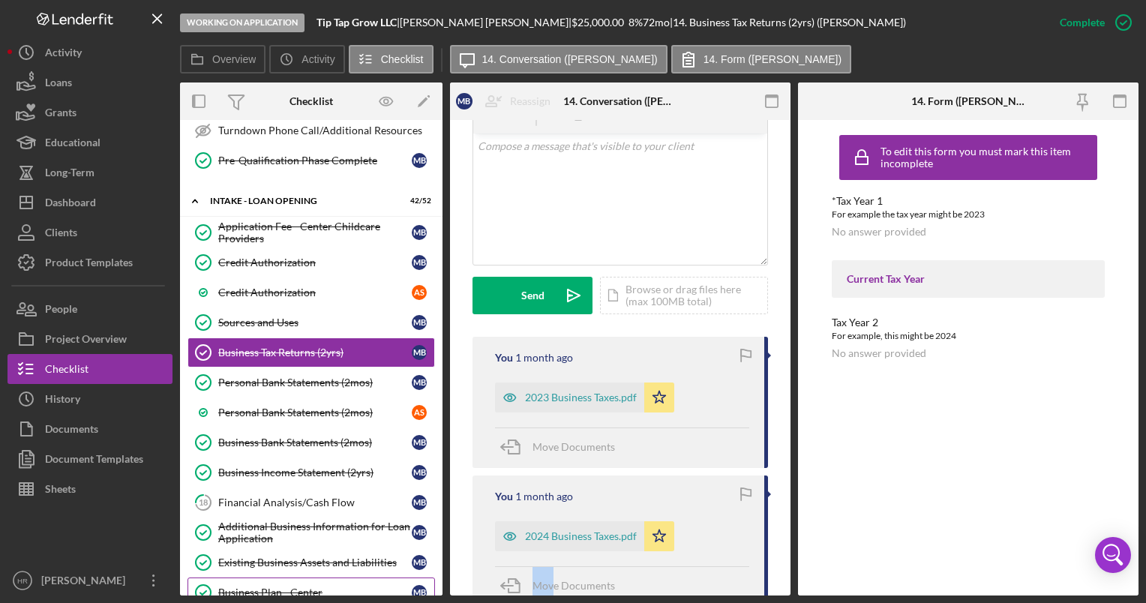
scroll to position [925, 0]
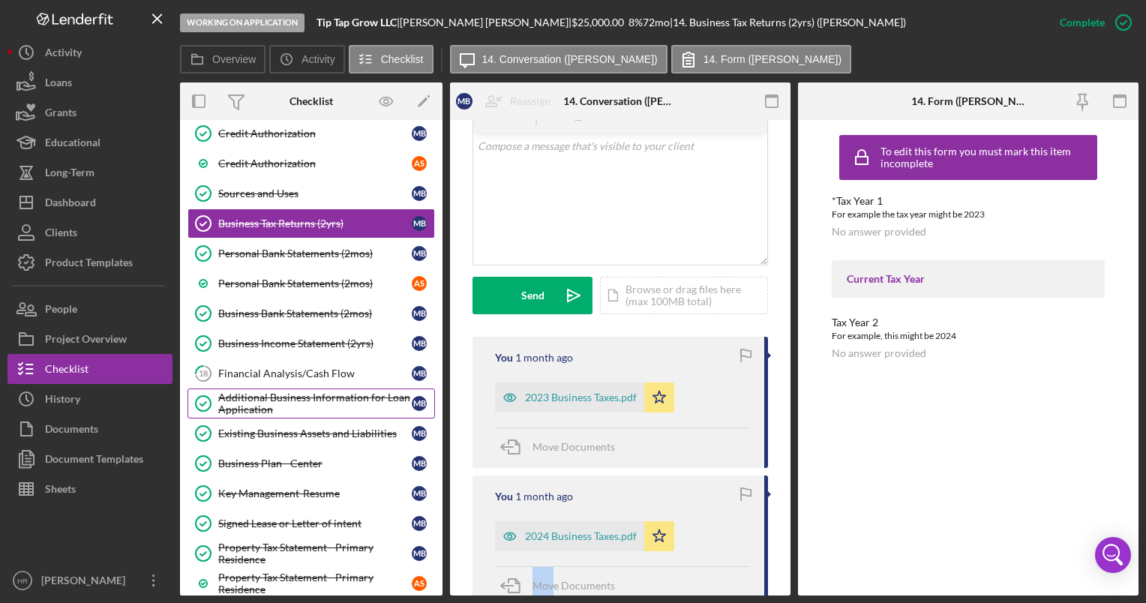
click at [263, 394] on div "Additional Business Information for Loan Application" at bounding box center [314, 403] width 193 height 24
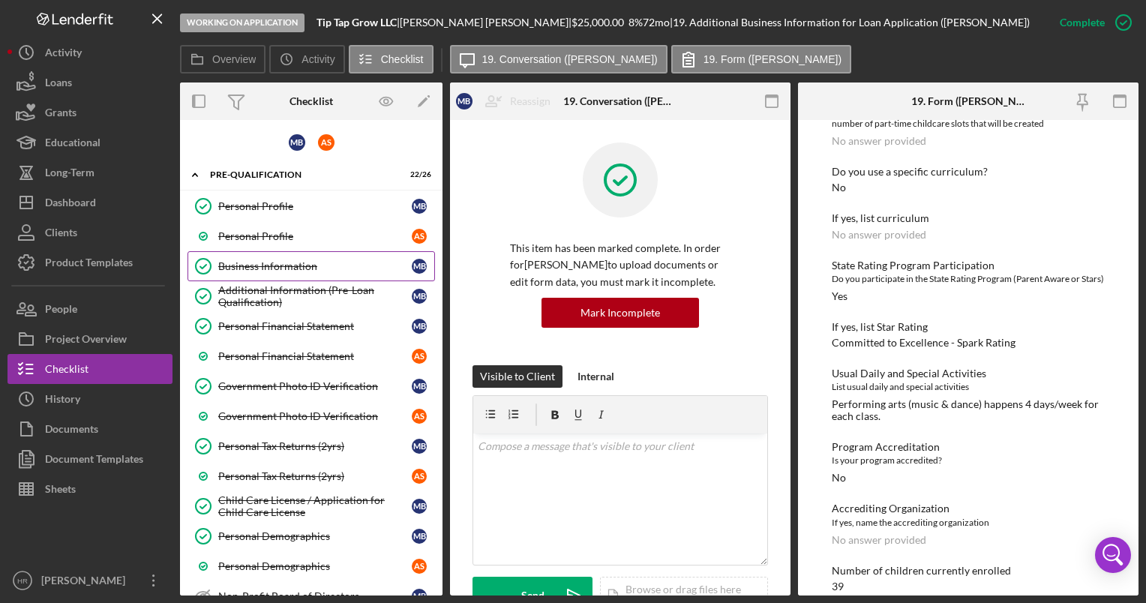
click at [259, 269] on div "Business Information" at bounding box center [314, 266] width 193 height 12
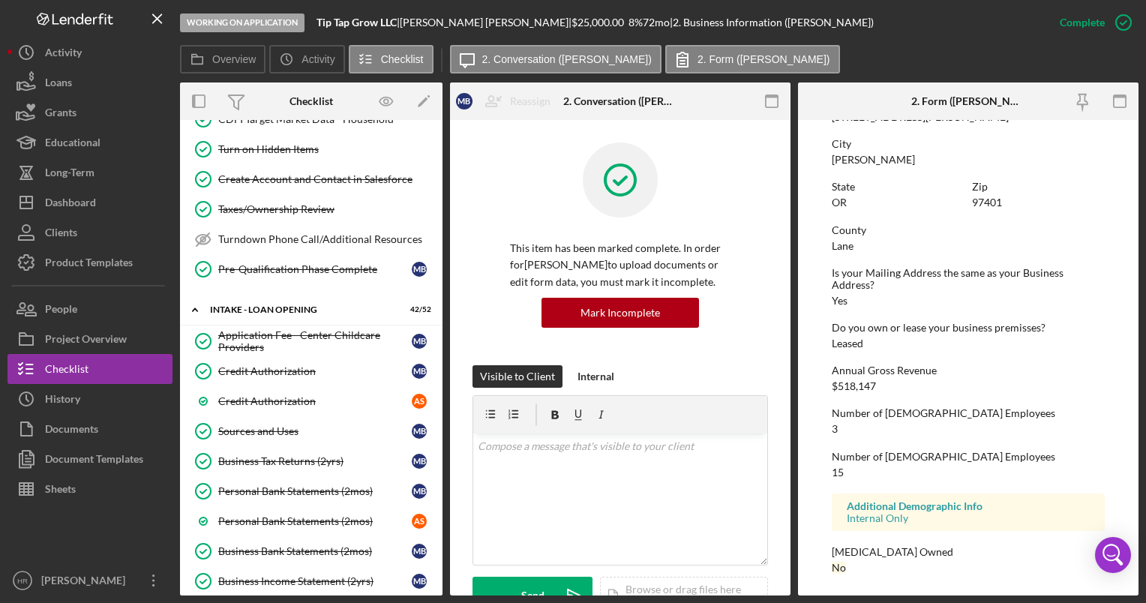
scroll to position [825, 0]
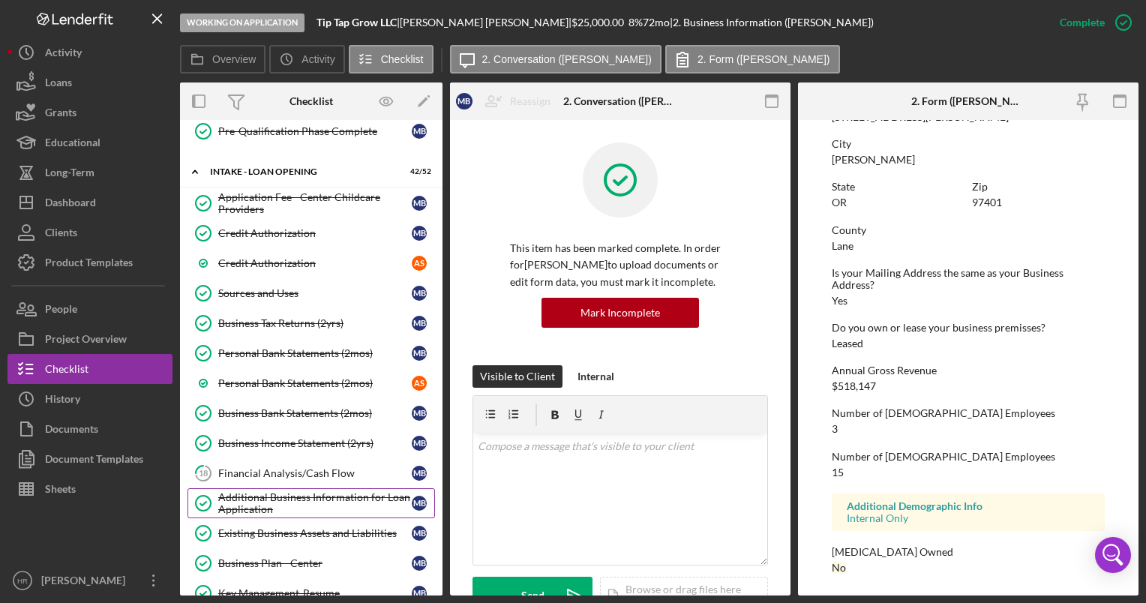
drag, startPoint x: 266, startPoint y: 495, endPoint x: 295, endPoint y: 499, distance: 28.8
click at [266, 495] on div "Additional Business Information for Loan Application" at bounding box center [314, 503] width 193 height 24
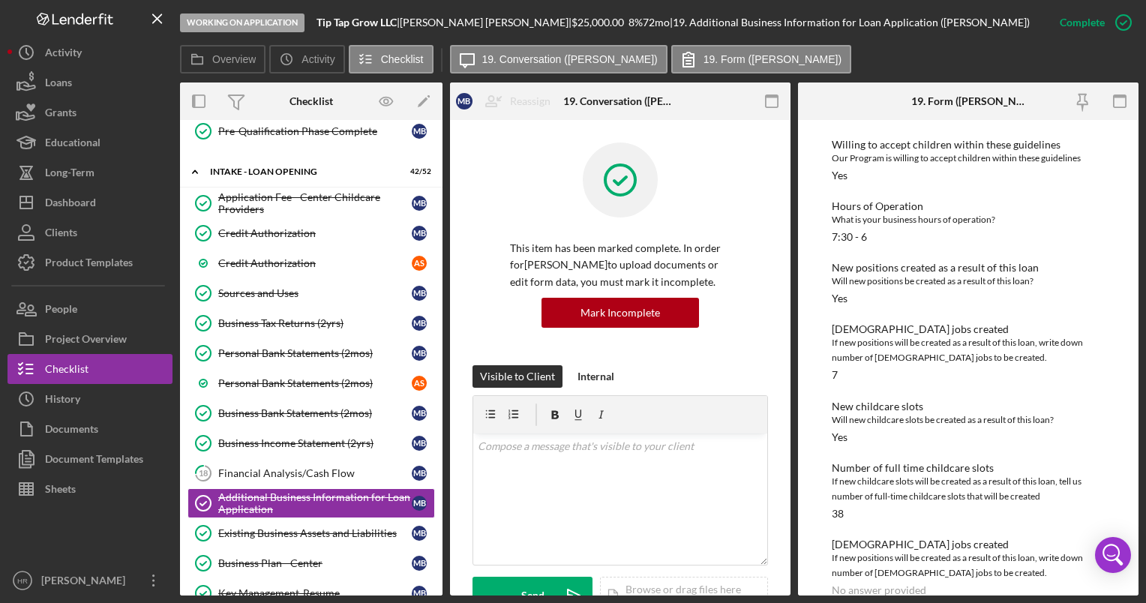
scroll to position [375, 0]
